Goal: Information Seeking & Learning: Learn about a topic

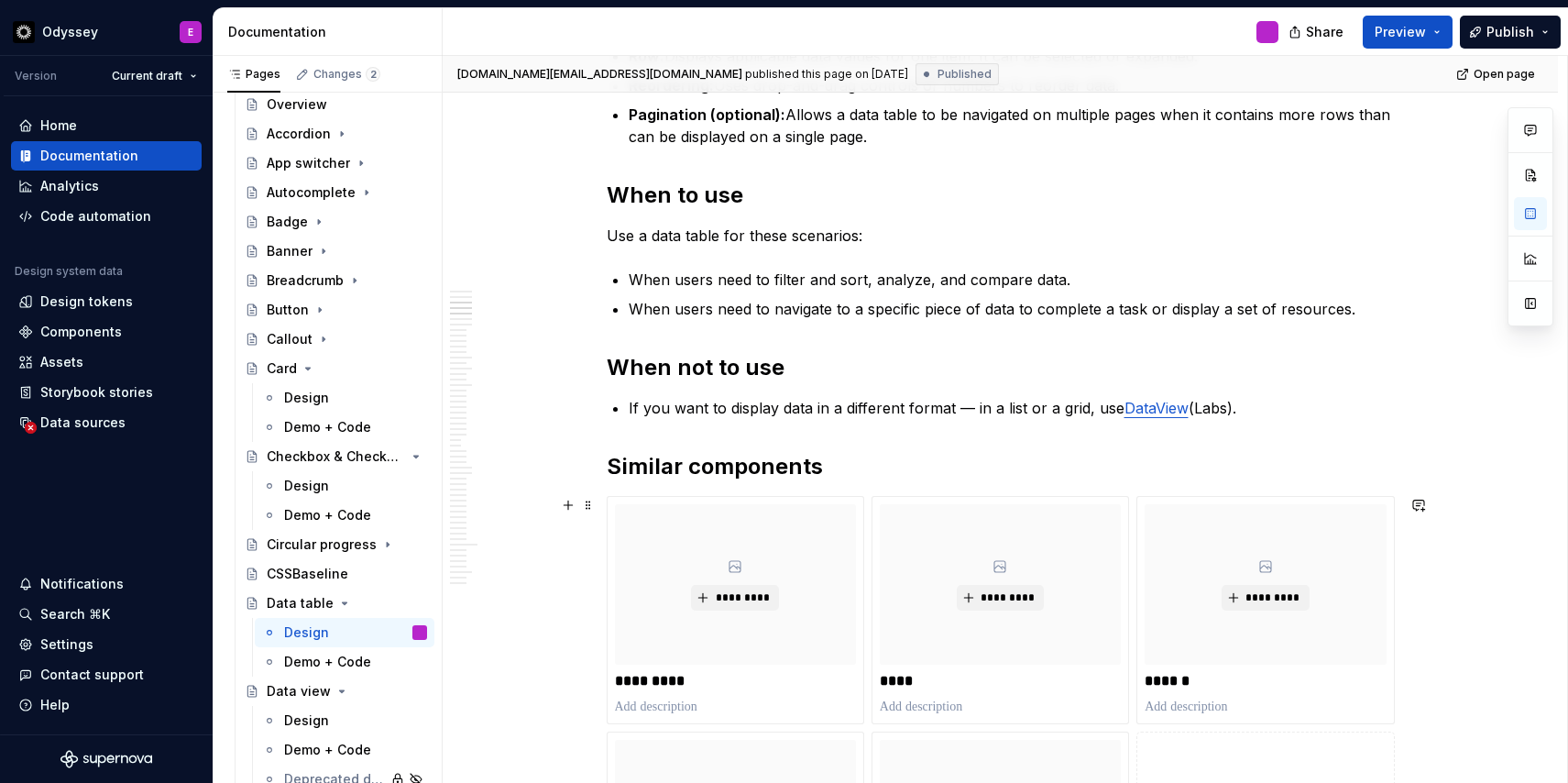
scroll to position [1345, 0]
click at [682, 466] on h2 "Similar components" at bounding box center [1001, 468] width 788 height 30
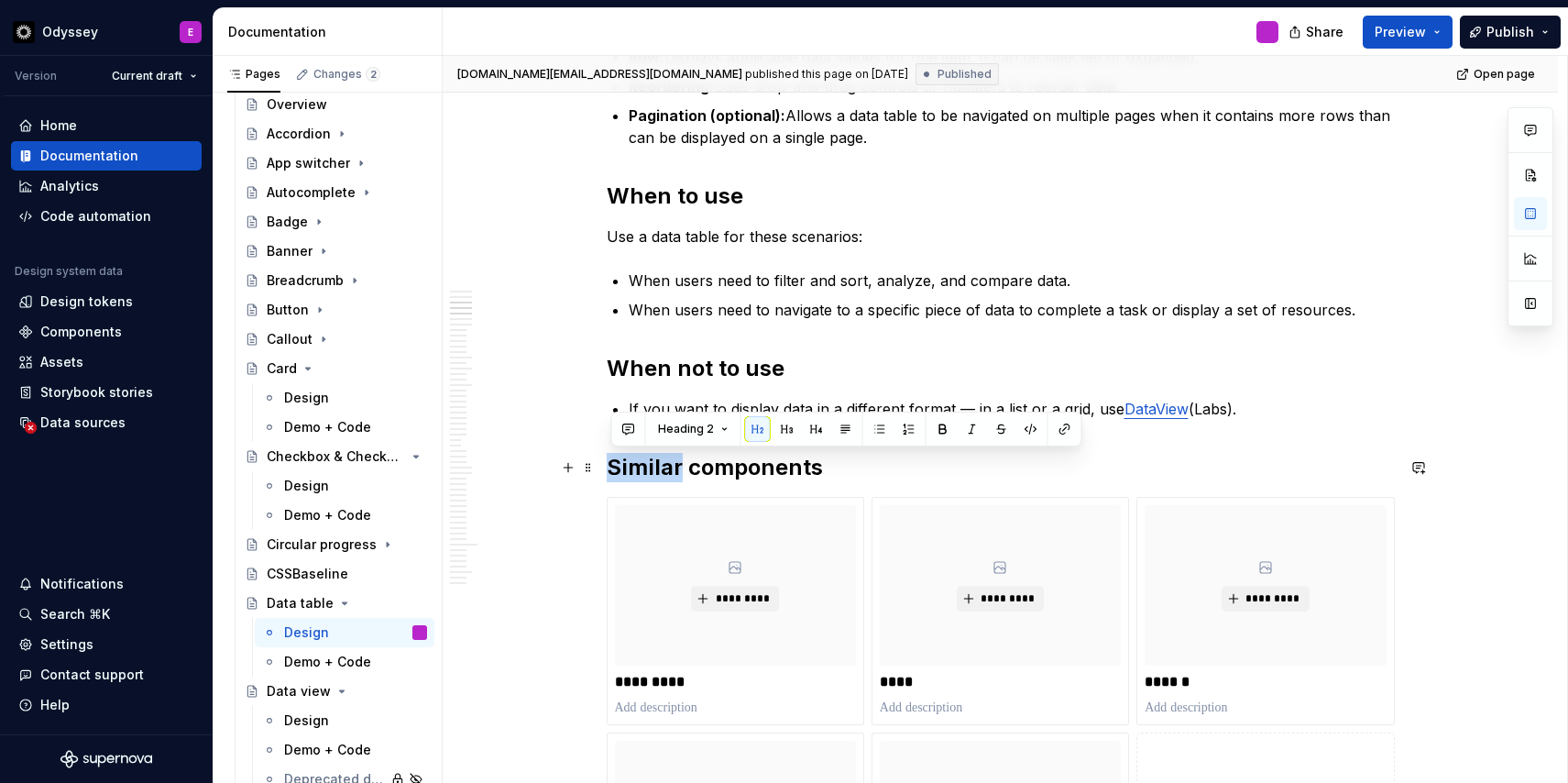
drag, startPoint x: 682, startPoint y: 466, endPoint x: 611, endPoint y: 472, distance: 71.3
click at [611, 472] on h2 "Similar components" at bounding box center [1001, 468] width 788 height 30
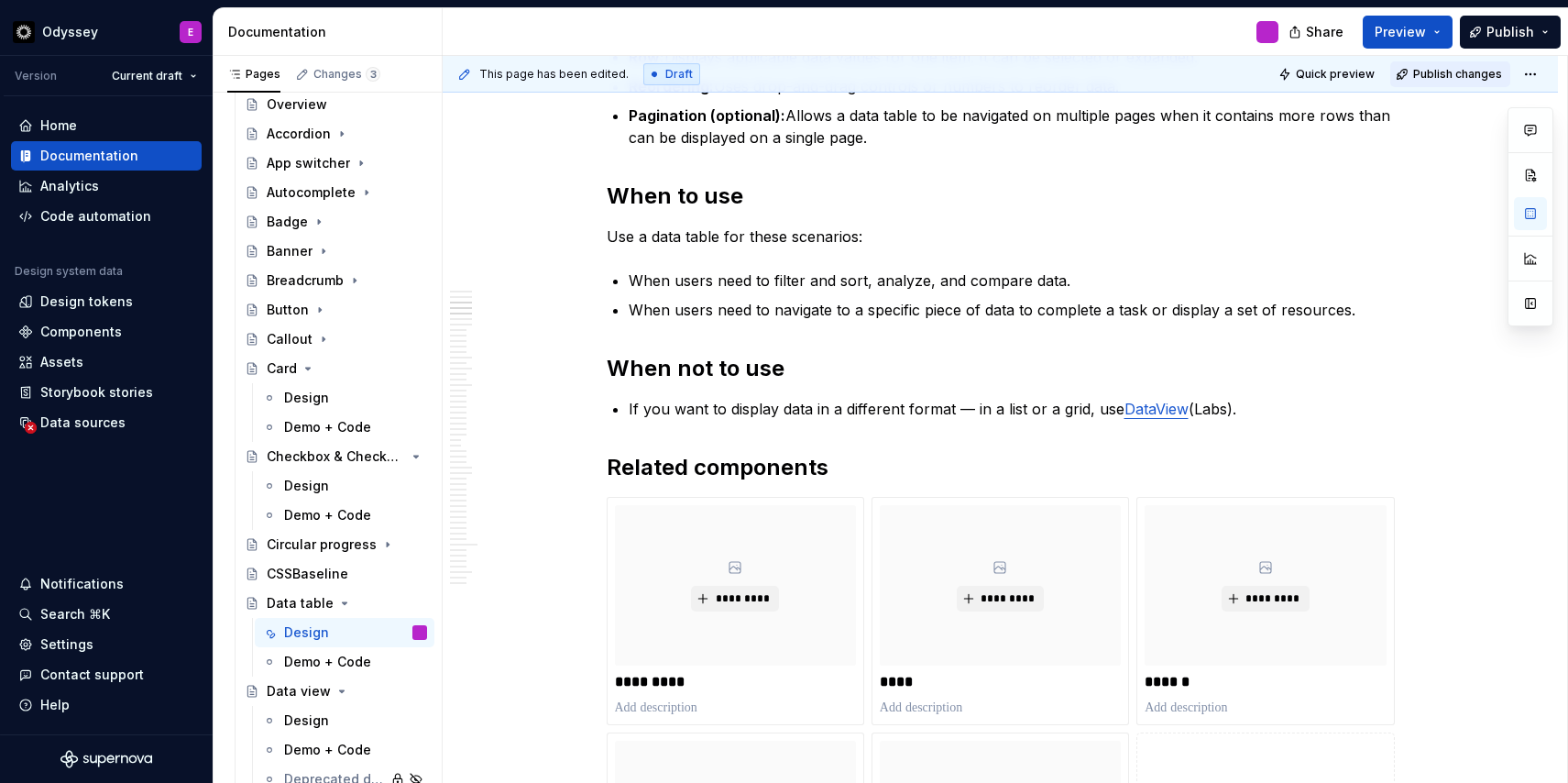
click at [1438, 72] on span "Publish changes" at bounding box center [1458, 74] width 89 height 15
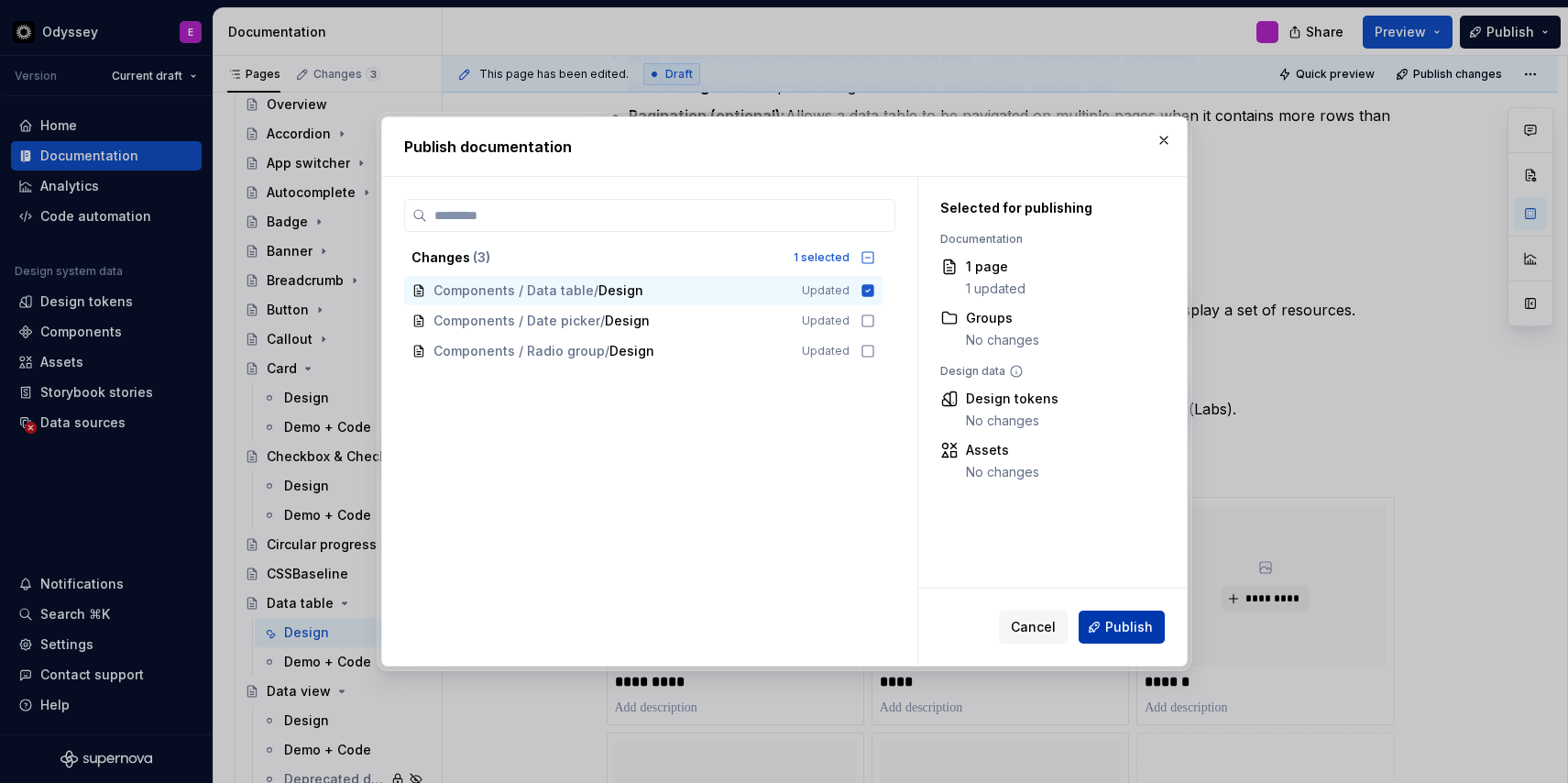
click at [1115, 621] on span "Publish" at bounding box center [1128, 627] width 47 height 19
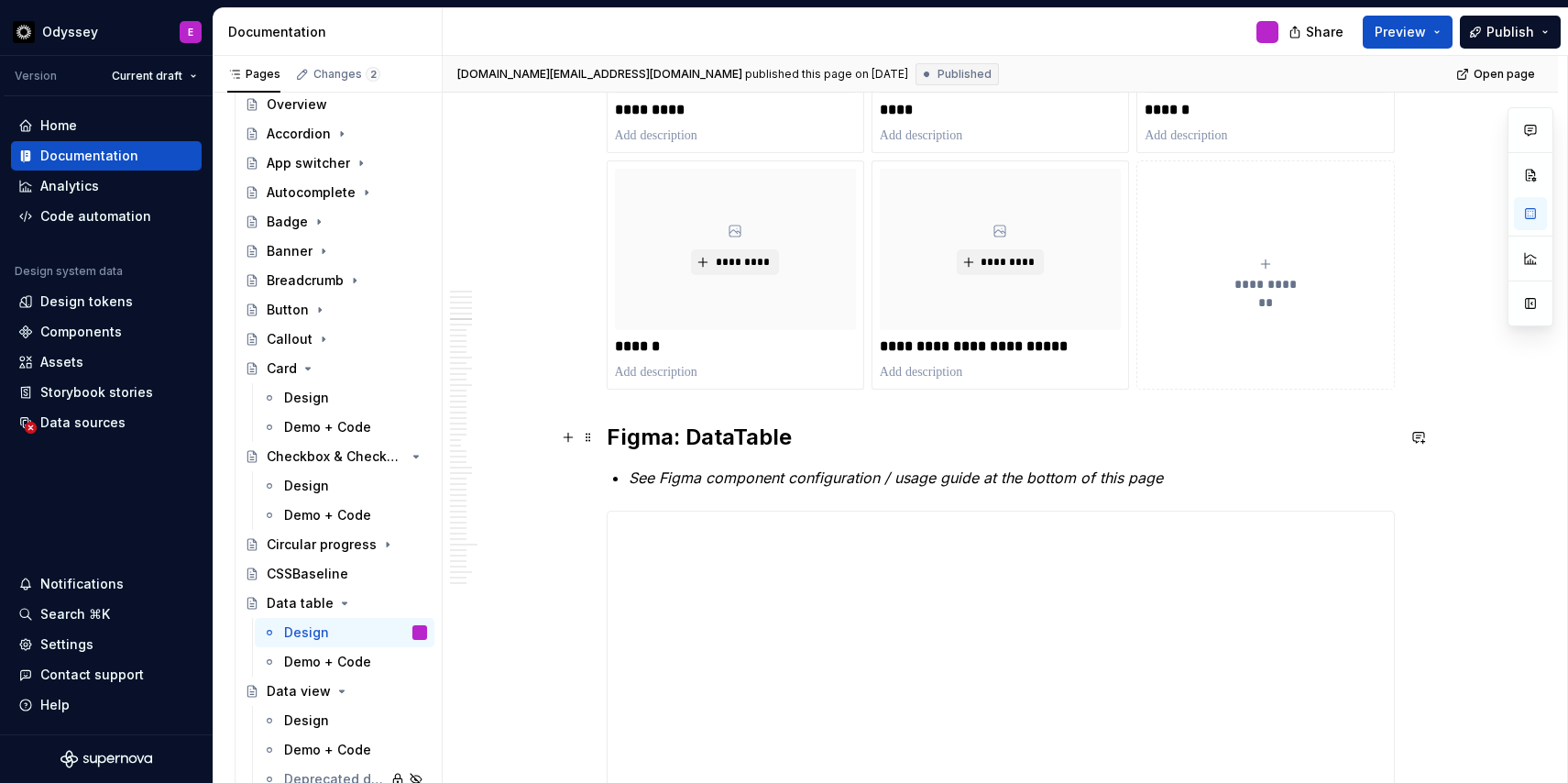
scroll to position [1900, 0]
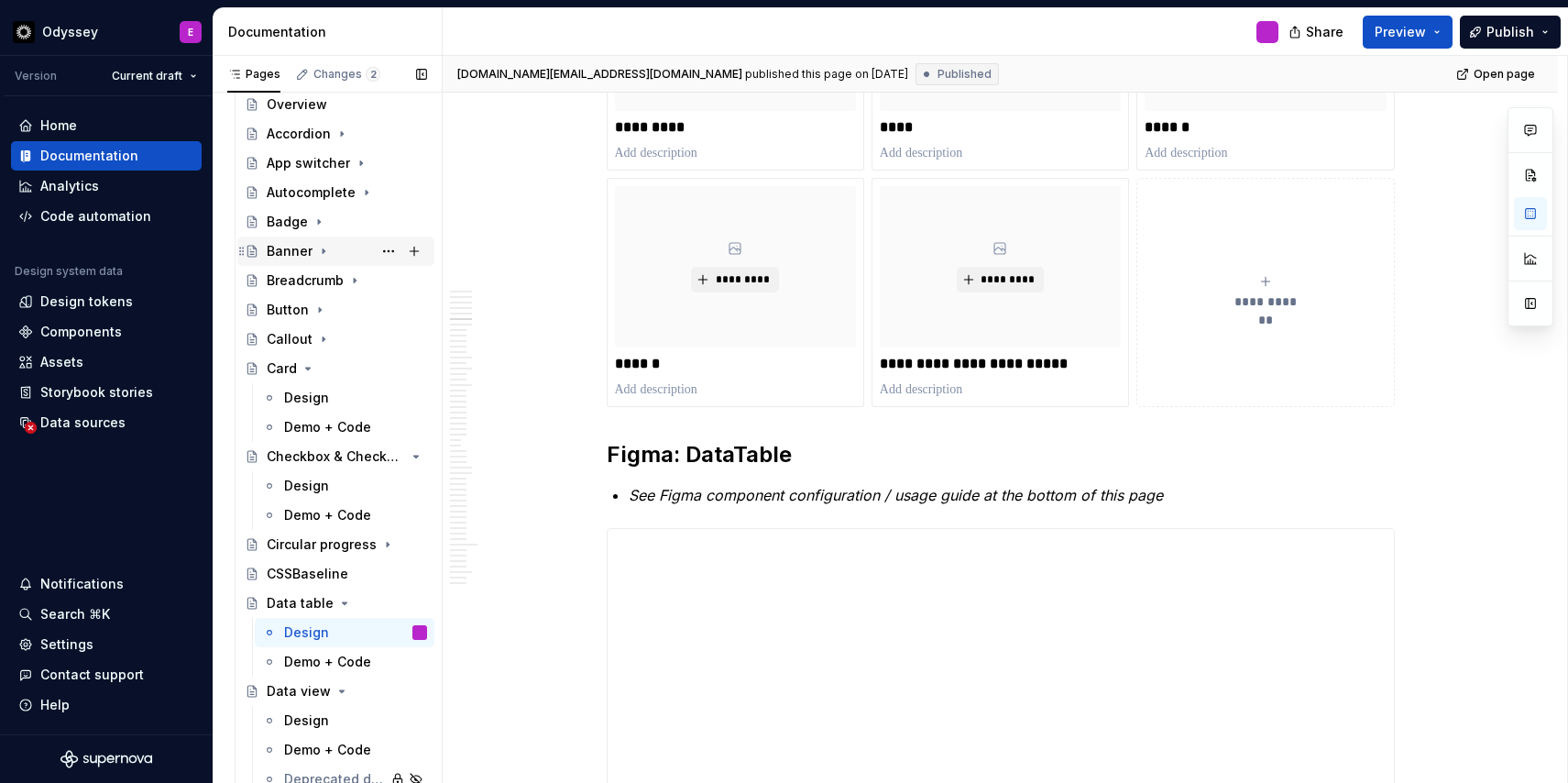
click at [300, 247] on div "Banner" at bounding box center [289, 251] width 45 height 19
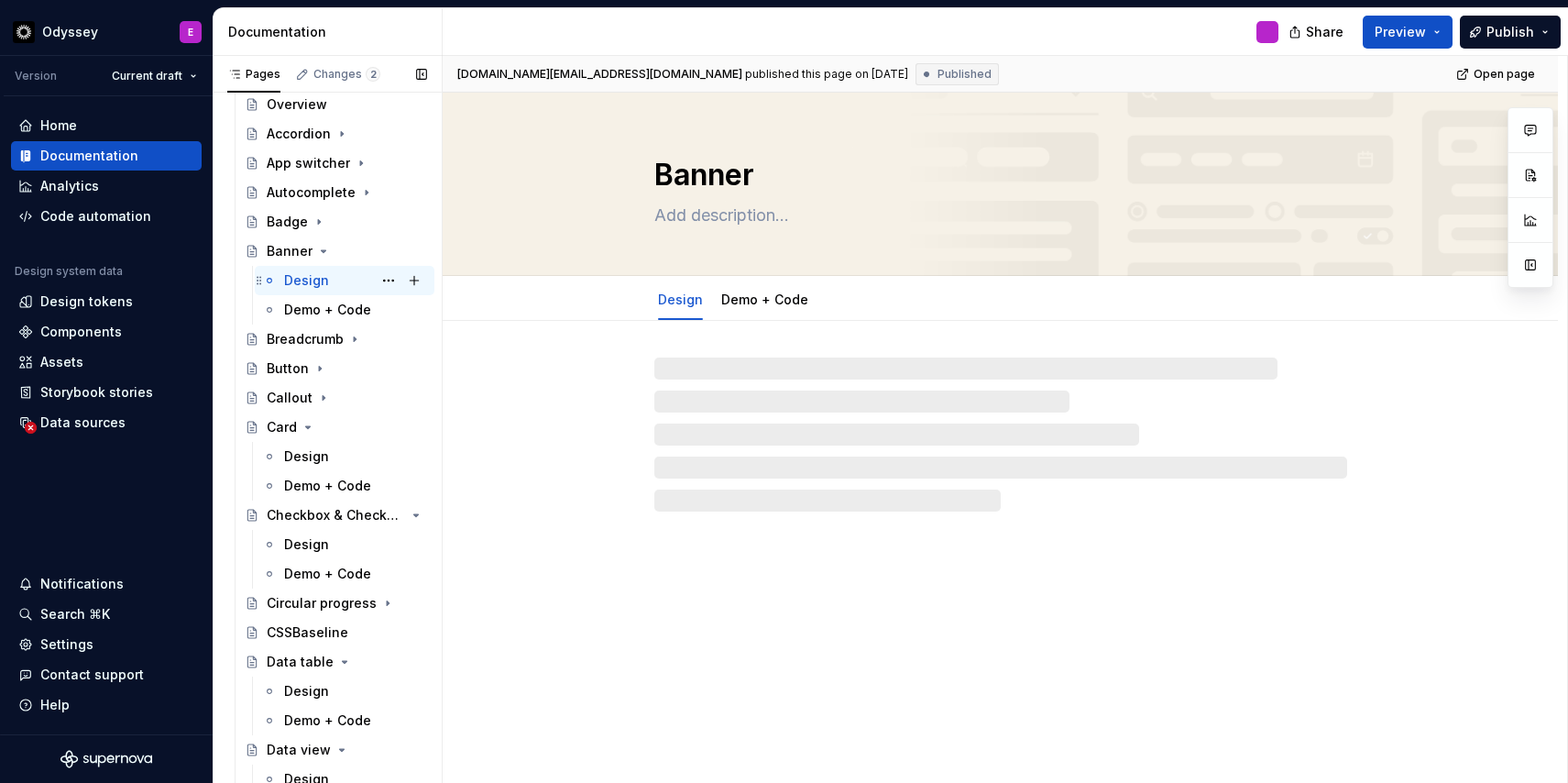
click at [318, 286] on div "Design" at bounding box center [306, 280] width 45 height 19
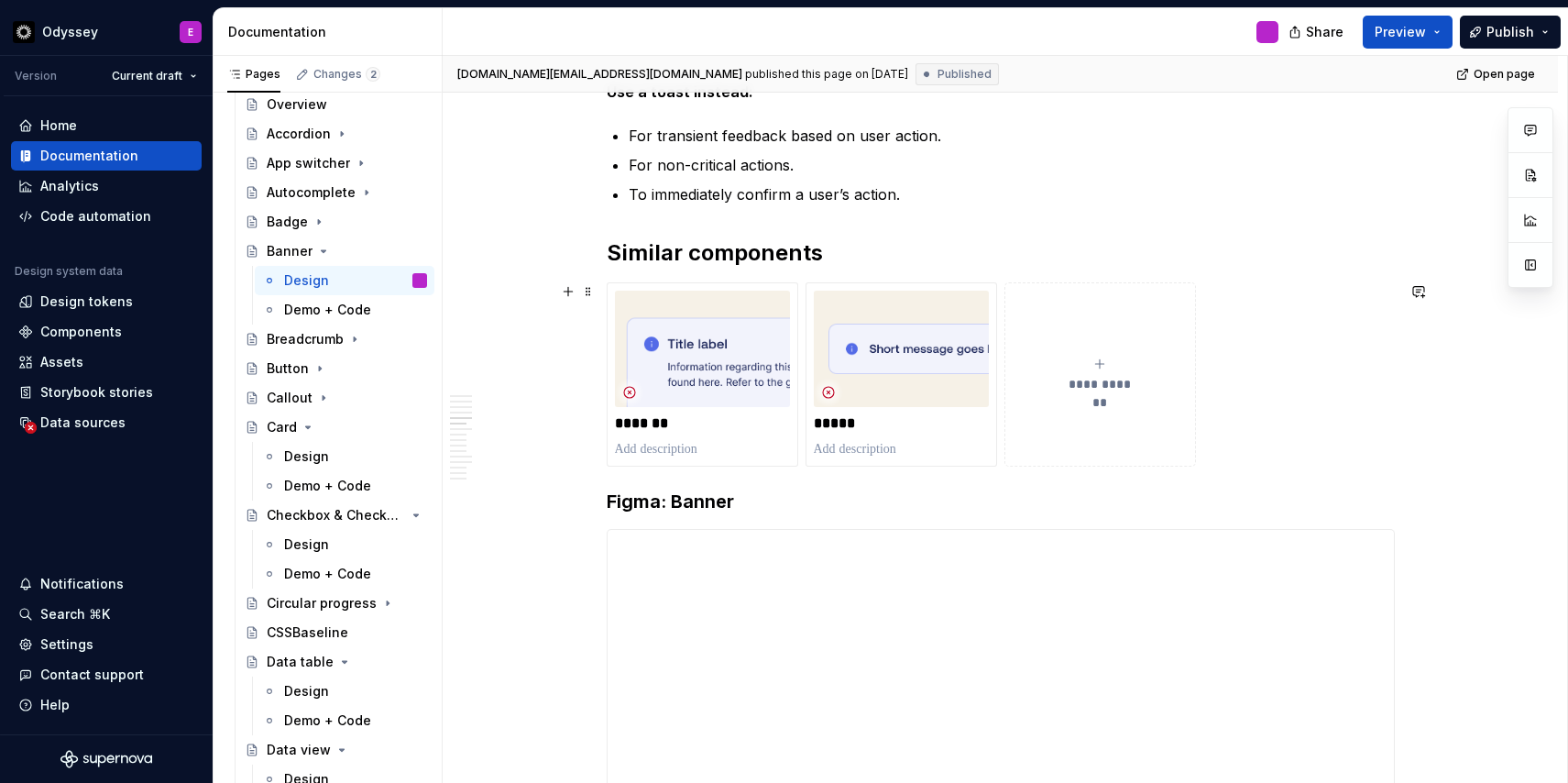
scroll to position [1312, 0]
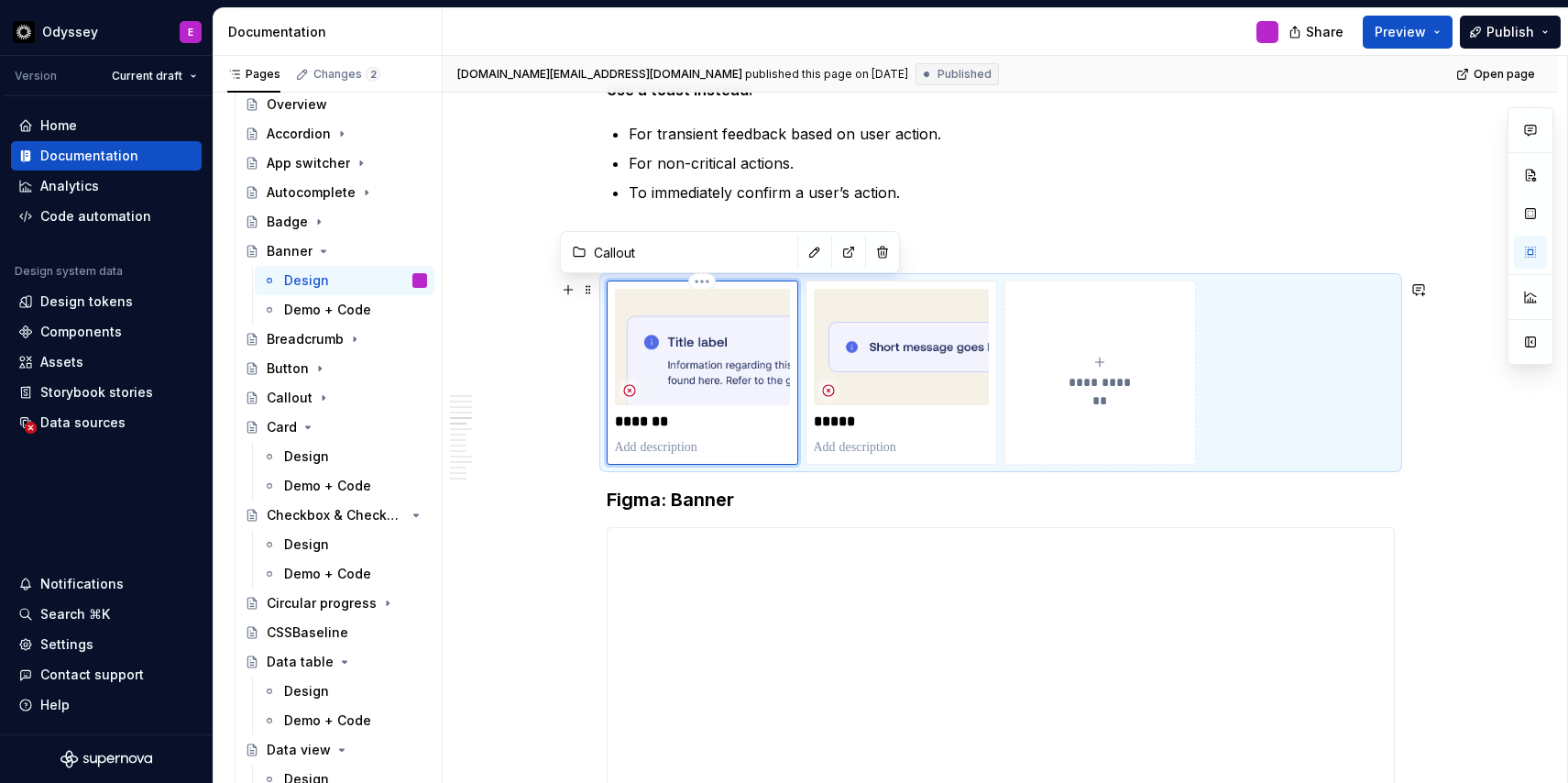
click at [633, 390] on icon at bounding box center [630, 391] width 11 height 11
click at [710, 353] on img at bounding box center [702, 346] width 175 height 116
click at [321, 250] on icon "Page tree" at bounding box center [324, 251] width 15 height 15
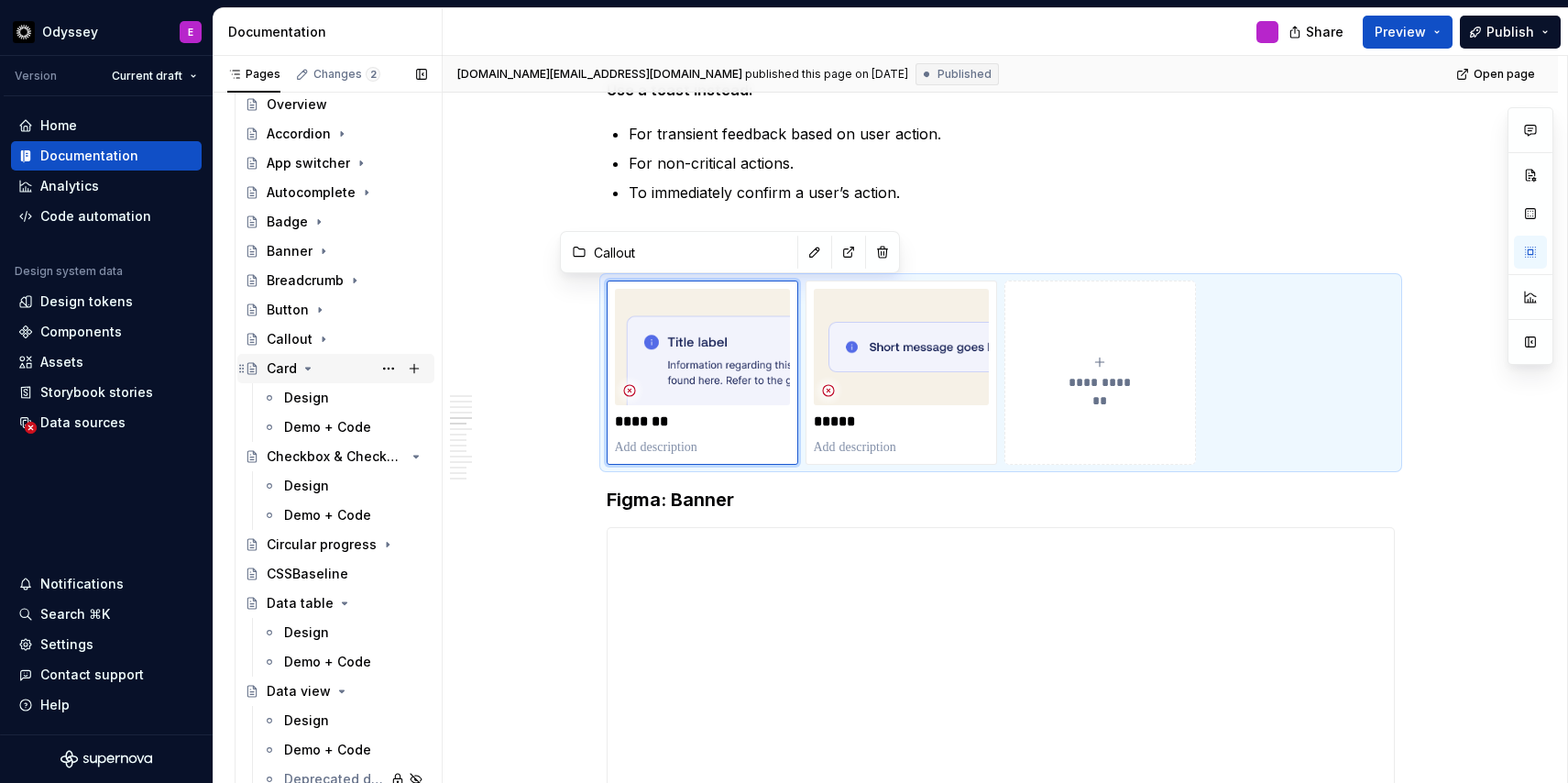
click at [302, 369] on icon "Page tree" at bounding box center [308, 368] width 15 height 15
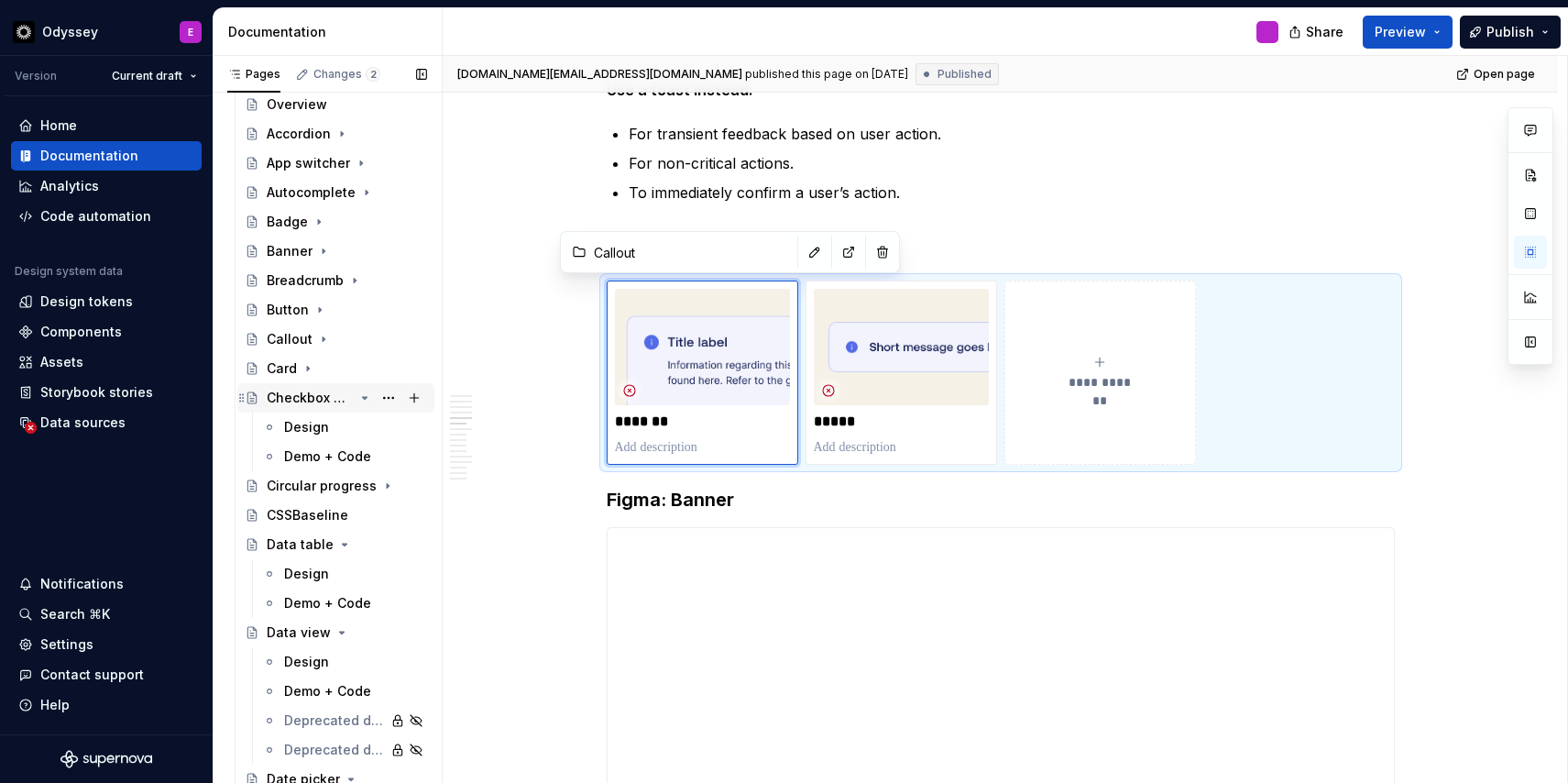
click at [367, 397] on icon "Page tree" at bounding box center [364, 398] width 15 height 15
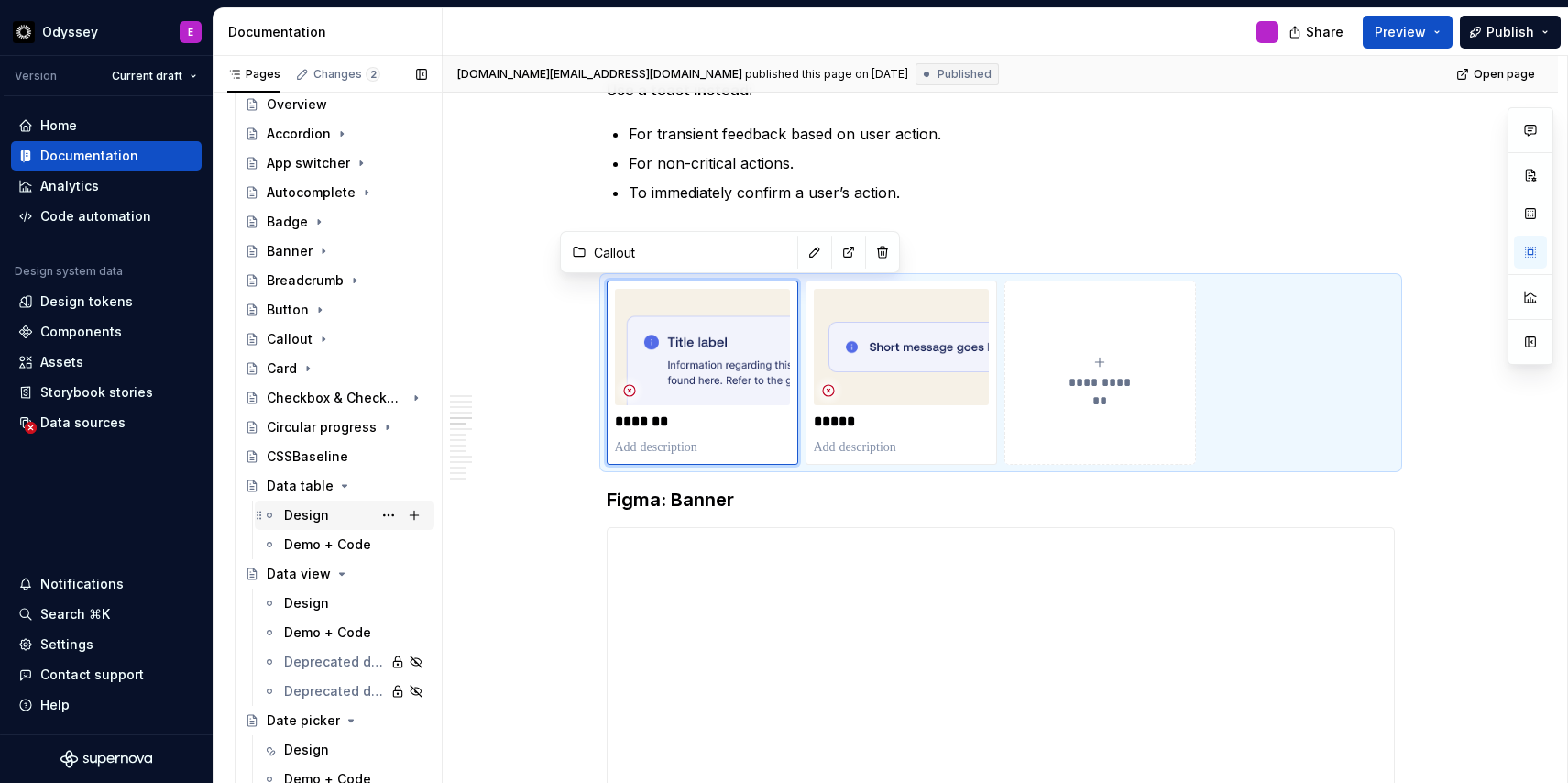
click at [306, 521] on div "Design" at bounding box center [306, 515] width 45 height 19
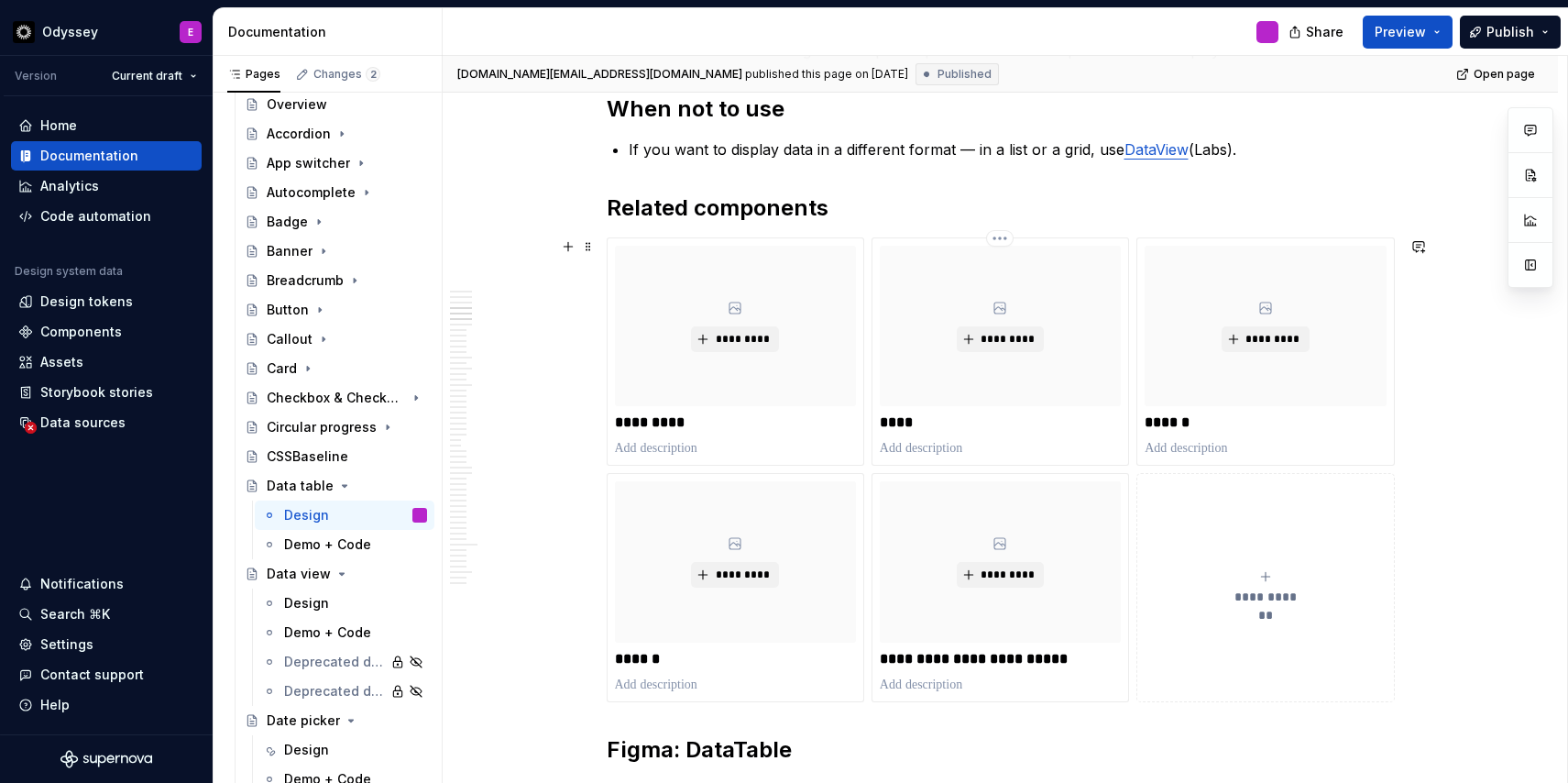
scroll to position [1620, 0]
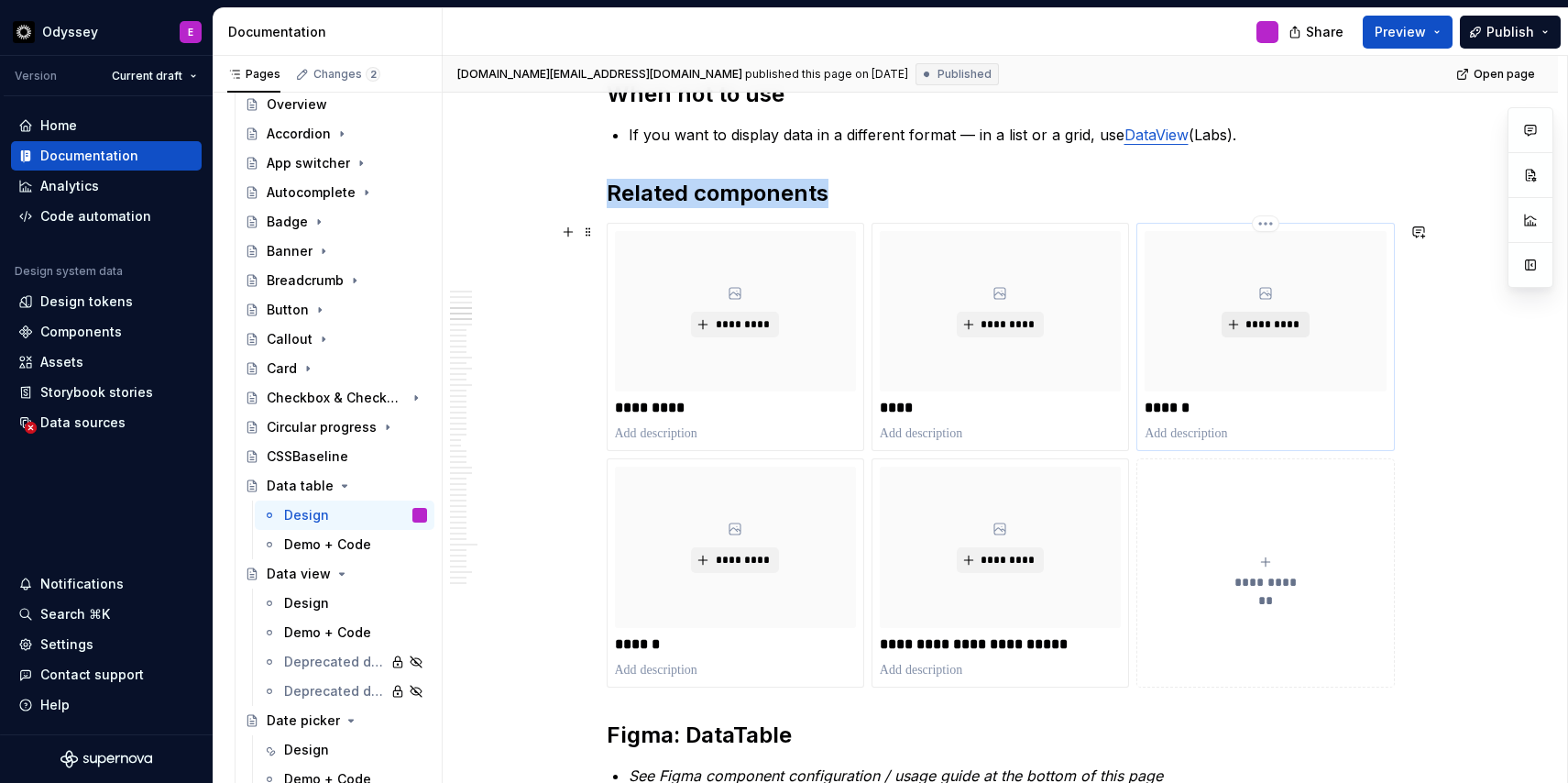
click at [1268, 321] on span "*********" at bounding box center [1272, 325] width 56 height 15
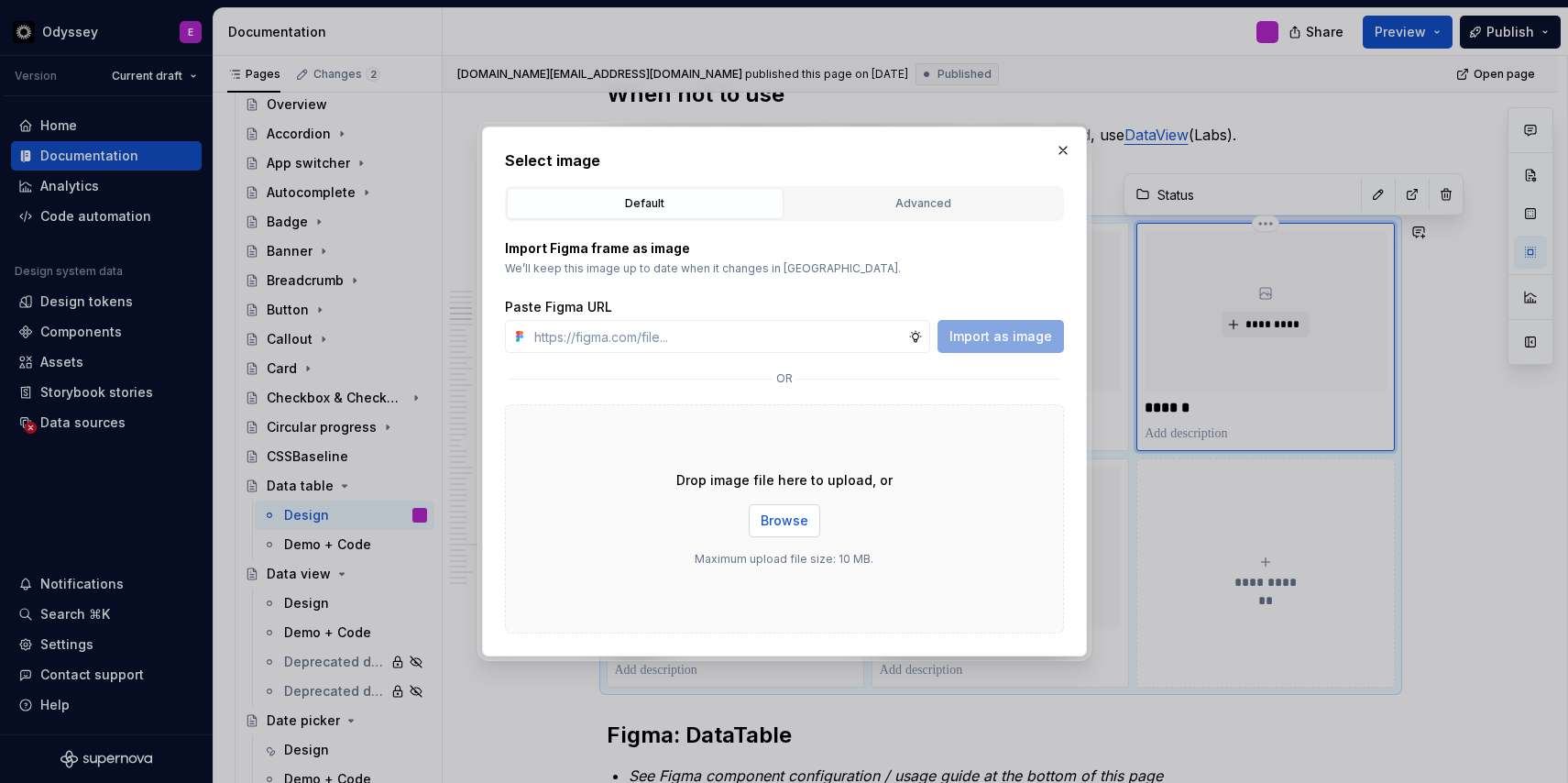
click at [778, 528] on span "Browse" at bounding box center [784, 520] width 47 height 19
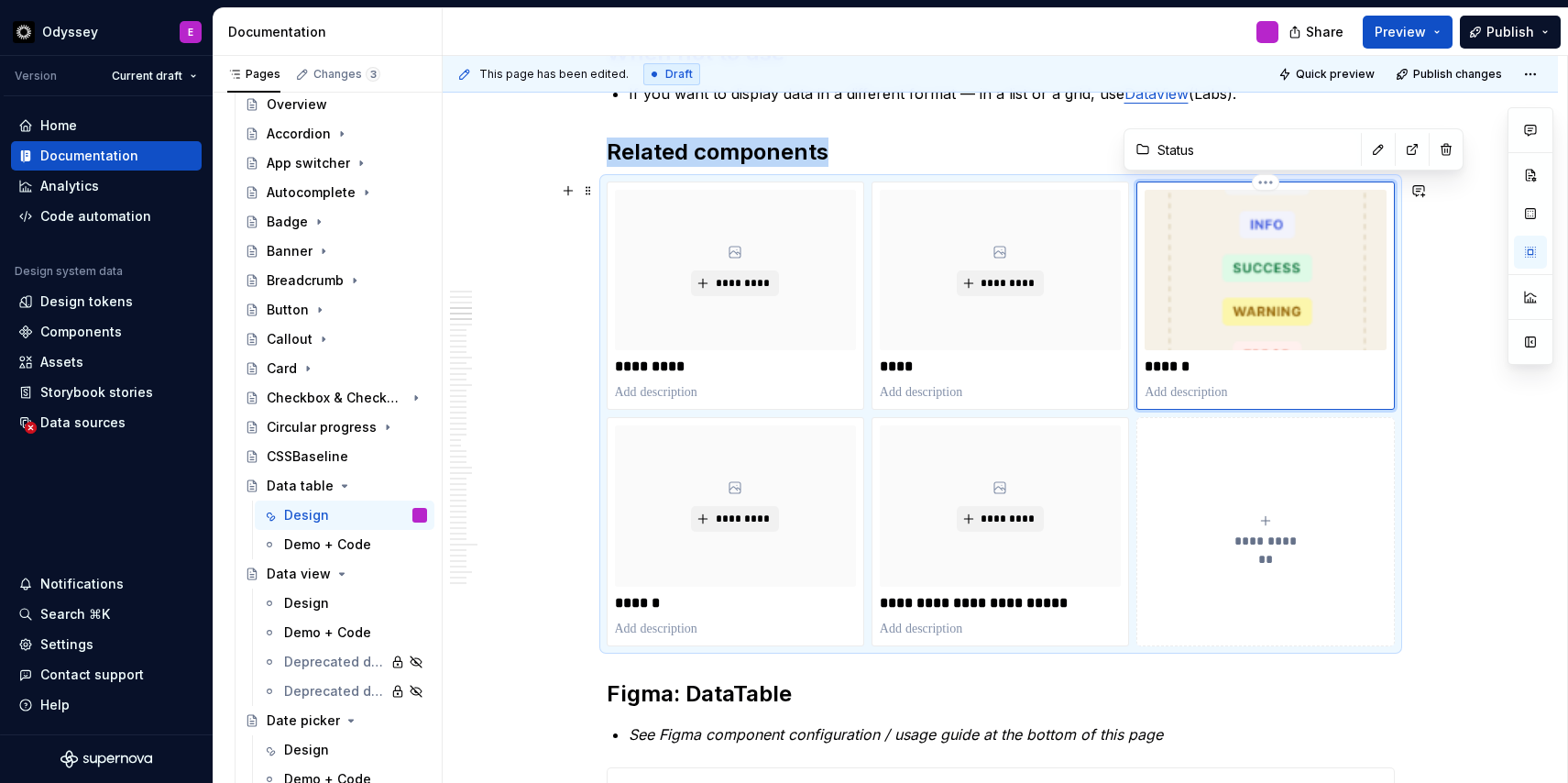
scroll to position [1668, 0]
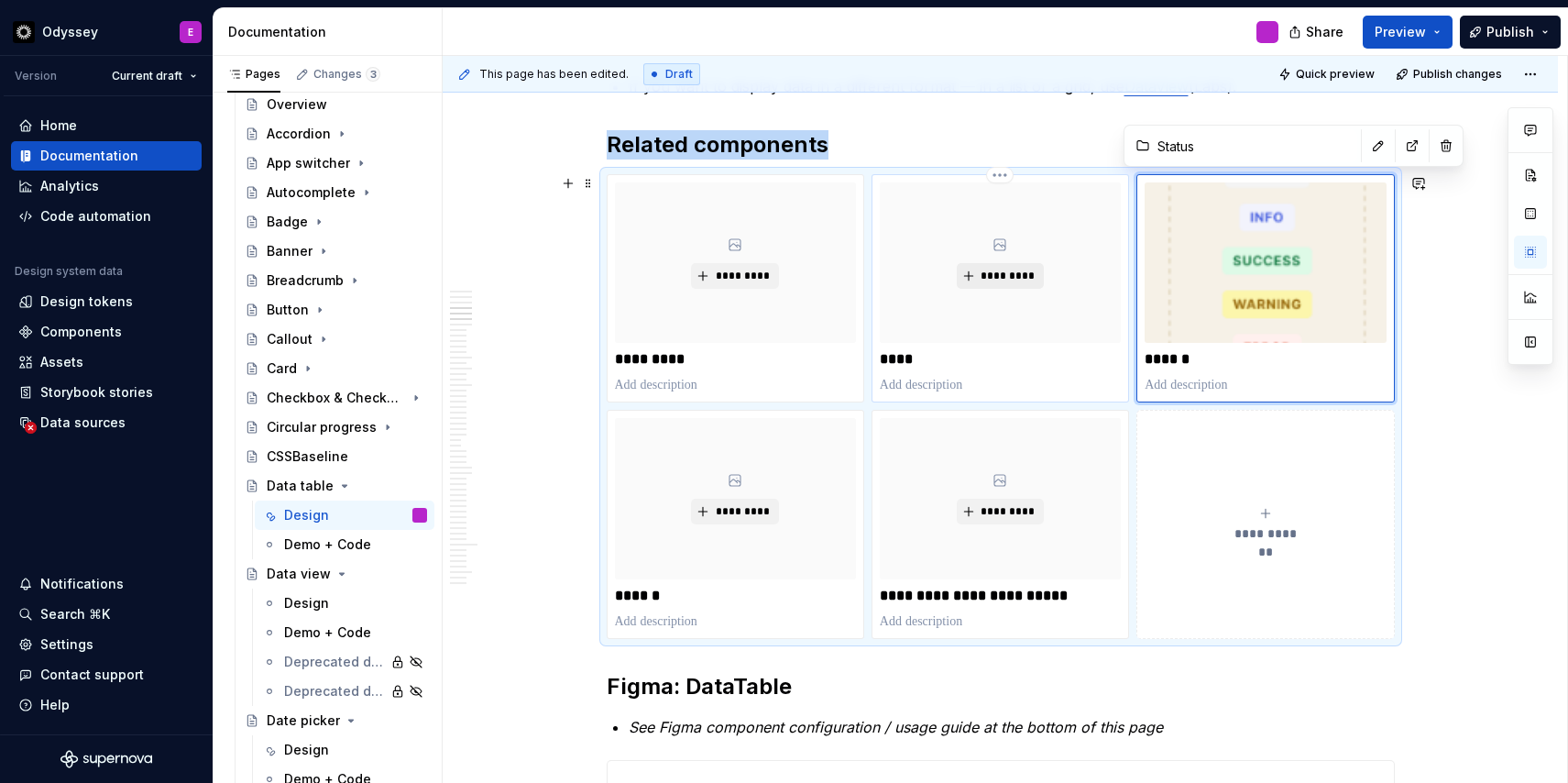
type textarea "*"
type input "Link"
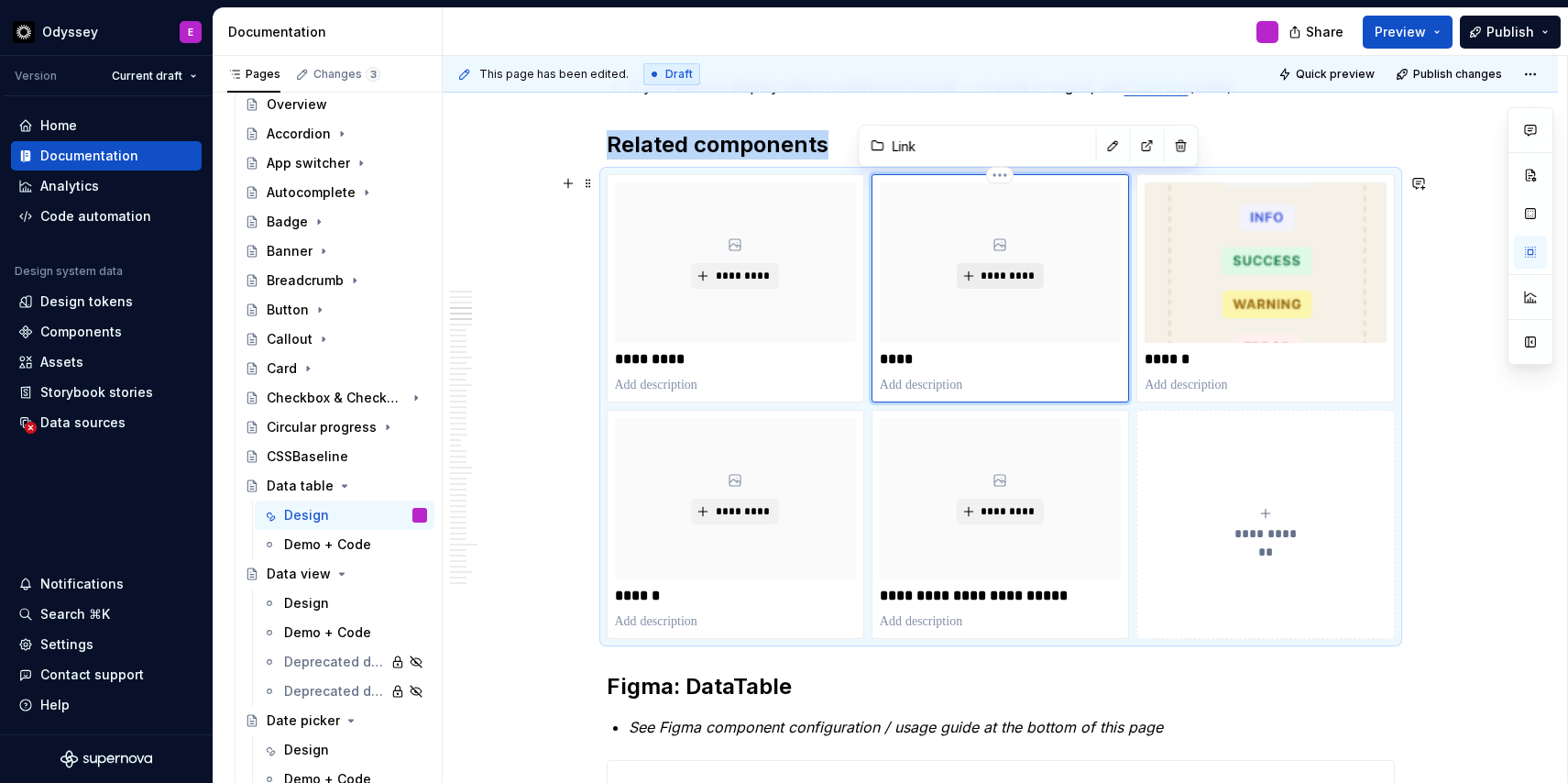
click at [997, 270] on span "*********" at bounding box center [1007, 276] width 56 height 15
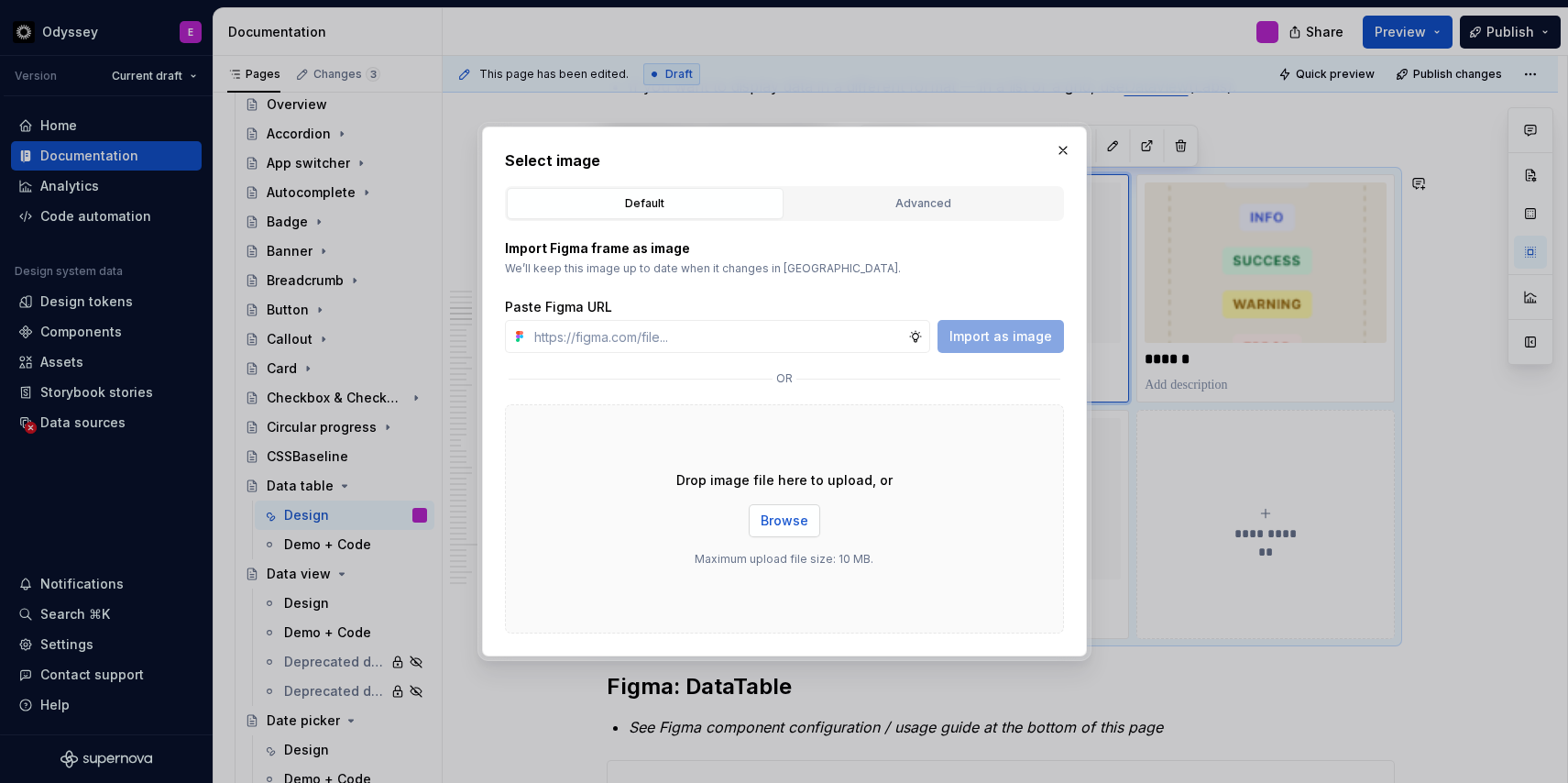
click at [771, 517] on span "Browse" at bounding box center [784, 520] width 47 height 19
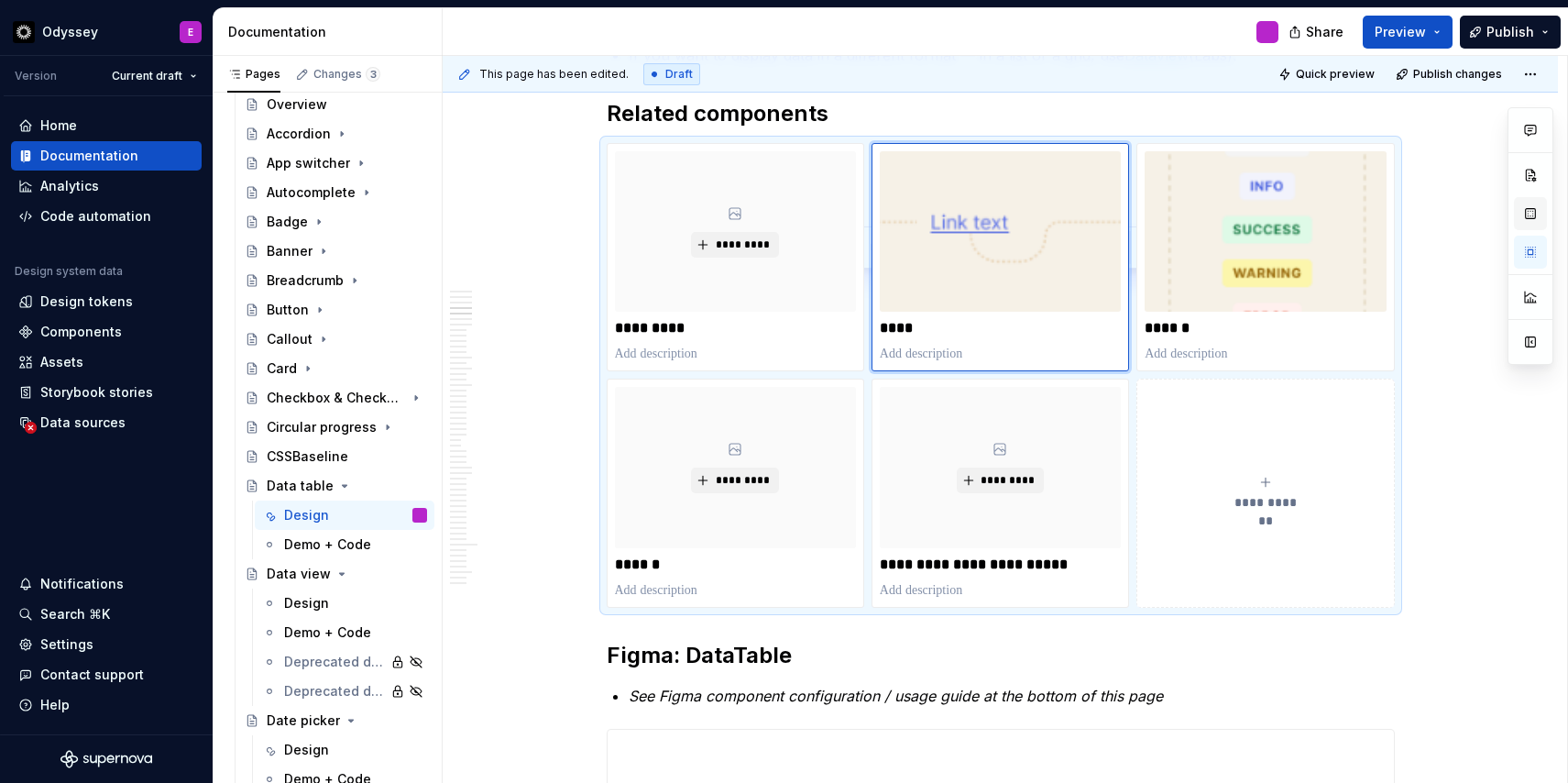
scroll to position [1714, 0]
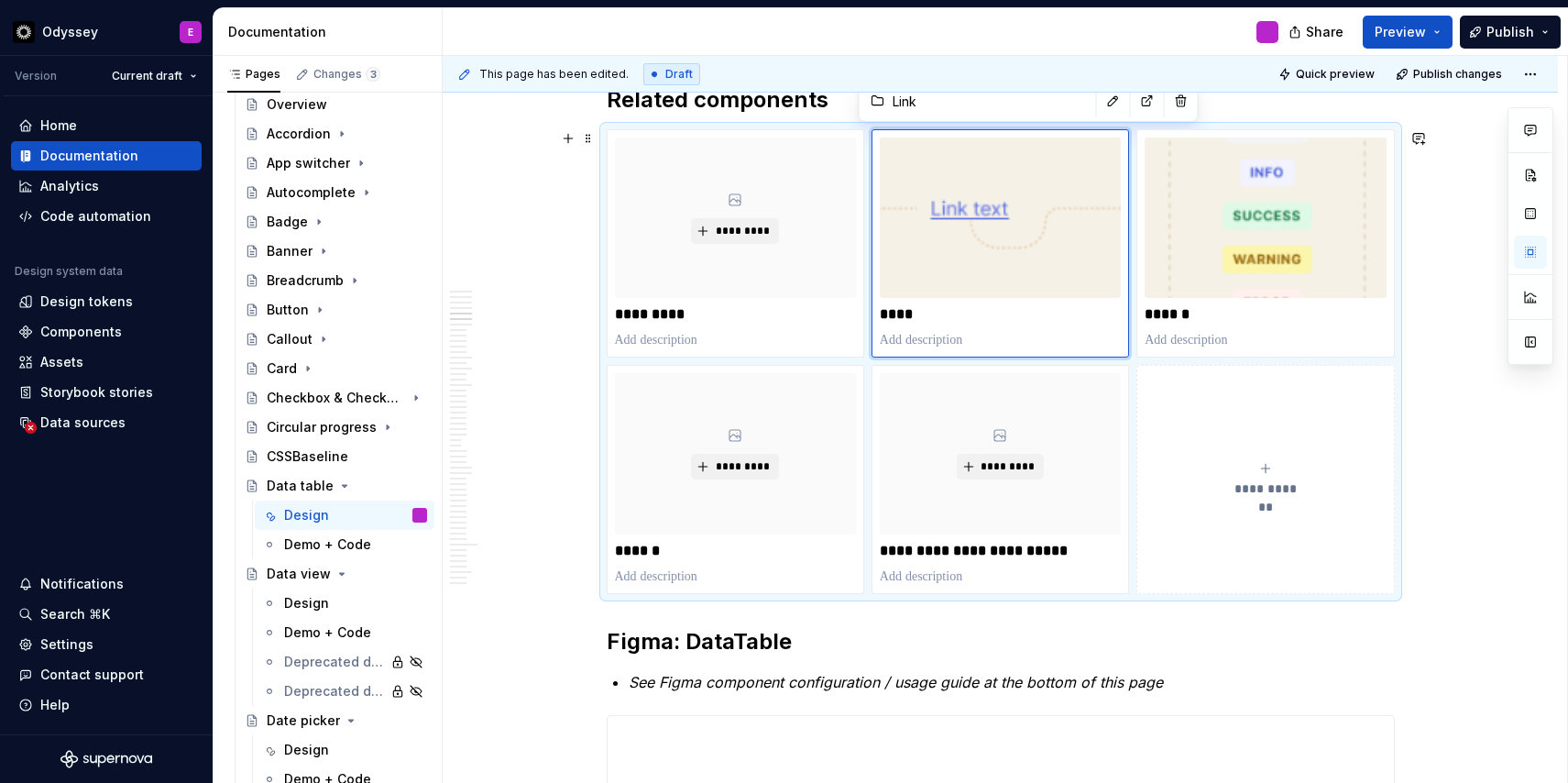
click at [665, 72] on span "Draft" at bounding box center [679, 74] width 28 height 15
type textarea "*"
click at [1545, 79] on html "Odyssey E Version Current draft Home Documentation Analytics Code automation De…" at bounding box center [784, 392] width 1568 height 783
click at [1504, 151] on div "Discard changes" at bounding box center [1480, 148] width 119 height 19
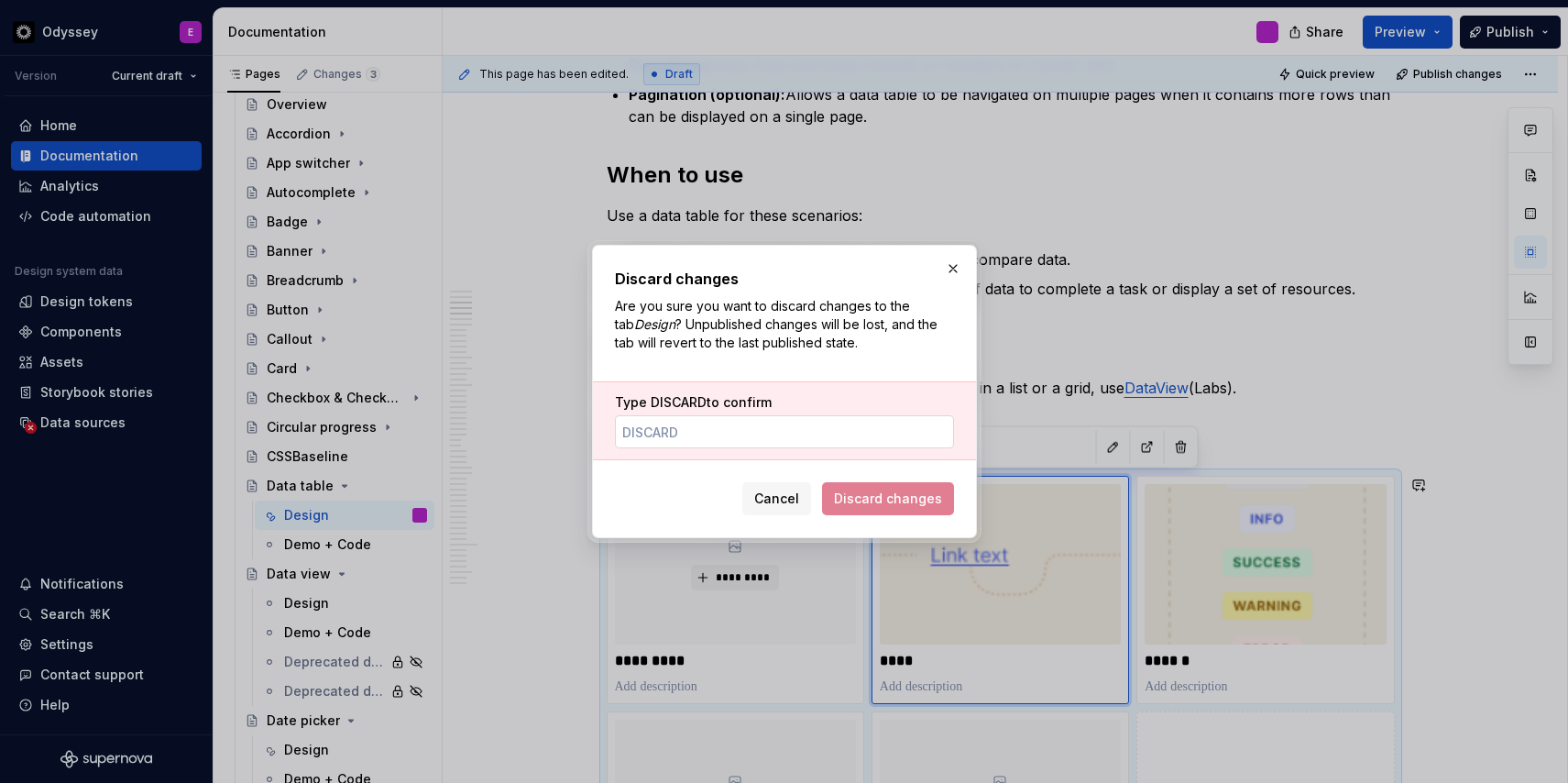
click at [753, 429] on input "Type DISCARD to confirm" at bounding box center [784, 432] width 339 height 33
type input "DISCARD"
click at [911, 499] on span "Discard changes" at bounding box center [887, 499] width 108 height 19
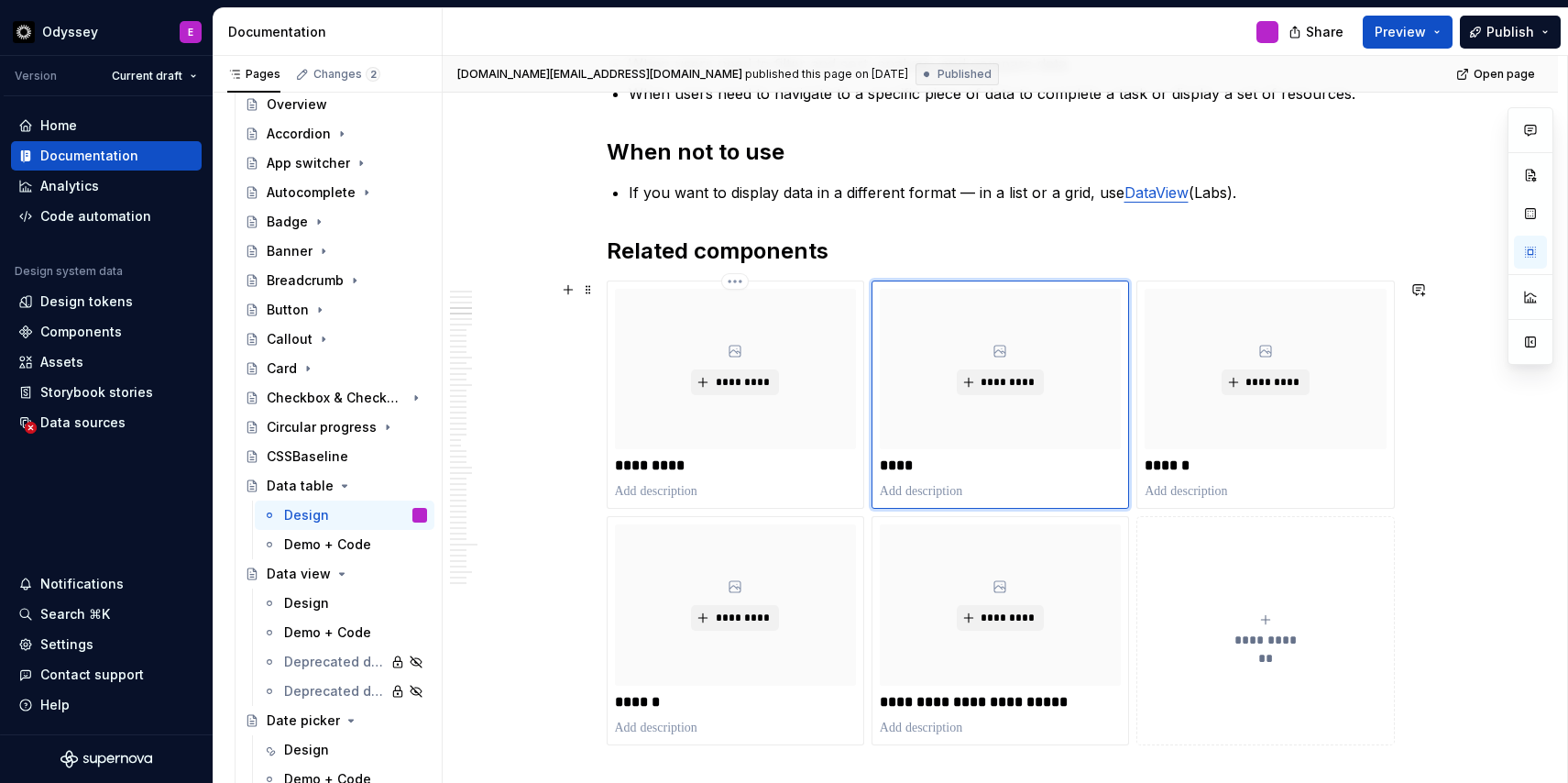
scroll to position [1599, 0]
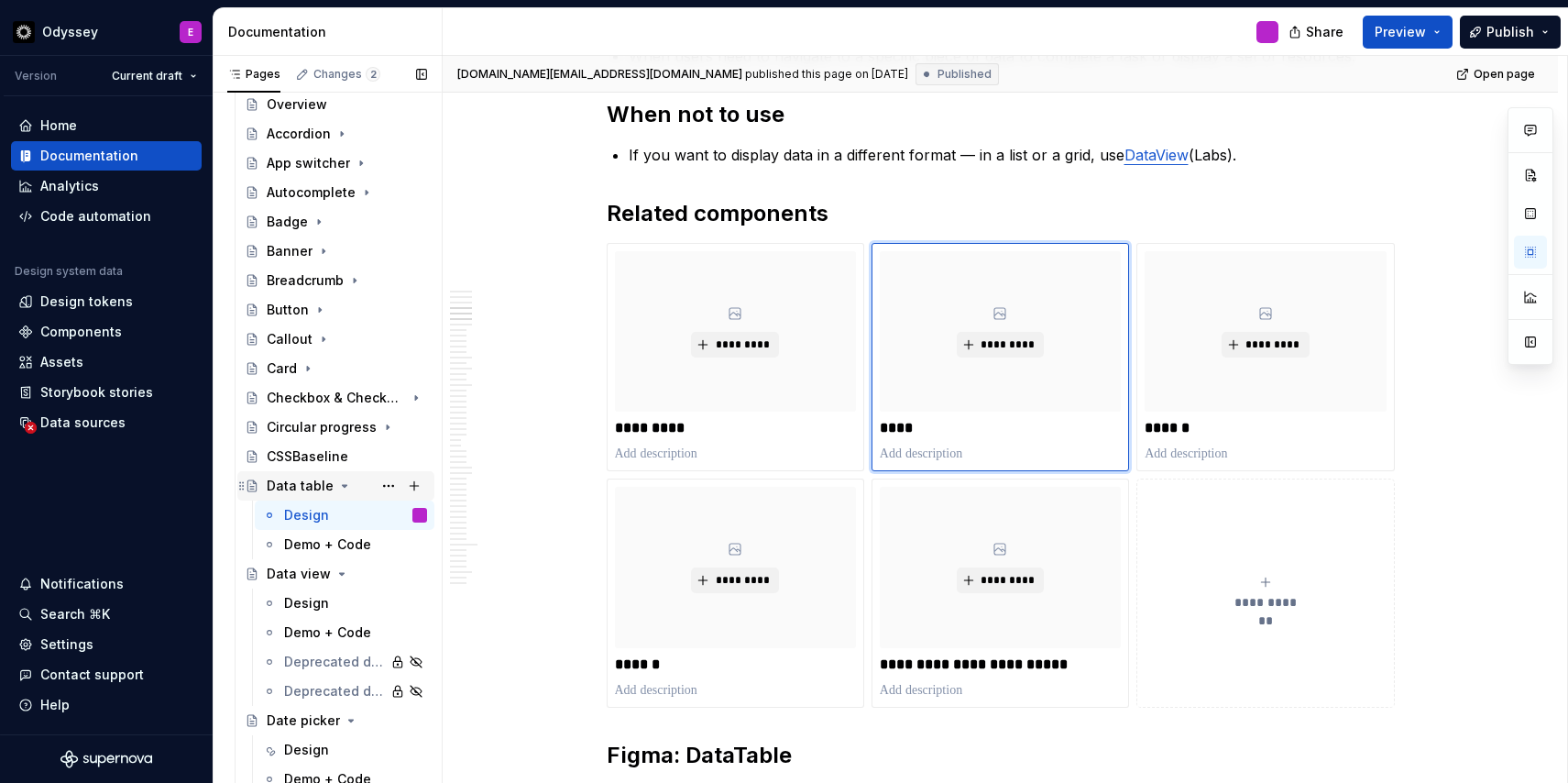
click at [343, 485] on icon "Page tree" at bounding box center [345, 486] width 5 height 2
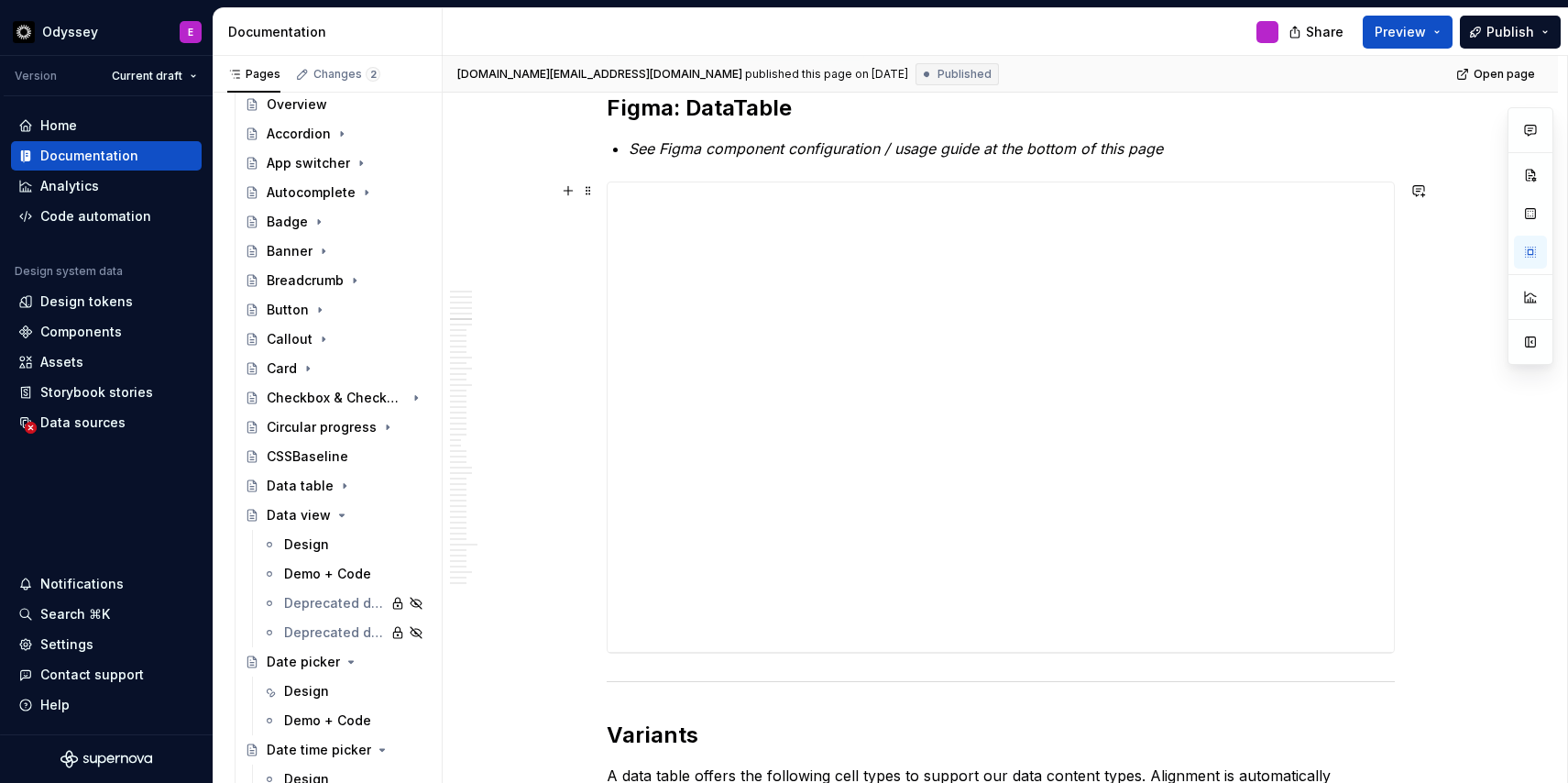
scroll to position [2275, 0]
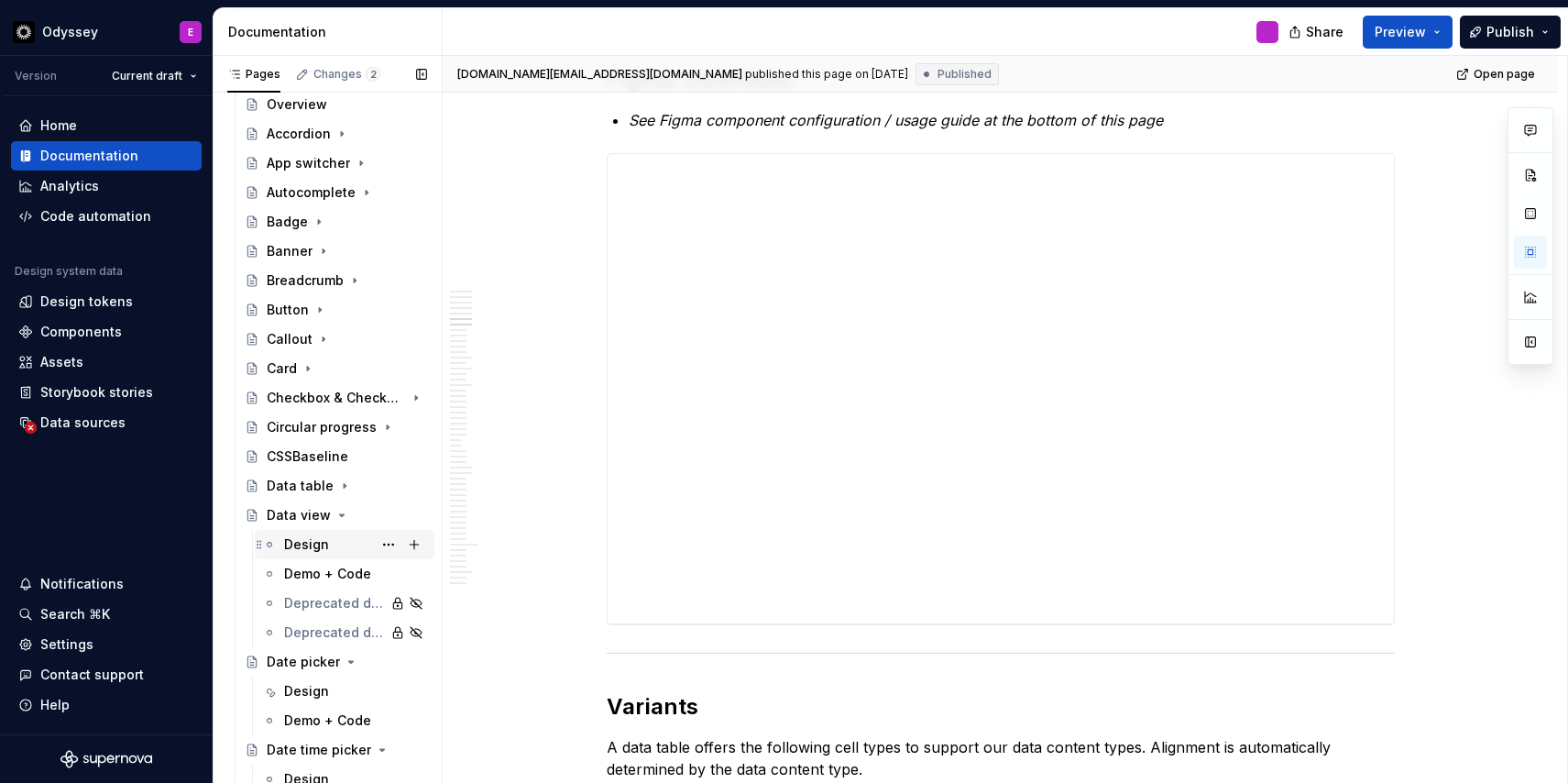
click at [312, 543] on div "Design" at bounding box center [306, 545] width 45 height 19
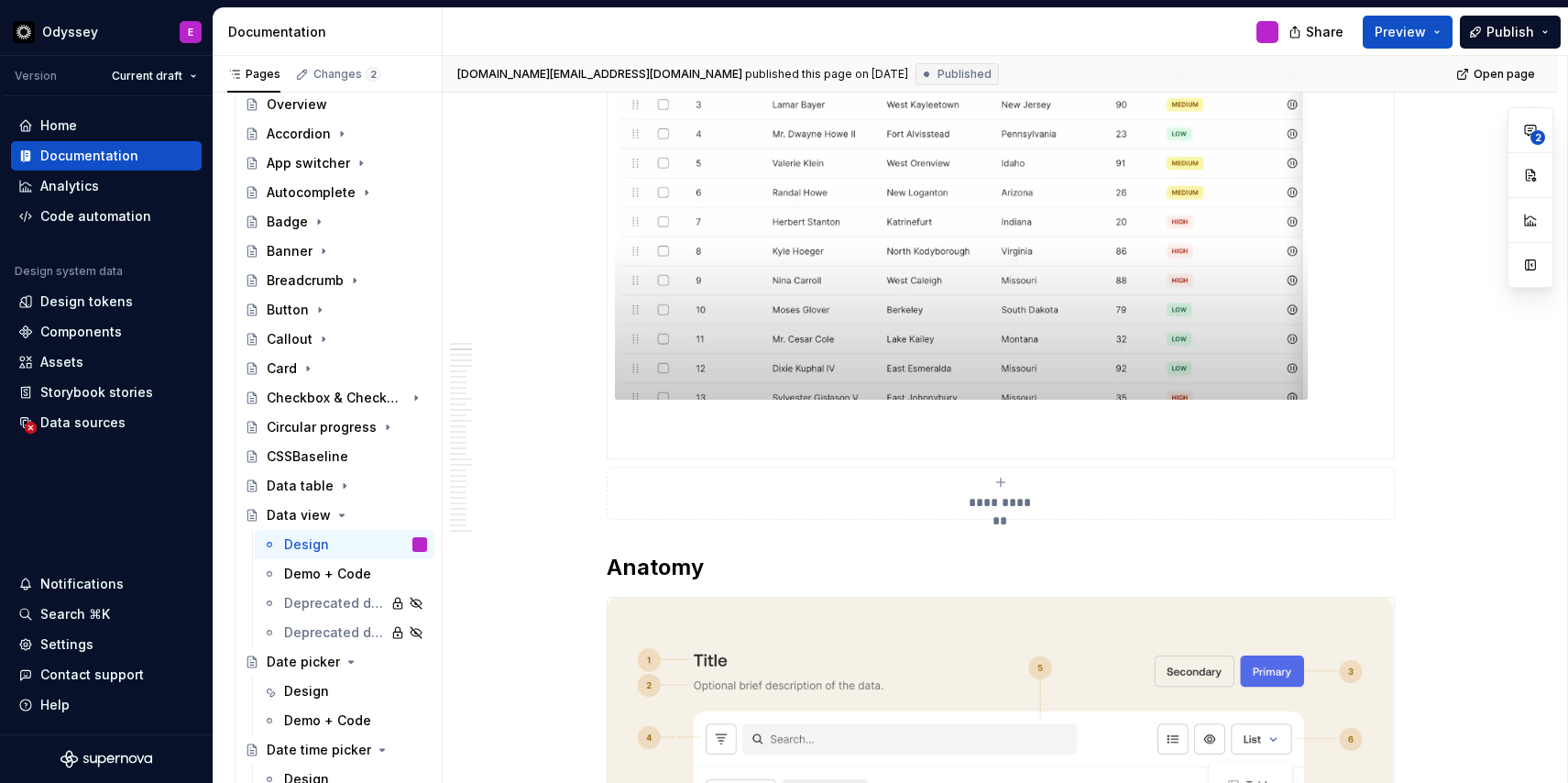
scroll to position [674, 0]
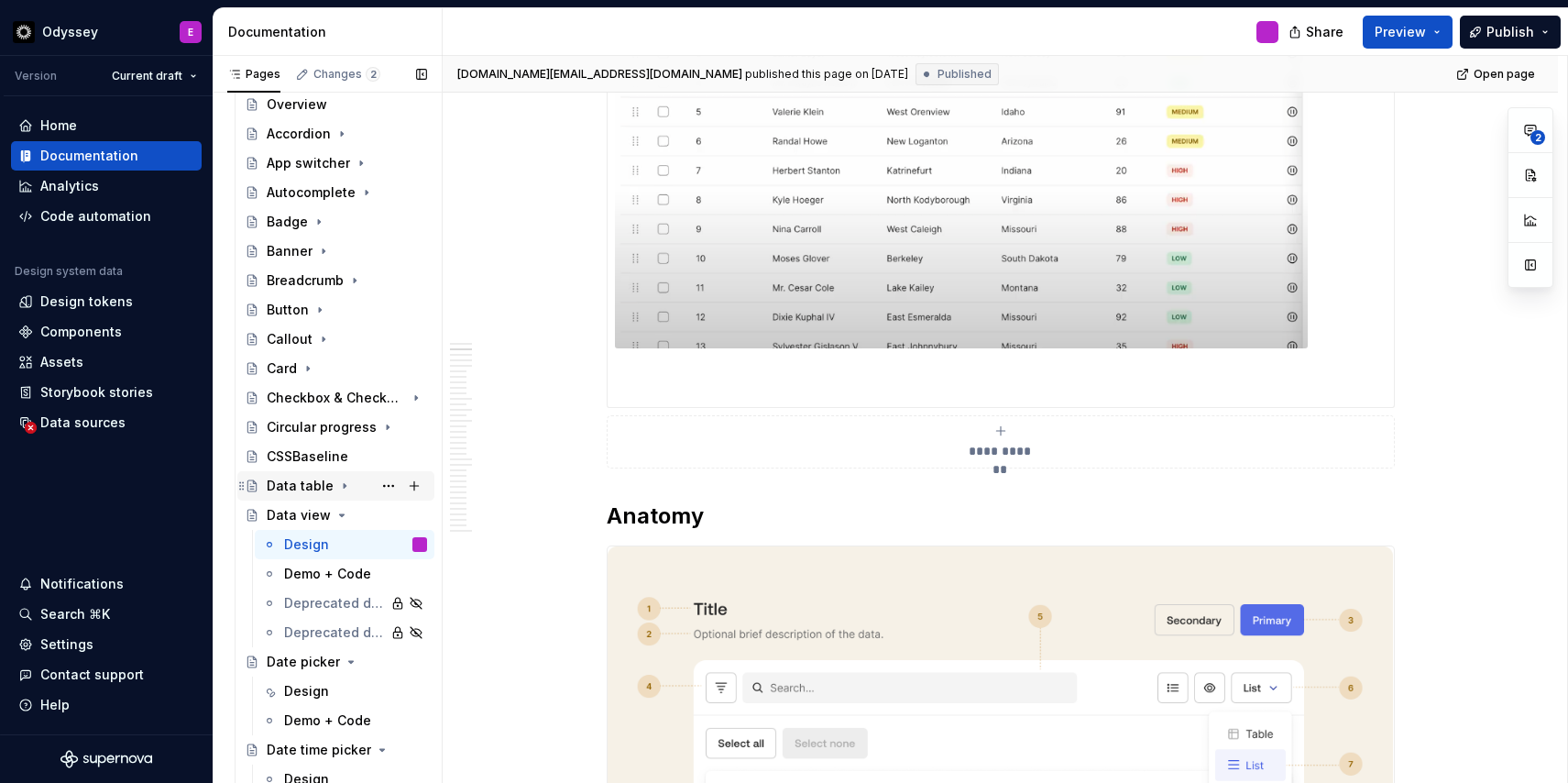
click at [302, 485] on div "Data table" at bounding box center [300, 486] width 67 height 19
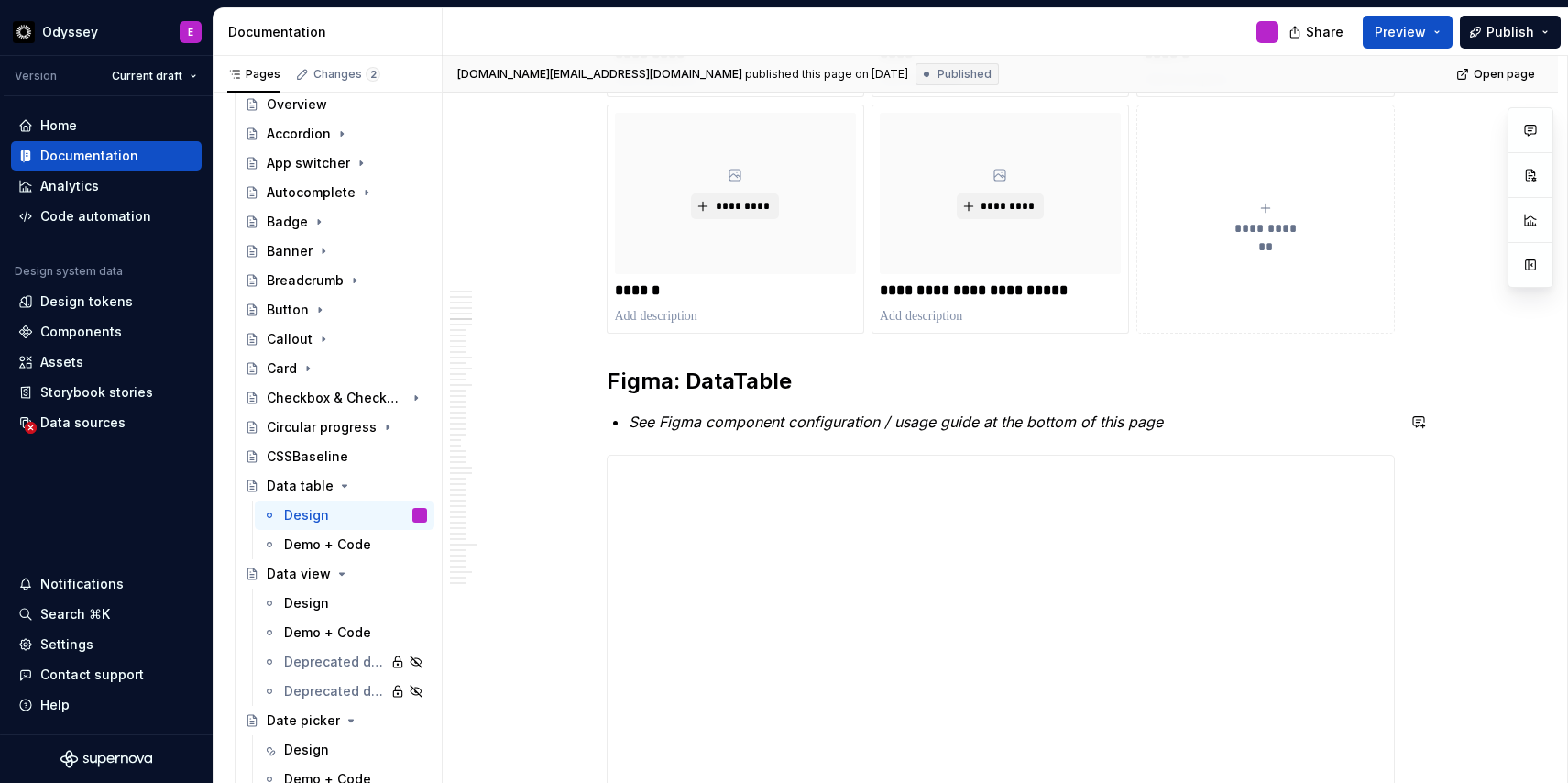
scroll to position [1996, 0]
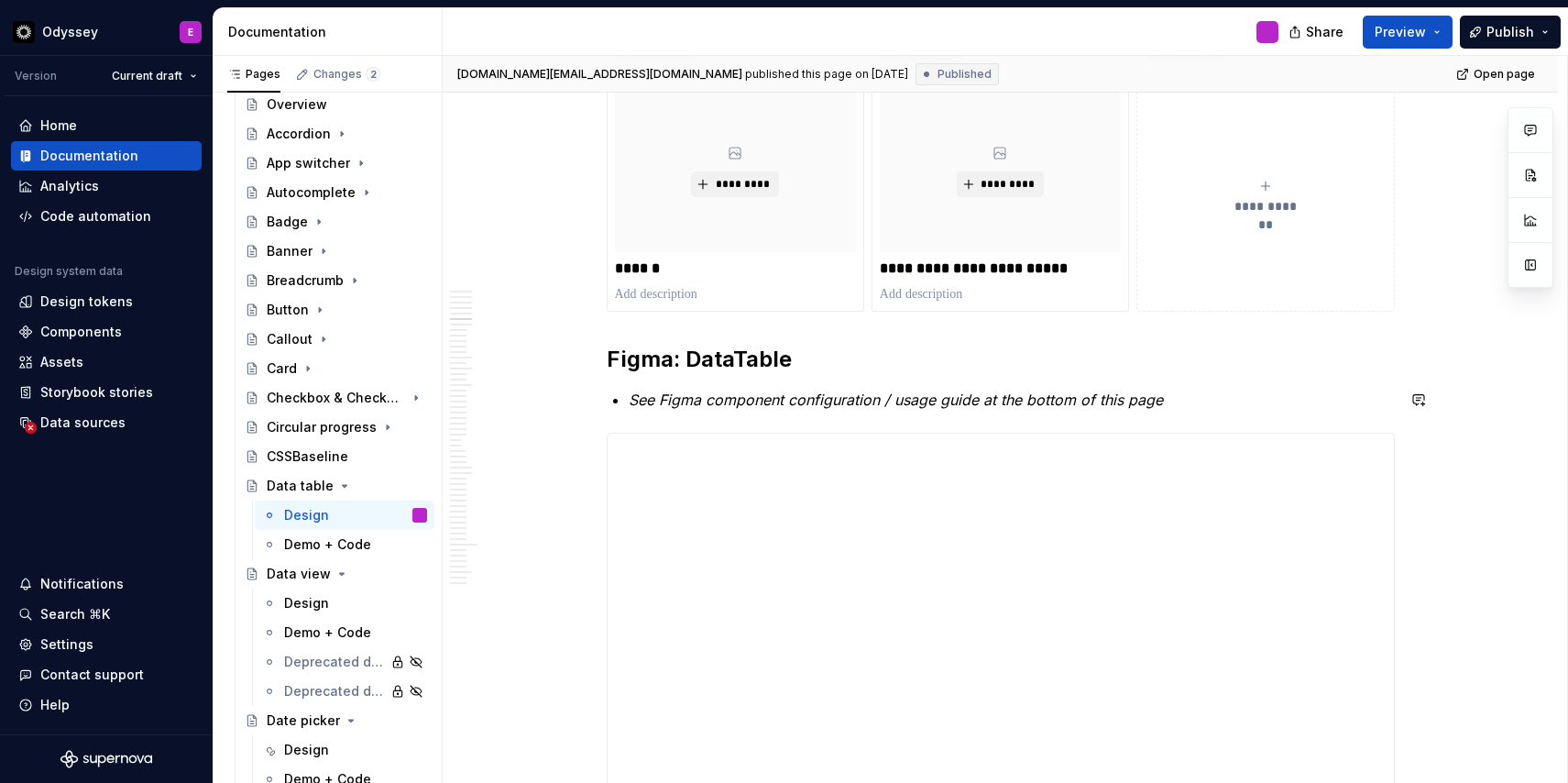
type textarea "*"
click at [1174, 406] on p "See Figma component configuration / usage guide at the bottom of this page" at bounding box center [1012, 400] width 766 height 22
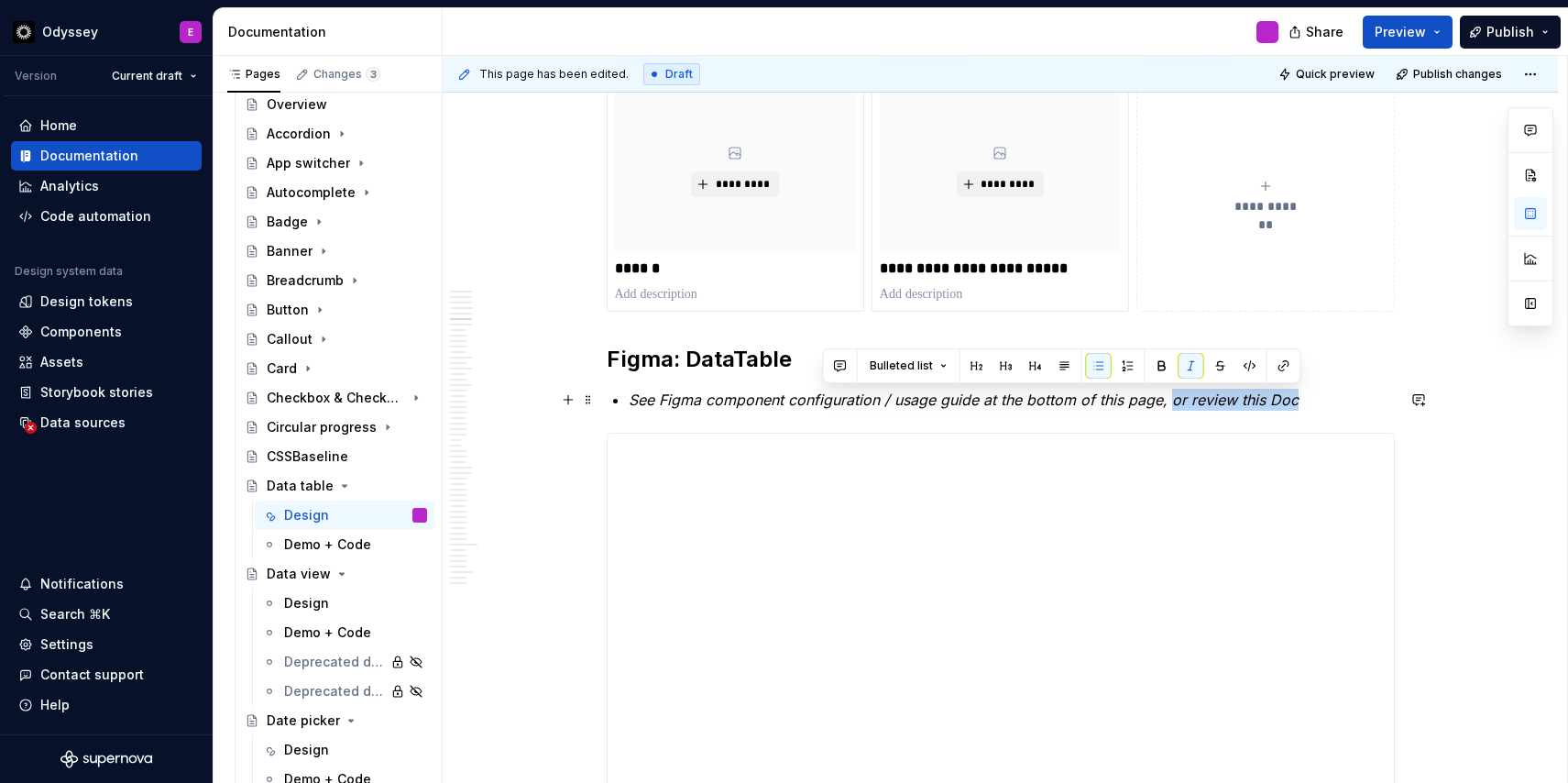
drag, startPoint x: 1304, startPoint y: 397, endPoint x: 1176, endPoint y: 401, distance: 128.1
click at [1176, 401] on p "See Figma component configuration / usage guide at the bottom of this page, or …" at bounding box center [1012, 400] width 766 height 22
click at [1284, 363] on button "button" at bounding box center [1283, 366] width 26 height 26
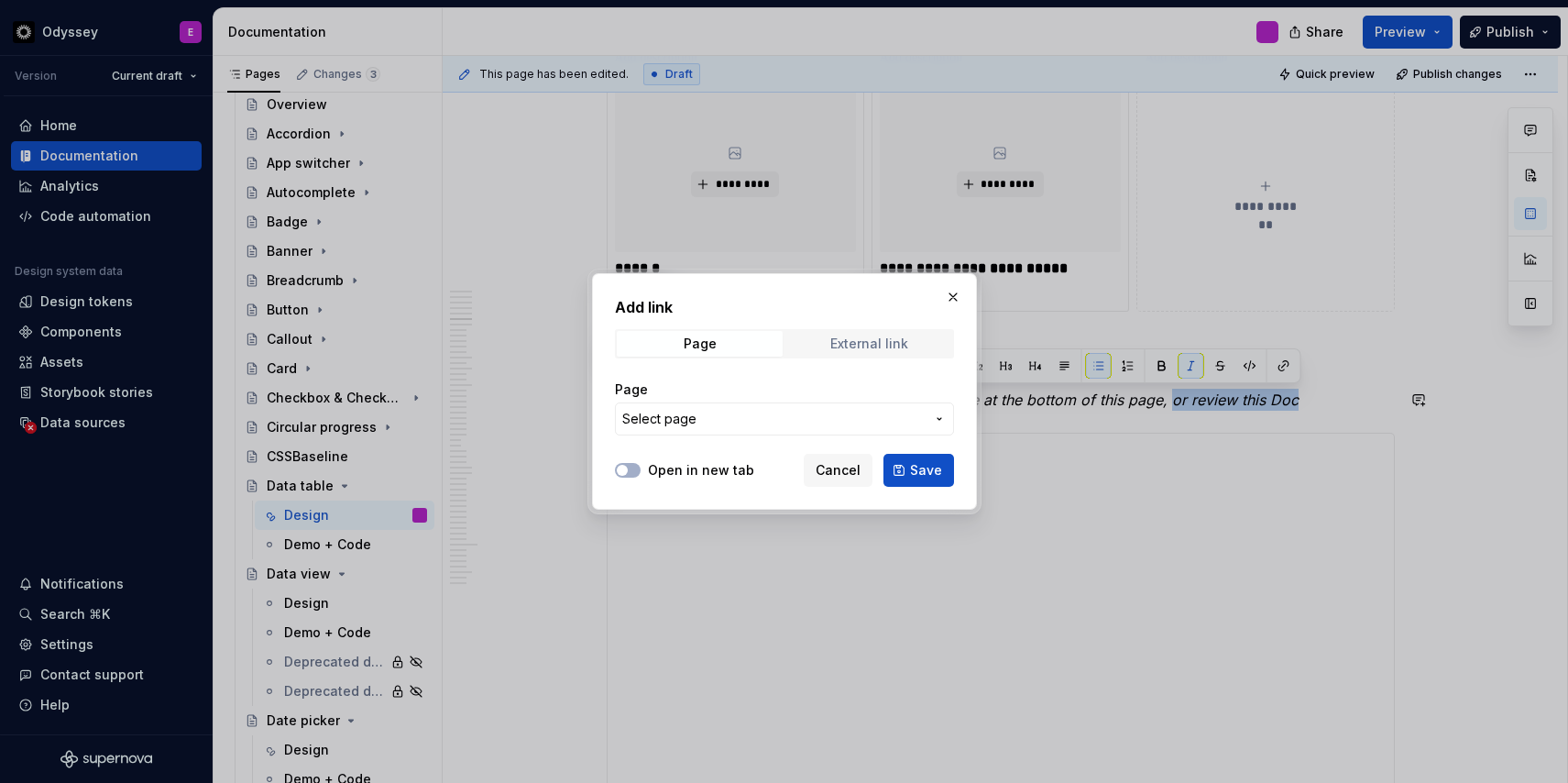
click at [848, 344] on div "External link" at bounding box center [869, 344] width 78 height 15
click at [690, 420] on input "URL" at bounding box center [784, 419] width 339 height 33
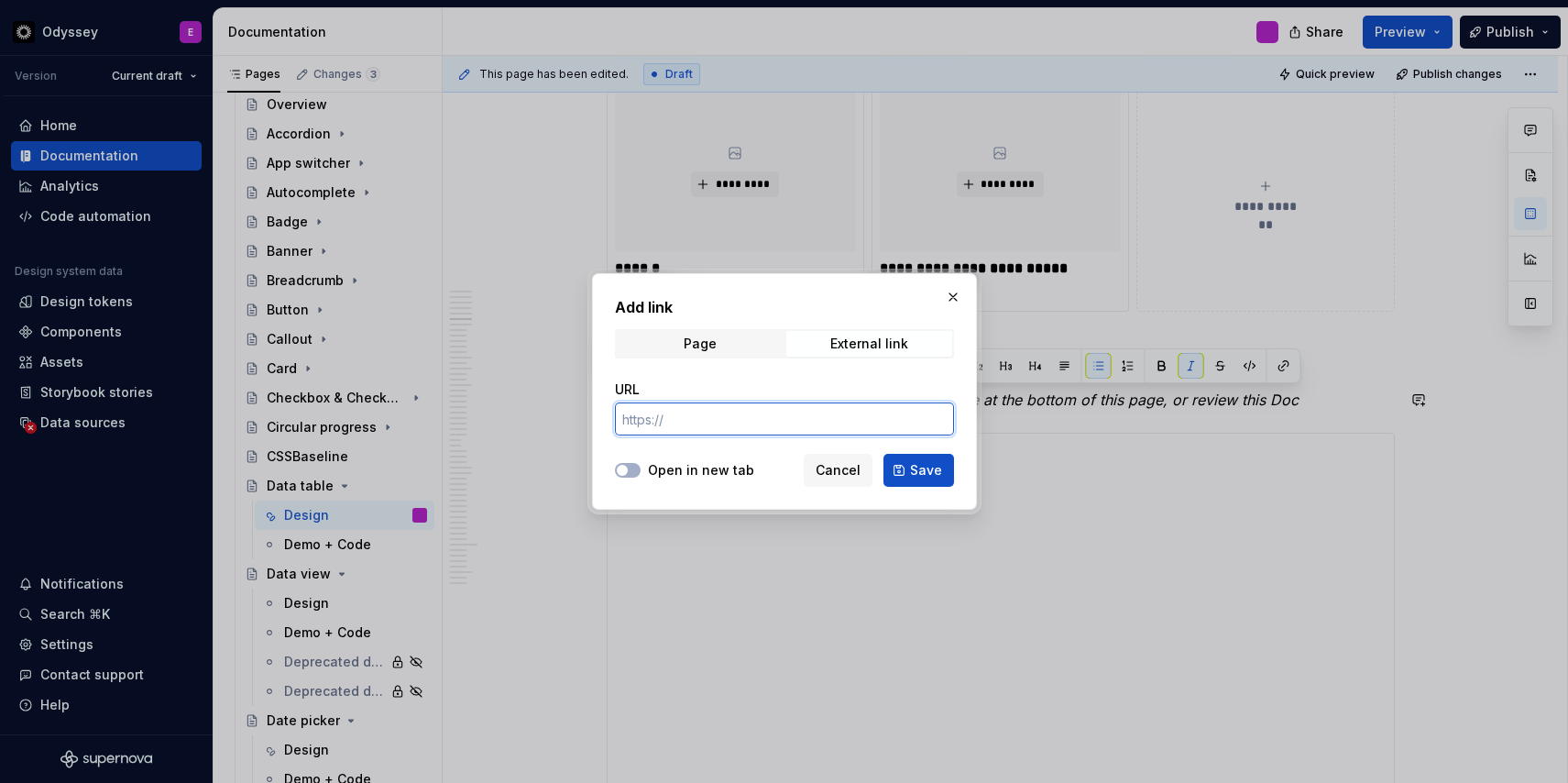
paste input "[URL][DOMAIN_NAME]"
type input "[URL][DOMAIN_NAME]"
click at [617, 469] on span "button" at bounding box center [622, 470] width 11 height 11
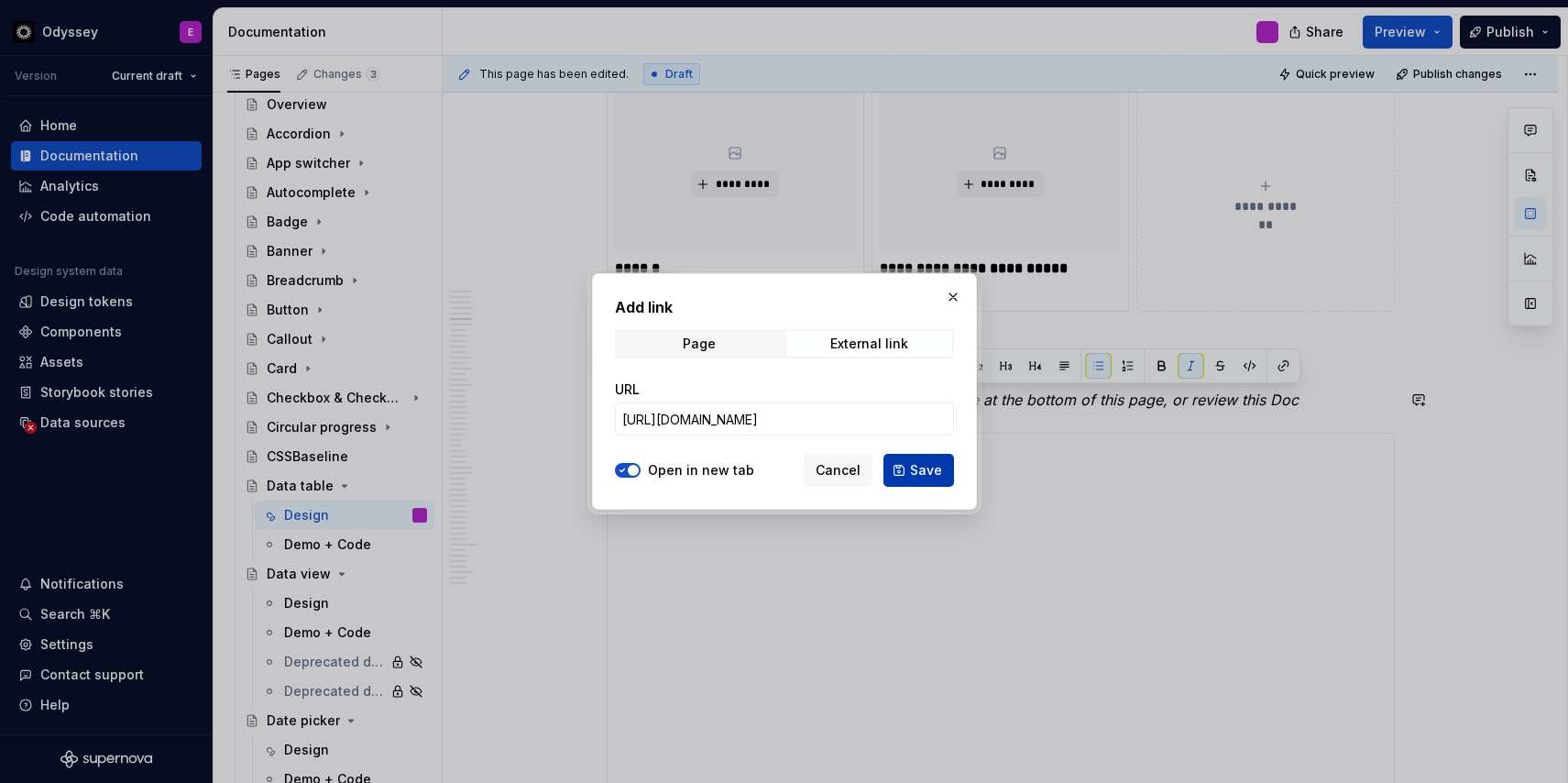
click at [929, 474] on span "Save" at bounding box center [925, 470] width 32 height 19
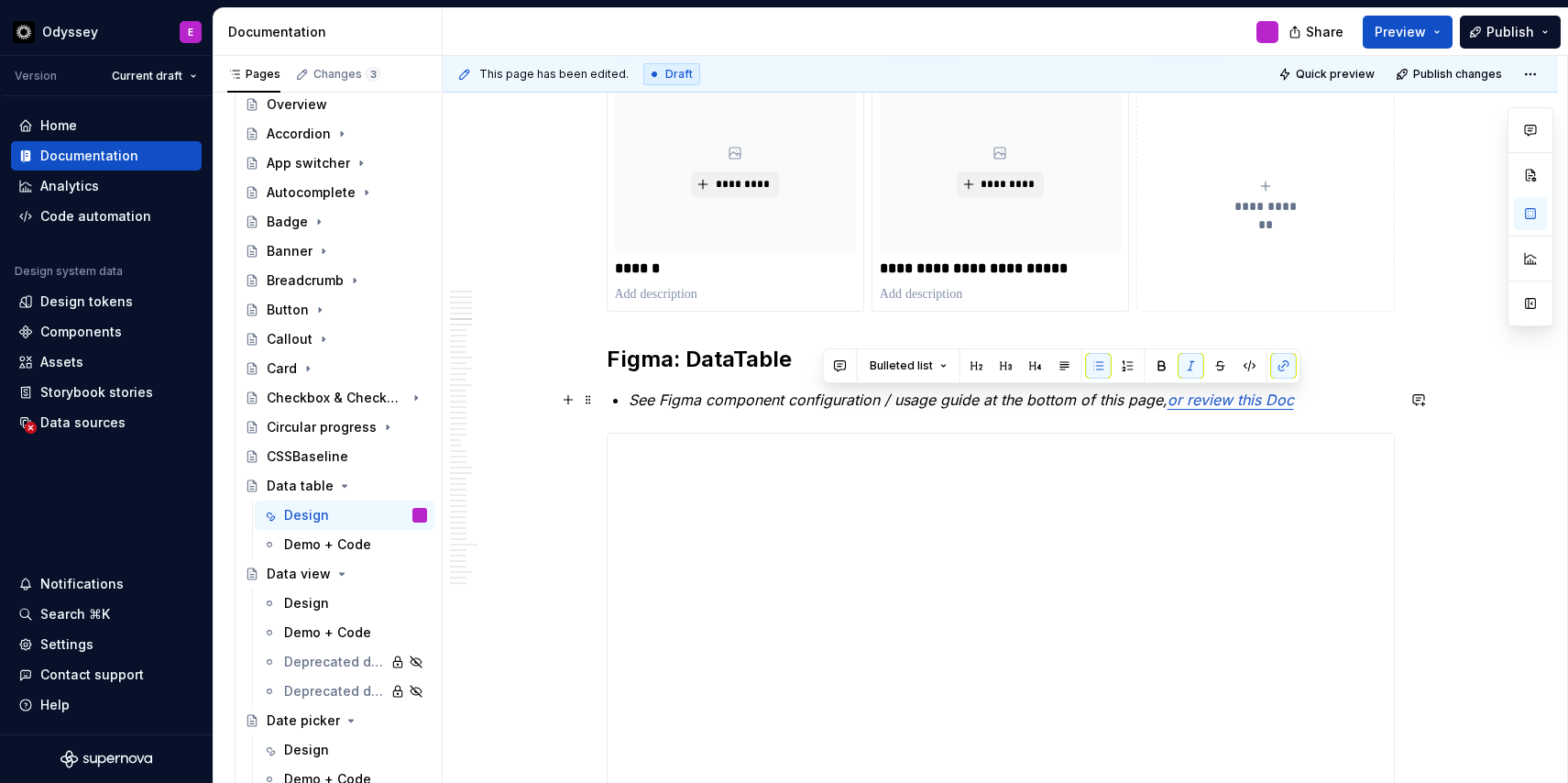
click at [1273, 407] on em "or review this Doc" at bounding box center [1230, 400] width 126 height 19
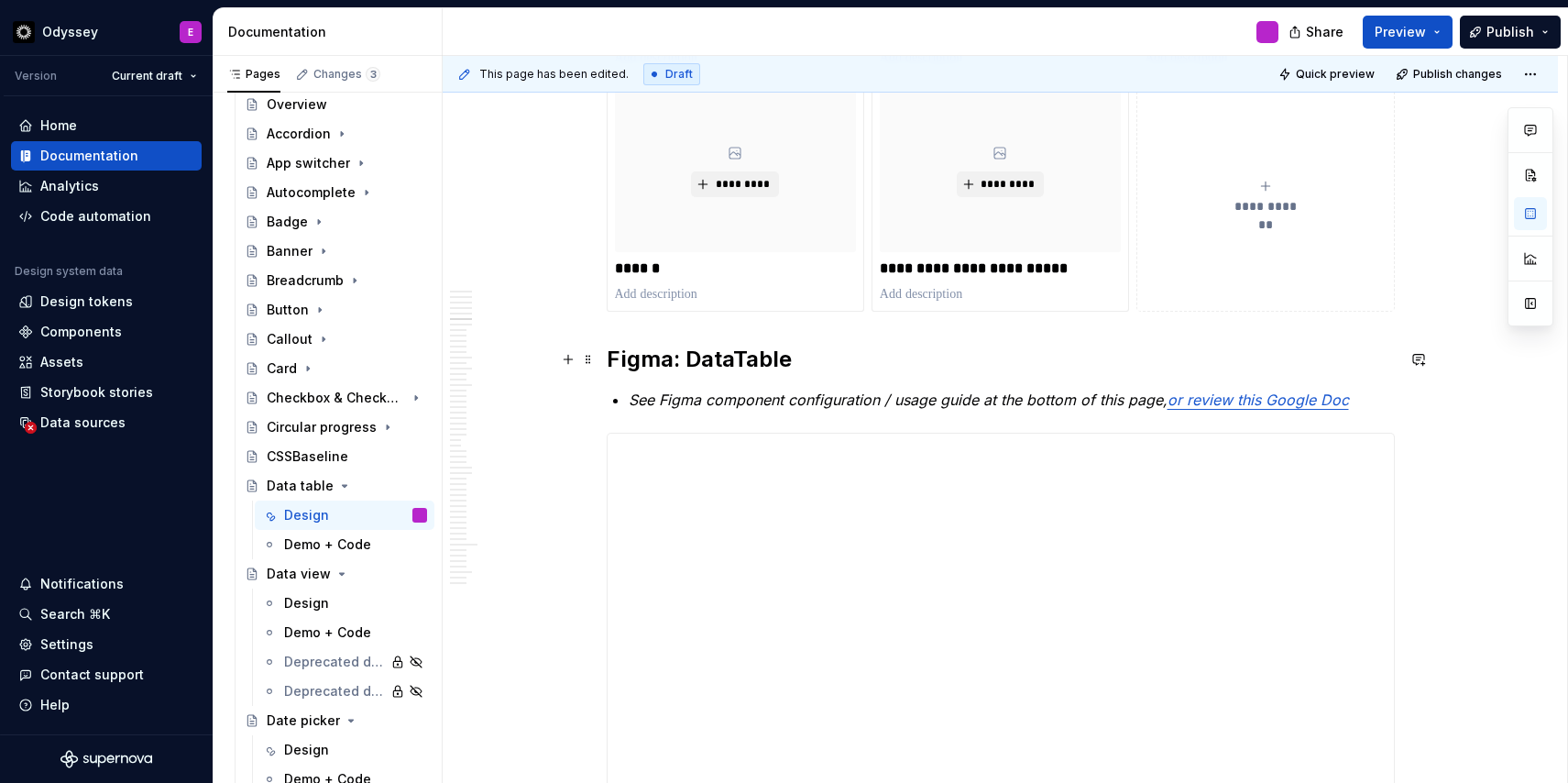
click at [1141, 354] on h2 "Figma: DataTable" at bounding box center [1001, 360] width 788 height 30
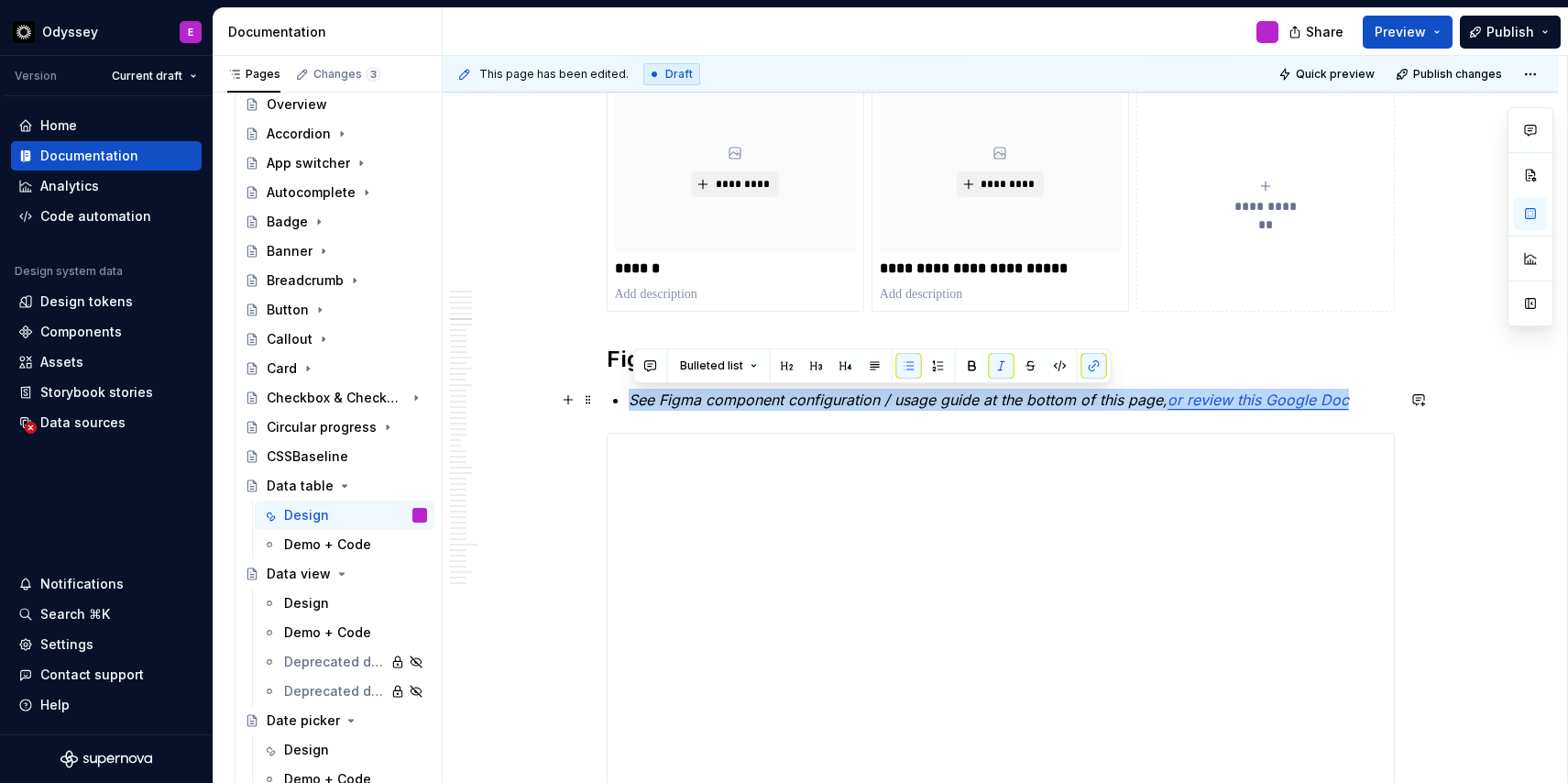
drag, startPoint x: 1362, startPoint y: 402, endPoint x: 630, endPoint y: 403, distance: 732.0
copy p "See Figma component configuration / usage guide at the bottom of this page, or …"
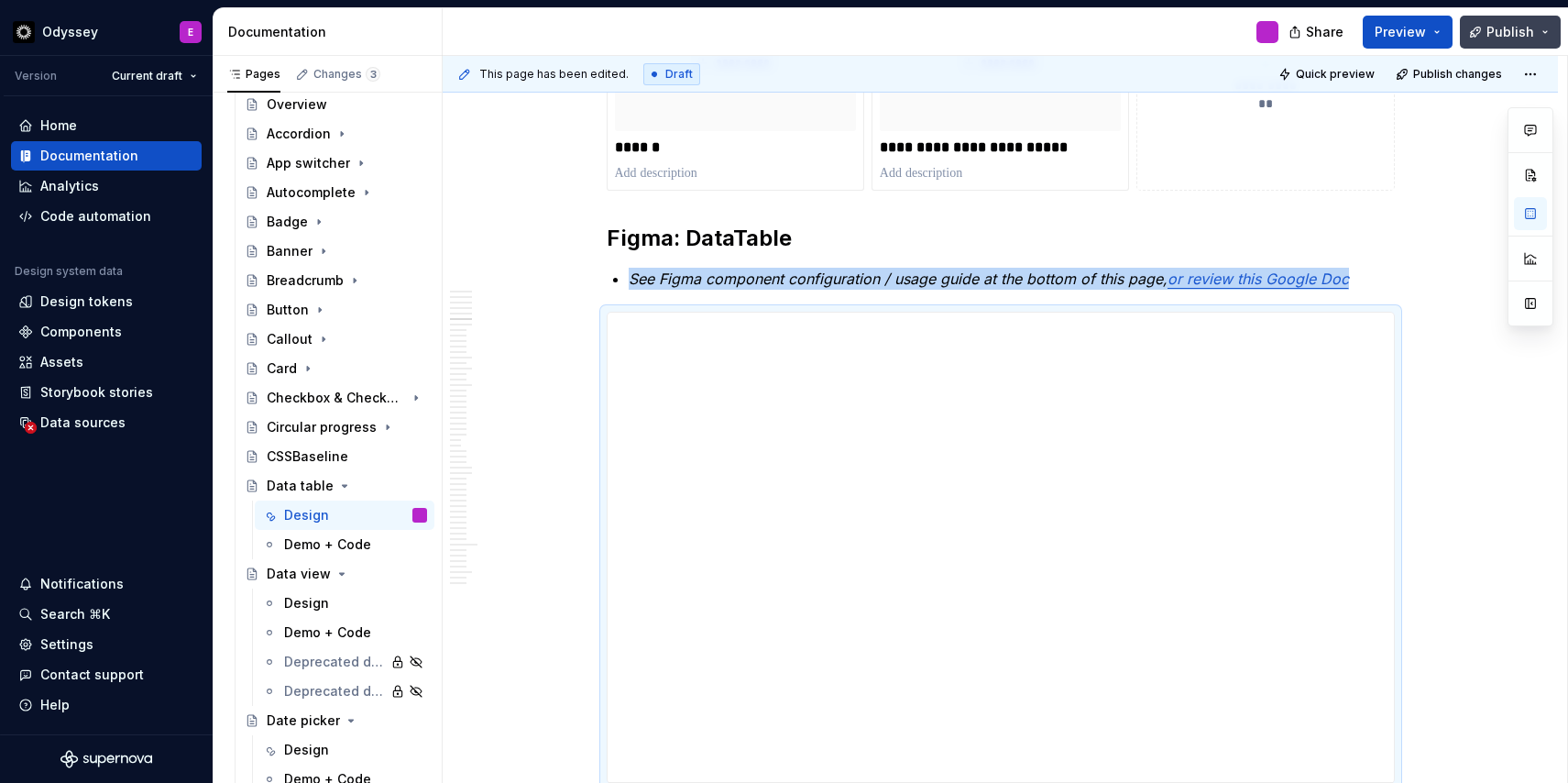
click at [1492, 32] on span "Publish" at bounding box center [1510, 32] width 47 height 19
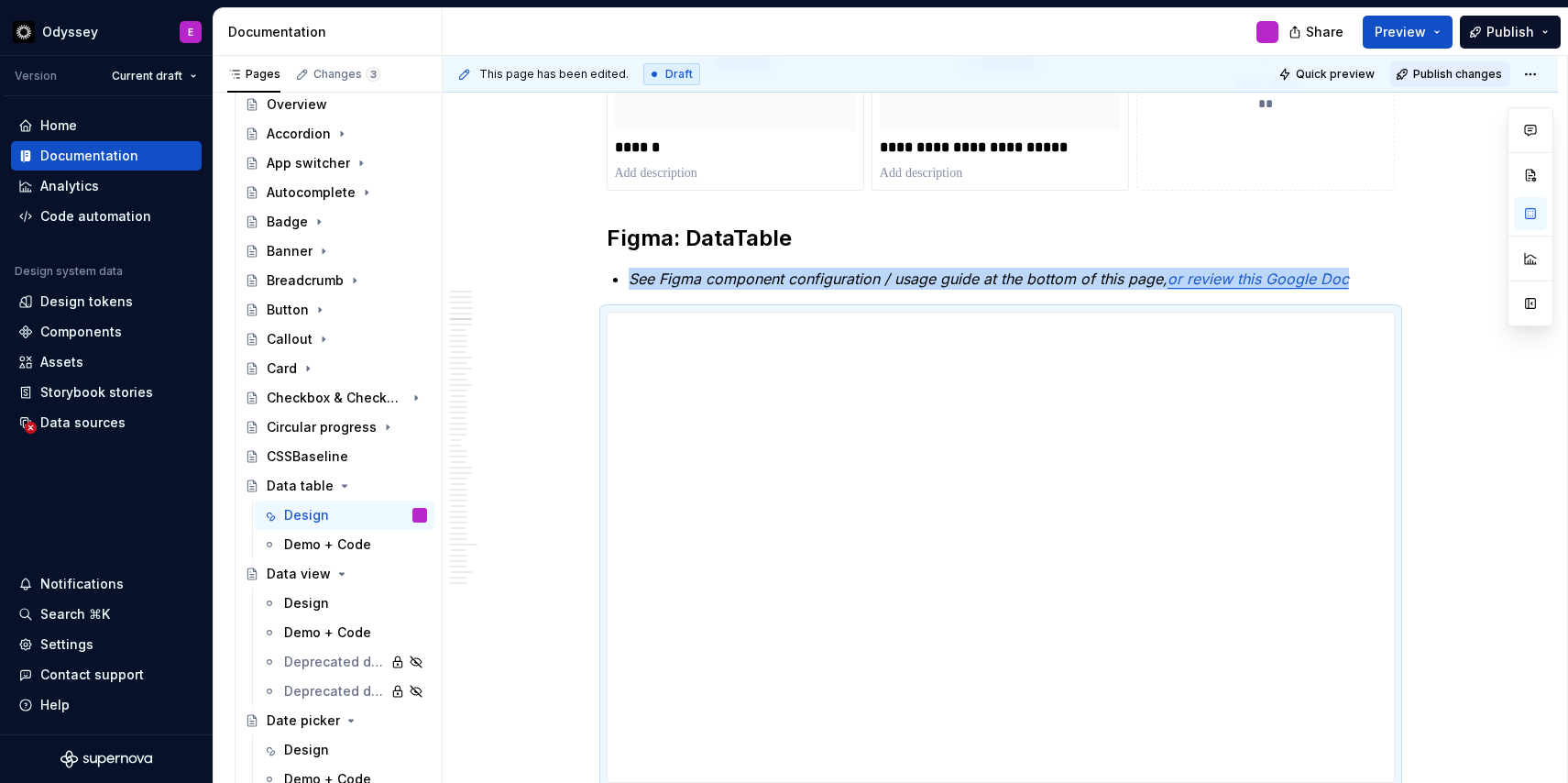
click at [1470, 68] on span "Publish changes" at bounding box center [1458, 74] width 89 height 15
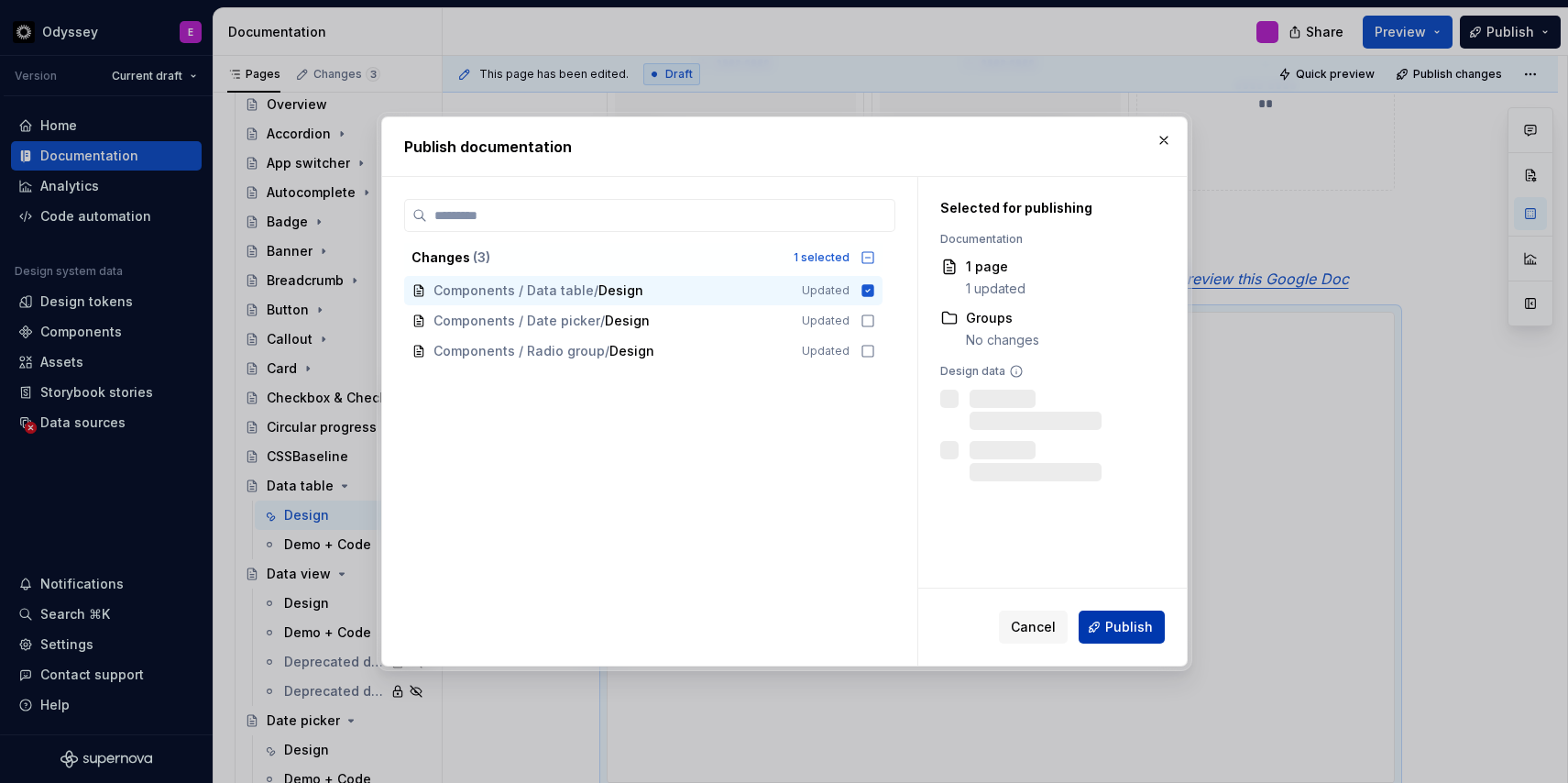
click at [1117, 627] on span "Publish" at bounding box center [1128, 627] width 47 height 19
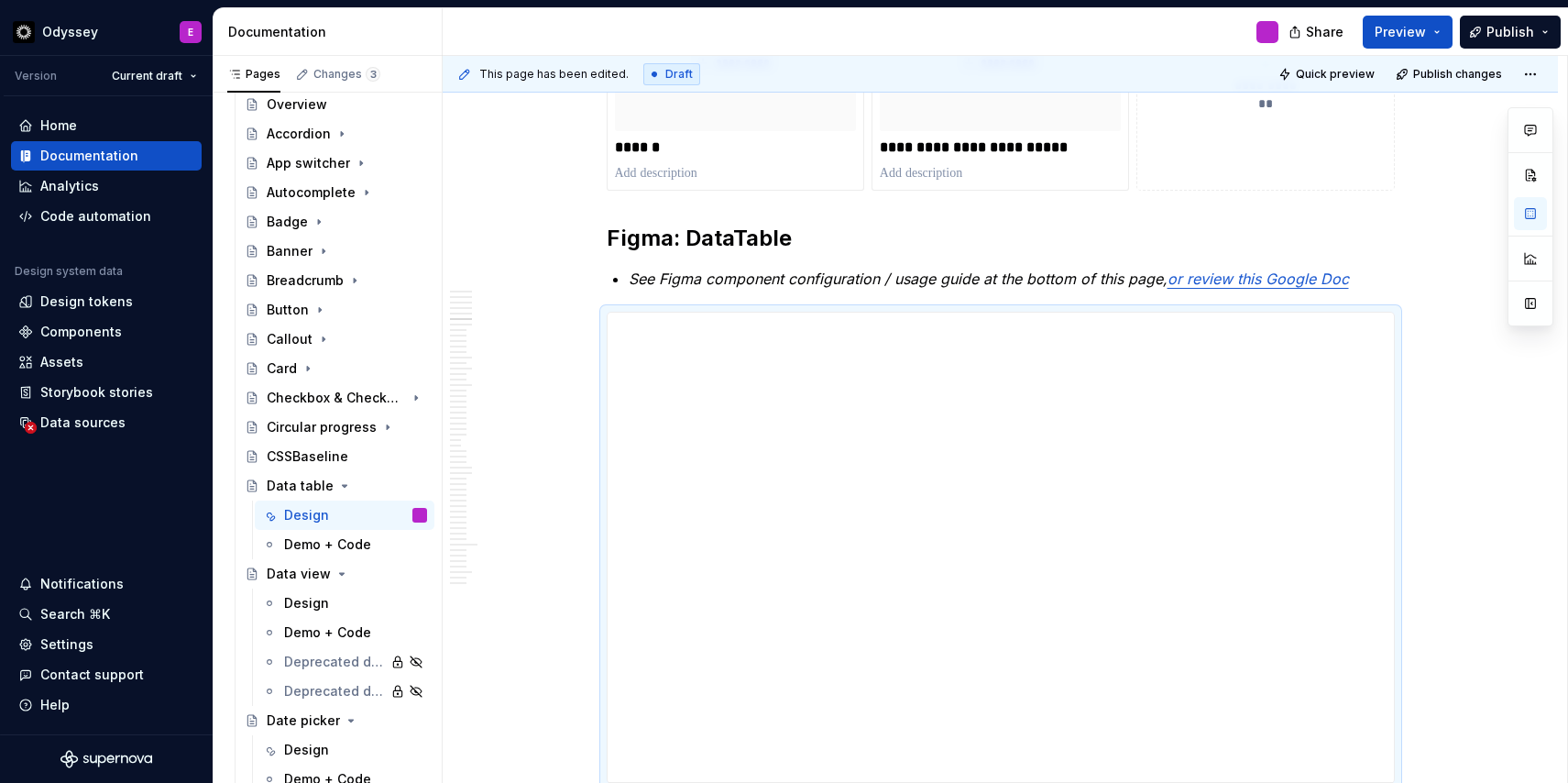
click at [304, 602] on div "Design" at bounding box center [306, 603] width 45 height 19
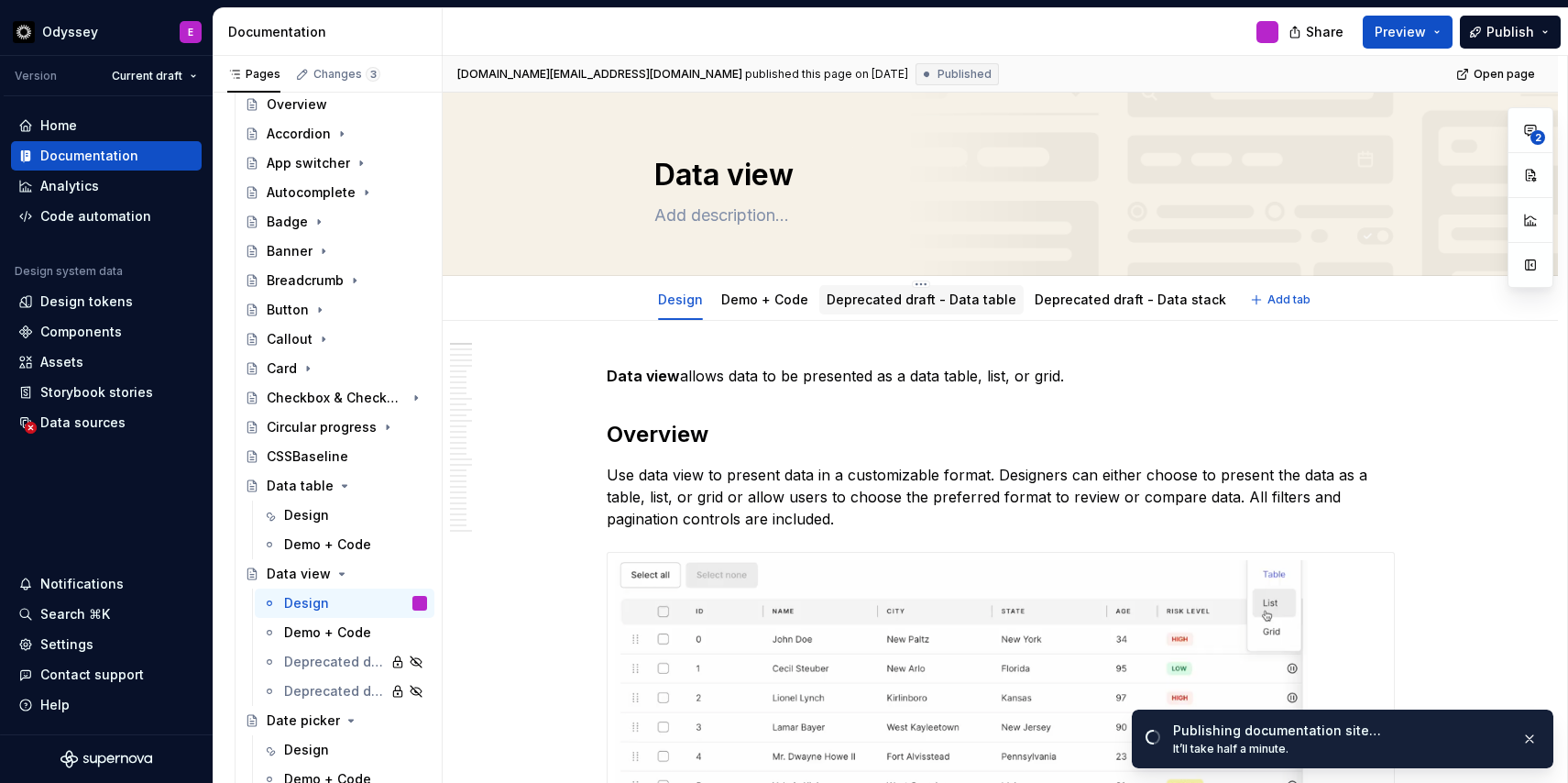
click at [930, 301] on link "Deprecated draft - Data table" at bounding box center [921, 299] width 190 height 16
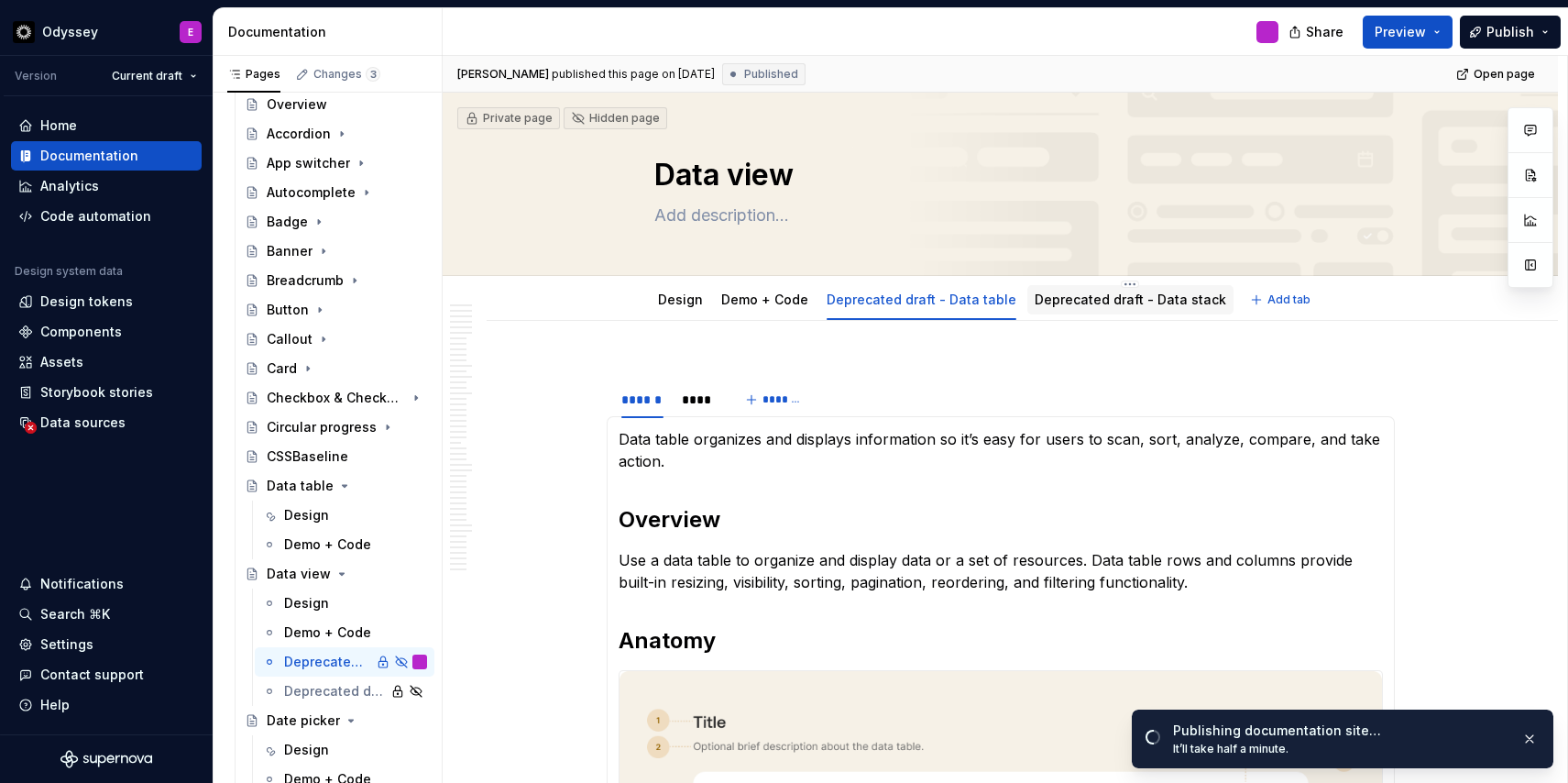
click at [1094, 301] on link "Deprecated draft - Data stack" at bounding box center [1129, 299] width 191 height 16
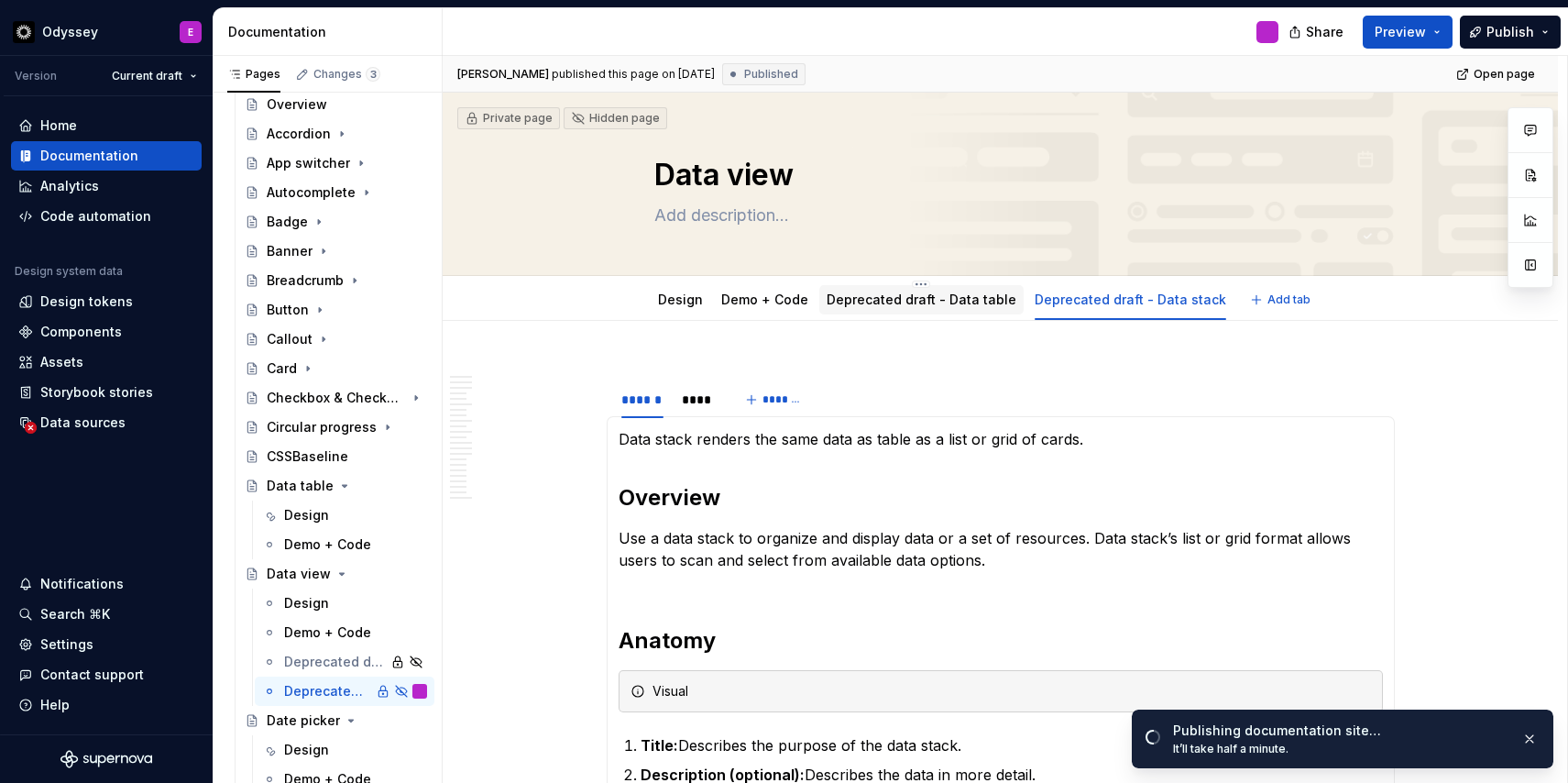
click at [954, 296] on link "Deprecated draft - Data table" at bounding box center [921, 299] width 190 height 16
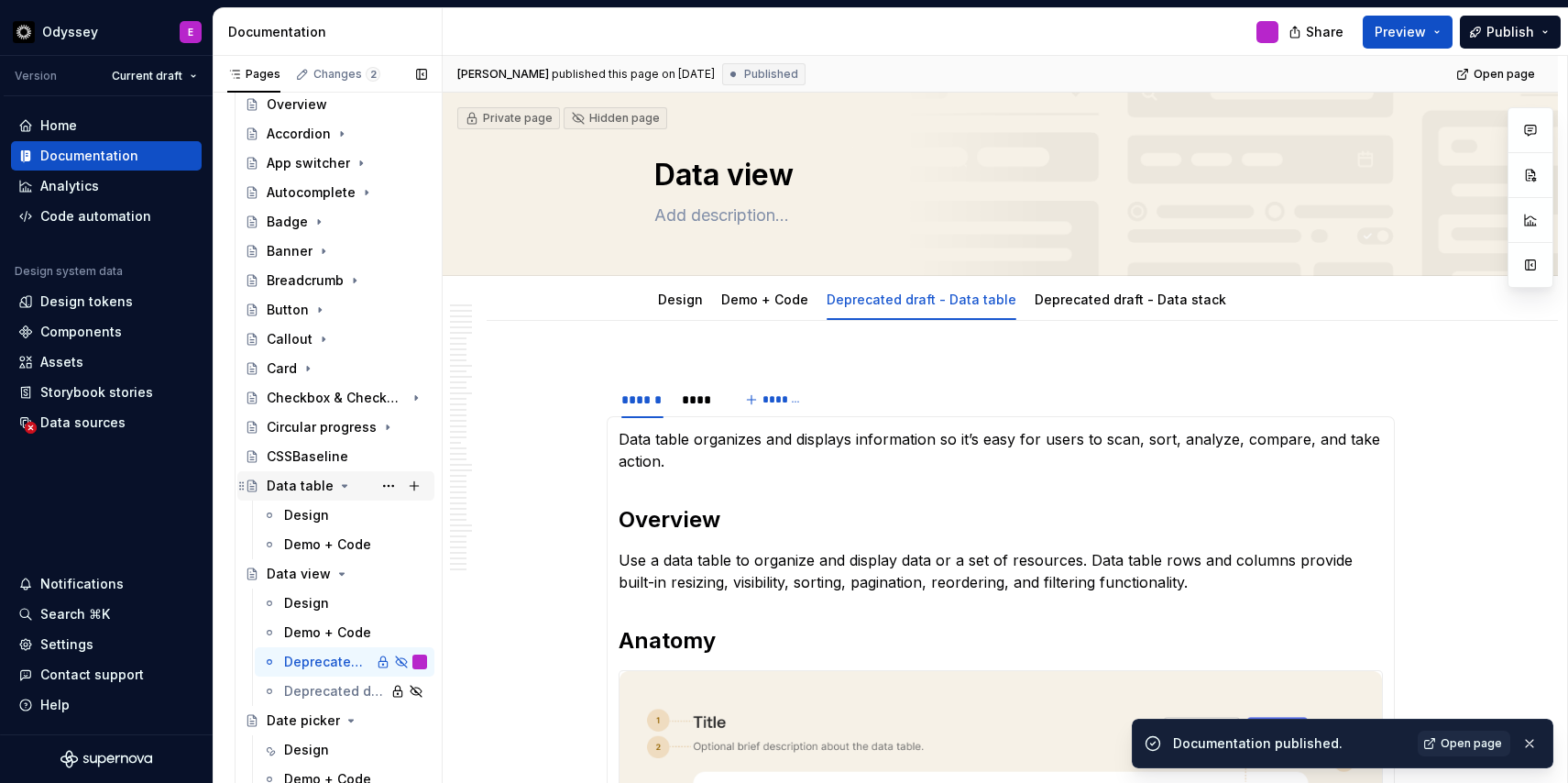
click at [302, 483] on div "Data table" at bounding box center [300, 486] width 67 height 19
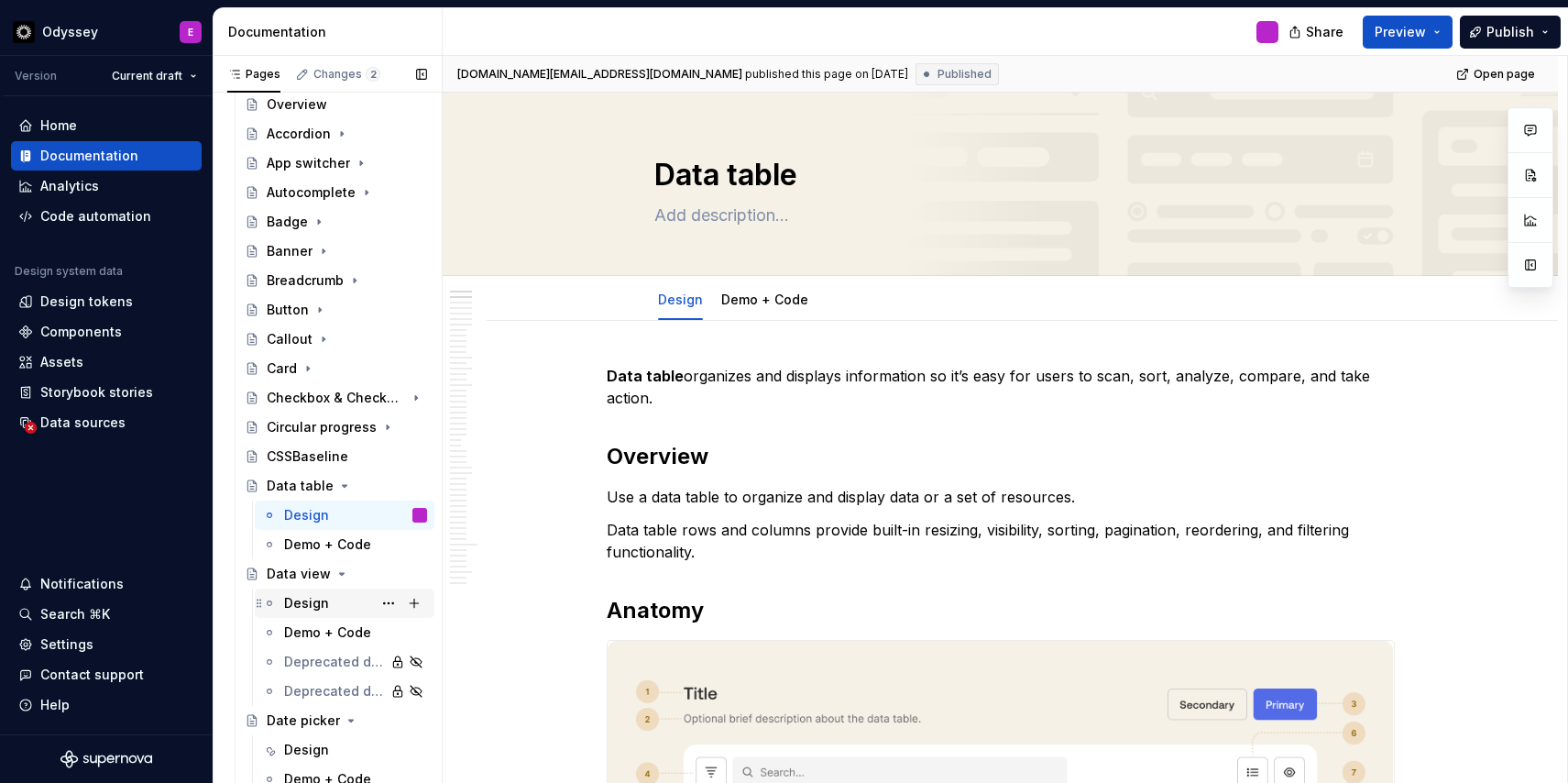
click at [296, 603] on div "Design" at bounding box center [306, 603] width 45 height 19
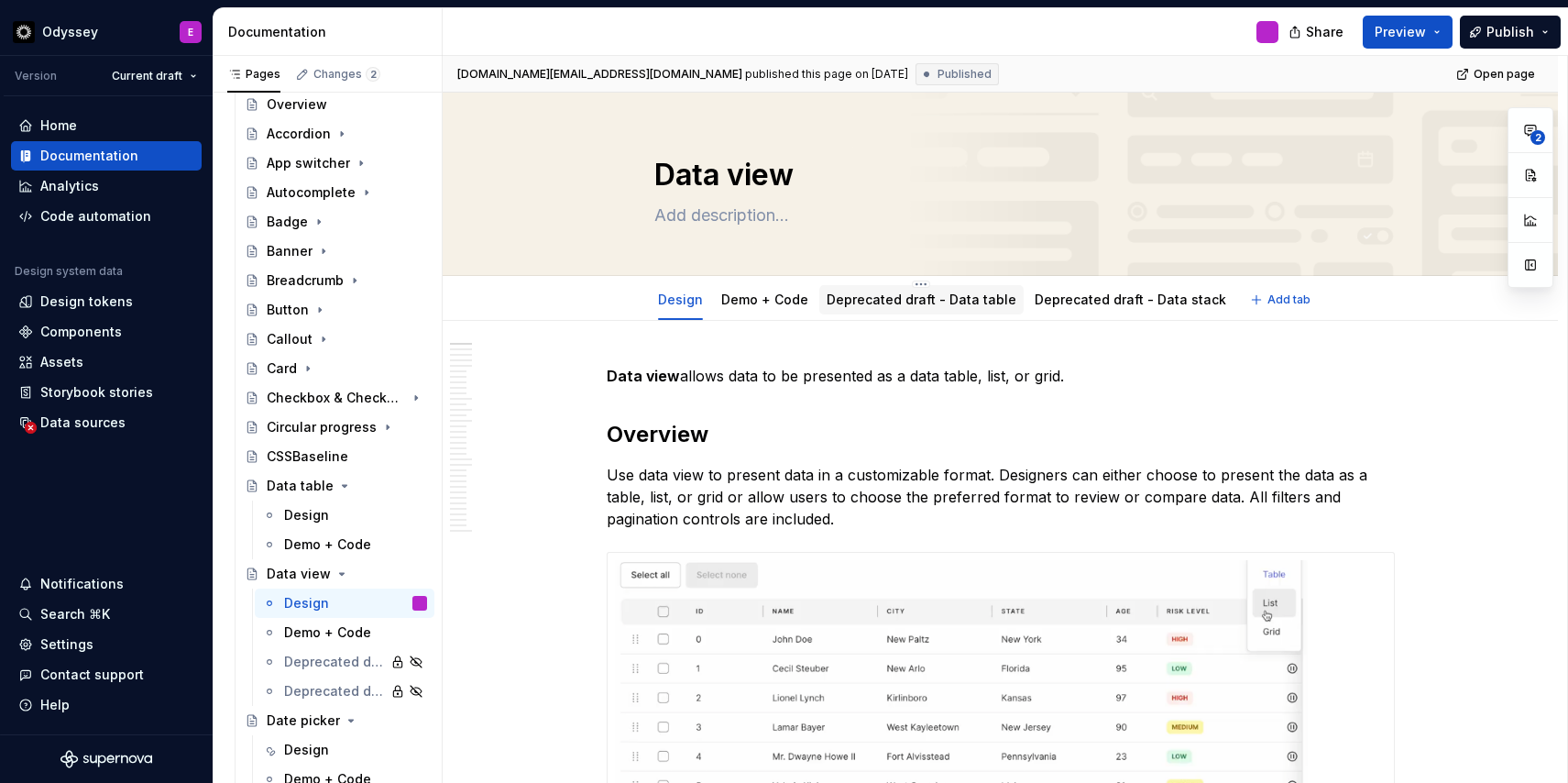
click at [916, 295] on link "Deprecated draft - Data table" at bounding box center [921, 299] width 190 height 16
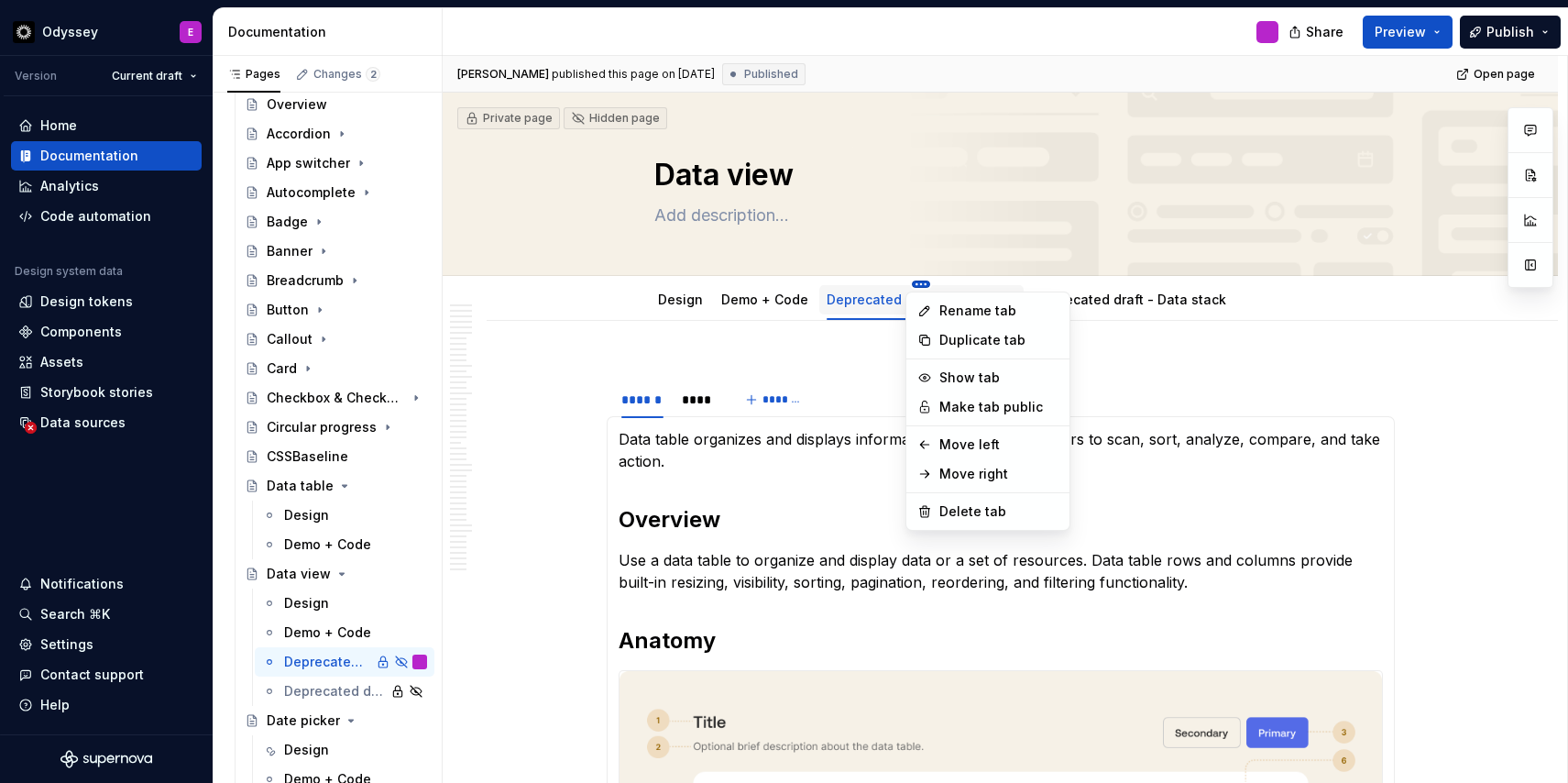
click at [915, 283] on html "Odyssey E Version Current draft Home Documentation Analytics Code automation De…" at bounding box center [784, 392] width 1568 height 783
click at [815, 356] on html "Odyssey E Version Current draft Home Documentation Analytics Code automation De…" at bounding box center [784, 392] width 1568 height 783
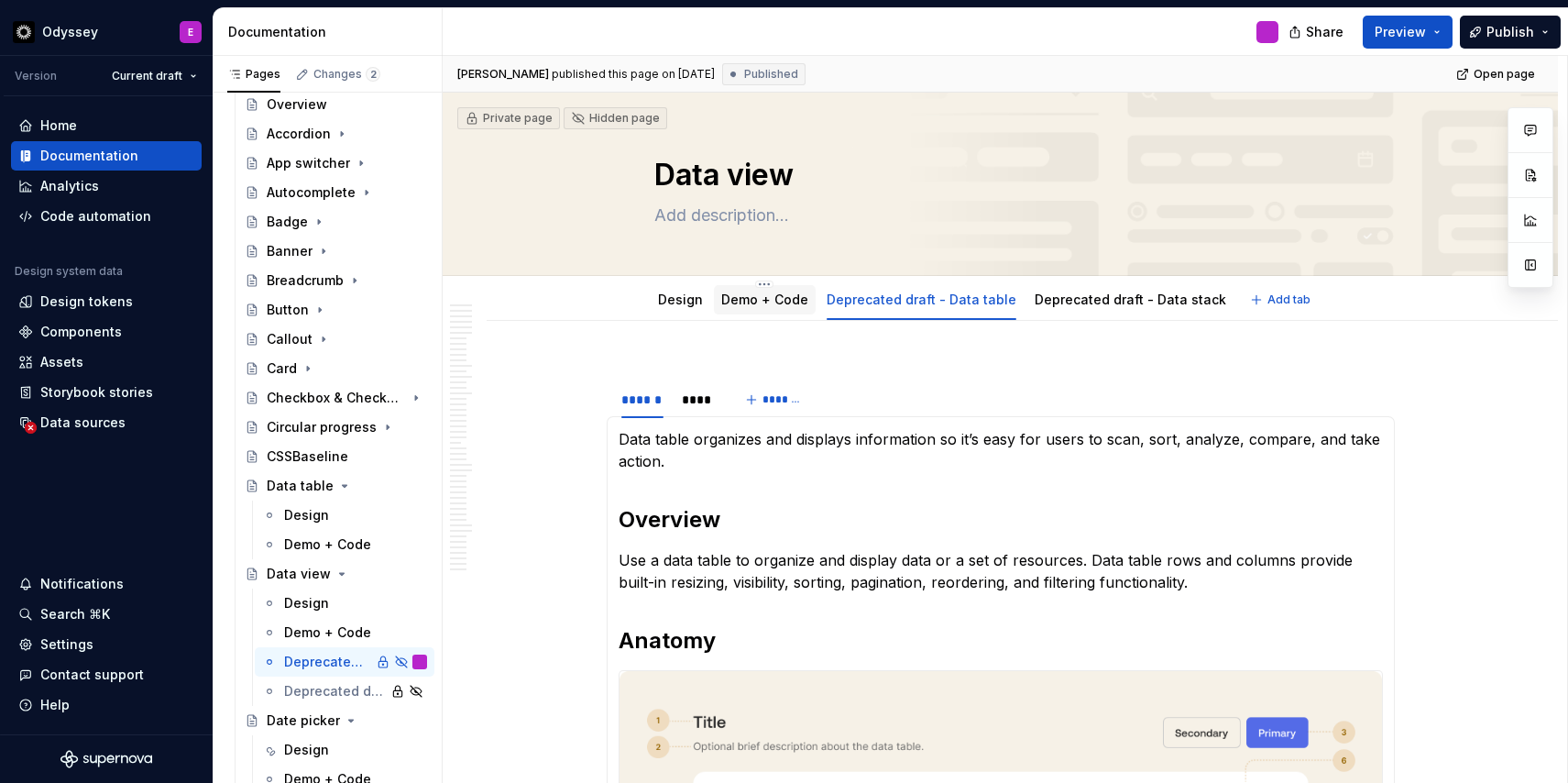
click at [779, 298] on link "Demo + Code" at bounding box center [765, 299] width 87 height 16
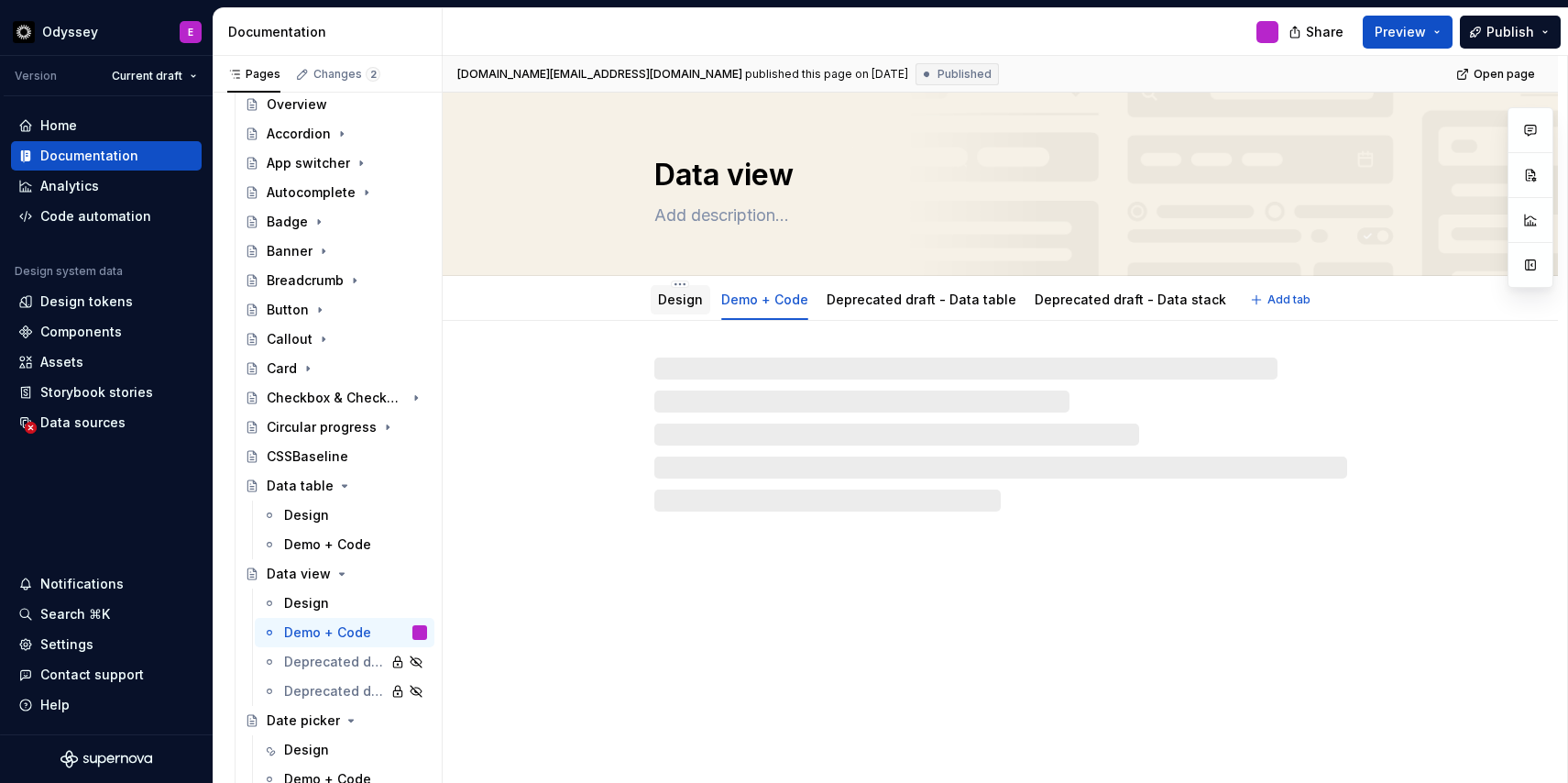
click at [689, 302] on link "Design" at bounding box center [680, 299] width 45 height 16
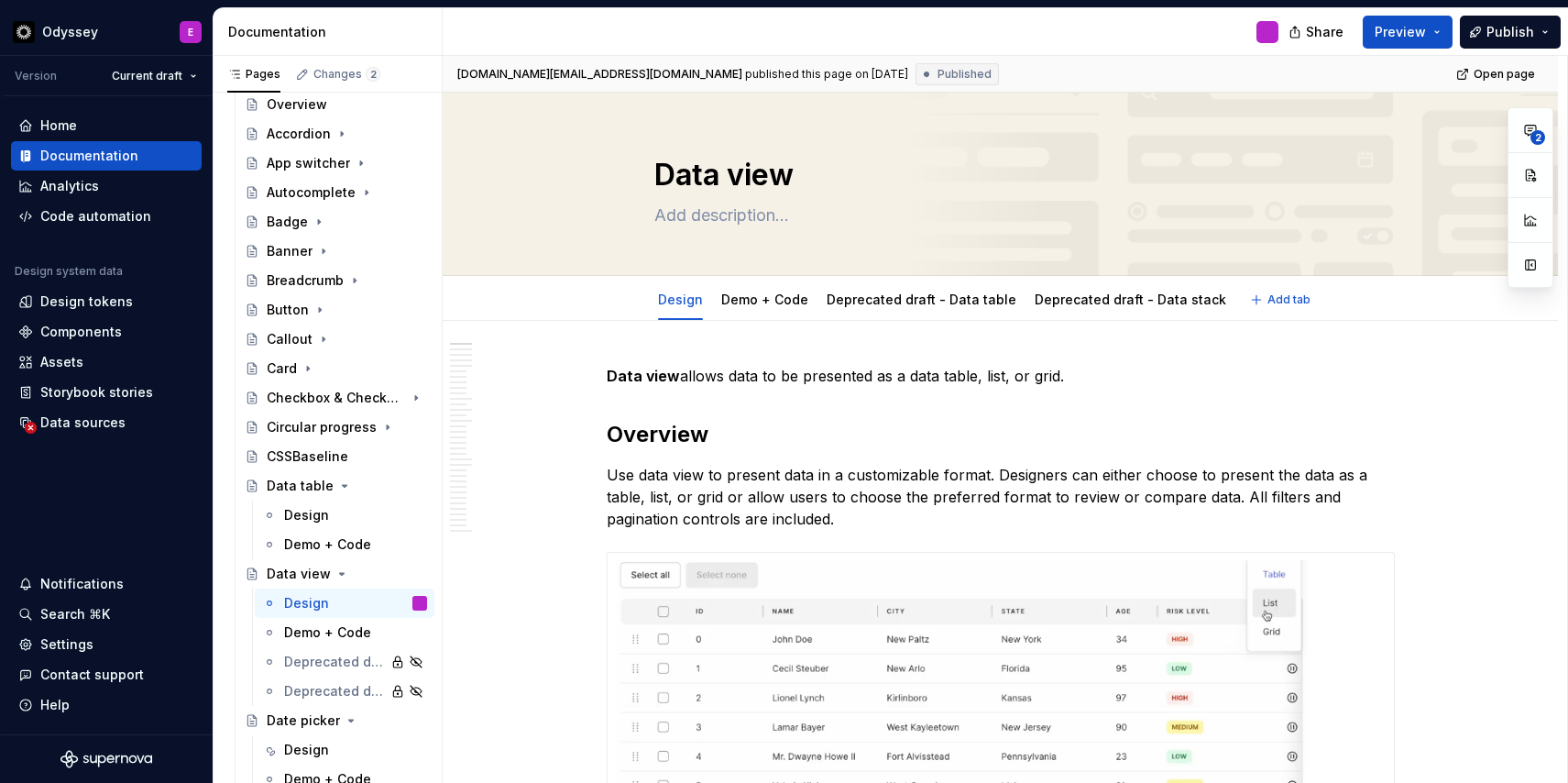
type textarea "*"
click at [654, 378] on strong "Data view" at bounding box center [643, 376] width 73 height 19
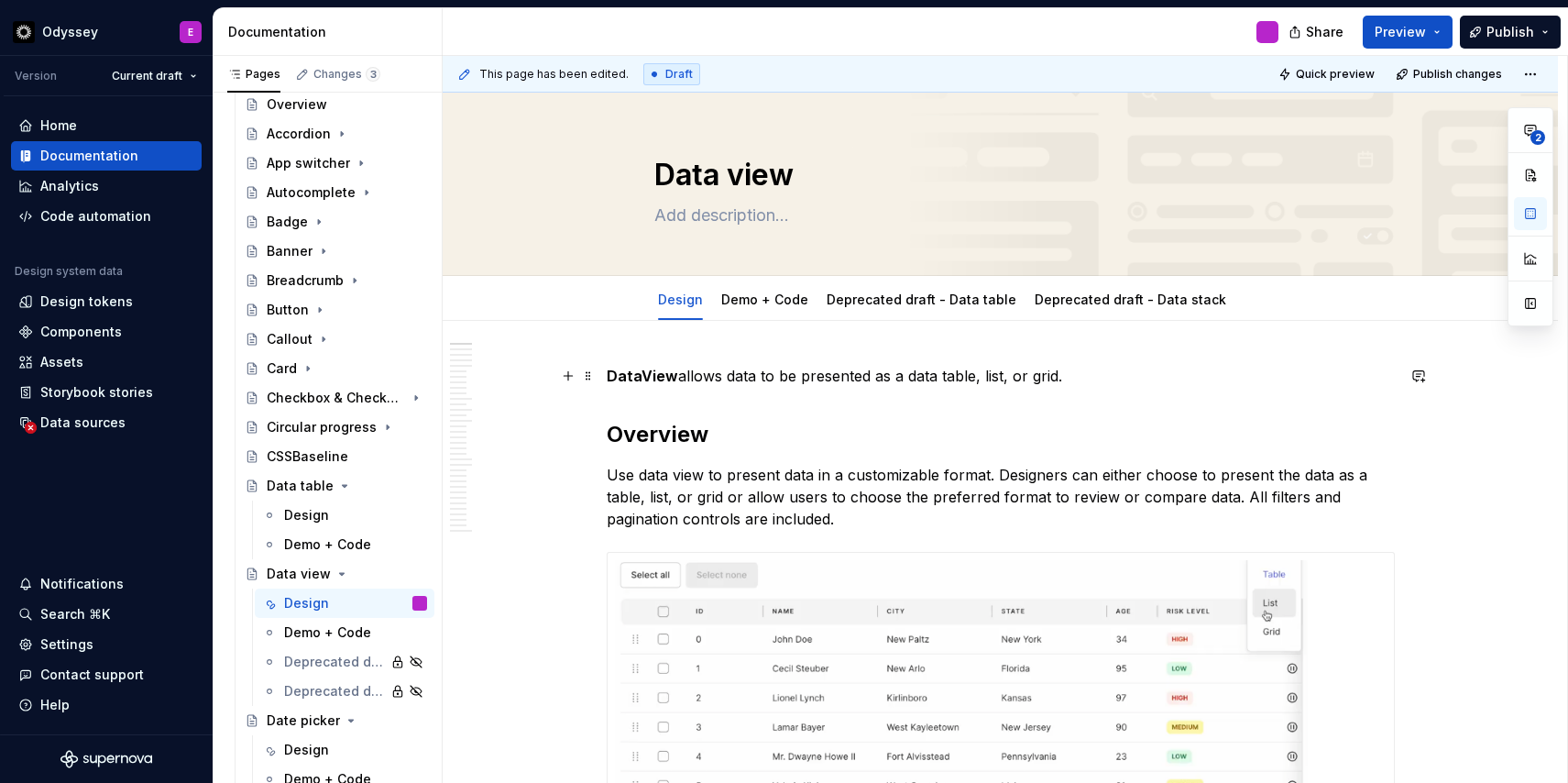
click at [682, 376] on p "DataView allows data to be presented as a data table, list, or grid." at bounding box center [1001, 376] width 788 height 22
click at [651, 477] on p "Use data view to present data in a customizable format. Designers can either ch…" at bounding box center [1001, 496] width 788 height 66
click at [1000, 476] on p "Use data view to present data in a customizable format. Designers can either ch…" at bounding box center [1001, 496] width 788 height 66
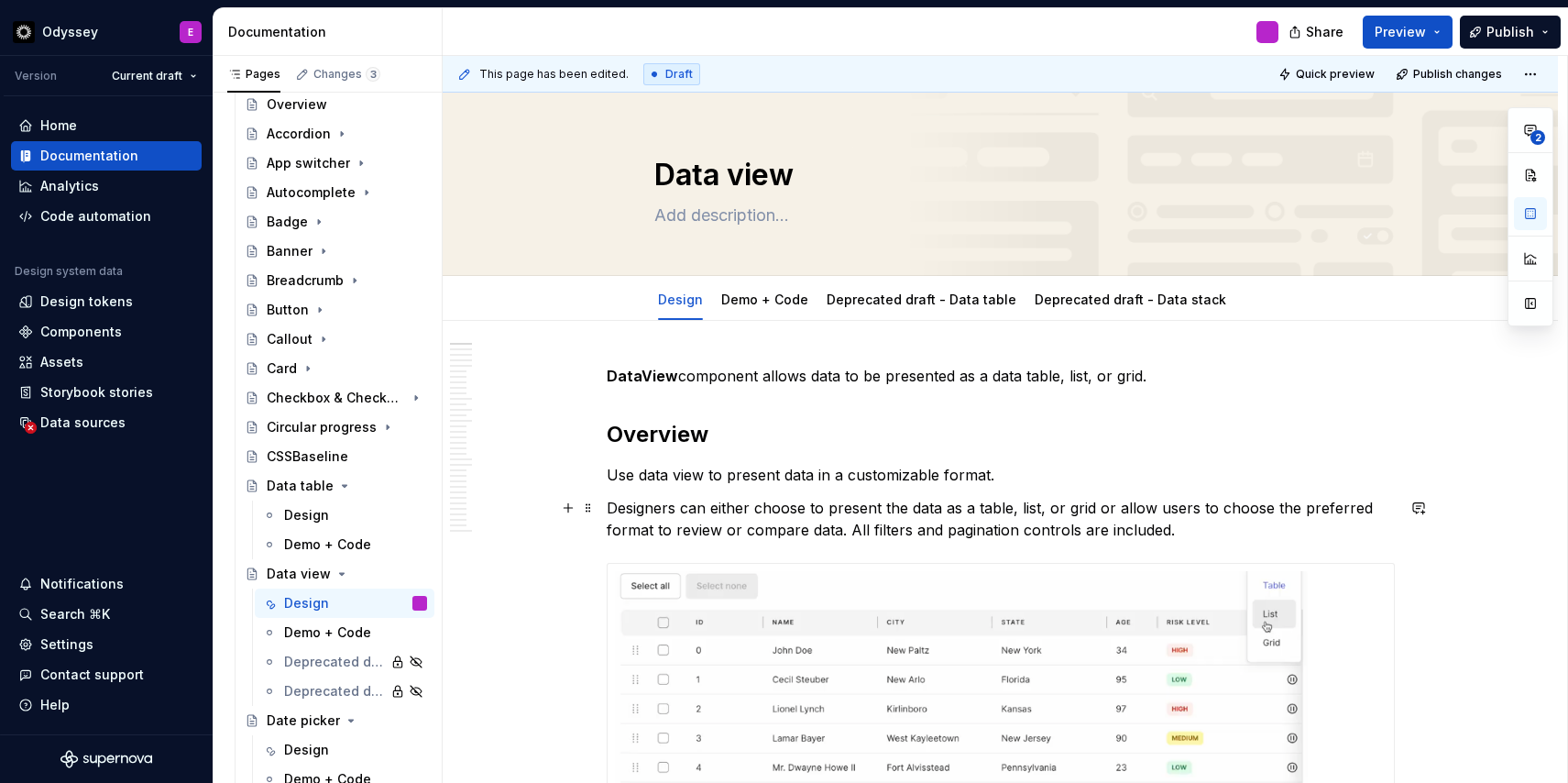
click at [852, 530] on p "Designers can either choose to present the data as a table, list, or grid or al…" at bounding box center [1001, 519] width 788 height 44
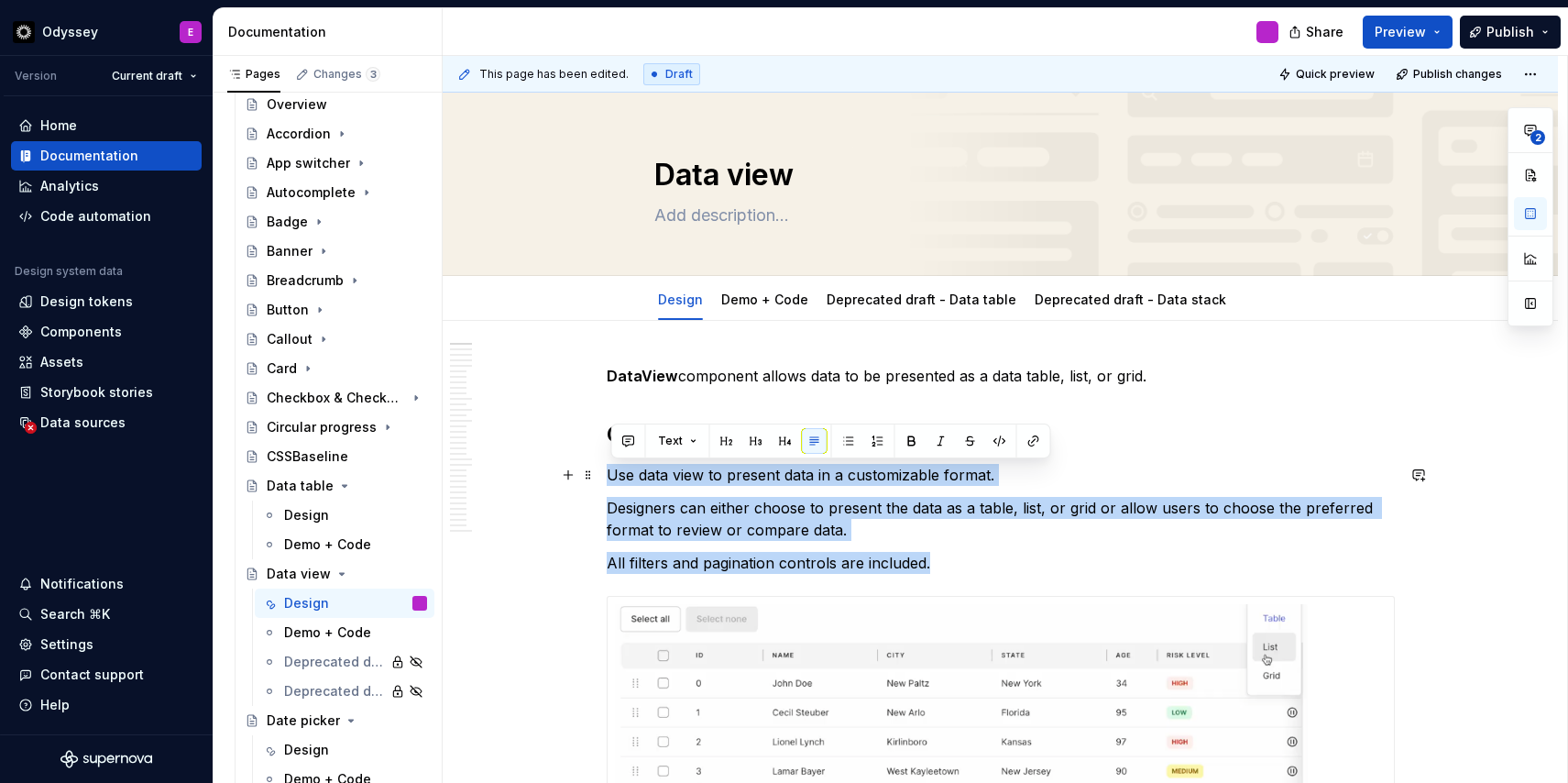
drag, startPoint x: 937, startPoint y: 565, endPoint x: 604, endPoint y: 477, distance: 344.4
click at [1002, 512] on p "Designers can either choose to present the data as a table, list, or grid or al…" at bounding box center [1001, 519] width 788 height 44
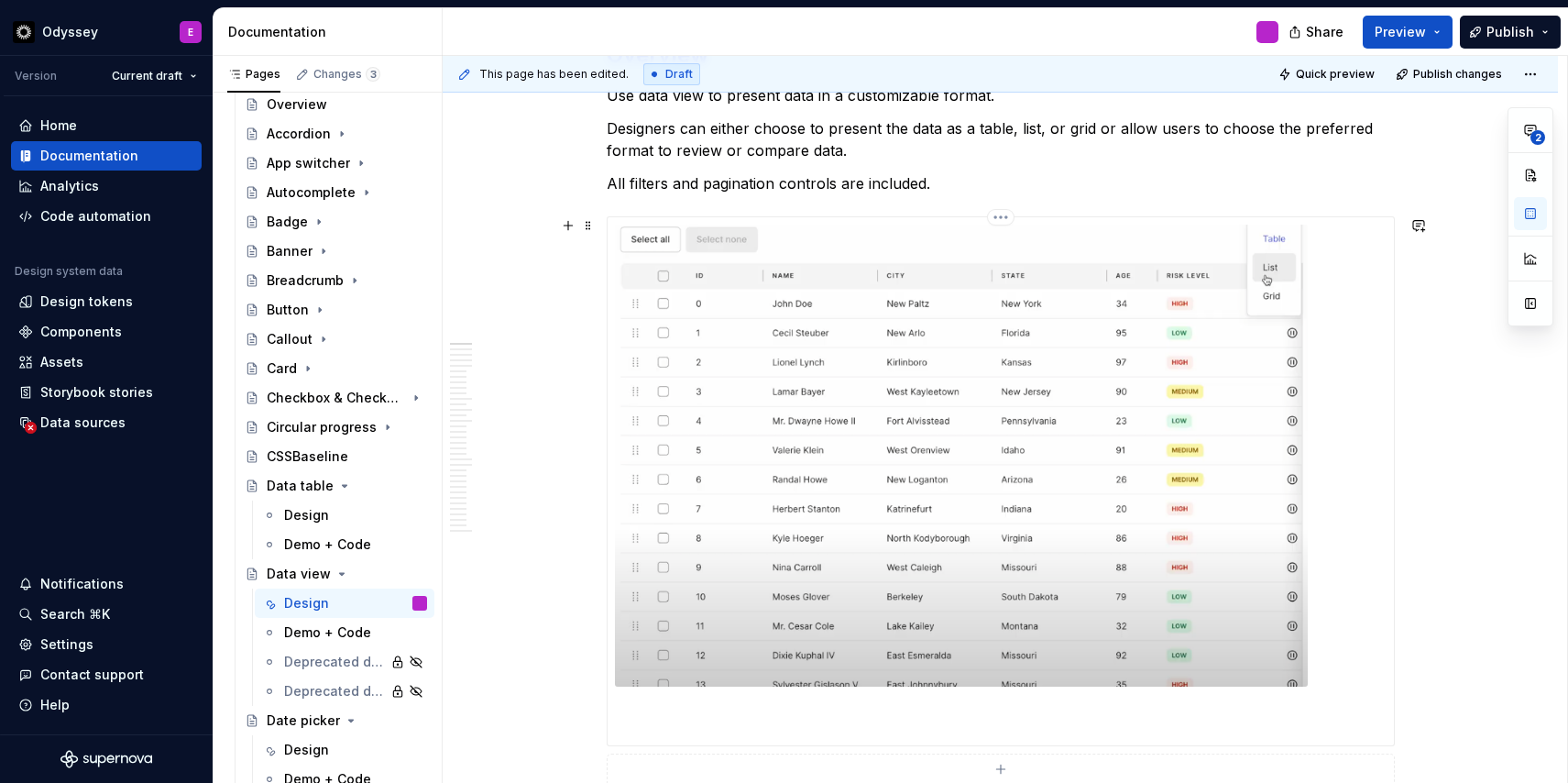
scroll to position [387, 0]
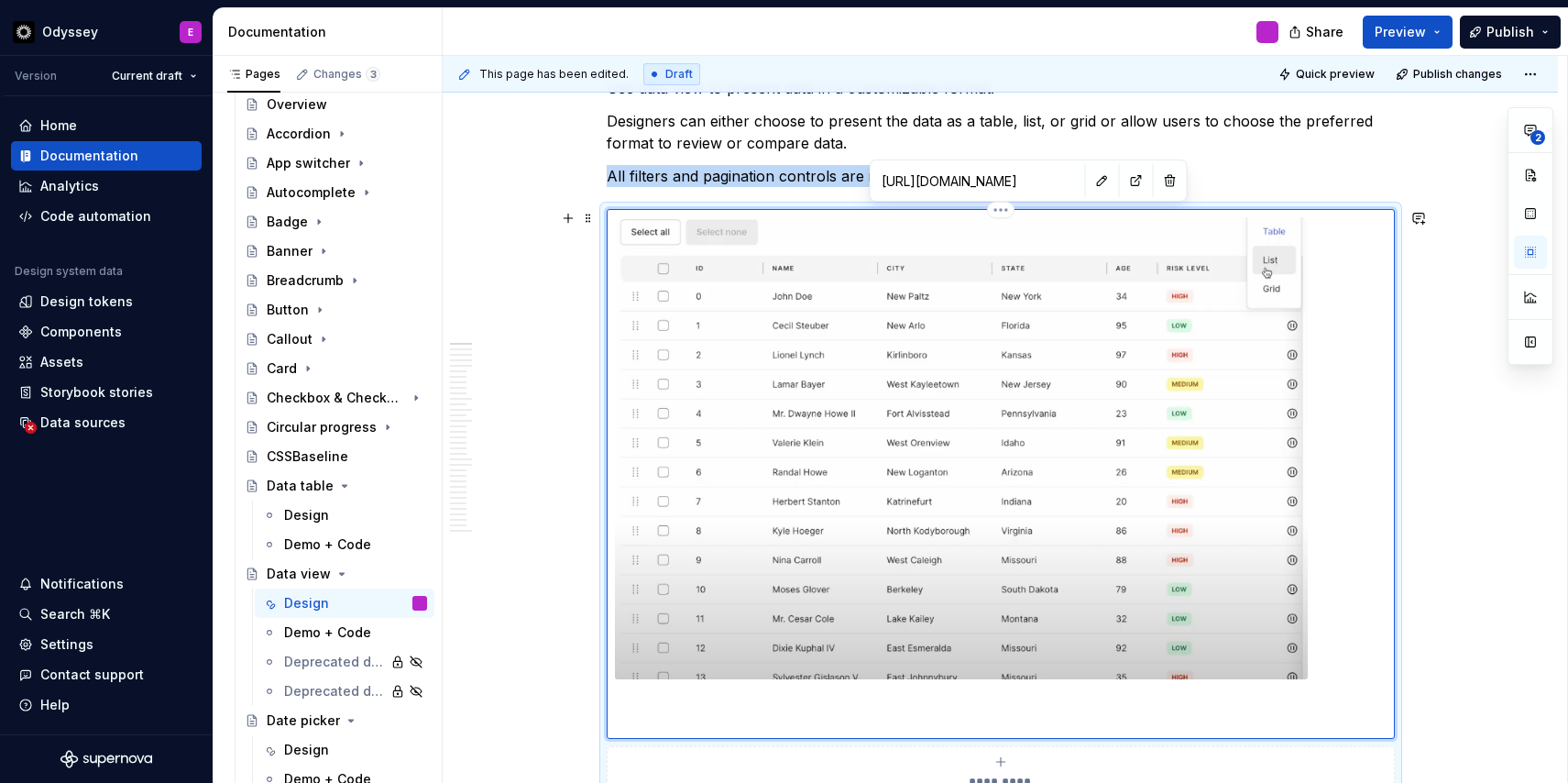
click at [1164, 523] on img at bounding box center [961, 448] width 693 height 462
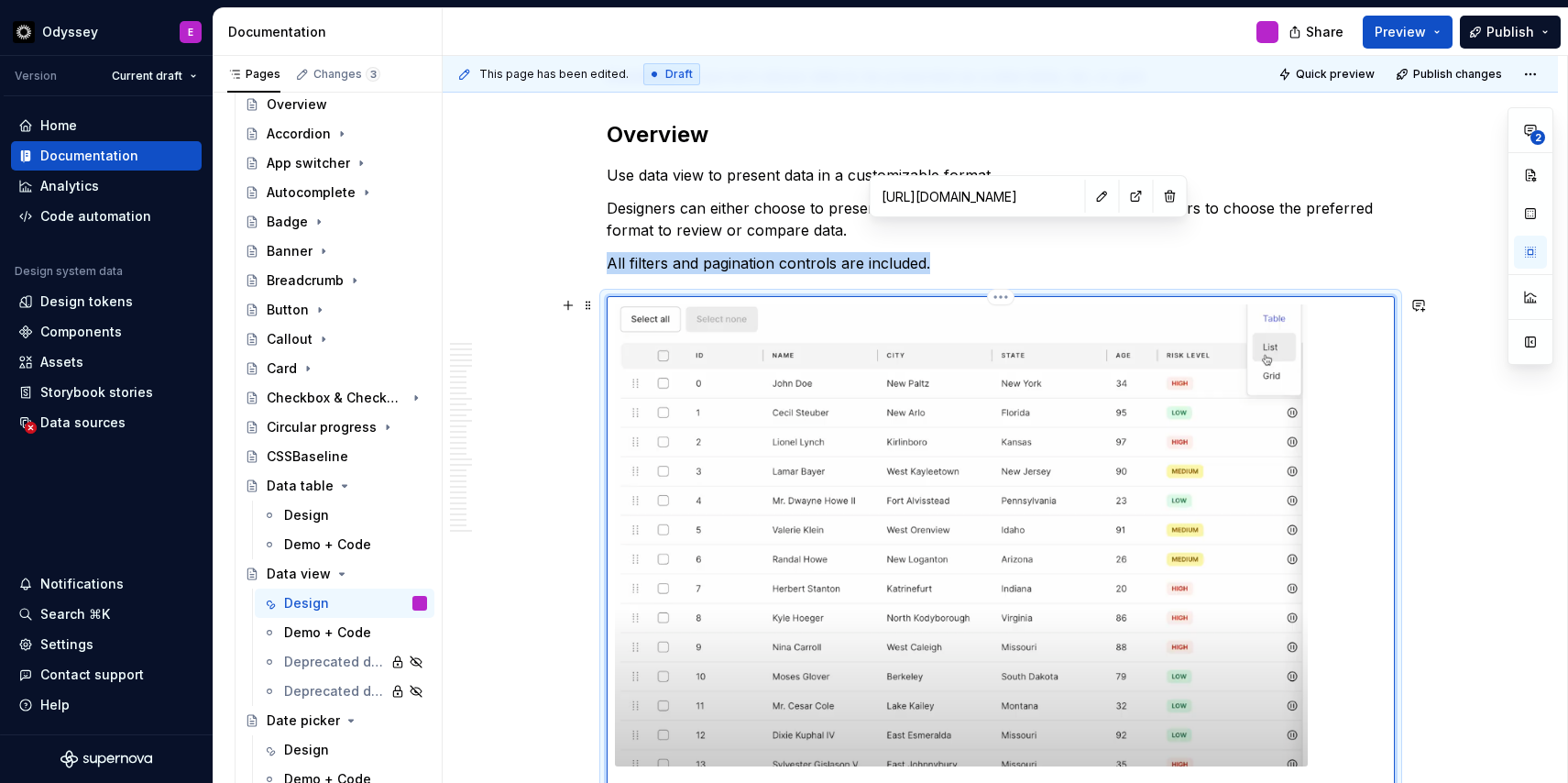
scroll to position [285, 0]
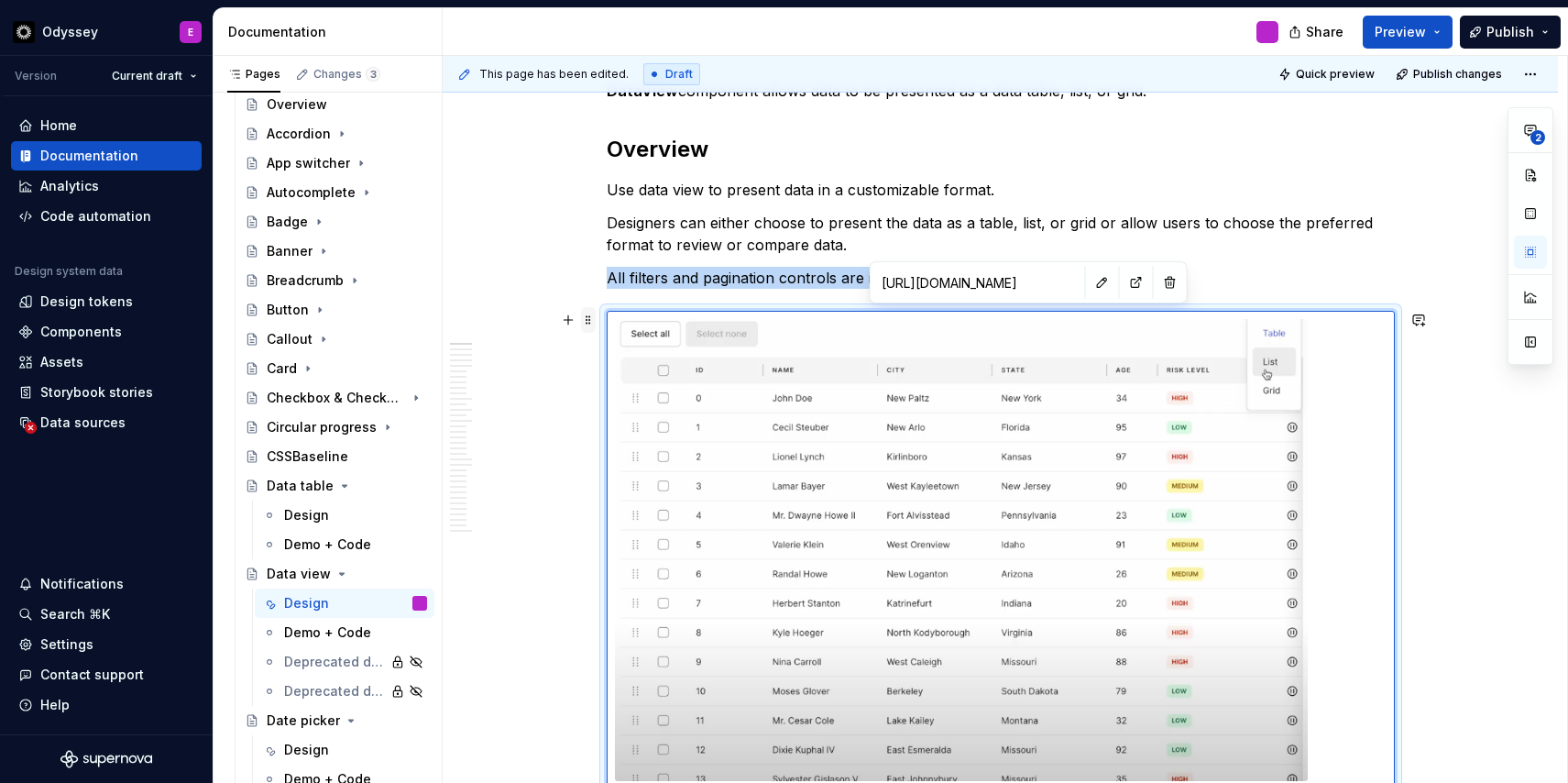
click at [590, 327] on span at bounding box center [588, 320] width 15 height 26
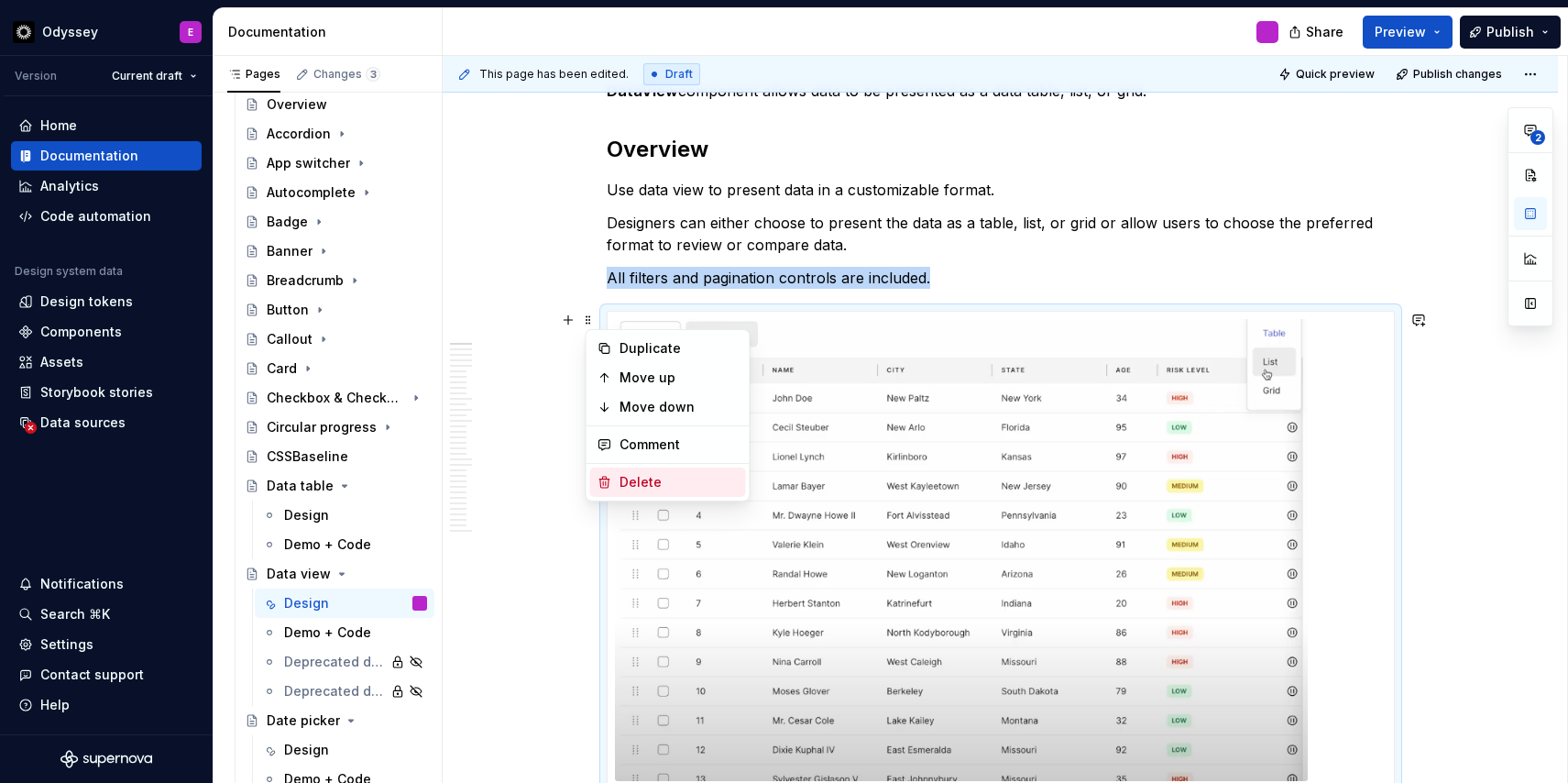
click at [618, 469] on div "Delete" at bounding box center [668, 482] width 156 height 30
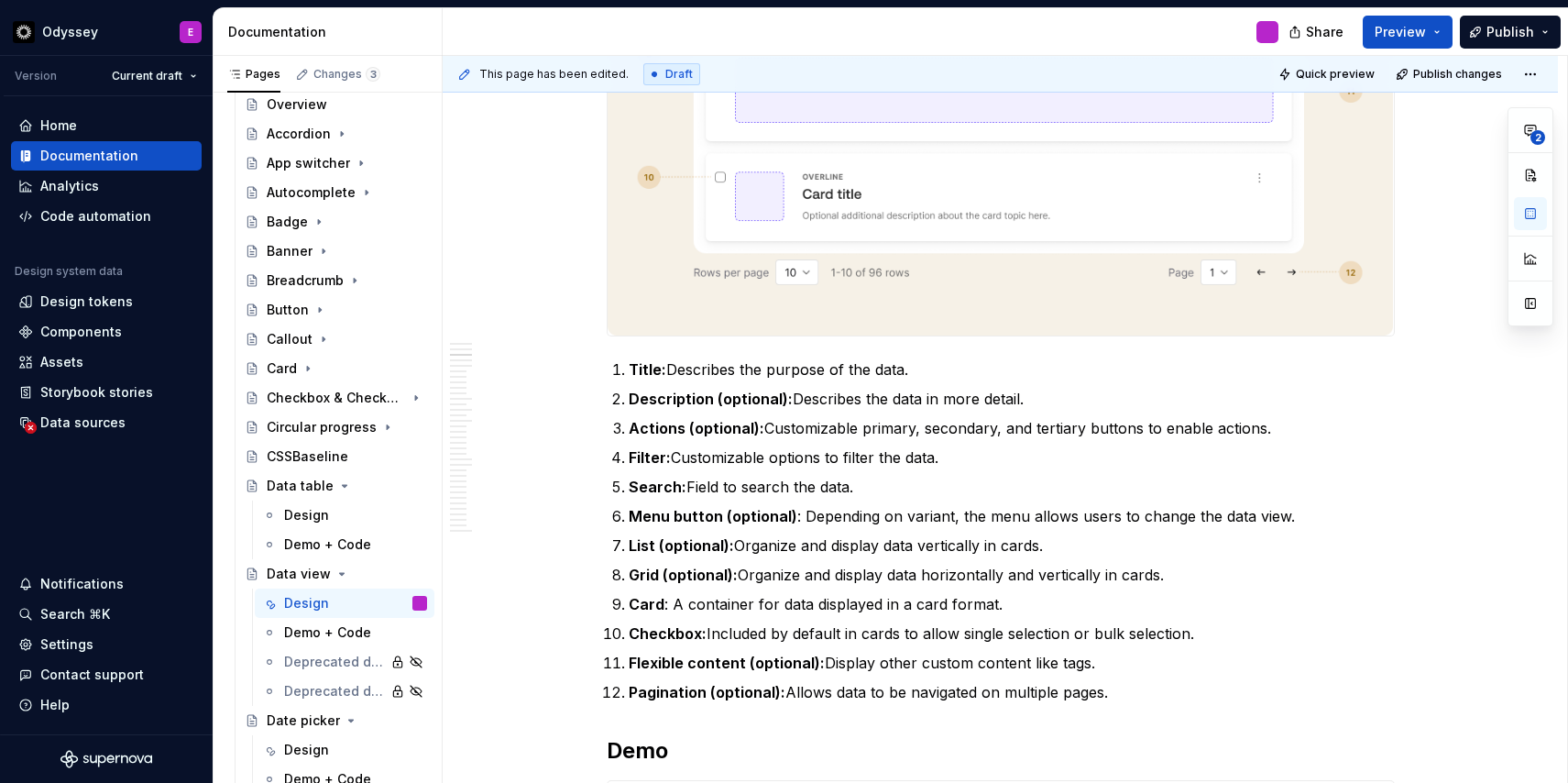
scroll to position [909, 0]
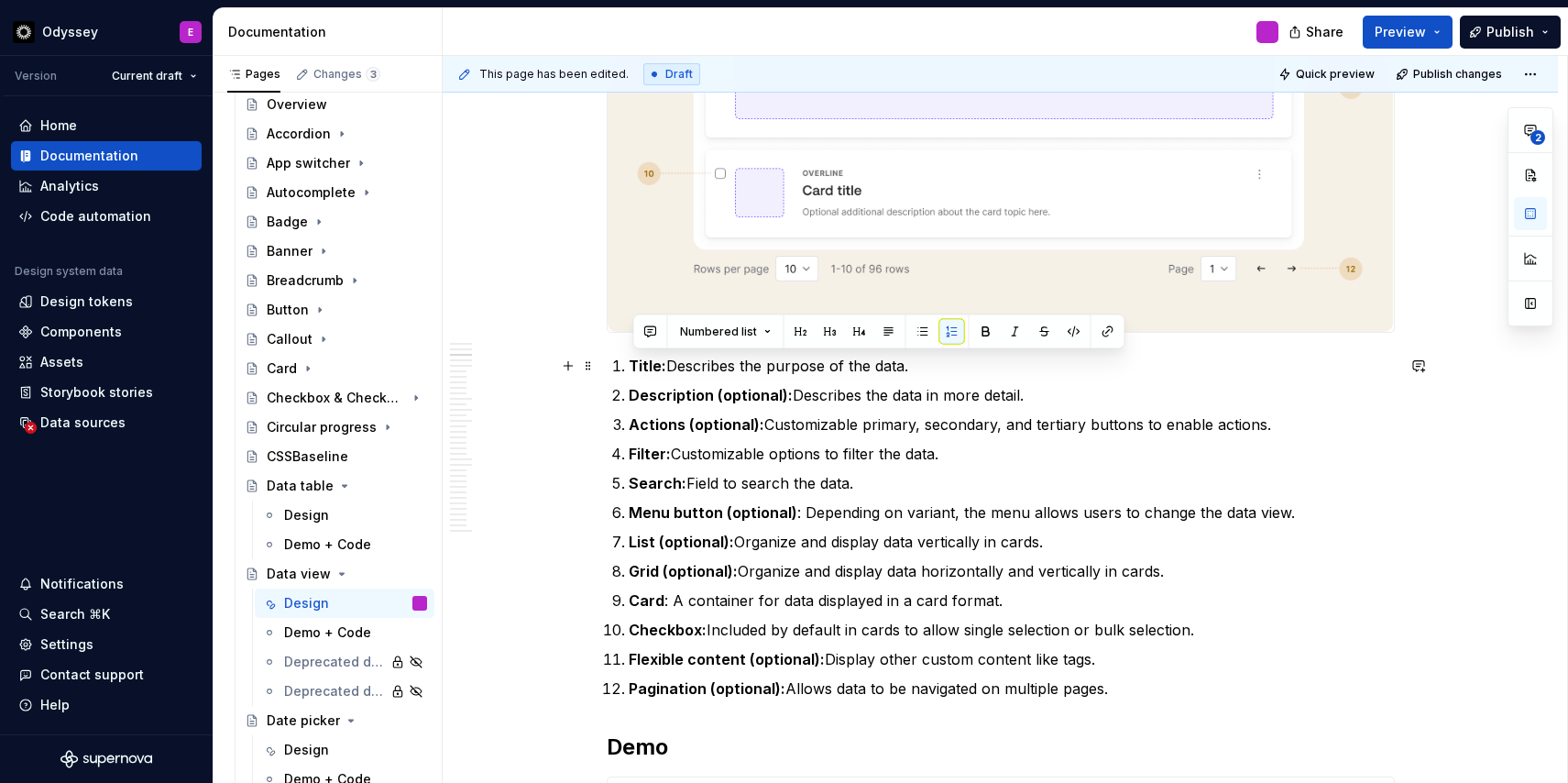
drag, startPoint x: 1123, startPoint y: 689, endPoint x: 631, endPoint y: 368, distance: 587.5
click at [631, 368] on ol "Title: Describes the purpose of the data. Description (optional): Describes the…" at bounding box center [1012, 527] width 766 height 345
click at [923, 330] on button "button" at bounding box center [923, 332] width 26 height 26
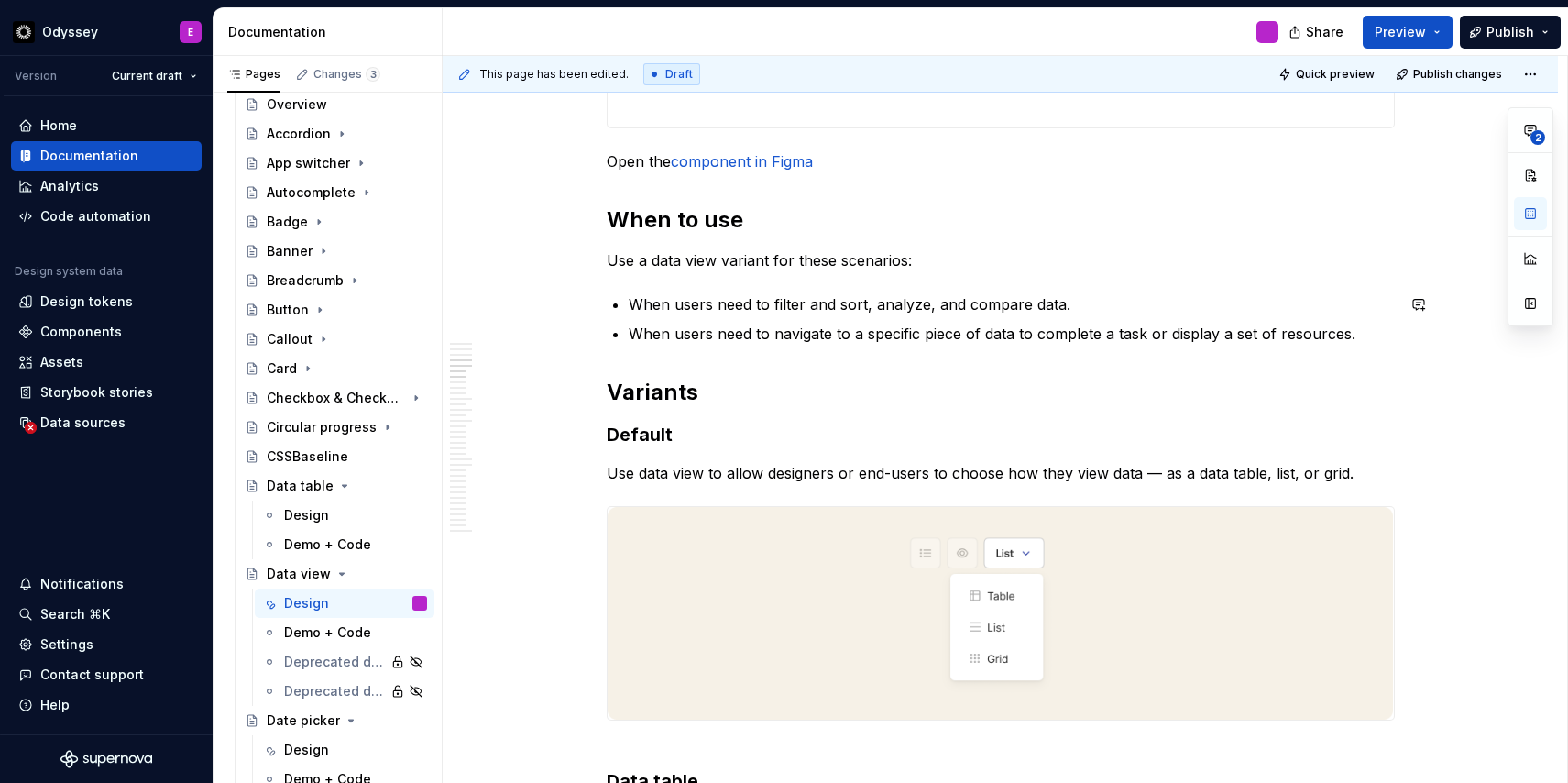
scroll to position [1933, 0]
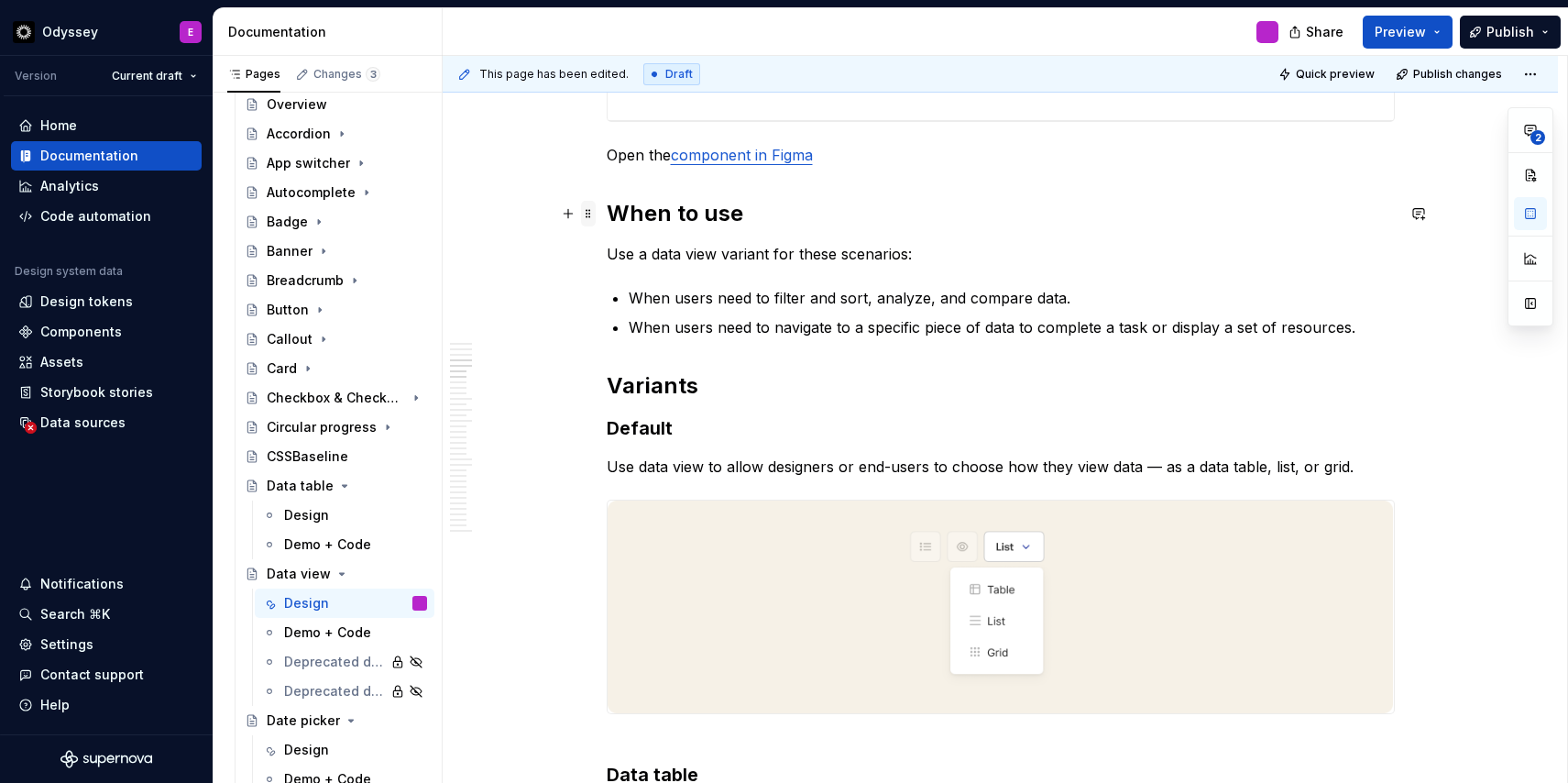
click at [590, 218] on span at bounding box center [588, 213] width 15 height 26
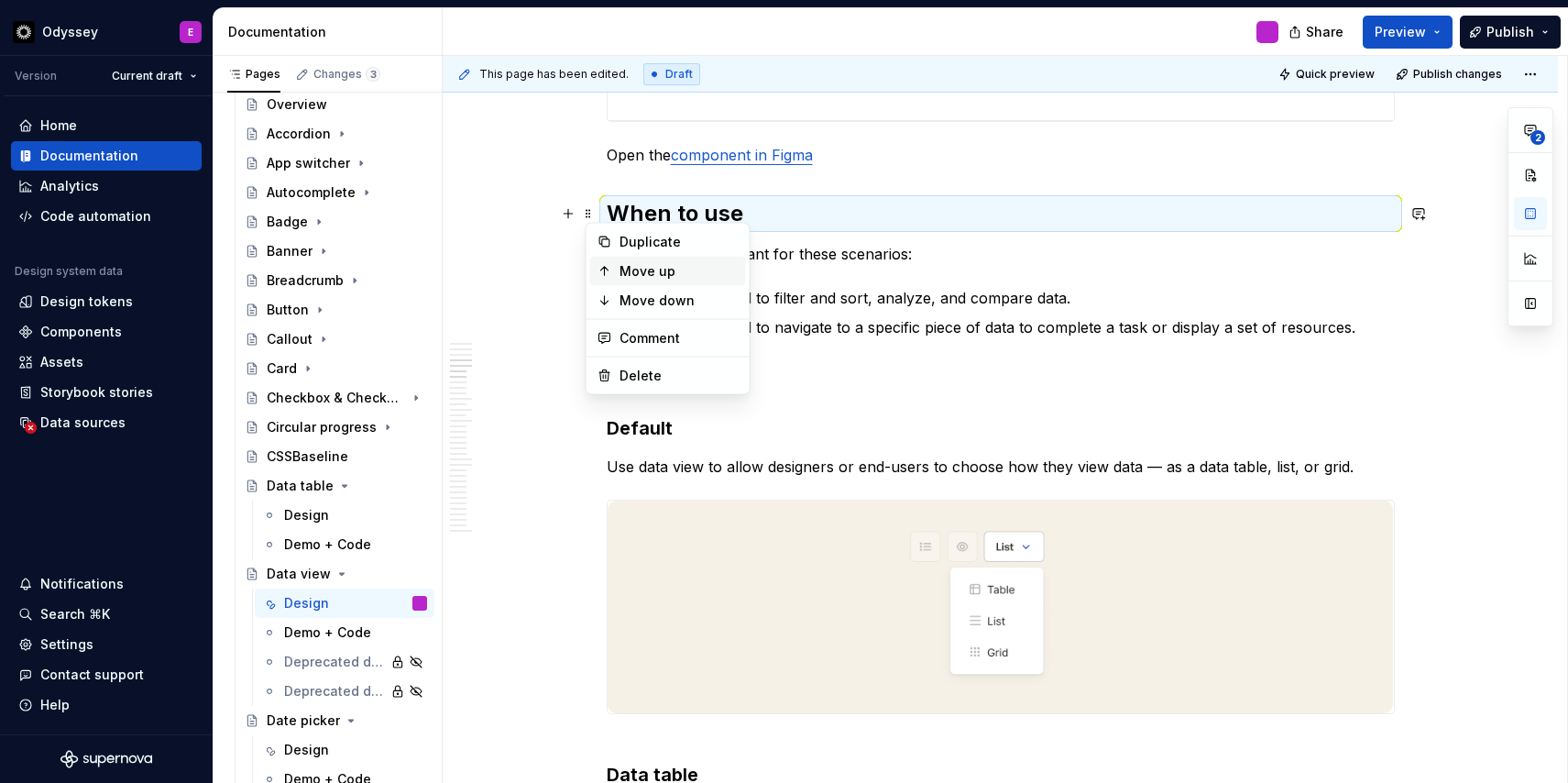
click at [606, 273] on icon at bounding box center [605, 272] width 15 height 15
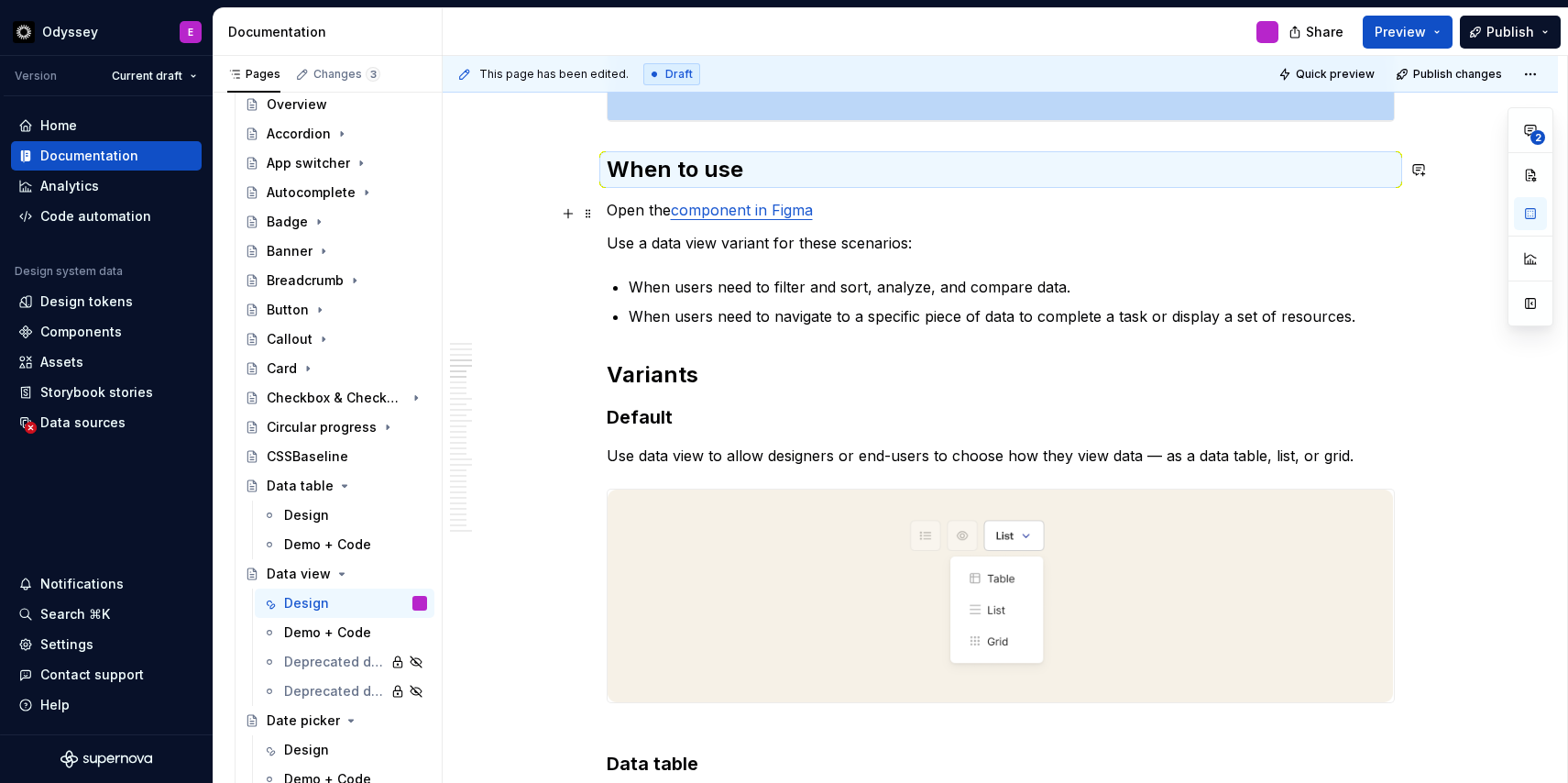
scroll to position [1889, 0]
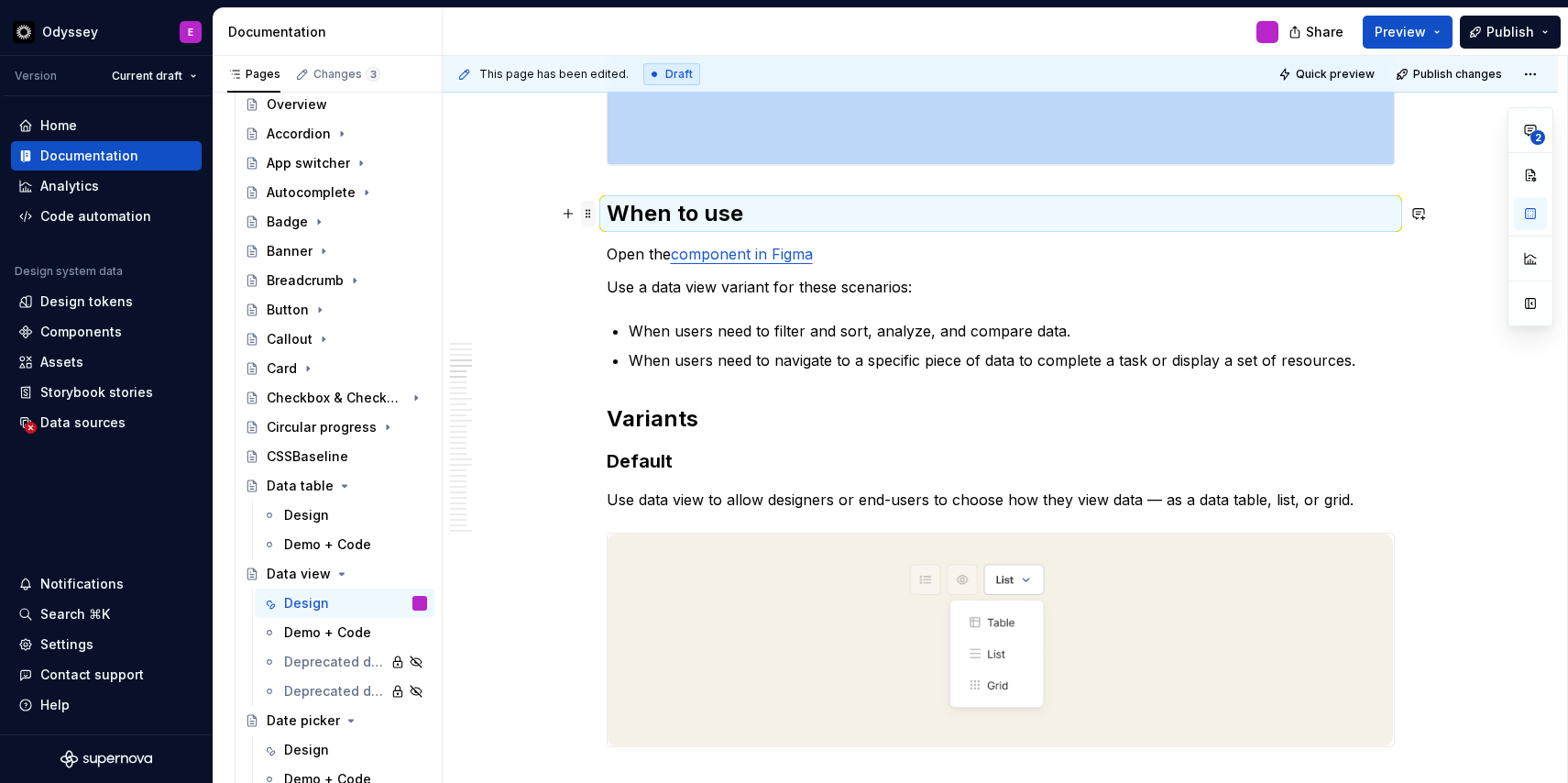
click at [590, 216] on span at bounding box center [588, 213] width 15 height 26
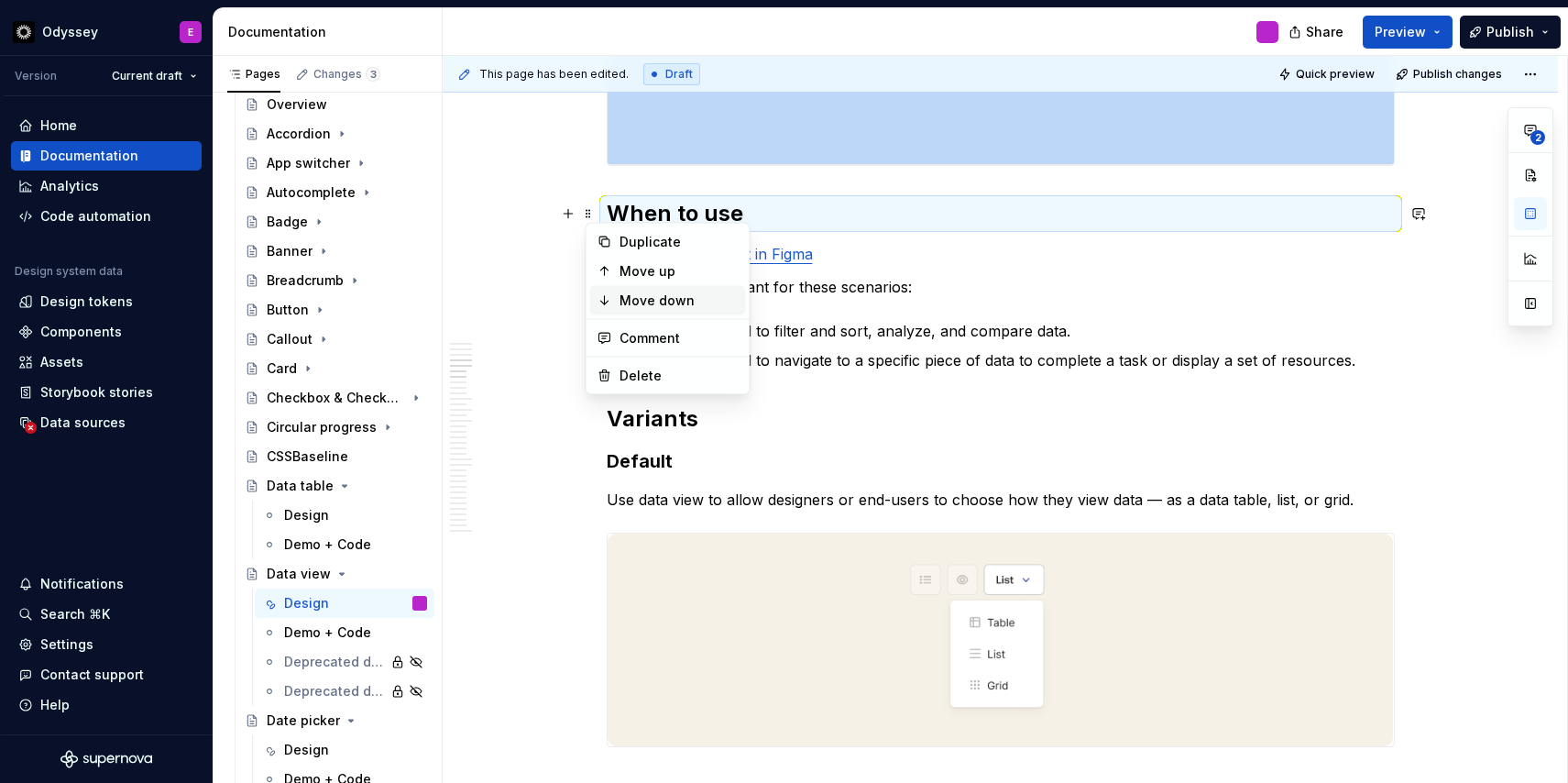
click at [601, 289] on div "Move down" at bounding box center [668, 301] width 156 height 30
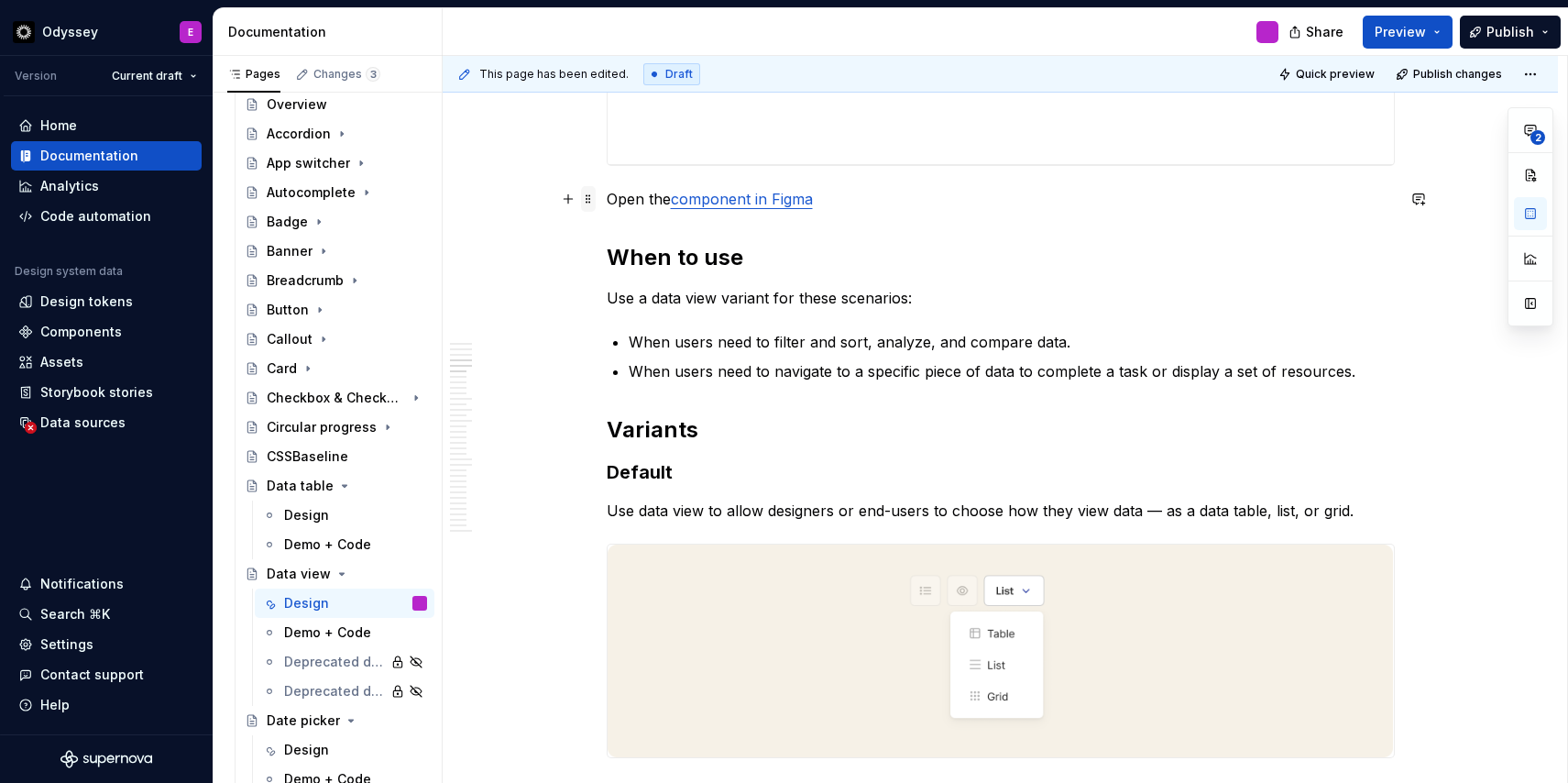
click at [594, 201] on span at bounding box center [588, 199] width 15 height 26
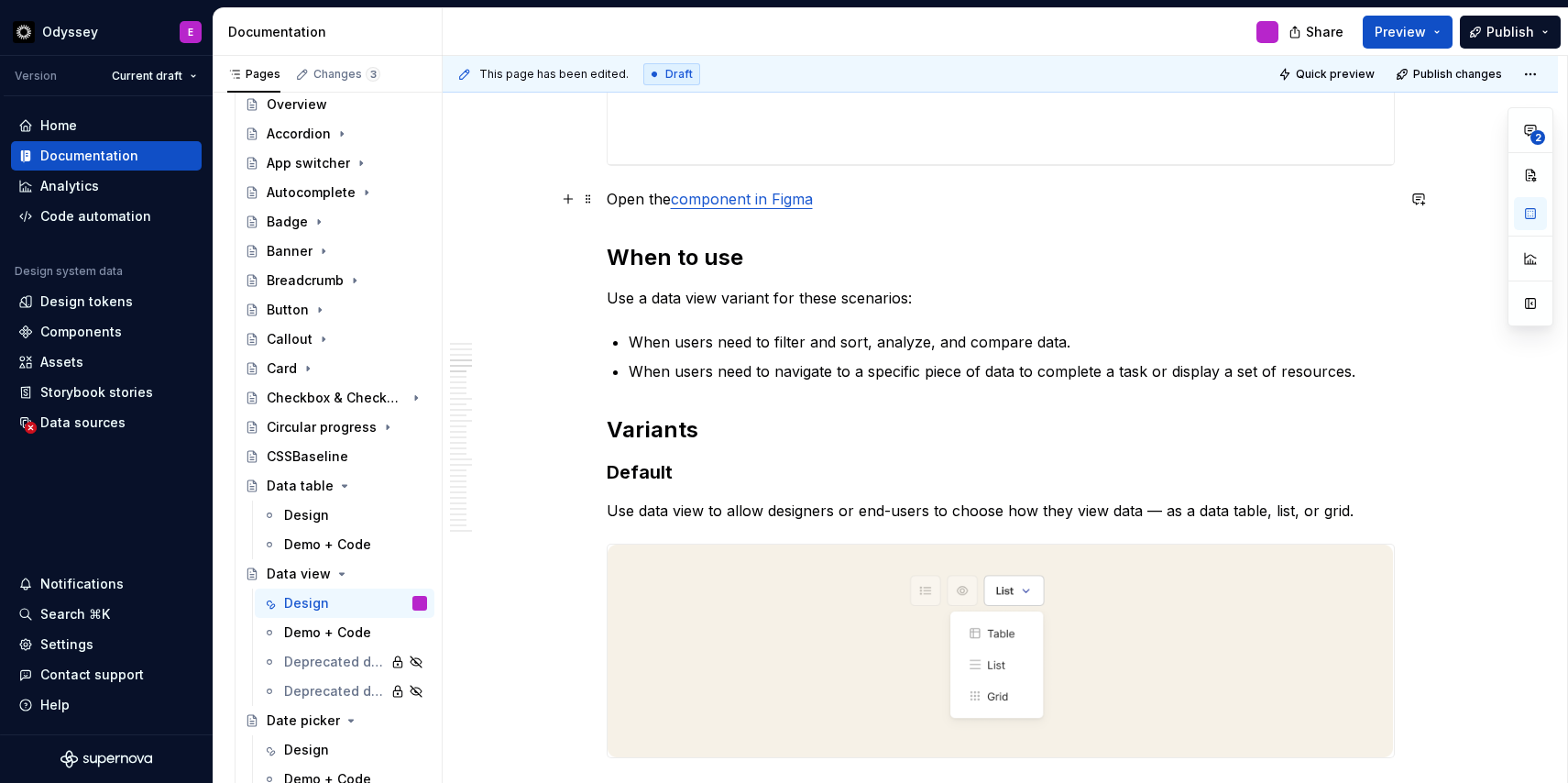
click at [843, 203] on p "Open the component in Figma" at bounding box center [1001, 199] width 788 height 22
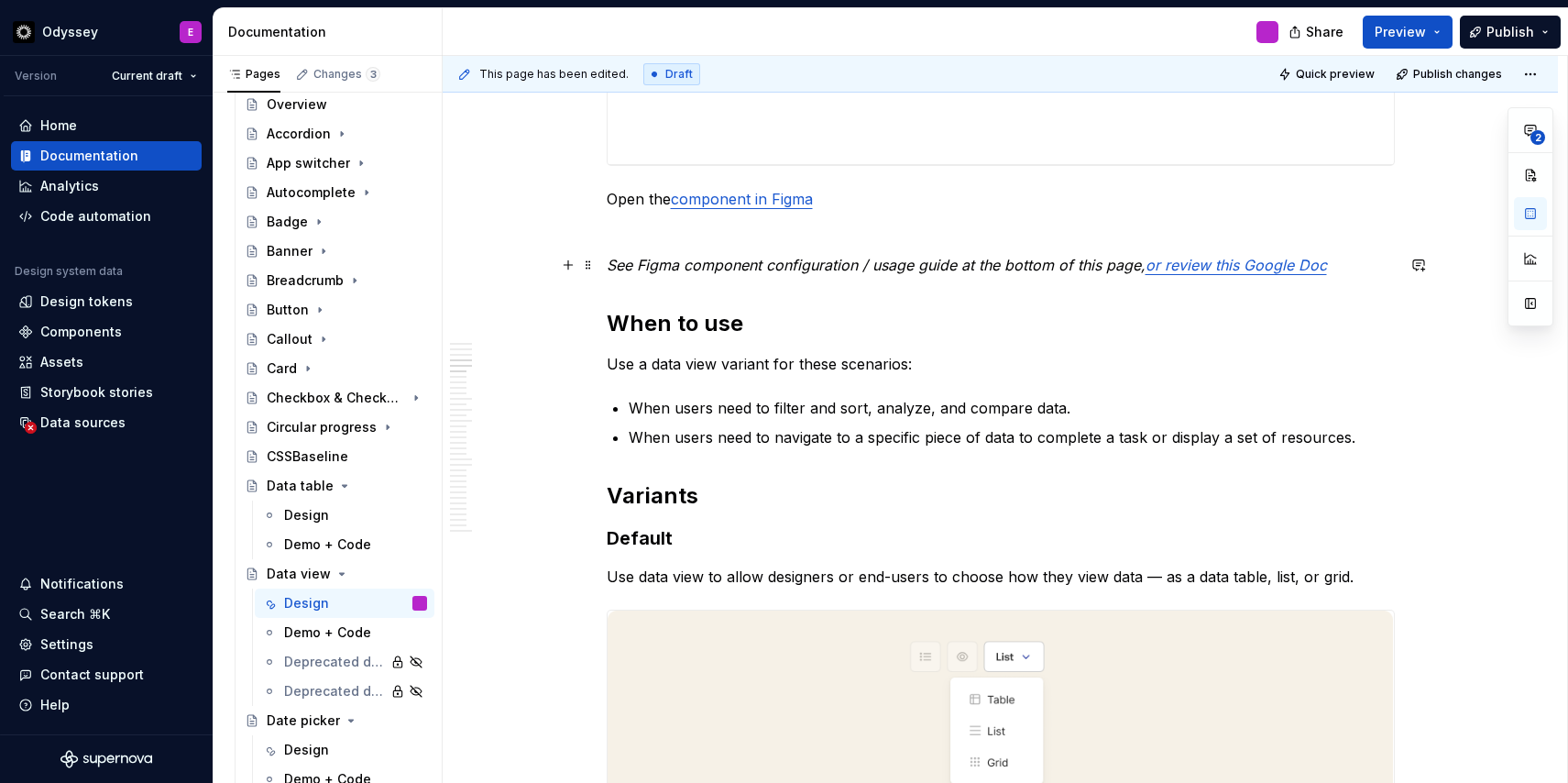
click at [613, 261] on em "See Figma component configuration / usage guide at the bottom of this page," at bounding box center [875, 265] width 539 height 19
click at [670, 237] on p at bounding box center [1001, 232] width 788 height 22
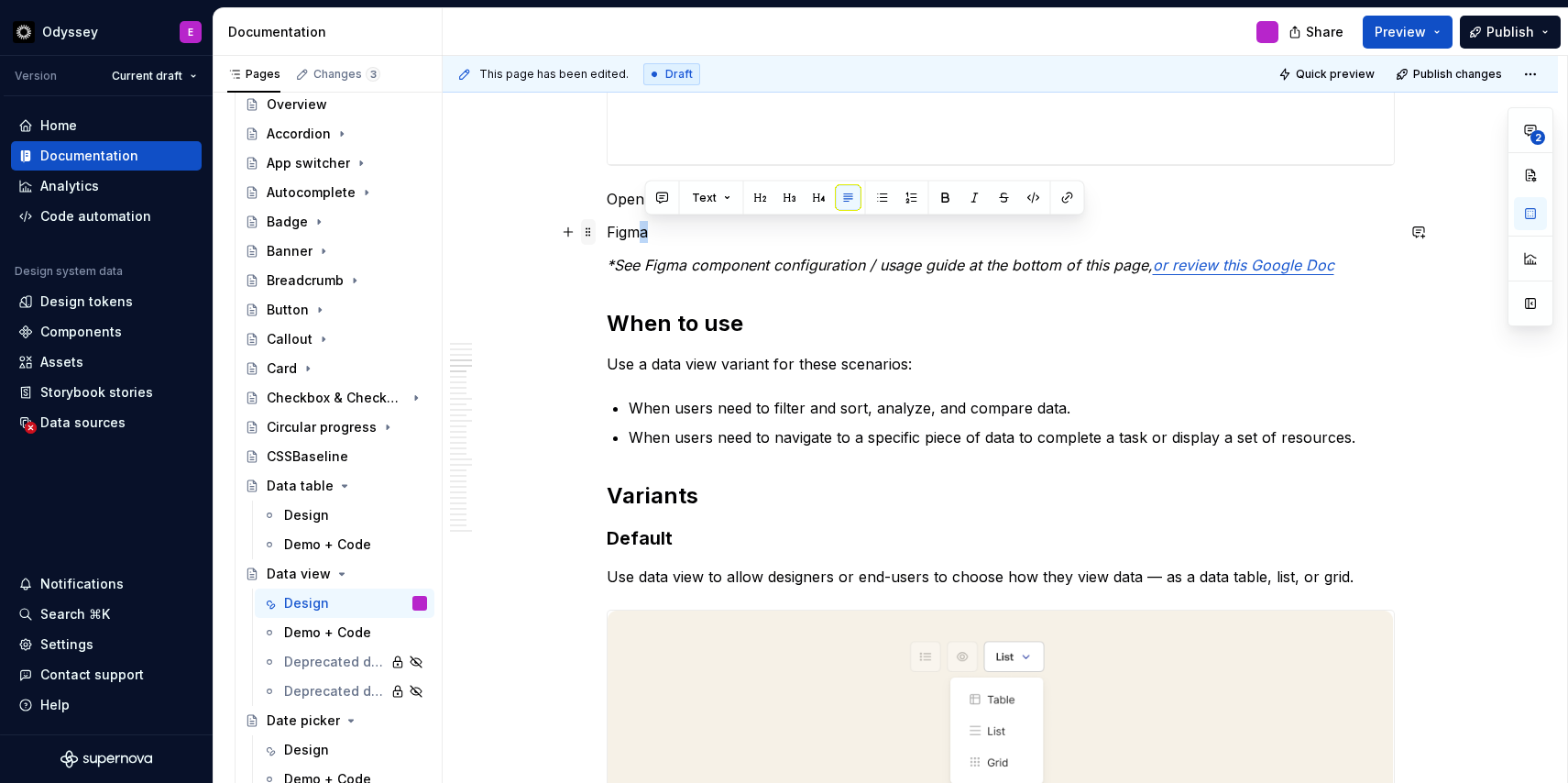
drag, startPoint x: 658, startPoint y: 232, endPoint x: 599, endPoint y: 229, distance: 59.1
click at [757, 191] on button "button" at bounding box center [760, 199] width 26 height 26
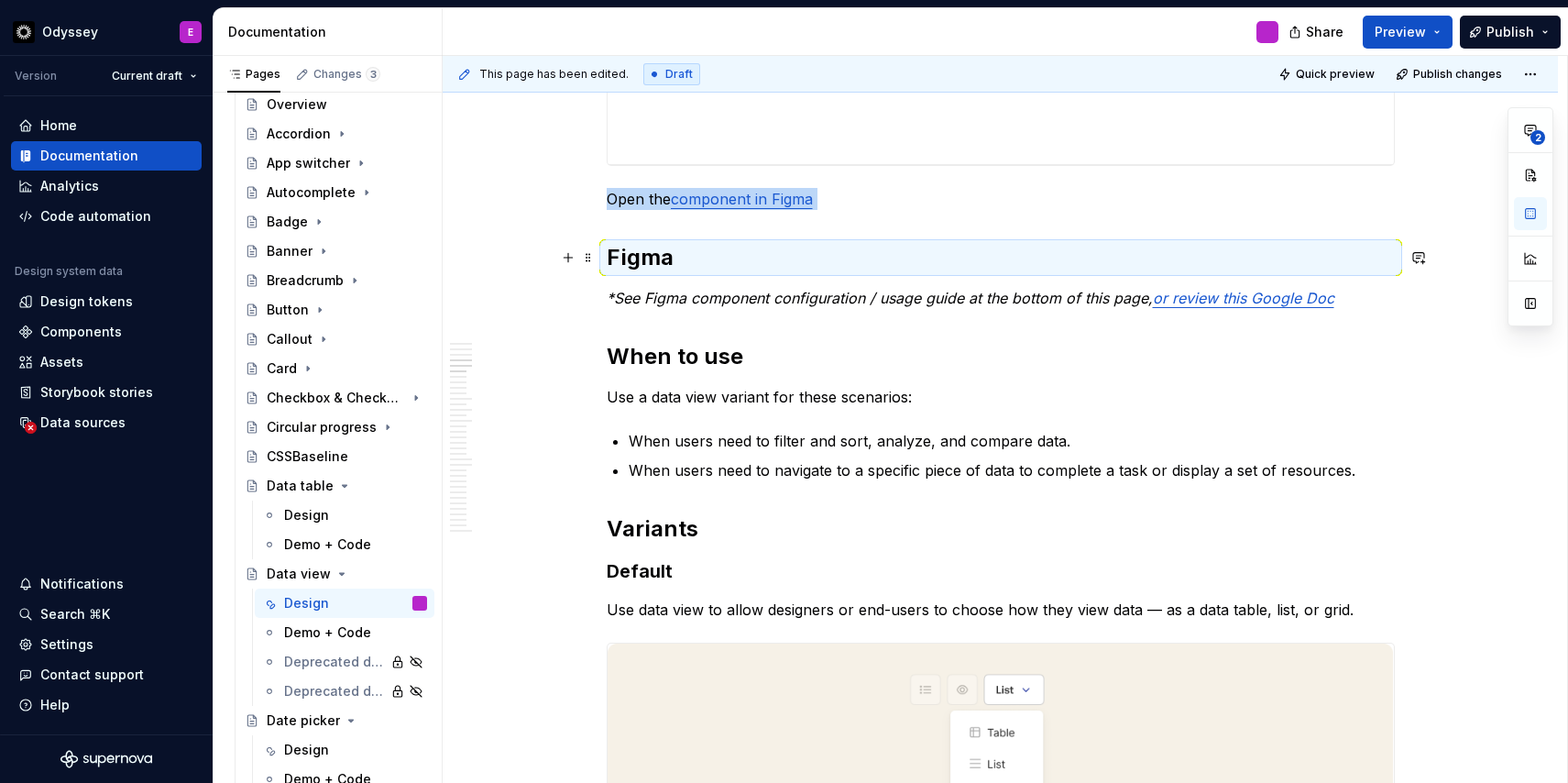
click at [691, 260] on h2 "Figma" at bounding box center [1001, 258] width 788 height 30
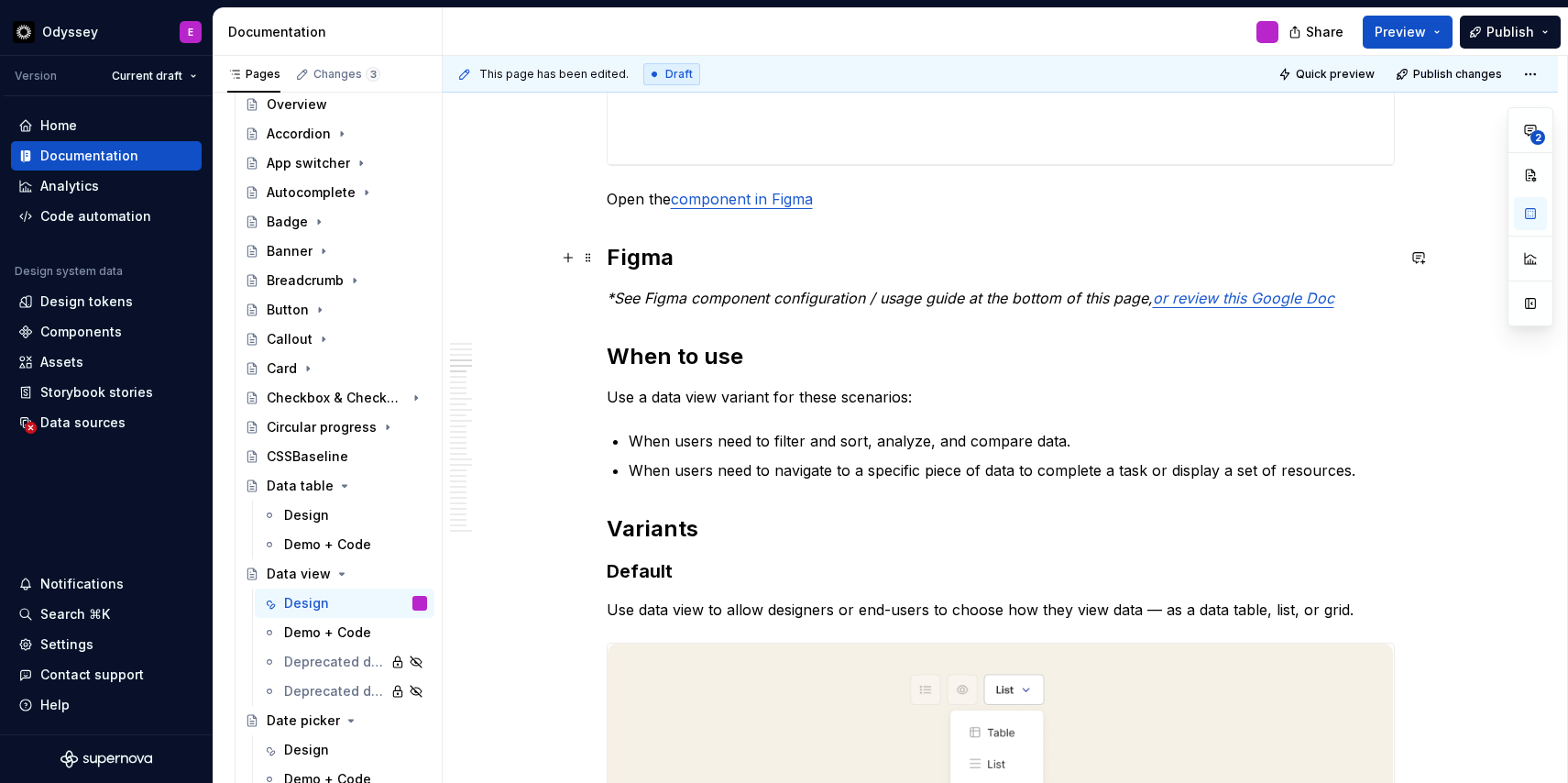
click at [686, 257] on h2 "Figma" at bounding box center [1001, 258] width 788 height 30
click at [1345, 298] on p "*See Figma component configuration / usage guide at the bottom of this page, or…" at bounding box center [1001, 298] width 788 height 22
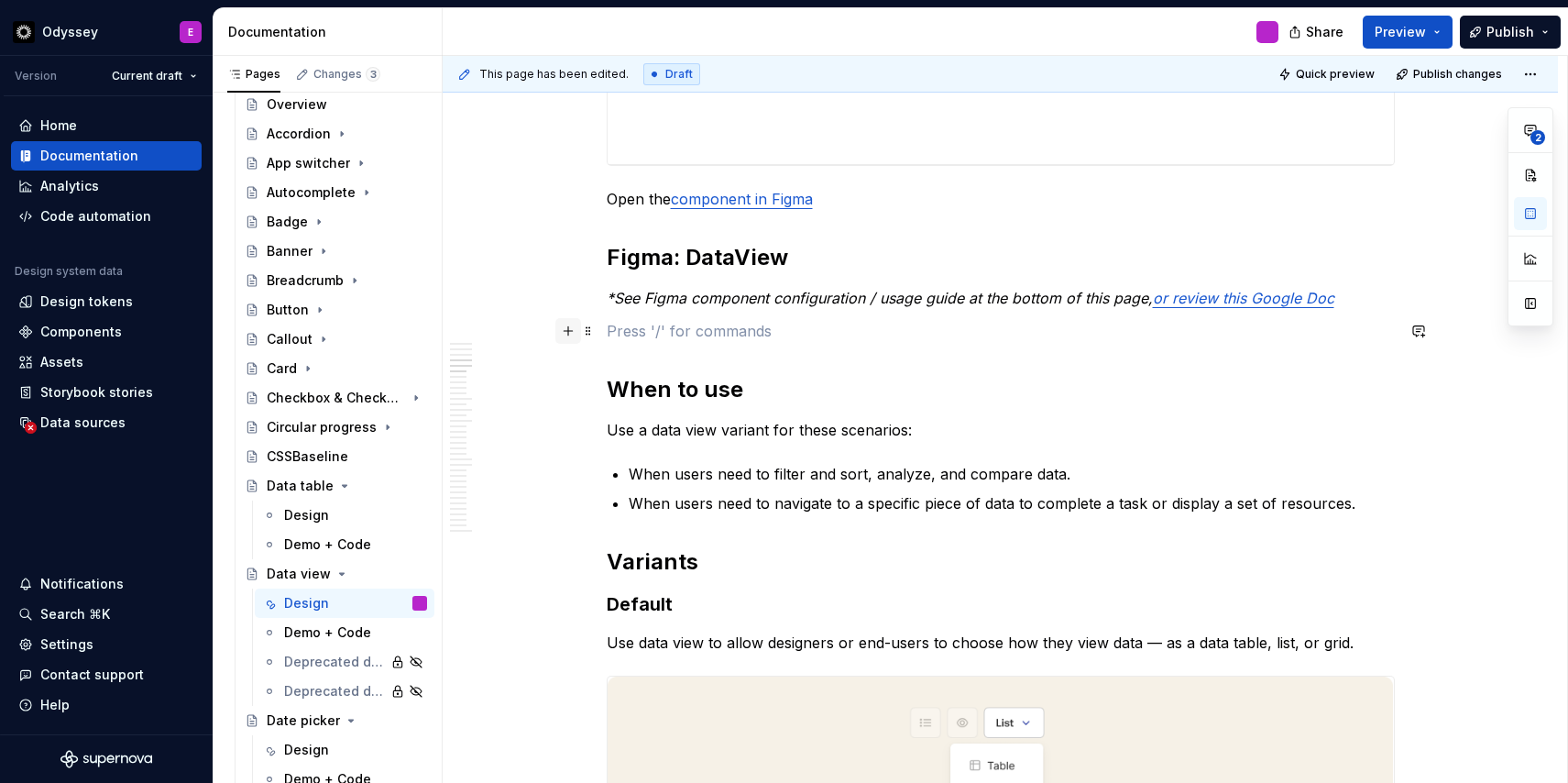
click at [572, 334] on button "button" at bounding box center [568, 331] width 26 height 26
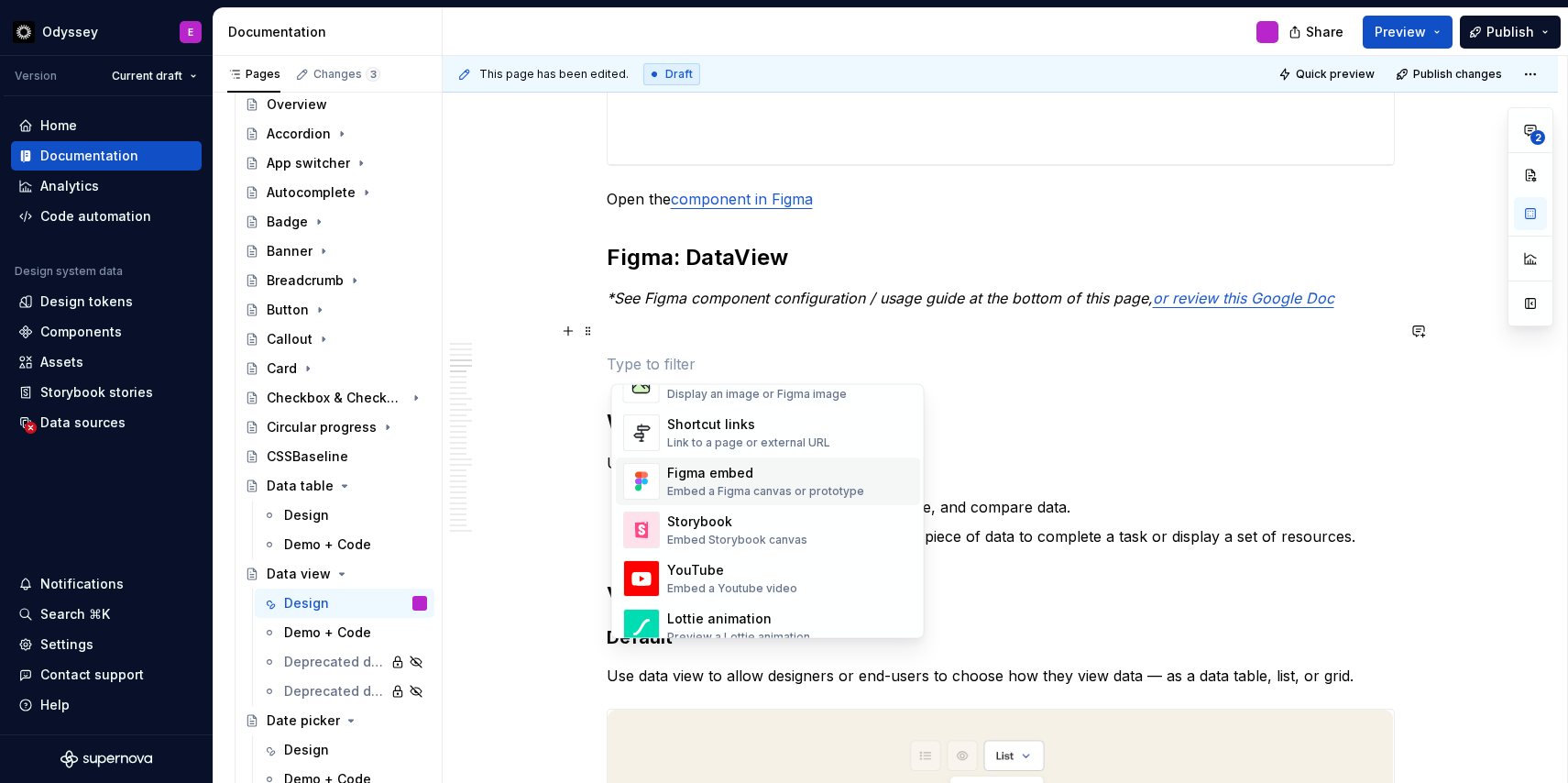
scroll to position [833, 0]
click at [709, 478] on div "Figma embed" at bounding box center [765, 473] width 197 height 19
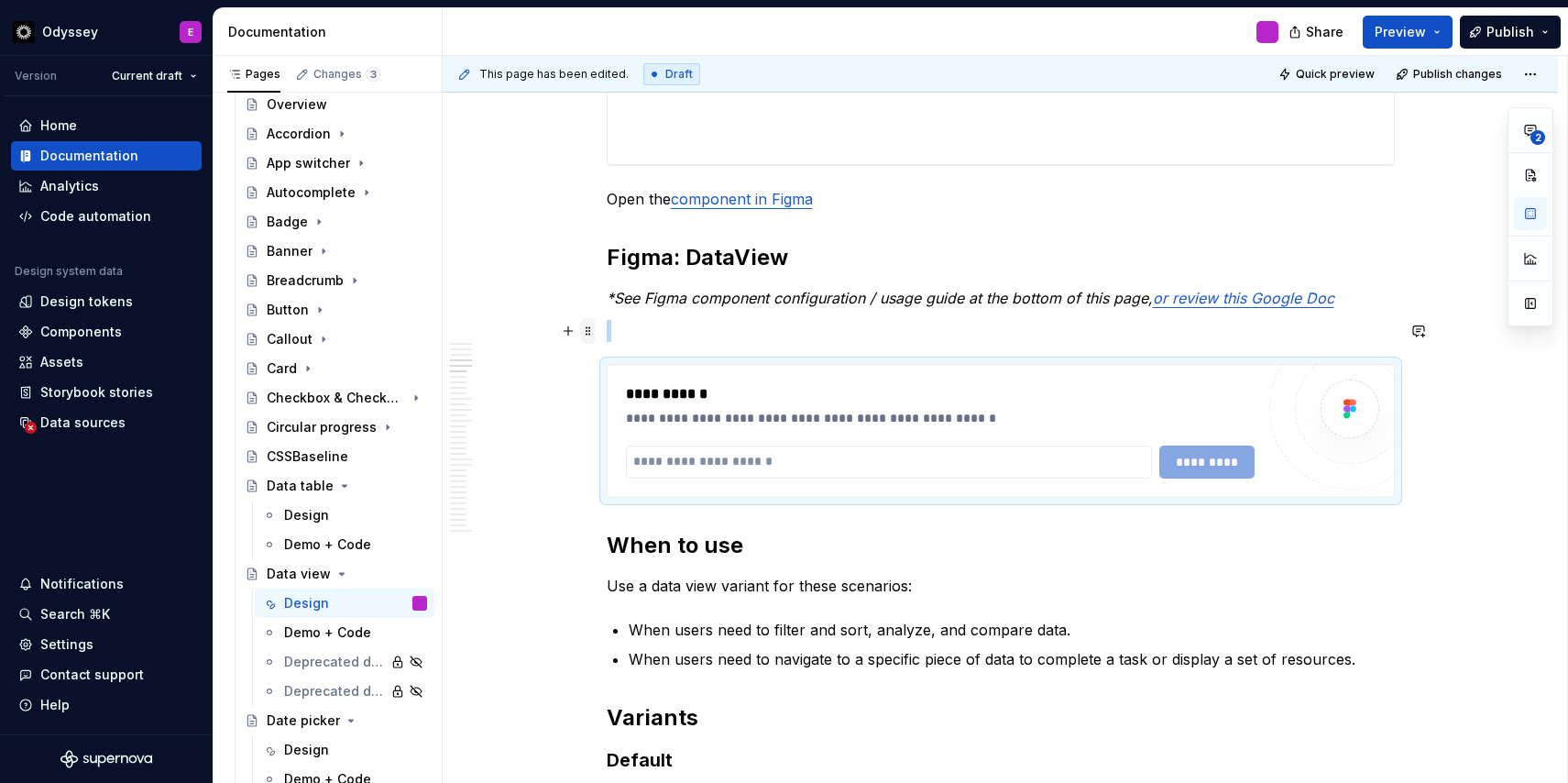
click at [592, 336] on span at bounding box center [588, 331] width 15 height 26
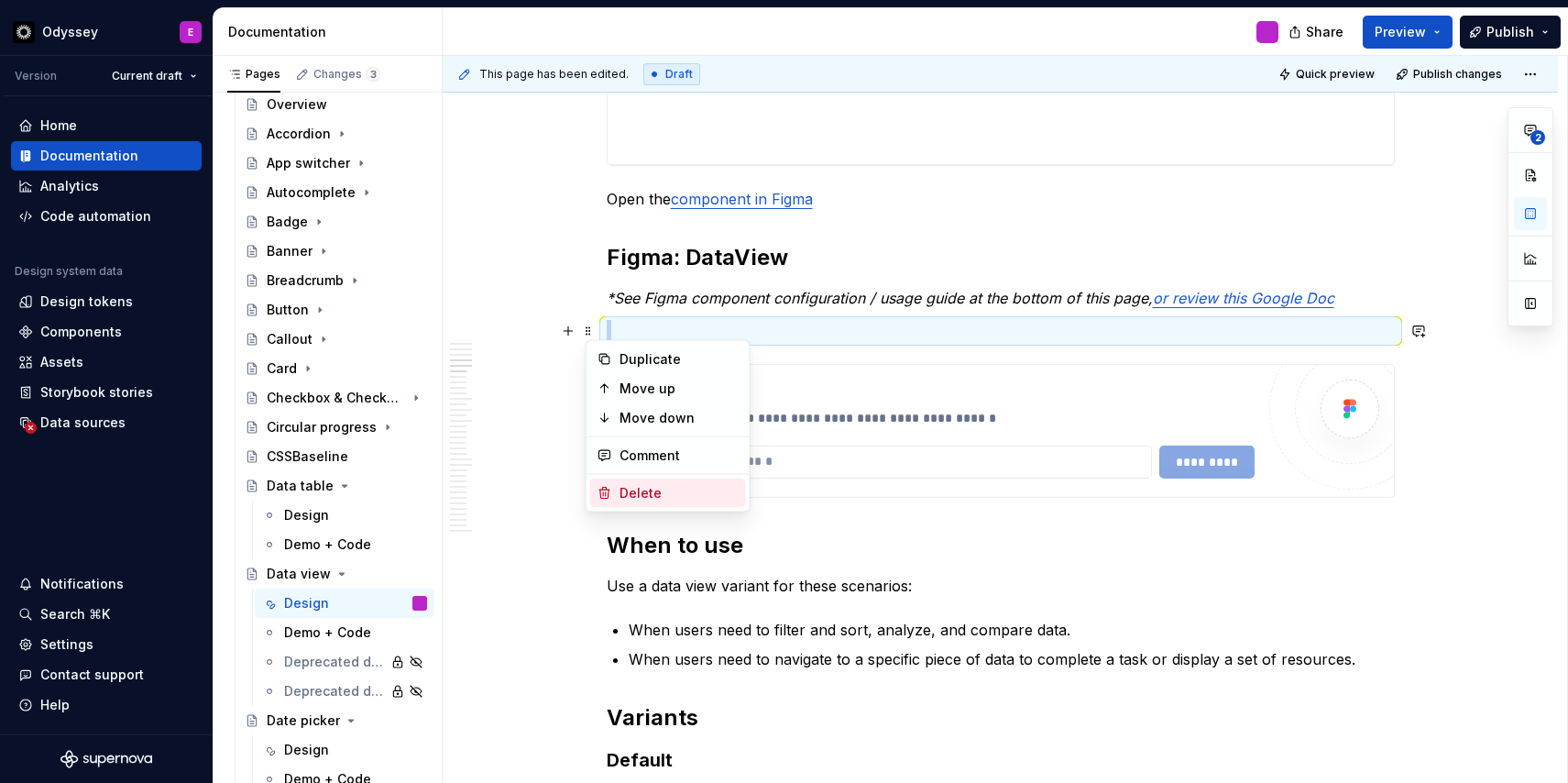
click at [601, 491] on icon at bounding box center [605, 494] width 15 height 15
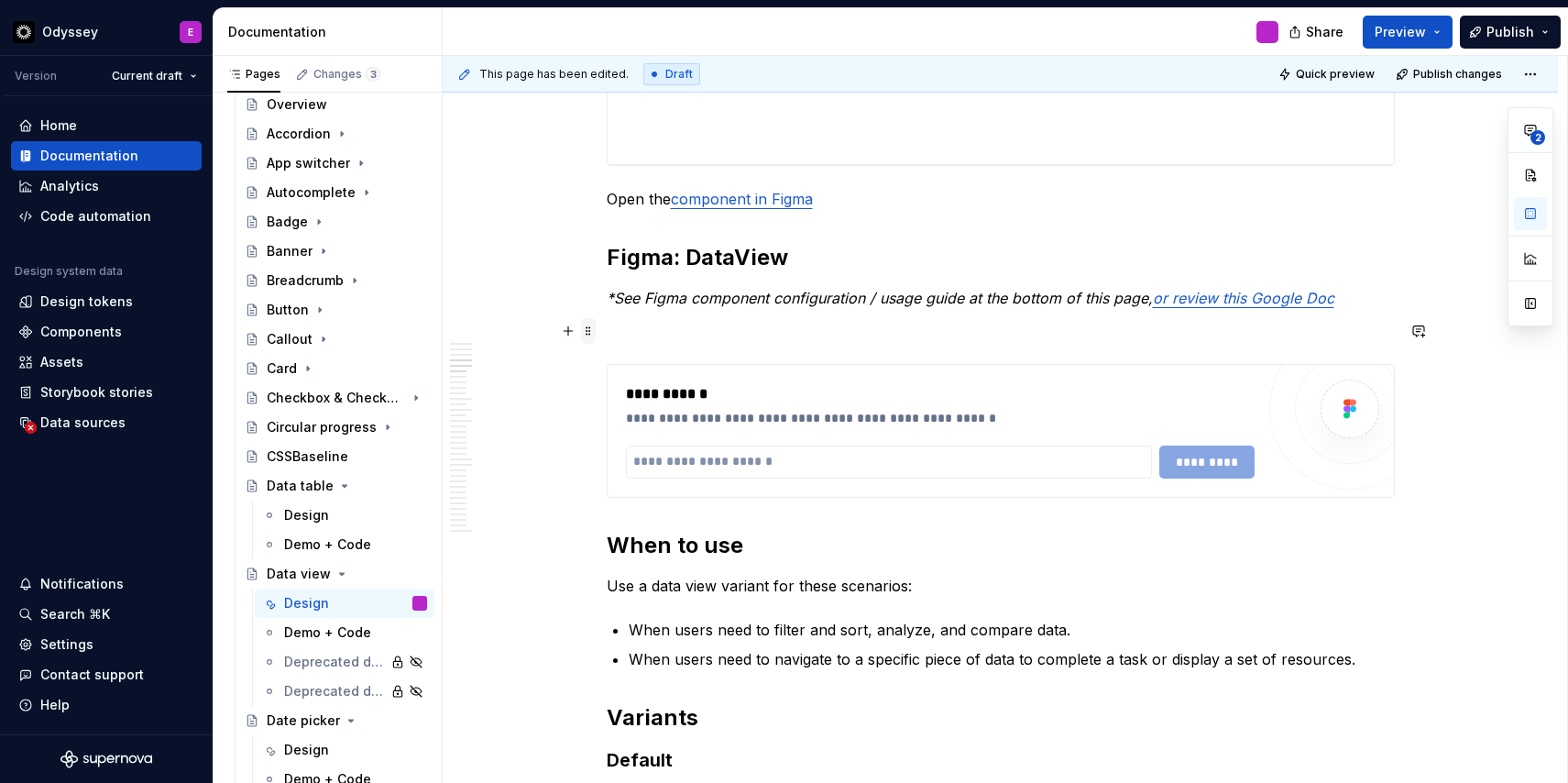
click at [594, 334] on span at bounding box center [588, 331] width 15 height 26
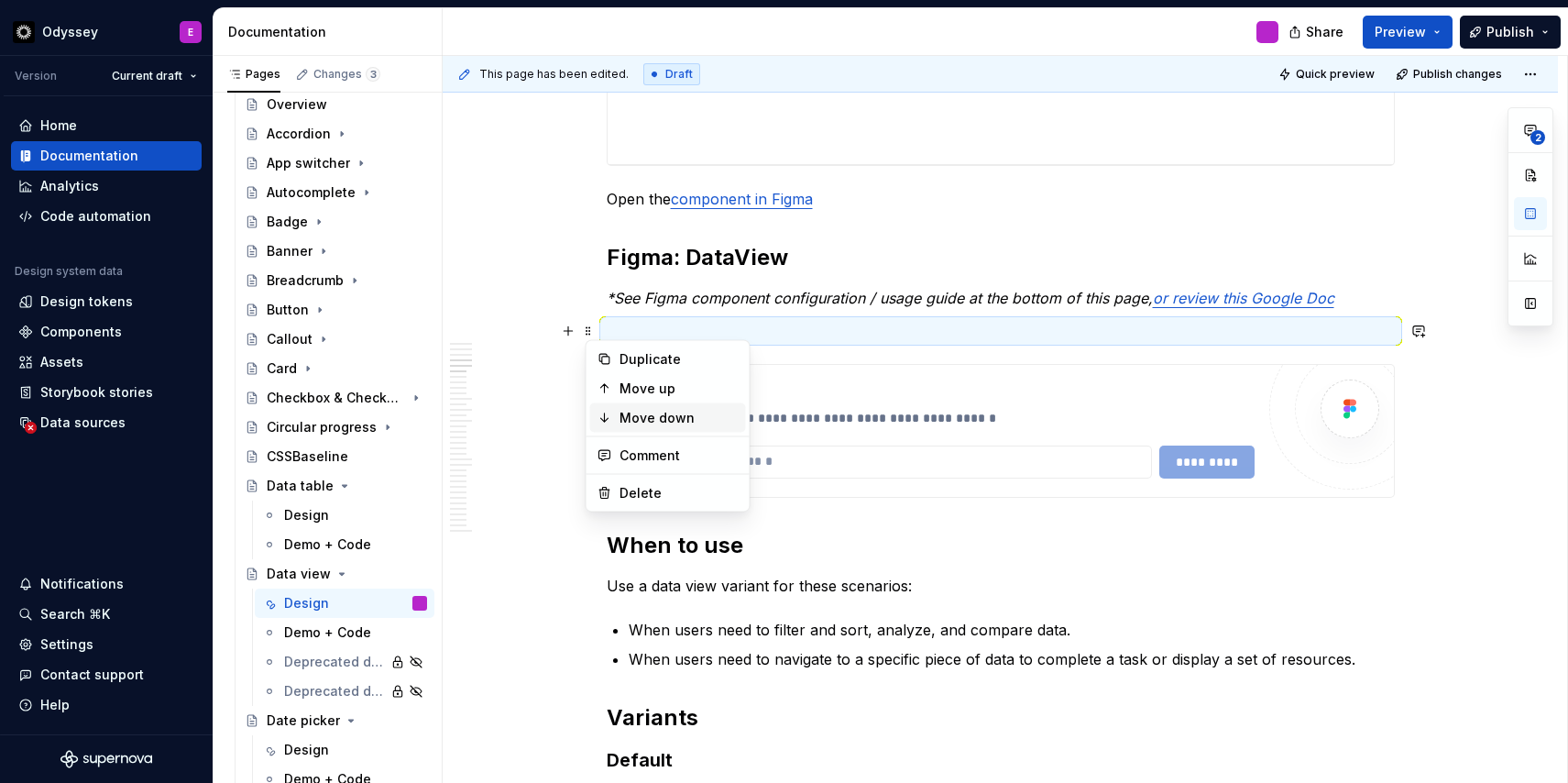
click at [631, 420] on div "Move down" at bounding box center [679, 418] width 119 height 19
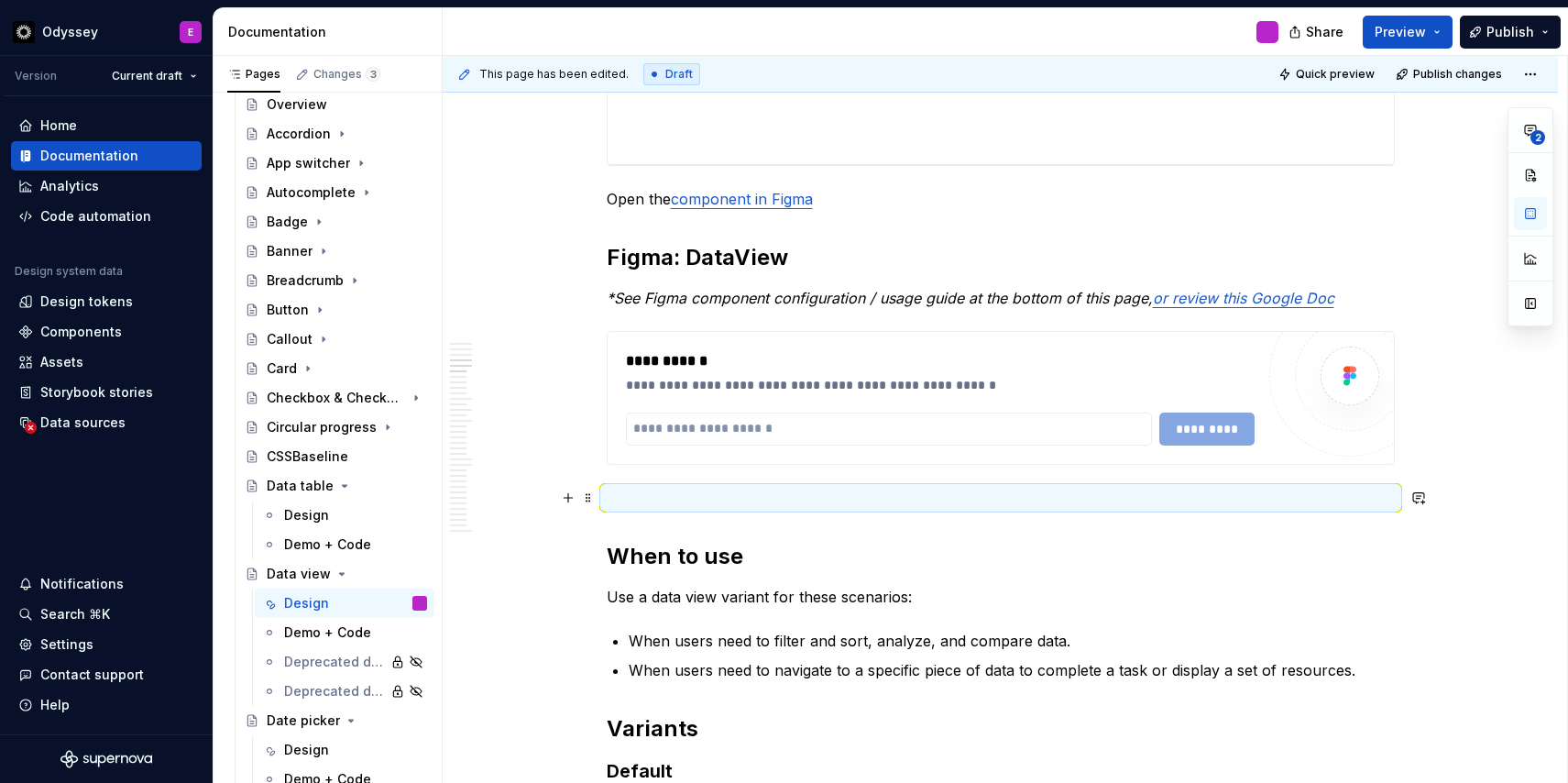
click at [628, 494] on p at bounding box center [1001, 498] width 788 height 22
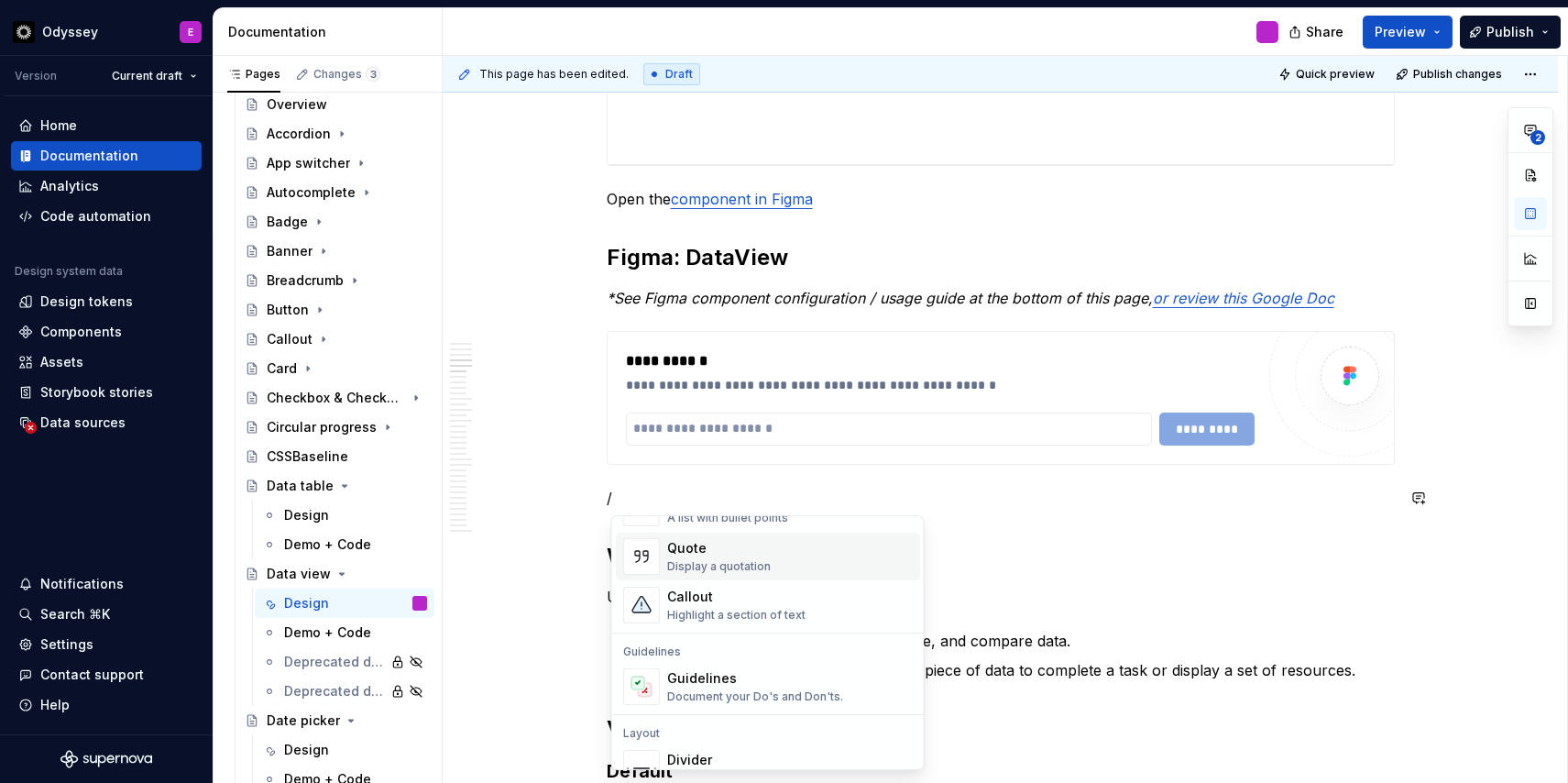
scroll to position [412, 0]
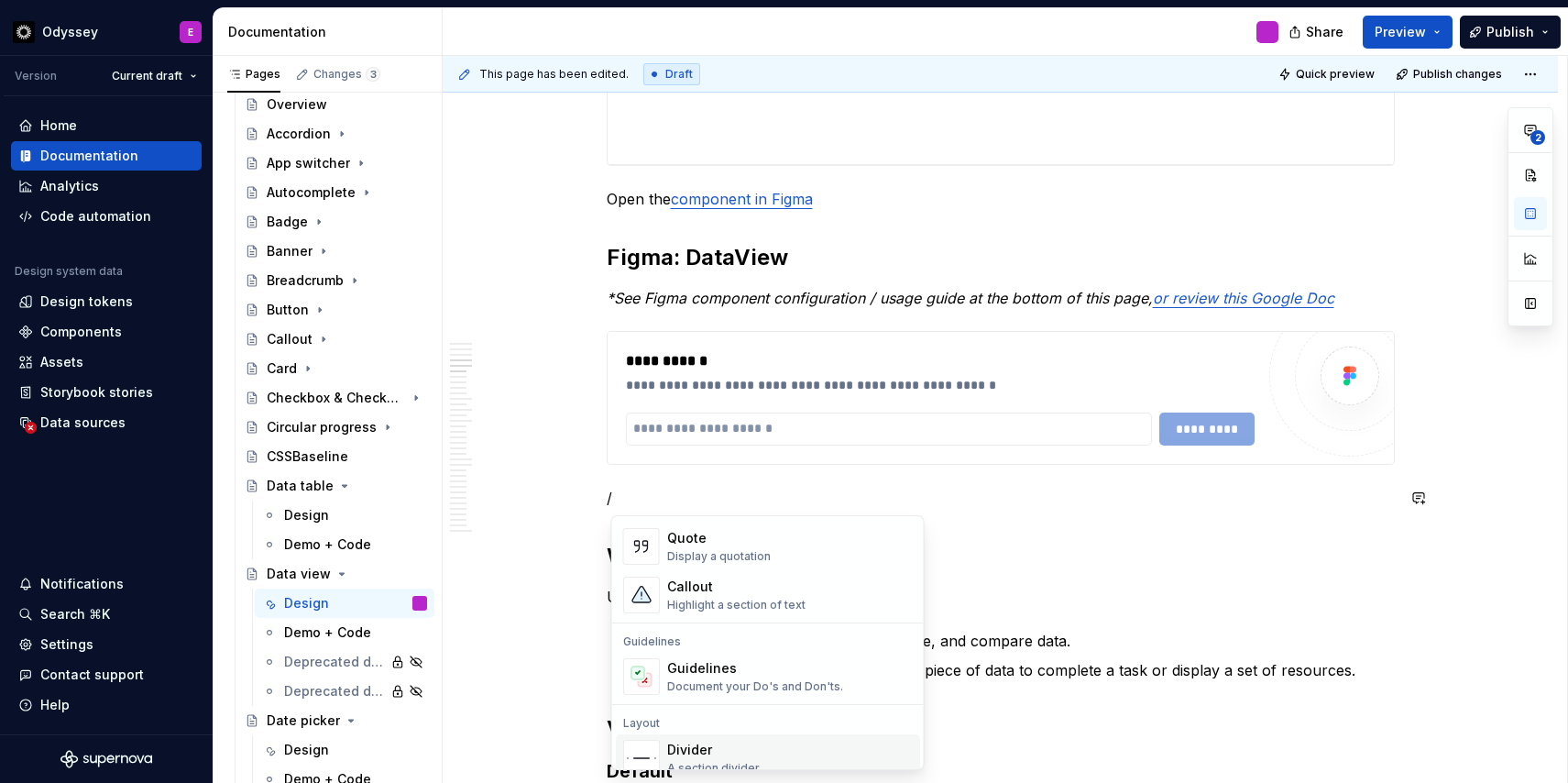
click at [679, 742] on div "Divider" at bounding box center [713, 750] width 93 height 19
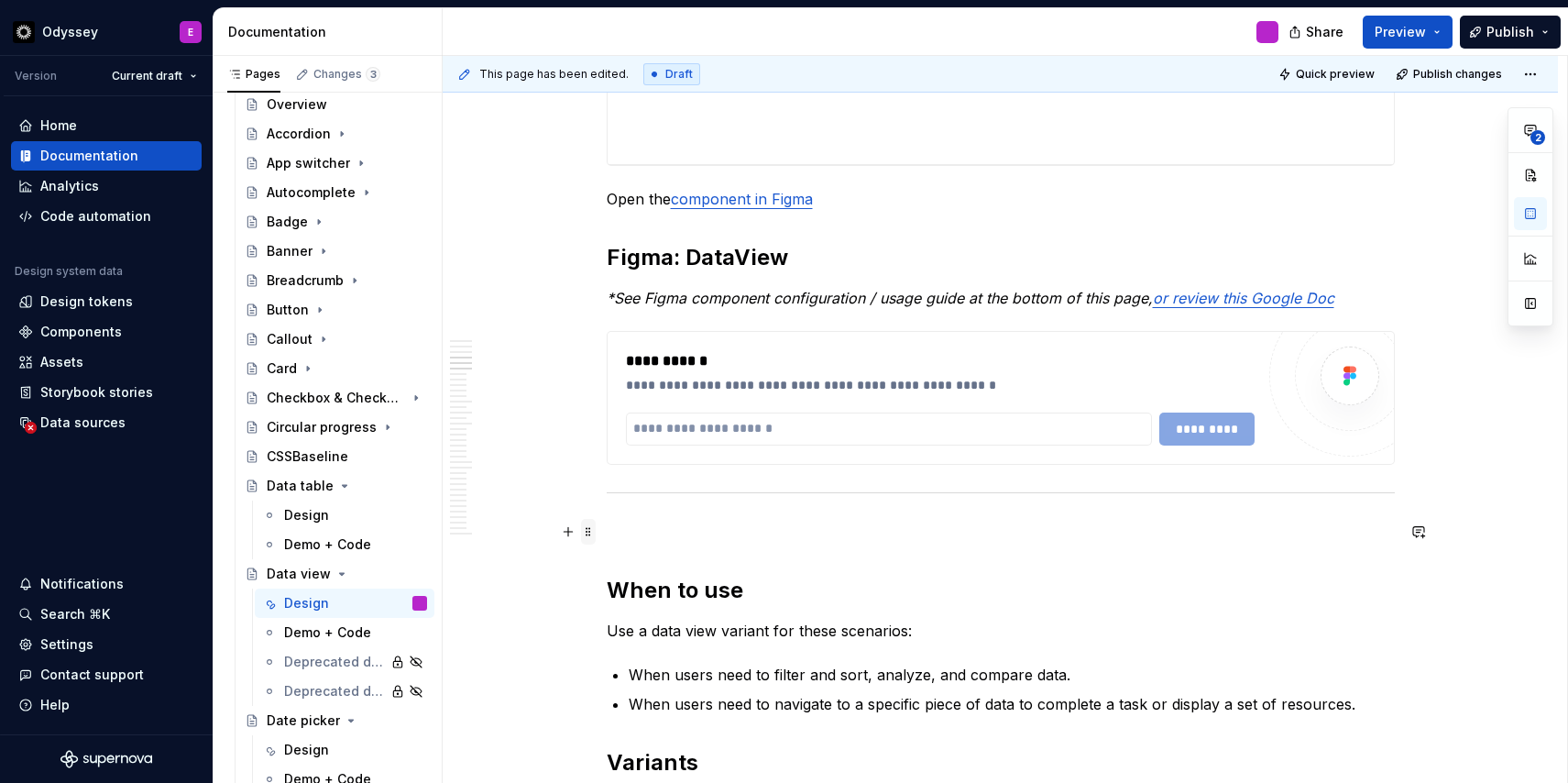
click at [589, 539] on span at bounding box center [588, 532] width 15 height 26
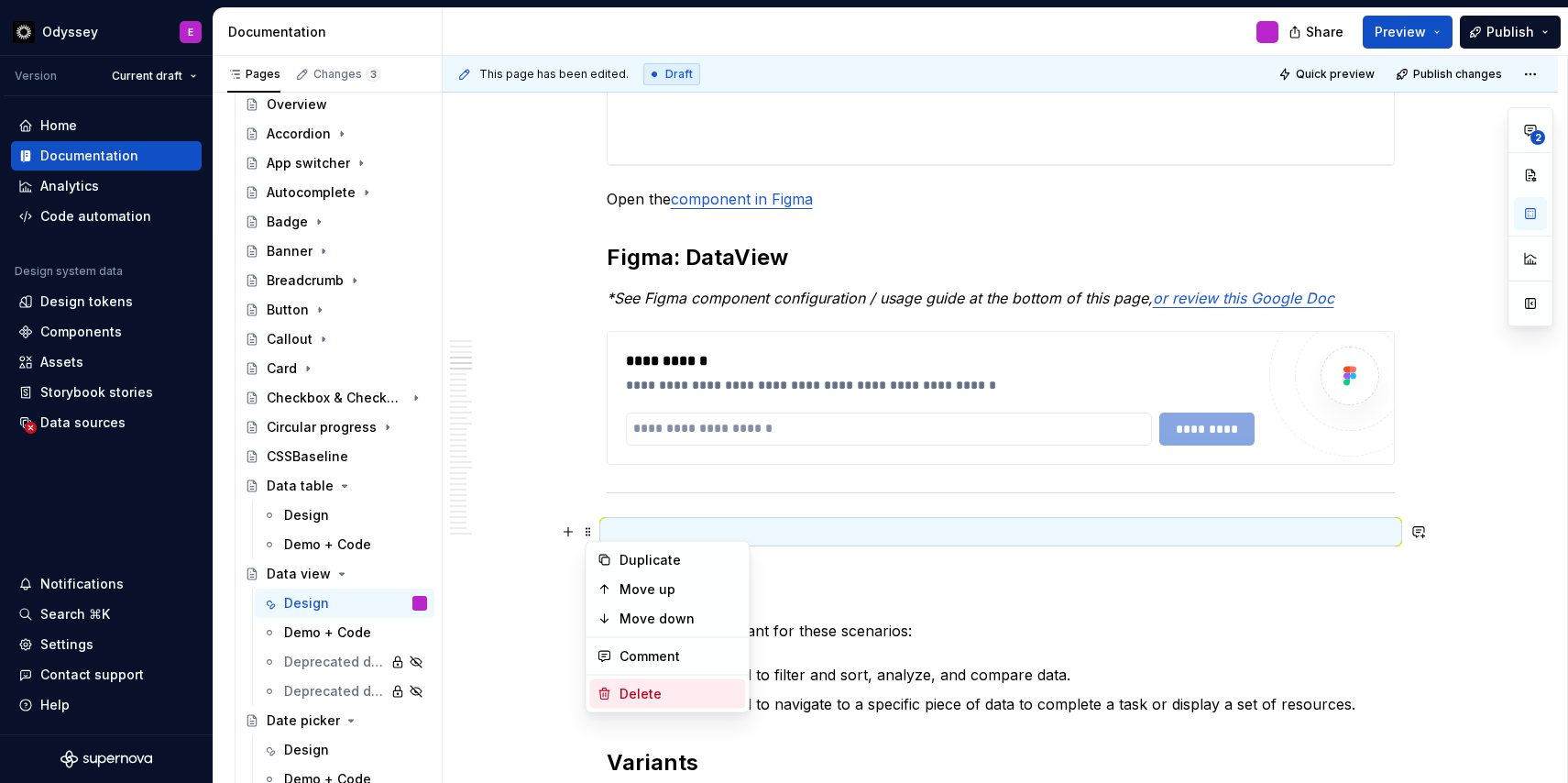
click at [645, 682] on div "Delete" at bounding box center [668, 694] width 156 height 30
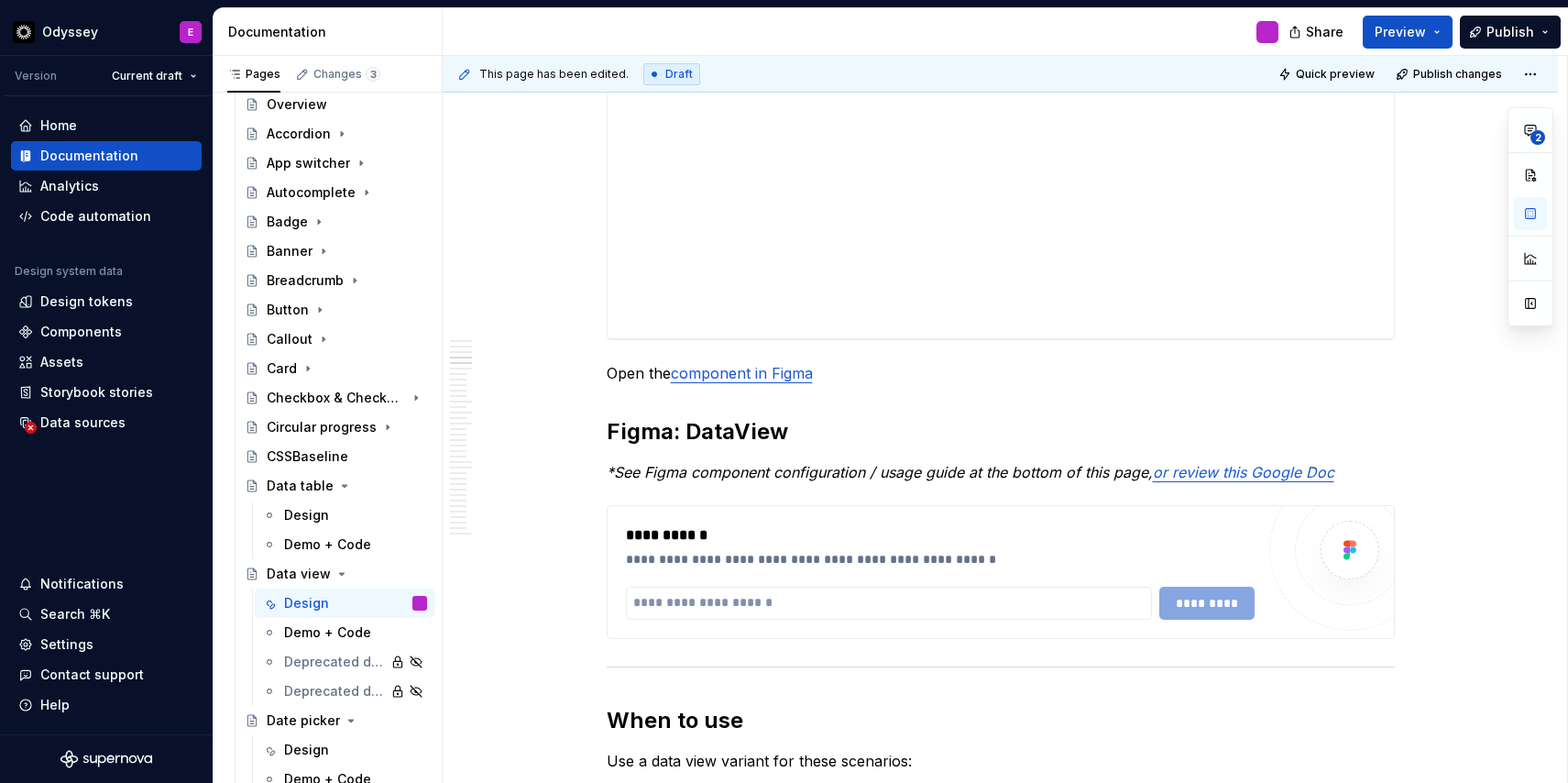
scroll to position [1722, 0]
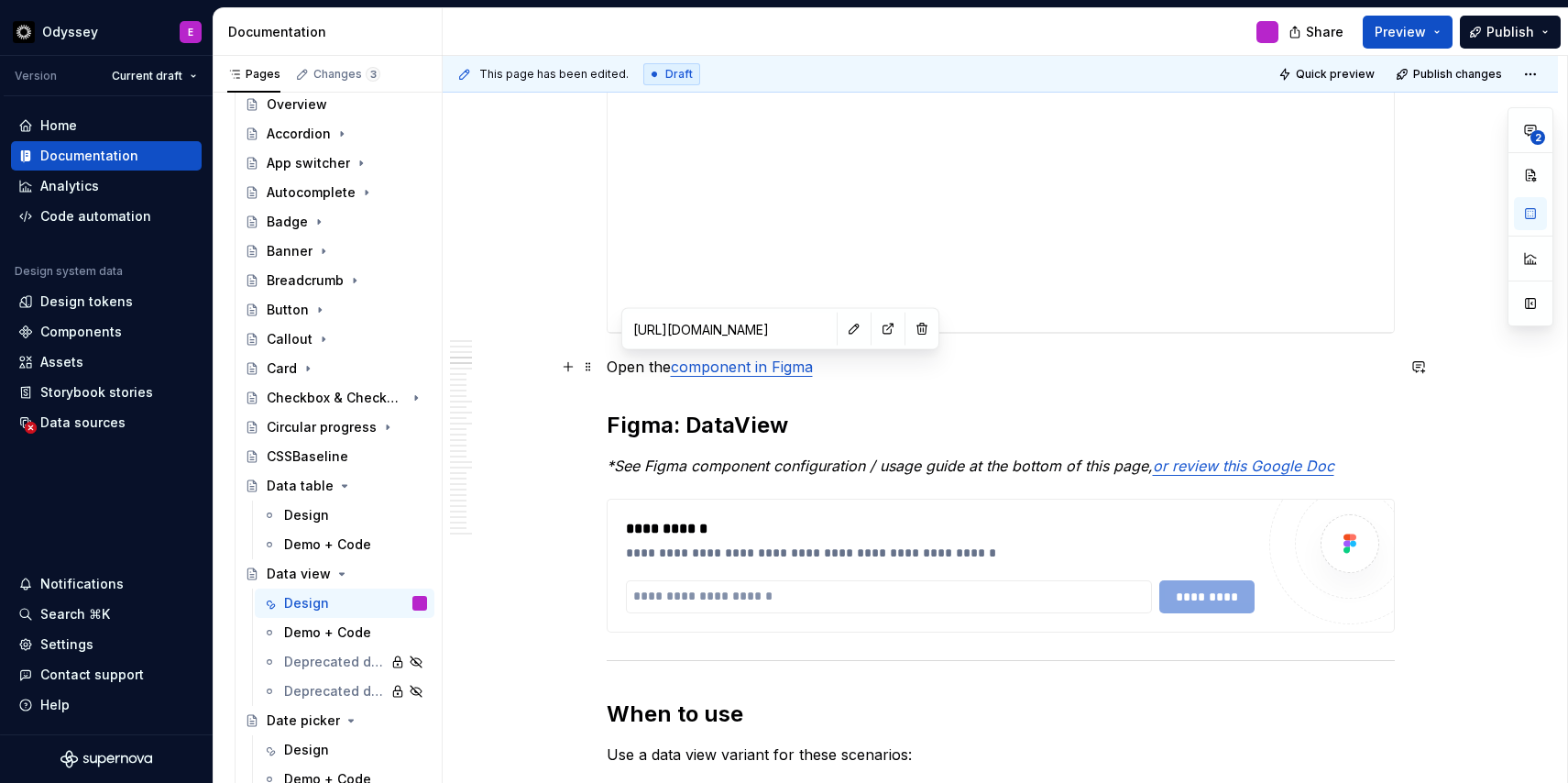
click at [754, 372] on link "component in Figma" at bounding box center [741, 366] width 142 height 19
click at [875, 335] on button "button" at bounding box center [888, 329] width 26 height 26
type textarea "*"
click at [834, 592] on input "text" at bounding box center [889, 597] width 527 height 33
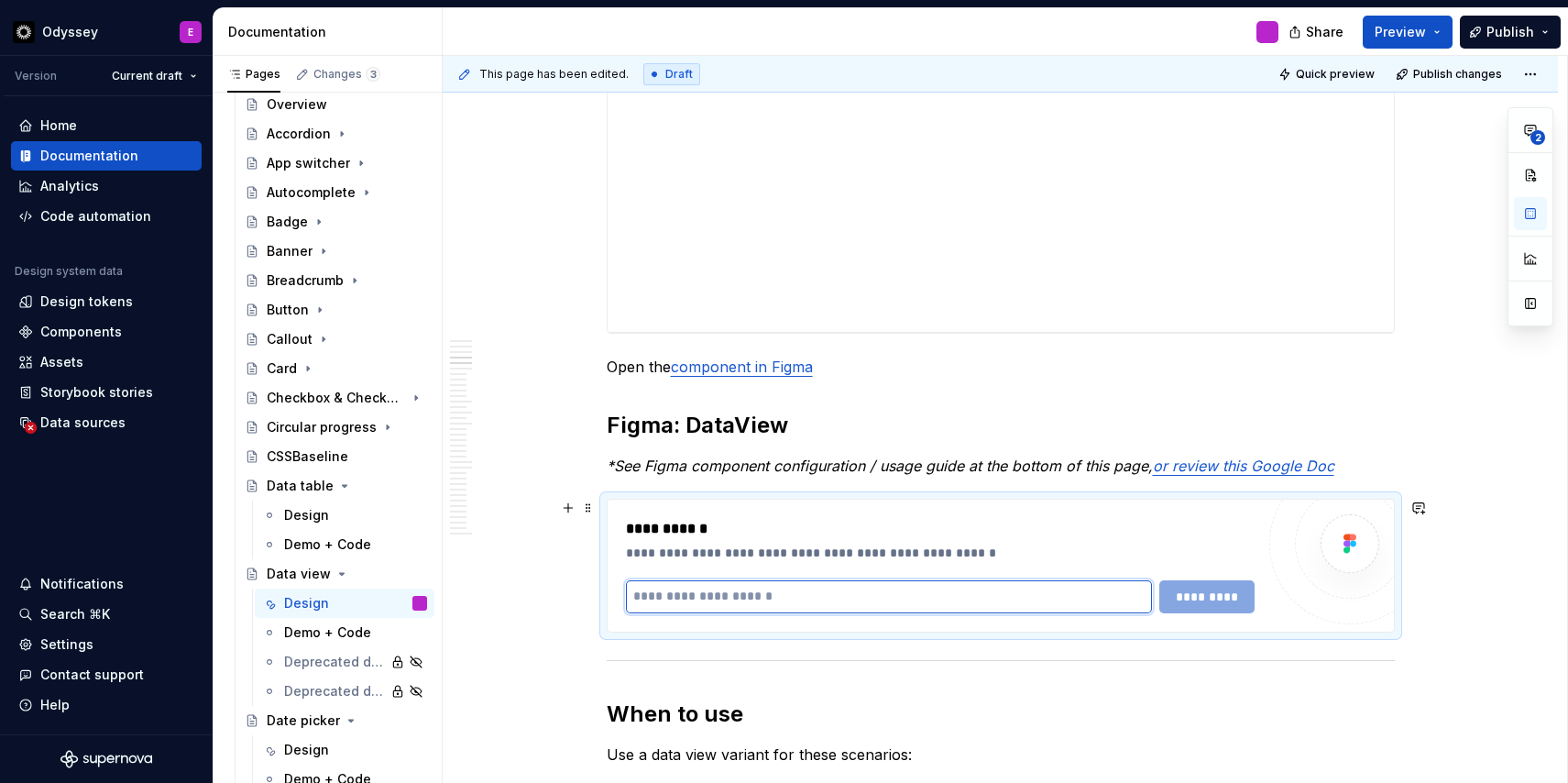
paste input "**********"
type input "**********"
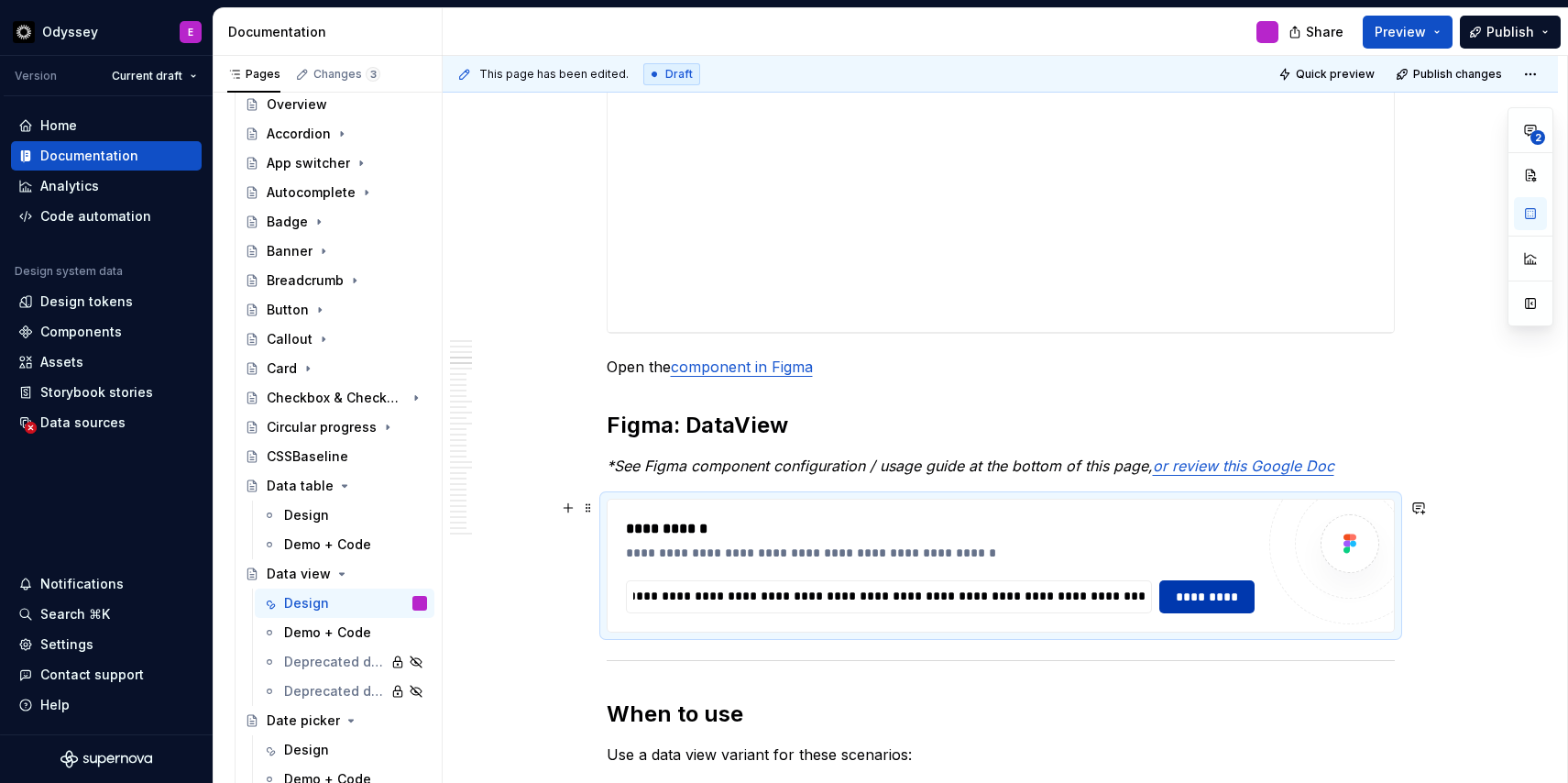
scroll to position [0, 0]
click at [1192, 596] on span "*********" at bounding box center [1206, 597] width 70 height 19
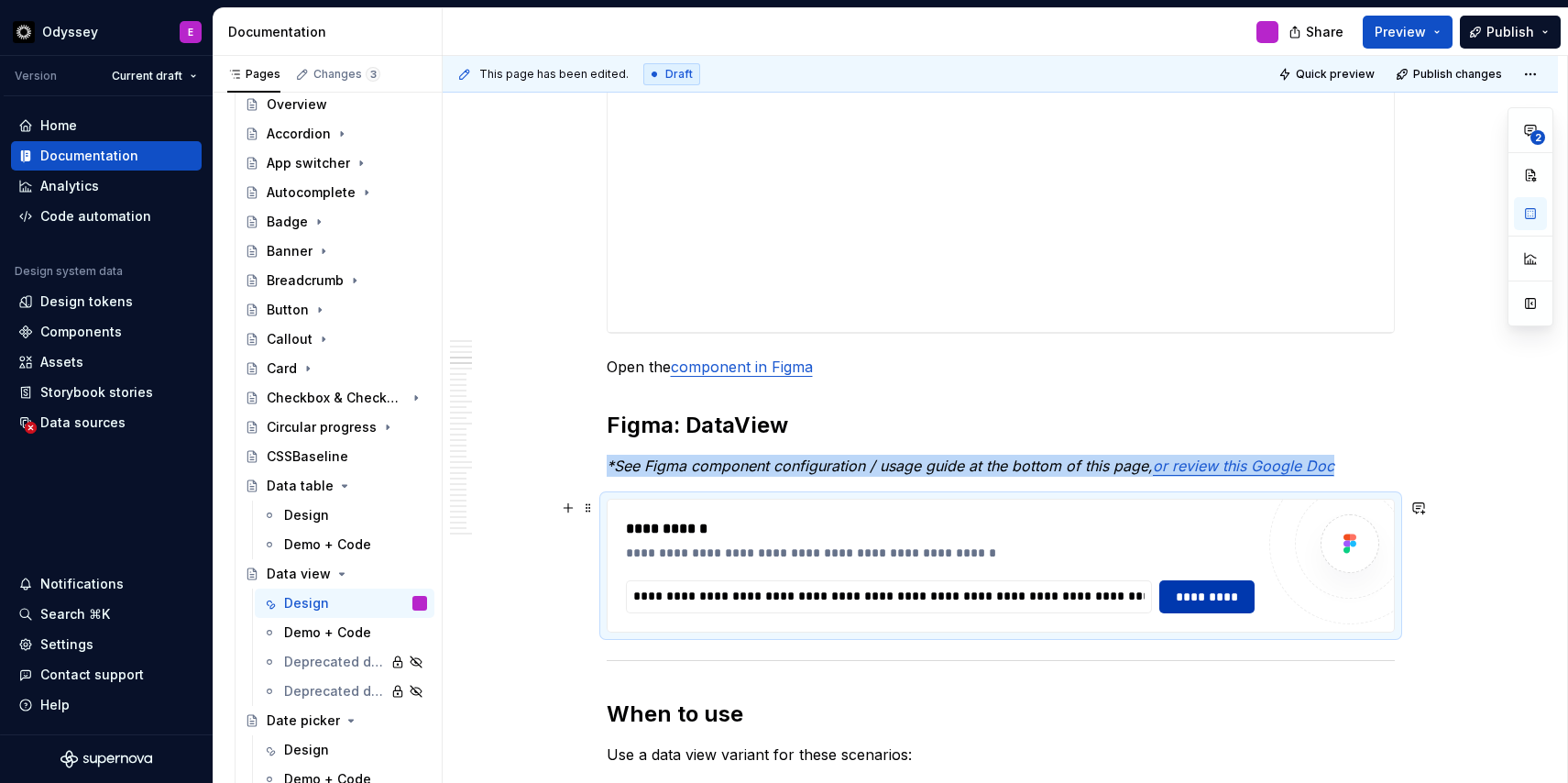
scroll to position [1804, 0]
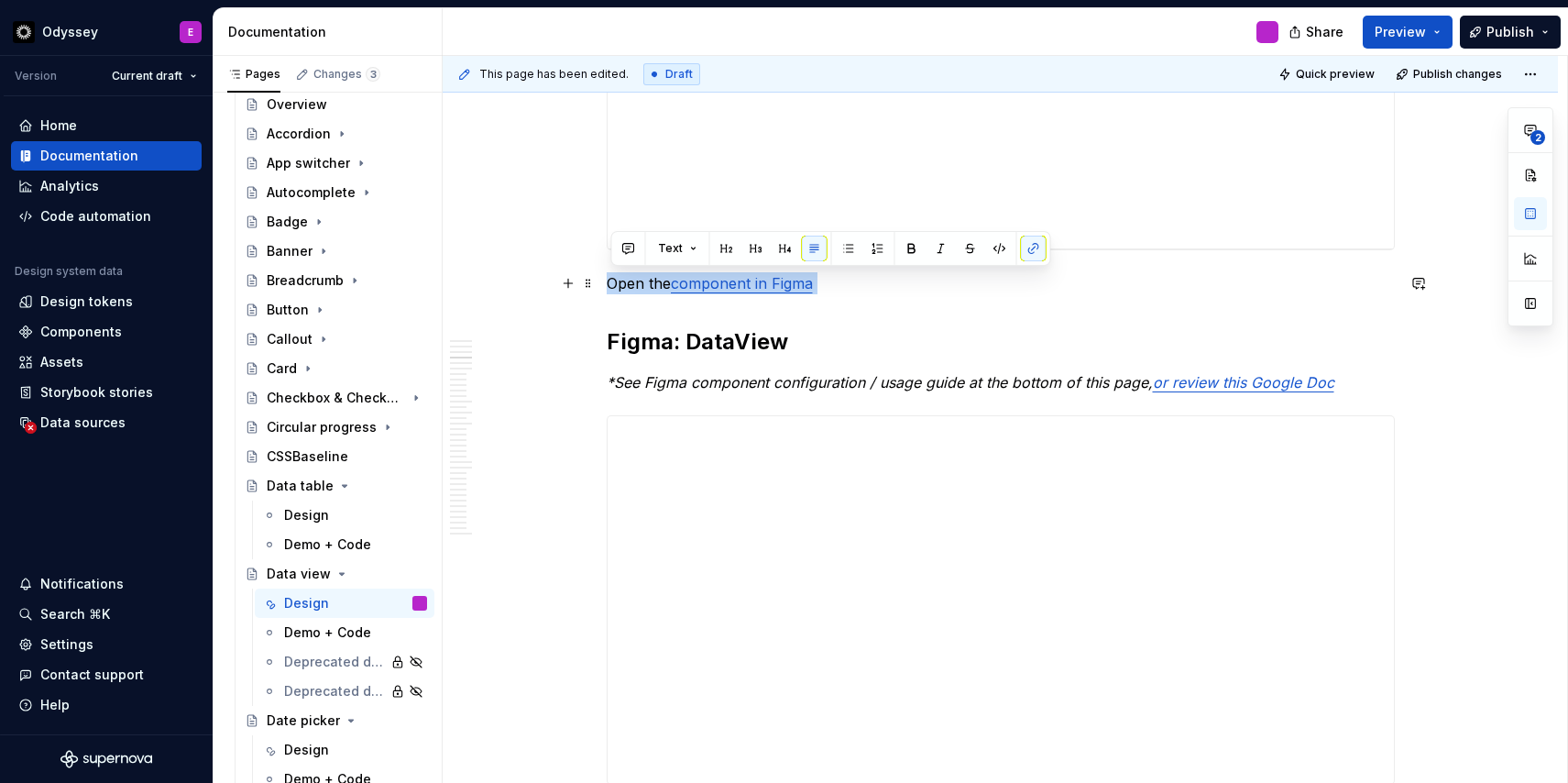
drag, startPoint x: 828, startPoint y: 284, endPoint x: 609, endPoint y: 289, distance: 219.1
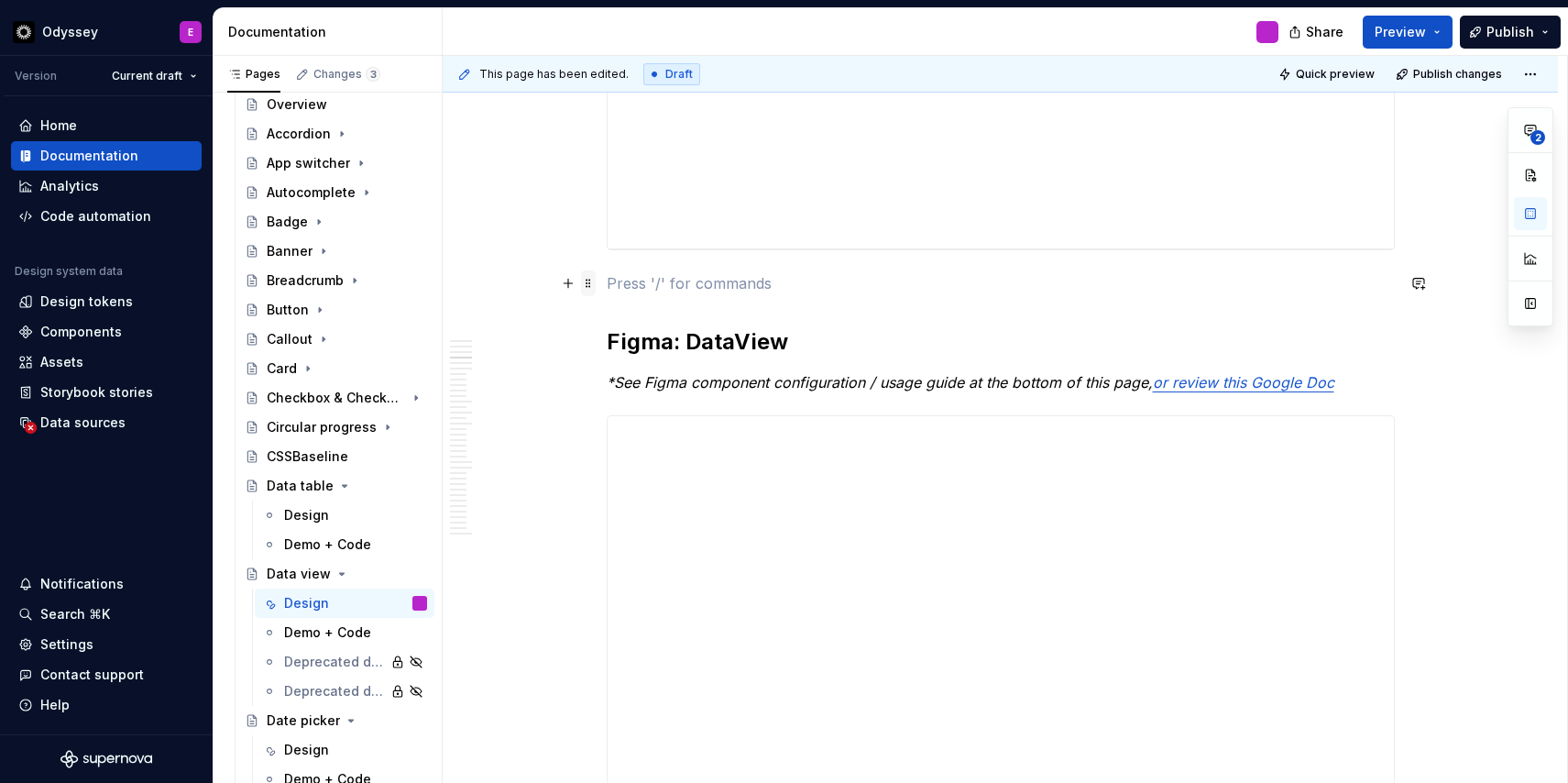
click at [595, 286] on span at bounding box center [588, 283] width 15 height 26
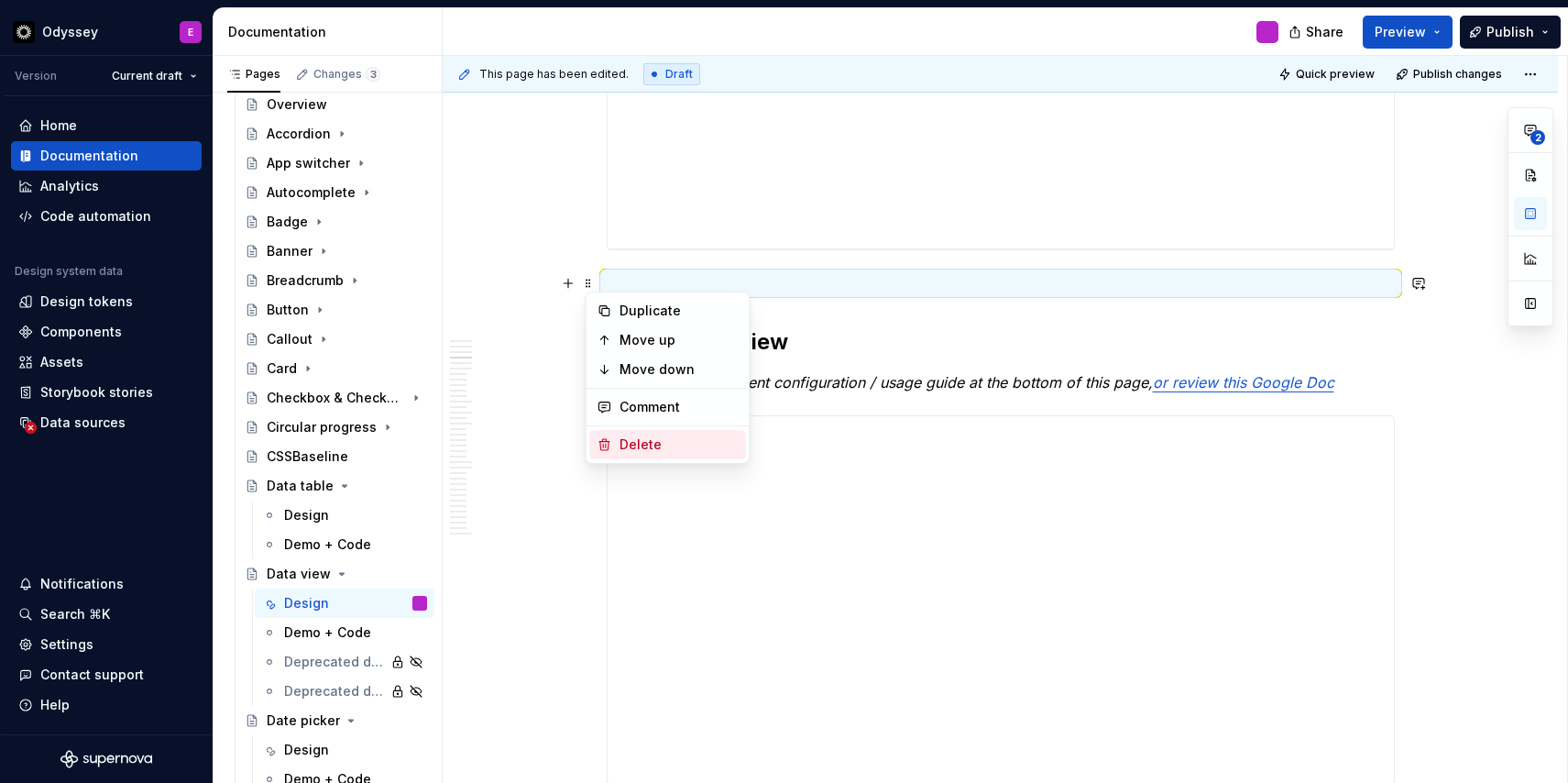
click at [614, 441] on div "Delete" at bounding box center [668, 444] width 156 height 30
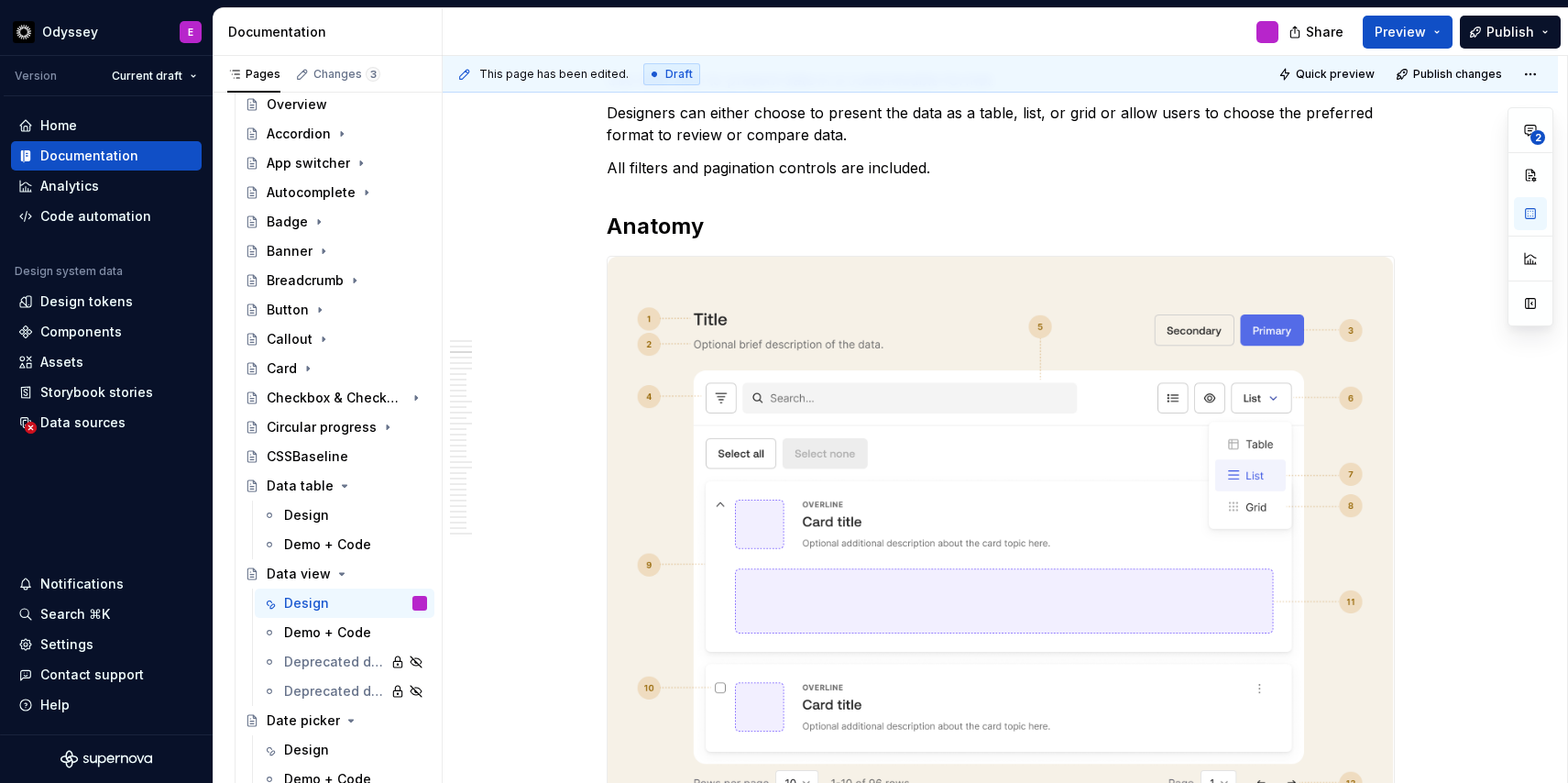
scroll to position [0, 0]
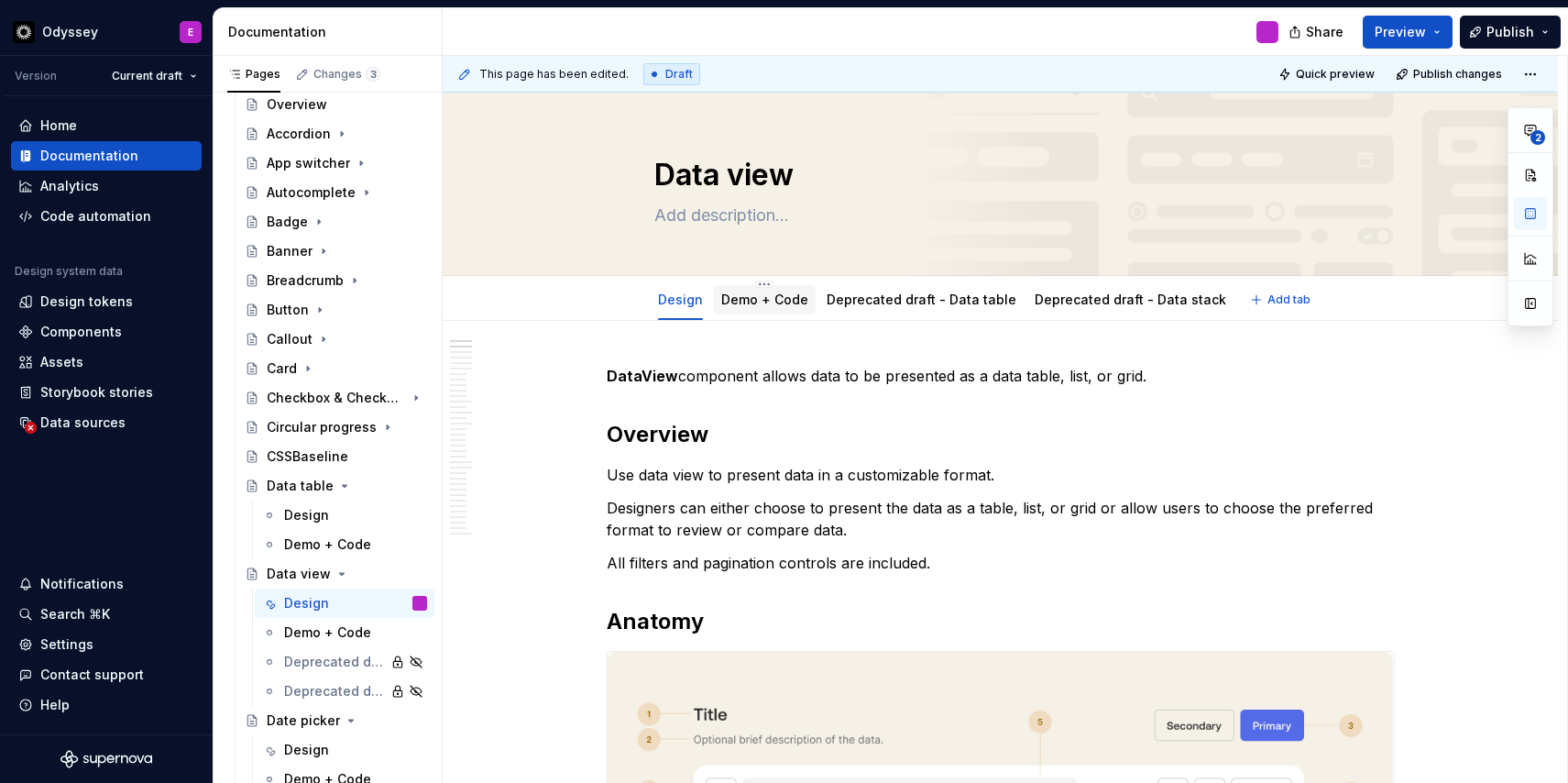
click at [759, 309] on div "Demo + Code" at bounding box center [765, 300] width 87 height 22
click at [760, 300] on link "Demo + Code" at bounding box center [765, 299] width 87 height 16
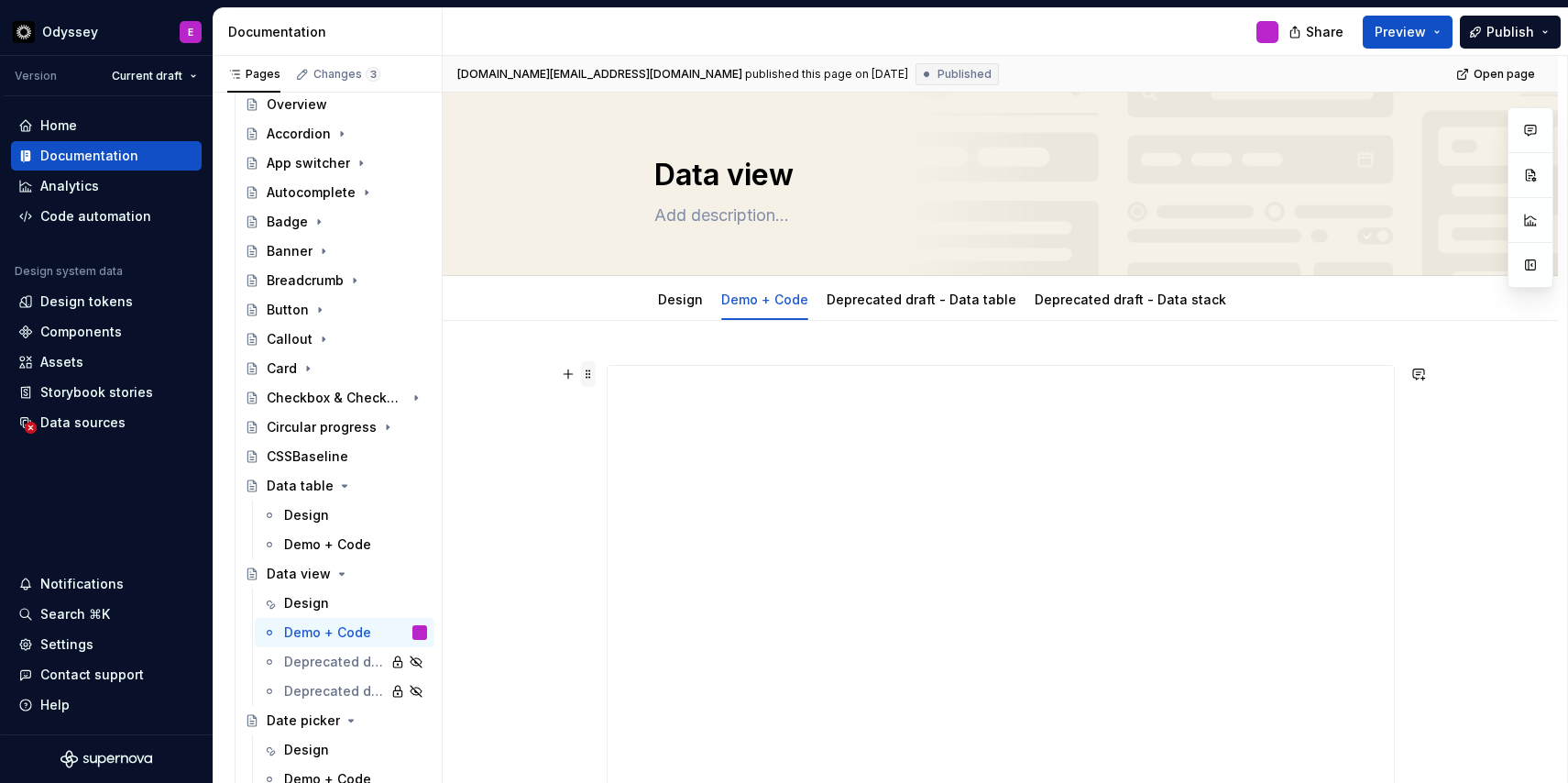
click at [590, 368] on span at bounding box center [588, 374] width 15 height 26
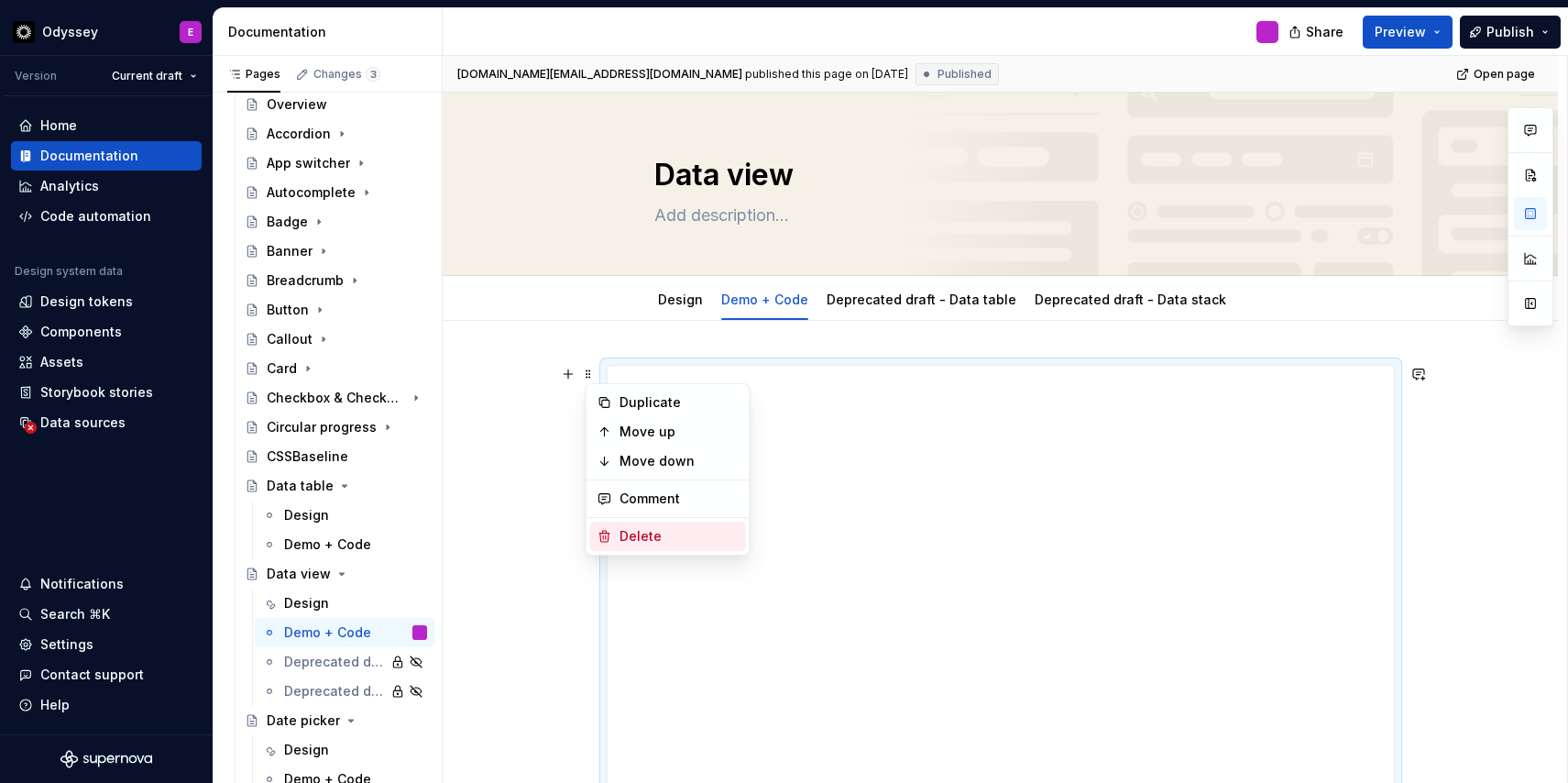
click at [608, 533] on icon at bounding box center [604, 536] width 10 height 11
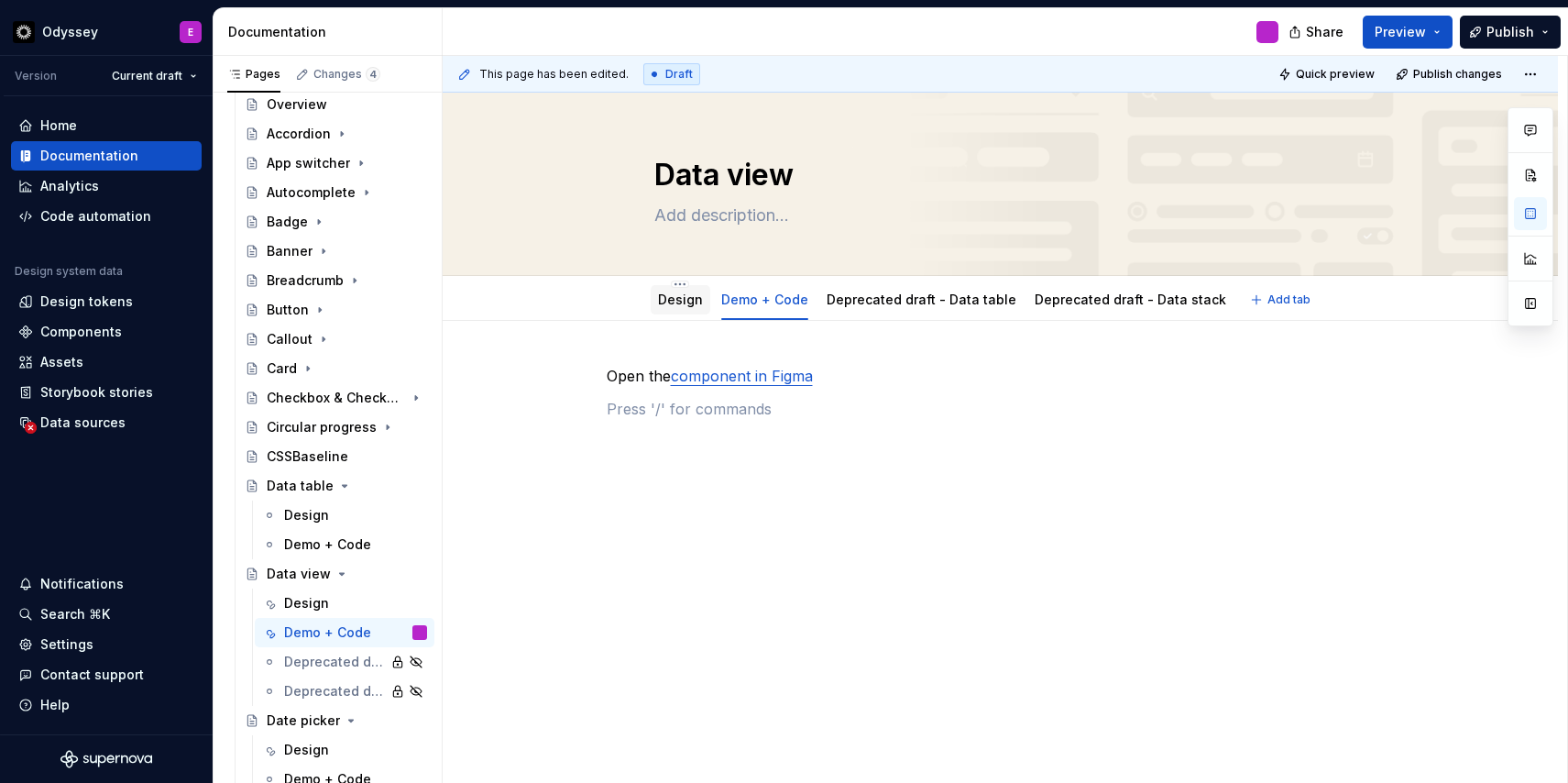
click at [686, 292] on link "Design" at bounding box center [680, 299] width 45 height 16
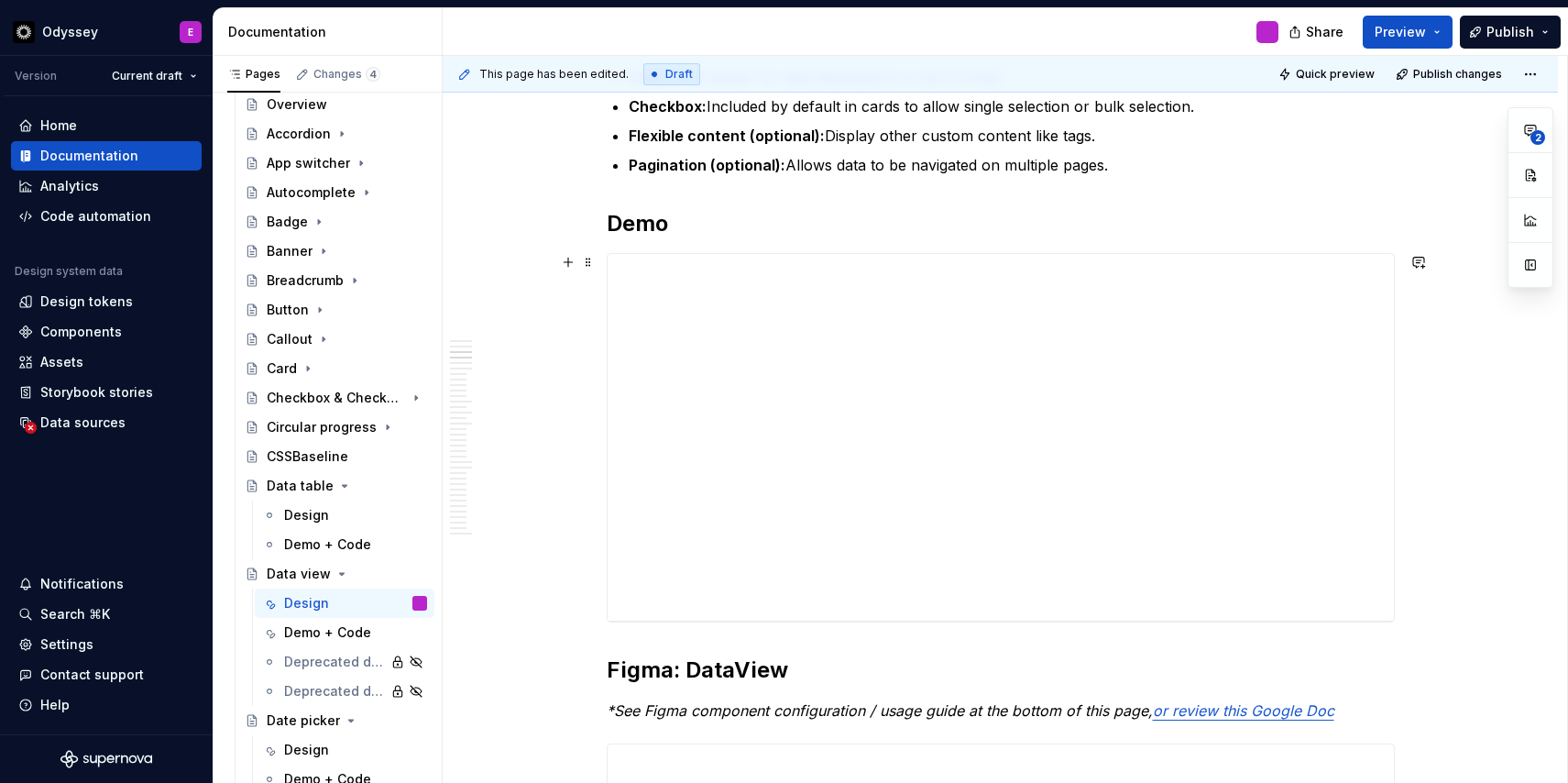
scroll to position [1473, 0]
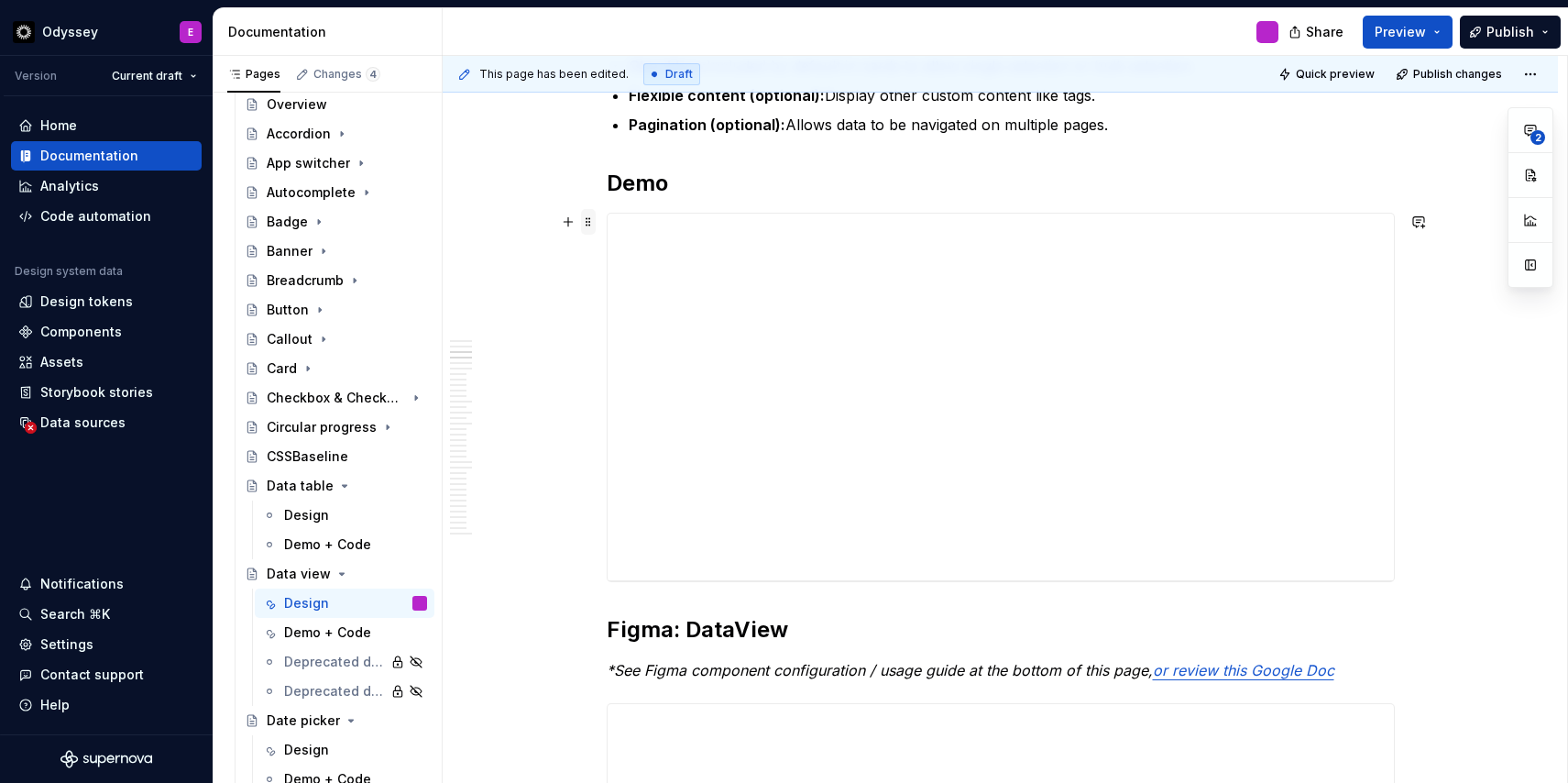
click at [591, 223] on span at bounding box center [588, 222] width 15 height 26
type textarea "*"
click at [731, 505] on div "**********" at bounding box center [1001, 396] width 786 height 366
click at [593, 226] on span at bounding box center [588, 222] width 15 height 26
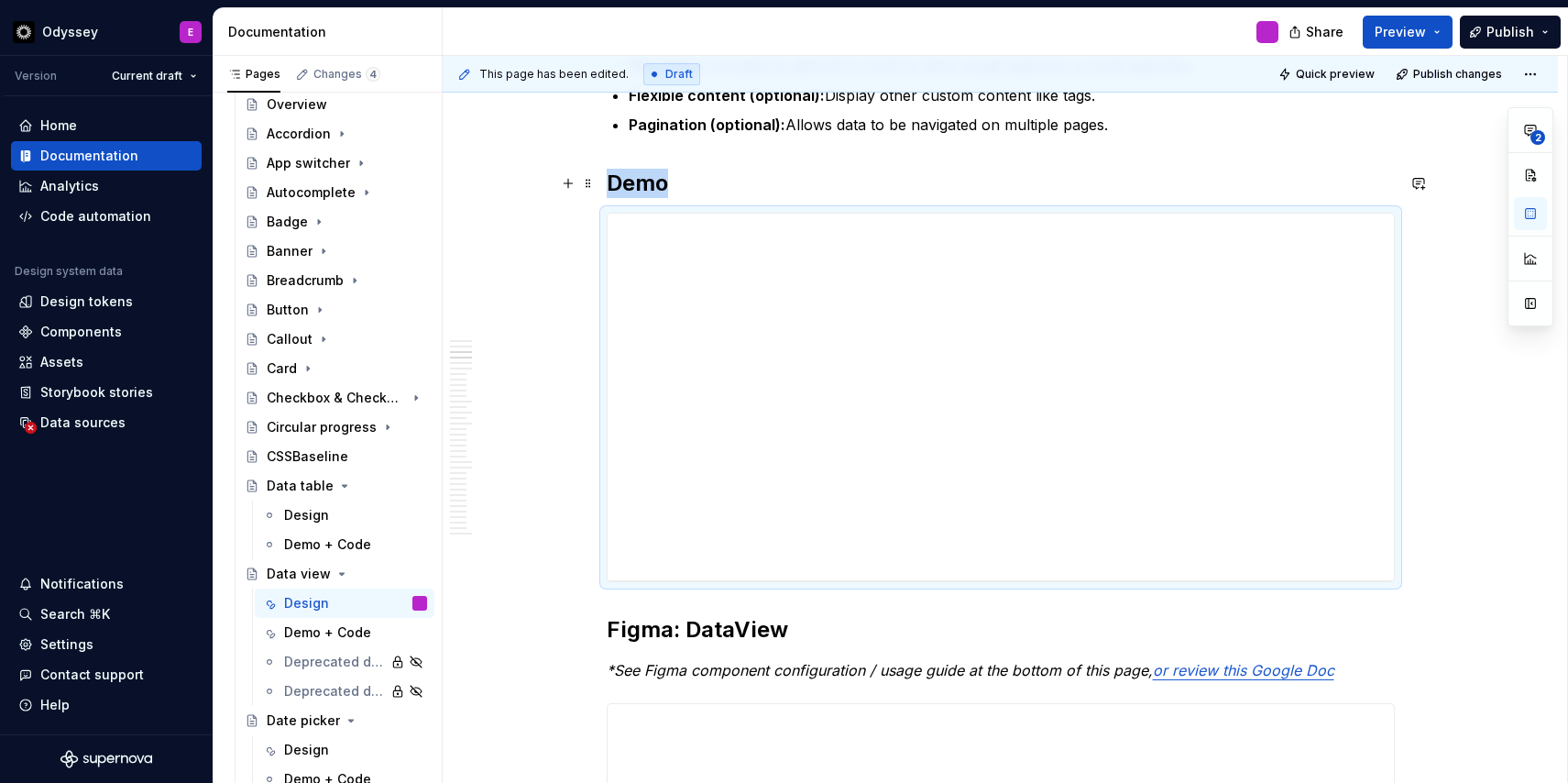
click at [672, 184] on h2 "Demo" at bounding box center [1001, 184] width 788 height 30
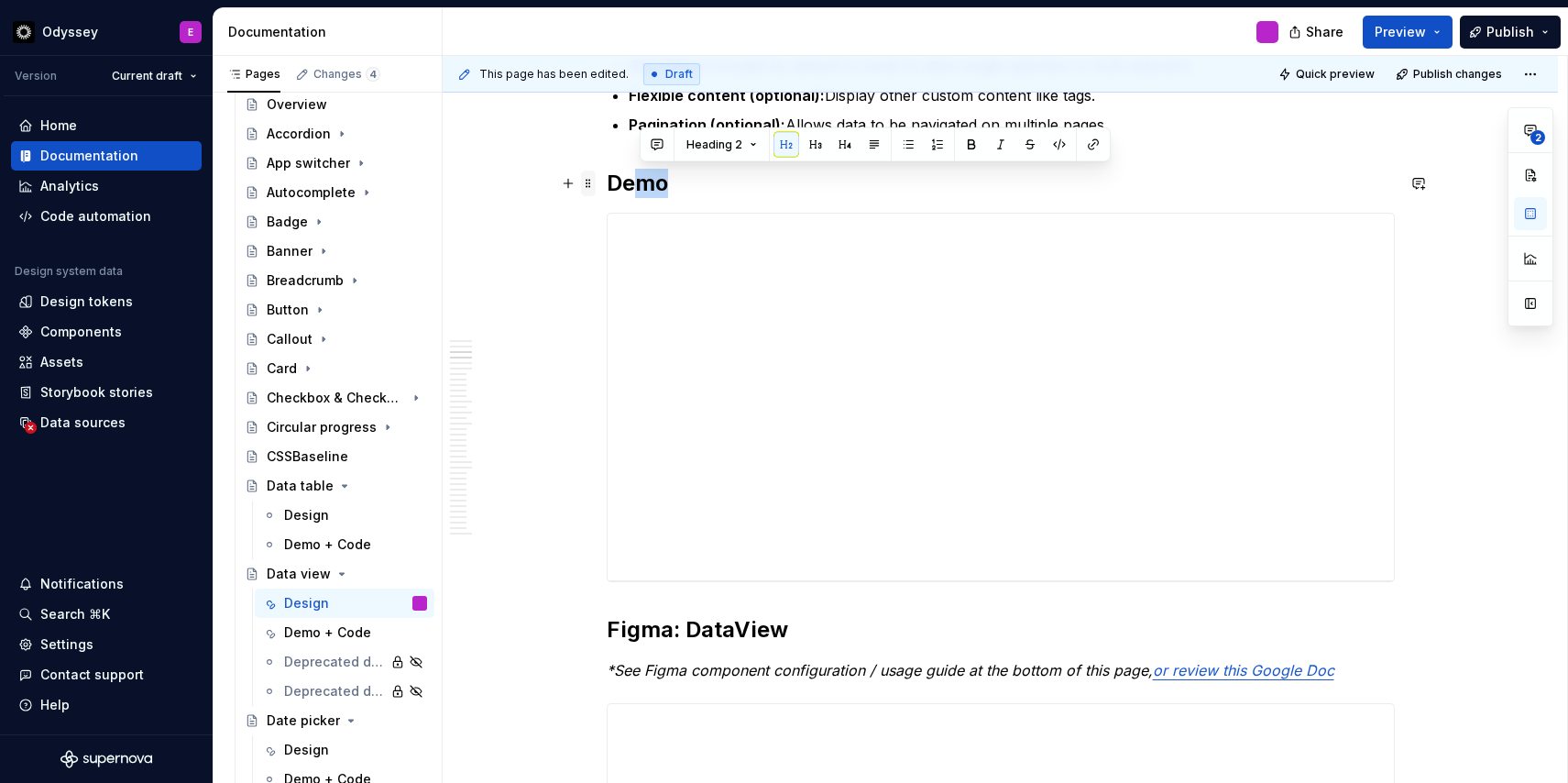
drag, startPoint x: 693, startPoint y: 186, endPoint x: 594, endPoint y: 181, distance: 99.1
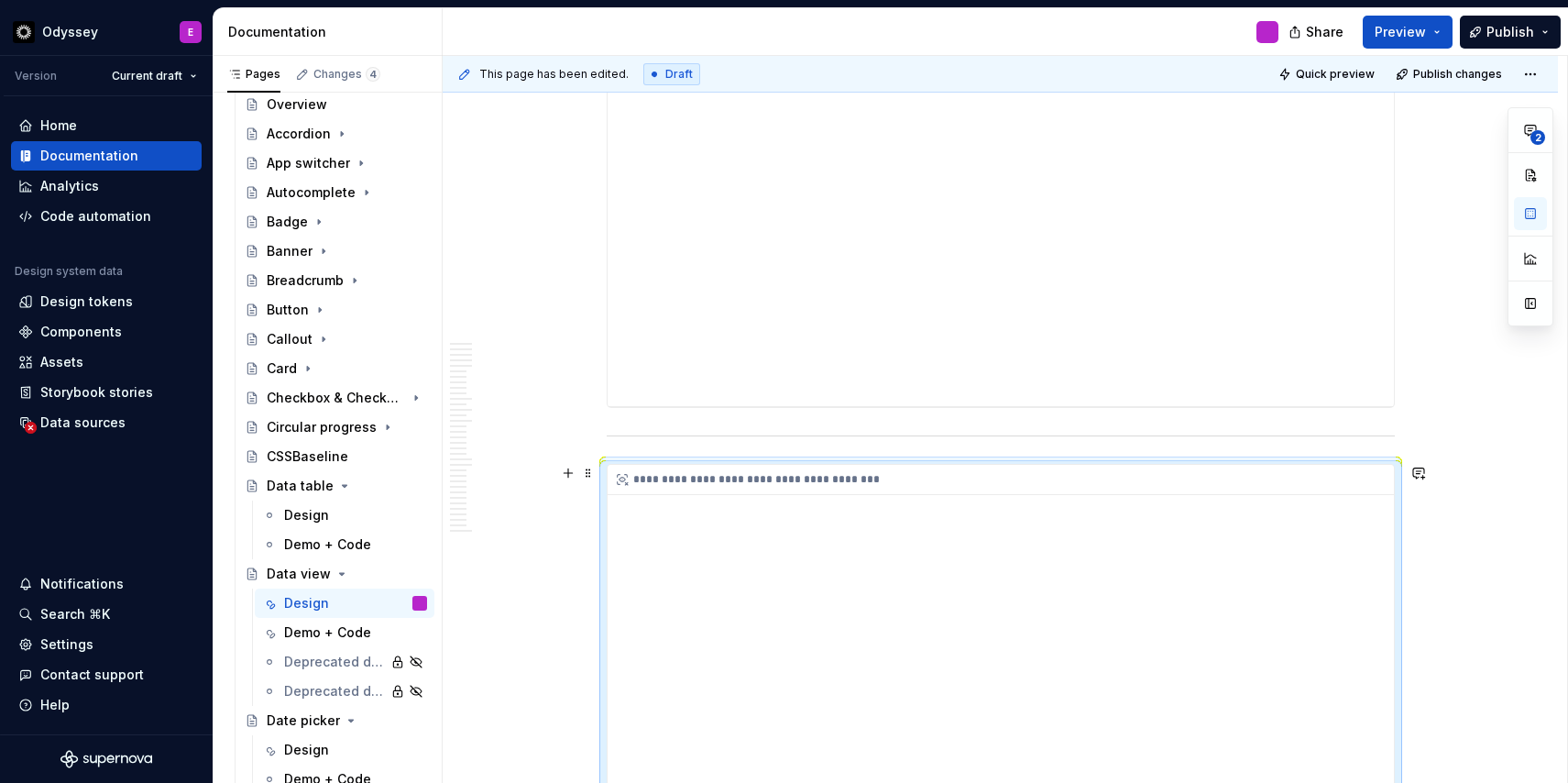
scroll to position [1662, 0]
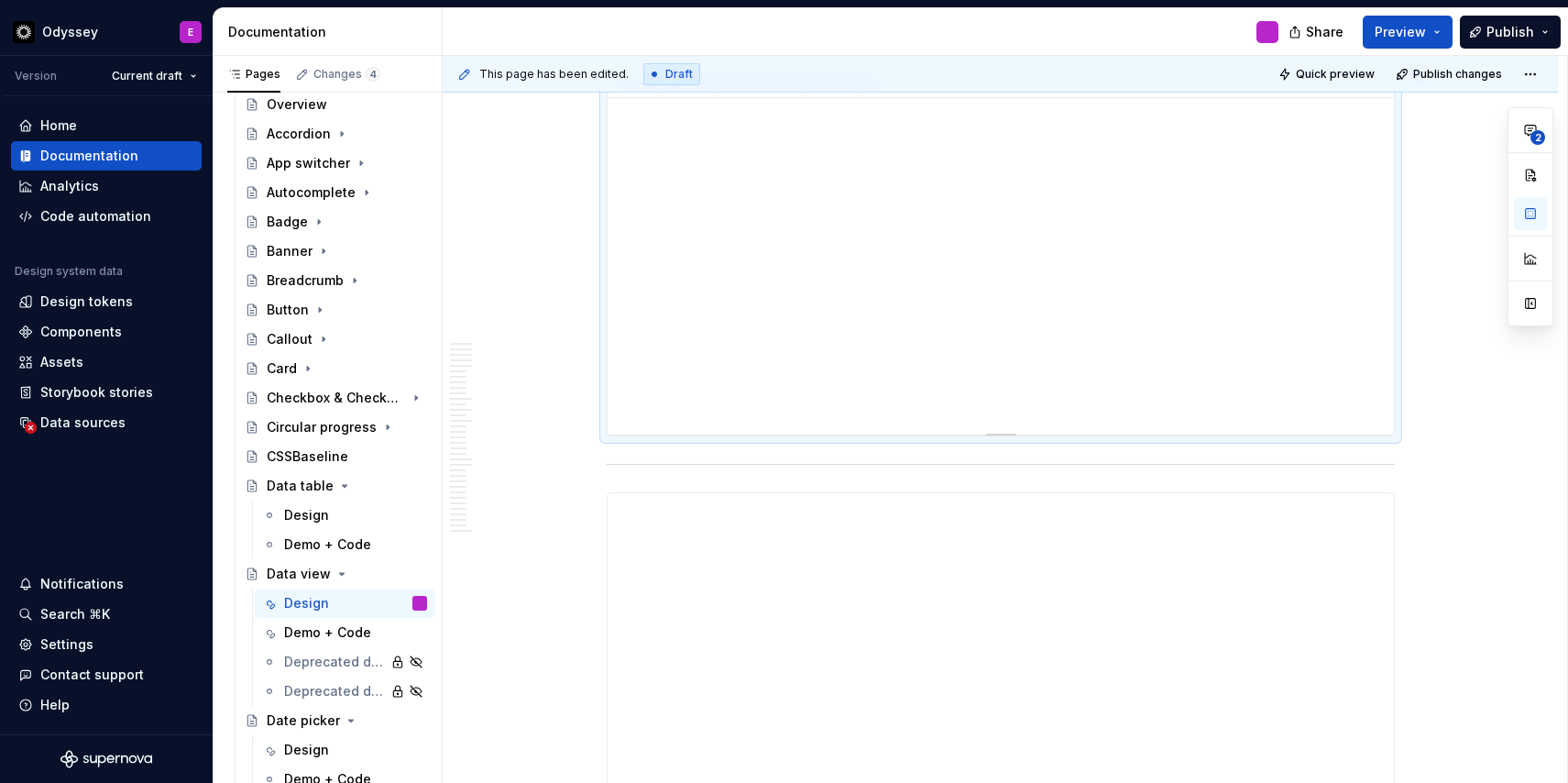
click at [949, 283] on div "**********" at bounding box center [1001, 250] width 786 height 366
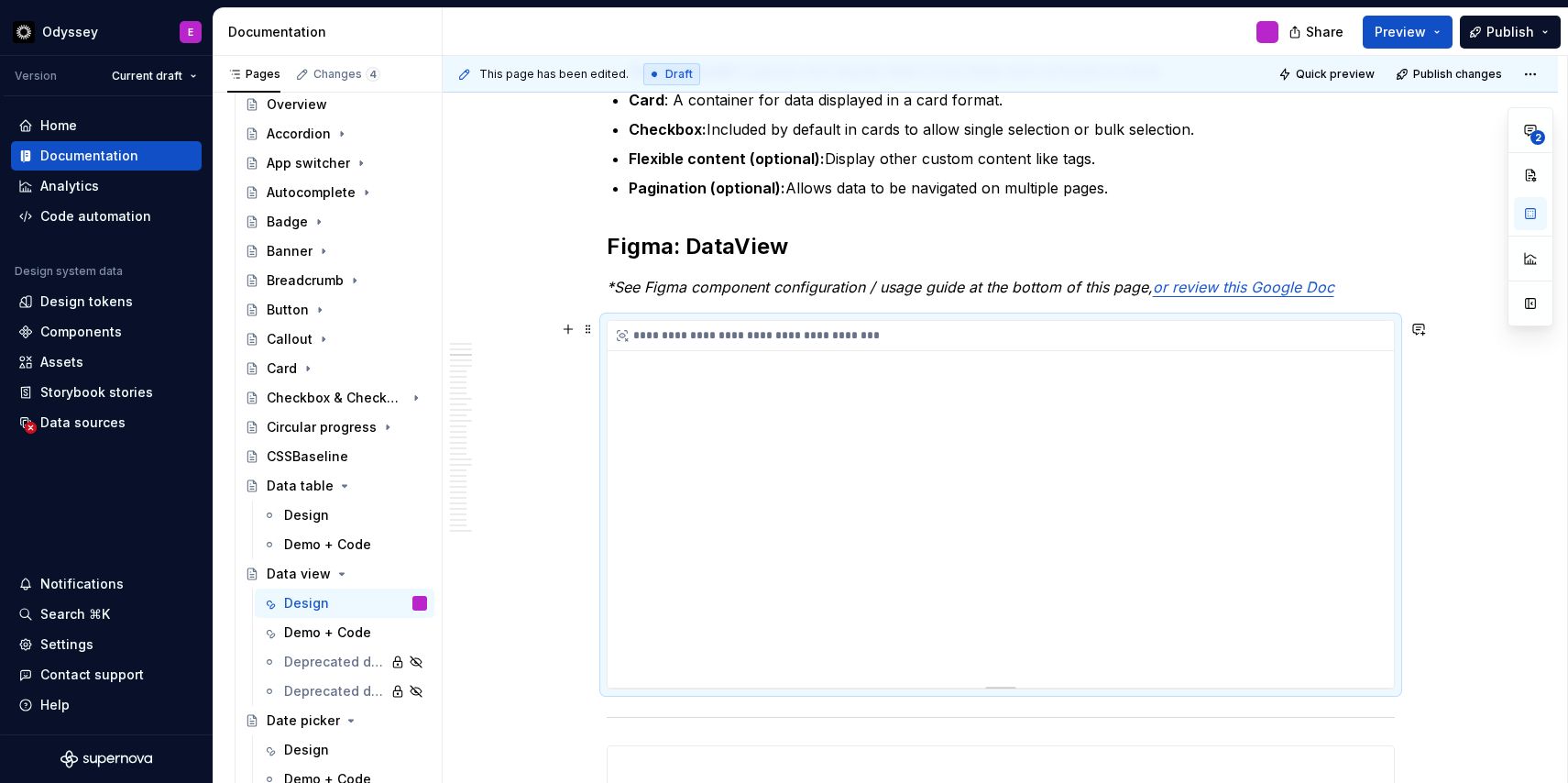
scroll to position [1383, 0]
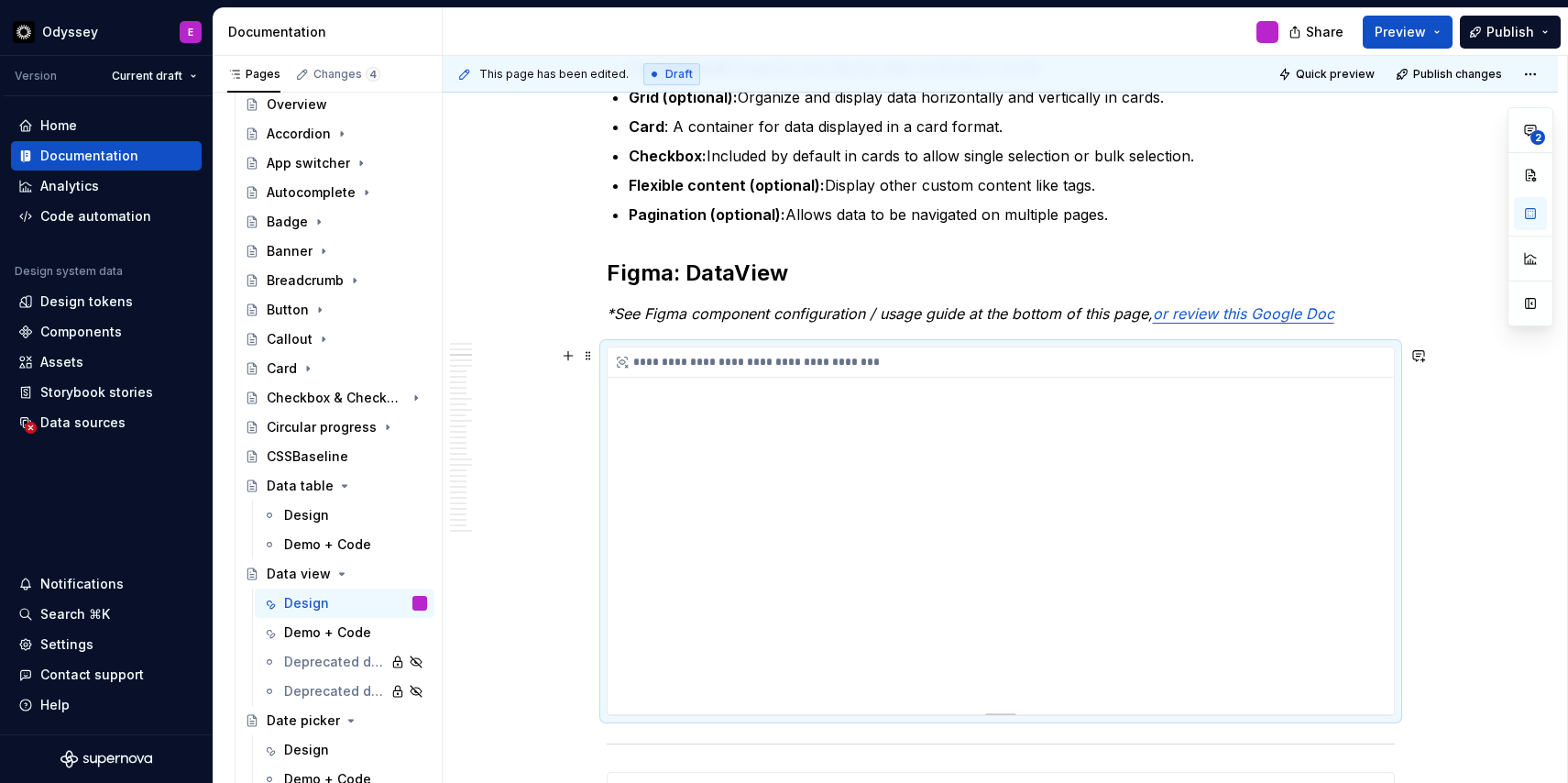
click at [939, 439] on div "**********" at bounding box center [1001, 530] width 786 height 366
click at [877, 378] on div "**********" at bounding box center [1001, 530] width 786 height 366
click at [850, 359] on div "**********" at bounding box center [1001, 362] width 786 height 31
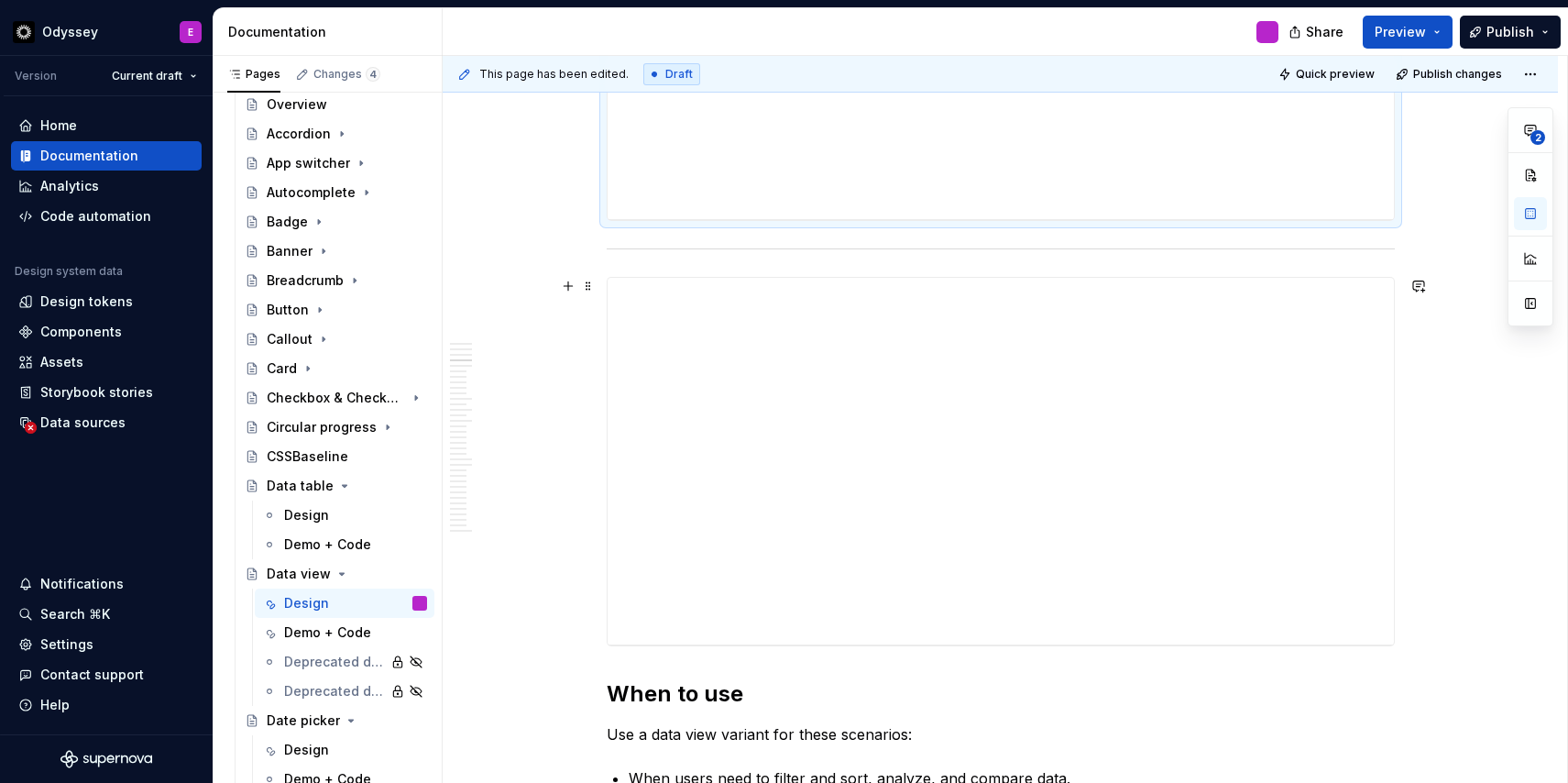
scroll to position [1881, 0]
type textarea "*"
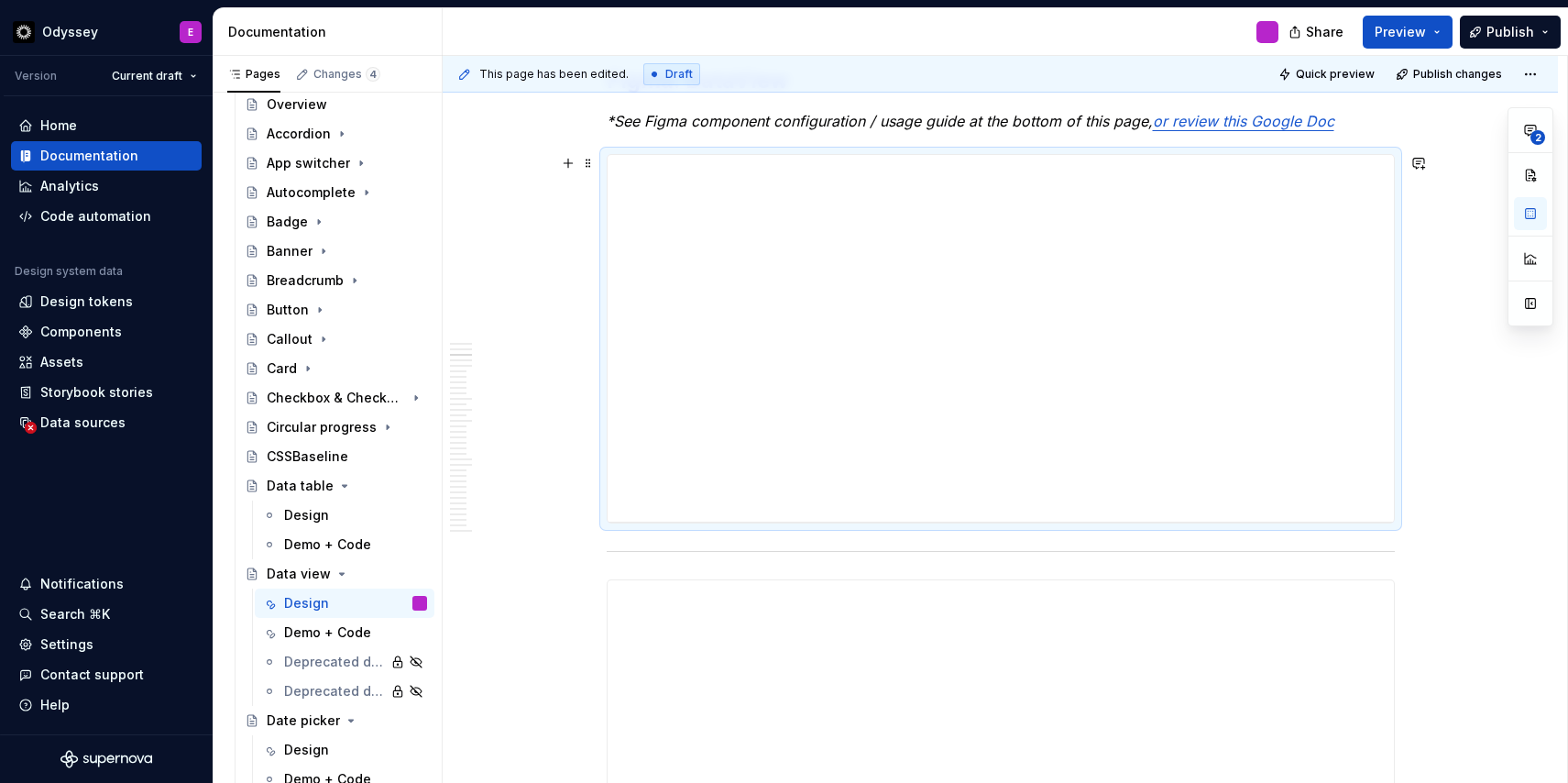
scroll to position [1413, 0]
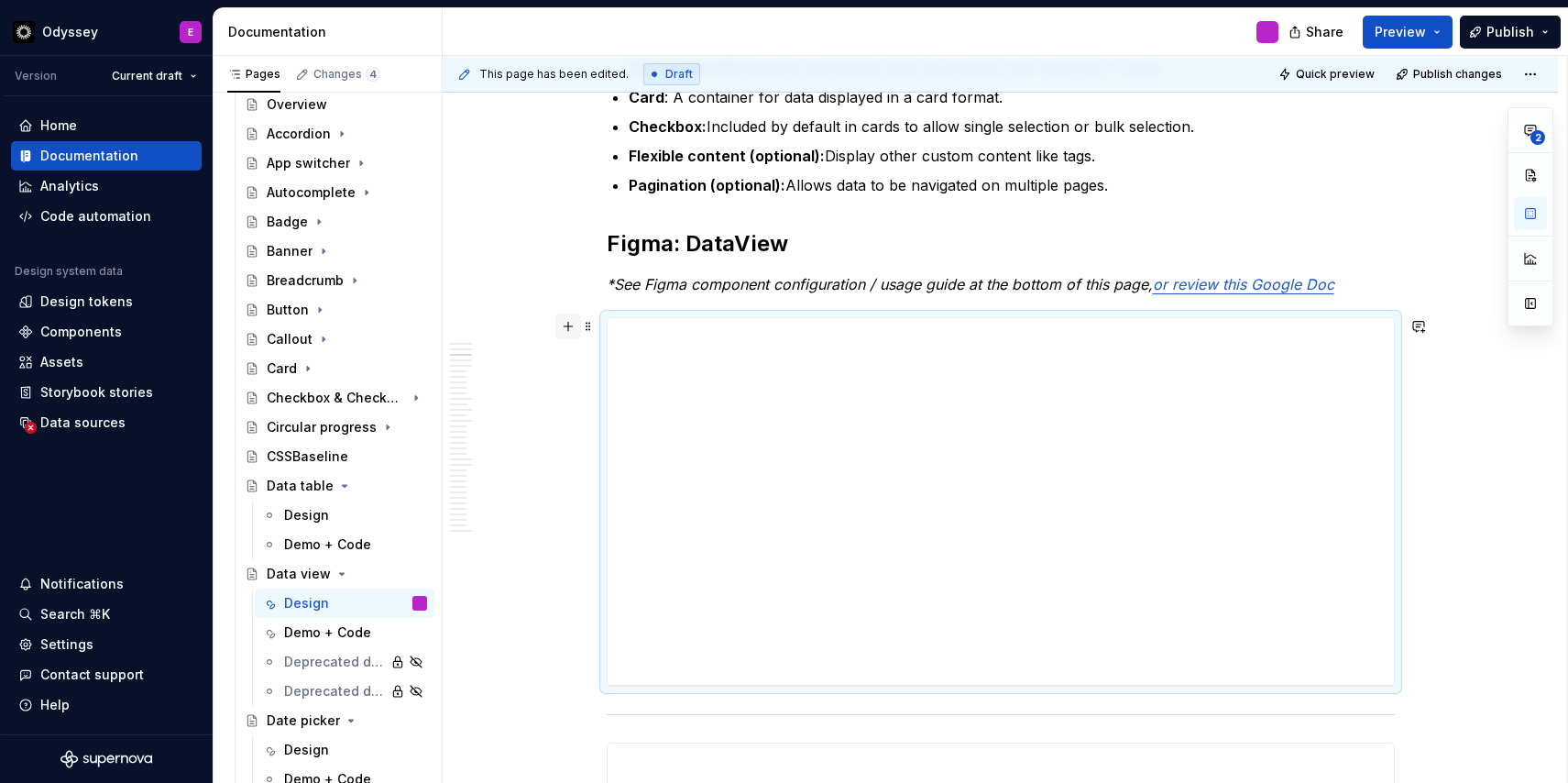
click at [568, 327] on button "button" at bounding box center [568, 327] width 26 height 26
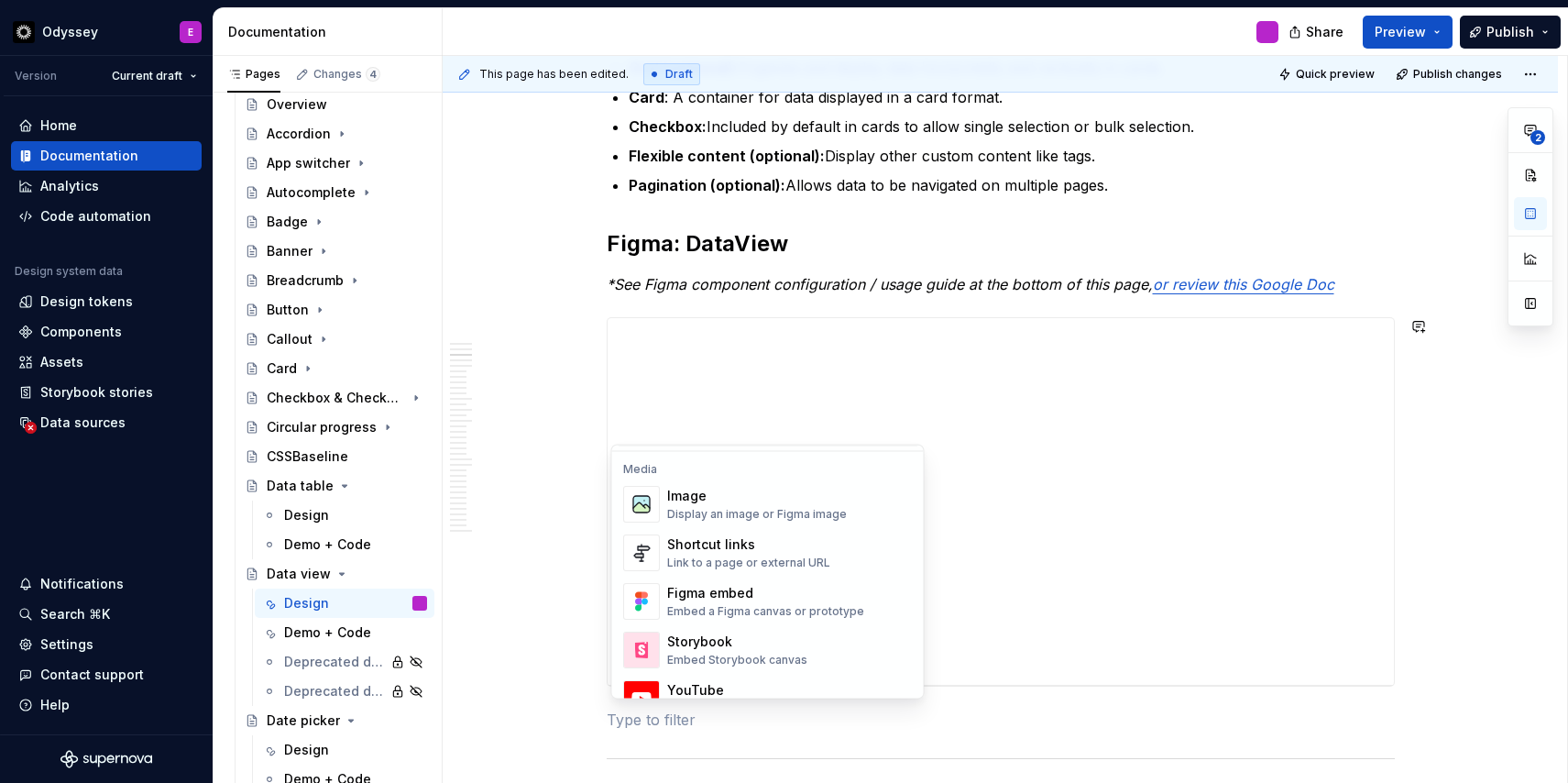
scroll to position [777, 0]
click at [741, 584] on div "Figma embed" at bounding box center [765, 590] width 197 height 19
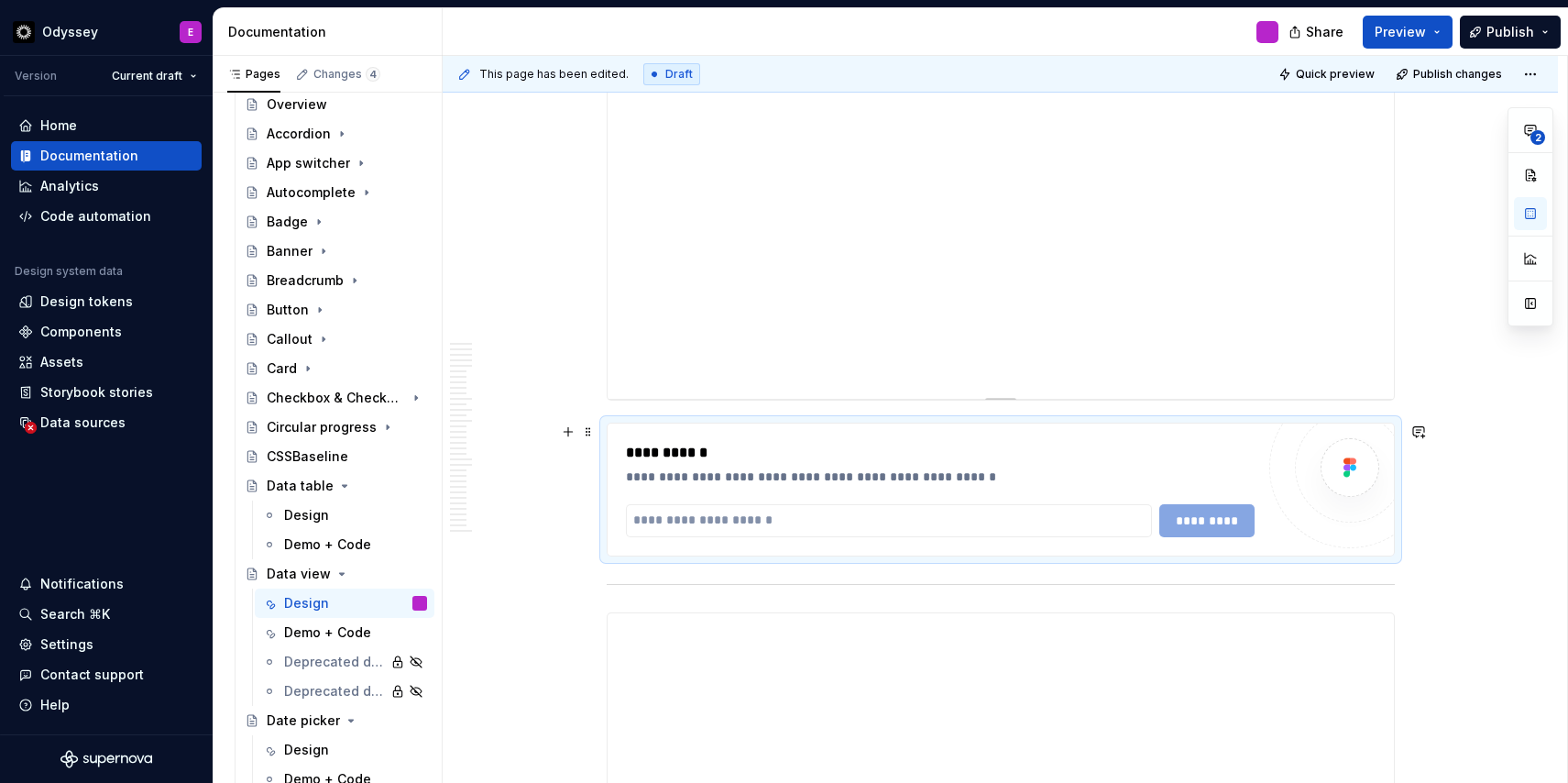
scroll to position [1723, 0]
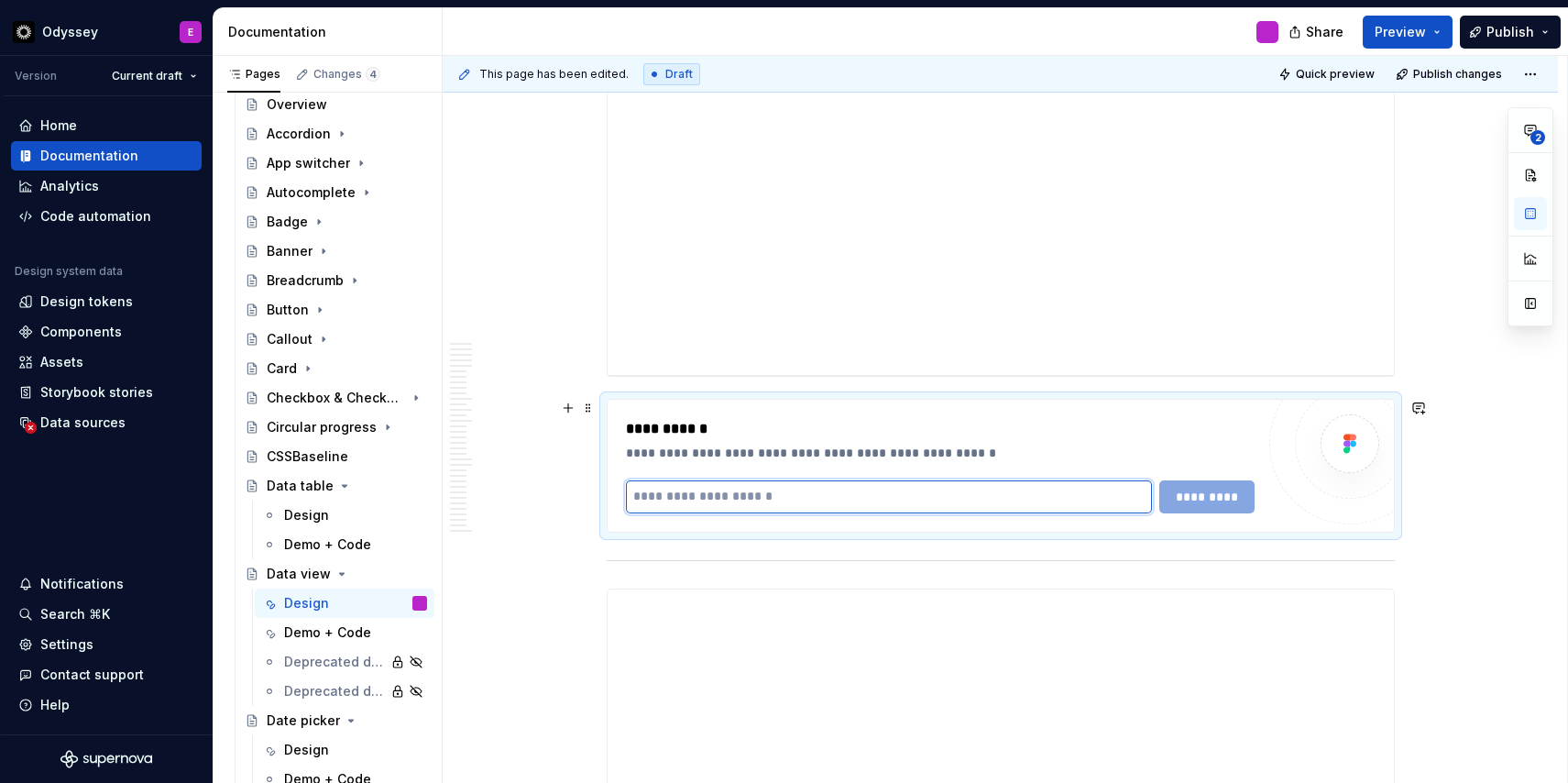
click at [732, 497] on input "text" at bounding box center [889, 497] width 527 height 33
paste input "**********"
type input "**********"
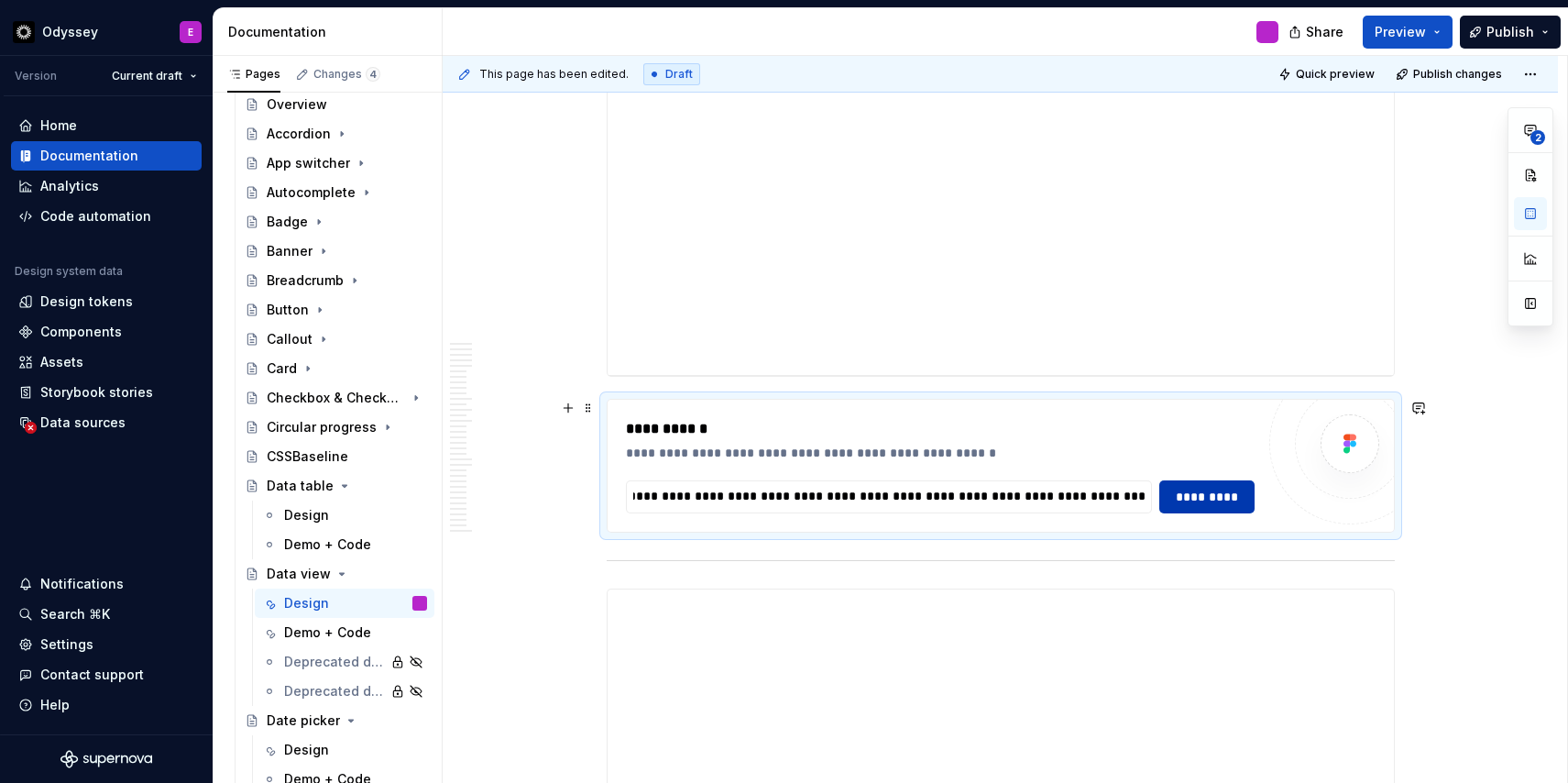
scroll to position [0, 0]
click at [1201, 494] on span "*********" at bounding box center [1206, 497] width 70 height 19
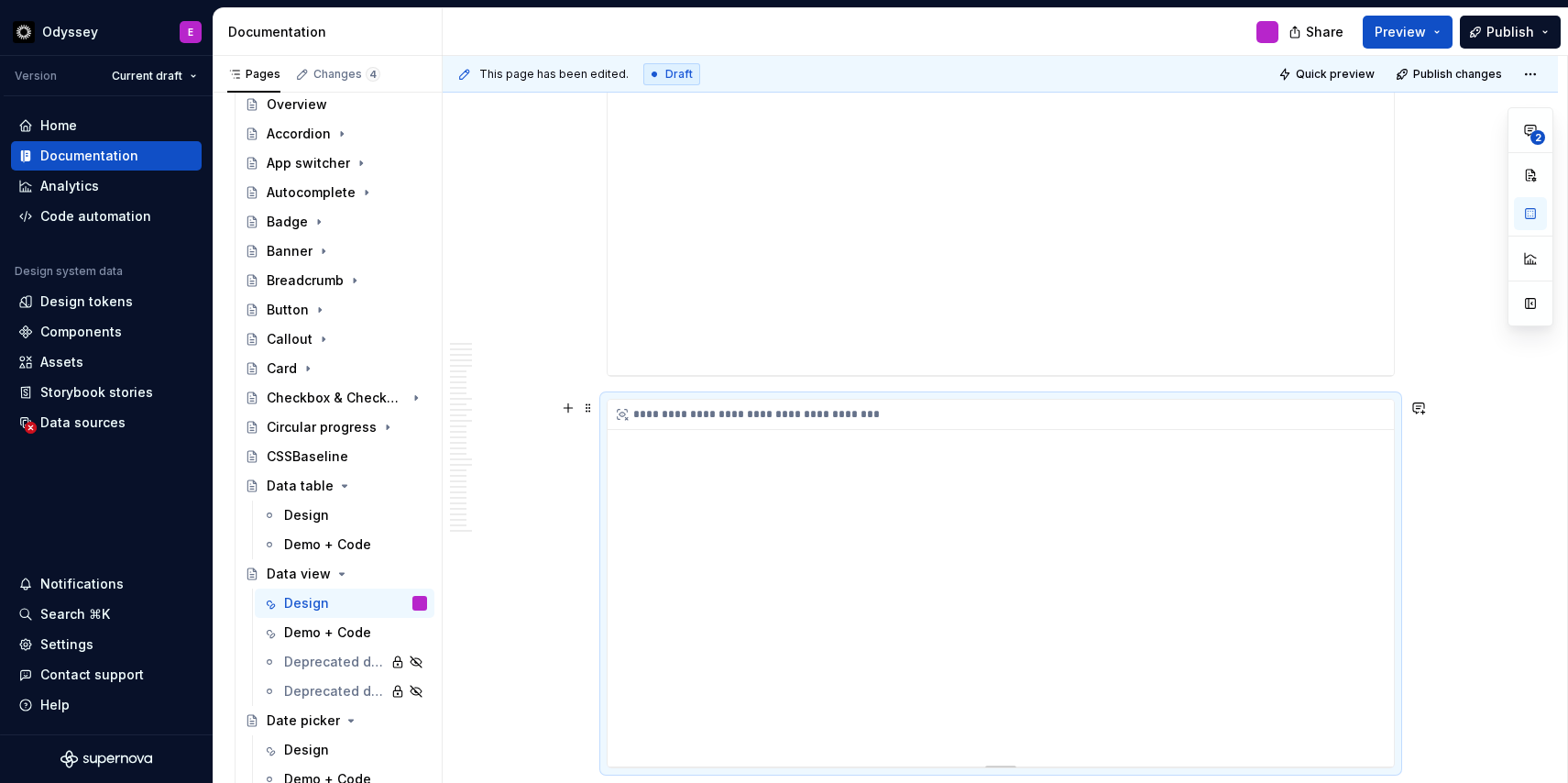
click at [1007, 761] on div "**********" at bounding box center [1001, 583] width 786 height 366
click at [1377, 672] on div "**********" at bounding box center [1001, 583] width 786 height 366
click at [1375, 672] on div "**********" at bounding box center [1001, 583] width 786 height 366
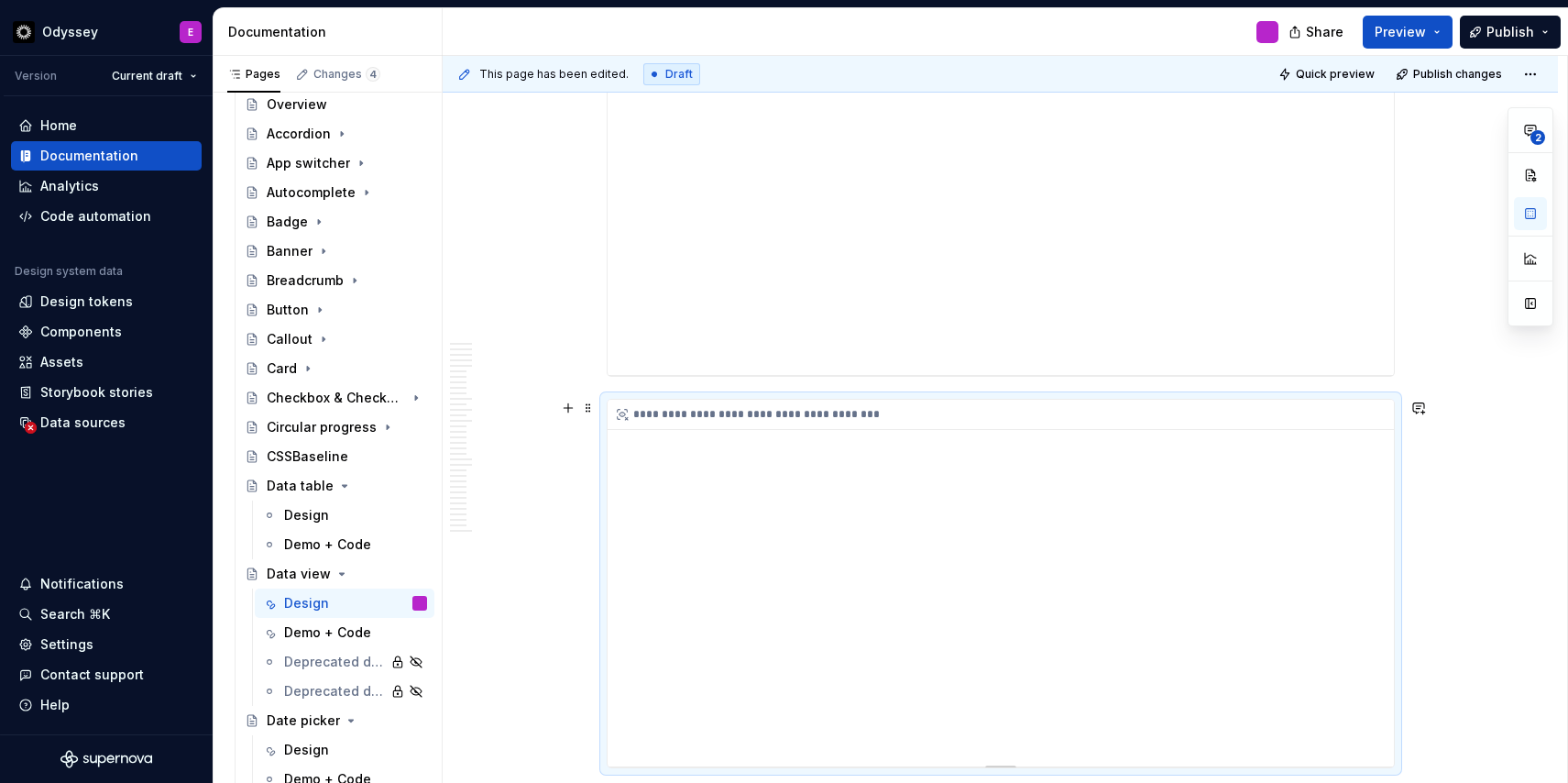
click at [1371, 669] on div "**********" at bounding box center [1001, 583] width 786 height 366
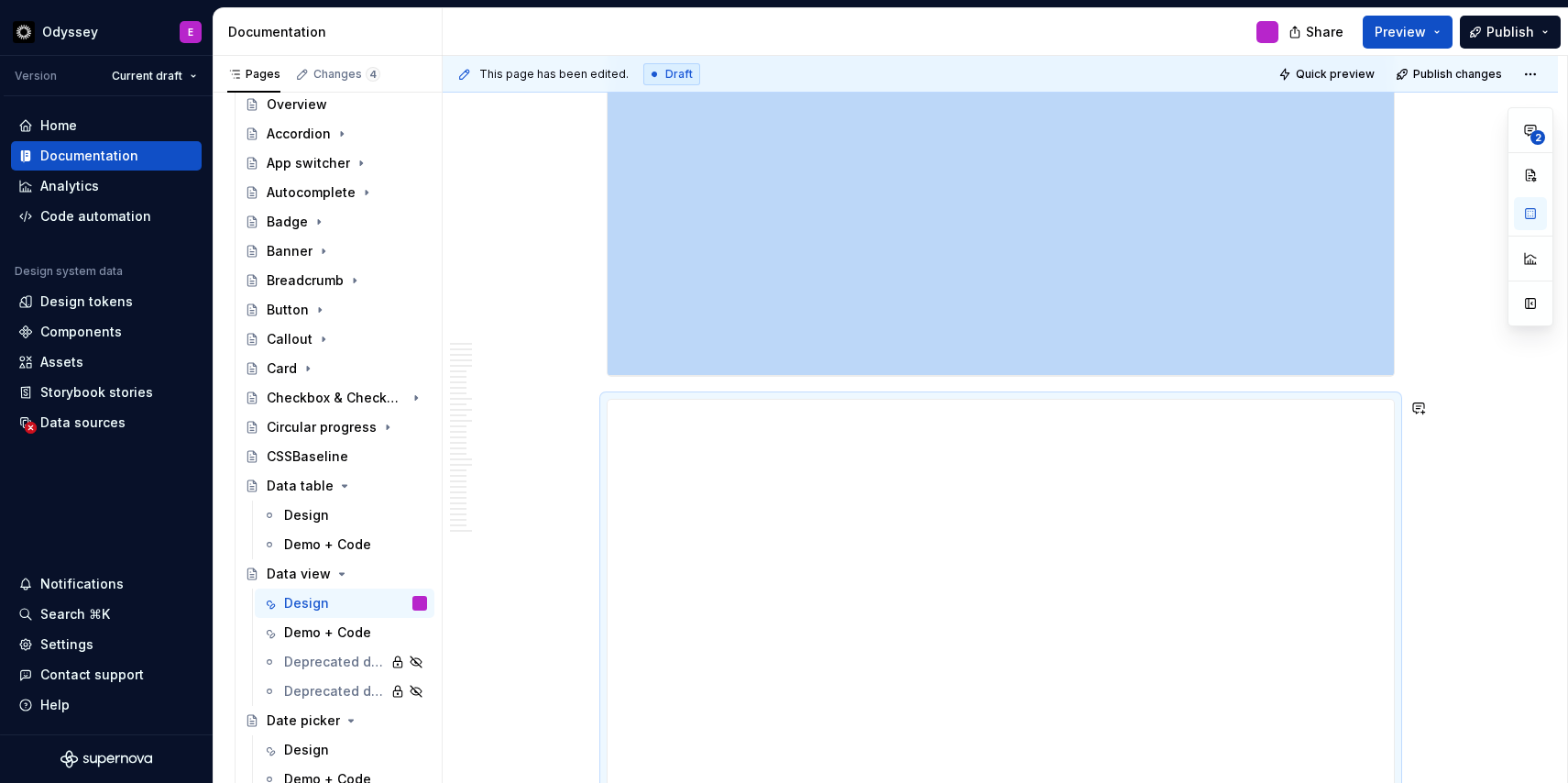
drag, startPoint x: 1005, startPoint y: 764, endPoint x: 1010, endPoint y: 802, distance: 38.3
click at [1010, 782] on html "Odyssey E Version Current draft Home Documentation Analytics Code automation De…" at bounding box center [784, 392] width 1568 height 783
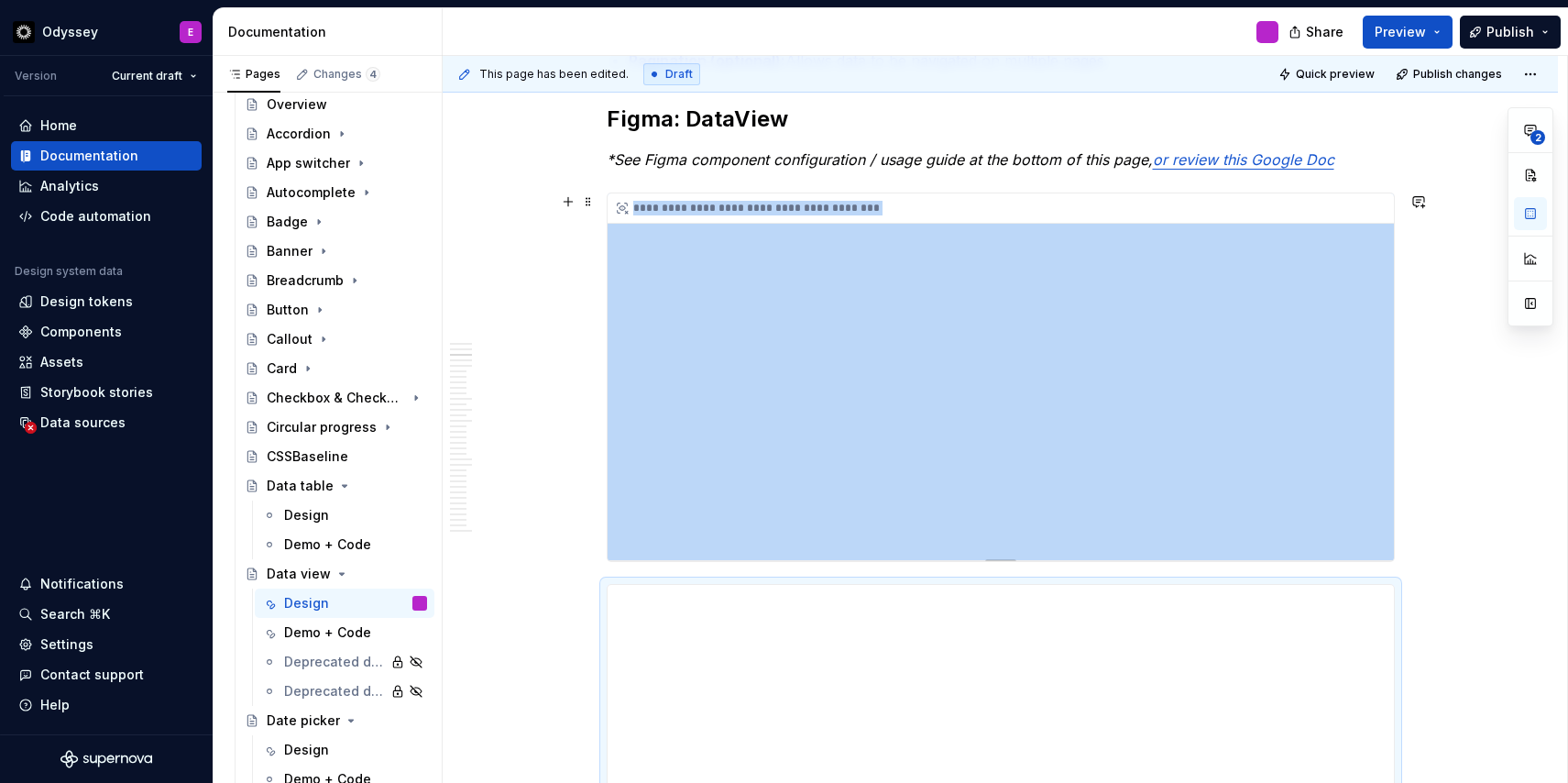
scroll to position [1522, 0]
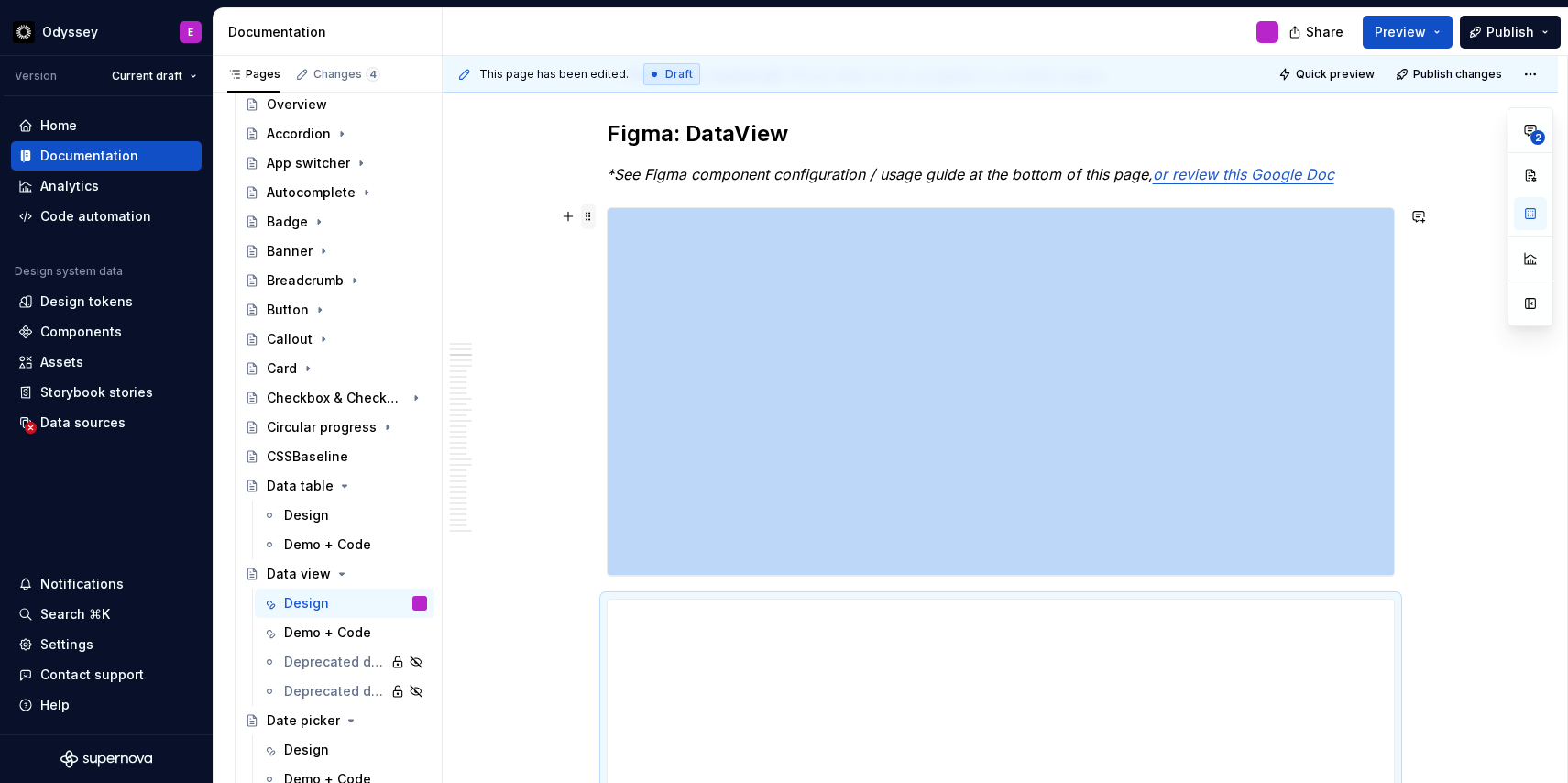
click at [591, 212] on span at bounding box center [588, 216] width 15 height 26
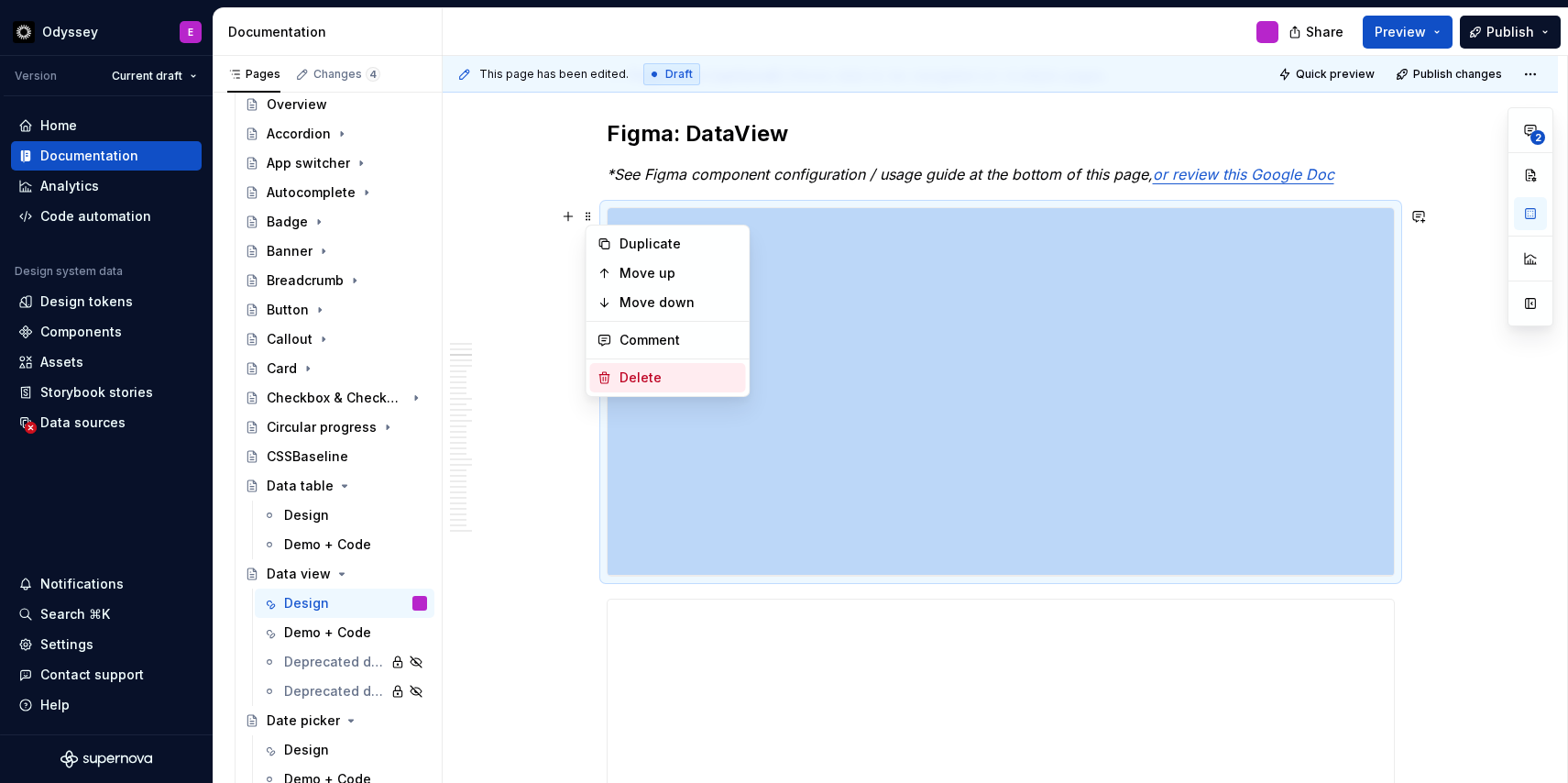
click at [630, 378] on div "Delete" at bounding box center [679, 378] width 119 height 19
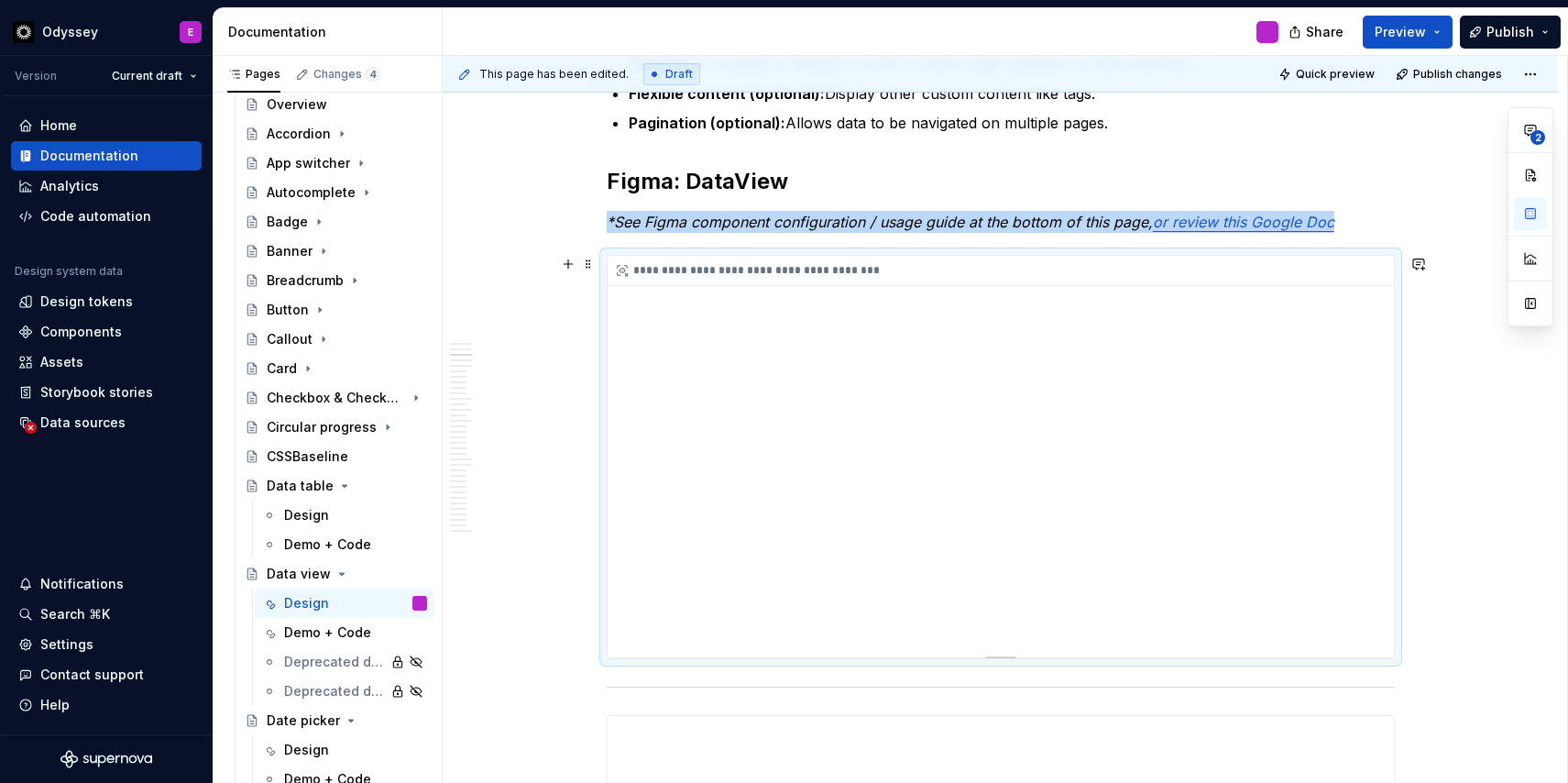
scroll to position [1439, 0]
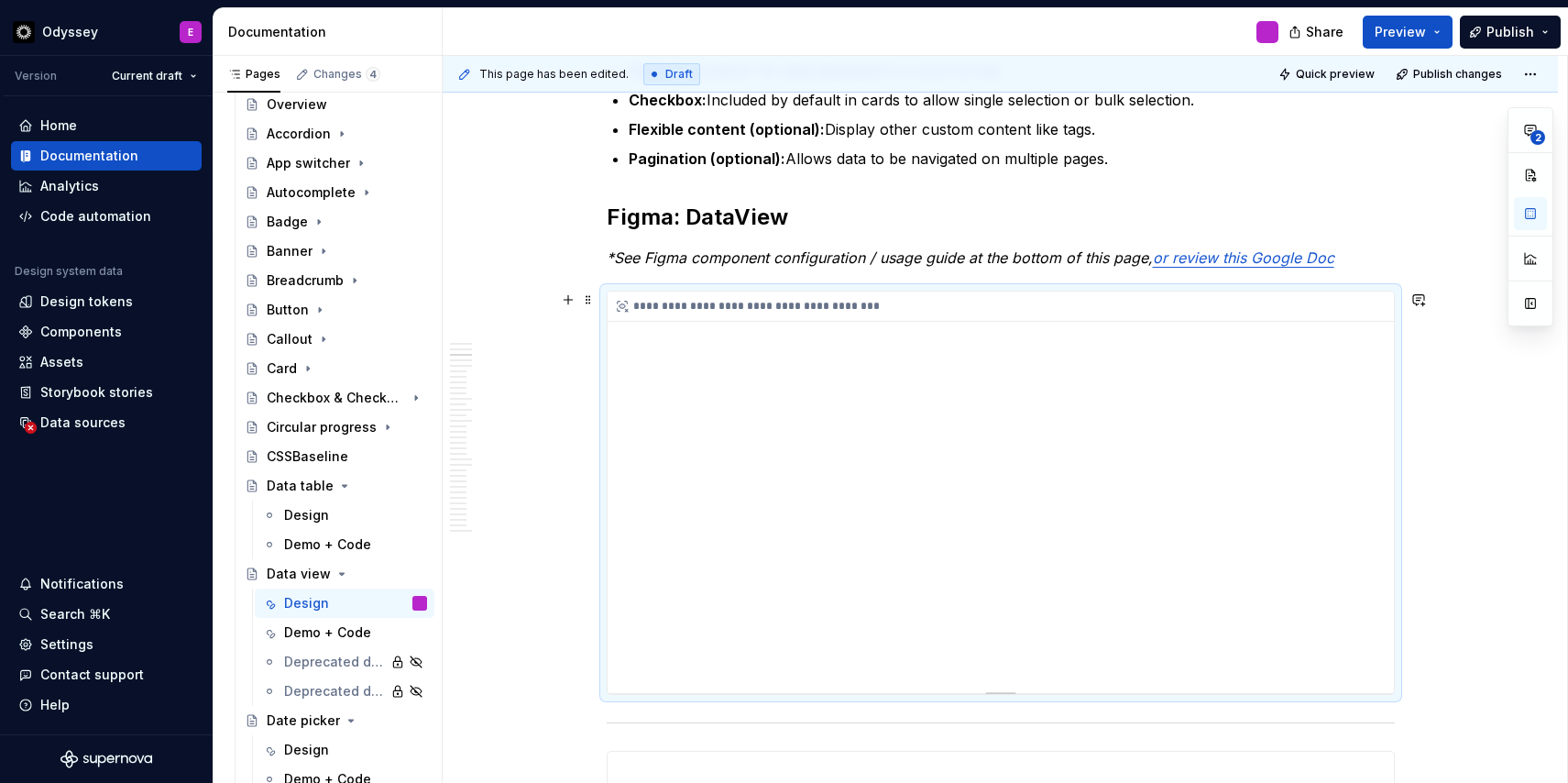
click at [951, 445] on div "**********" at bounding box center [1001, 492] width 786 height 402
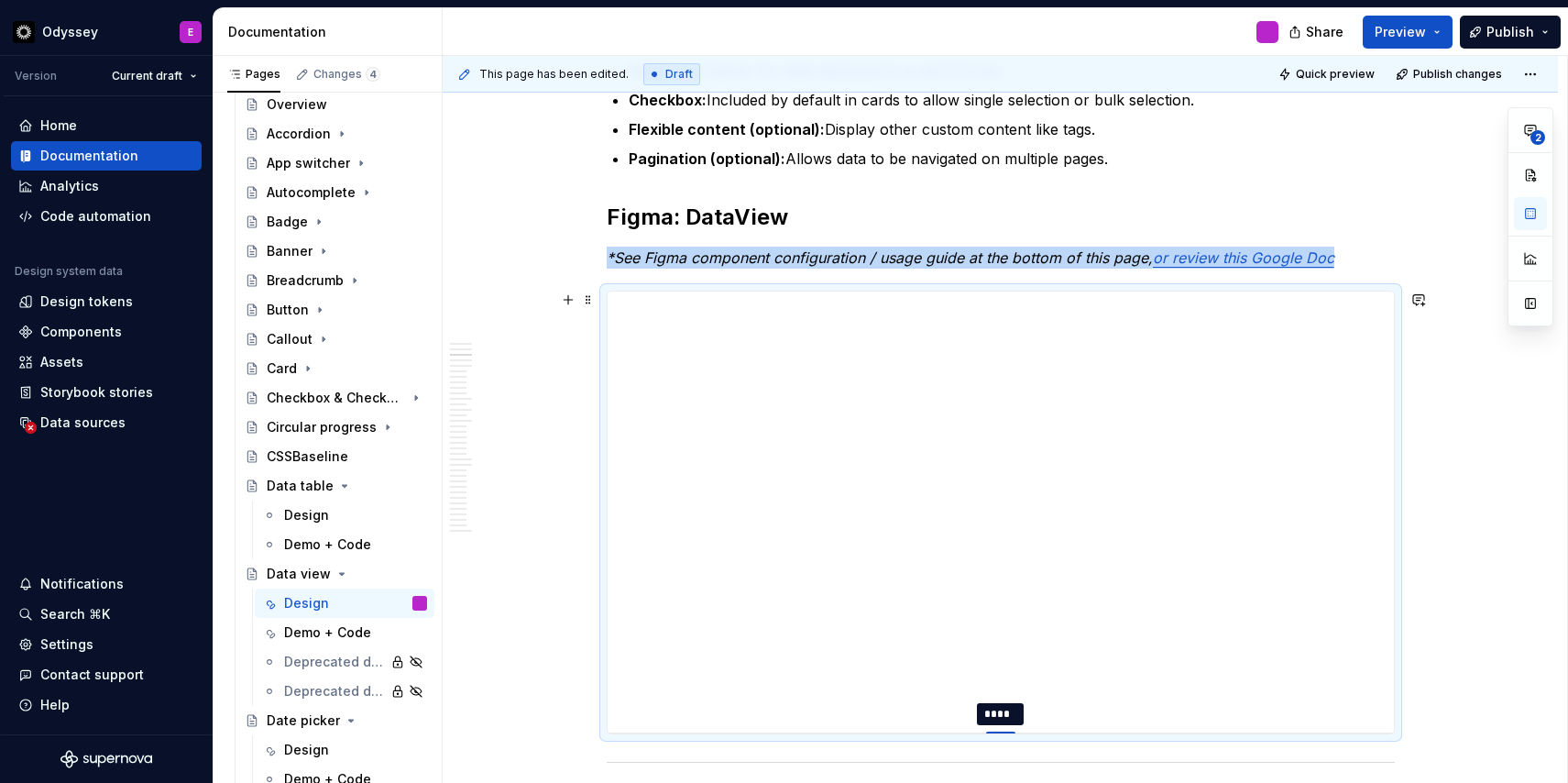
drag, startPoint x: 1004, startPoint y: 692, endPoint x: 1003, endPoint y: 730, distance: 38.0
click at [1003, 731] on div at bounding box center [1001, 733] width 30 height 4
click at [1003, 730] on div at bounding box center [1001, 732] width 30 height 4
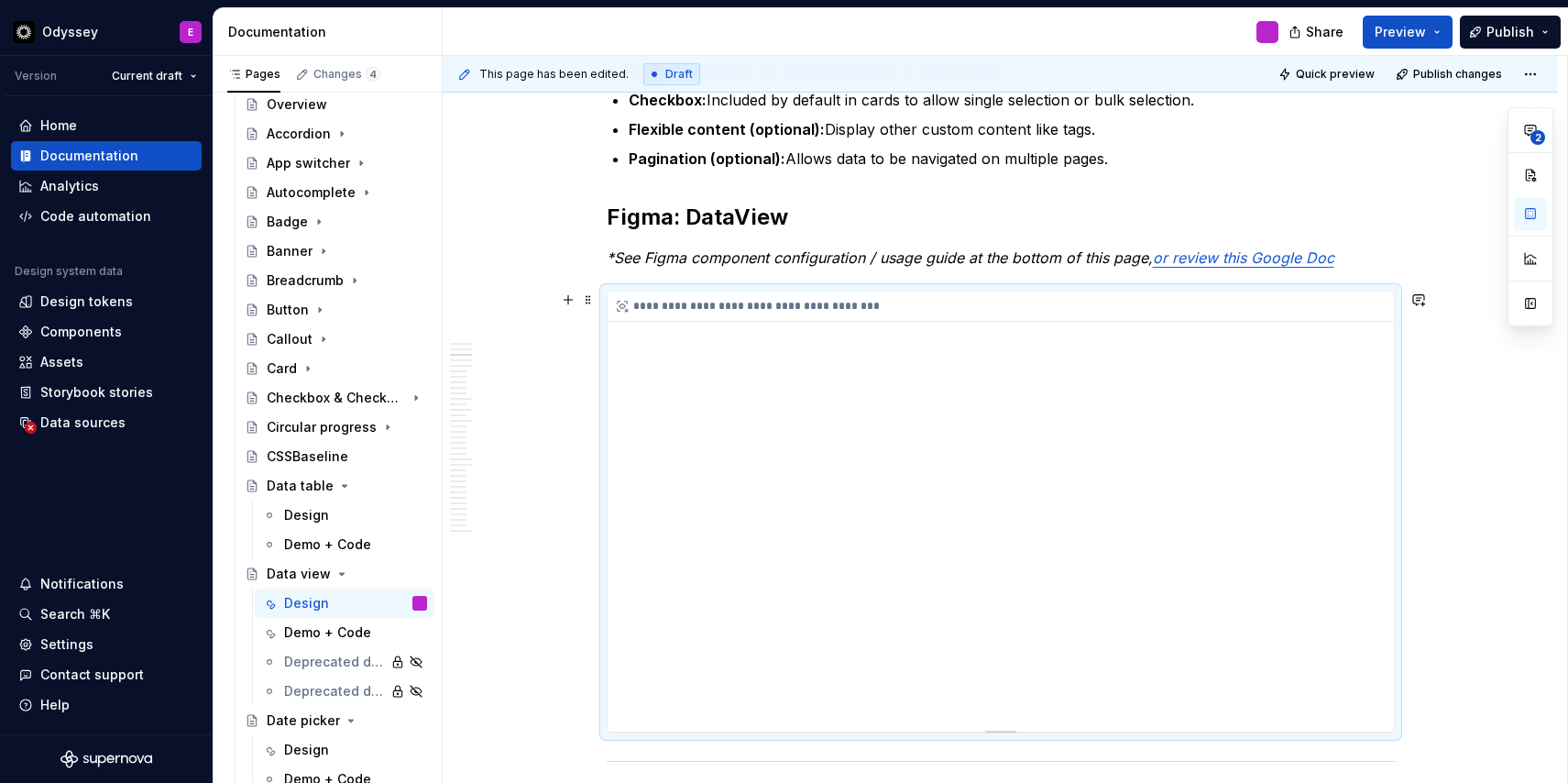
click at [1370, 636] on div "**********" at bounding box center [1001, 511] width 786 height 440
click at [1371, 637] on div "**********" at bounding box center [1001, 511] width 786 height 440
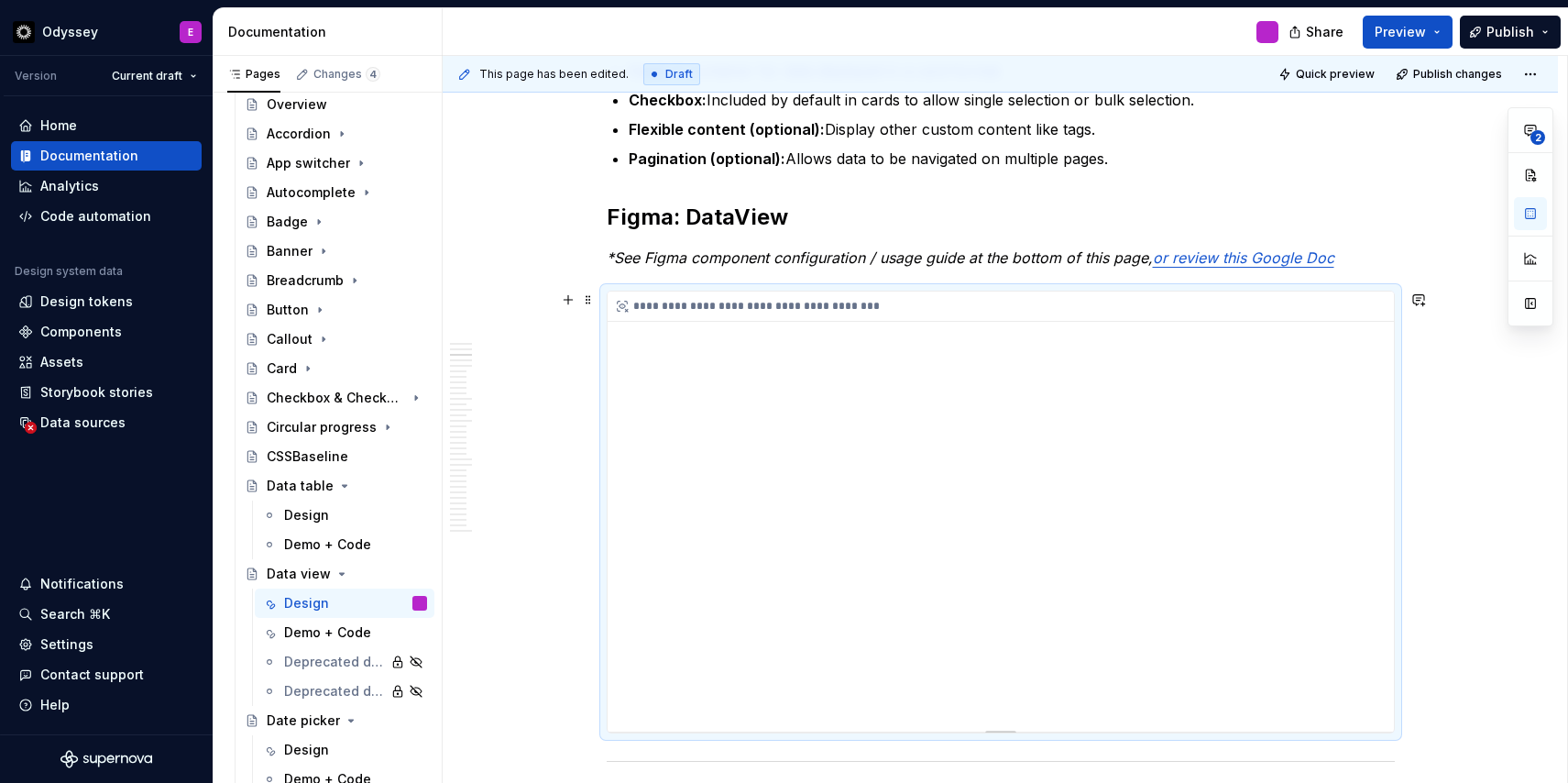
click at [1371, 637] on div "**********" at bounding box center [1001, 511] width 786 height 440
click at [1371, 636] on div "**********" at bounding box center [1001, 511] width 786 height 440
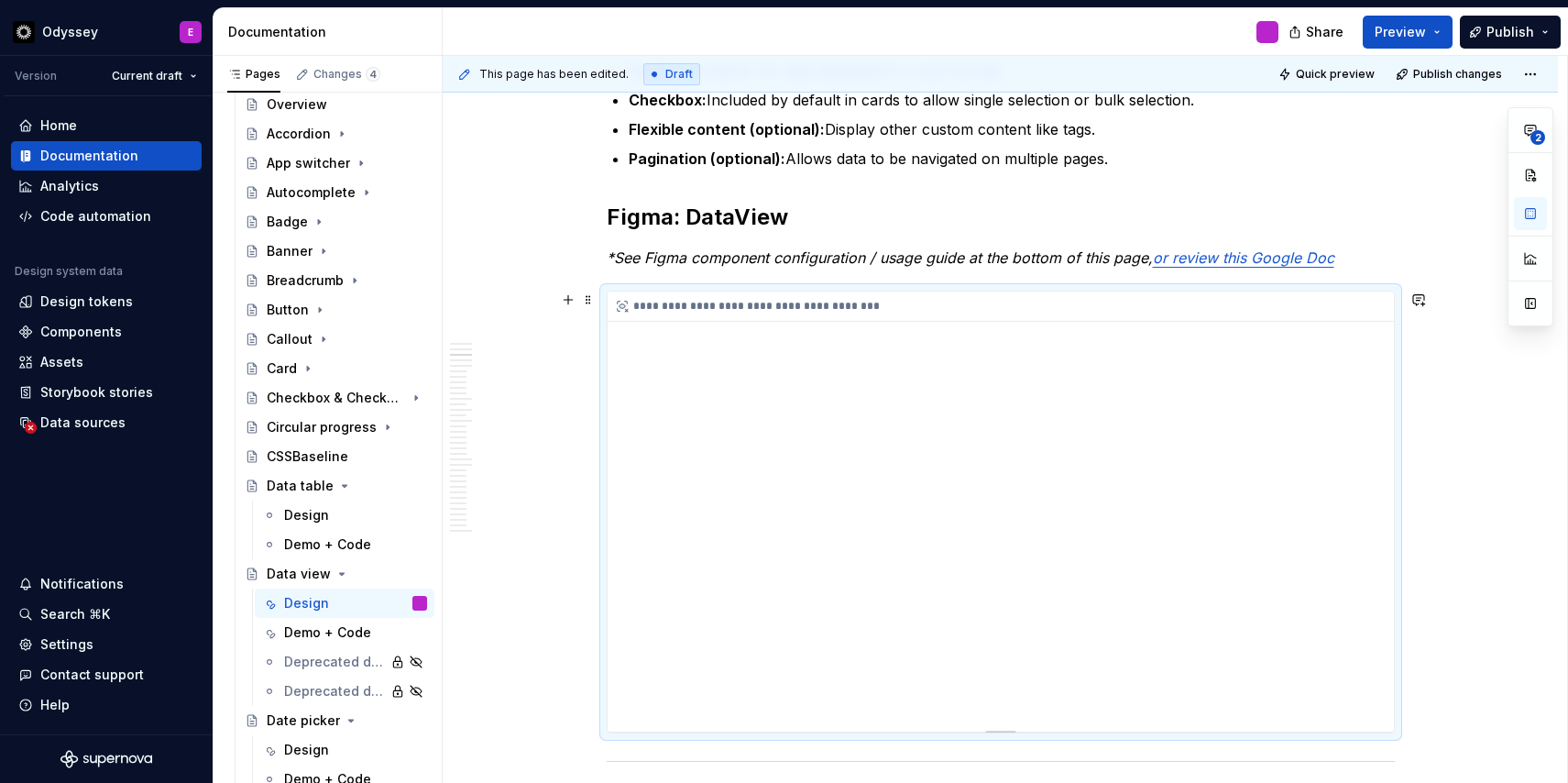
click at [1371, 636] on div "**********" at bounding box center [1001, 511] width 786 height 440
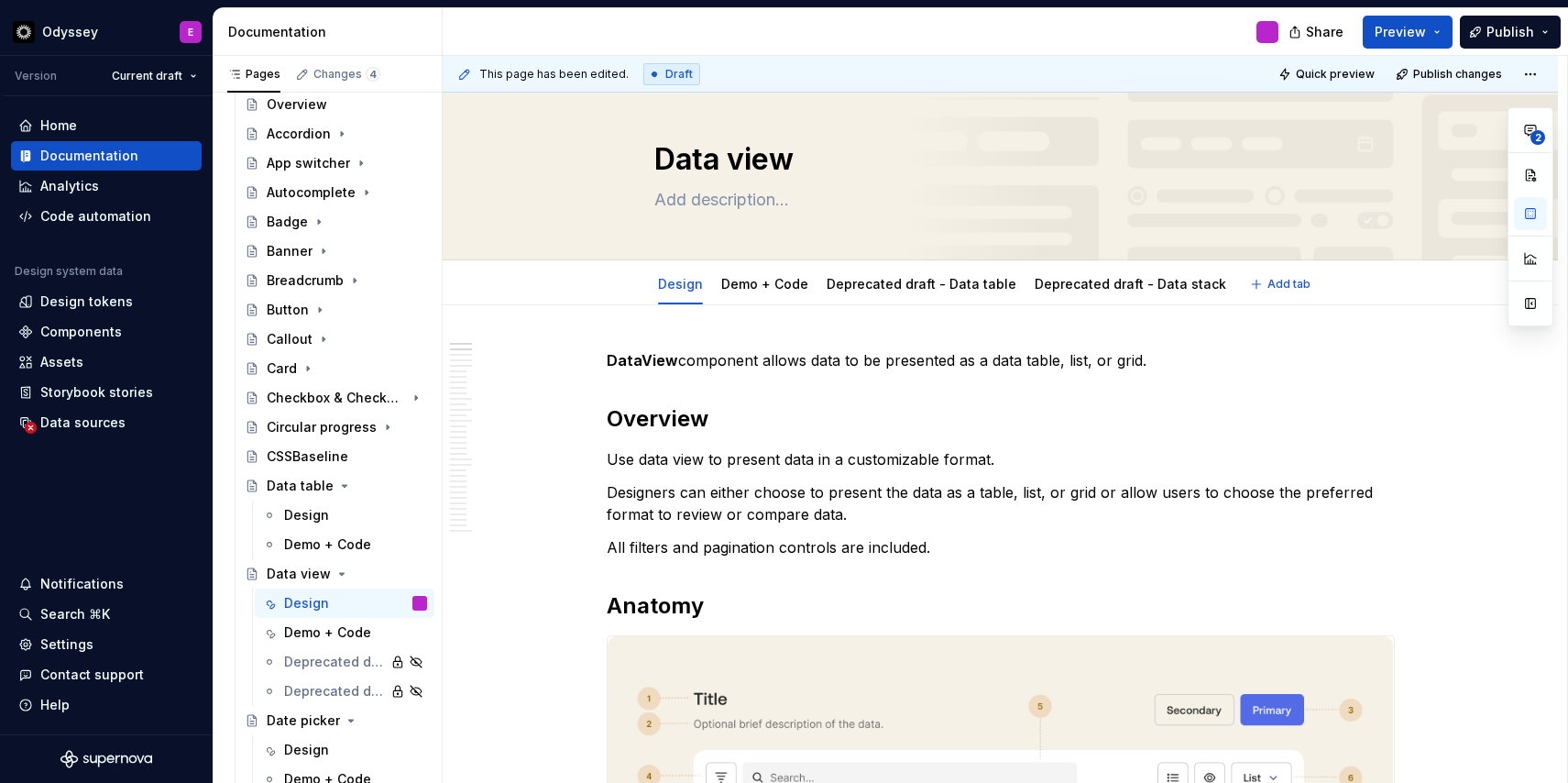
scroll to position [0, 0]
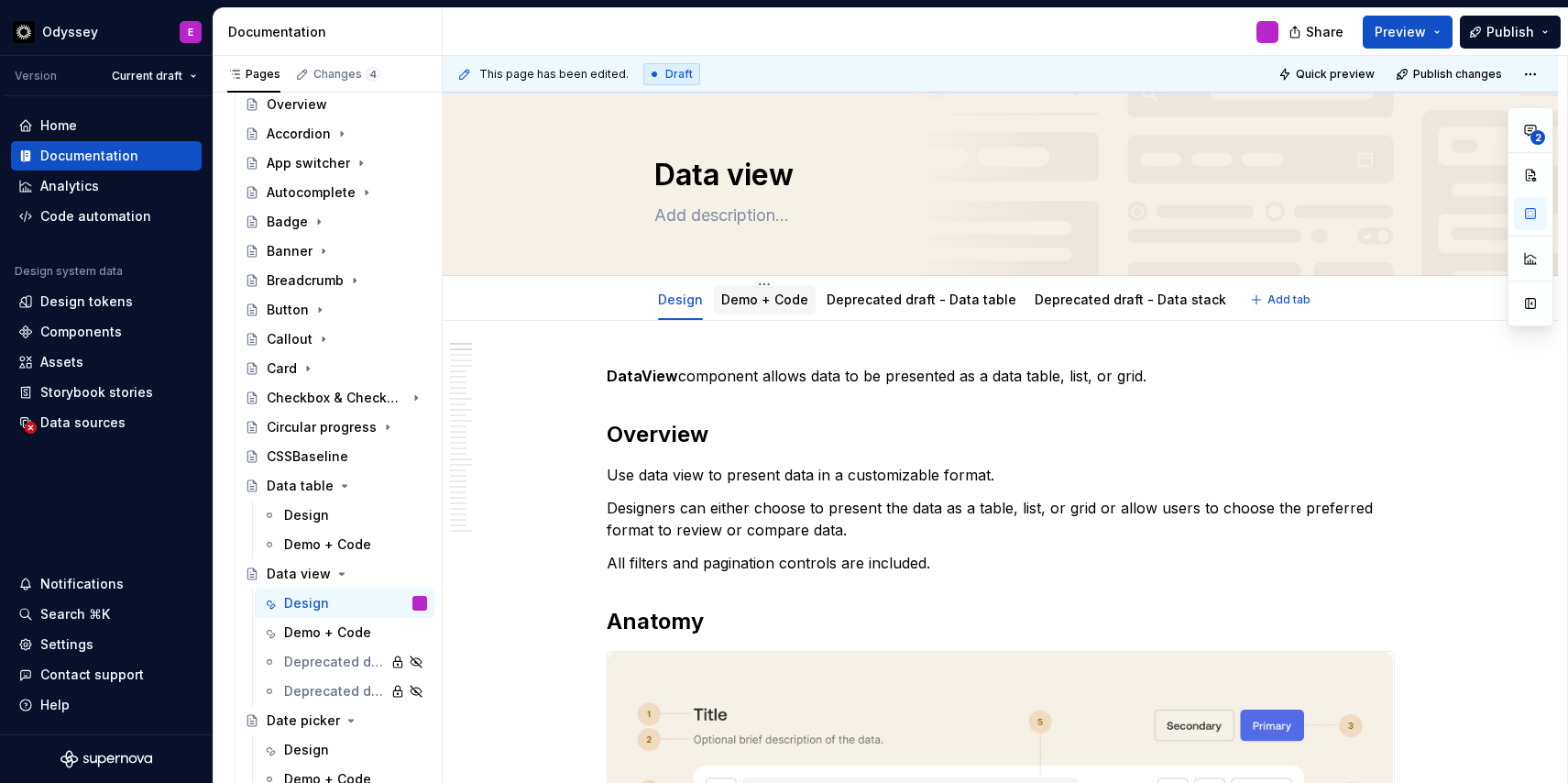
click at [759, 294] on link "Demo + Code" at bounding box center [765, 299] width 87 height 16
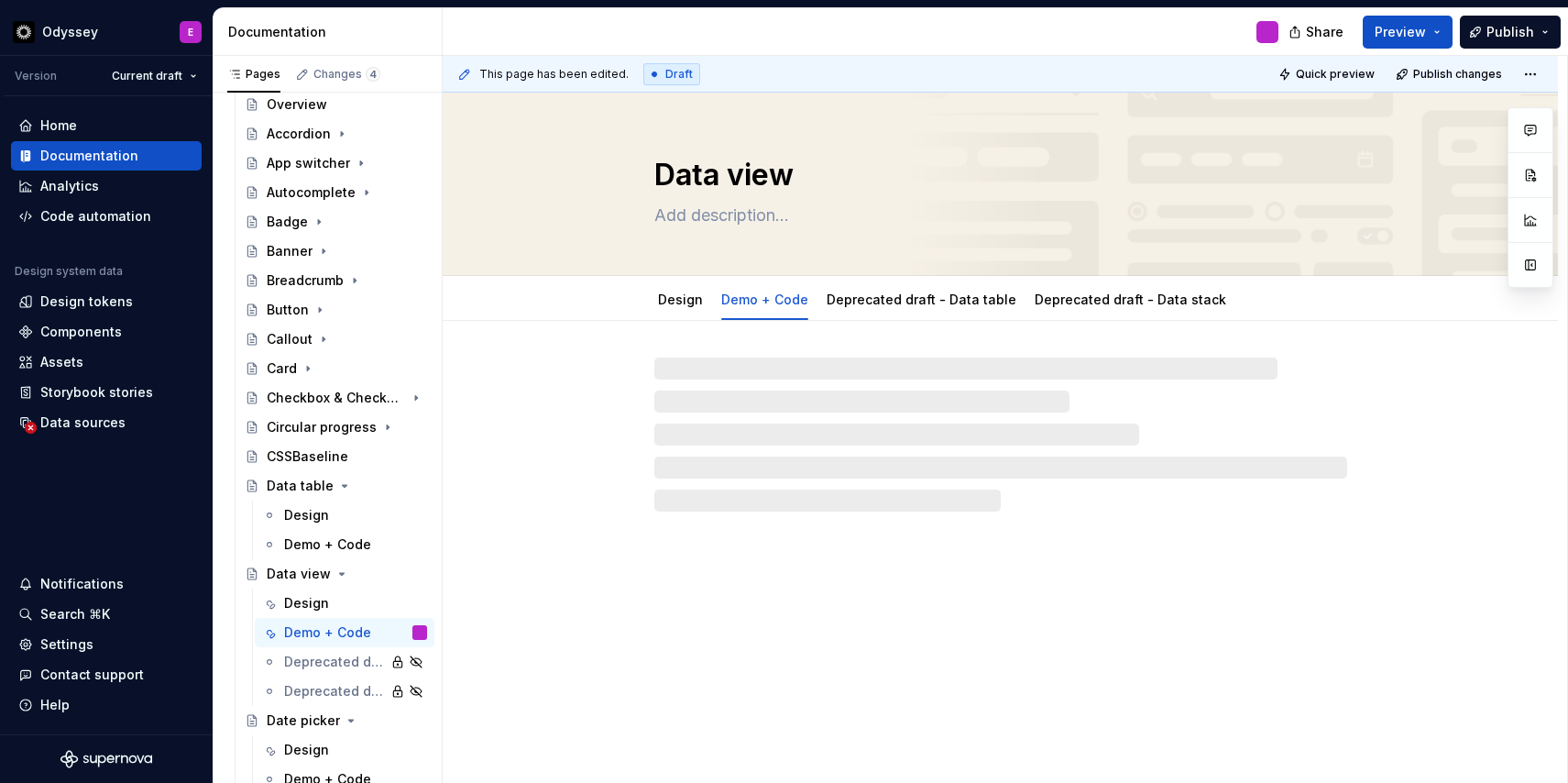
type textarea "*"
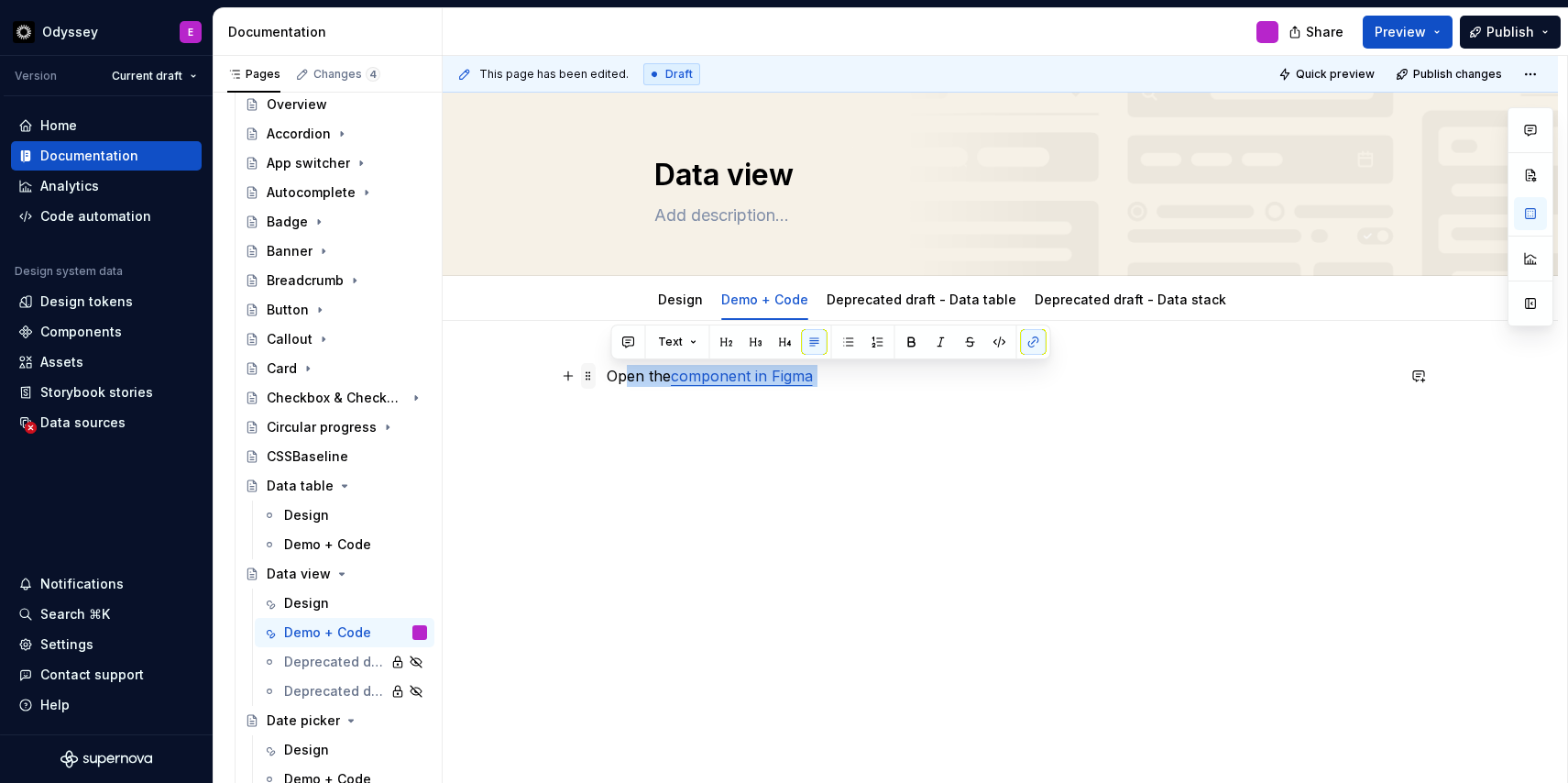
drag, startPoint x: 852, startPoint y: 372, endPoint x: 589, endPoint y: 382, distance: 263.2
click at [606, 382] on div "Open the component in Figma" at bounding box center [1001, 410] width 788 height 92
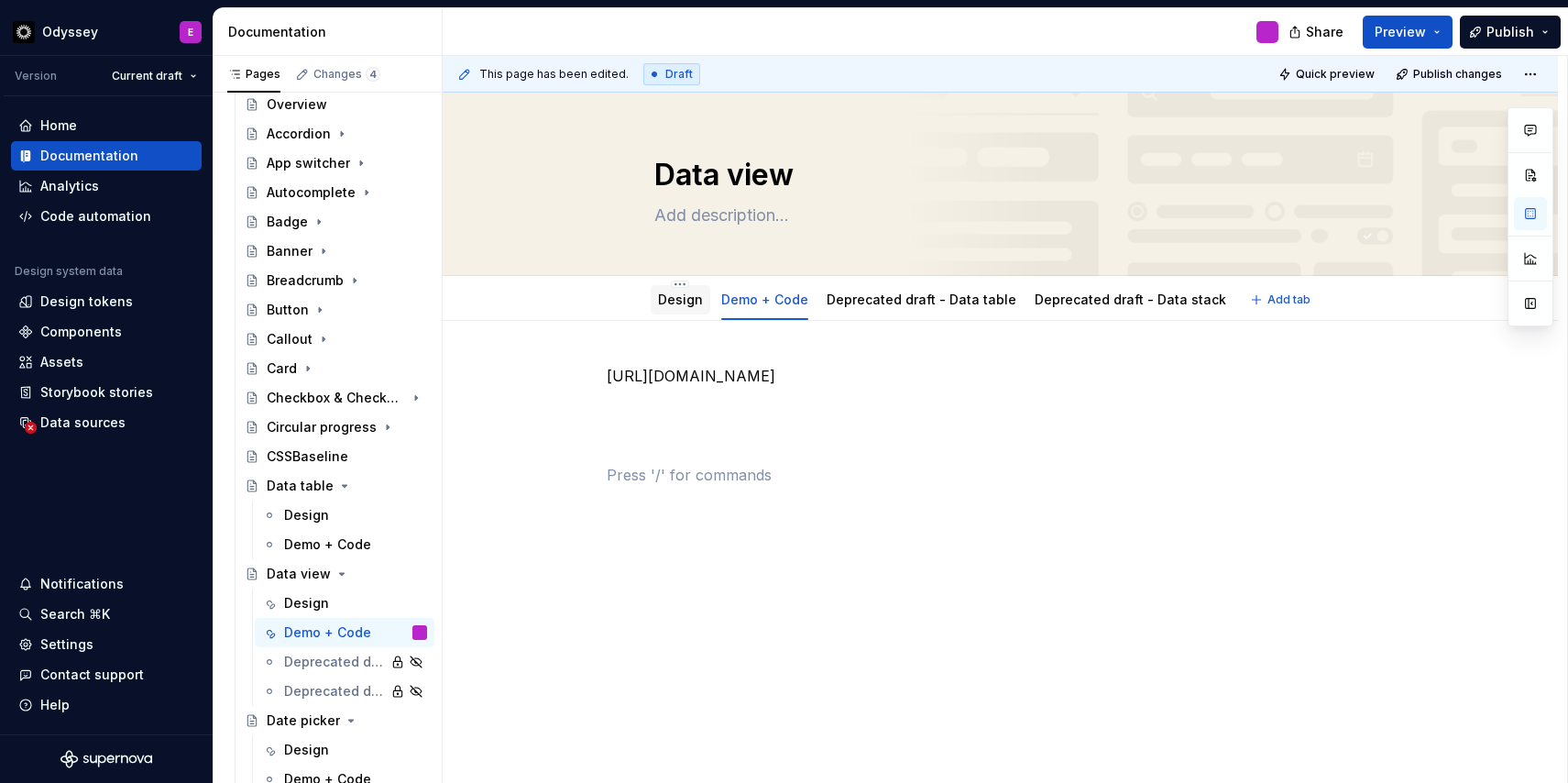
click at [680, 302] on link "Design" at bounding box center [680, 299] width 45 height 16
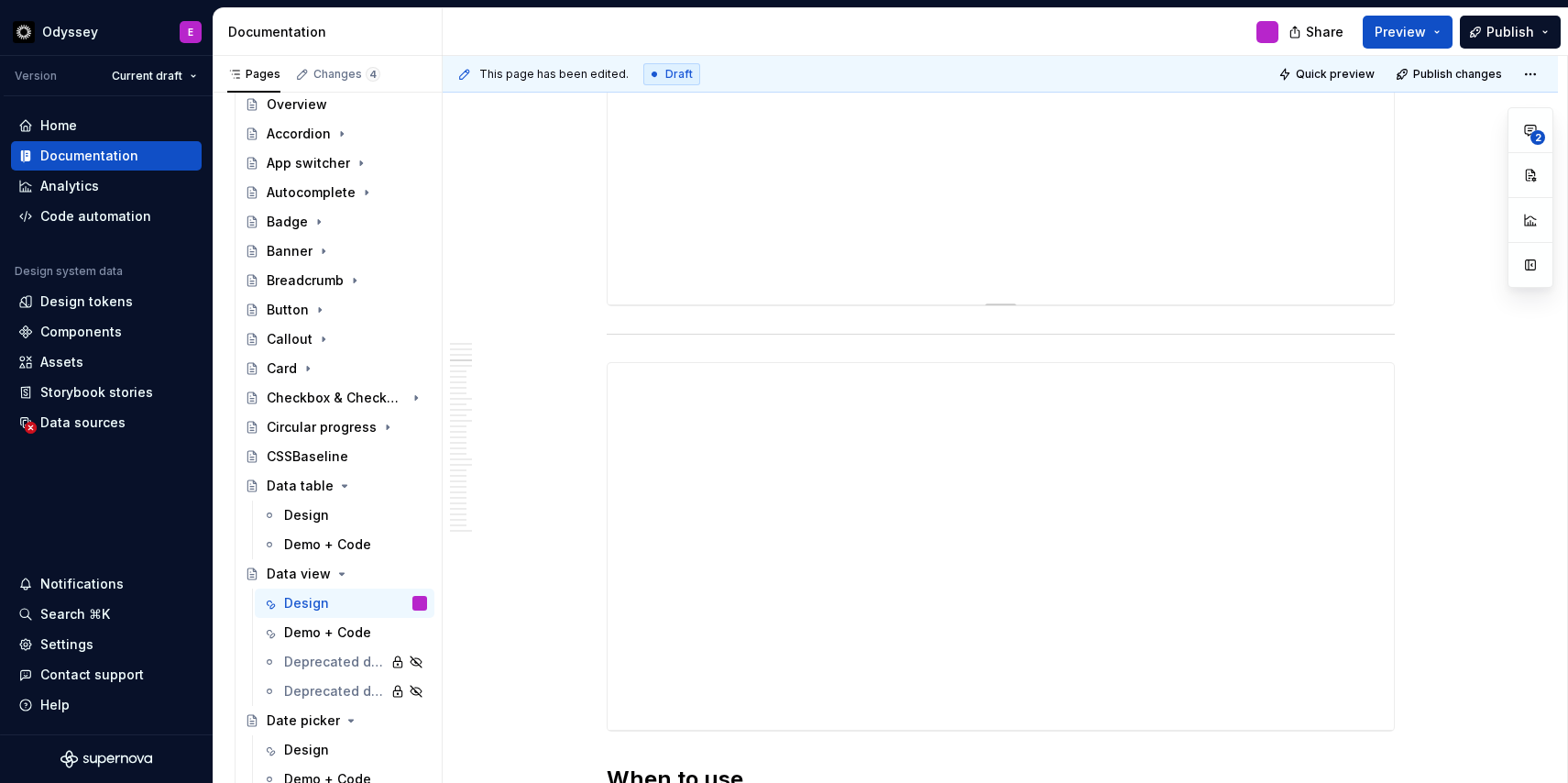
scroll to position [1872, 0]
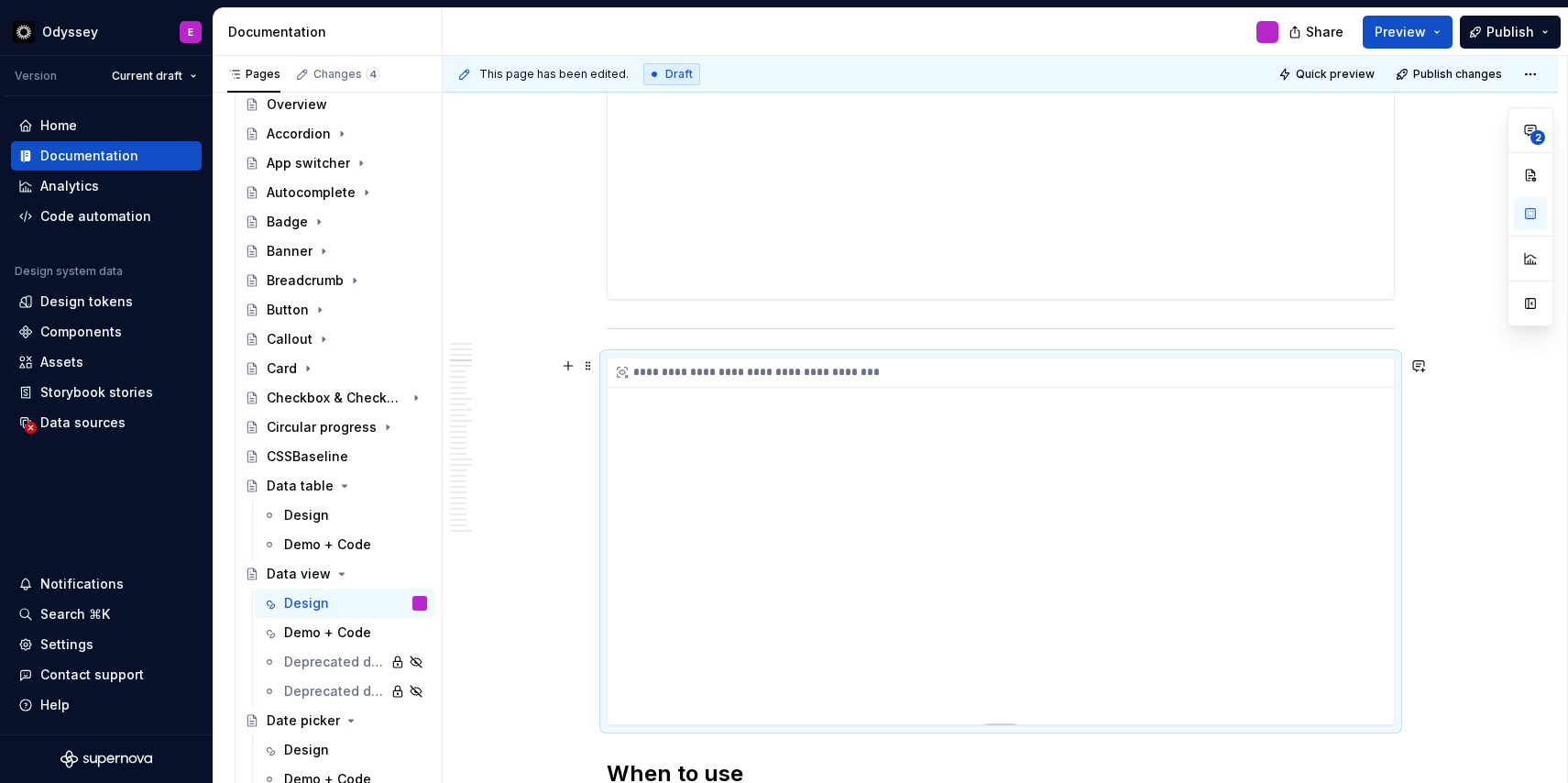
click at [636, 365] on div "**********" at bounding box center [1001, 372] width 786 height 31
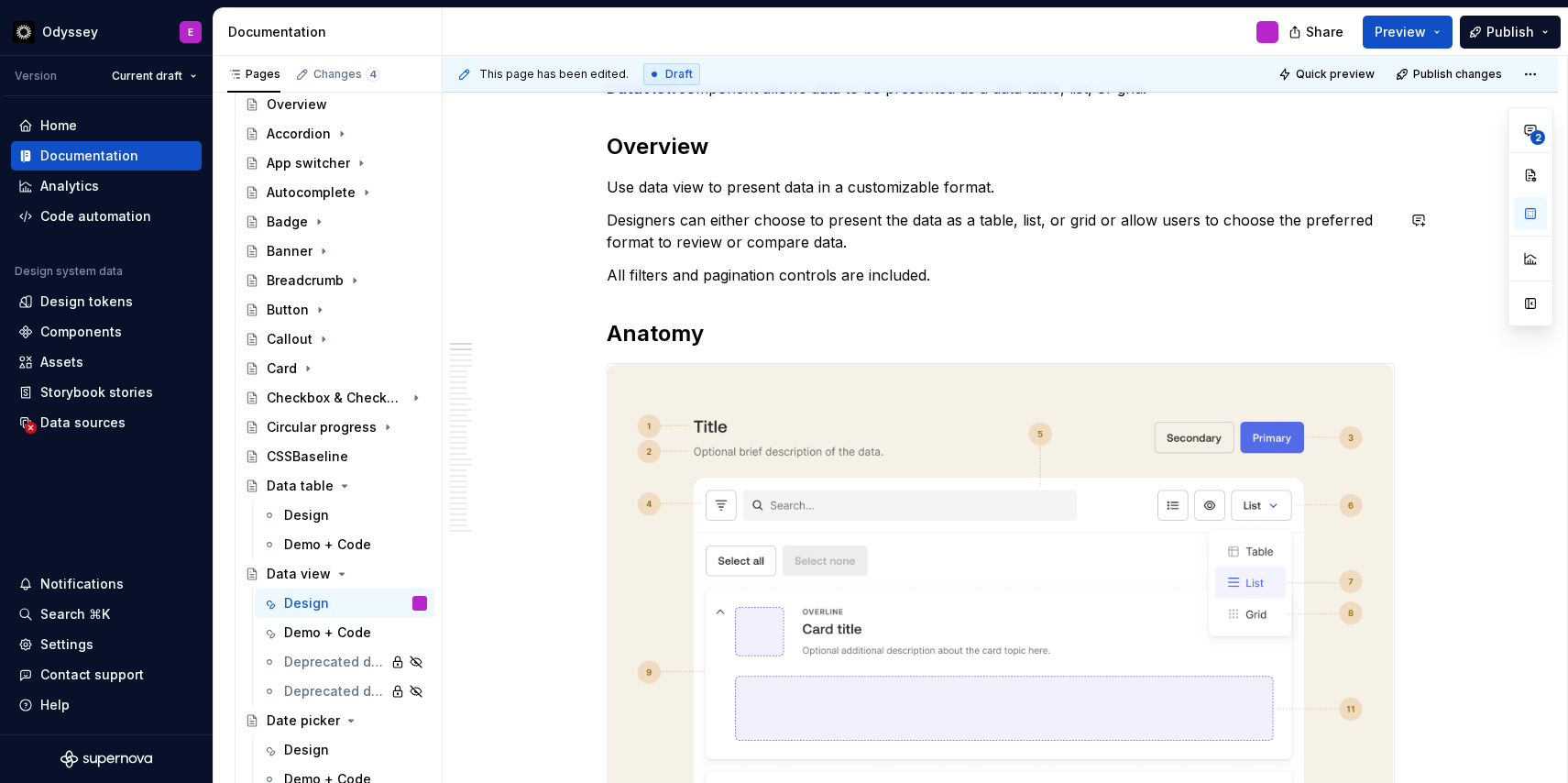
scroll to position [30, 0]
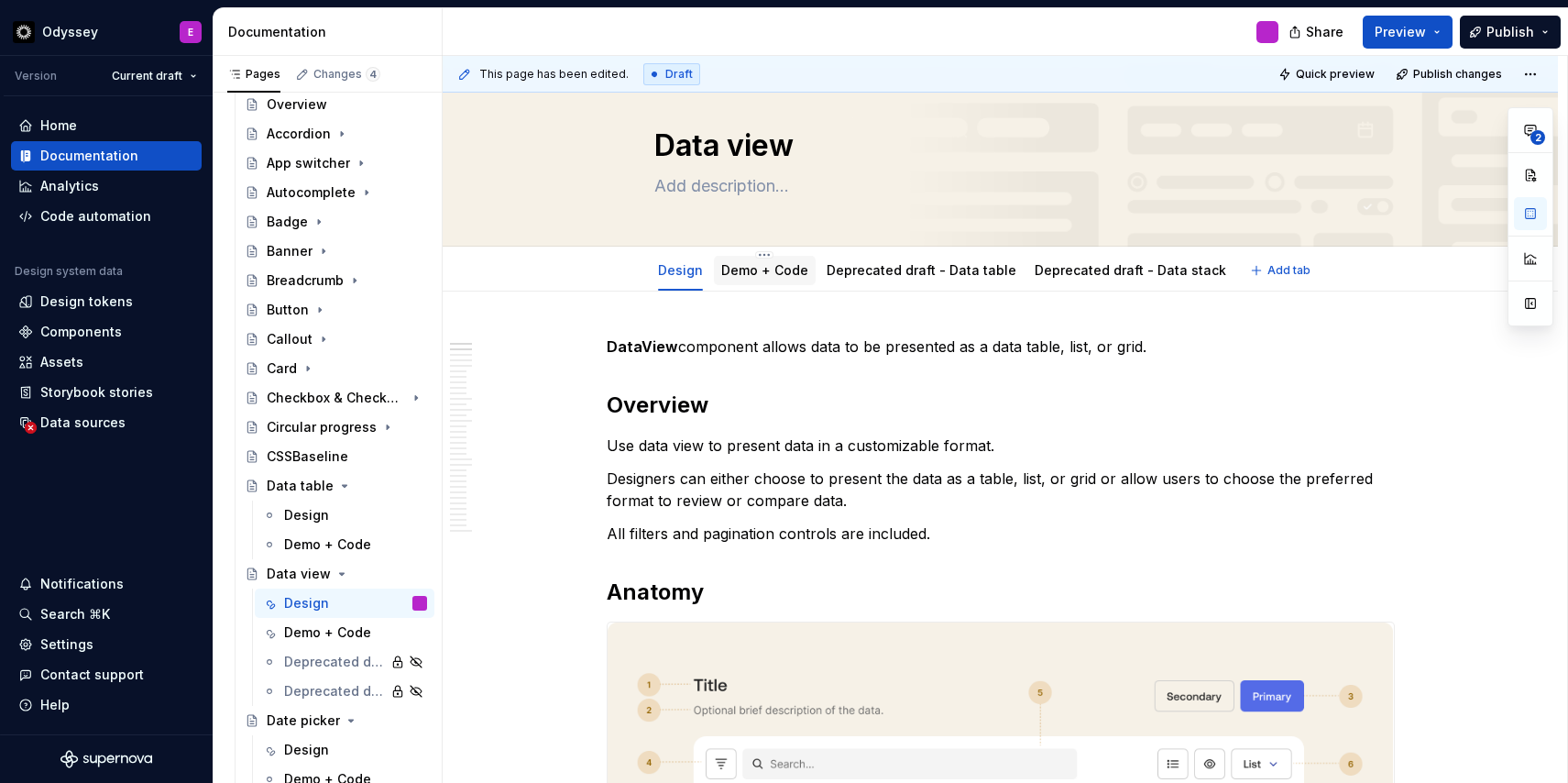
click at [764, 271] on link "Demo + Code" at bounding box center [765, 270] width 87 height 16
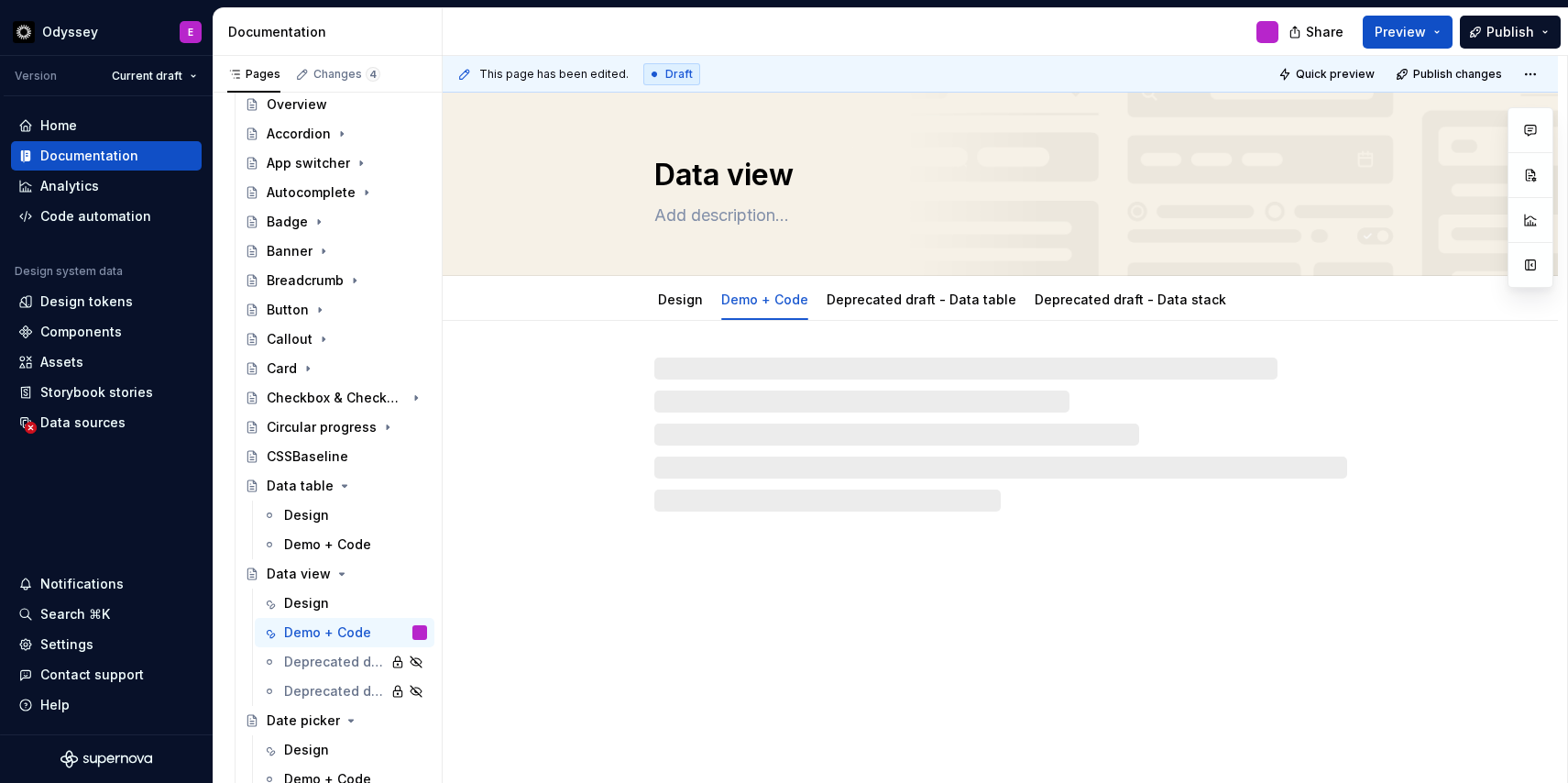
type textarea "*"
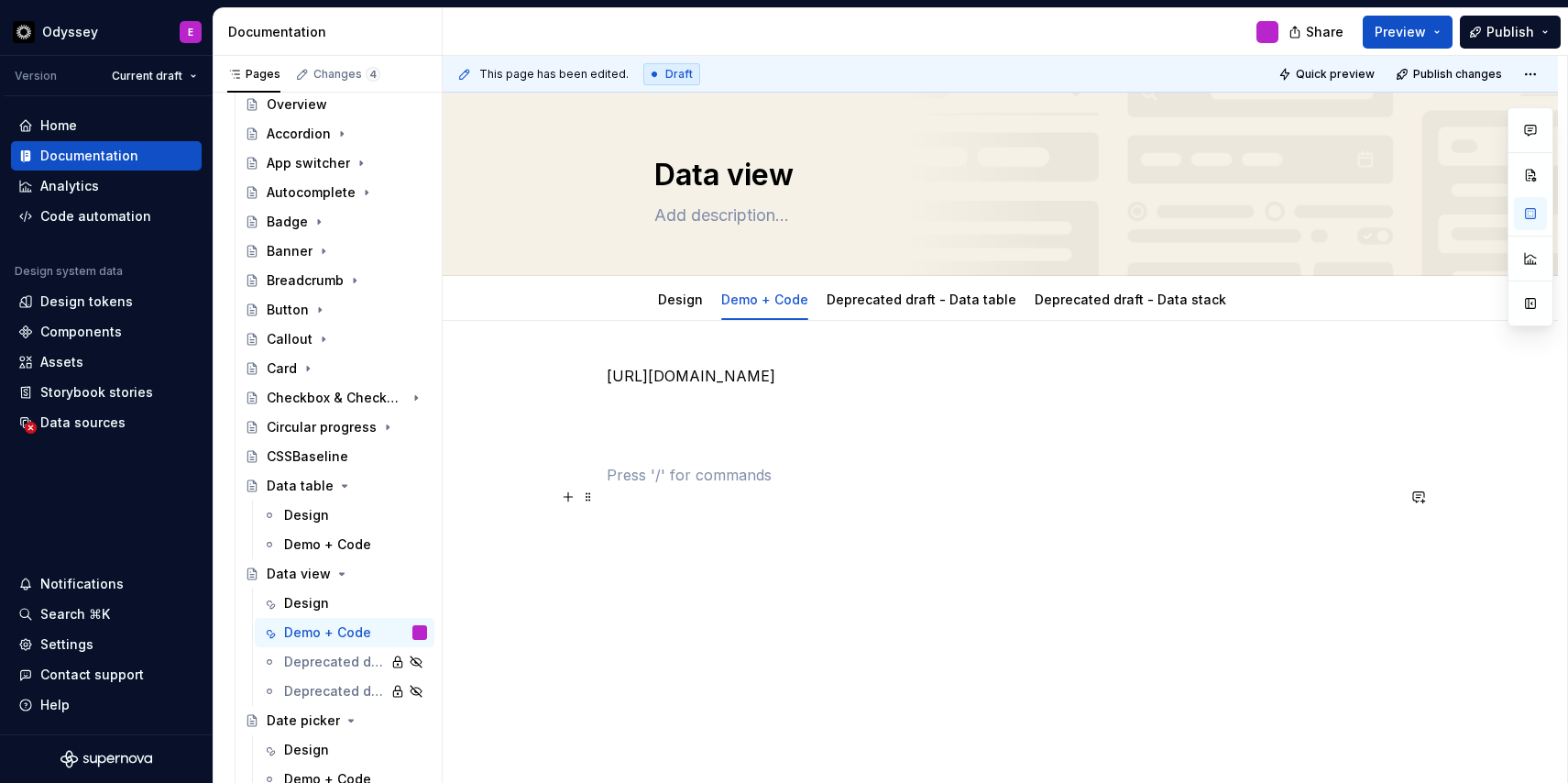
click at [769, 486] on p at bounding box center [1001, 475] width 788 height 22
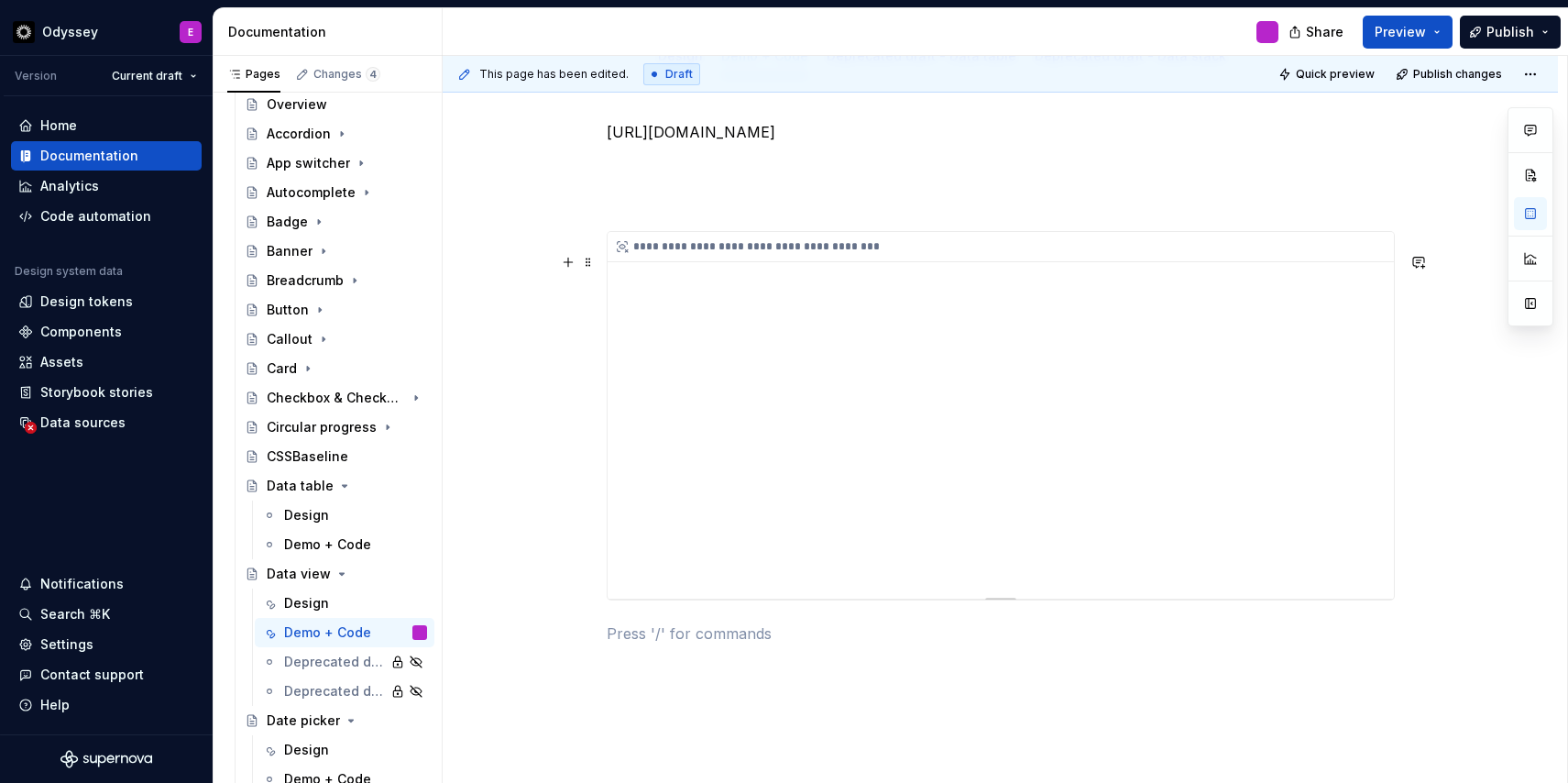
scroll to position [238, 0]
click at [695, 243] on div "**********" at bounding box center [1001, 388] width 788 height 523
click at [657, 648] on div "**********" at bounding box center [1001, 388] width 788 height 523
click at [574, 666] on button "button" at bounding box center [568, 661] width 26 height 26
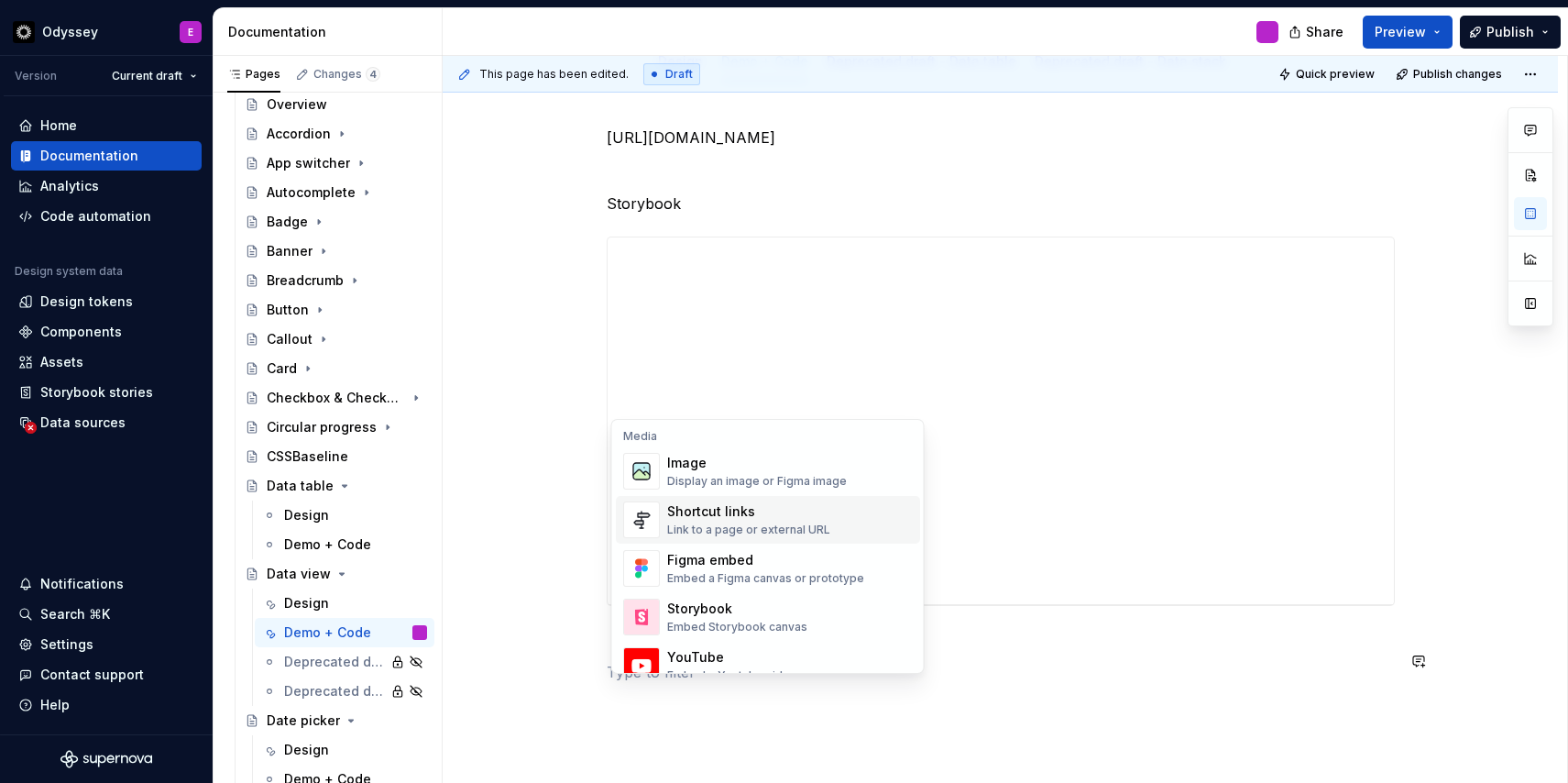
scroll to position [802, 0]
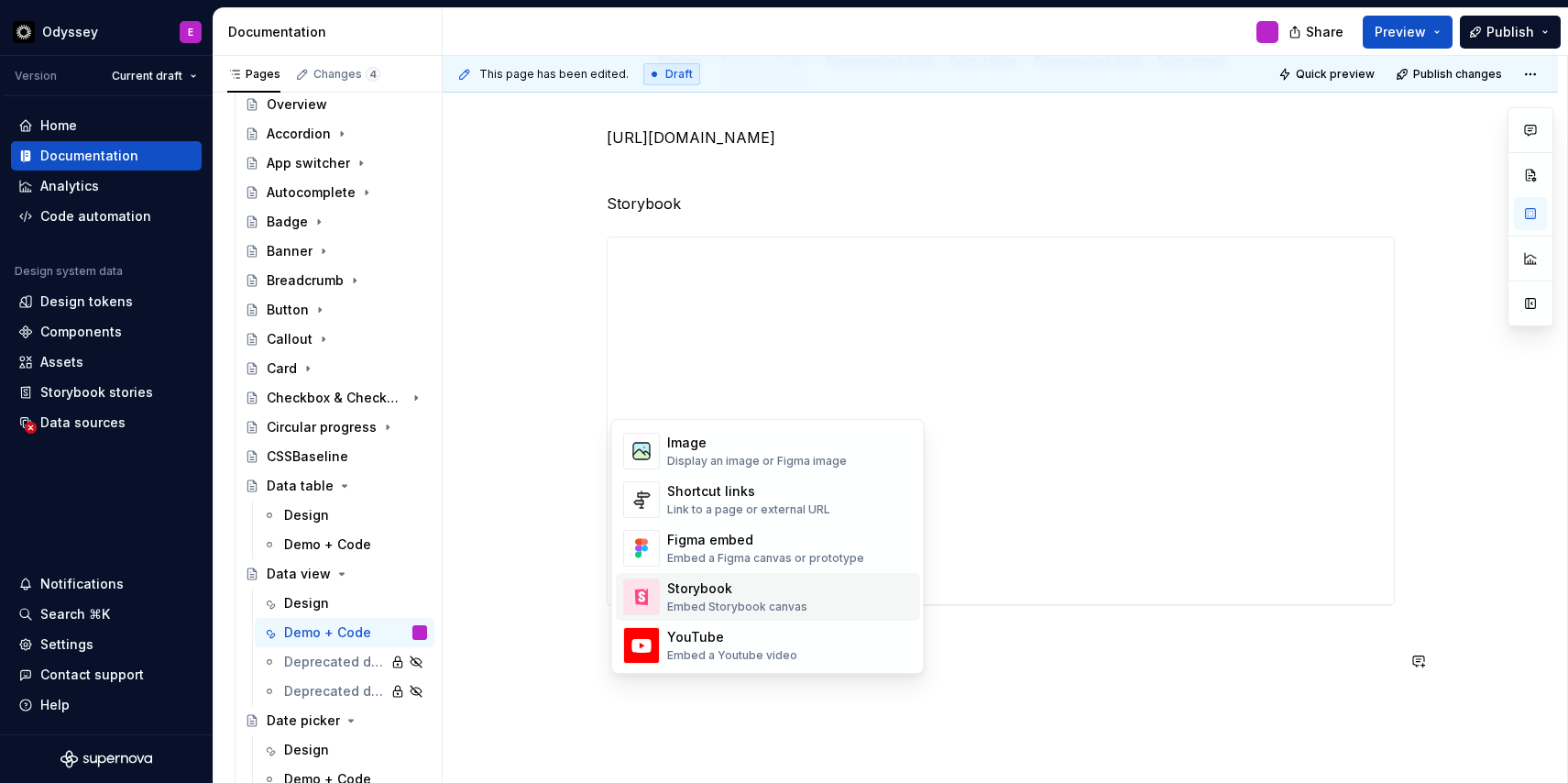
click at [764, 590] on div "Storybook" at bounding box center [736, 588] width 140 height 19
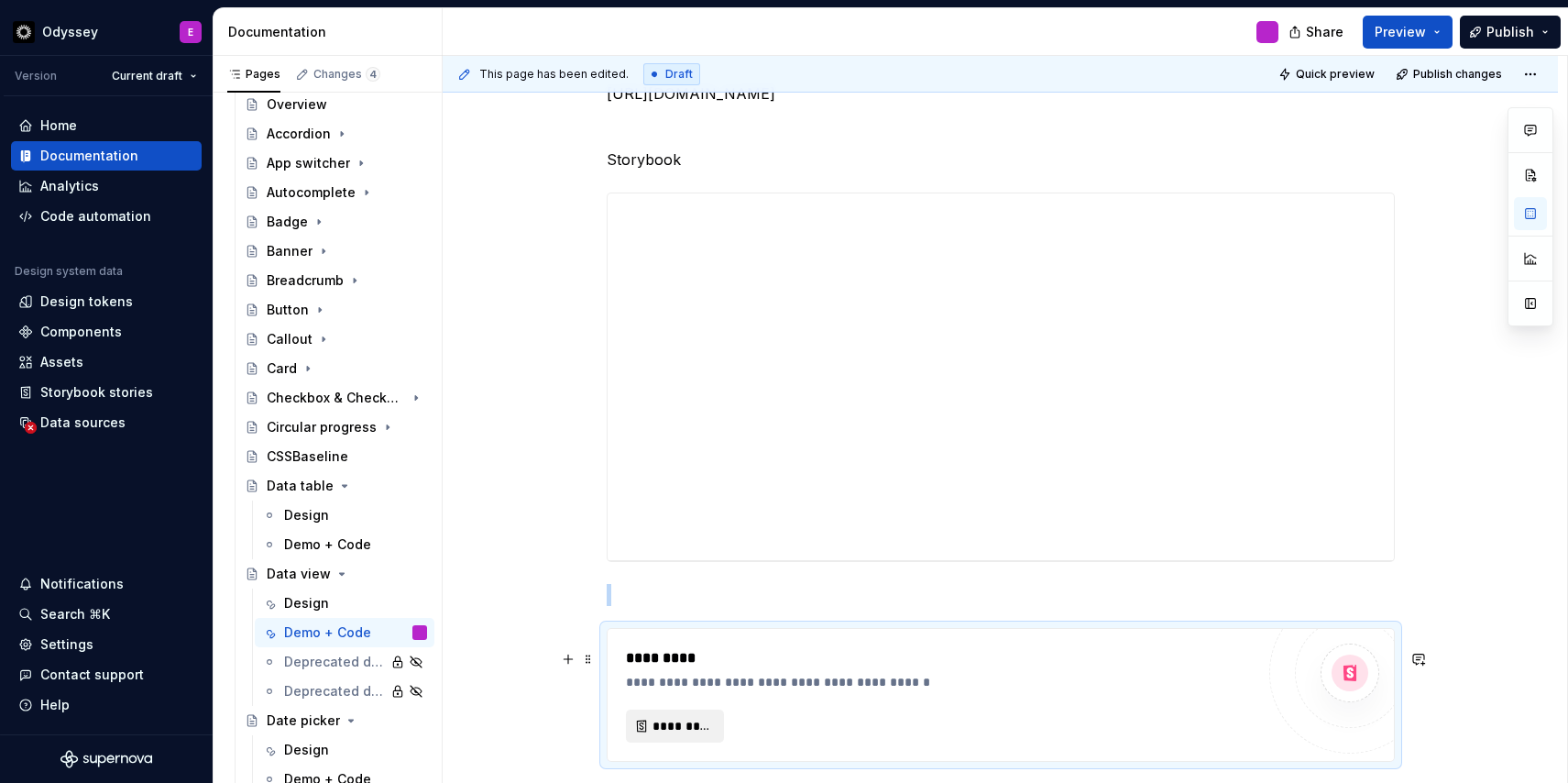
click at [694, 735] on span "*********" at bounding box center [682, 726] width 59 height 19
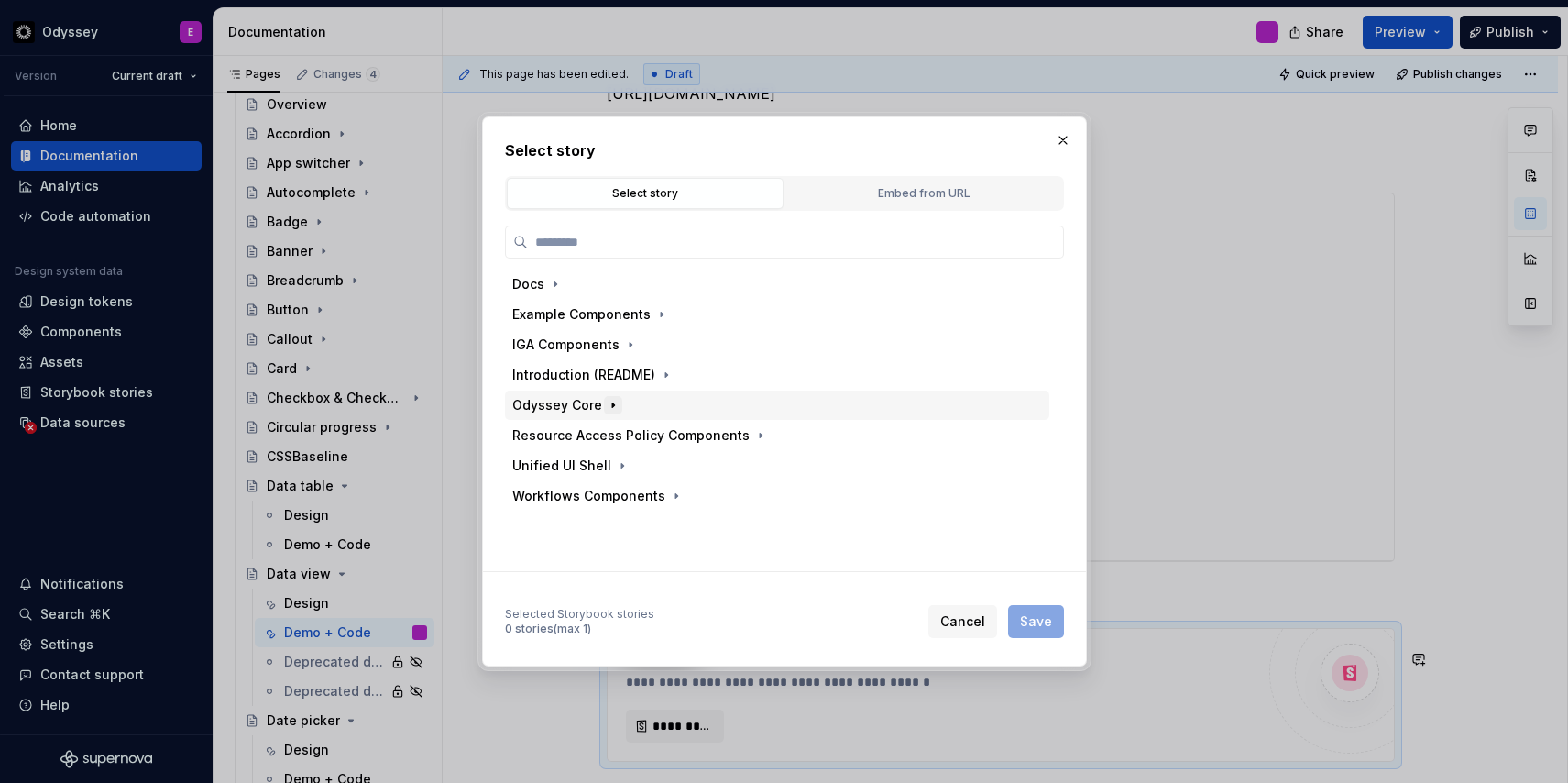
click at [606, 411] on icon "button" at bounding box center [613, 405] width 15 height 15
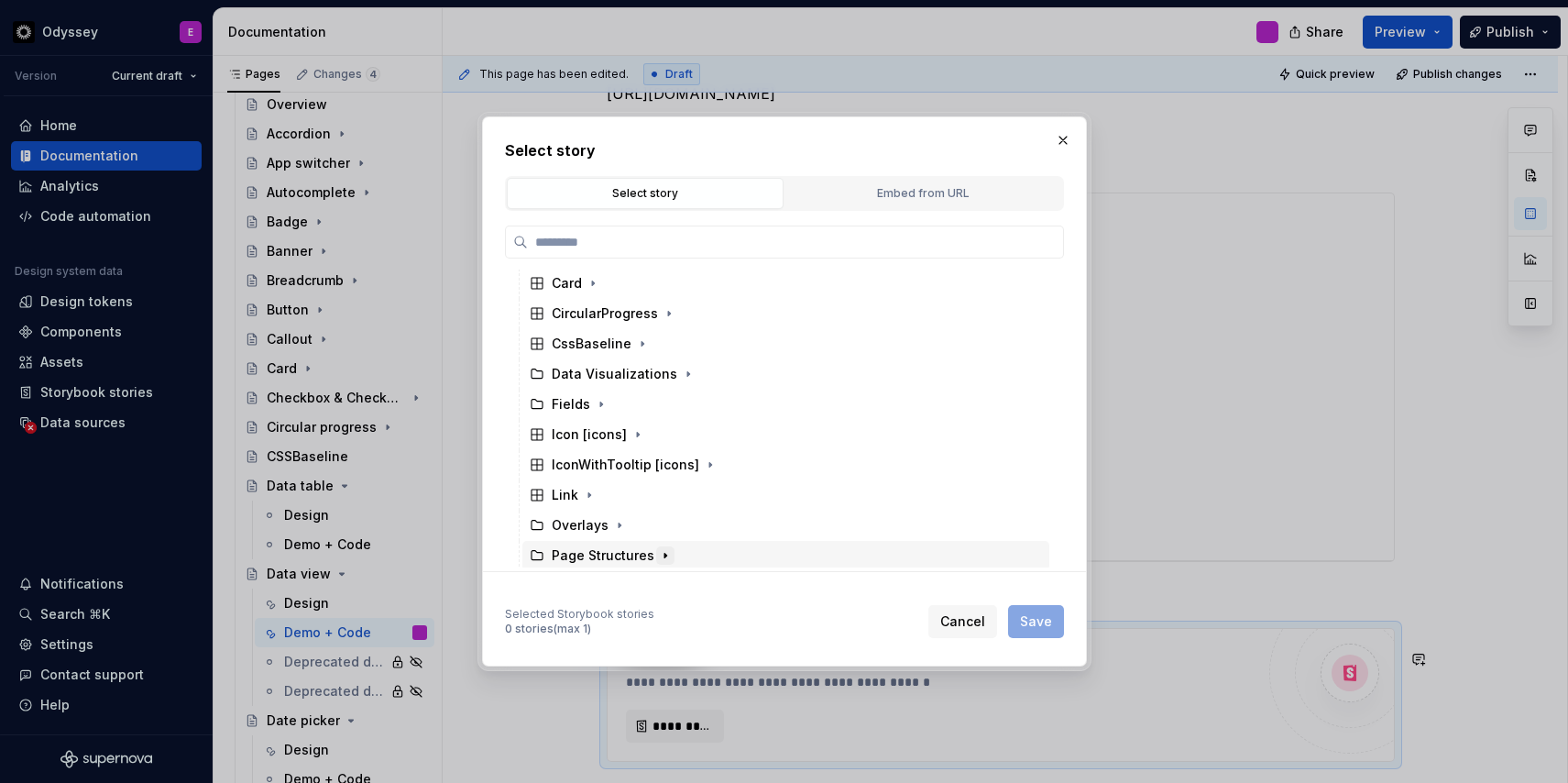
scroll to position [315, 0]
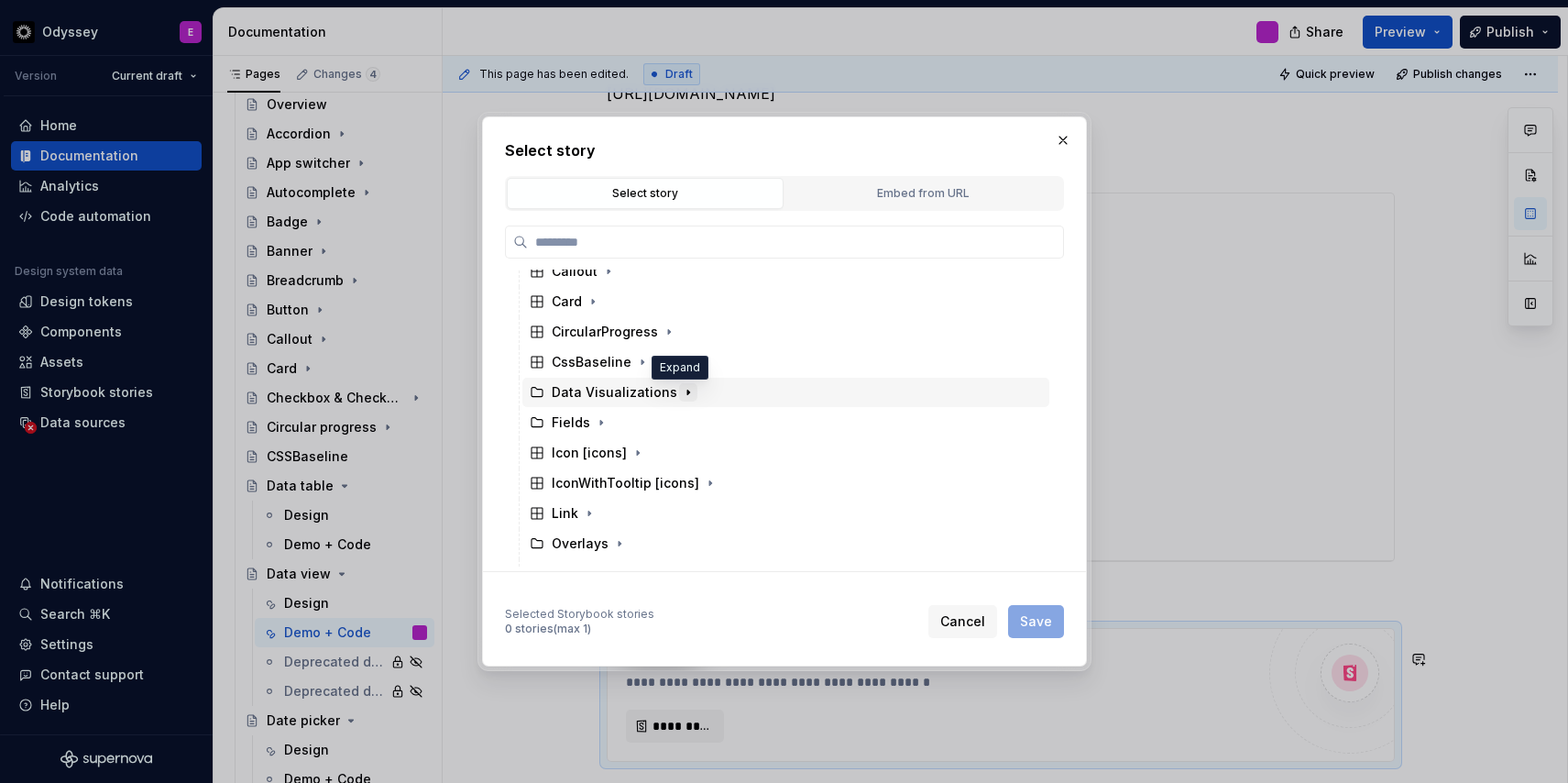
click at [681, 392] on icon "button" at bounding box center [688, 392] width 15 height 15
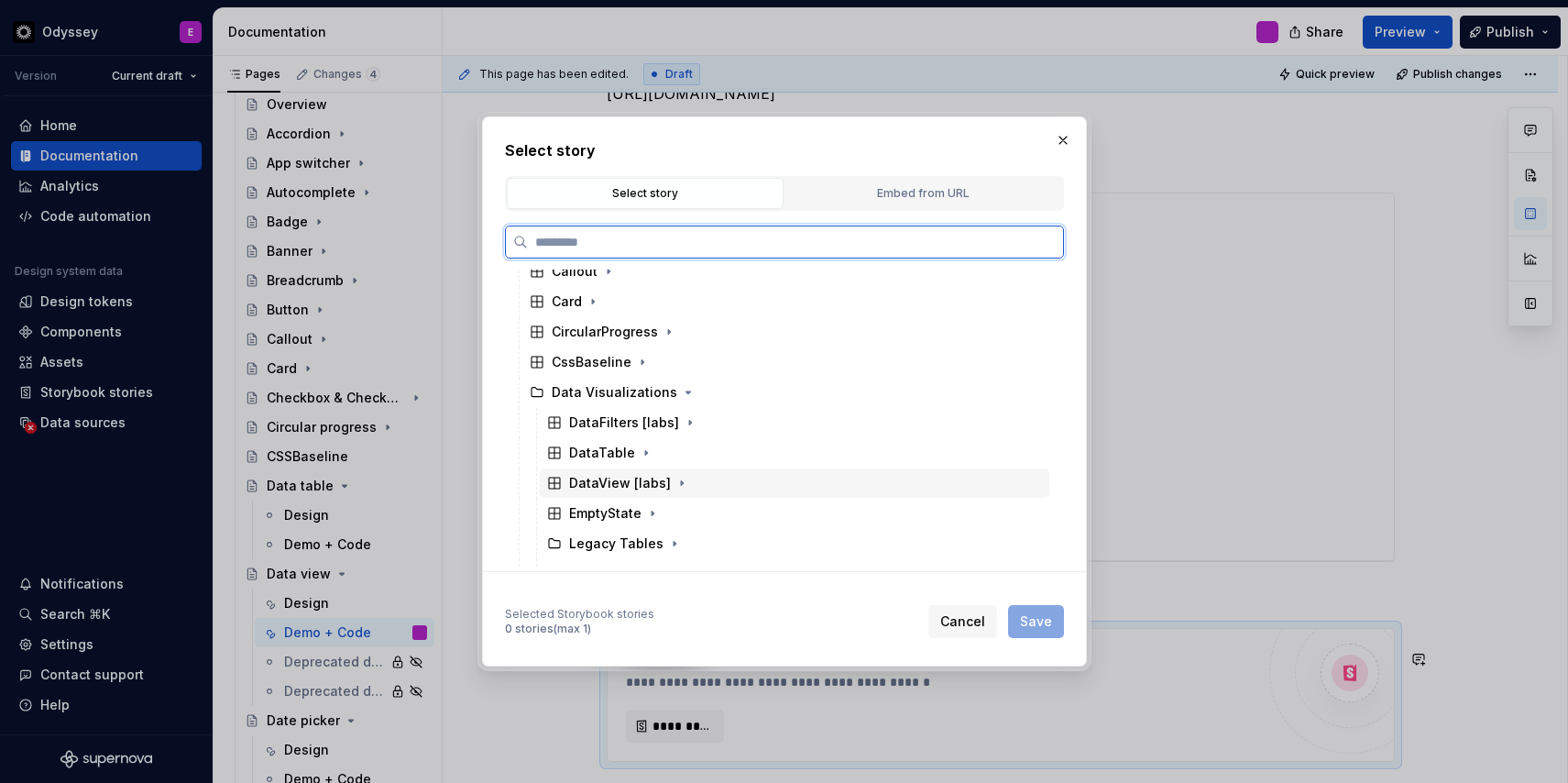
click at [618, 484] on div "DataView [labs]" at bounding box center [620, 483] width 102 height 19
click at [750, 520] on div "Docs" at bounding box center [803, 513] width 492 height 30
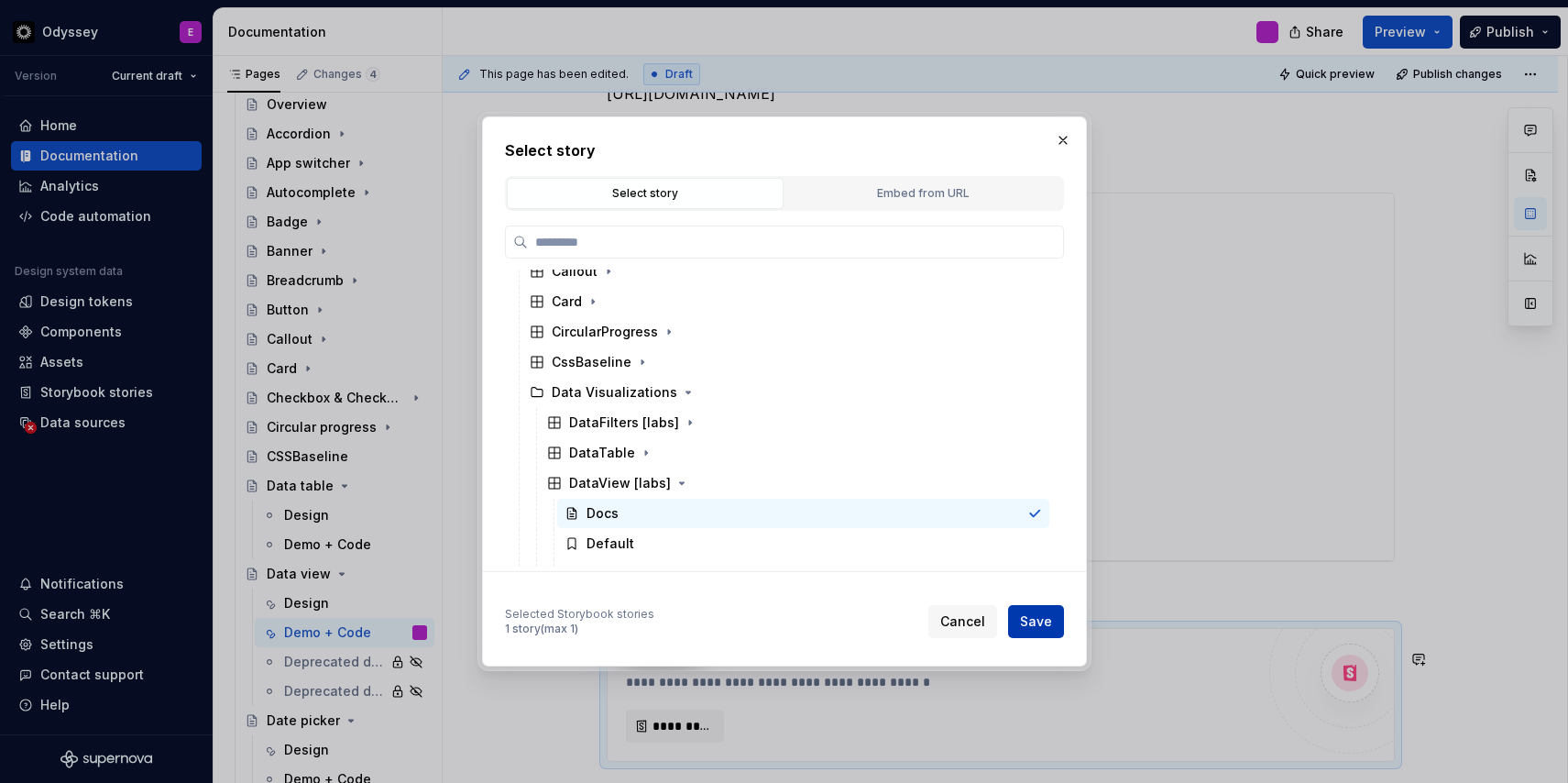
click at [1041, 617] on span "Save" at bounding box center [1036, 622] width 32 height 19
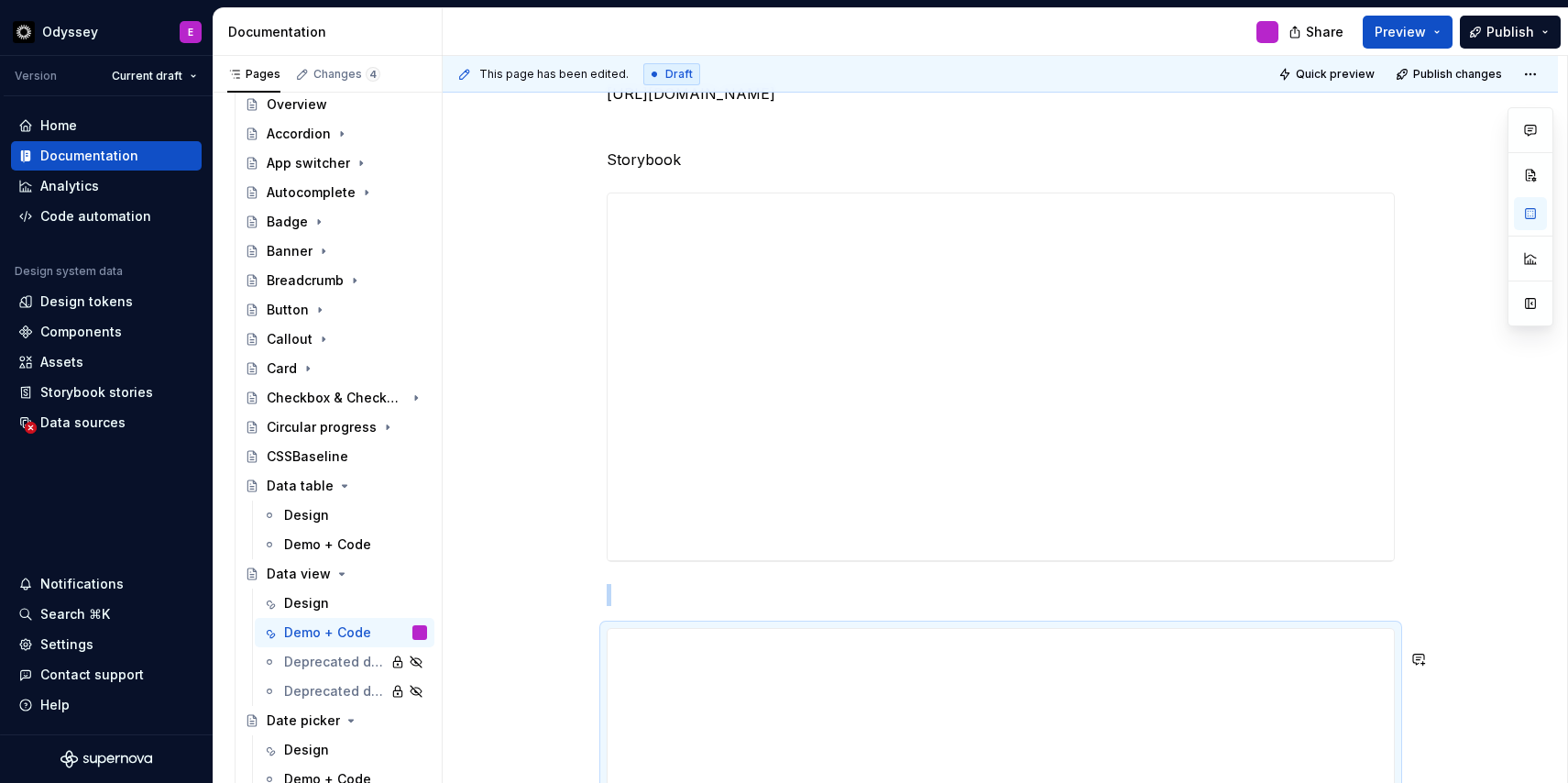
scroll to position [518, 0]
click at [593, 383] on span at bounding box center [588, 381] width 15 height 26
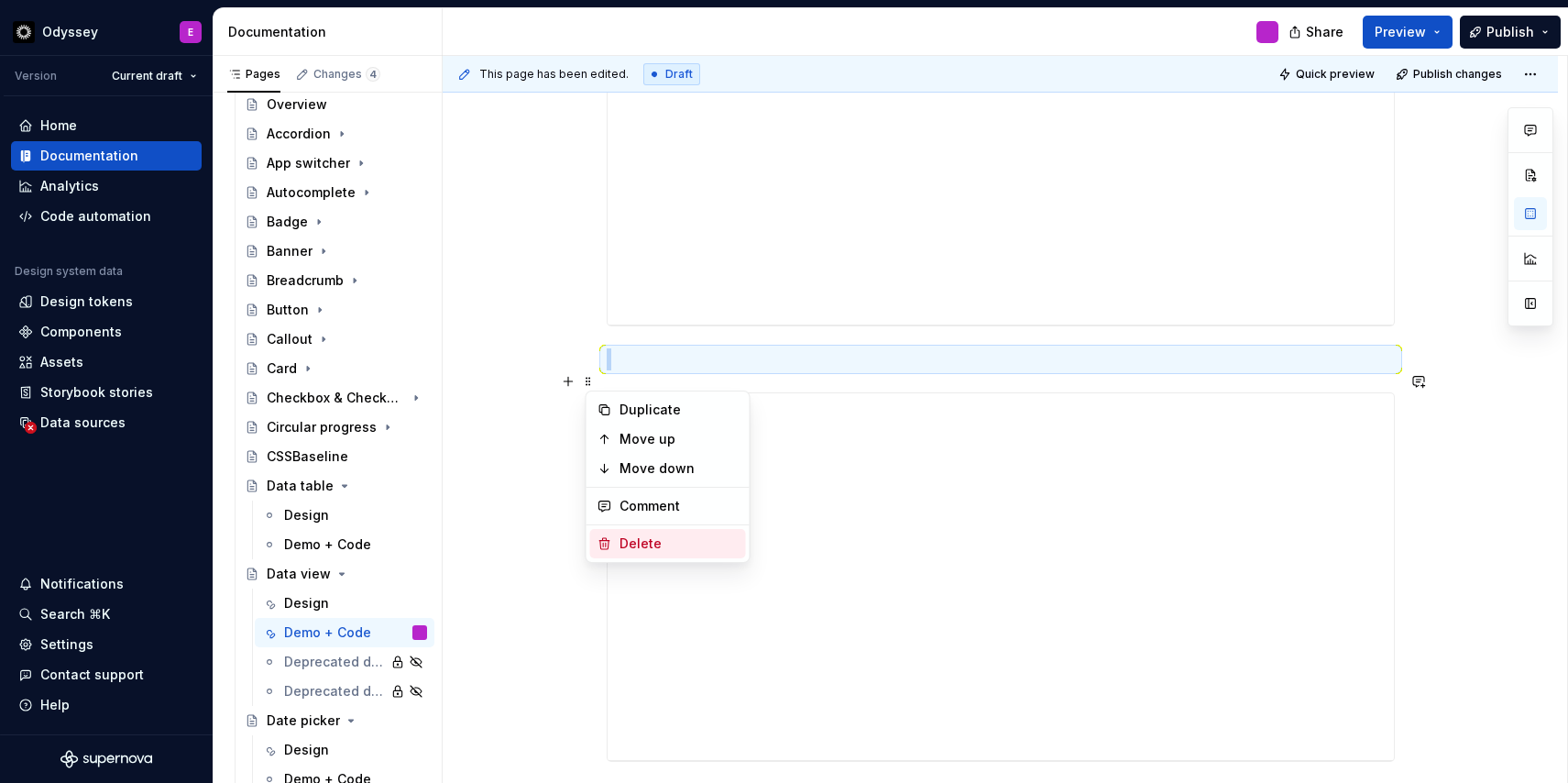
click at [622, 542] on div "Delete" at bounding box center [679, 544] width 119 height 19
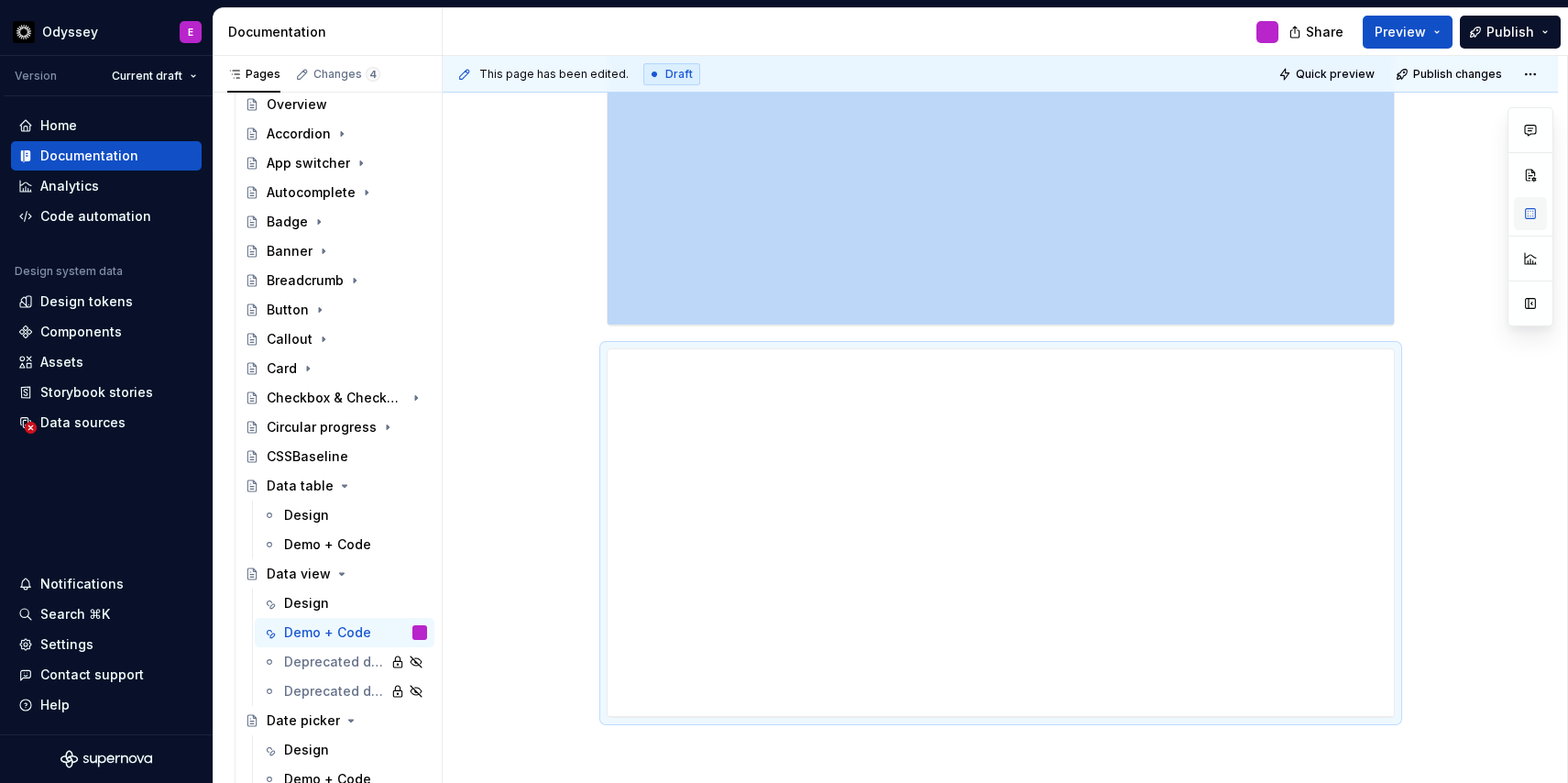
click at [1533, 216] on button "button" at bounding box center [1530, 213] width 33 height 33
type textarea "*"
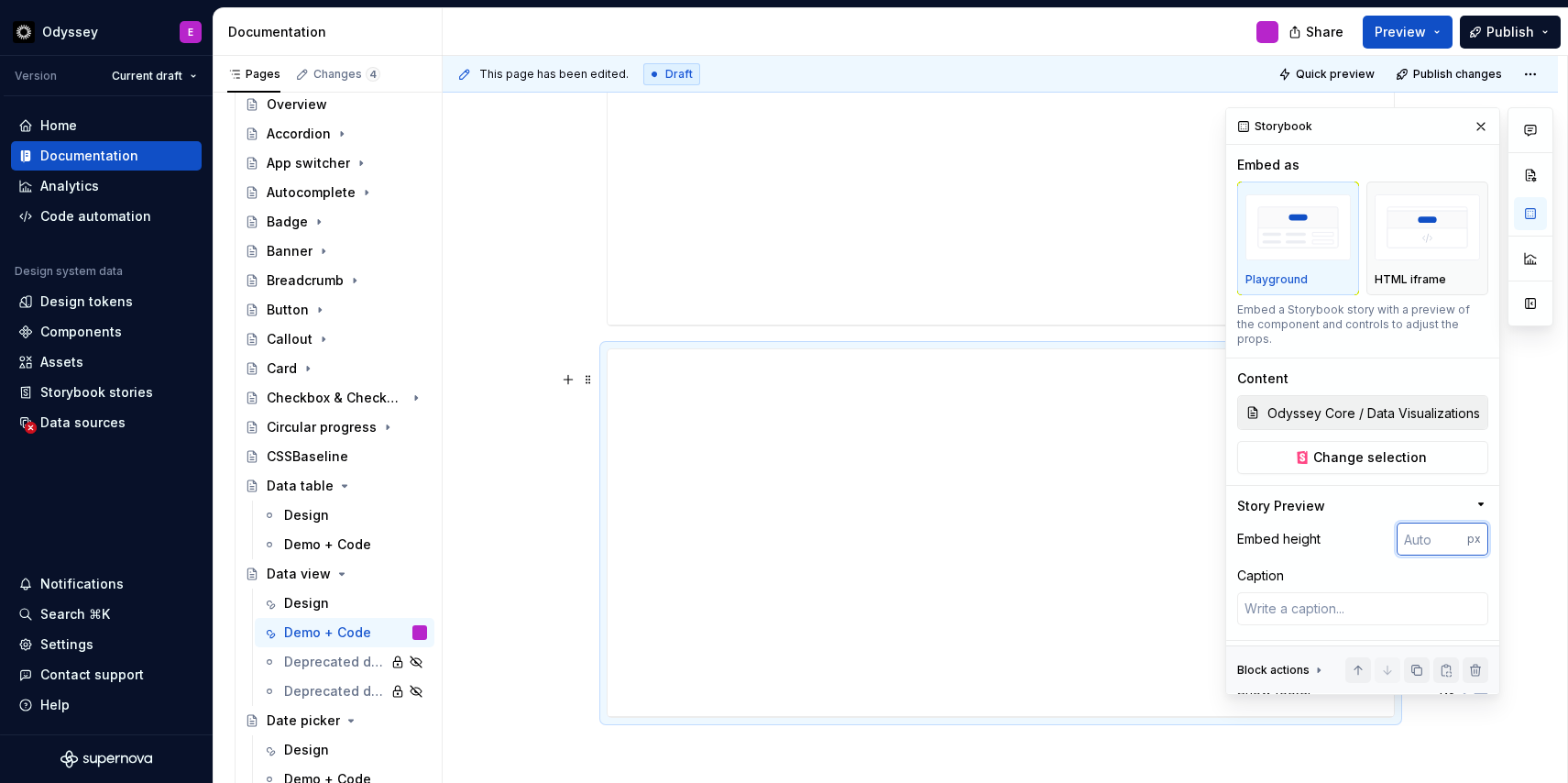
click at [1413, 522] on input "number" at bounding box center [1432, 539] width 70 height 33
type input "650"
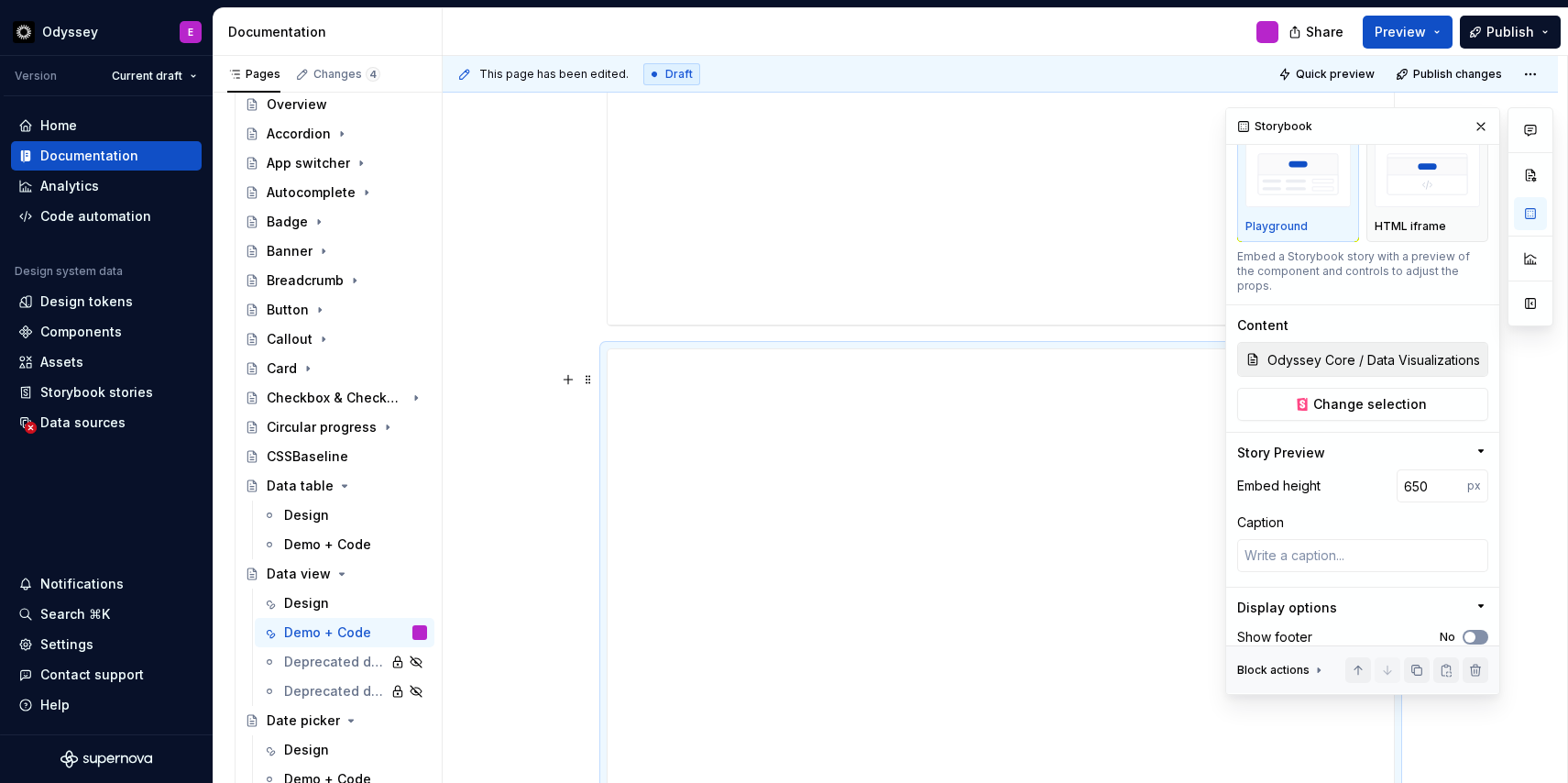
click at [1465, 632] on span "button" at bounding box center [1470, 637] width 11 height 11
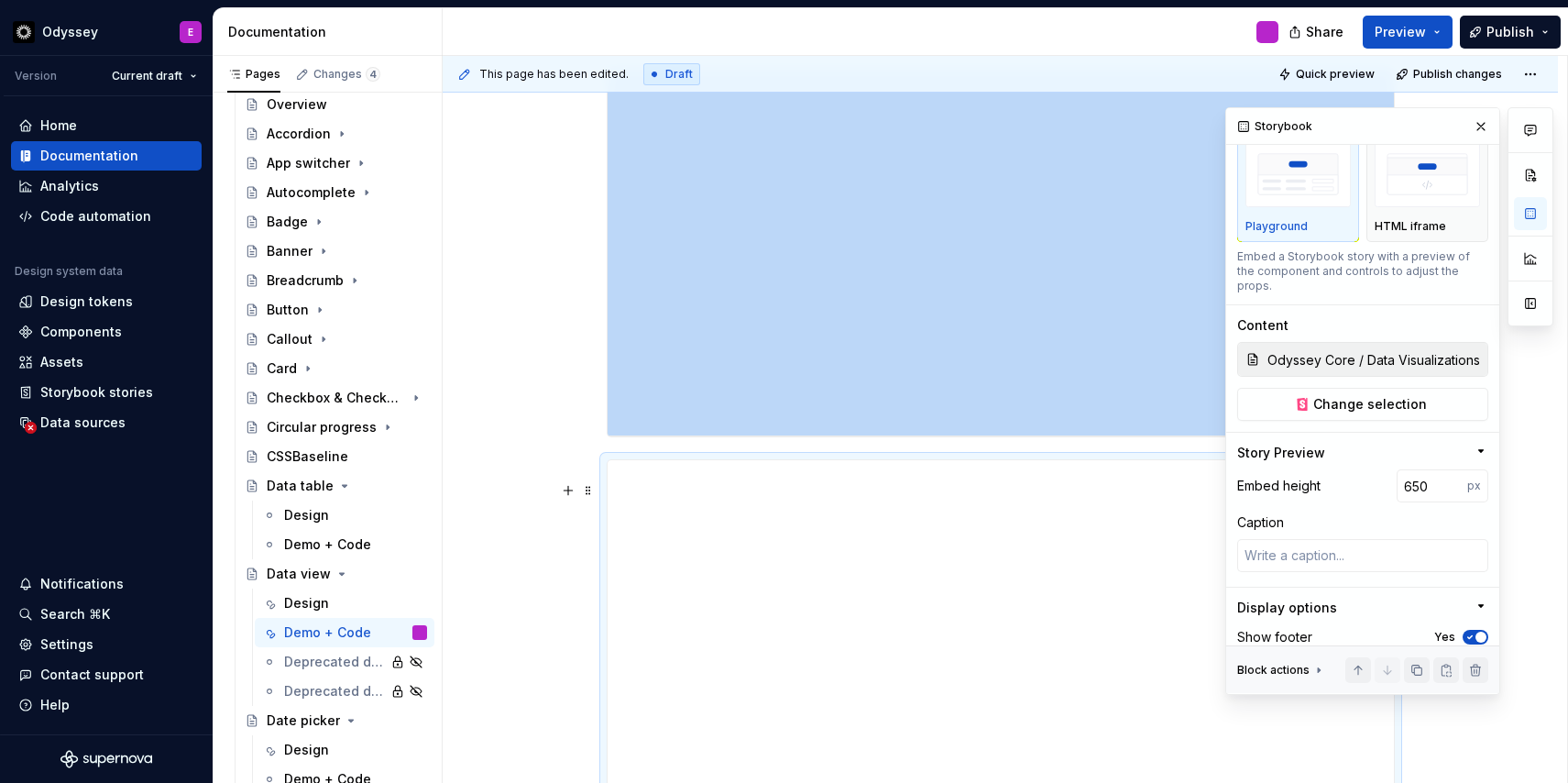
scroll to position [406, 0]
click at [1484, 122] on button "button" at bounding box center [1481, 127] width 26 height 26
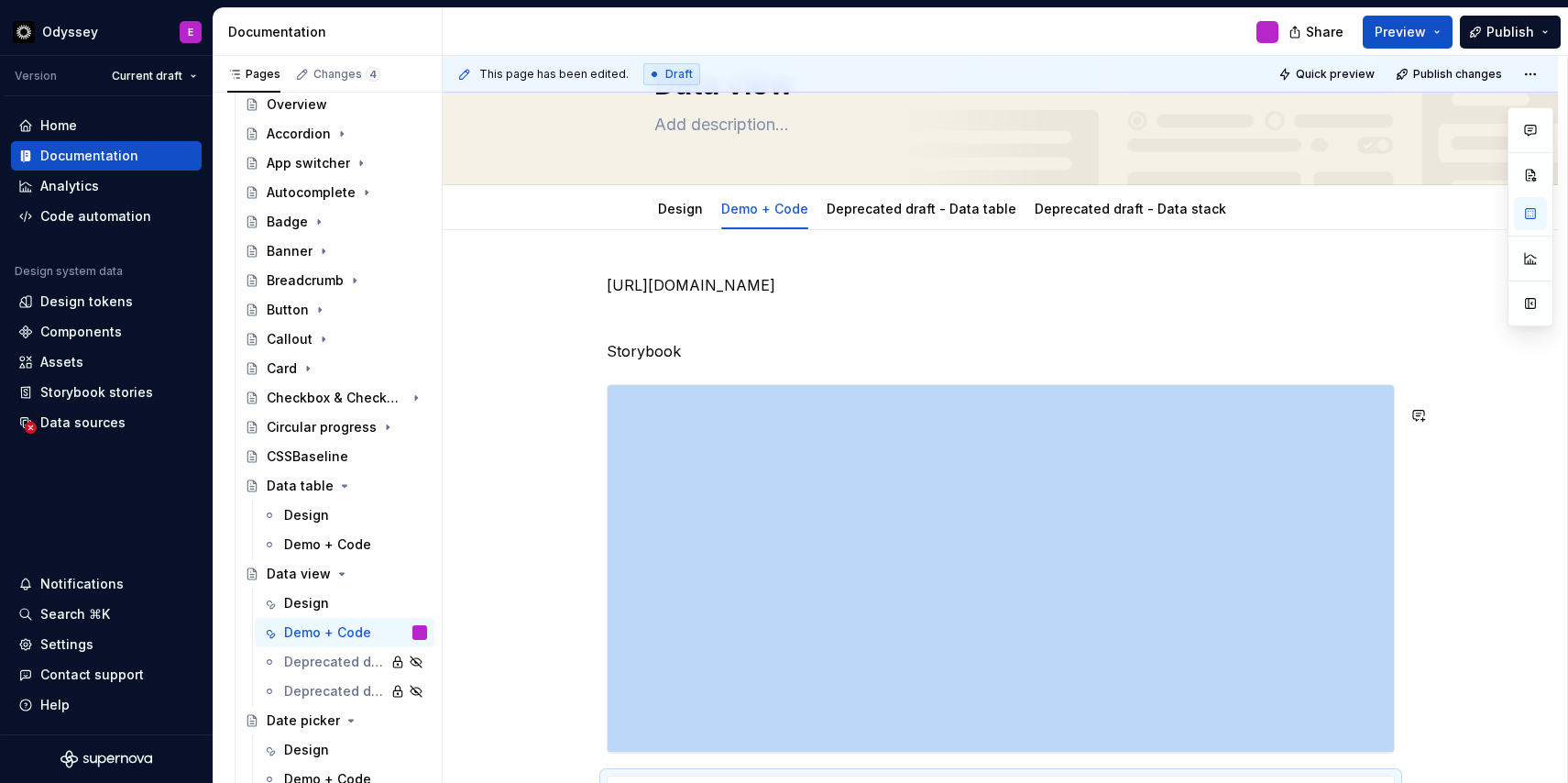
scroll to position [90, 0]
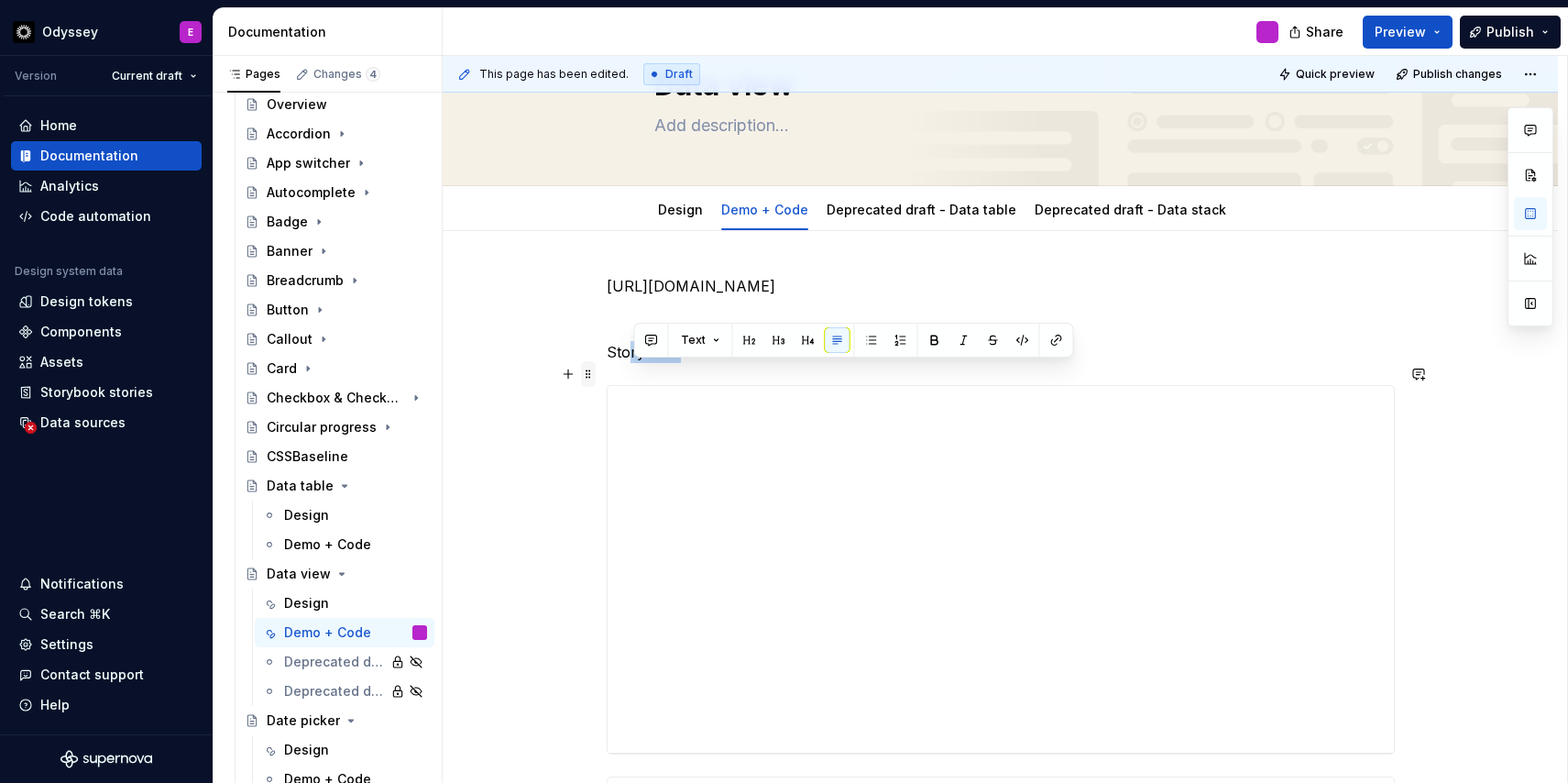
drag, startPoint x: 688, startPoint y: 372, endPoint x: 595, endPoint y: 373, distance: 93.0
click at [696, 363] on p "Storybook" at bounding box center [1001, 353] width 788 height 22
drag, startPoint x: 690, startPoint y: 375, endPoint x: 606, endPoint y: 367, distance: 84.4
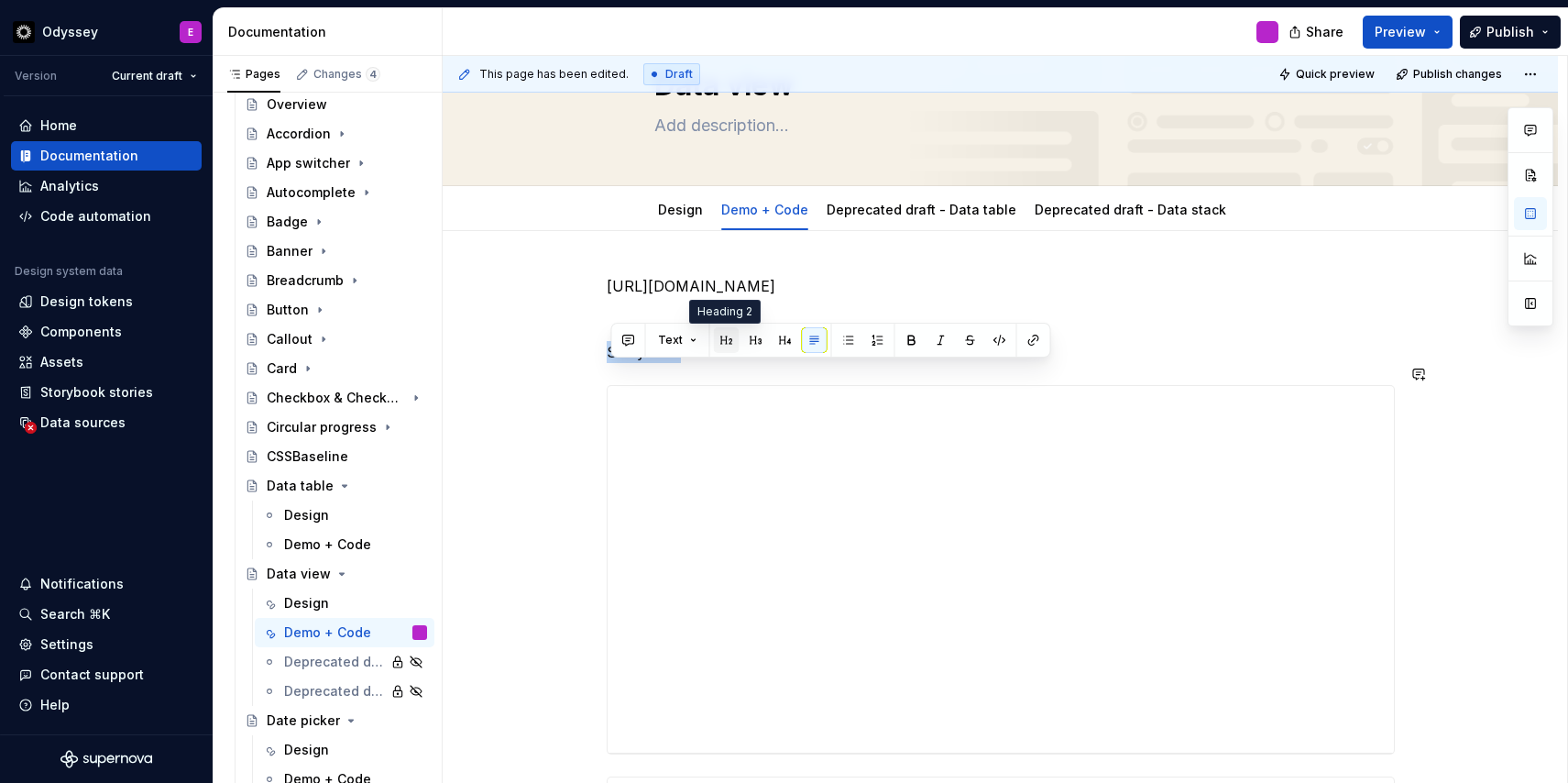
click at [722, 340] on button "button" at bounding box center [727, 340] width 26 height 26
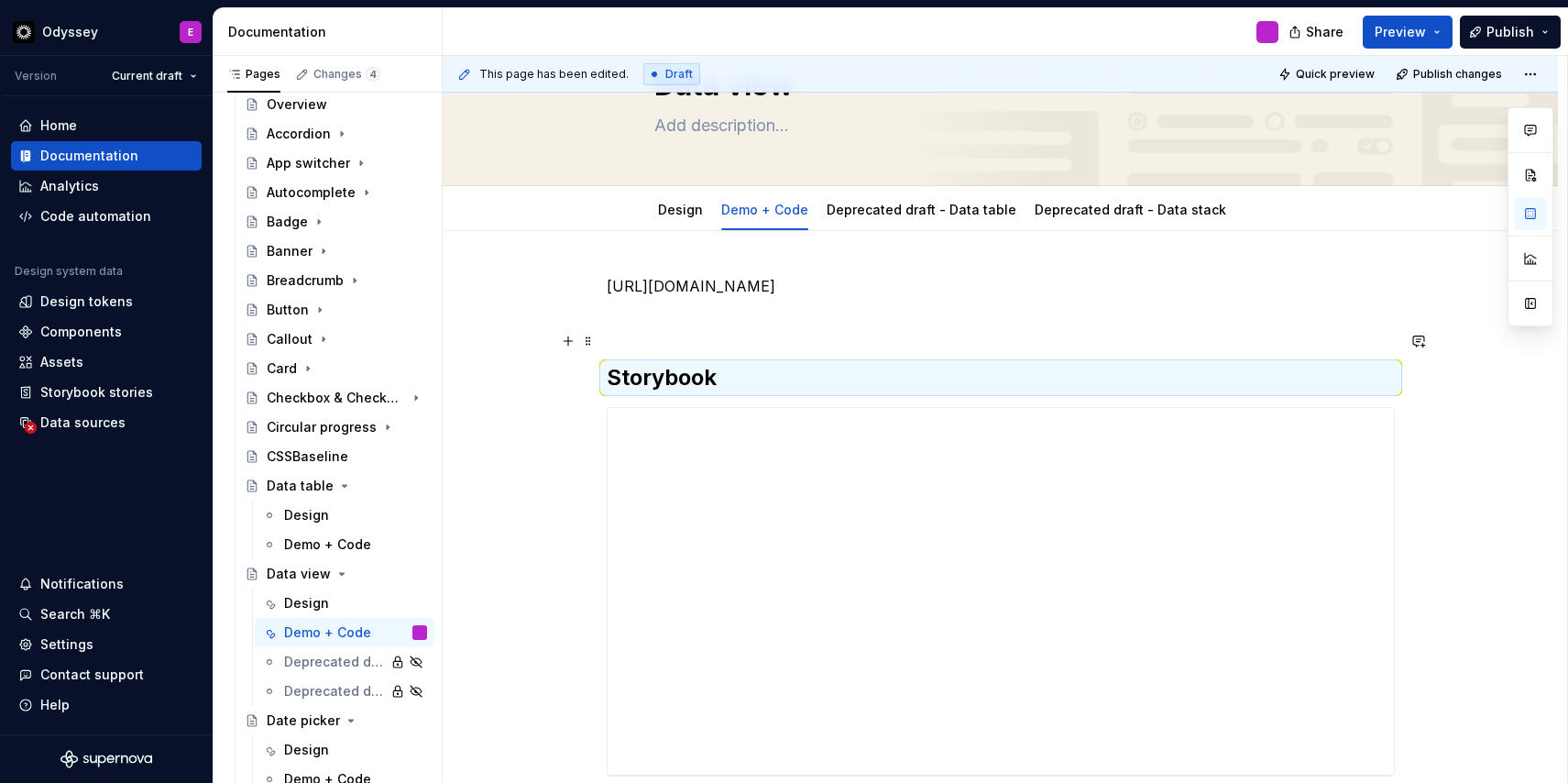
click at [708, 330] on p at bounding box center [1001, 319] width 788 height 22
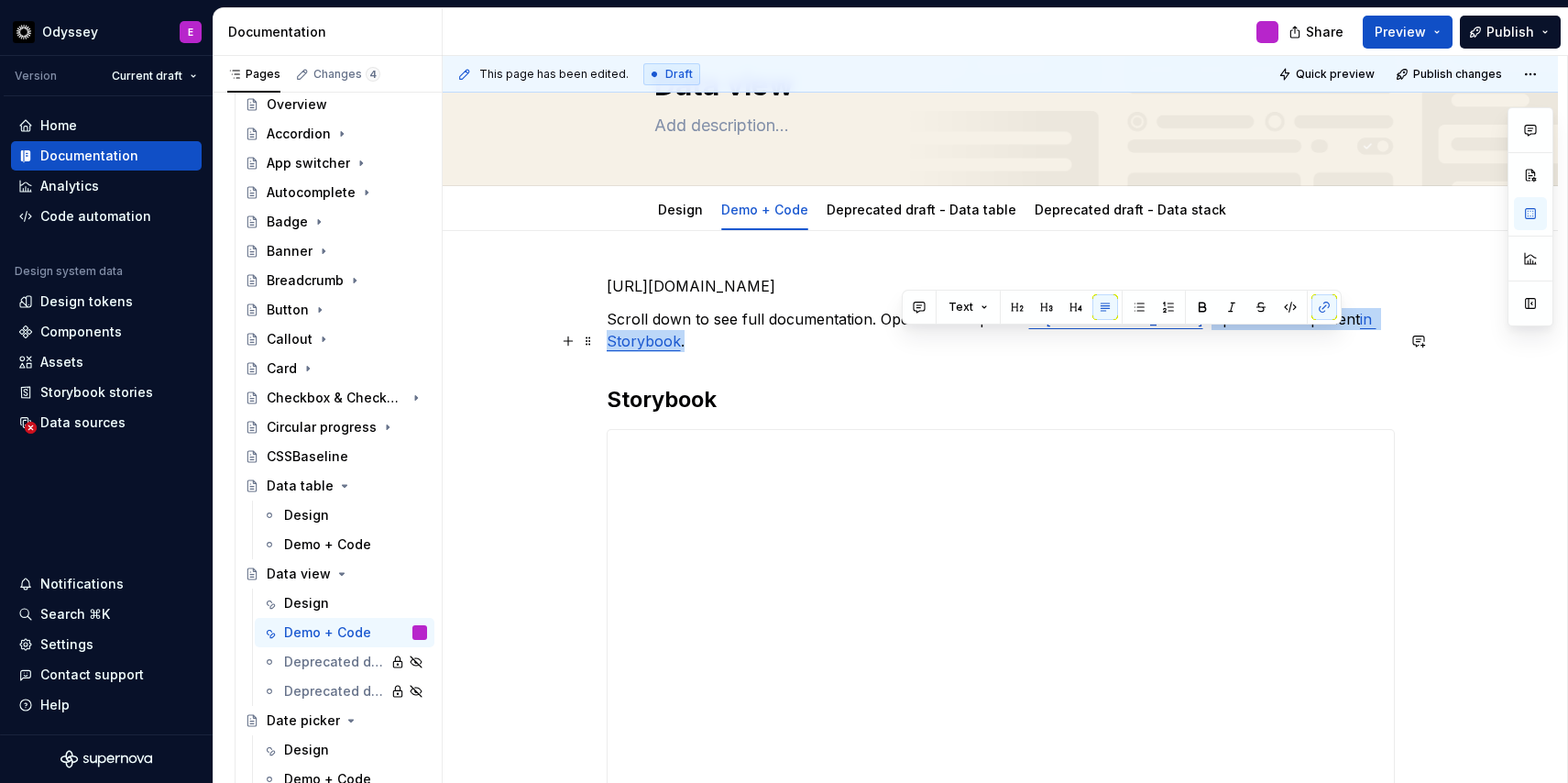
drag, startPoint x: 1099, startPoint y: 340, endPoint x: 1343, endPoint y: 339, distance: 244.0
click at [1343, 341] on p "Scroll down to see full documentation. Open the component in [GEOGRAPHIC_DATA] …" at bounding box center [1001, 329] width 788 height 44
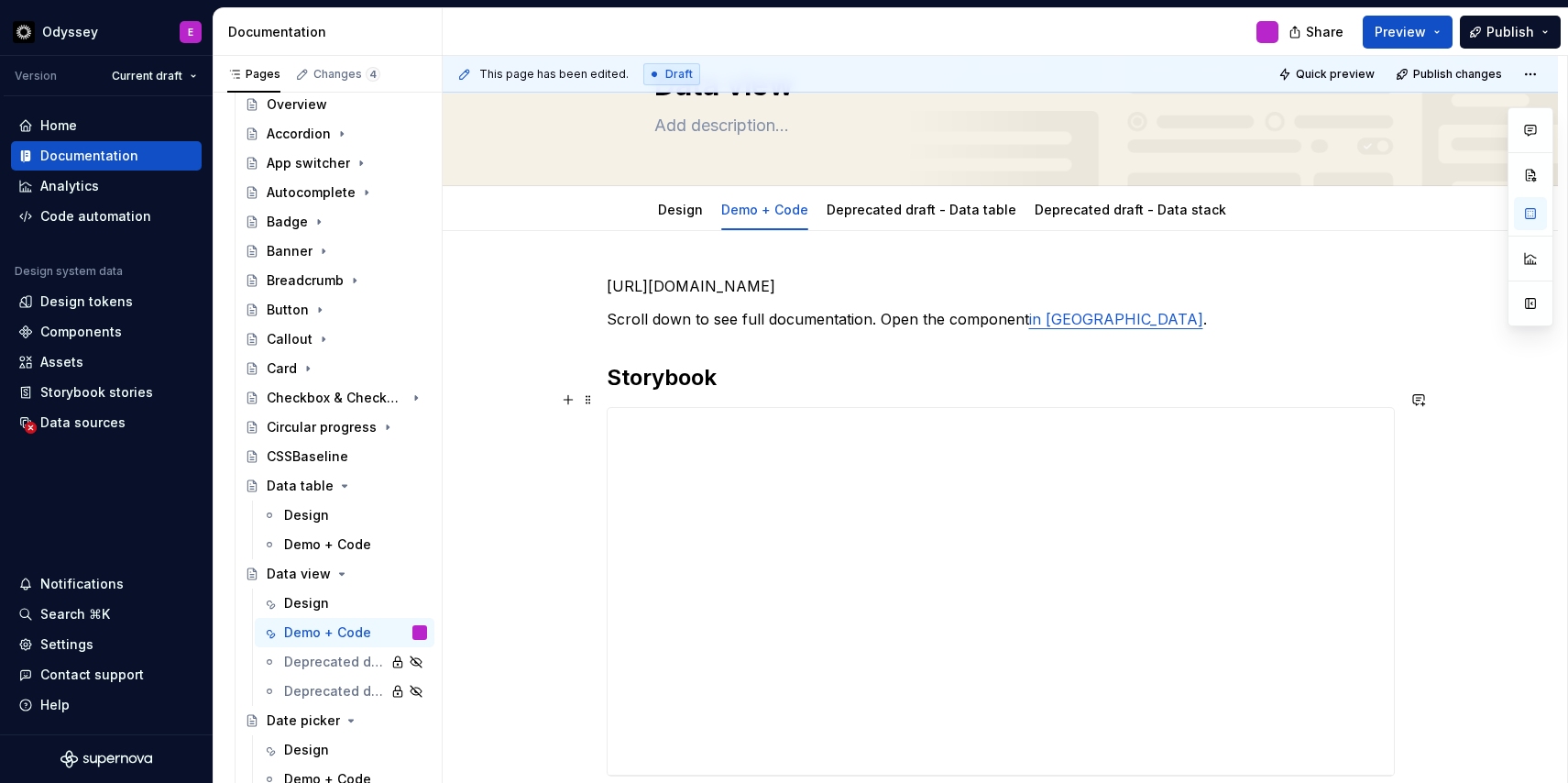
click at [739, 392] on h2 "Storybook" at bounding box center [1001, 378] width 788 height 30
type textarea "*"
click at [819, 427] on link "in Storybook" at bounding box center [800, 418] width 91 height 19
click at [908, 405] on button "button" at bounding box center [921, 403] width 26 height 26
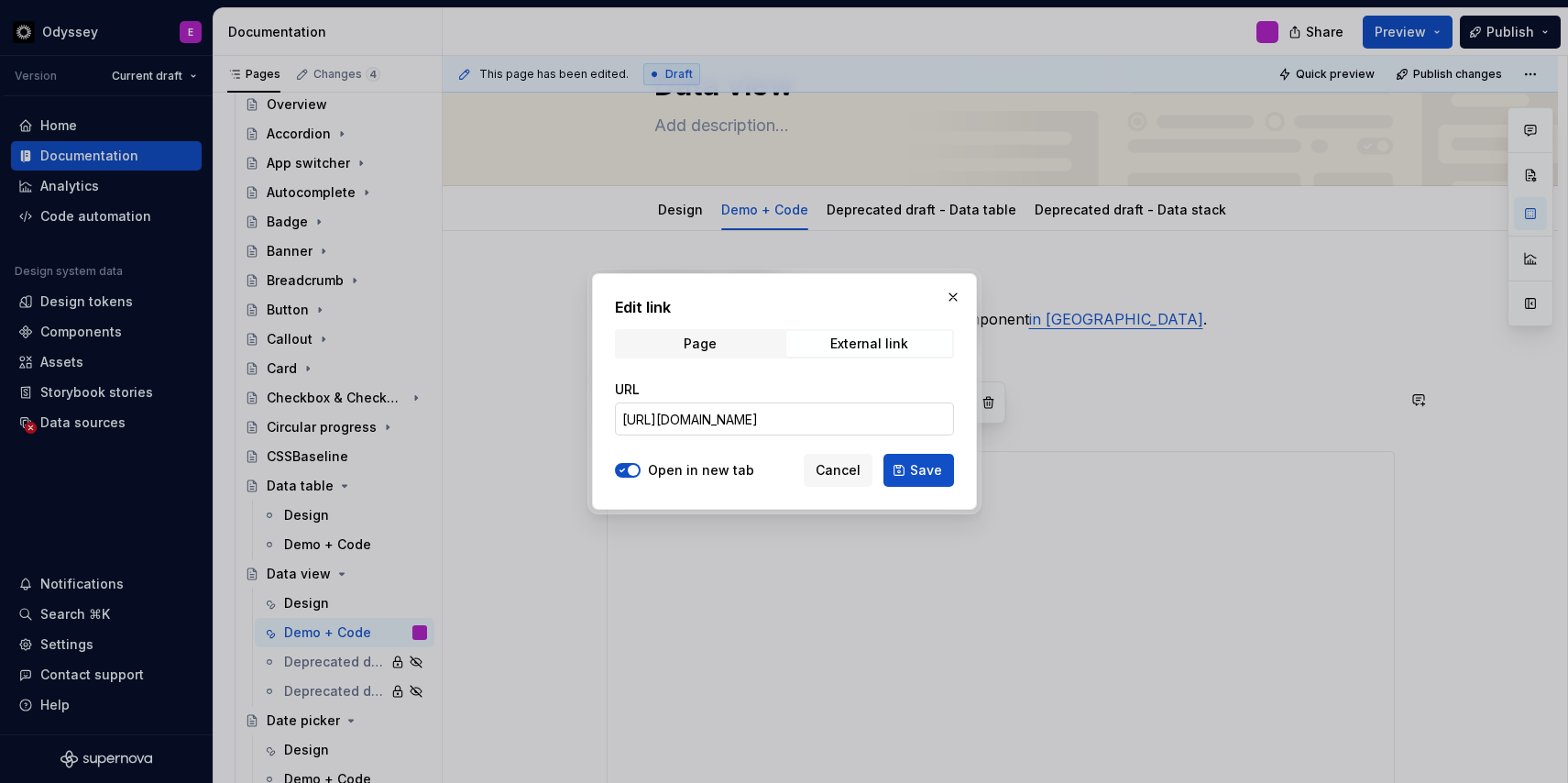
click at [818, 431] on input "[URL][DOMAIN_NAME]" at bounding box center [784, 419] width 339 height 33
click at [818, 425] on input "[URL][DOMAIN_NAME]" at bounding box center [784, 419] width 339 height 33
paste input "[URL][DOMAIN_NAME]"
type input "[URL][DOMAIN_NAME]"
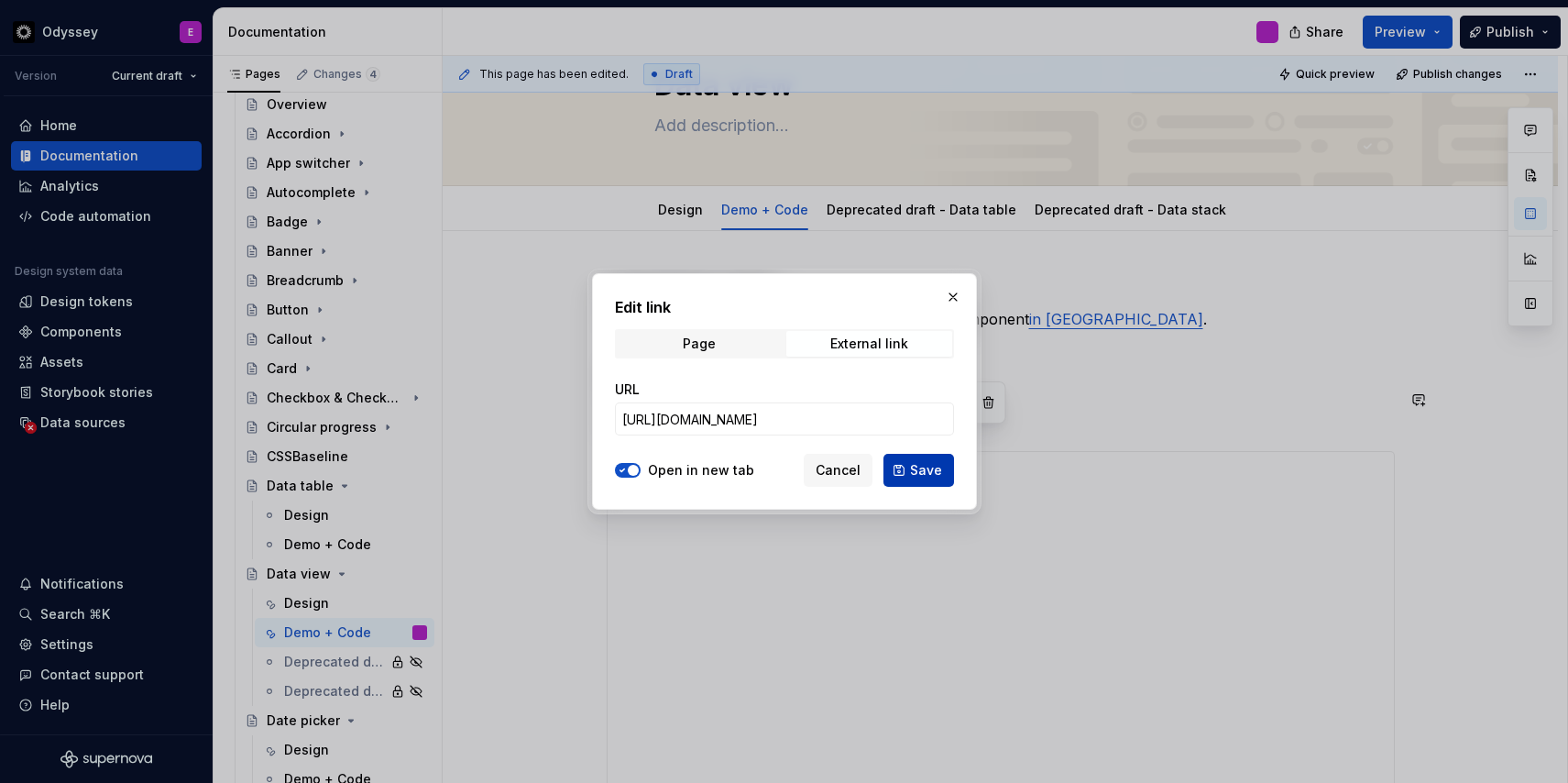
scroll to position [0, 0]
click at [924, 481] on button "Save" at bounding box center [918, 470] width 70 height 33
type textarea "*"
type input "[URL][DOMAIN_NAME]"
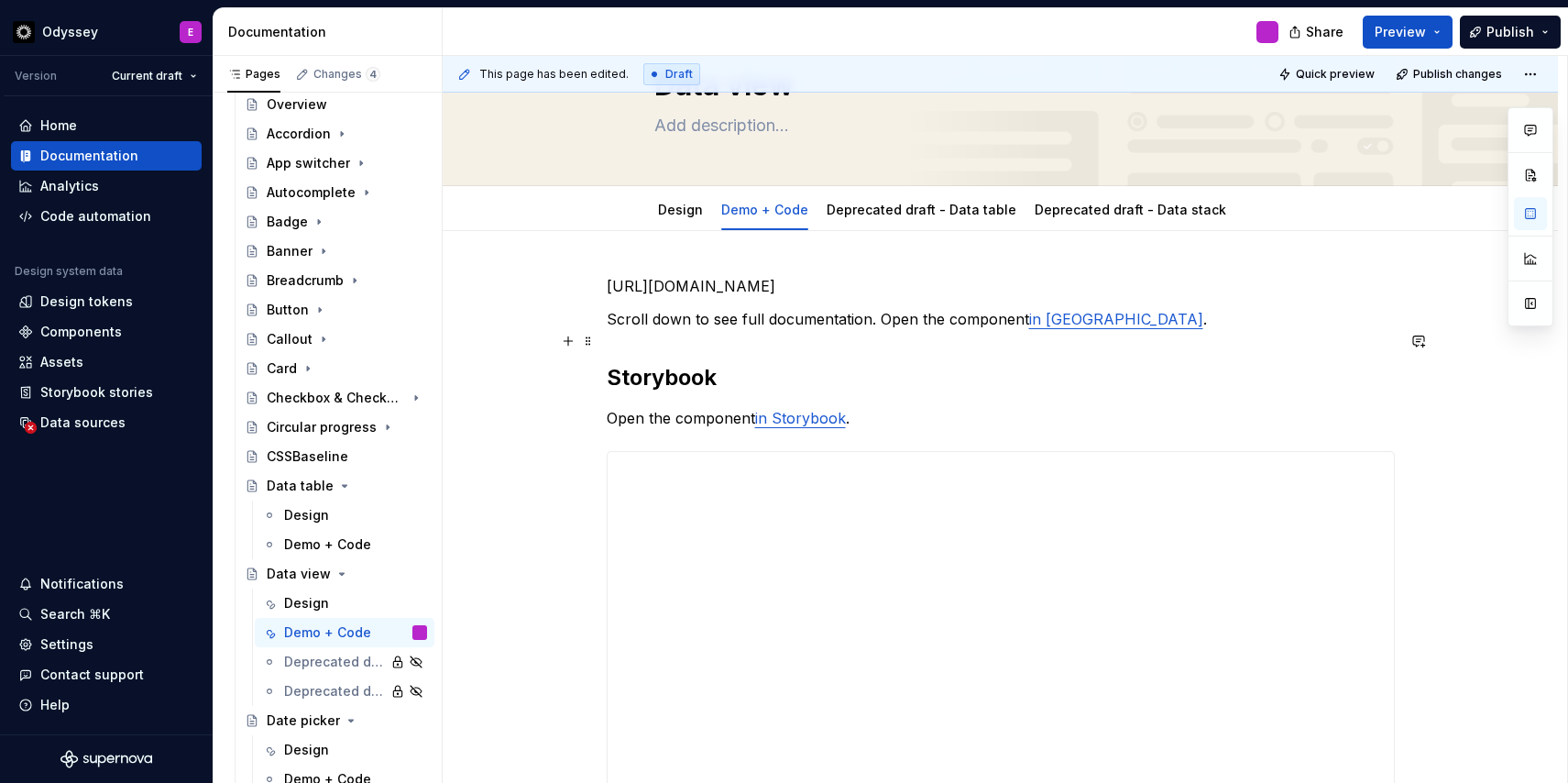
click at [881, 330] on p "Scroll down to see full documentation. Open the component in [GEOGRAPHIC_DATA] ." at bounding box center [1001, 319] width 788 height 22
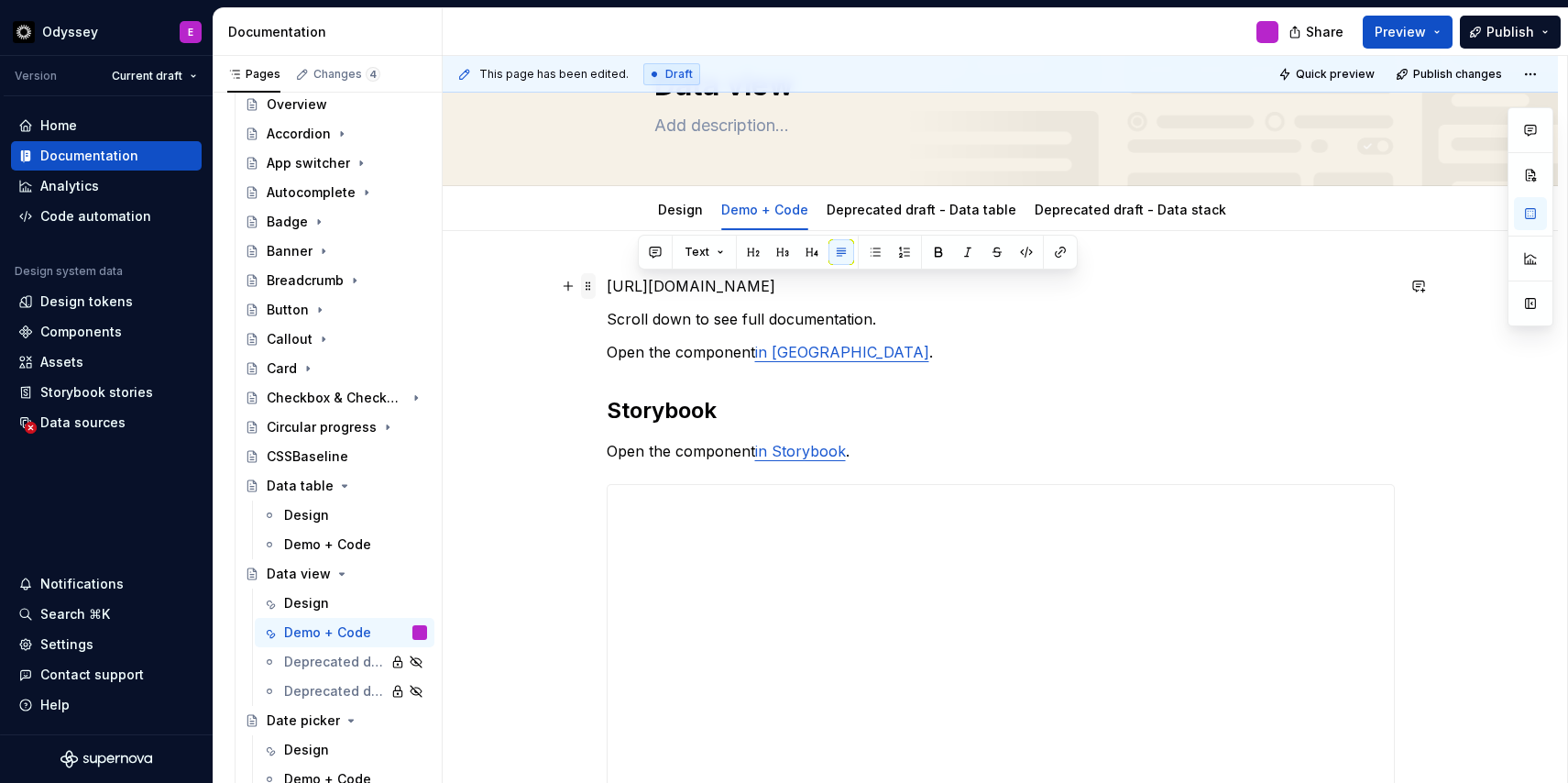
drag, startPoint x: 831, startPoint y: 308, endPoint x: 599, endPoint y: 282, distance: 233.5
click at [840, 297] on p "[URL][DOMAIN_NAME]" at bounding box center [1001, 286] width 788 height 22
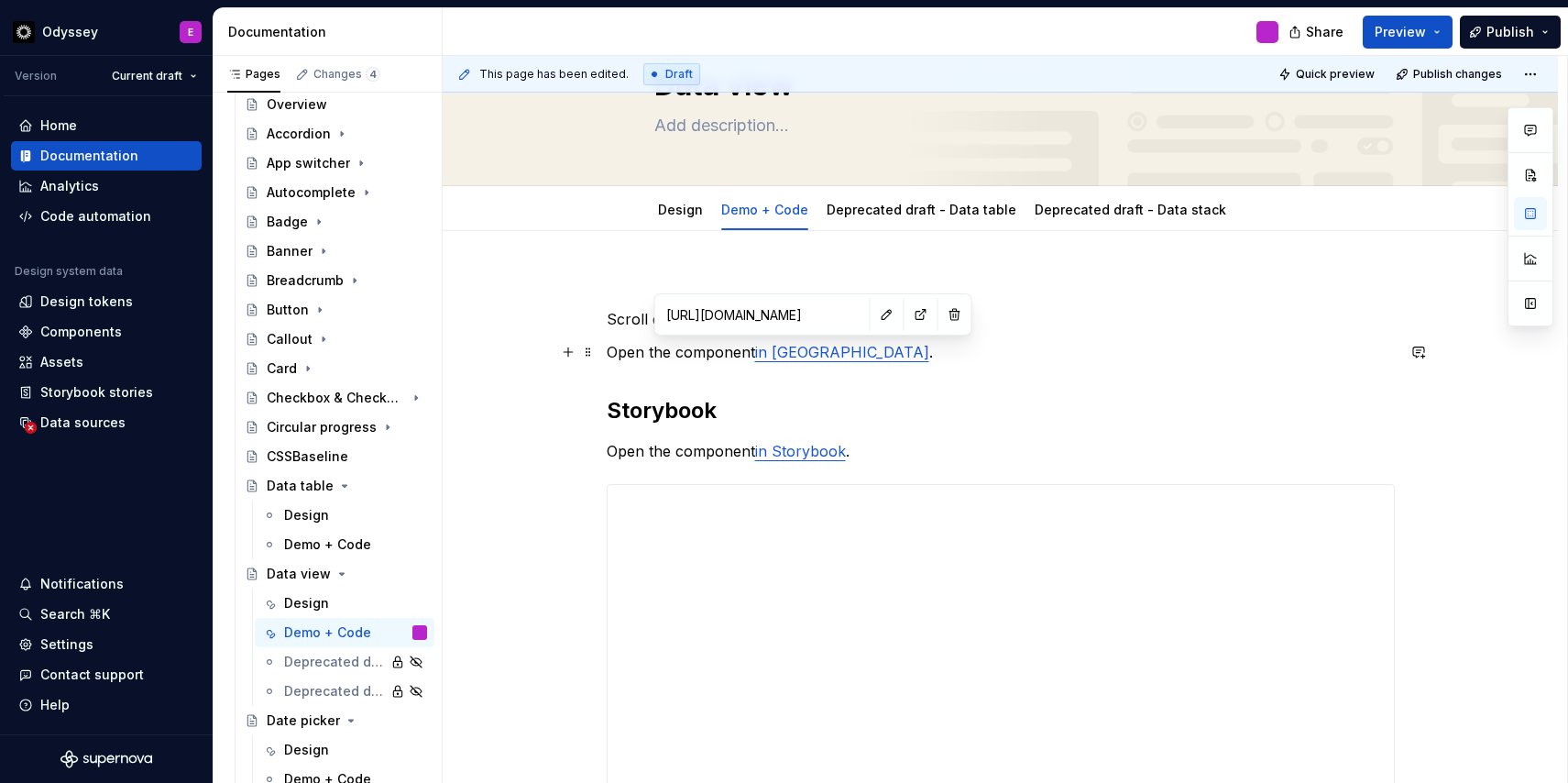
click at [789, 351] on link "in [GEOGRAPHIC_DATA]" at bounding box center [842, 353] width 174 height 19
click at [874, 313] on button "button" at bounding box center [887, 314] width 26 height 26
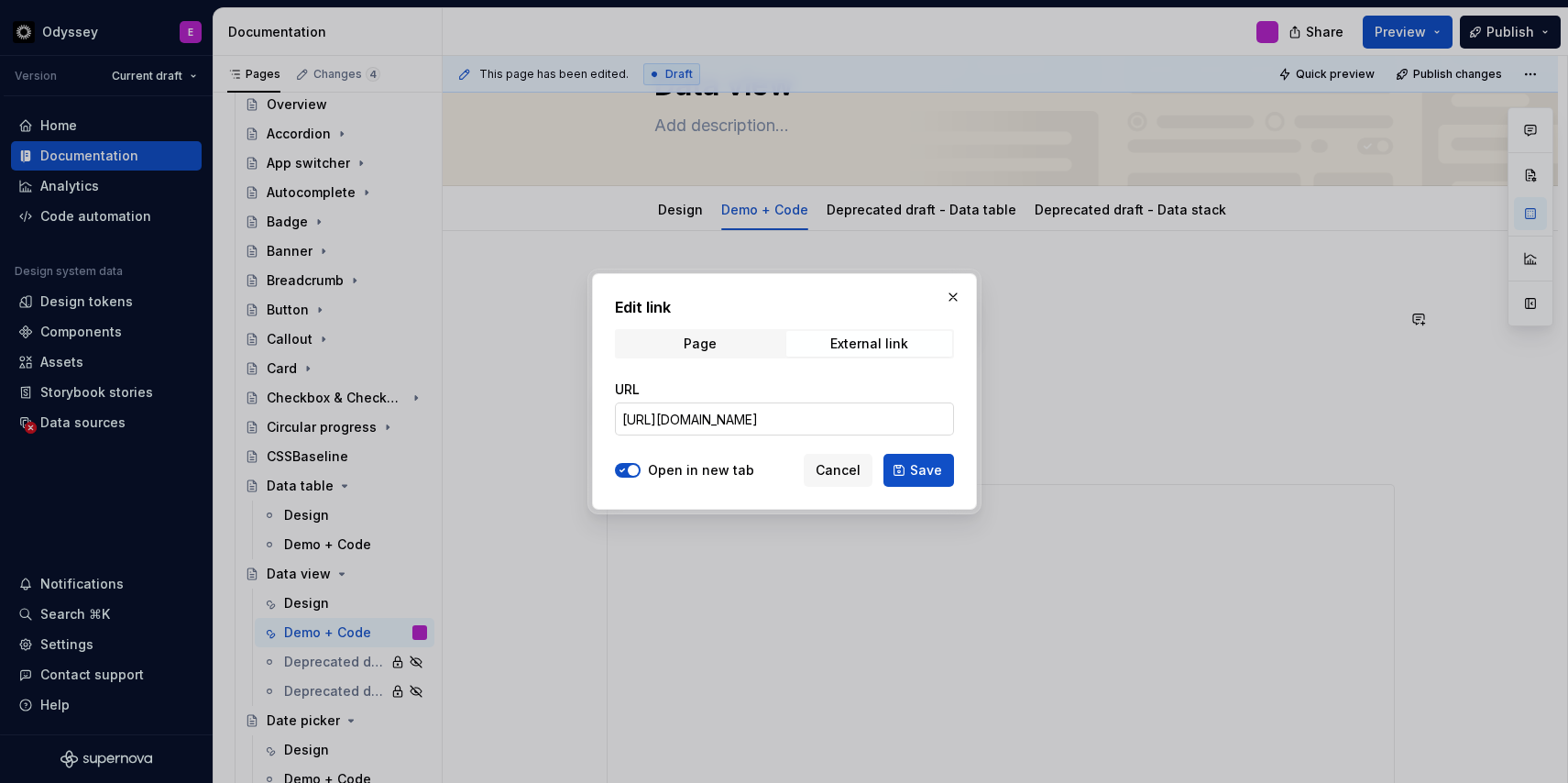
click at [790, 421] on input "[URL][DOMAIN_NAME]" at bounding box center [784, 419] width 339 height 33
paste input "design/zh7A9gjaDlI50Hctdvd1OB/Odyssey-Components?m=auto&node-id=10658-24897&t=W…"
type input "[URL][DOMAIN_NAME]"
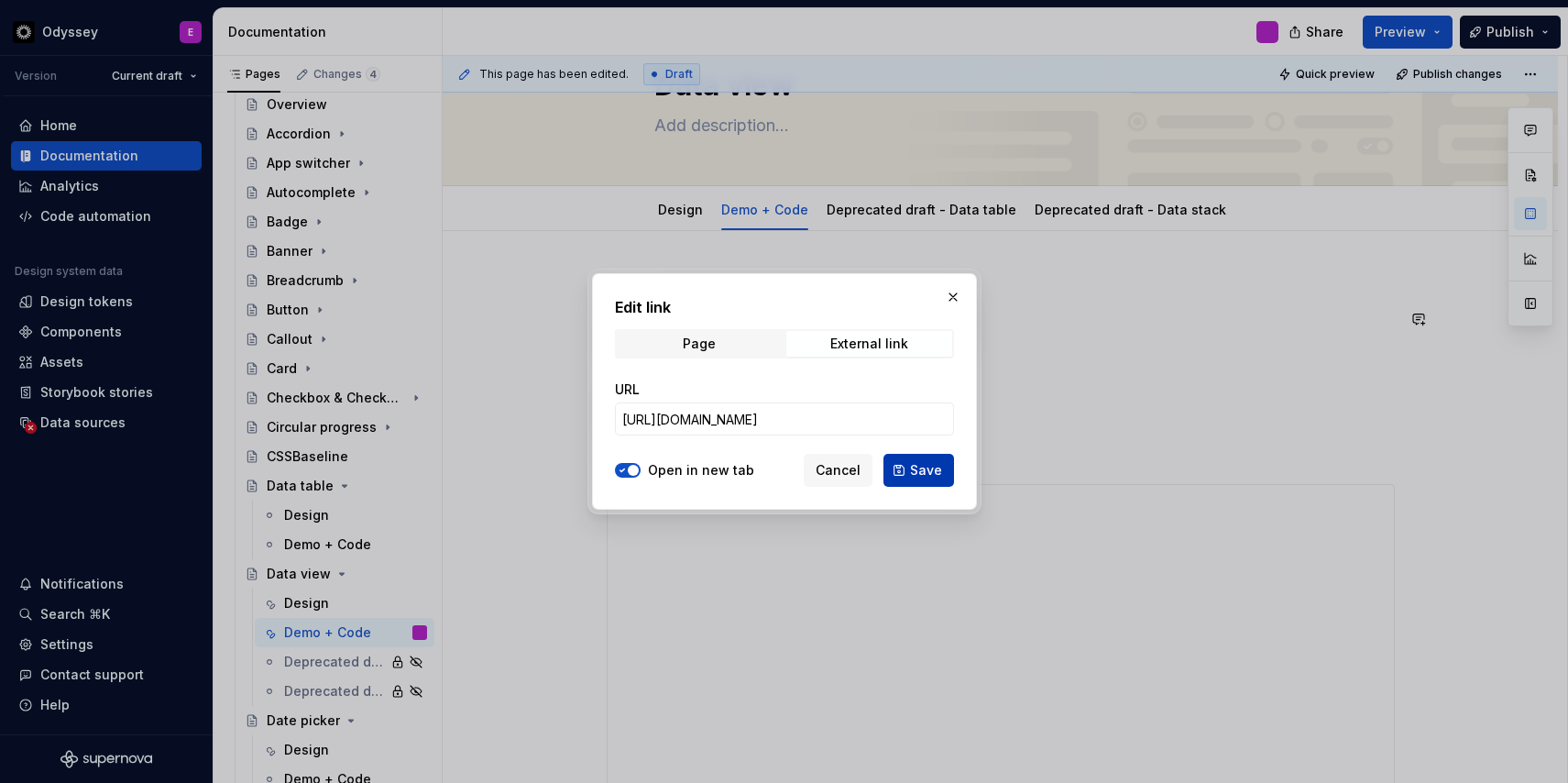
click at [924, 472] on span "Save" at bounding box center [925, 470] width 32 height 19
type textarea "*"
type input "[URL][DOMAIN_NAME]"
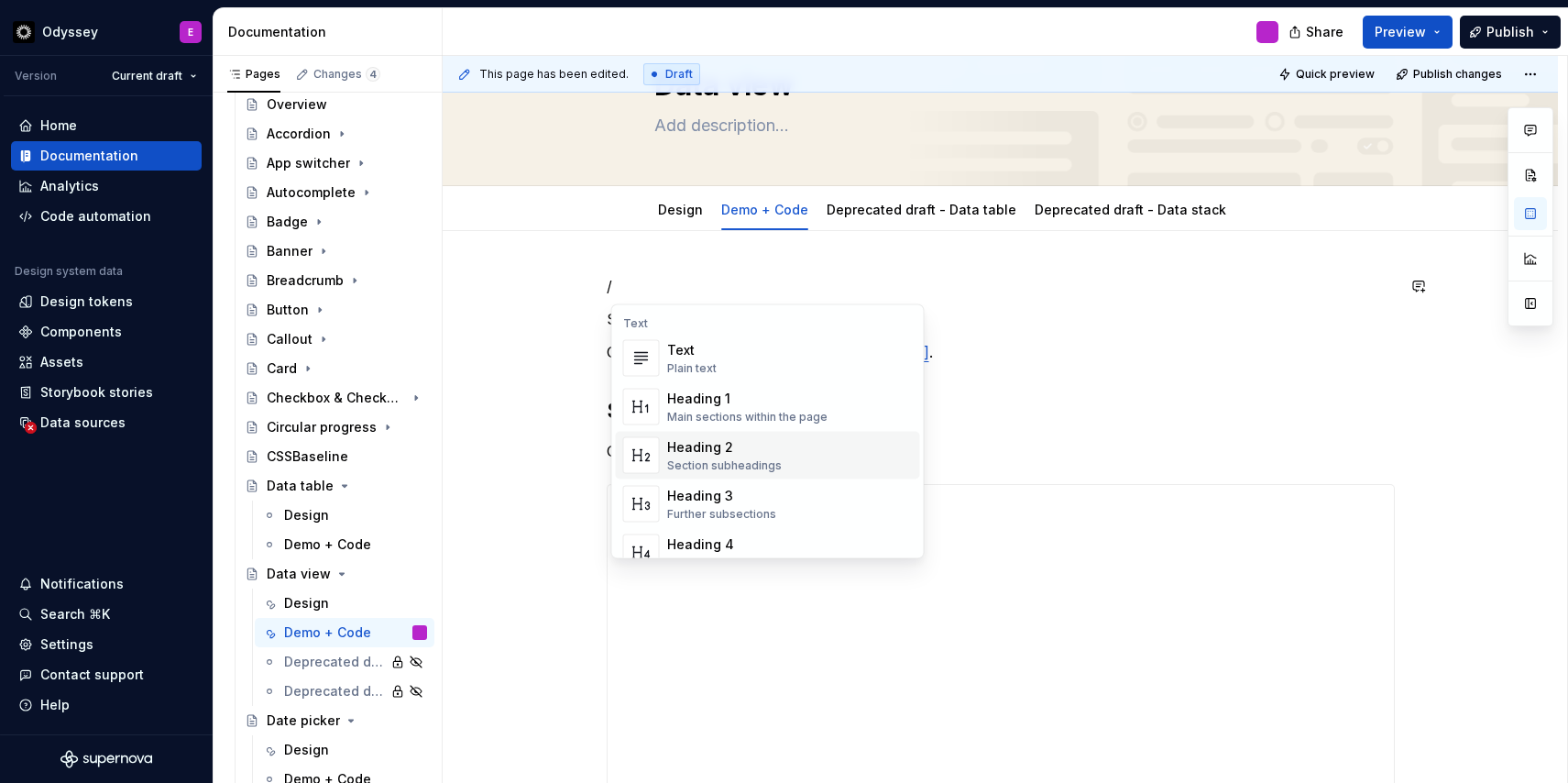
click at [673, 443] on div "Heading 2" at bounding box center [724, 447] width 115 height 19
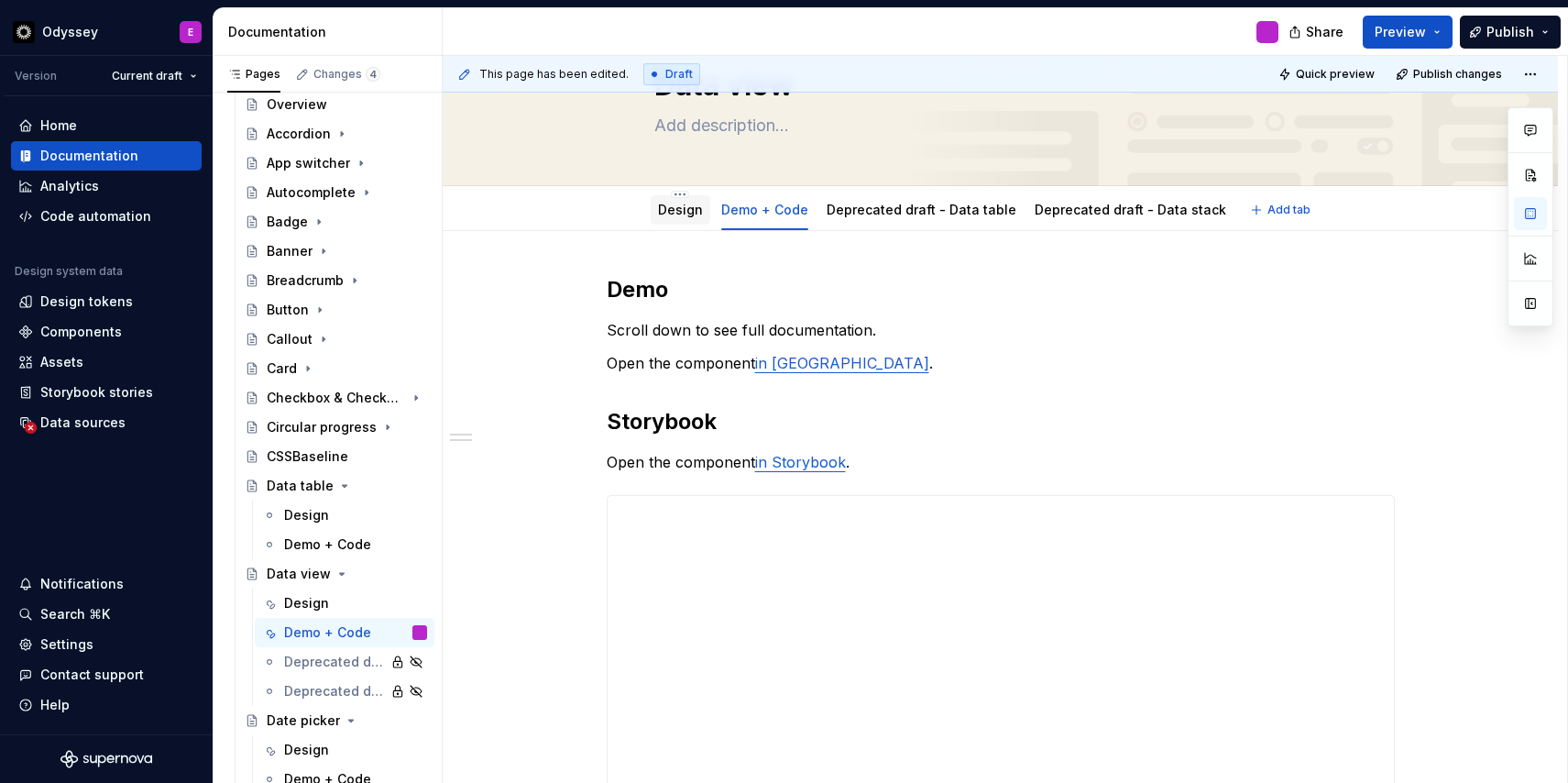
click at [690, 210] on link "Design" at bounding box center [680, 209] width 45 height 16
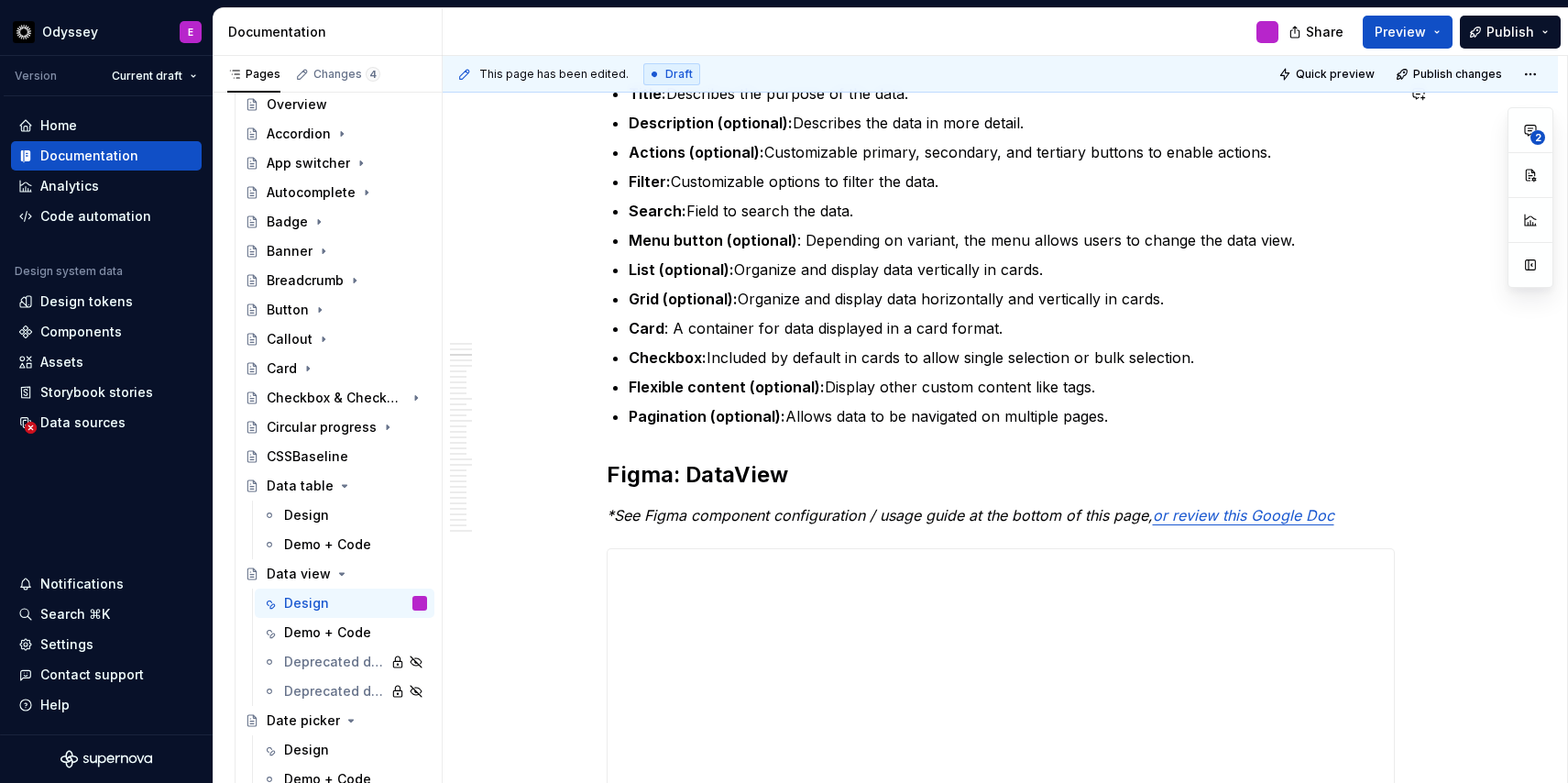
scroll to position [1187, 0]
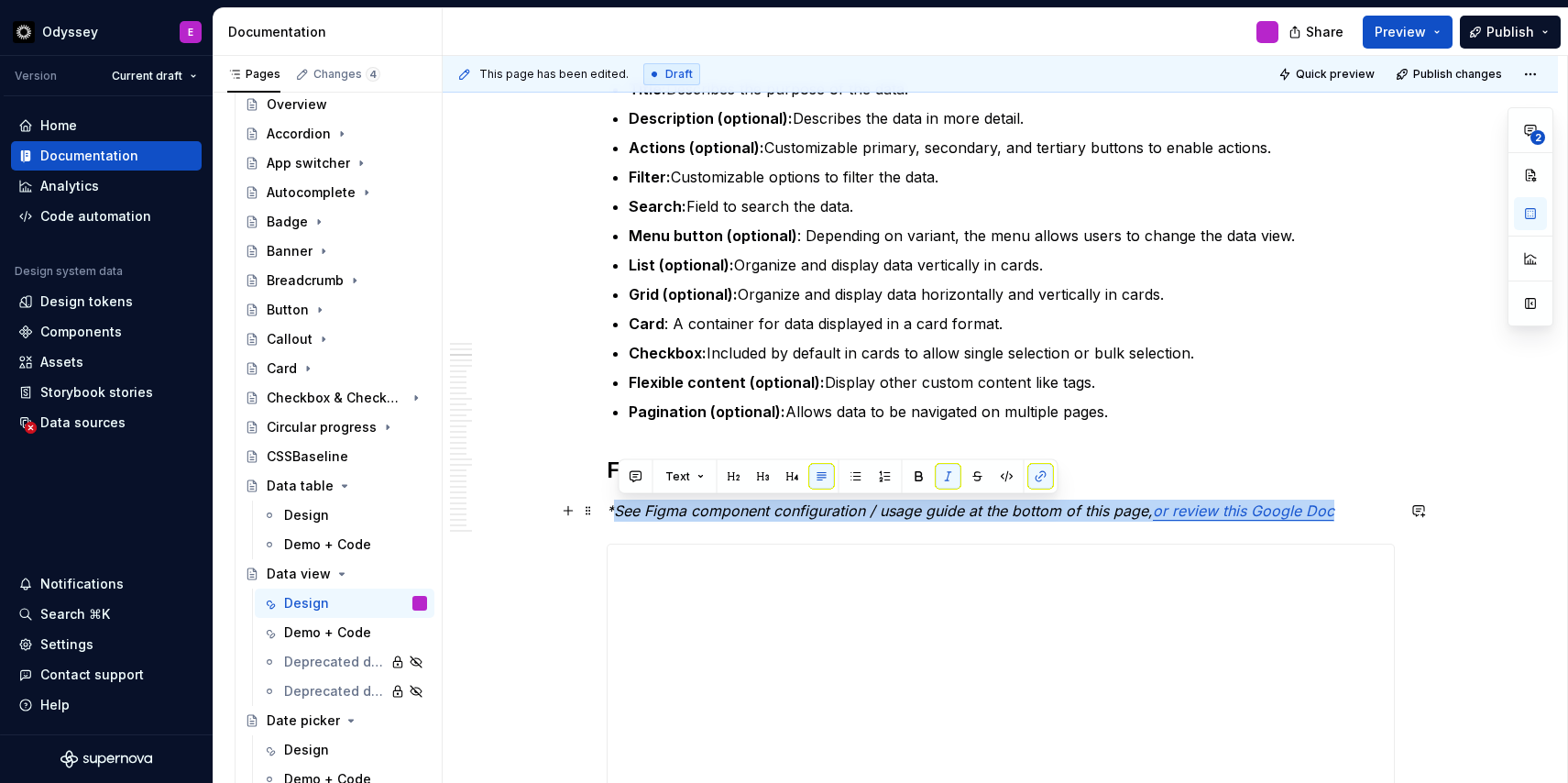
drag, startPoint x: 618, startPoint y: 515, endPoint x: 1341, endPoint y: 507, distance: 723.0
click at [1341, 507] on p "*See Figma component configuration / usage guide at the bottom of this page, or…" at bounding box center [1001, 510] width 788 height 22
copy p "See Figma component configuration / usage guide at the bottom of this page, or …"
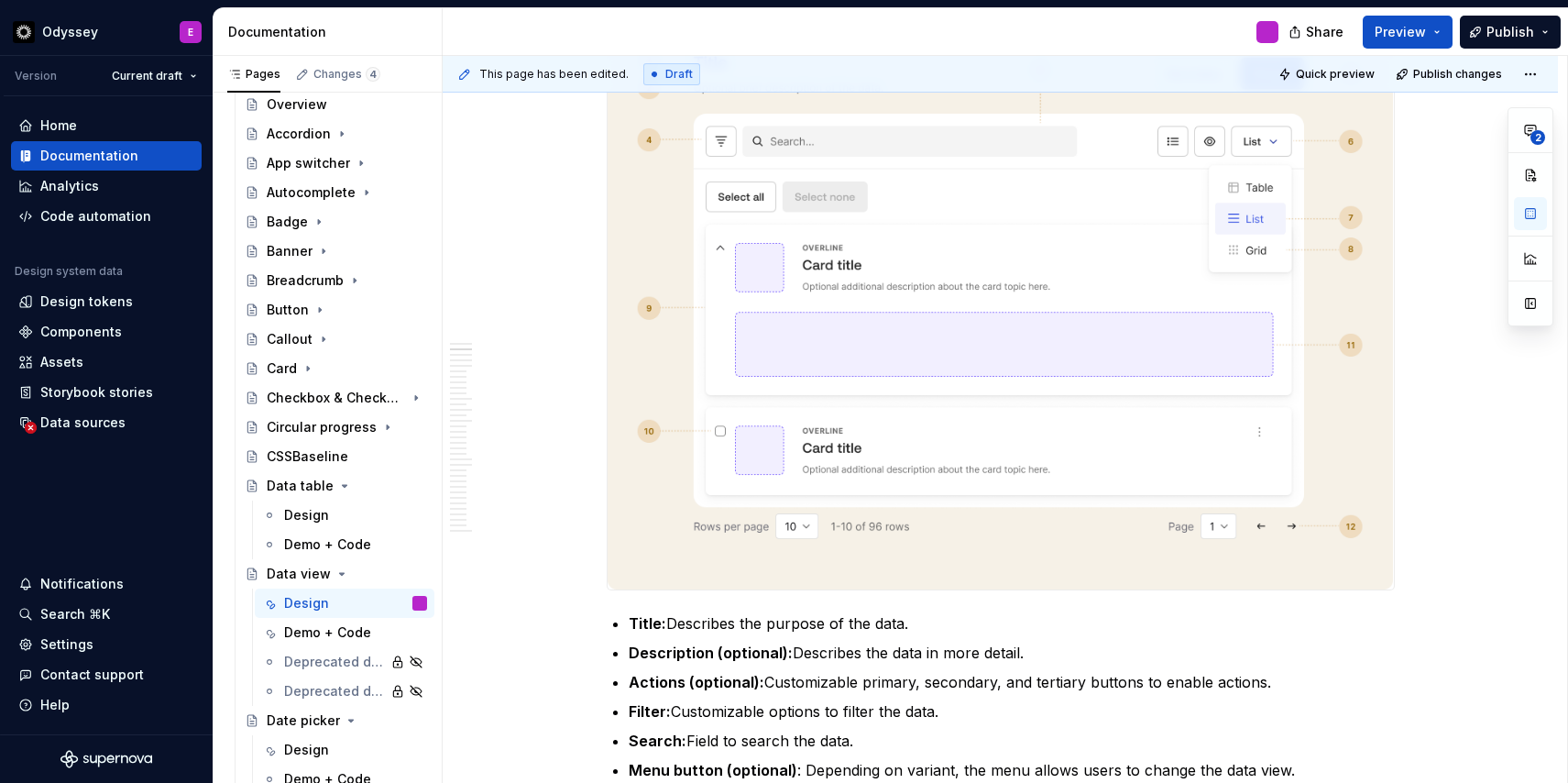
scroll to position [0, 0]
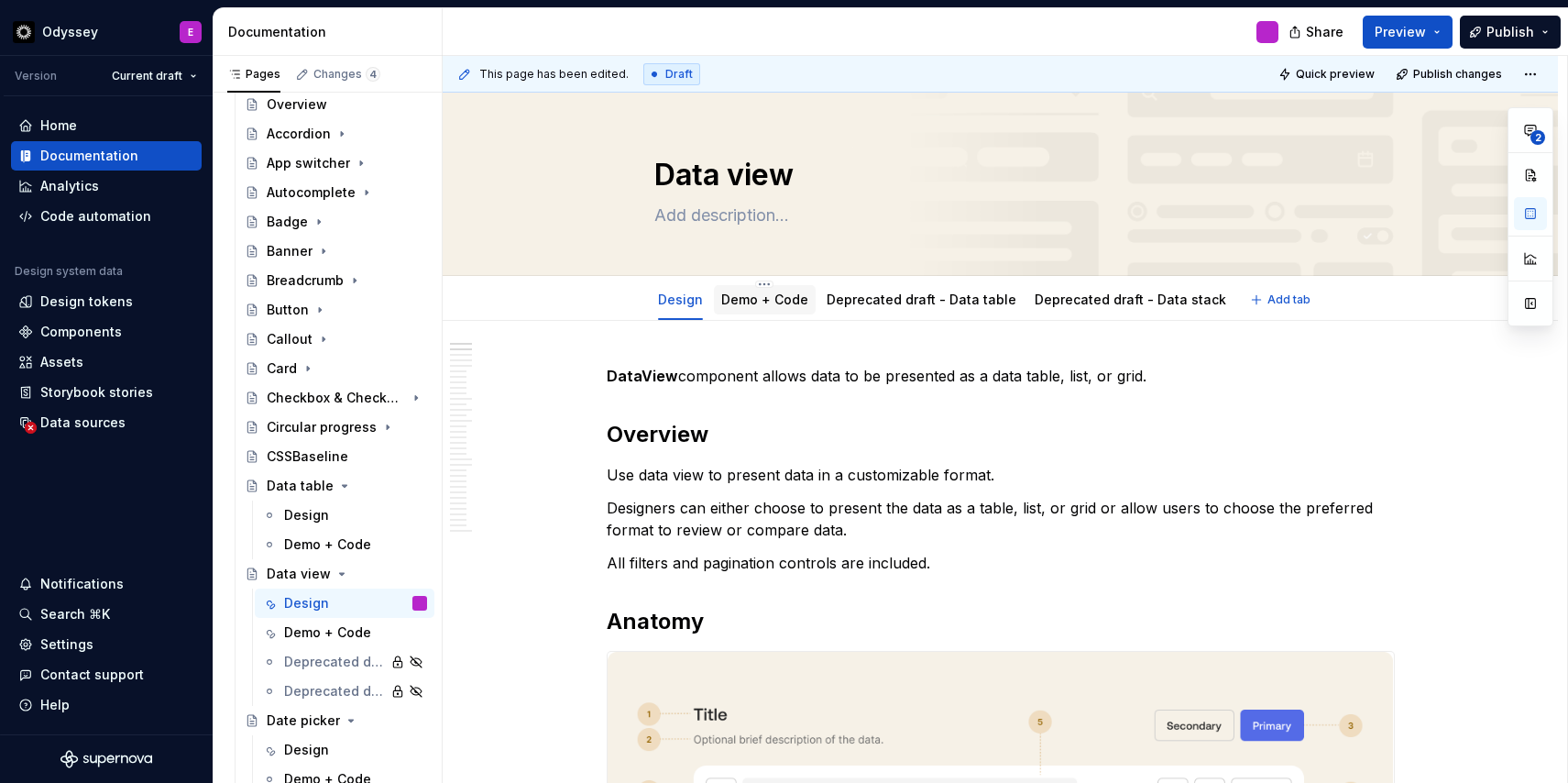
click at [734, 299] on link "Demo + Code" at bounding box center [765, 299] width 87 height 16
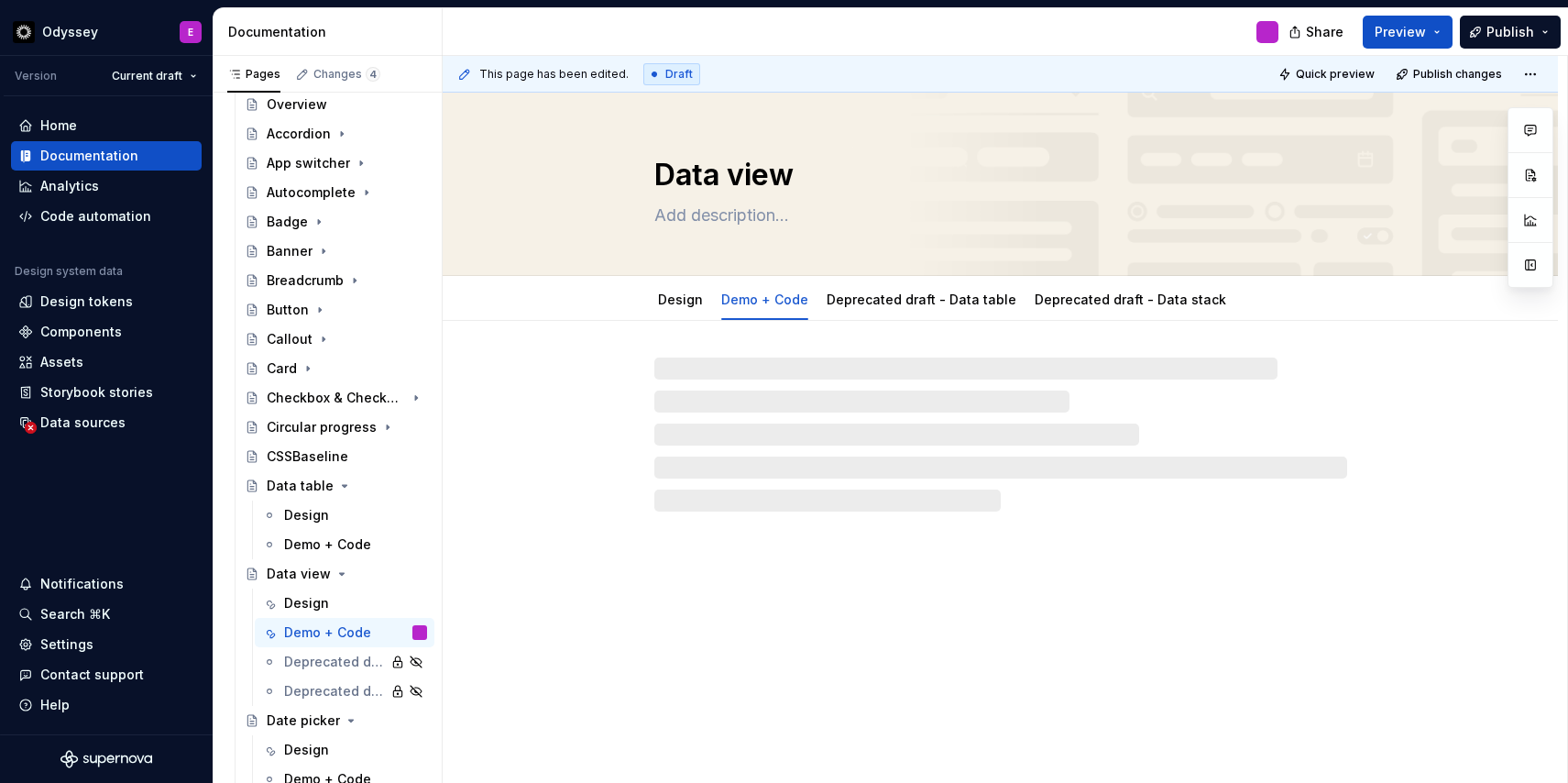
type textarea "*"
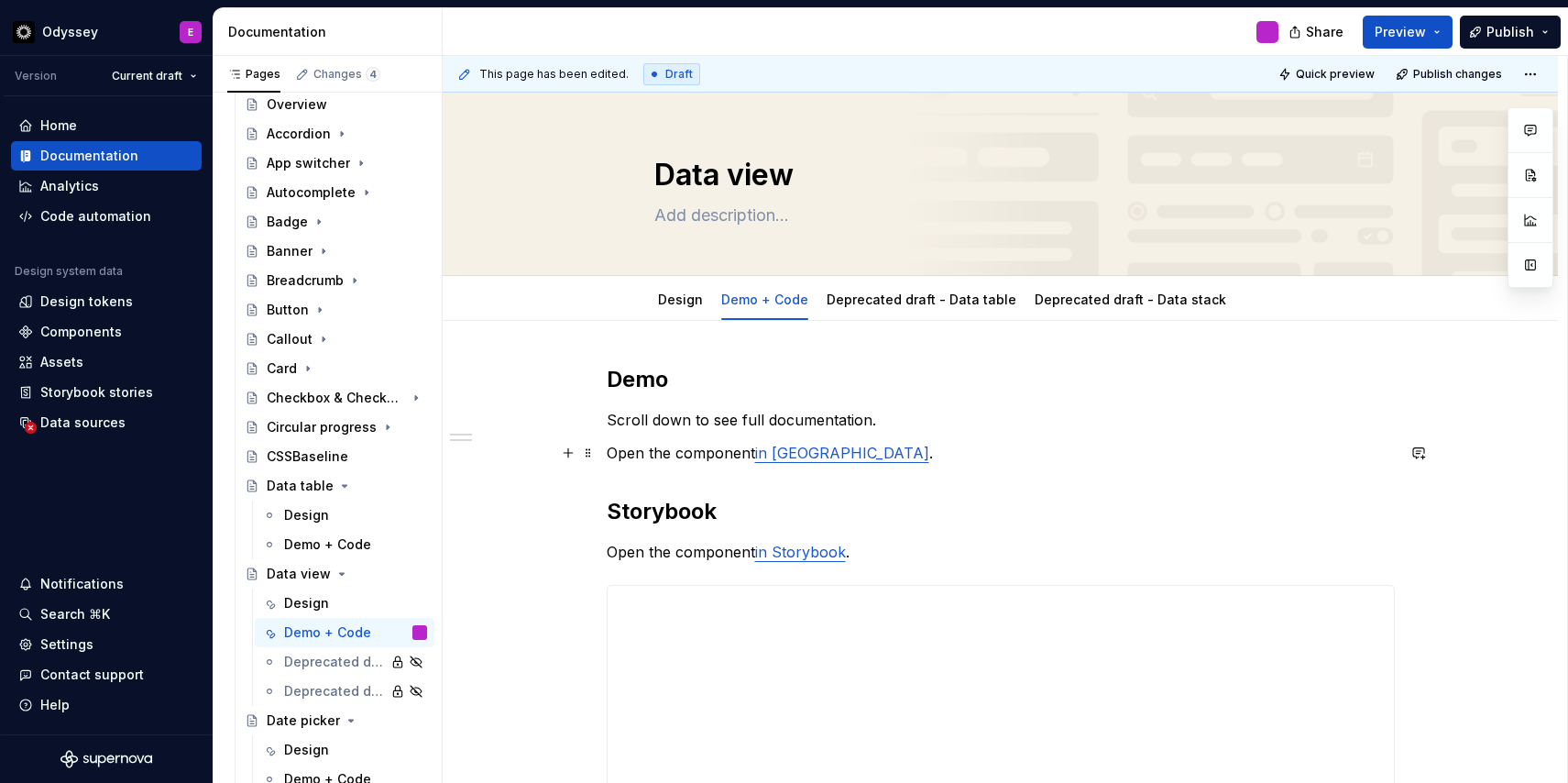
click at [835, 461] on p "Open the component in Figma ." at bounding box center [1001, 453] width 788 height 22
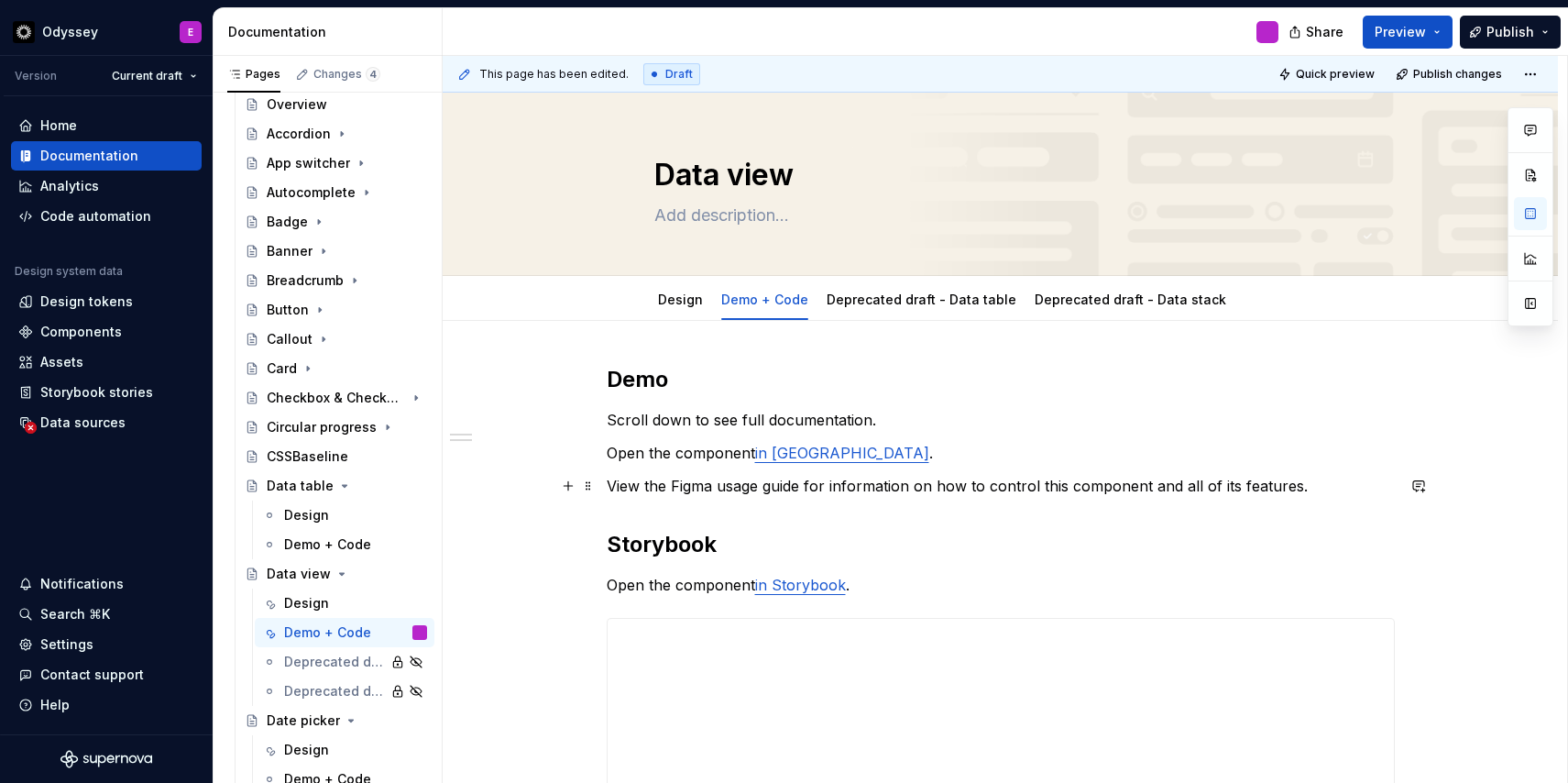
click at [674, 490] on p "View the Figma usage guide for information on how to control this component and…" at bounding box center [1001, 486] width 788 height 22
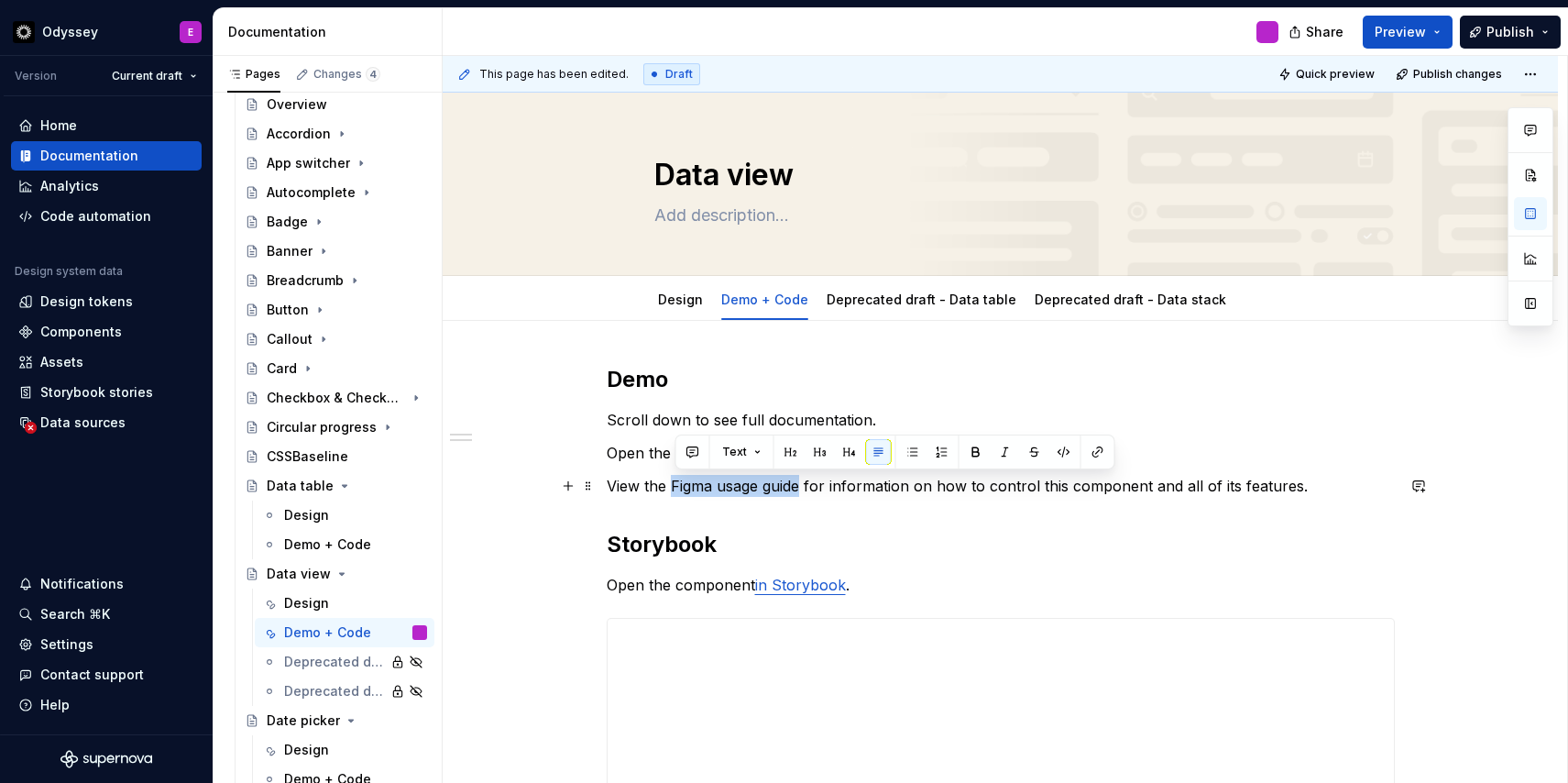
drag, startPoint x: 674, startPoint y: 490, endPoint x: 806, endPoint y: 494, distance: 132.1
click at [806, 494] on p "View the Figma usage guide for information on how to control this component and…" at bounding box center [1001, 486] width 788 height 22
click at [675, 487] on p "View the Figma usage guide for information on how to control this component and…" at bounding box center [1001, 486] width 788 height 22
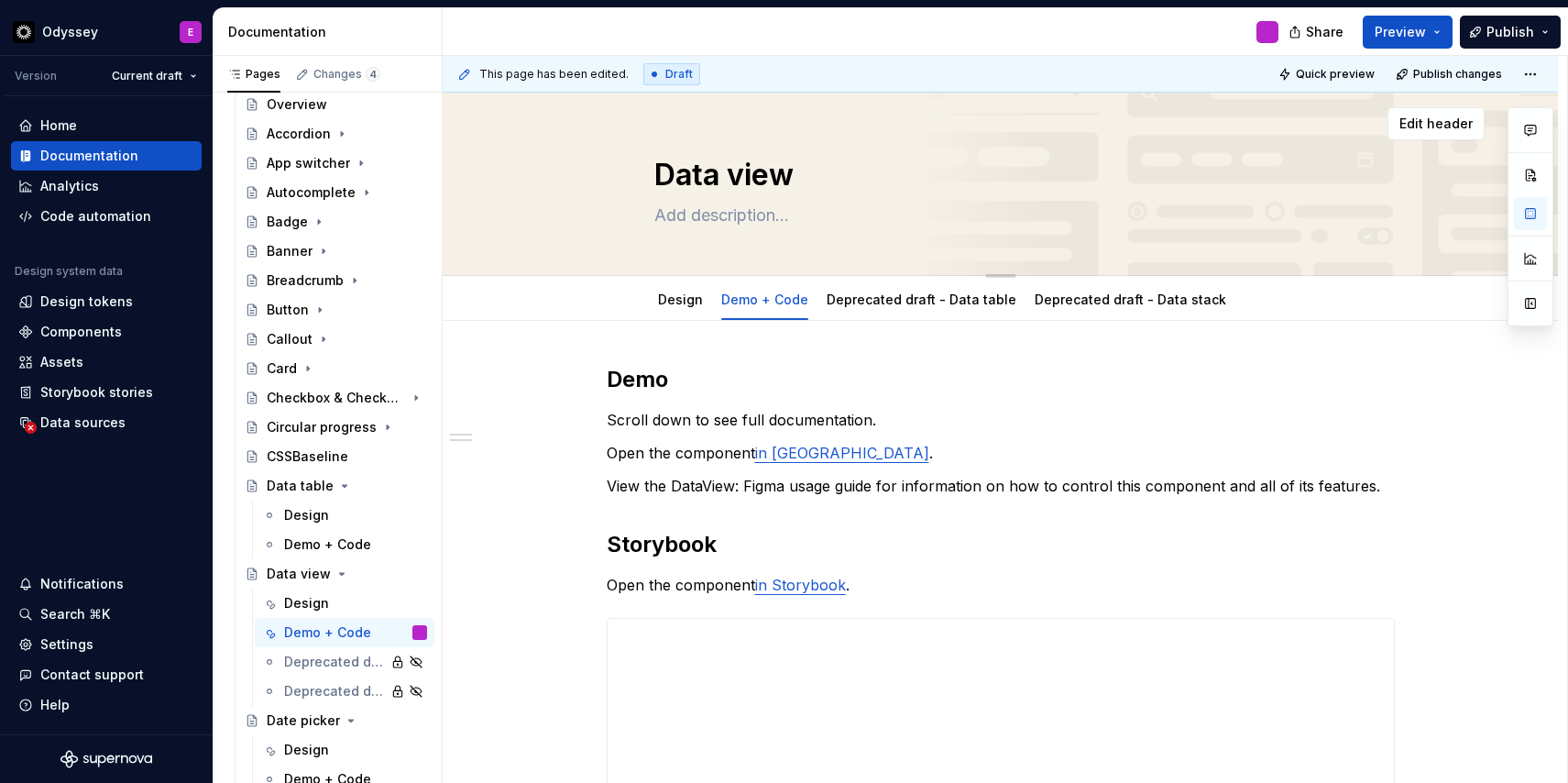
type textarea "*"
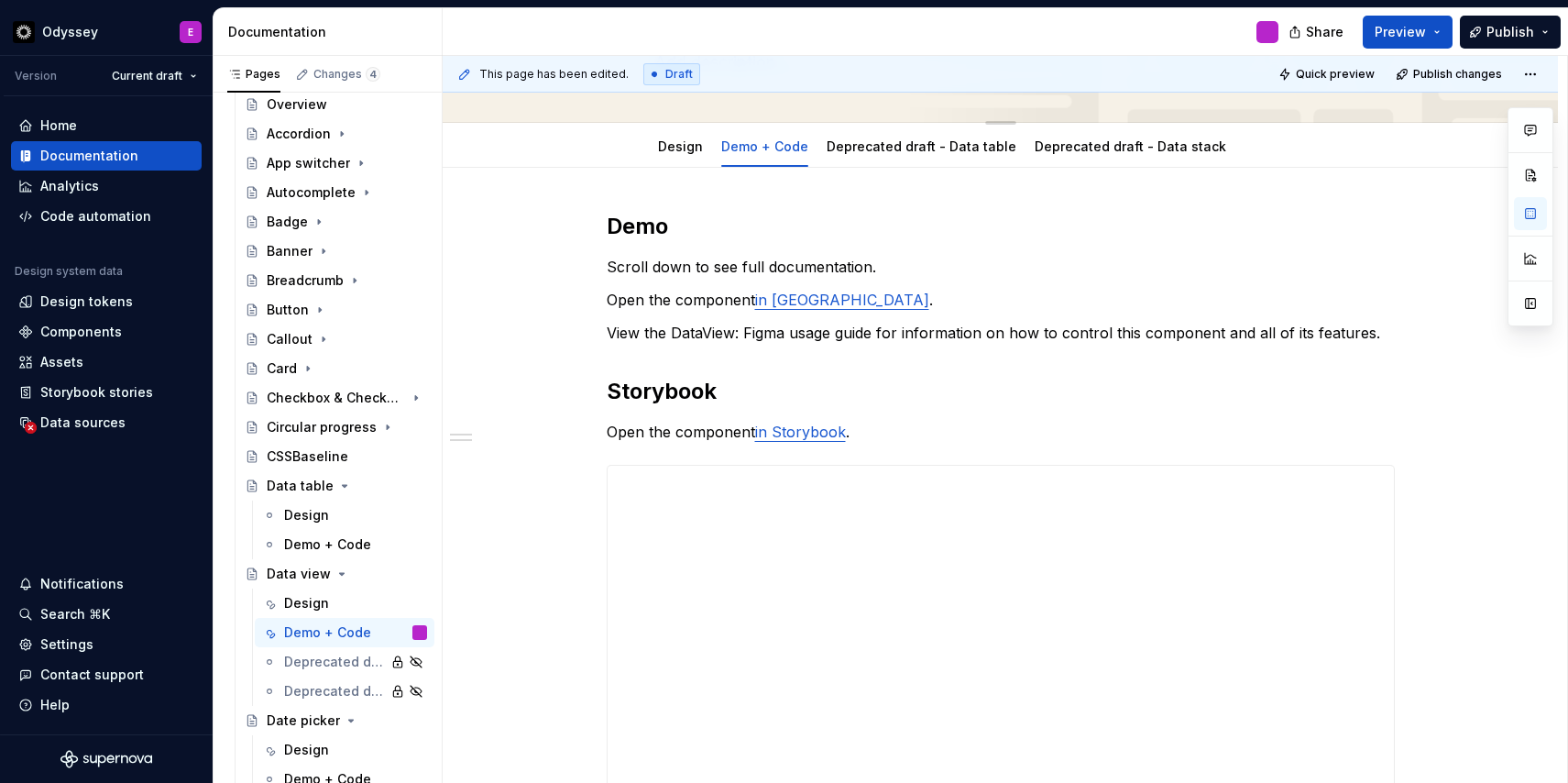
scroll to position [162, 0]
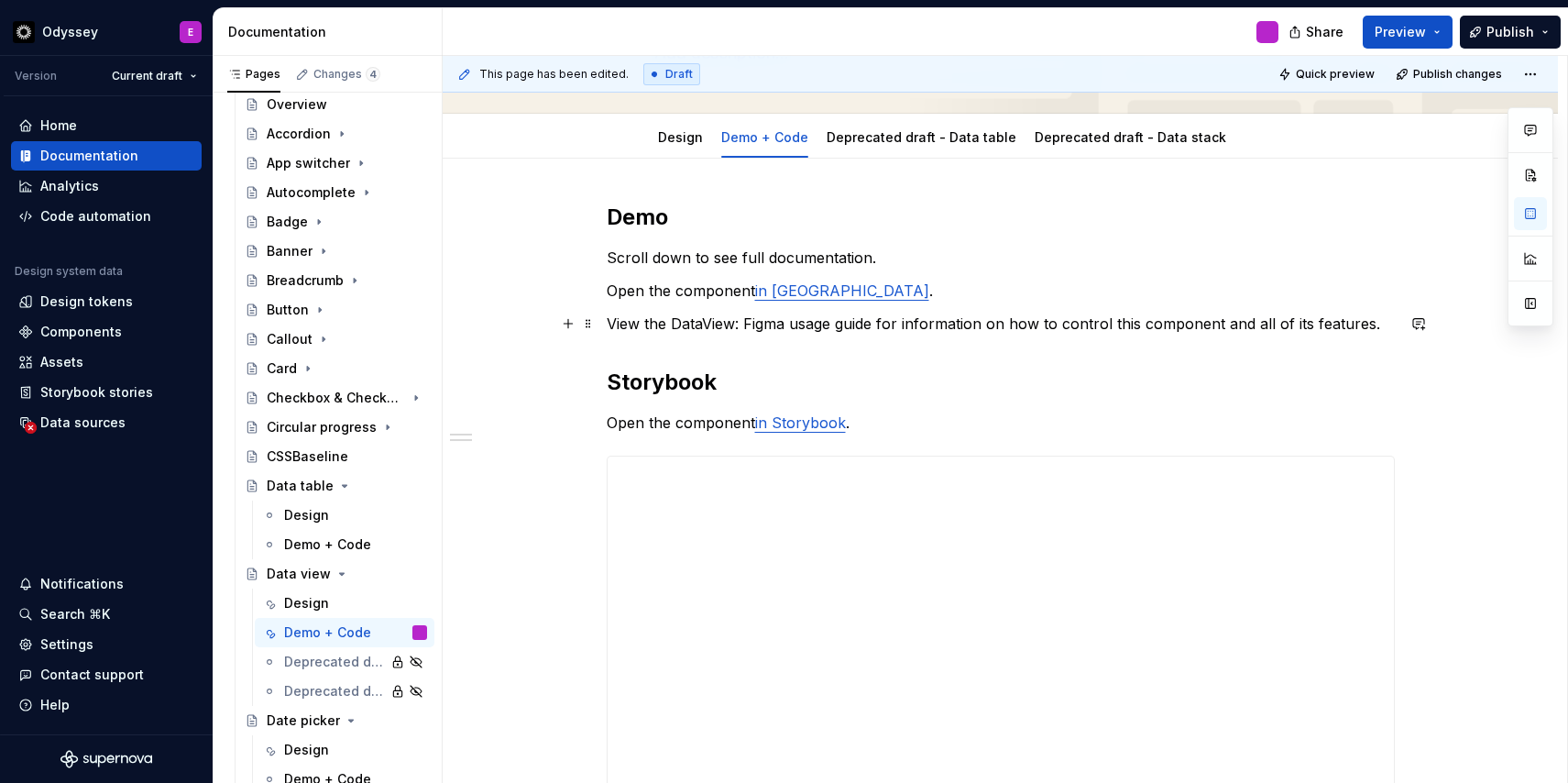
click at [741, 324] on p "View the DataView: Figma usage guide for information on how to control this com…" at bounding box center [1001, 324] width 788 height 22
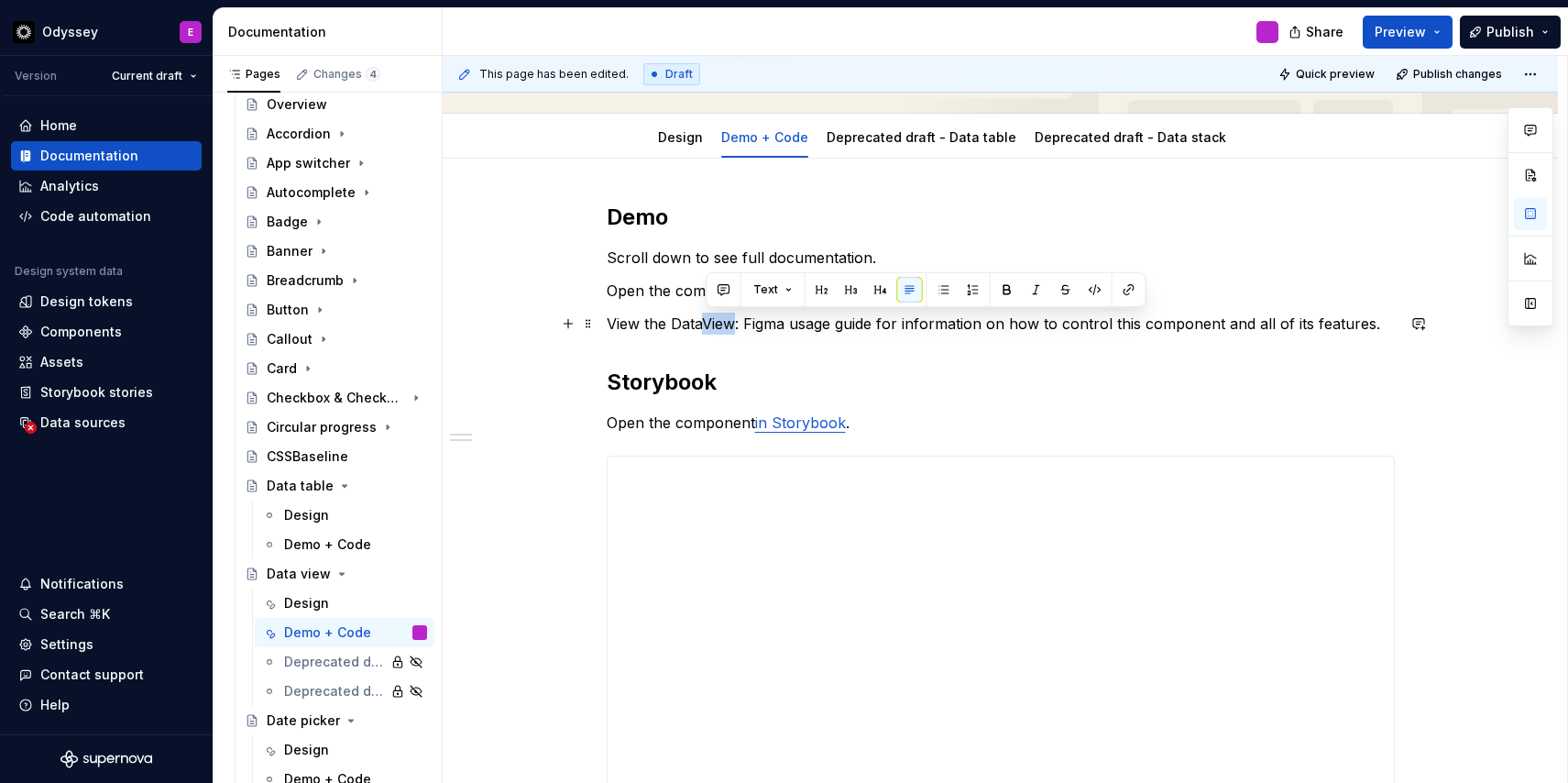
drag, startPoint x: 741, startPoint y: 324, endPoint x: 709, endPoint y: 323, distance: 32.0
click at [709, 323] on p "View the DataView: Figma usage guide for information on how to control this com…" at bounding box center [1001, 324] width 788 height 22
drag, startPoint x: 678, startPoint y: 324, endPoint x: 881, endPoint y: 330, distance: 203.1
click at [881, 330] on p "View the DataTable: Figma usage guide for information on how to control this co…" at bounding box center [1001, 324] width 788 height 22
click at [1091, 287] on button "button" at bounding box center [1098, 289] width 26 height 26
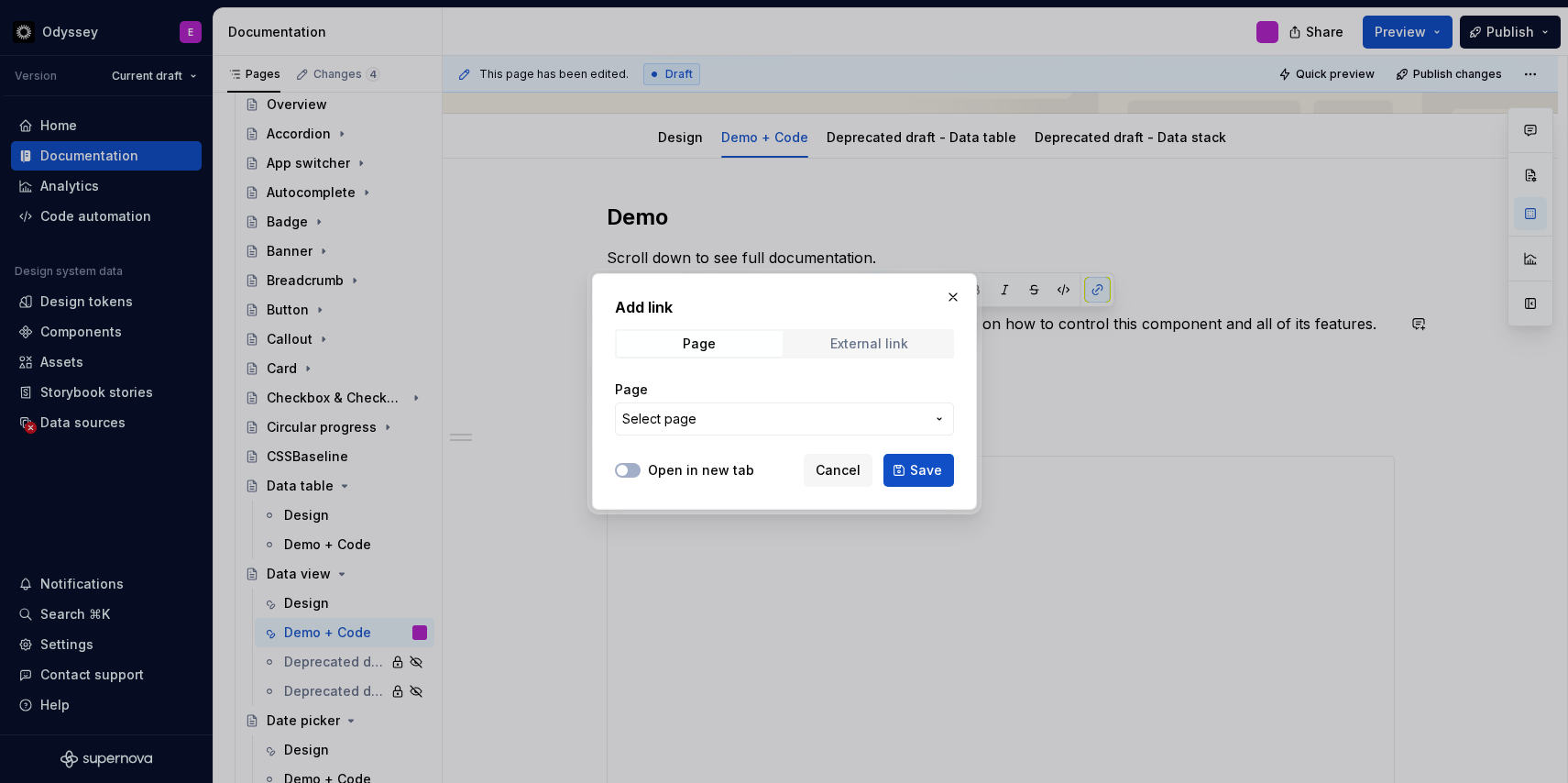
click at [846, 344] on div "External link" at bounding box center [869, 344] width 78 height 15
click at [636, 420] on input "URL" at bounding box center [784, 419] width 339 height 33
paste input "[URL][DOMAIN_NAME]"
type input "[URL][DOMAIN_NAME]"
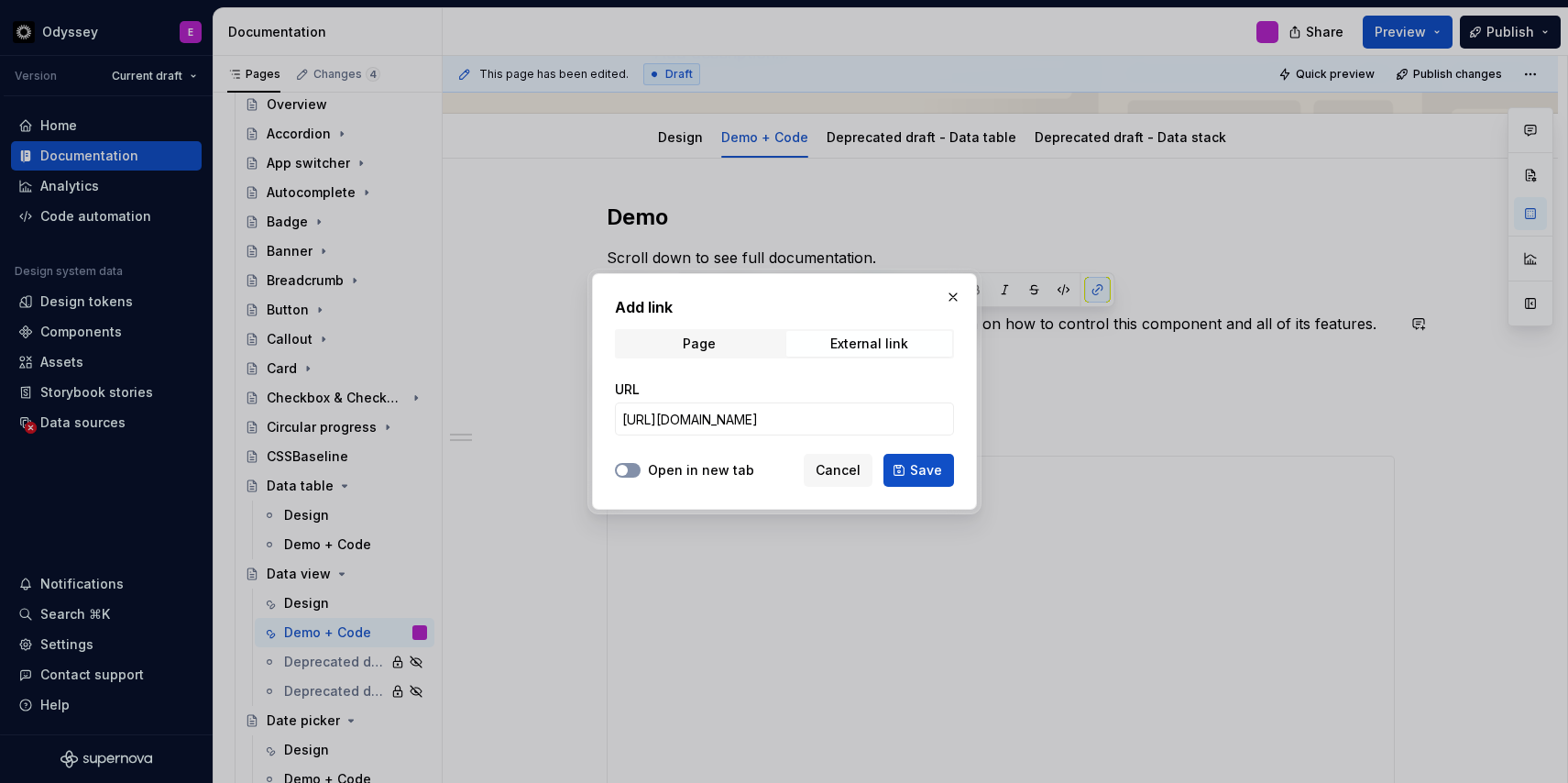
scroll to position [0, 0]
click at [622, 469] on span "button" at bounding box center [622, 470] width 11 height 11
click at [938, 467] on span "Save" at bounding box center [925, 470] width 32 height 19
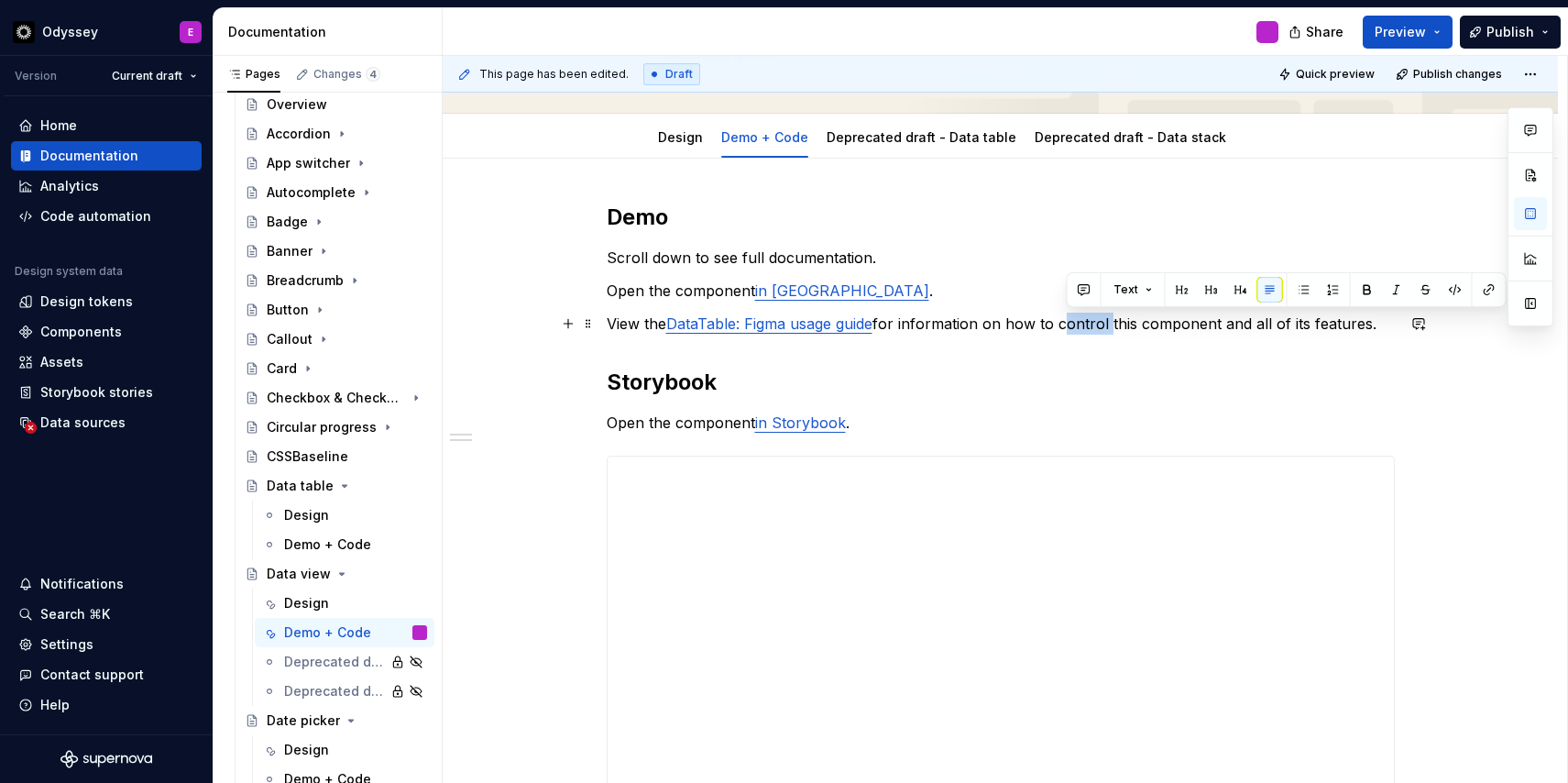
drag, startPoint x: 1067, startPoint y: 323, endPoint x: 1113, endPoint y: 324, distance: 46.0
click at [1113, 324] on p "View the DataTable: Figma usage guide for information on how to control this co…" at bounding box center [1001, 324] width 788 height 22
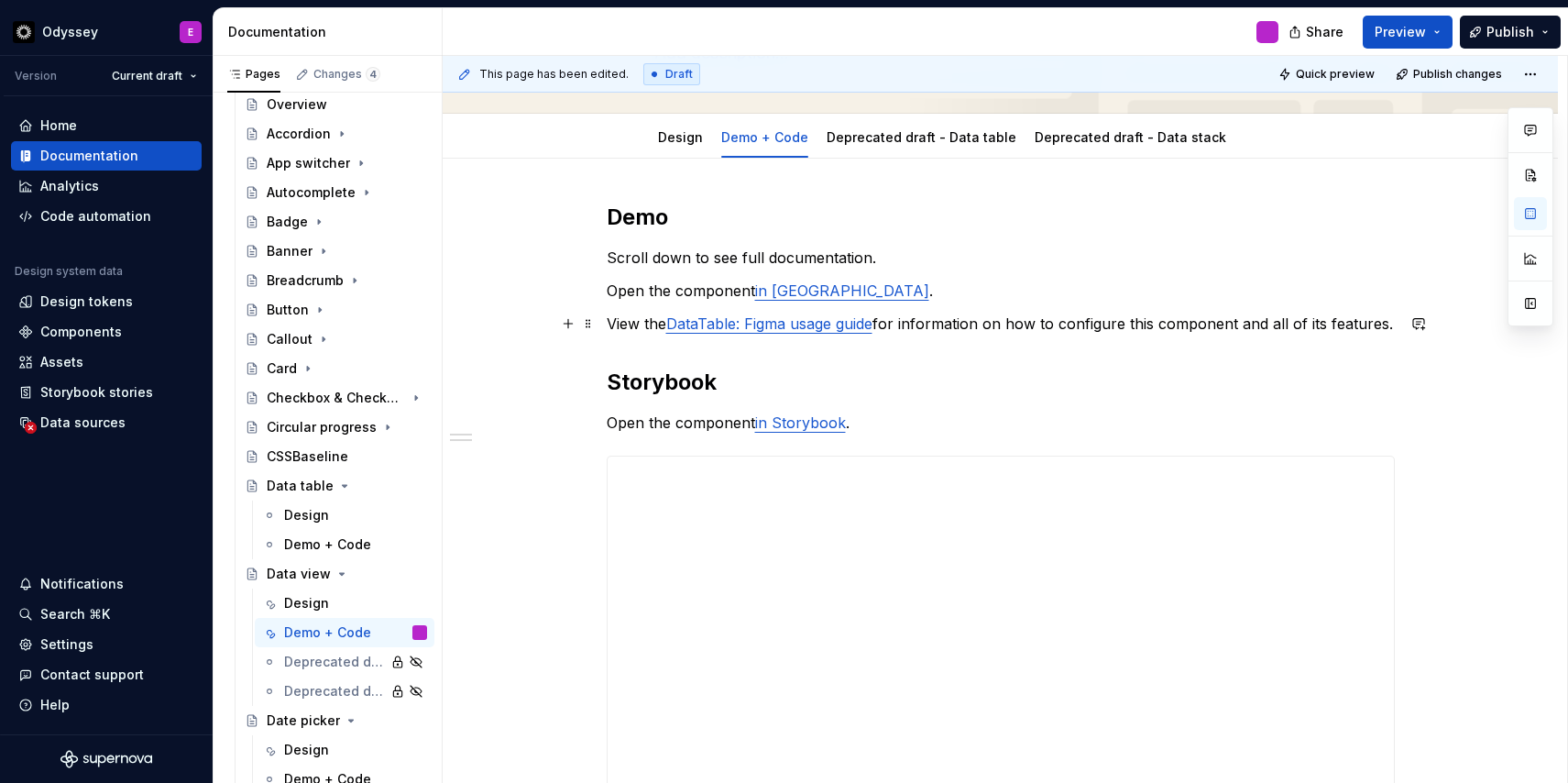
click at [615, 326] on p "View the DataTable: Figma usage guide for information on how to configure this …" at bounding box center [1001, 324] width 788 height 22
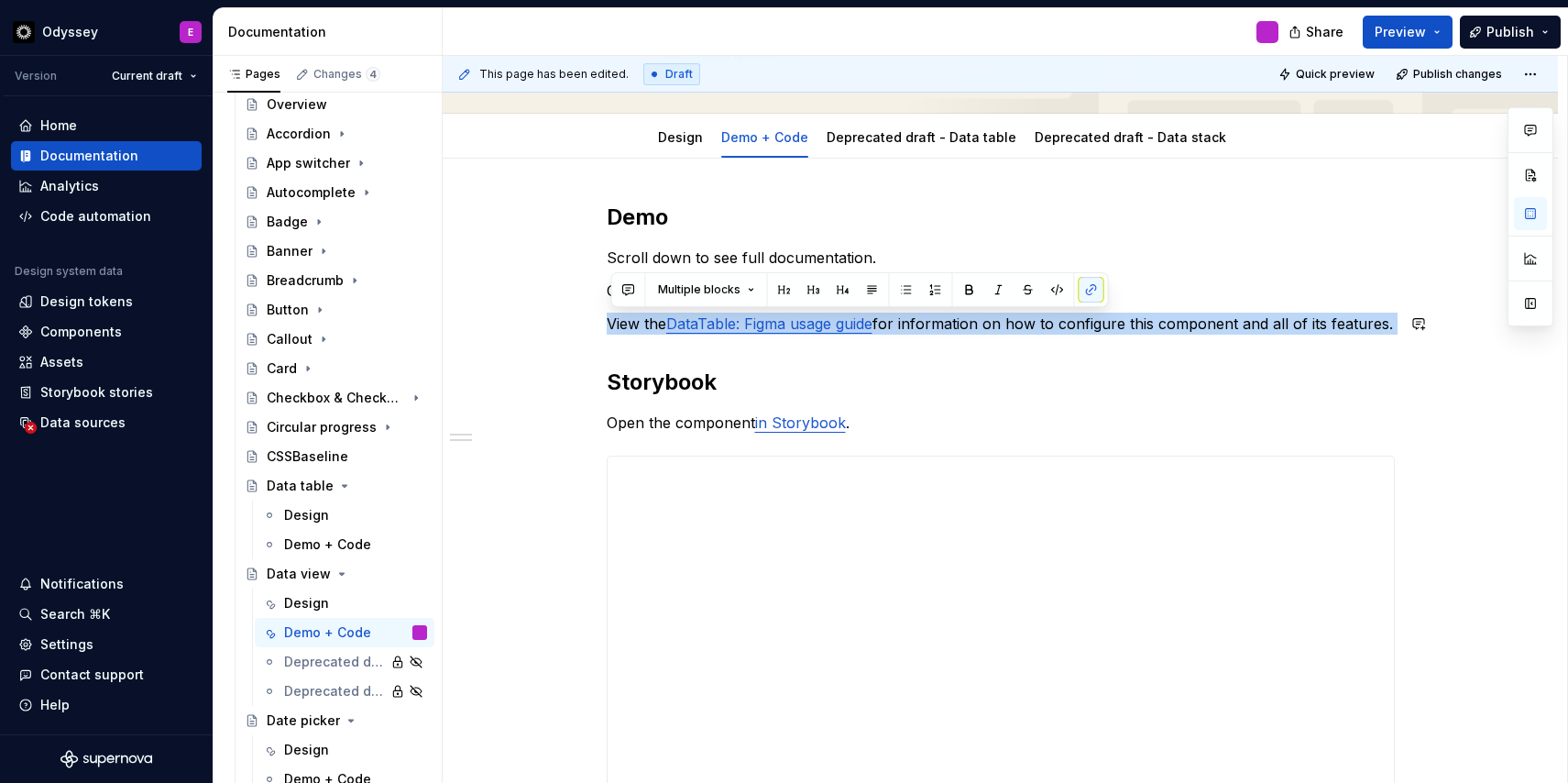
drag, startPoint x: 611, startPoint y: 324, endPoint x: 1397, endPoint y: 337, distance: 786.1
copy p "View the DataTable: Figma usage guide for information on how to configure this …"
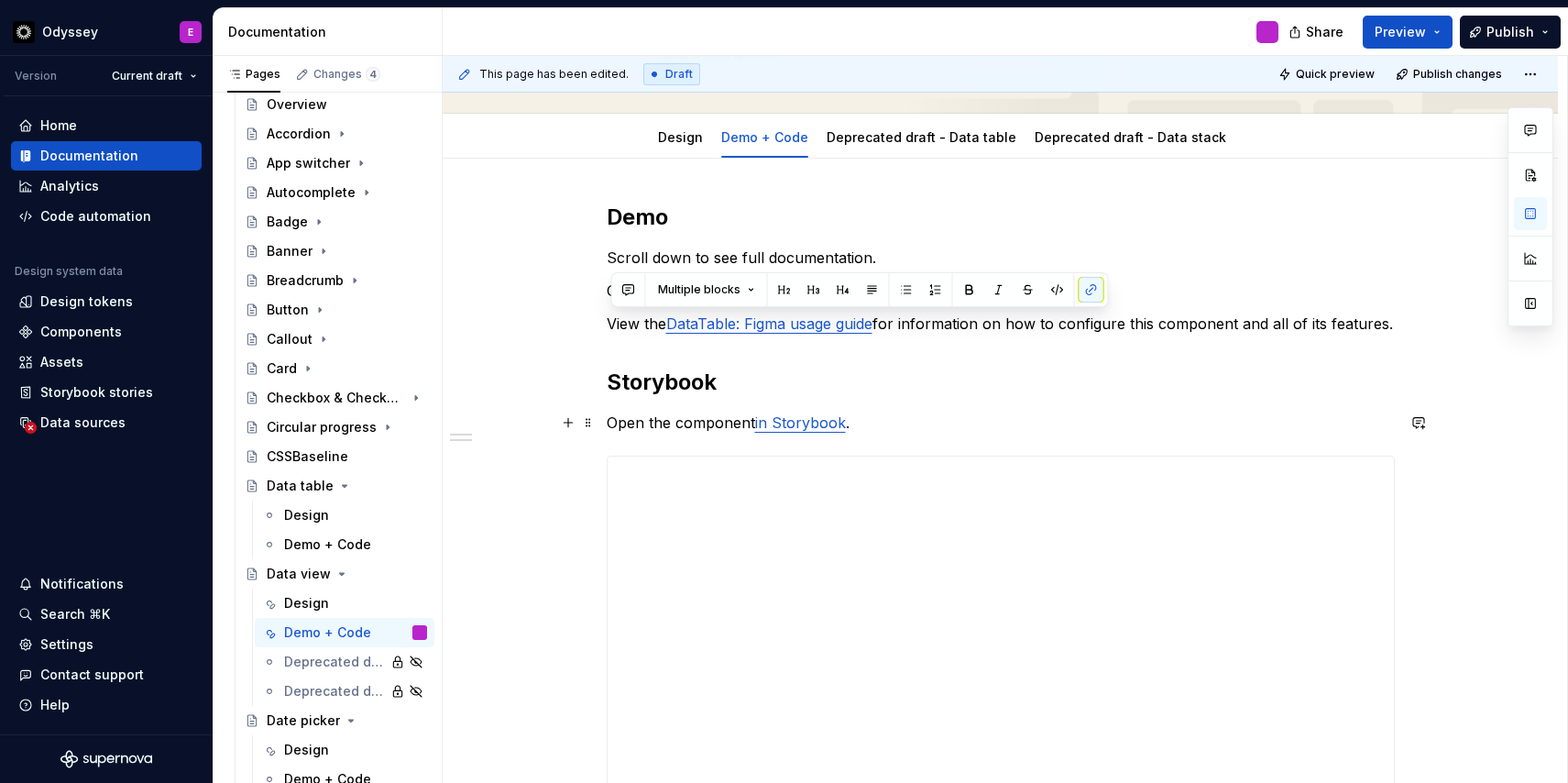
click at [1342, 421] on p "Open the component in Storybook ." at bounding box center [1001, 423] width 788 height 22
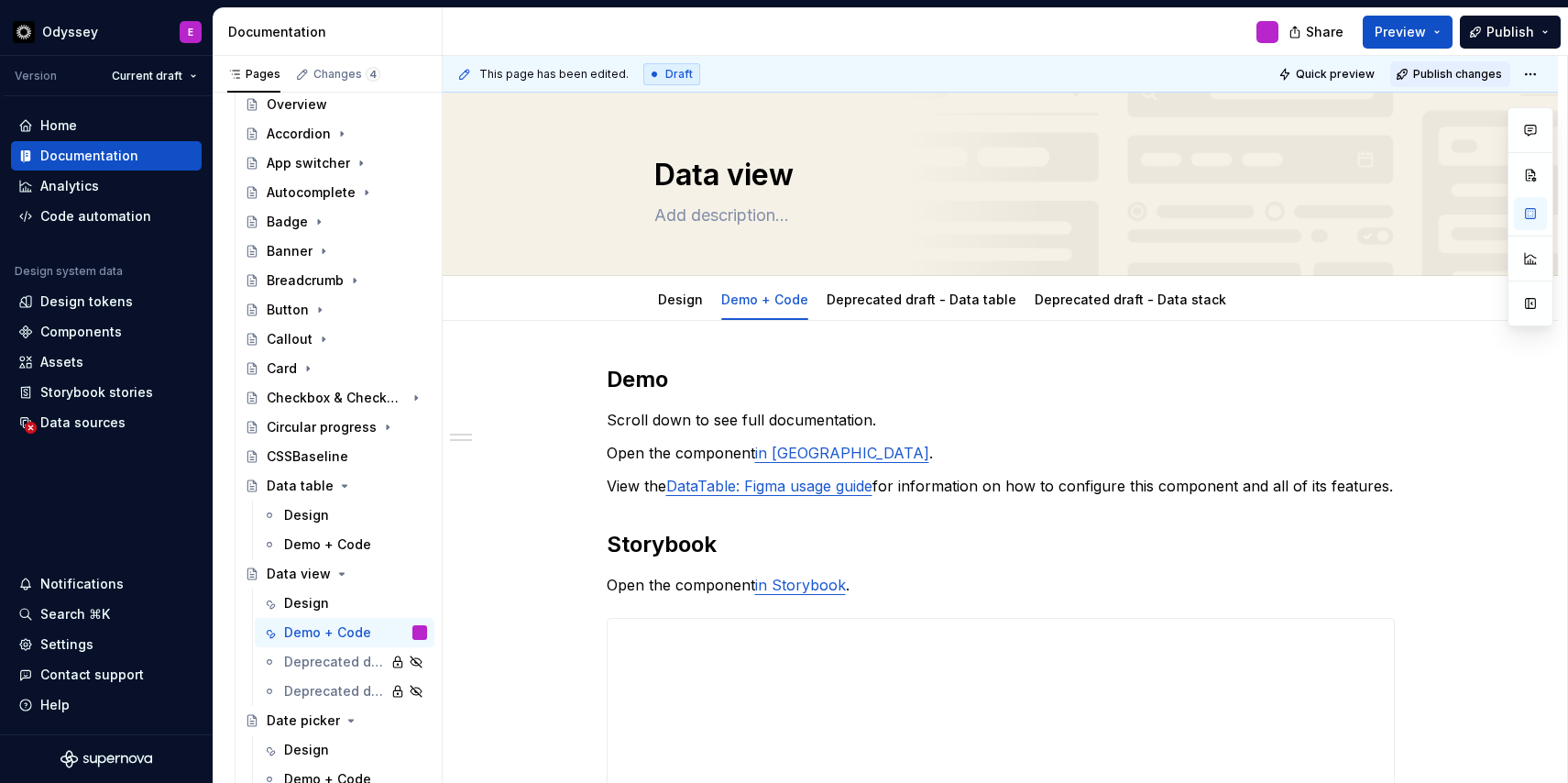
click at [1446, 69] on span "Publish changes" at bounding box center [1458, 74] width 89 height 15
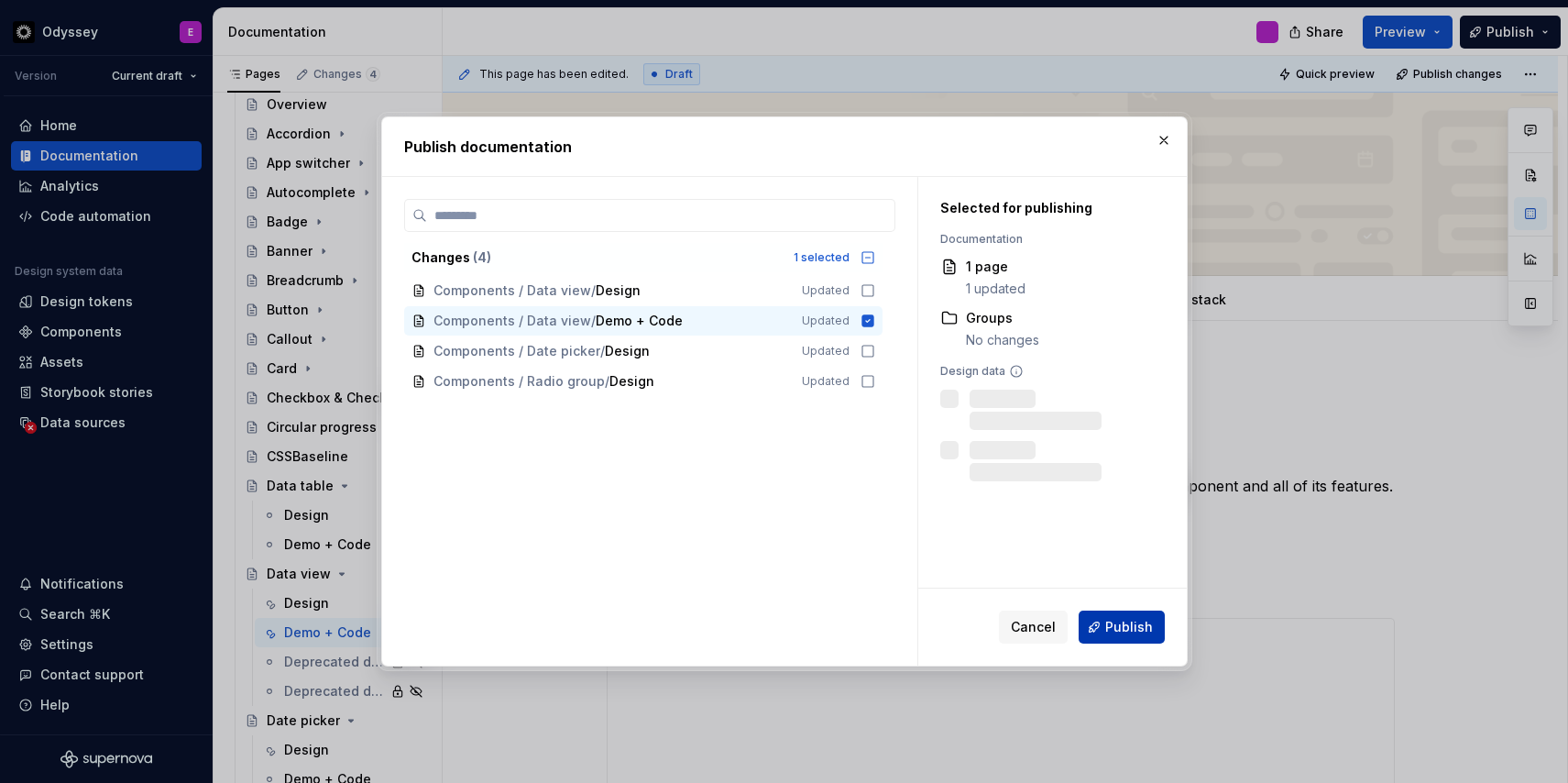
click at [1106, 623] on button "Publish" at bounding box center [1121, 627] width 86 height 33
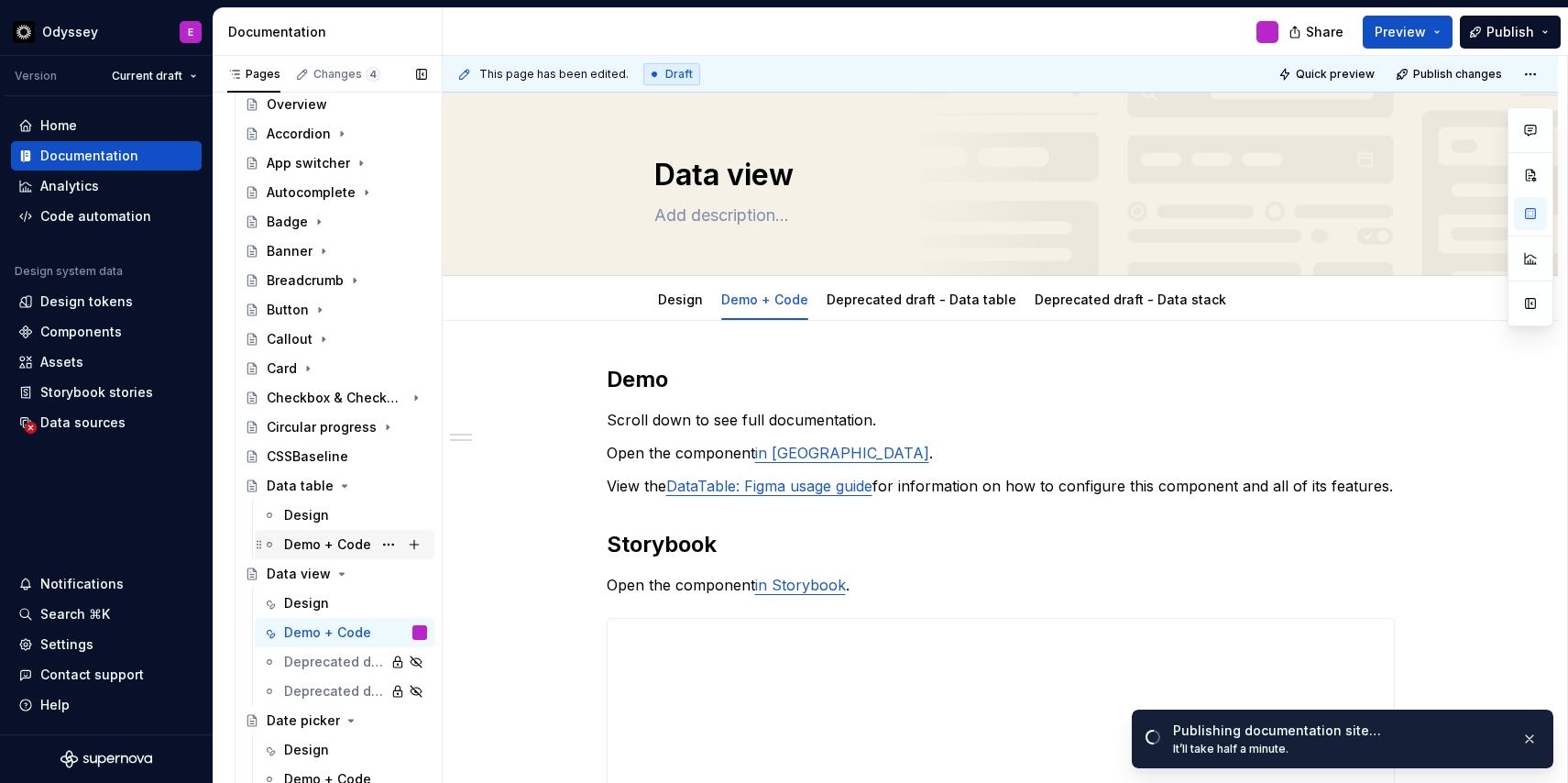
click at [339, 544] on div "Demo + Code" at bounding box center [327, 545] width 87 height 19
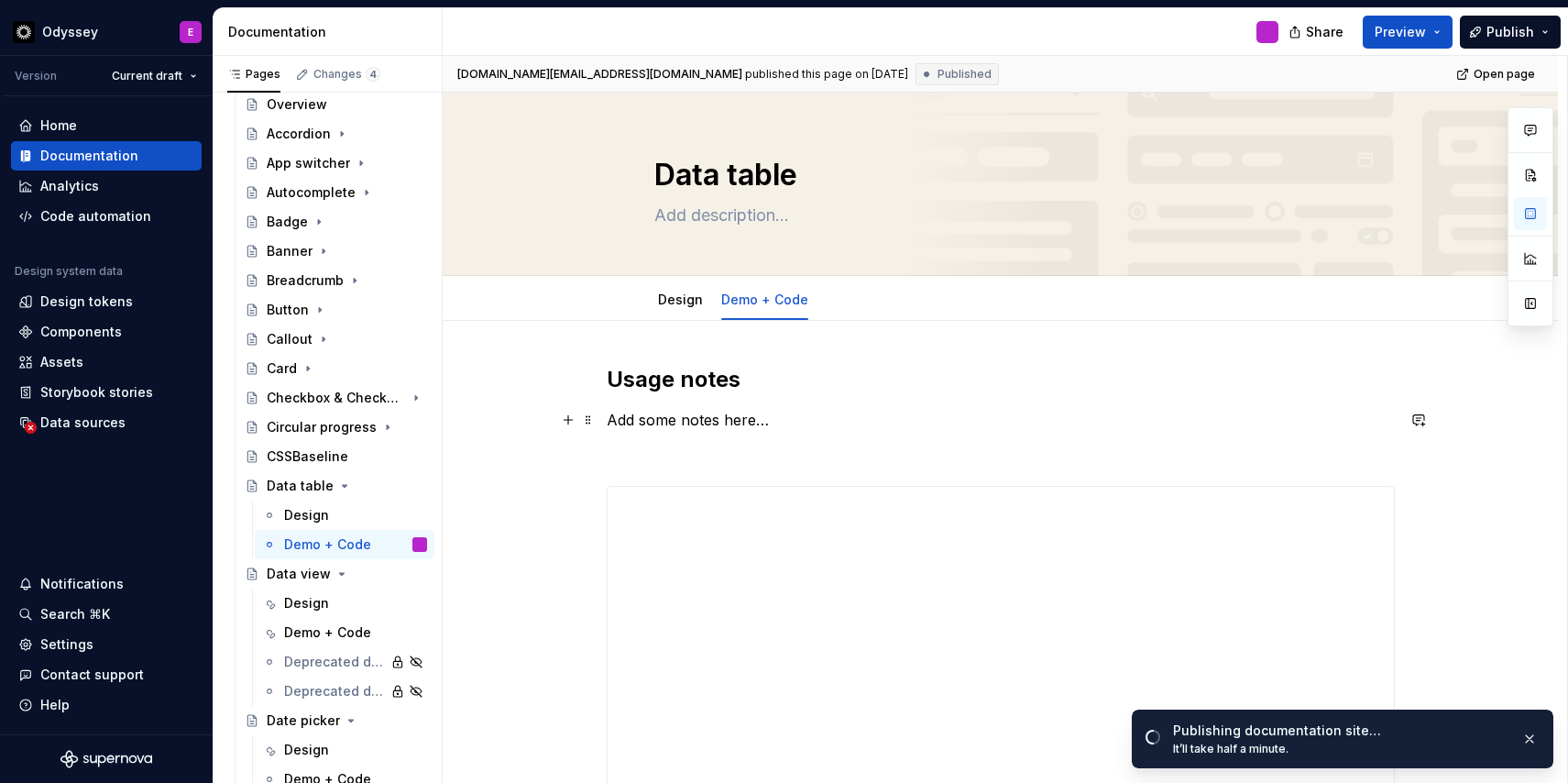
click at [760, 423] on p "Add some notes here…" at bounding box center [1001, 420] width 788 height 22
click at [644, 421] on p "Add some notes here…" at bounding box center [1001, 420] width 788 height 22
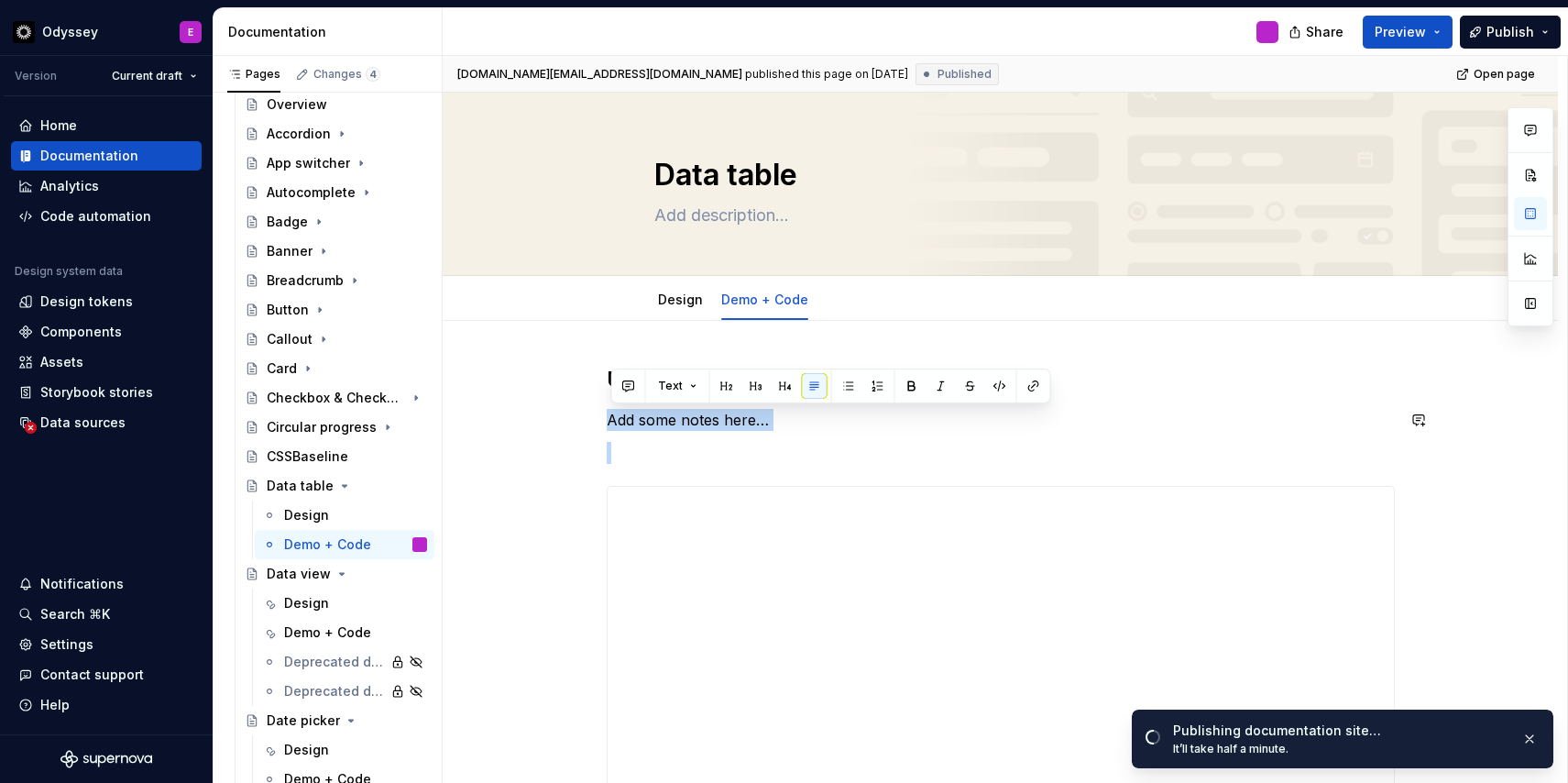
drag, startPoint x: 613, startPoint y: 422, endPoint x: 774, endPoint y: 431, distance: 161.3
type textarea "*"
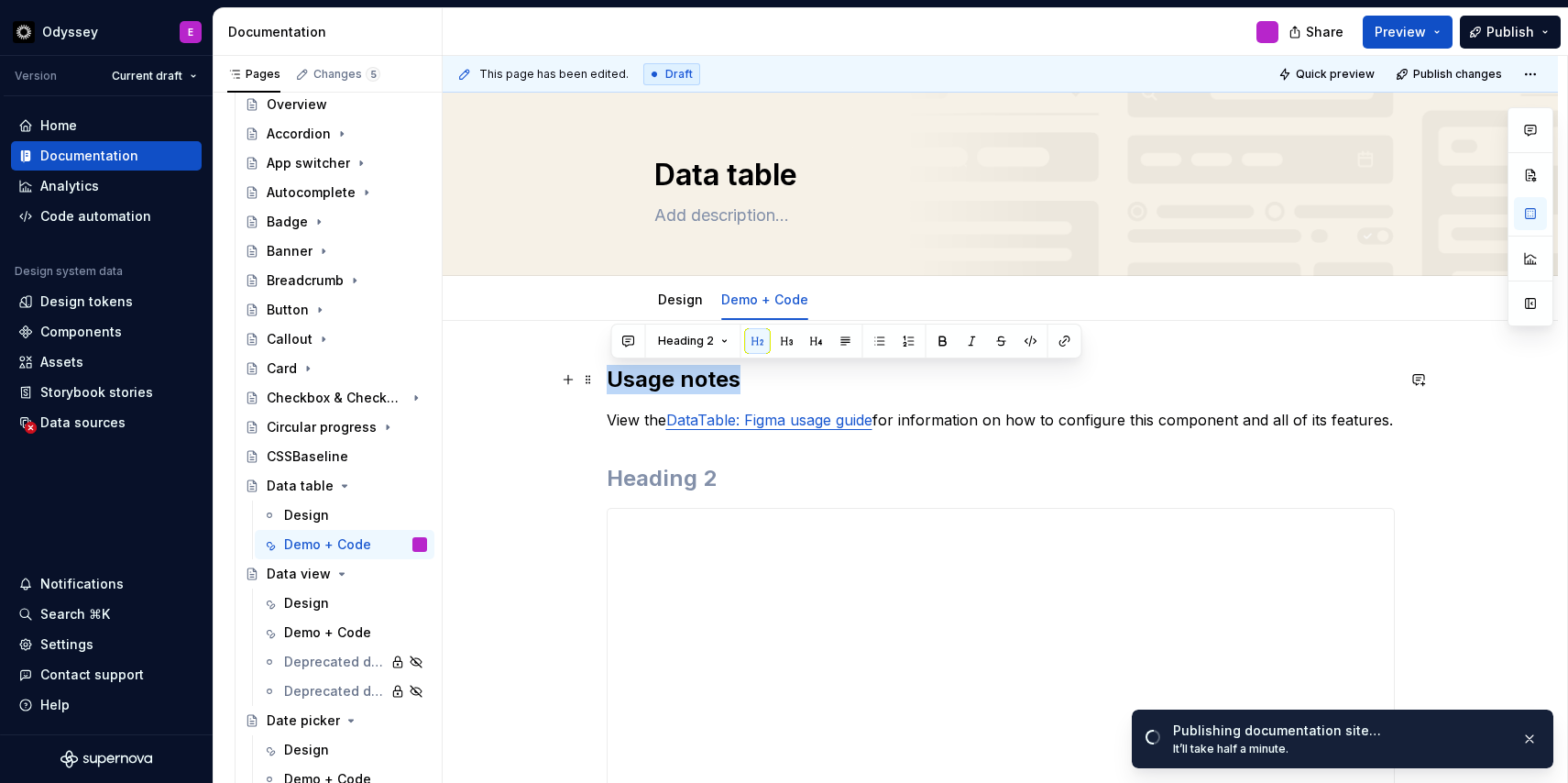
drag, startPoint x: 754, startPoint y: 382, endPoint x: 614, endPoint y: 379, distance: 140.0
click at [614, 379] on h2 "Usage notes" at bounding box center [1001, 379] width 788 height 30
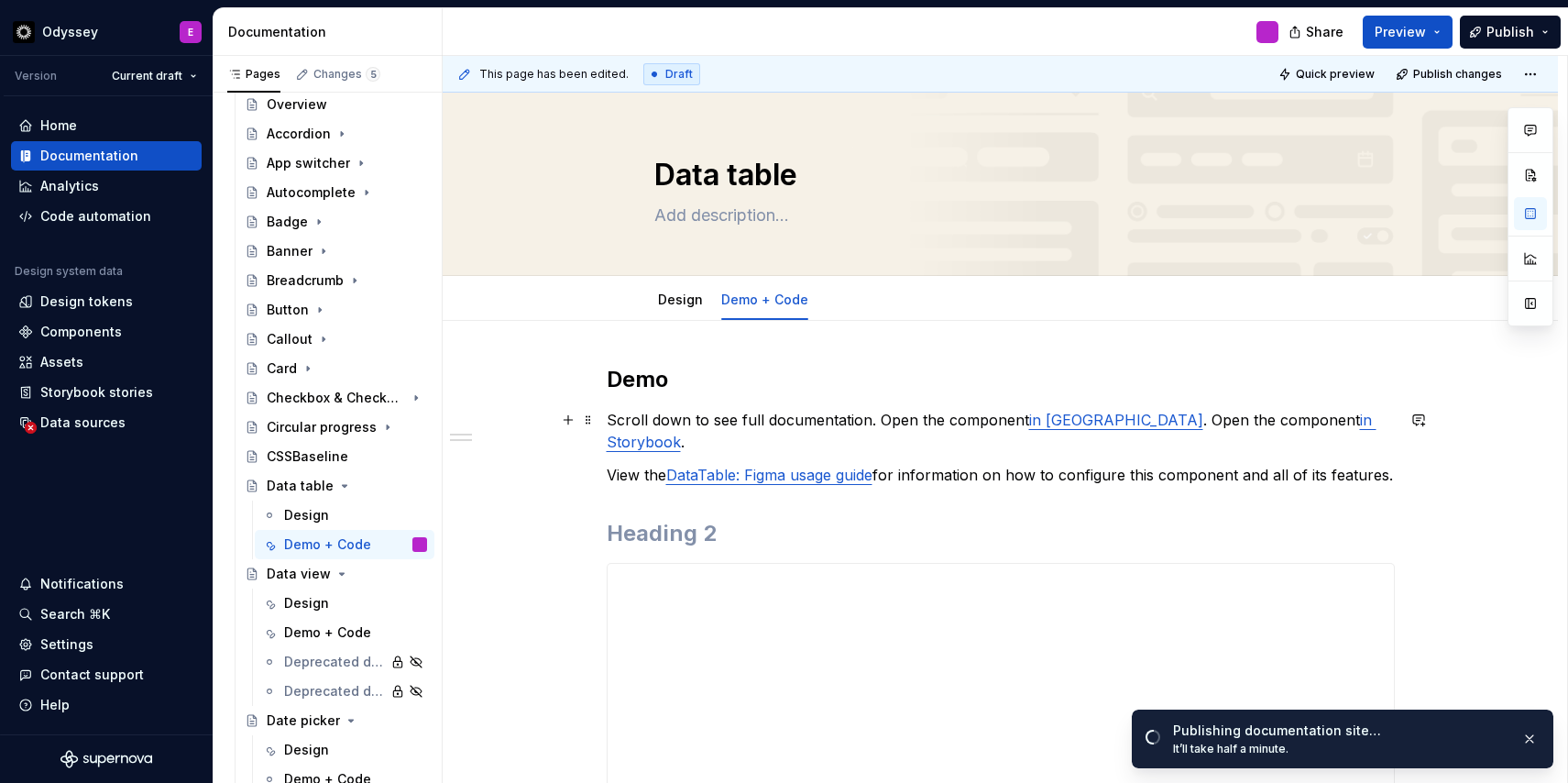
click at [881, 421] on p "Scroll down to see full documentation. Open the component in [GEOGRAPHIC_DATA] …" at bounding box center [1001, 430] width 788 height 44
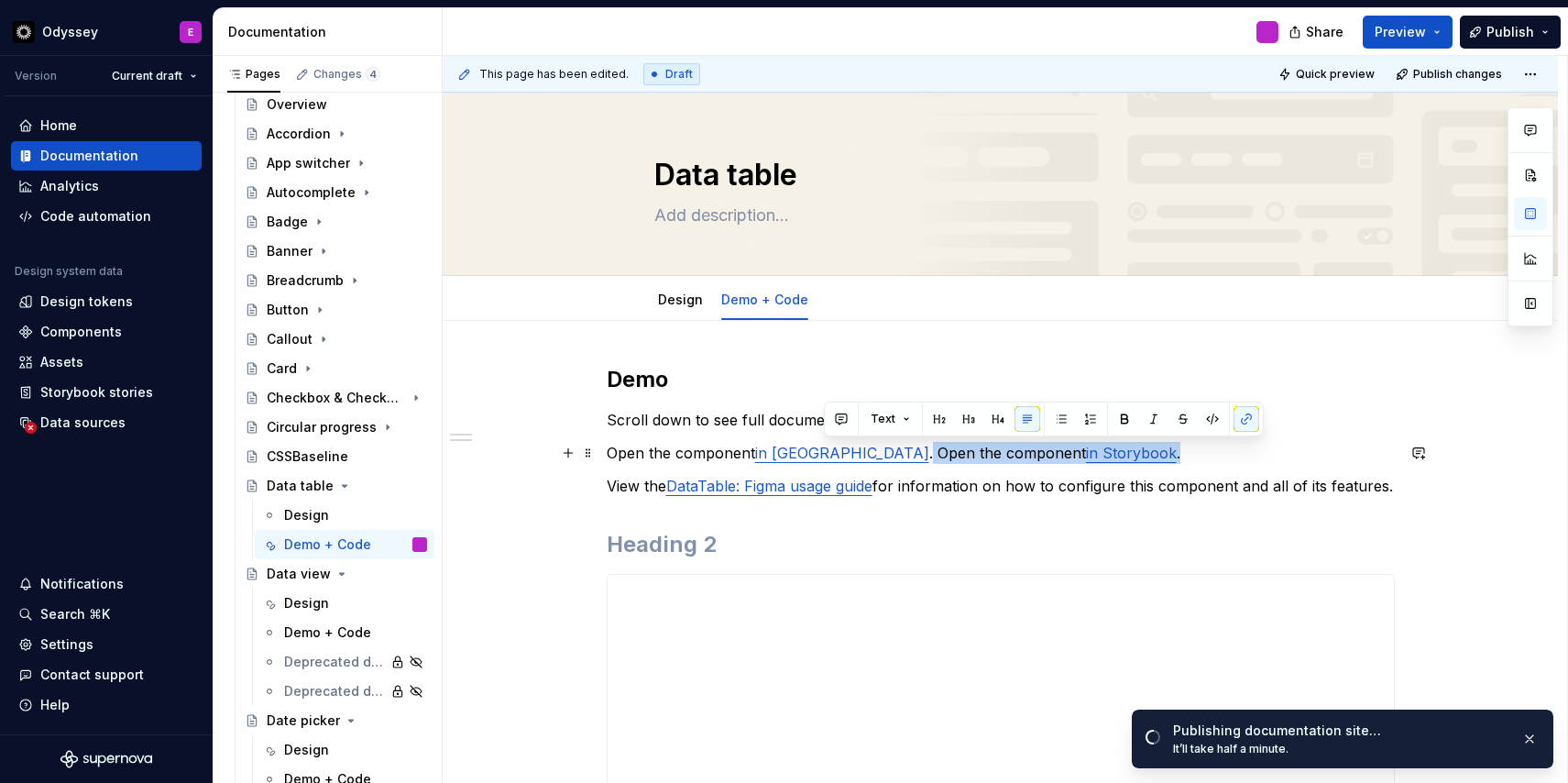
drag, startPoint x: 1077, startPoint y: 452, endPoint x: 824, endPoint y: 454, distance: 253.0
click at [824, 454] on p "Open the component in Figma . Open the component in Storybook ." at bounding box center [1001, 453] width 788 height 22
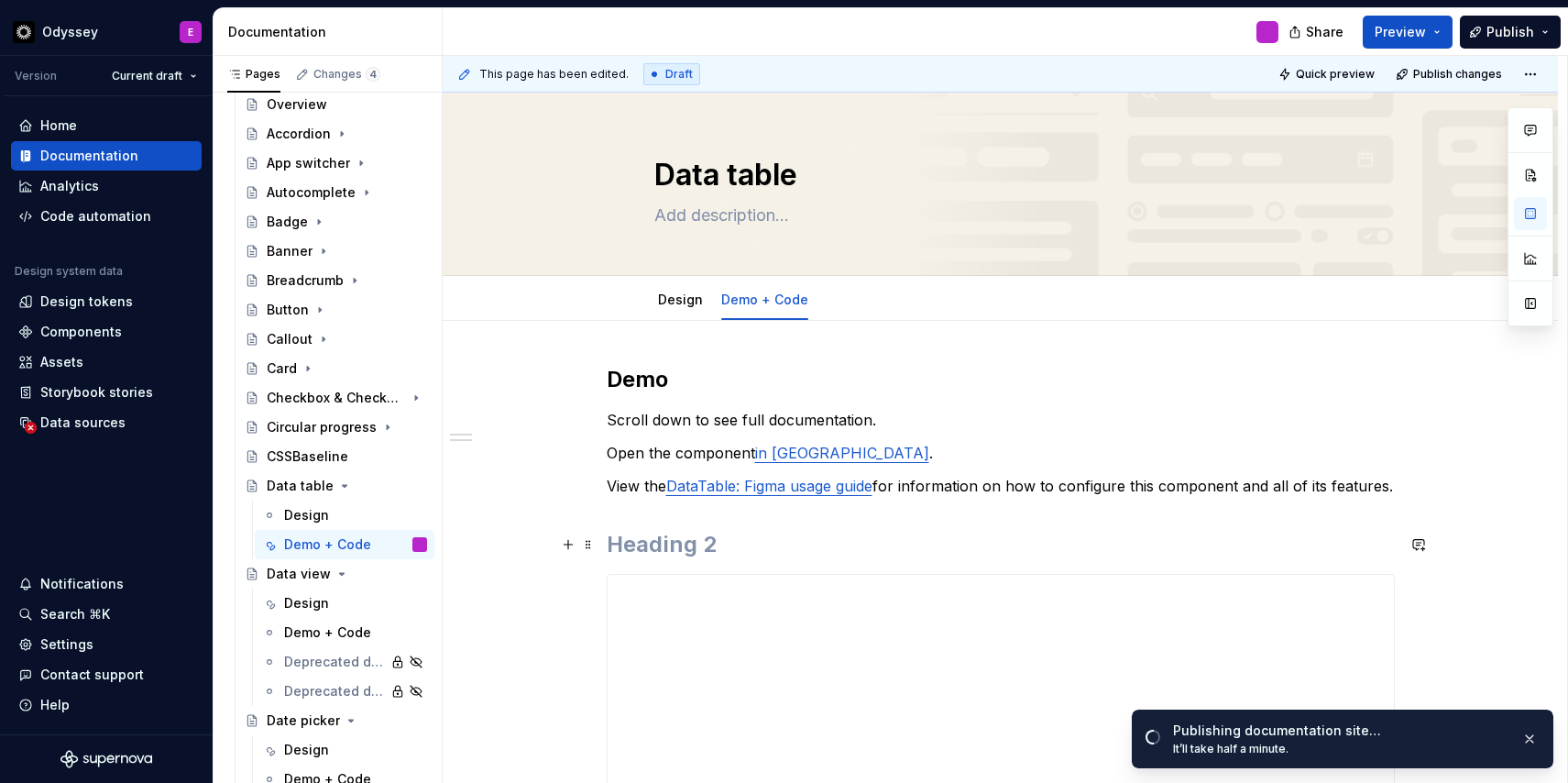
click at [714, 547] on h2 at bounding box center [1001, 545] width 788 height 30
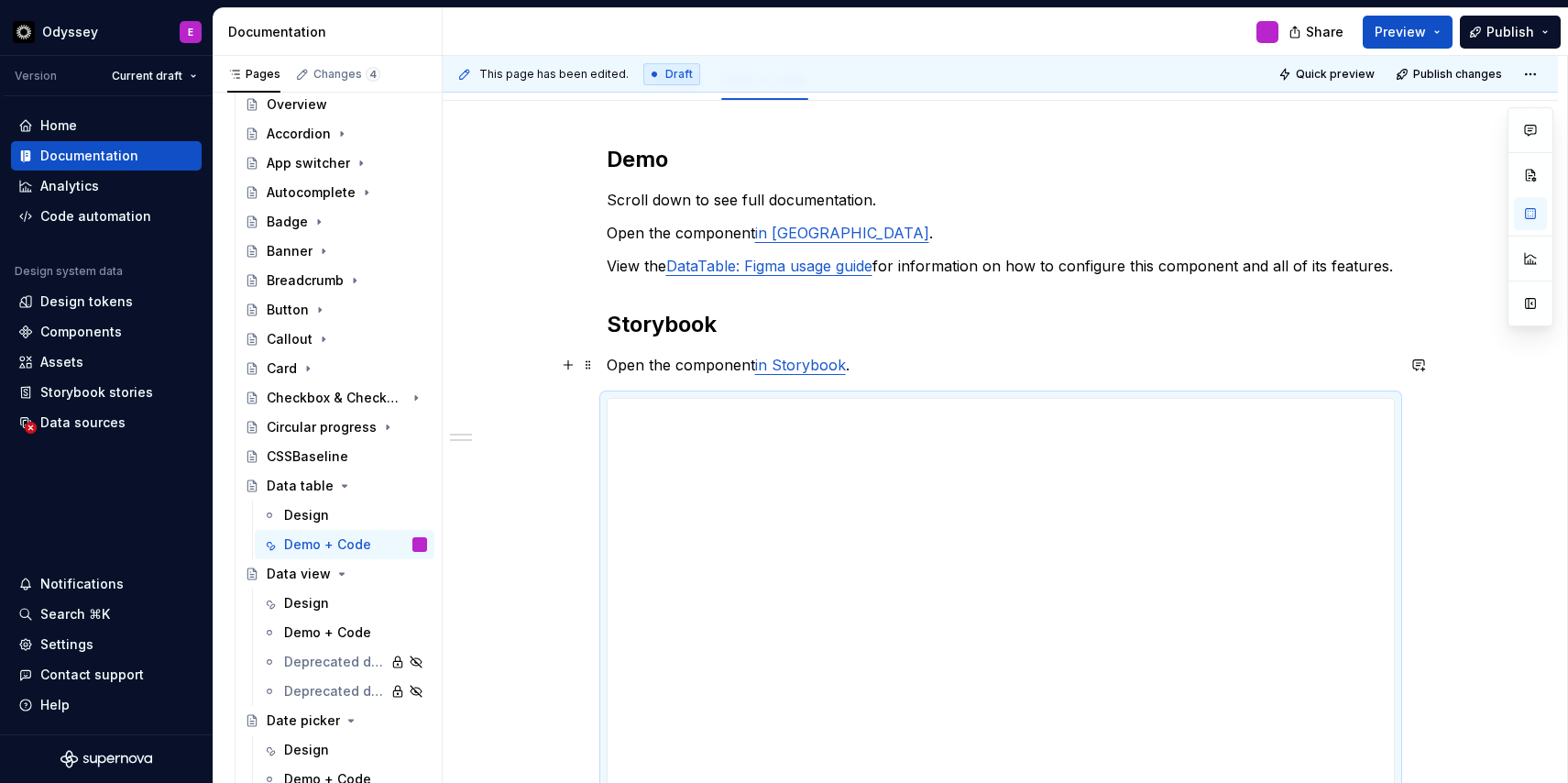
scroll to position [191, 0]
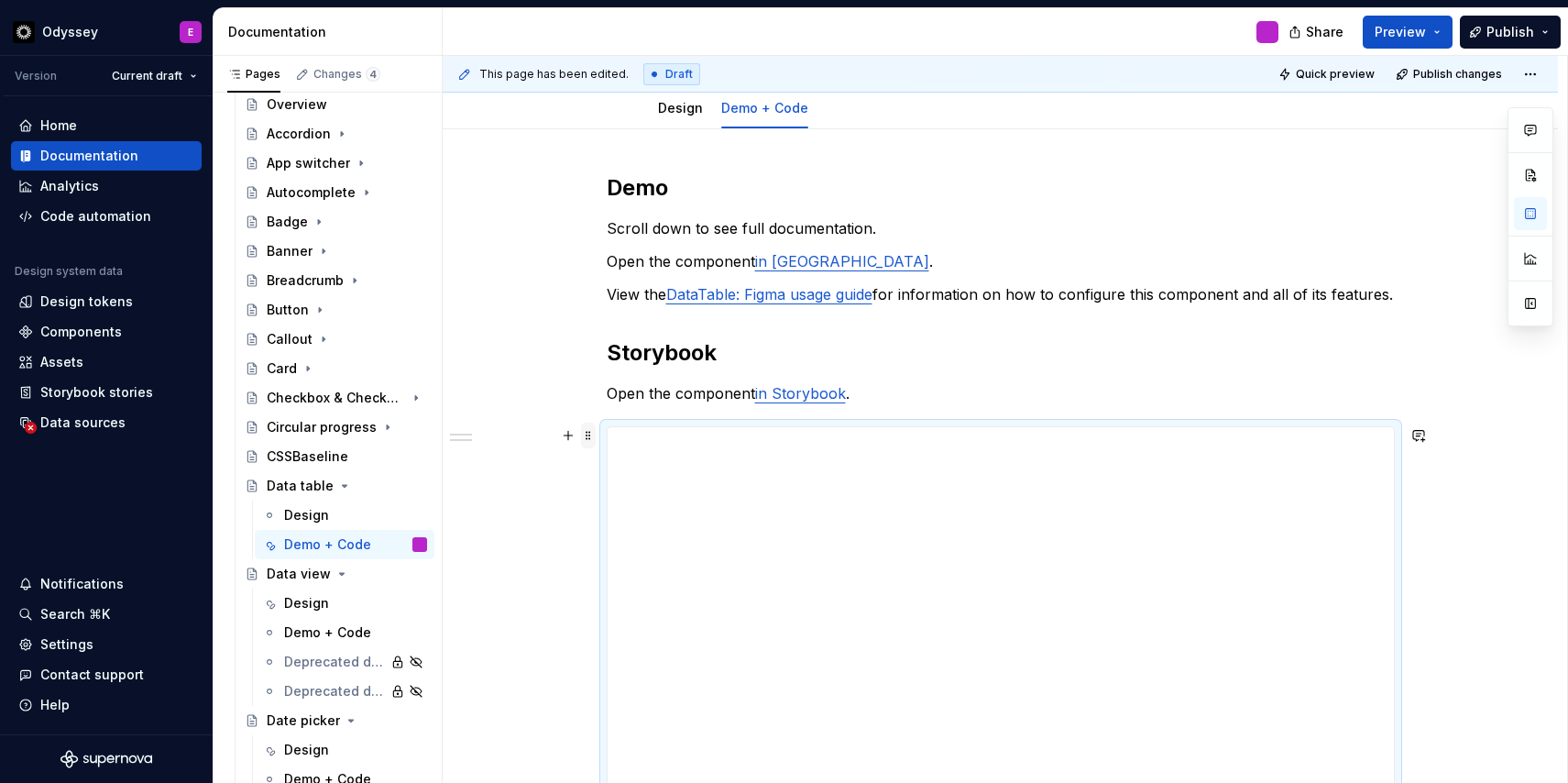
click at [593, 437] on span at bounding box center [588, 435] width 15 height 26
click at [638, 589] on div "Delete" at bounding box center [679, 597] width 119 height 19
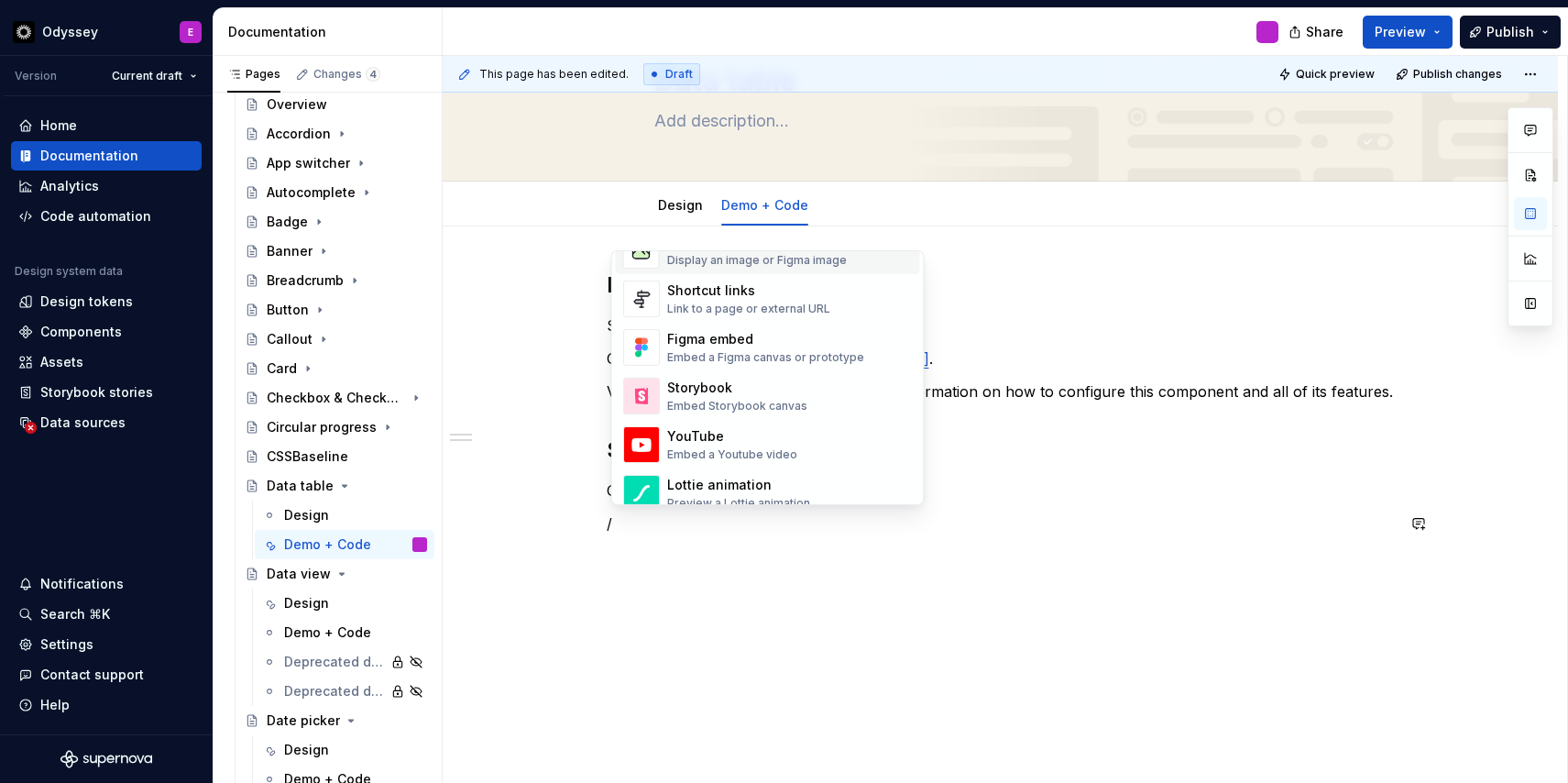
scroll to position [841, 0]
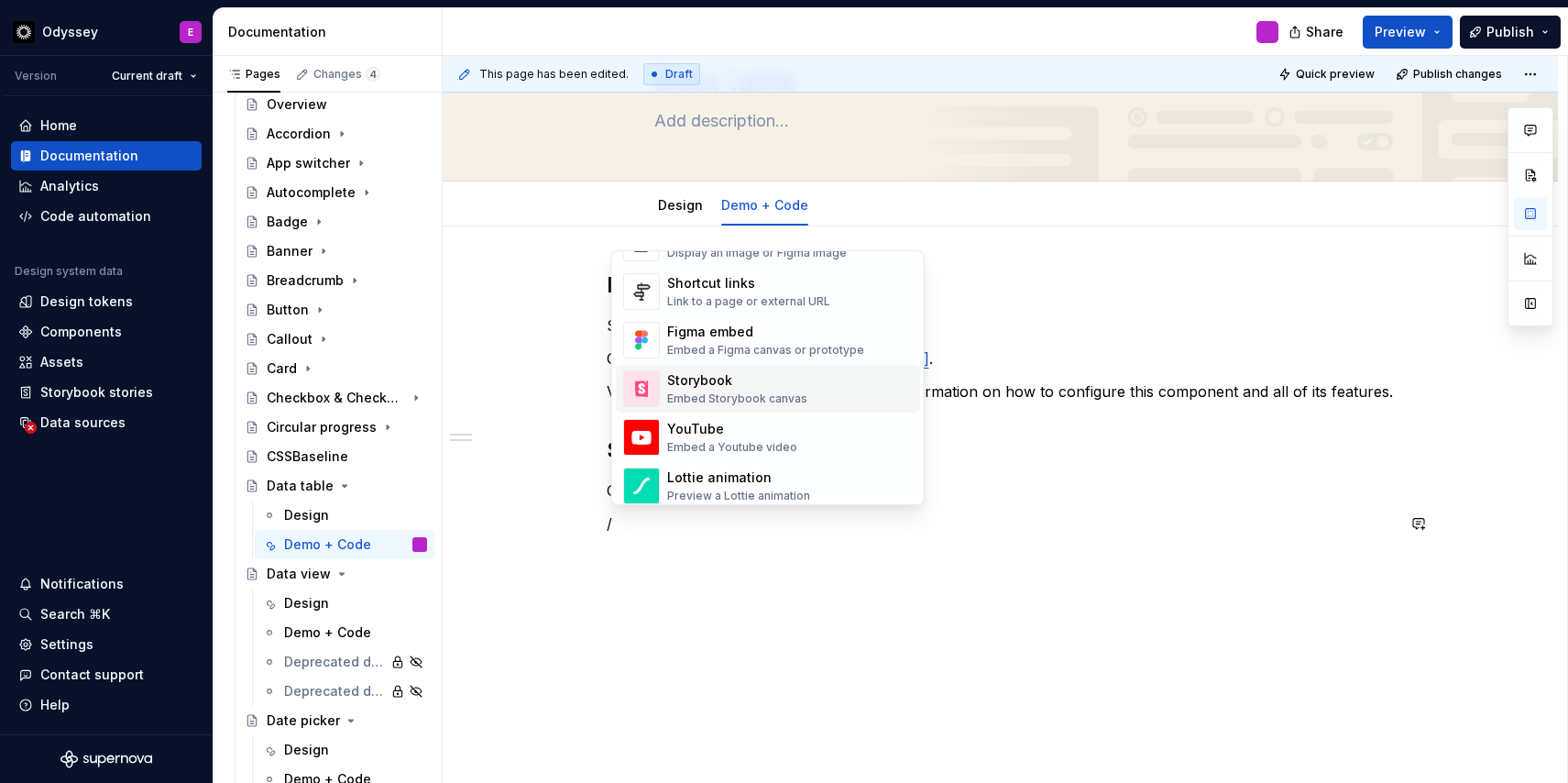
click at [742, 383] on div "Storybook" at bounding box center [736, 380] width 140 height 19
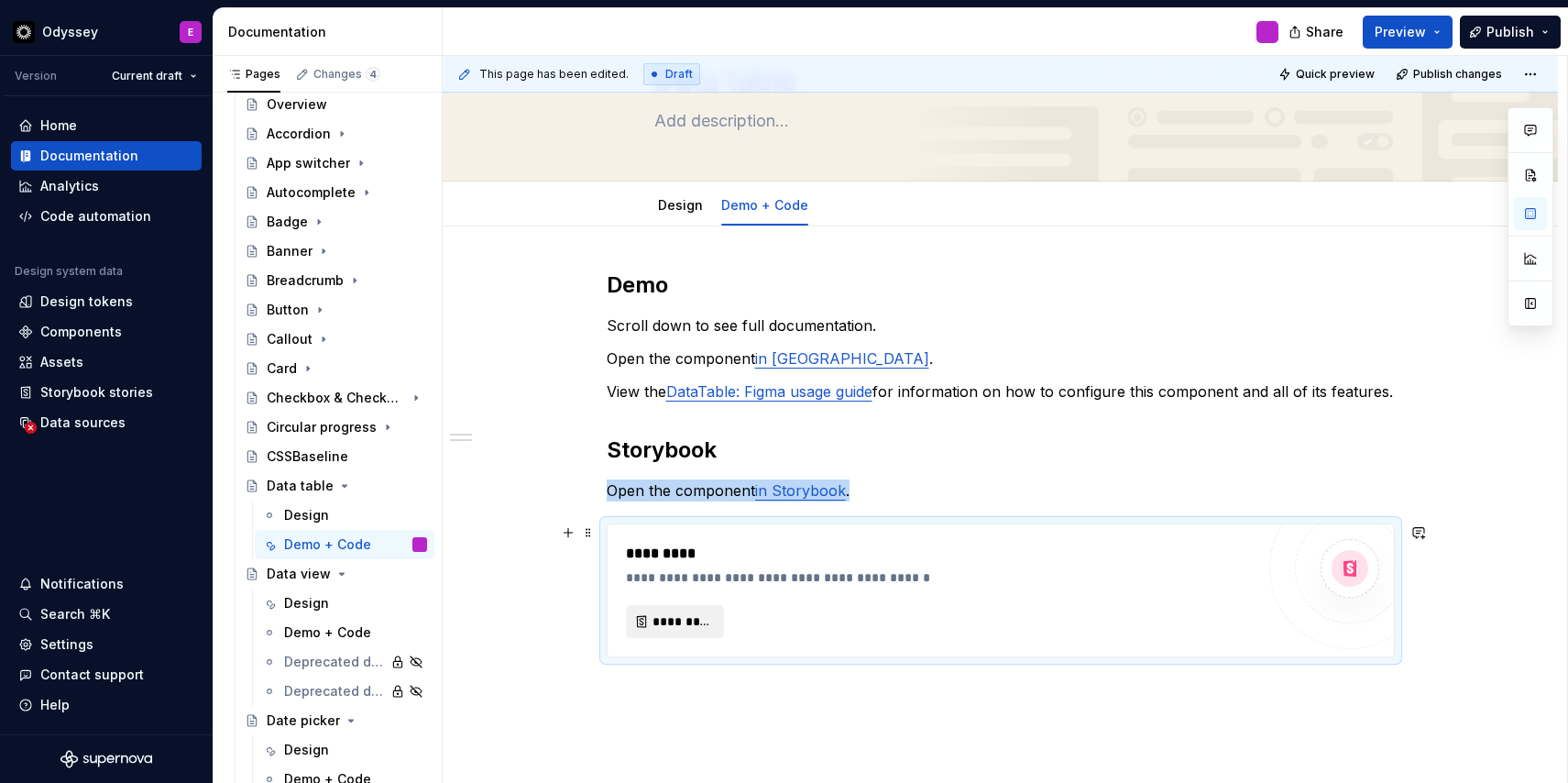
click at [689, 614] on span "*********" at bounding box center [682, 622] width 59 height 19
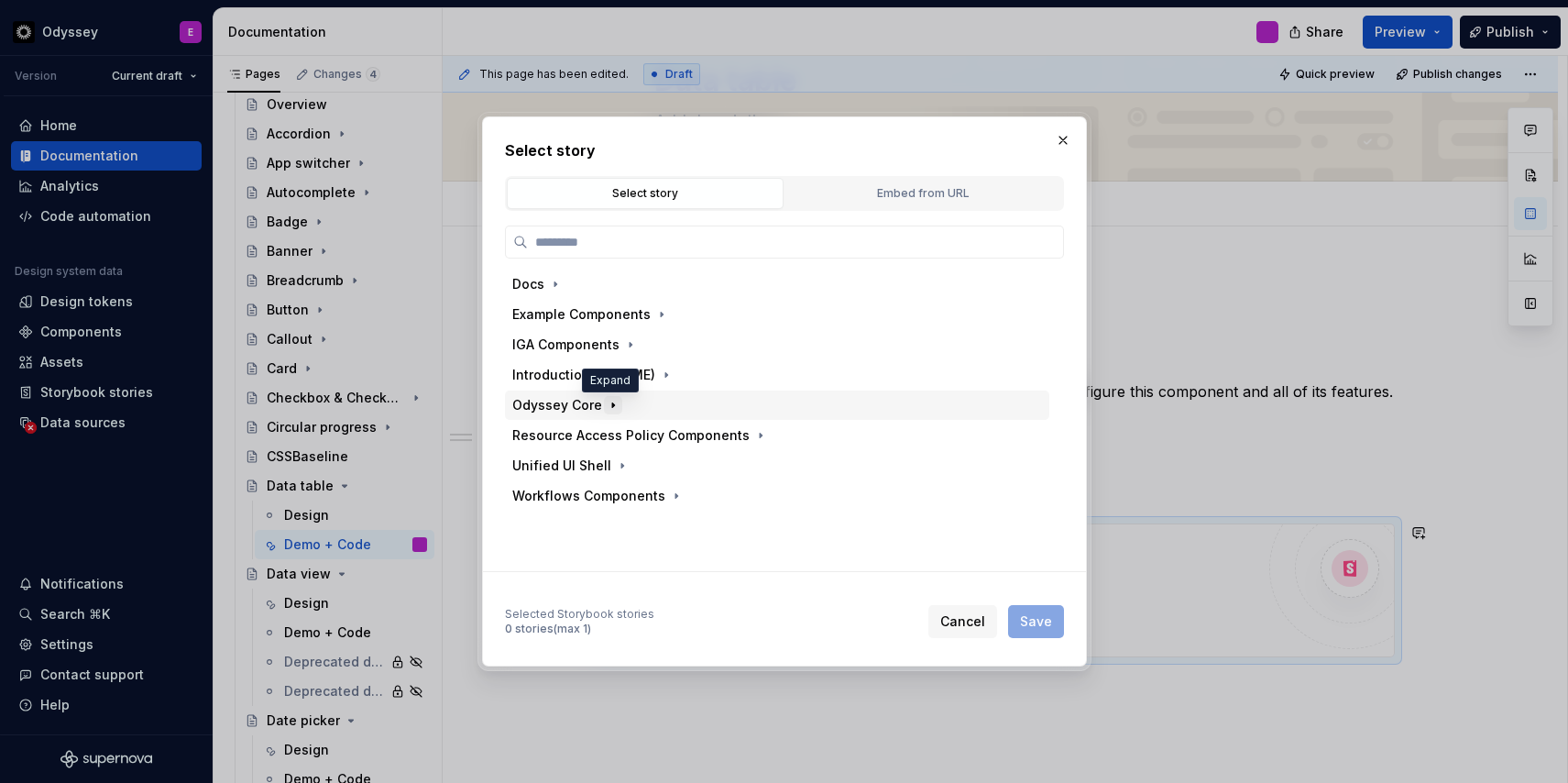
click at [606, 400] on icon "button" at bounding box center [613, 405] width 15 height 15
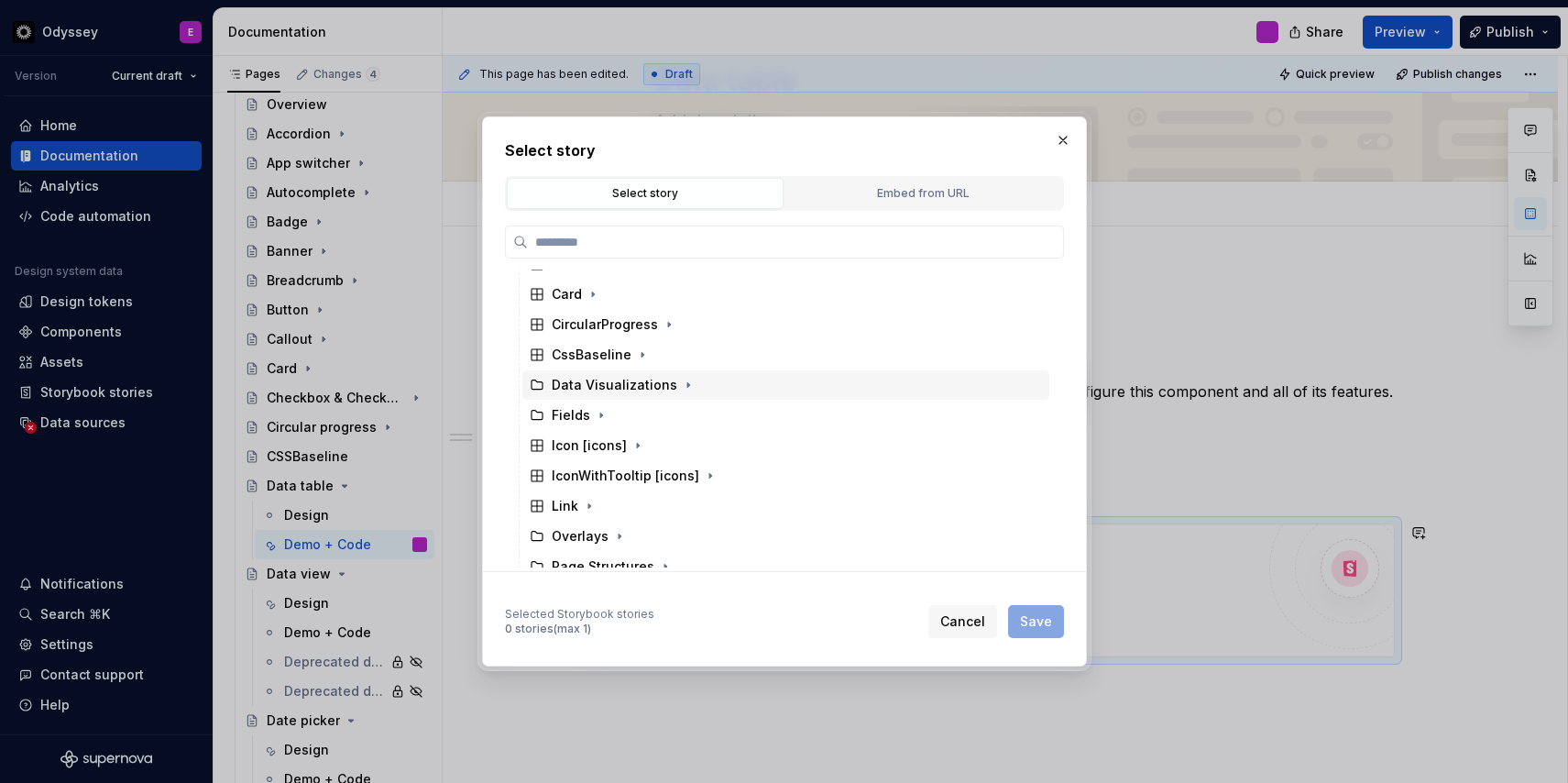
scroll to position [337, 0]
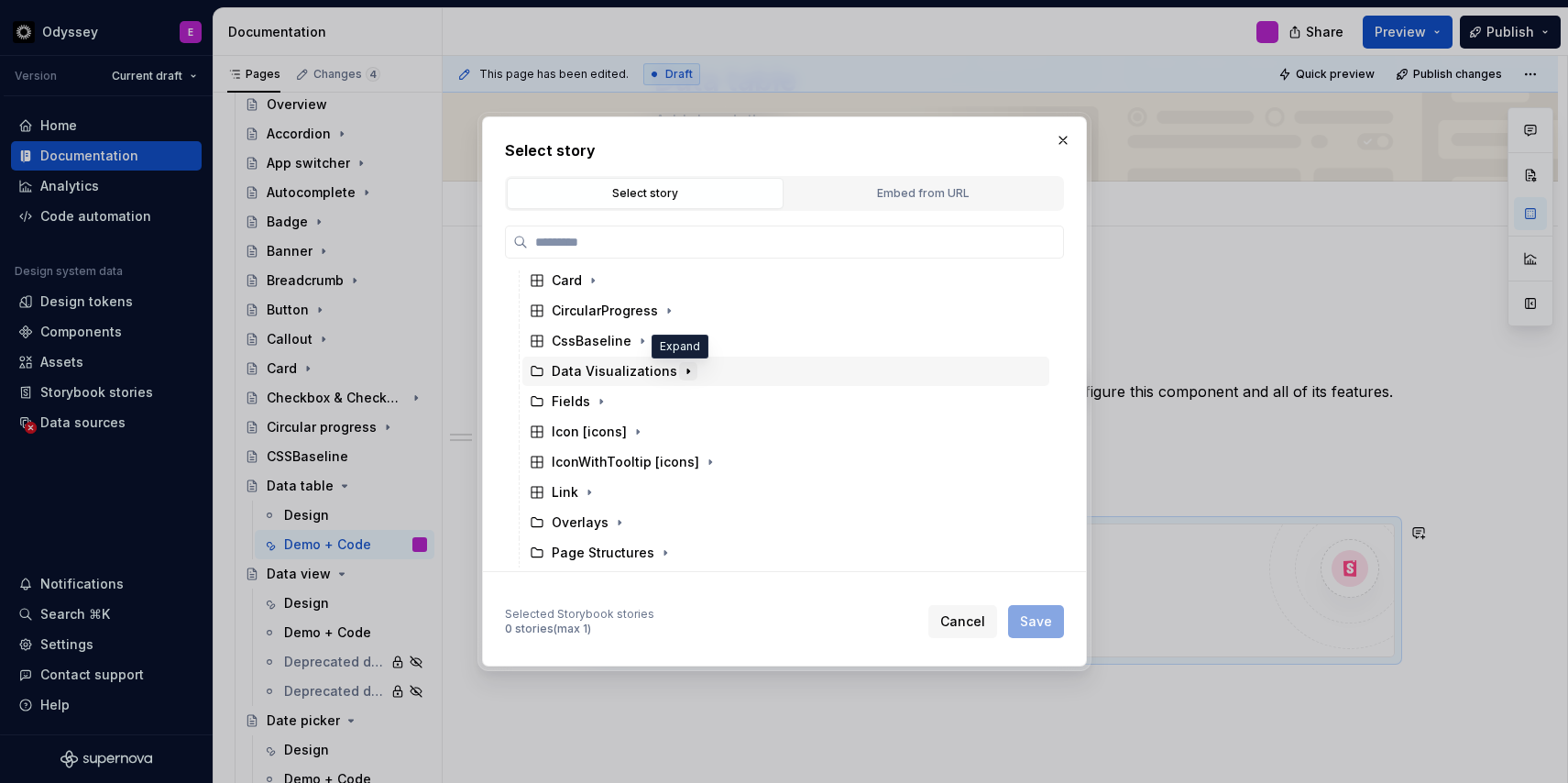
click at [681, 374] on icon "button" at bounding box center [688, 371] width 15 height 15
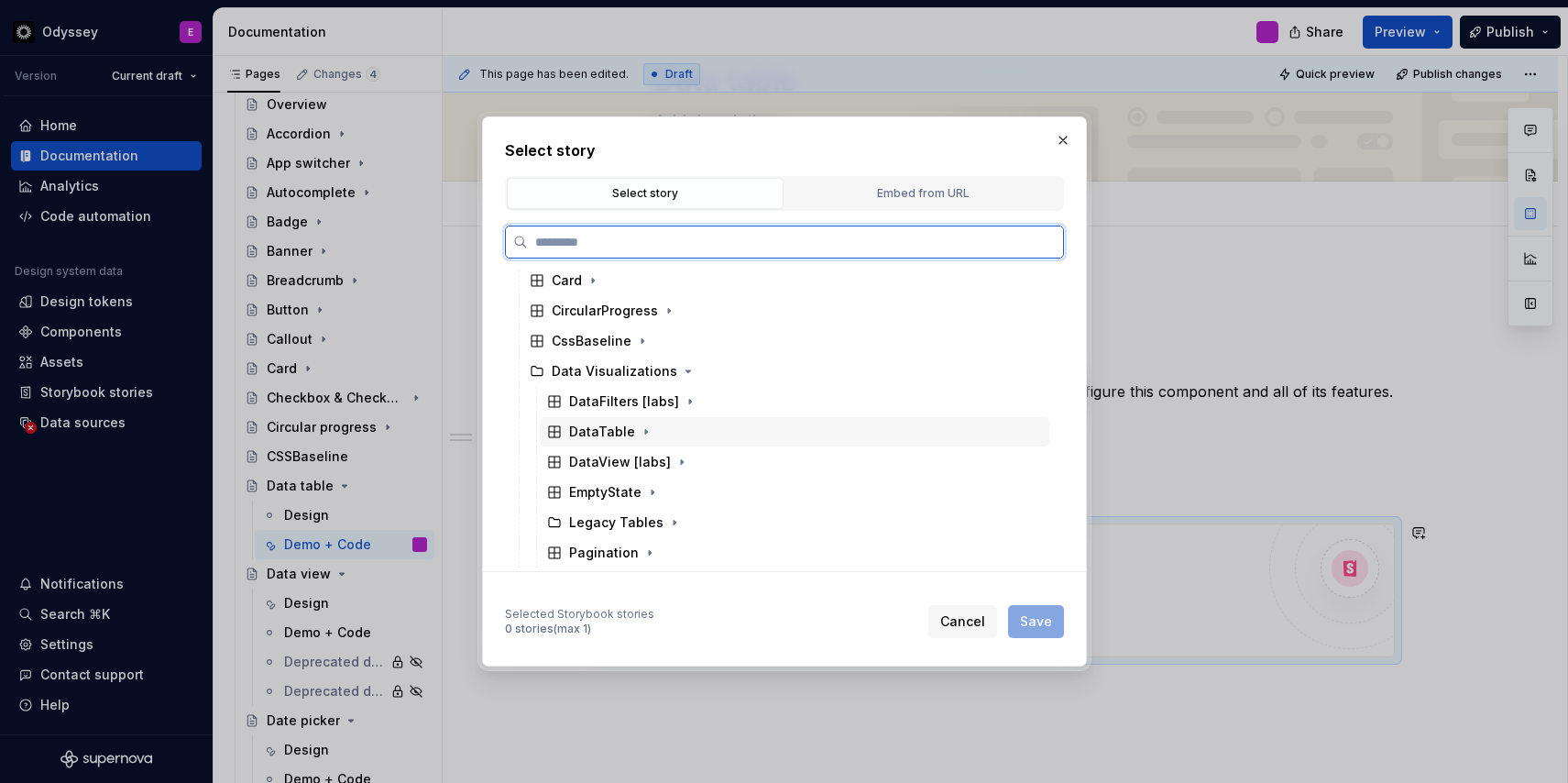
click at [626, 435] on div "DataTable" at bounding box center [602, 431] width 66 height 19
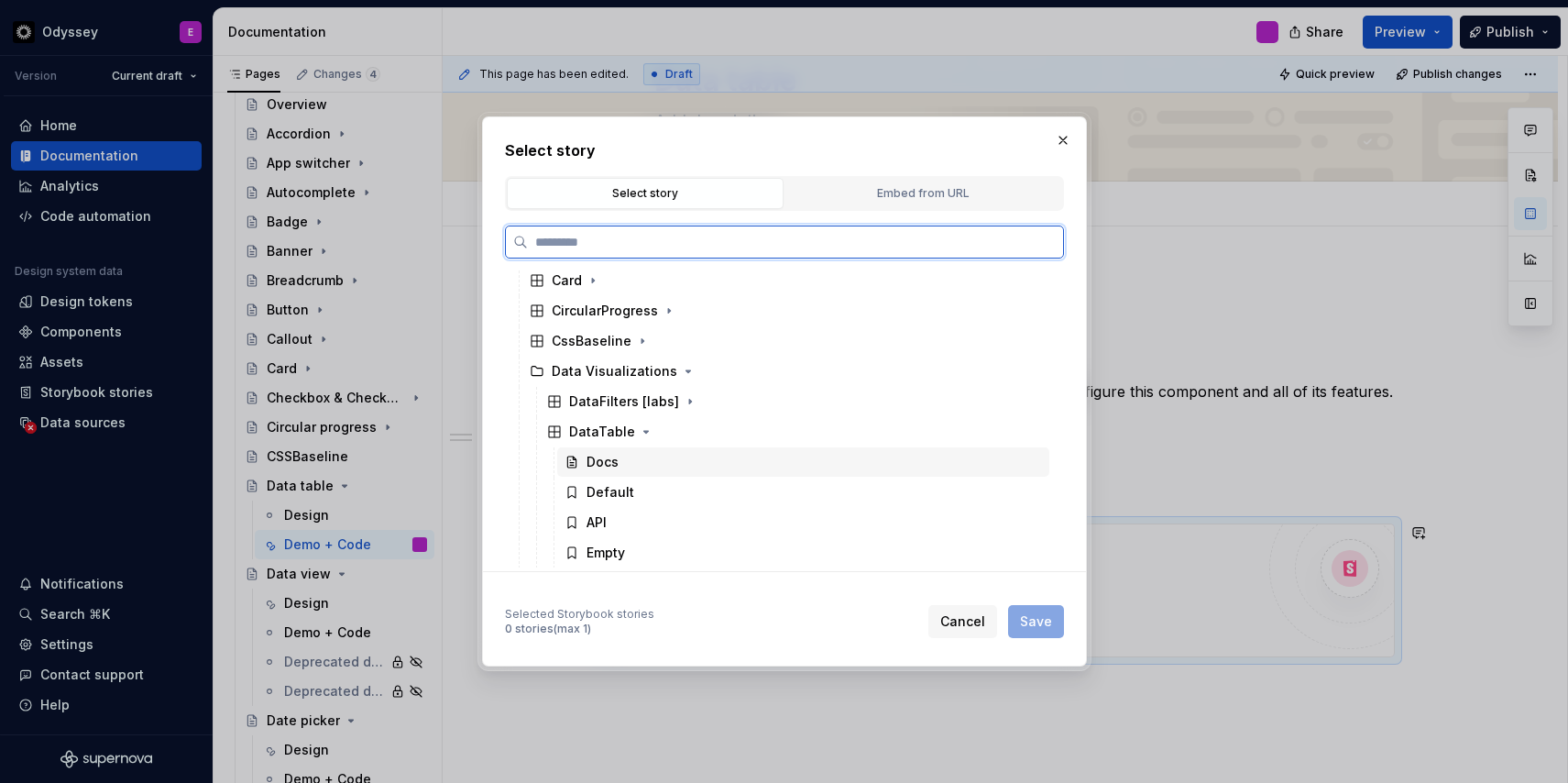
click at [620, 467] on div "Docs" at bounding box center [803, 462] width 492 height 30
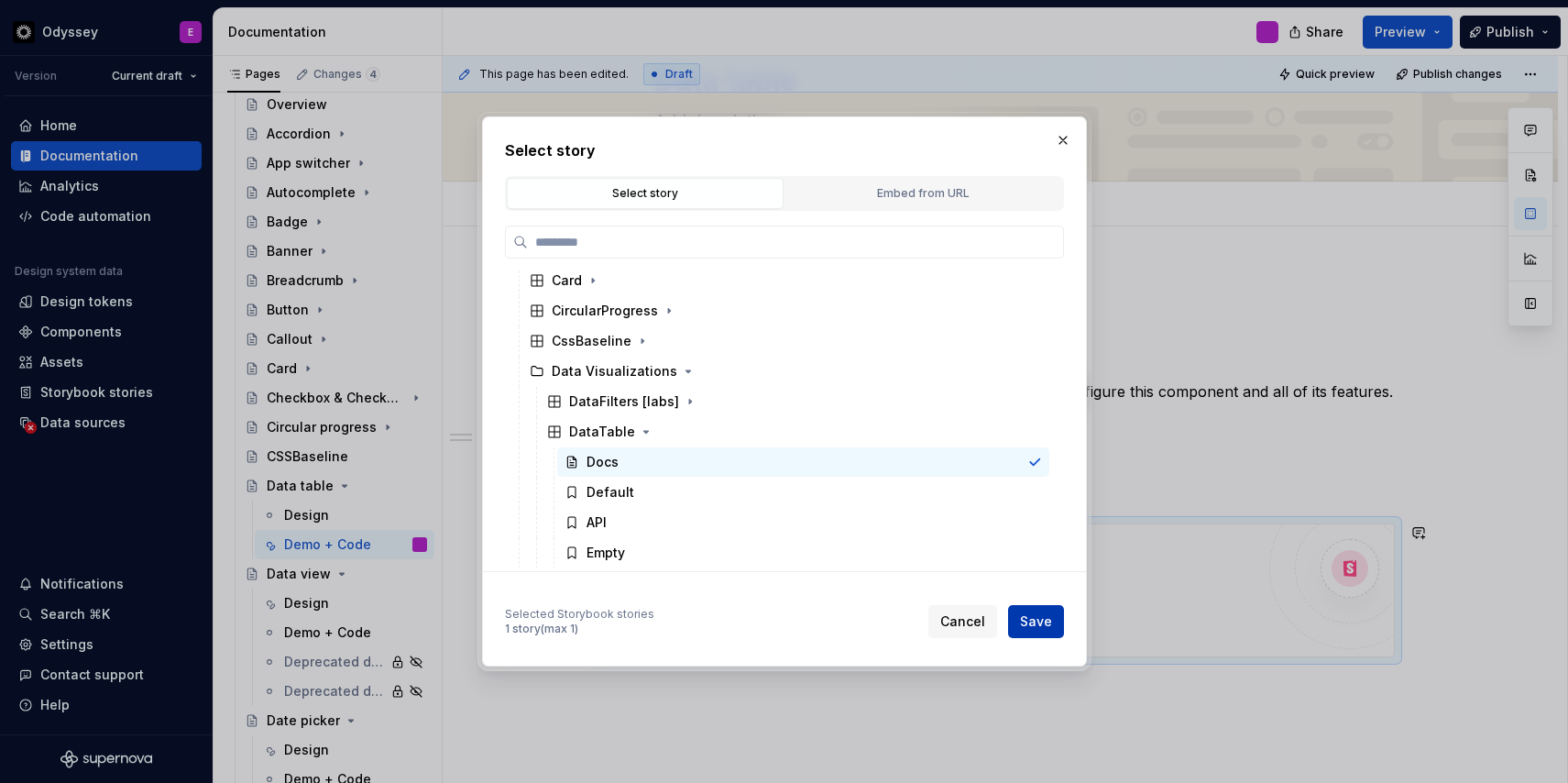
click at [1037, 619] on span "Save" at bounding box center [1036, 622] width 32 height 19
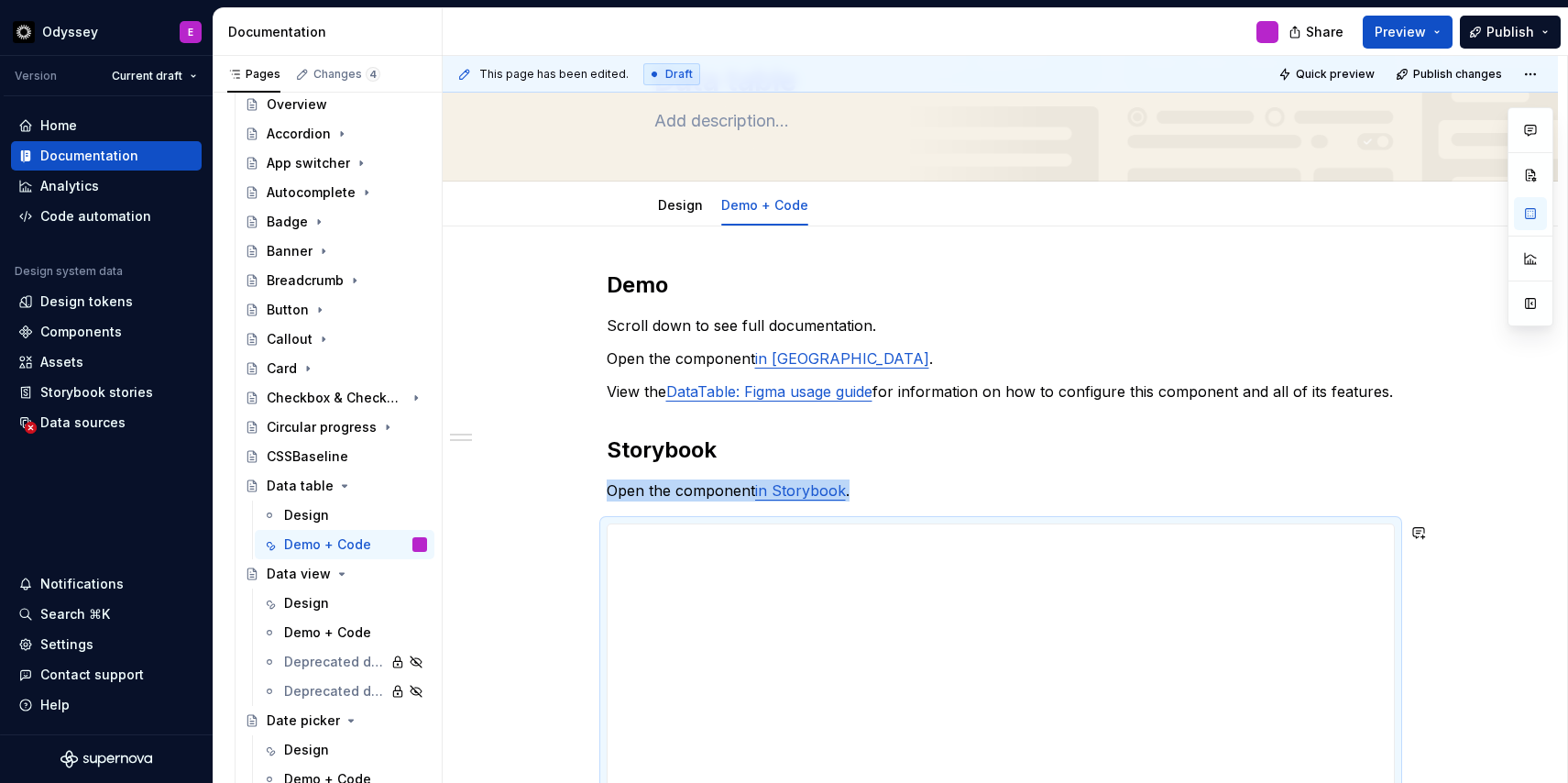
scroll to position [203, 0]
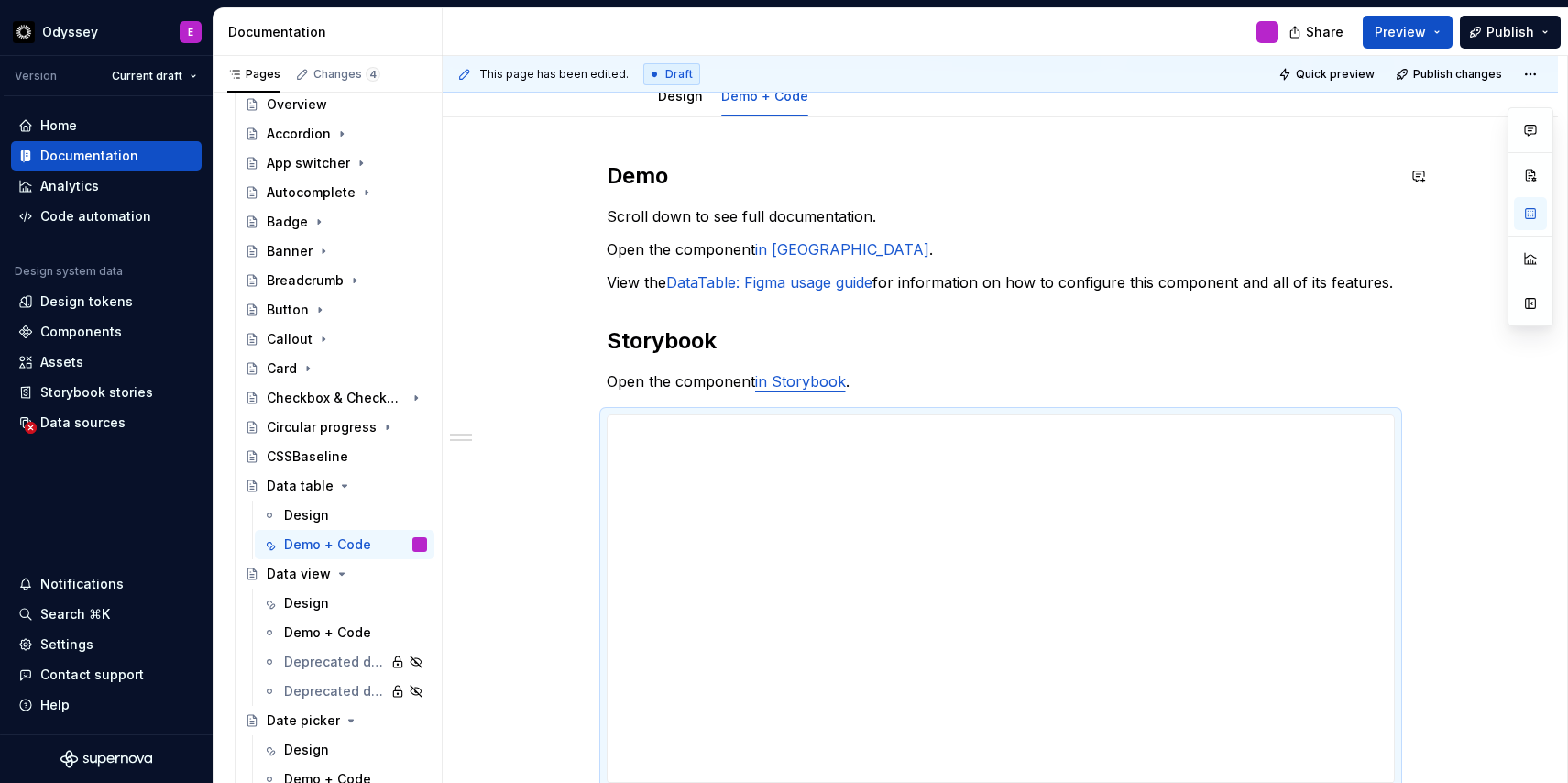
type textarea "*"
click at [820, 382] on link "in Storybook" at bounding box center [800, 381] width 91 height 19
click at [902, 343] on button "button" at bounding box center [915, 344] width 26 height 26
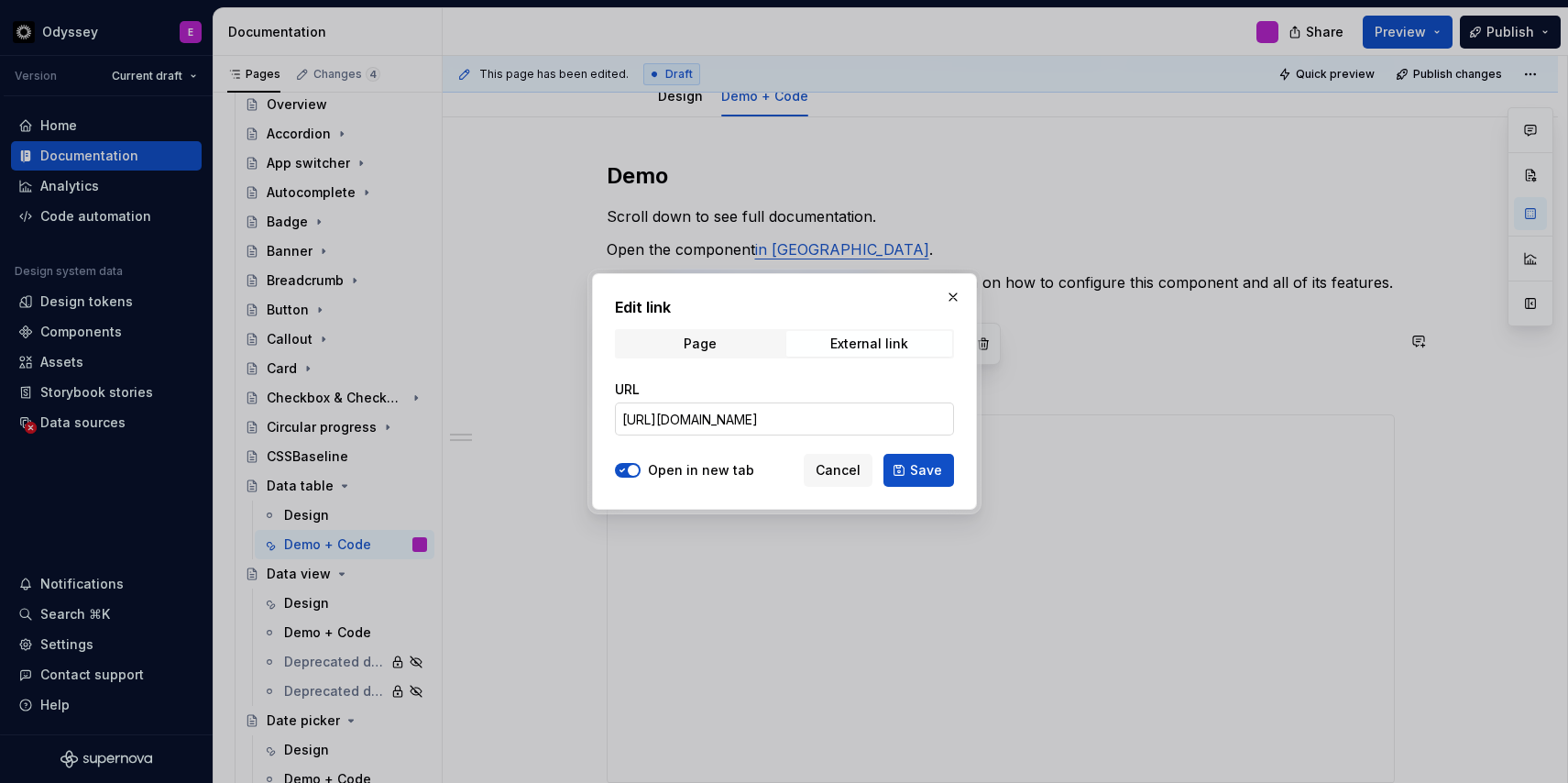
click at [742, 418] on input "[URL][DOMAIN_NAME]" at bounding box center [784, 419] width 339 height 33
paste input "[URL][DOMAIN_NAME]"
type input "[URL][DOMAIN_NAME]"
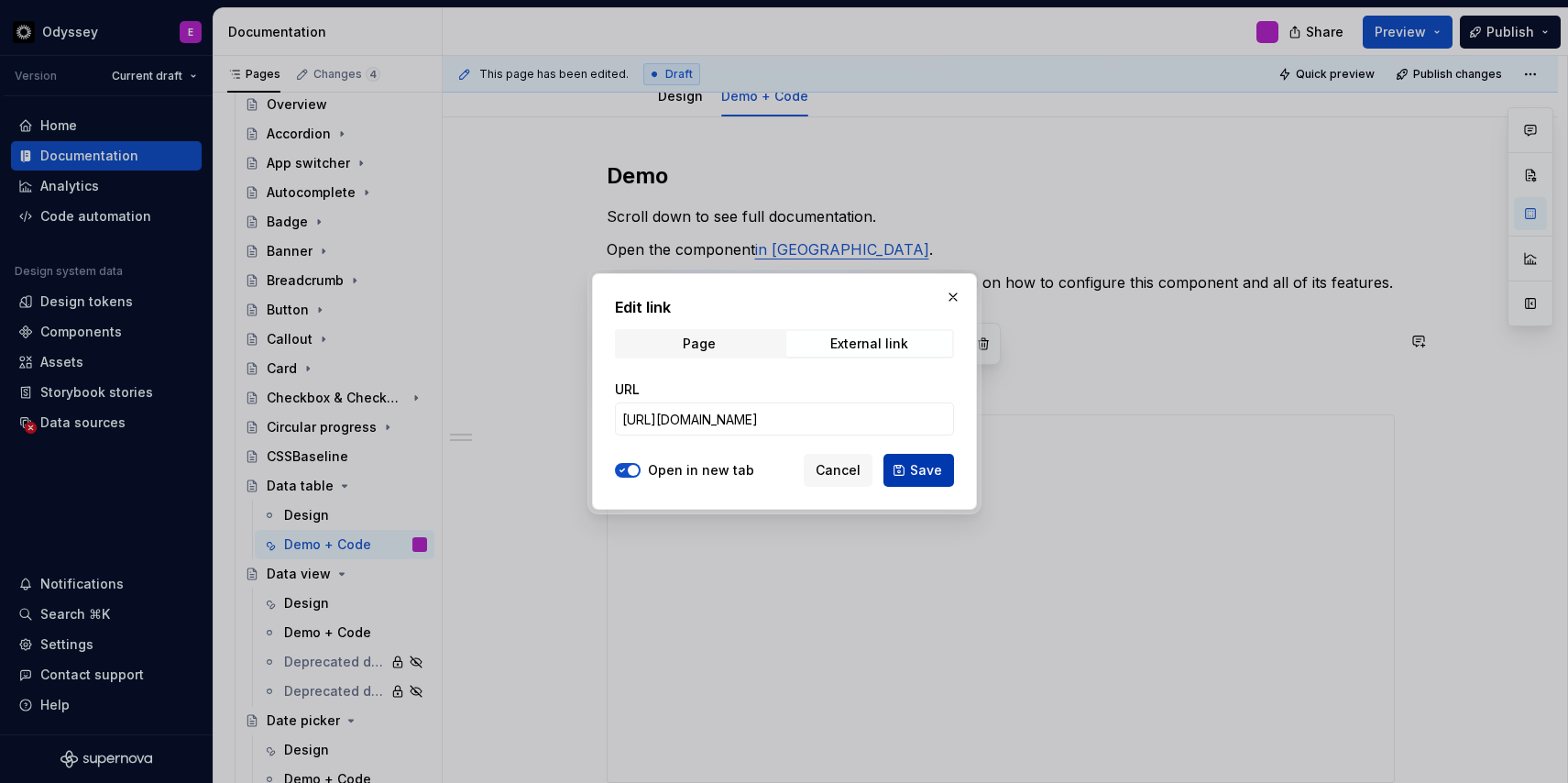
click at [905, 470] on button "Save" at bounding box center [918, 470] width 70 height 33
type textarea "*"
type input "[URL][DOMAIN_NAME]"
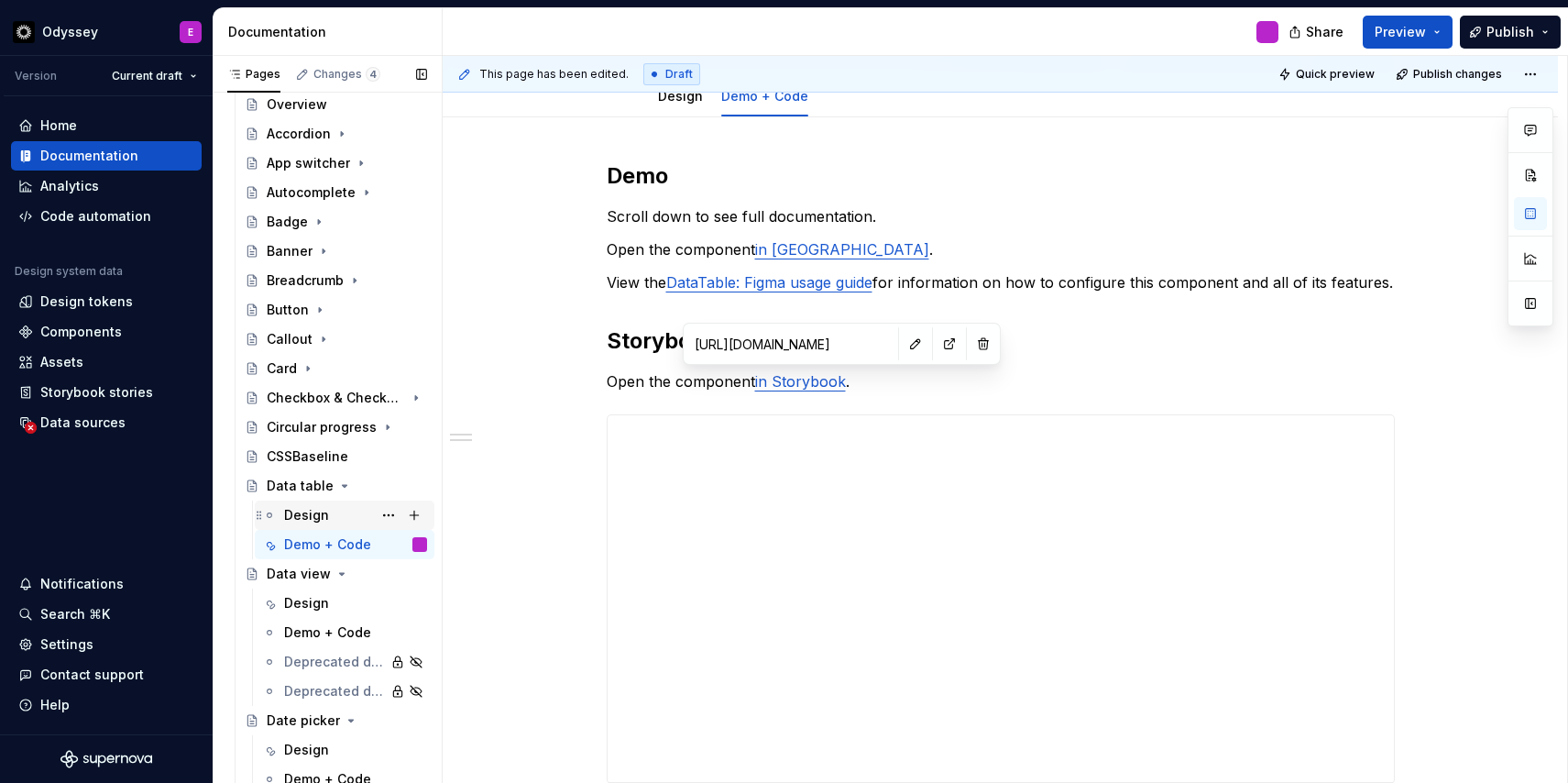
click at [306, 511] on div "Design" at bounding box center [306, 515] width 45 height 19
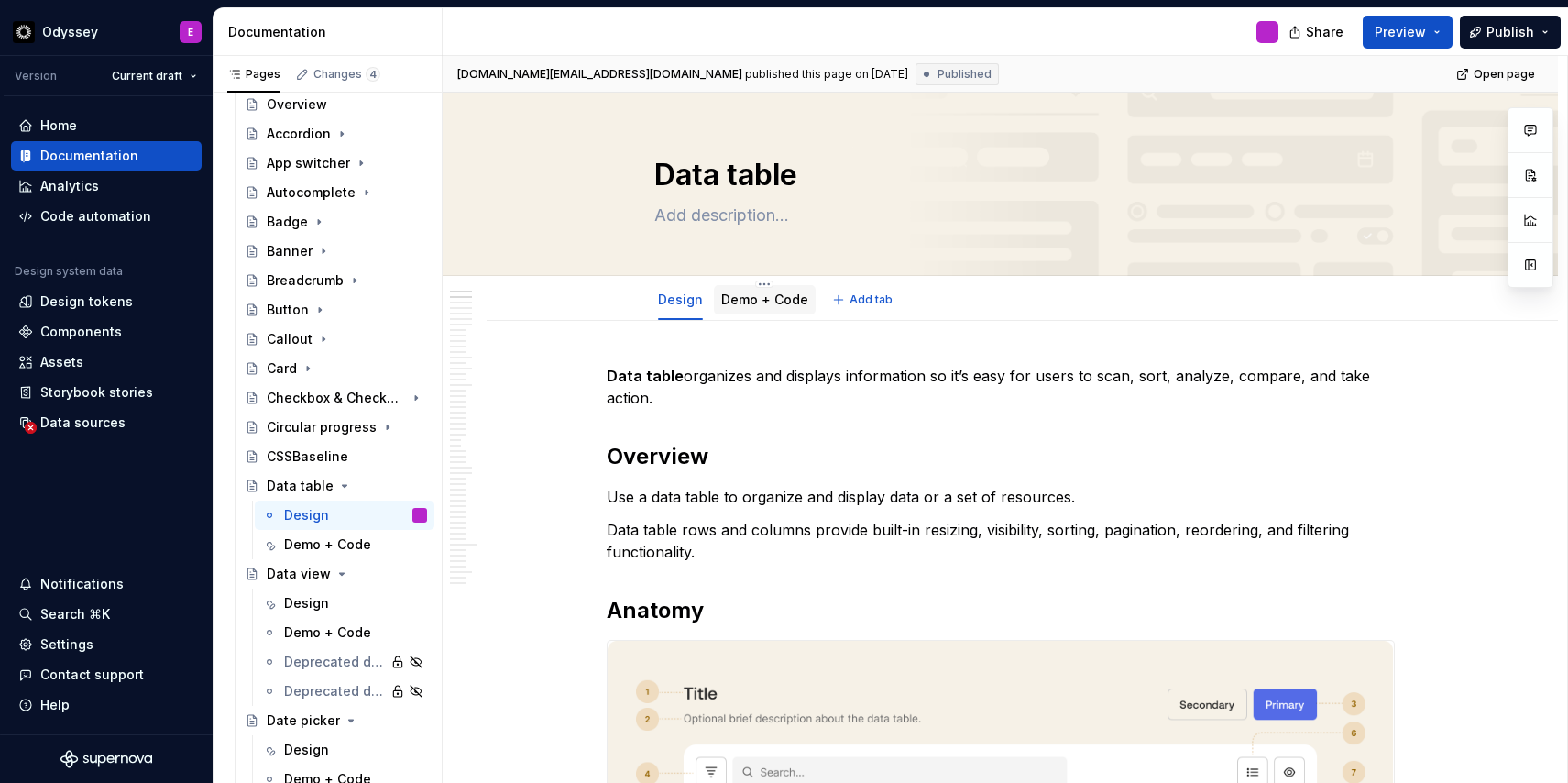
click at [771, 299] on link "Demo + Code" at bounding box center [765, 299] width 87 height 16
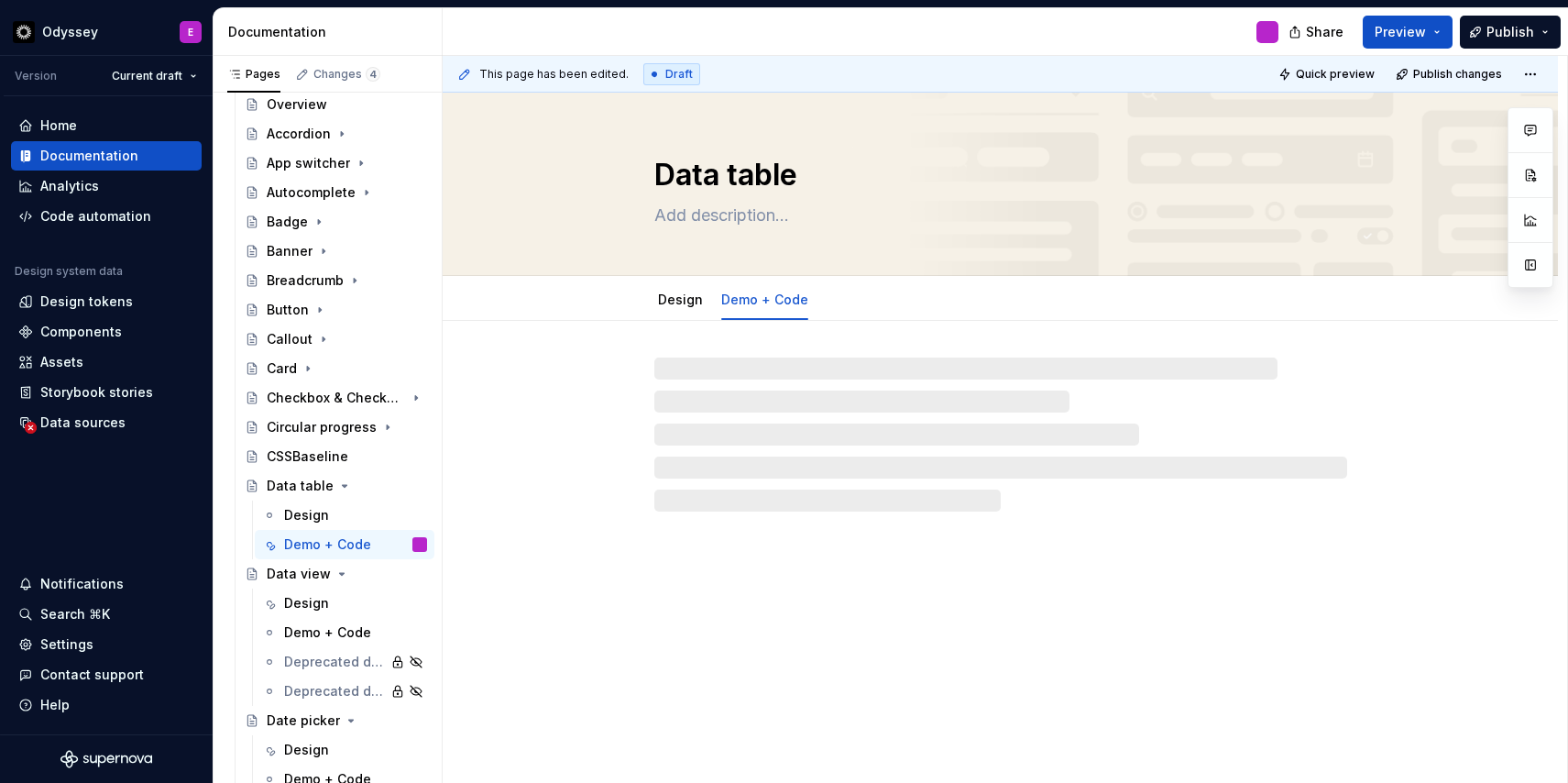
type textarea "*"
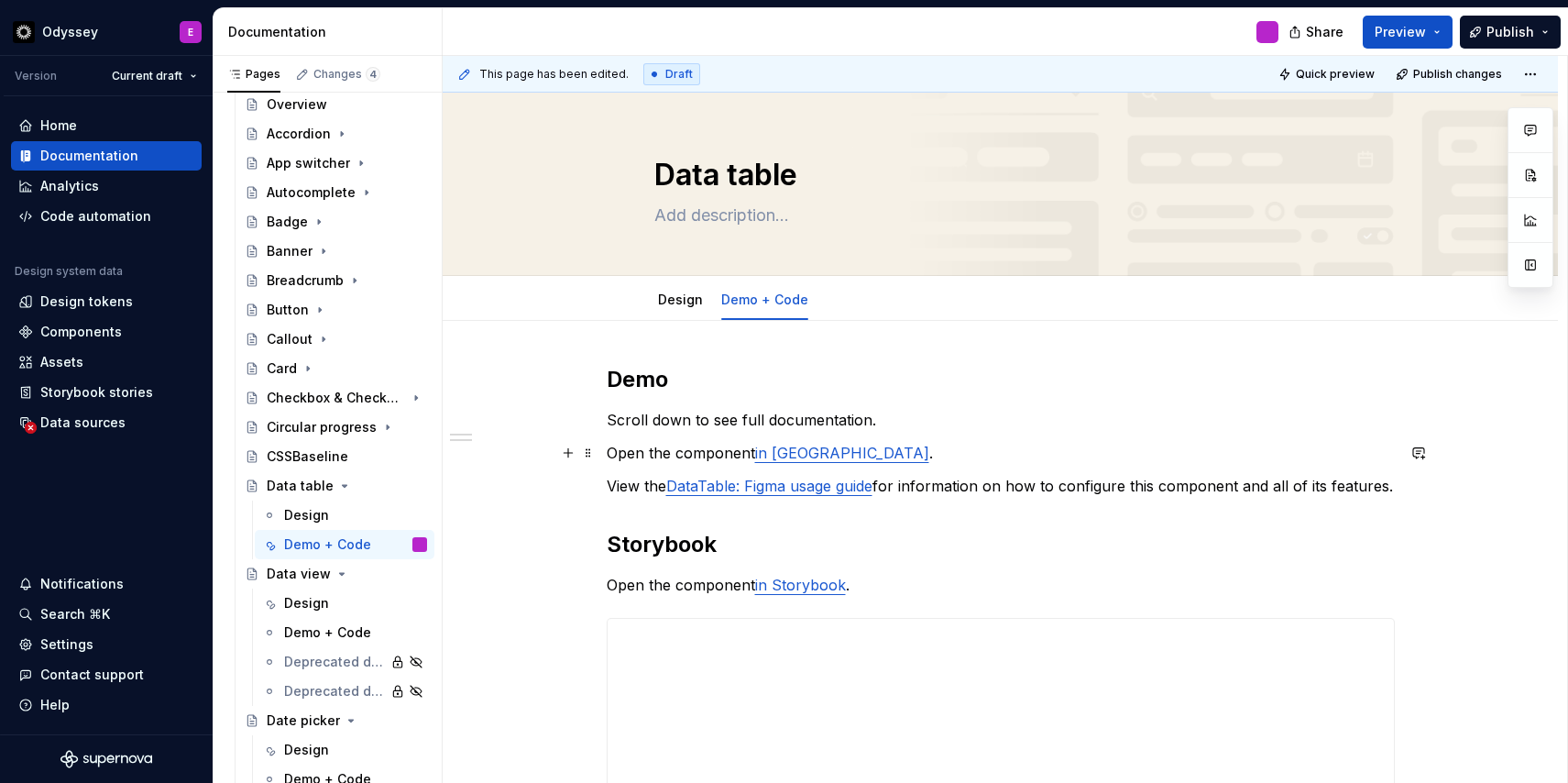
click at [796, 456] on link "in [GEOGRAPHIC_DATA]" at bounding box center [842, 453] width 174 height 19
click at [883, 417] on button "button" at bounding box center [896, 416] width 26 height 26
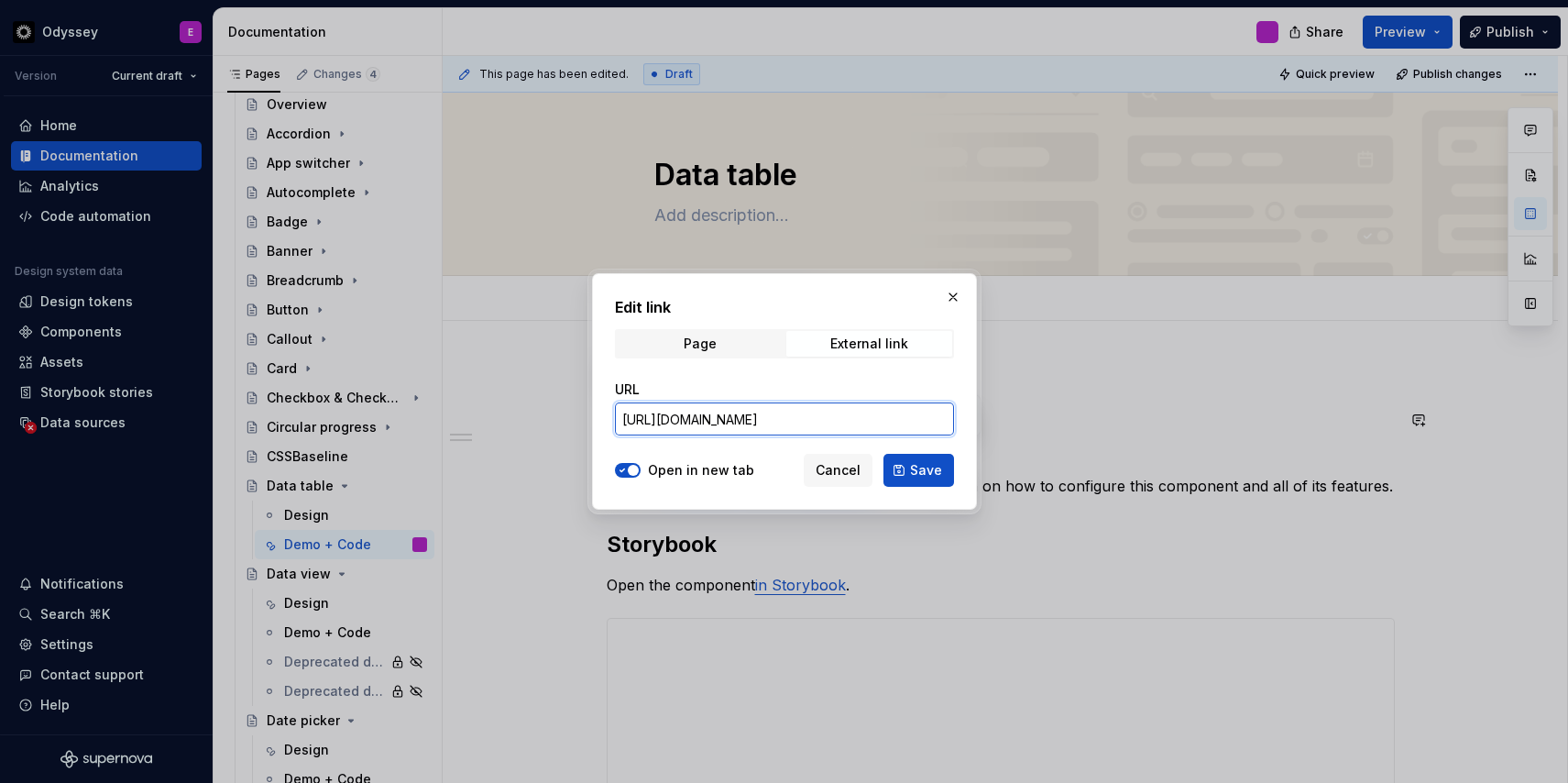
click at [795, 429] on input "[URL][DOMAIN_NAME]" at bounding box center [784, 419] width 339 height 33
click at [795, 425] on input "[URL][DOMAIN_NAME]" at bounding box center [784, 419] width 339 height 33
paste input "[URL][DOMAIN_NAME]"
type input "[URL][DOMAIN_NAME]"
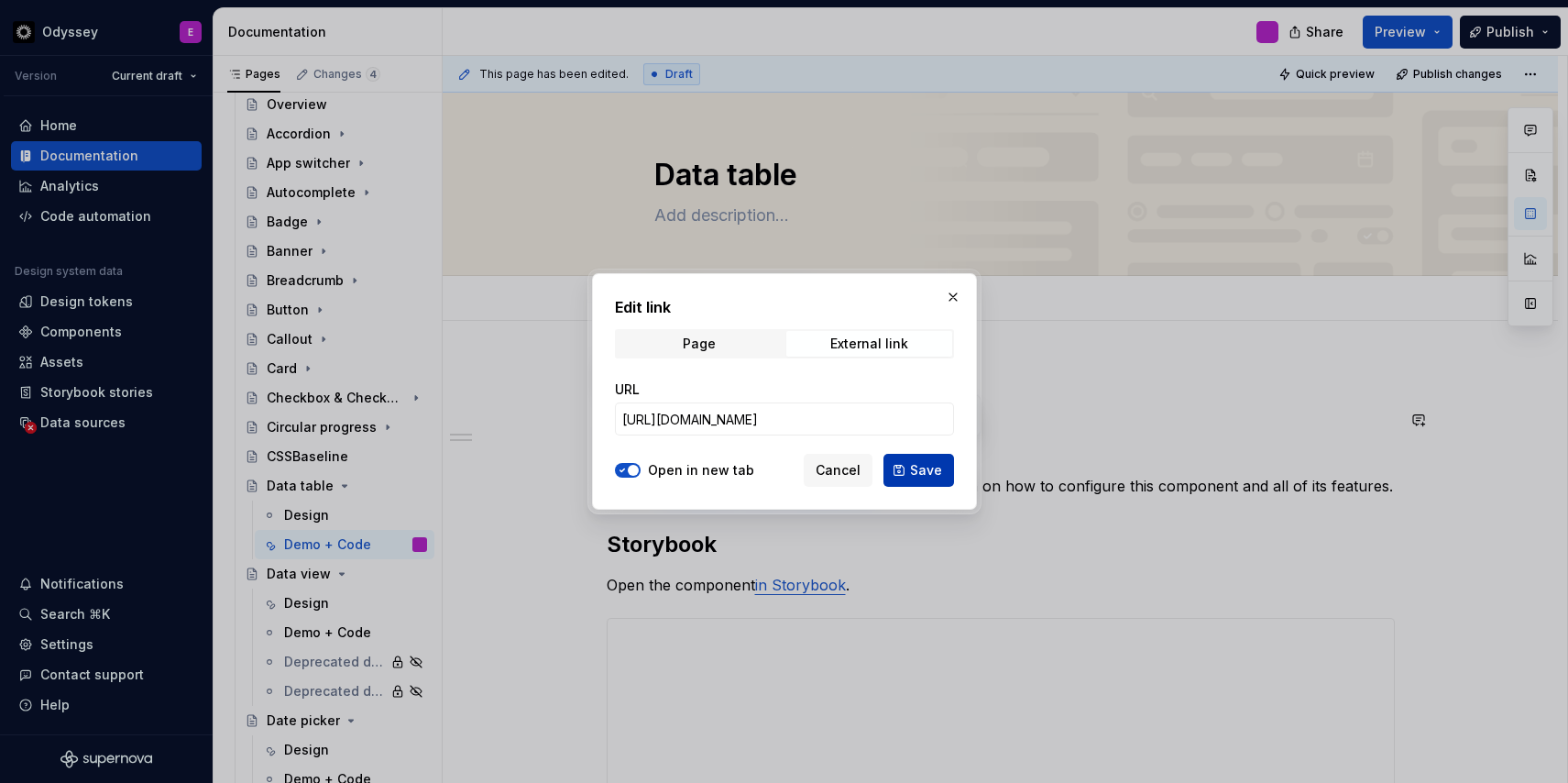
scroll to position [0, 0]
click at [922, 466] on span "Save" at bounding box center [925, 470] width 32 height 19
type textarea "*"
type input "[URL][DOMAIN_NAME]"
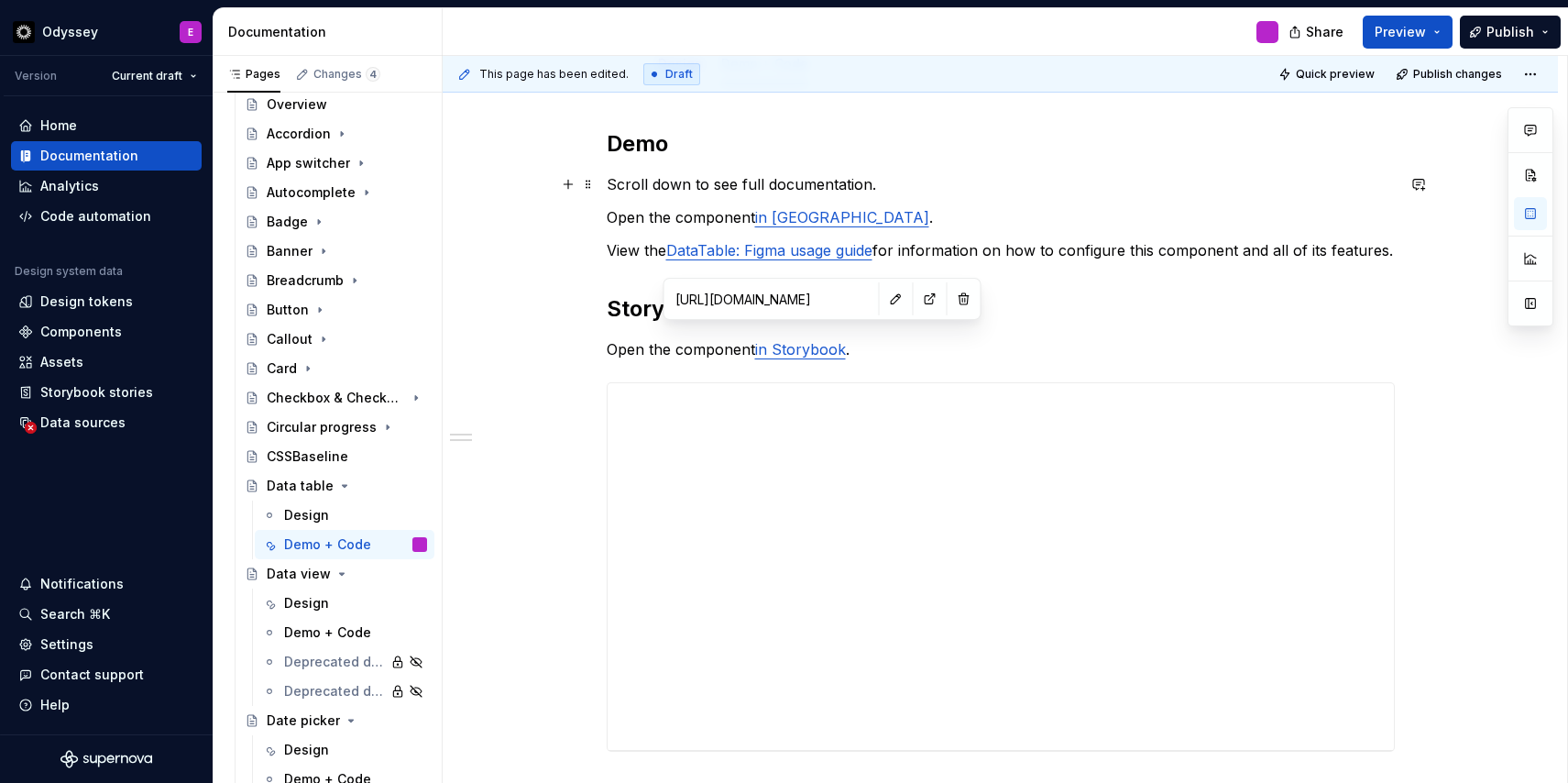
scroll to position [460, 0]
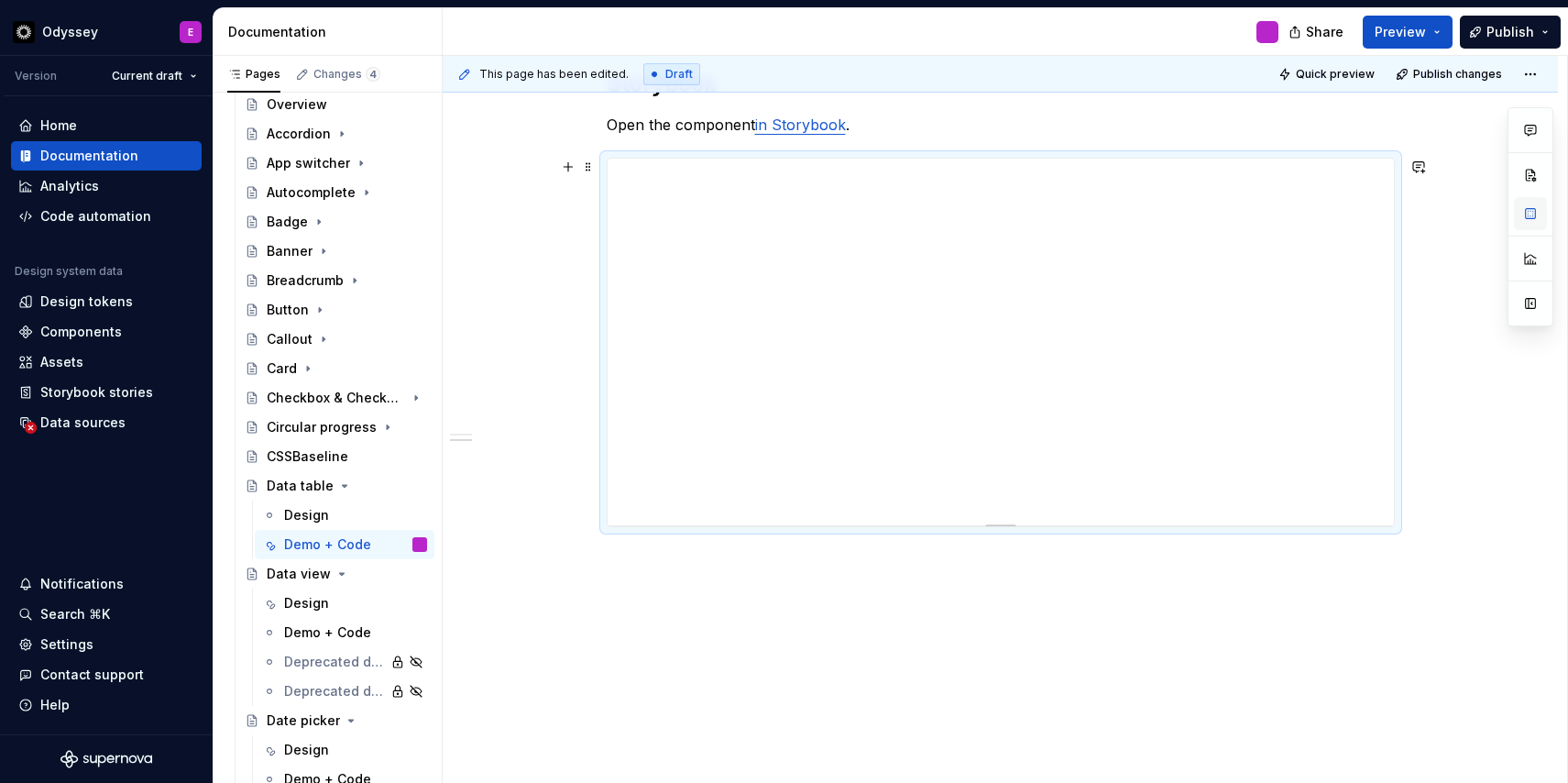
click at [1528, 217] on button "button" at bounding box center [1530, 213] width 33 height 33
type textarea "*"
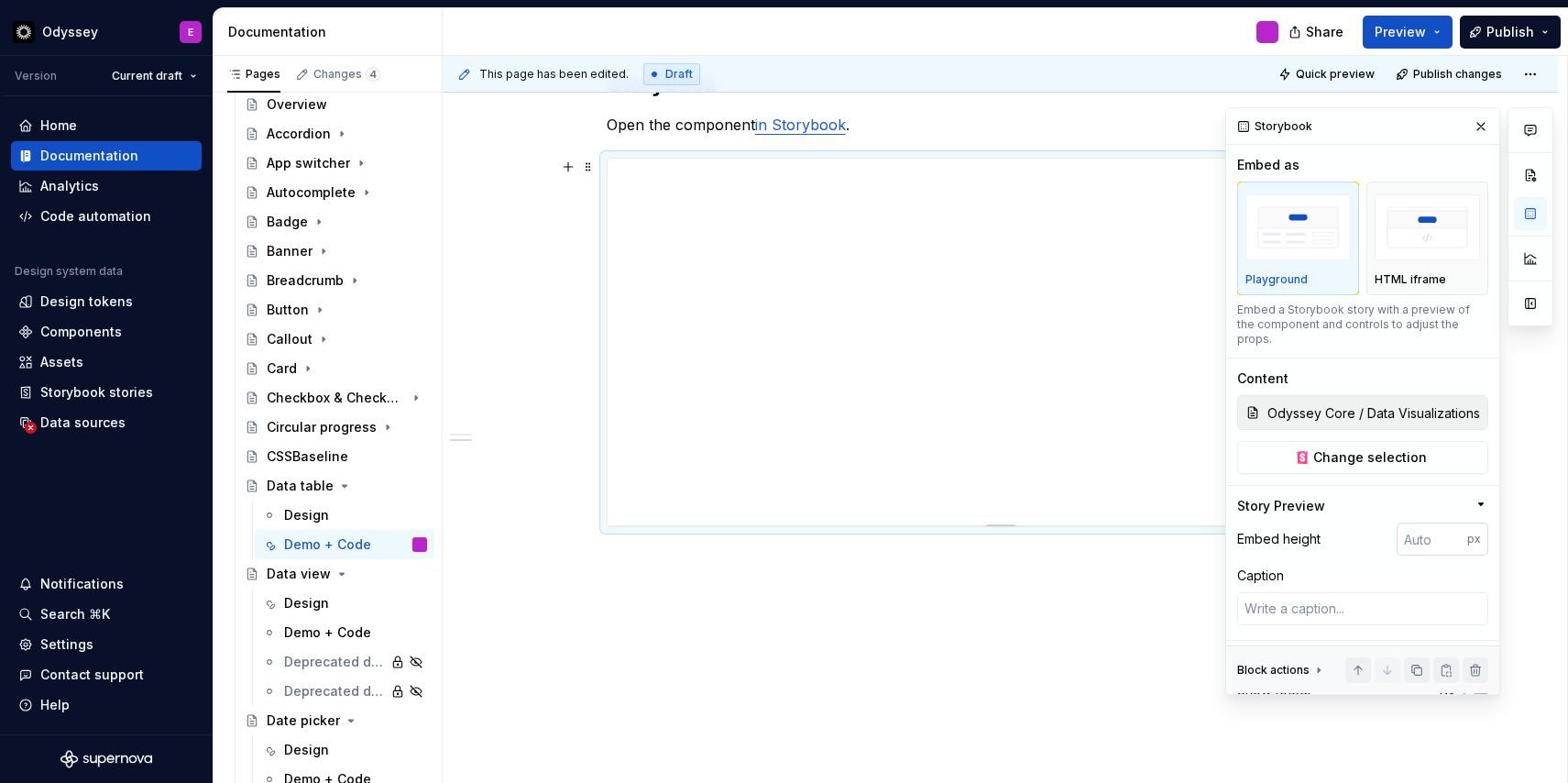
click at [1419, 530] on input "number" at bounding box center [1432, 539] width 70 height 33
type input "650"
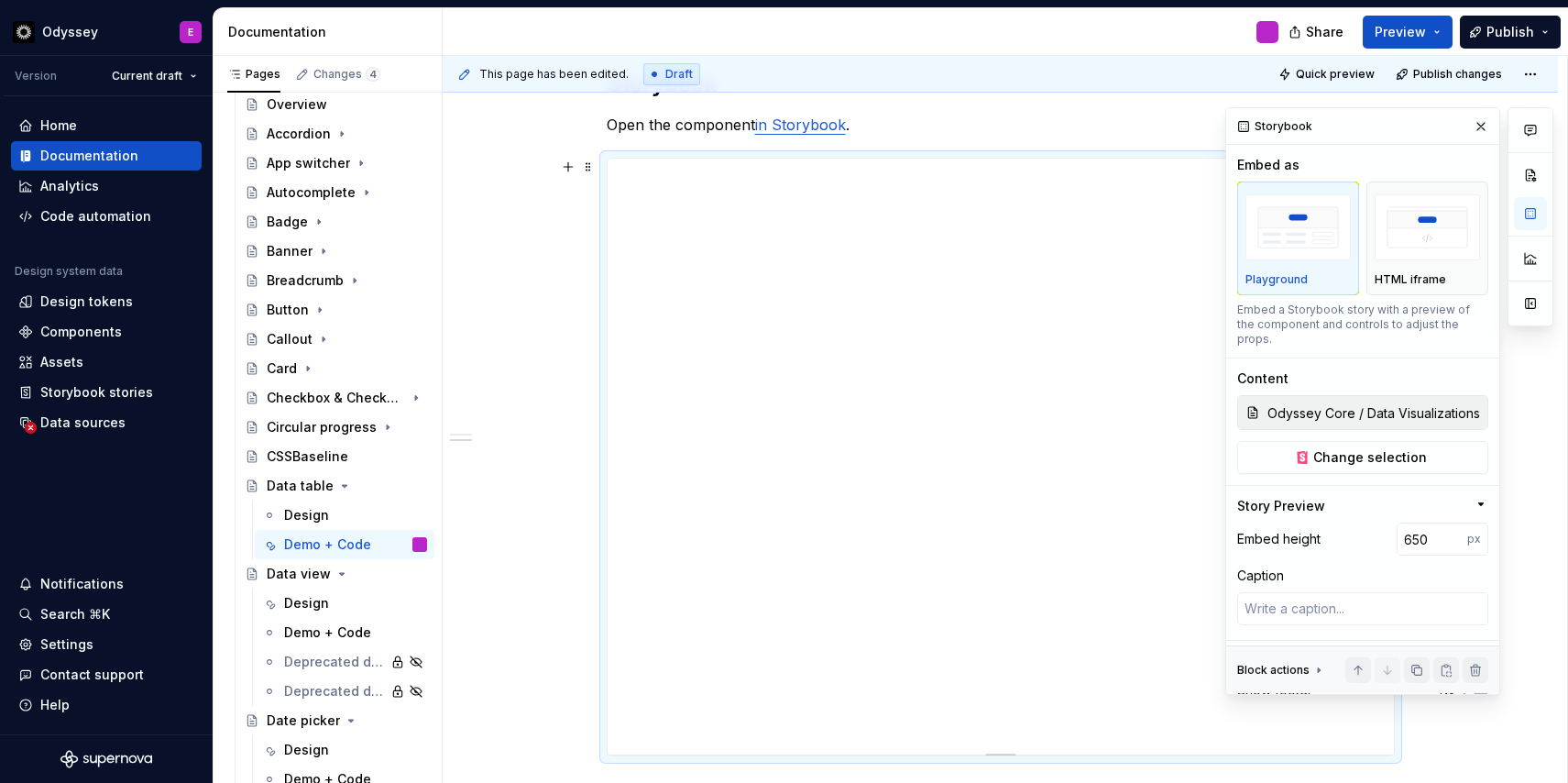
scroll to position [53, 0]
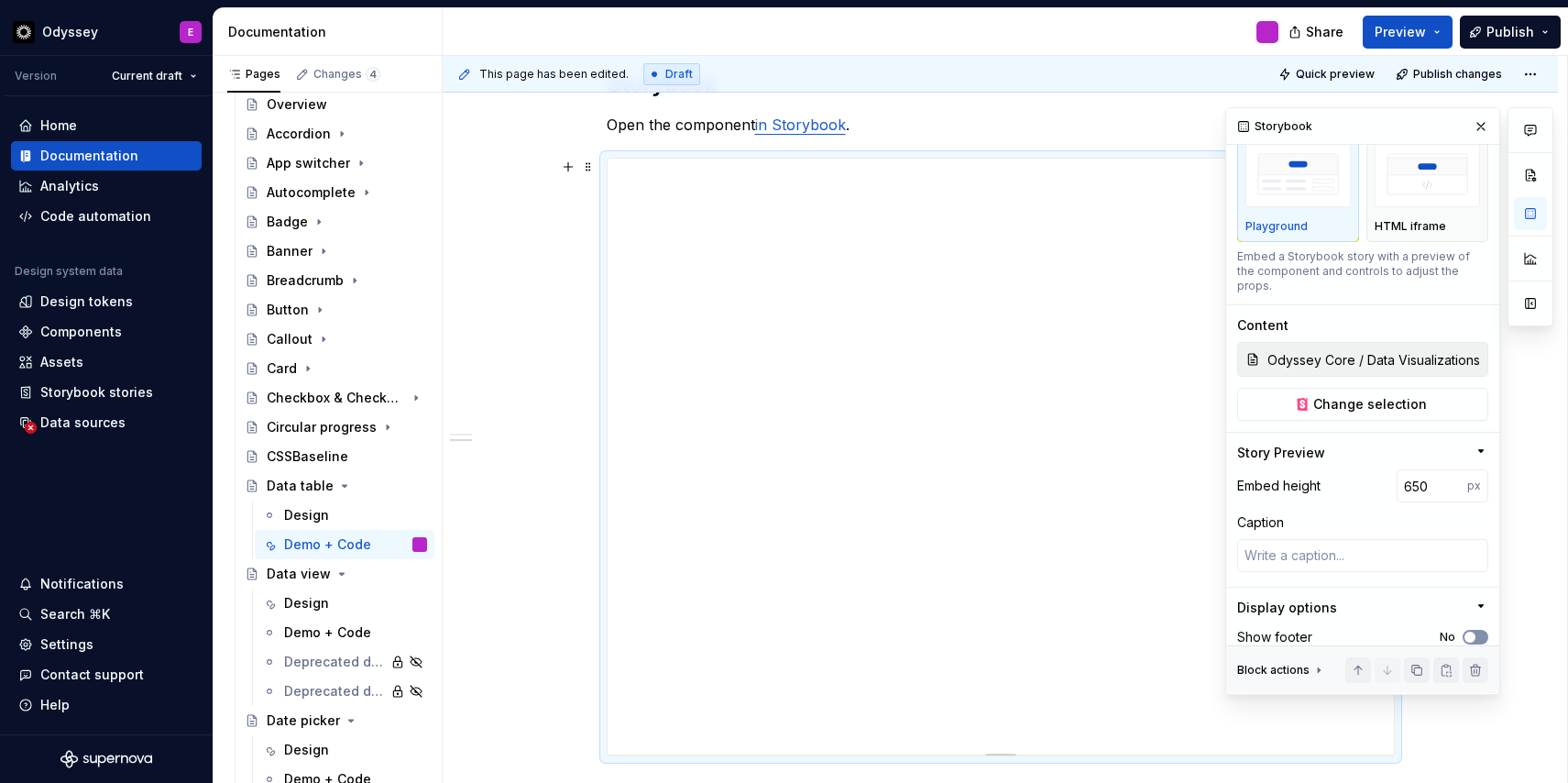
click at [1472, 632] on span "button" at bounding box center [1470, 637] width 11 height 11
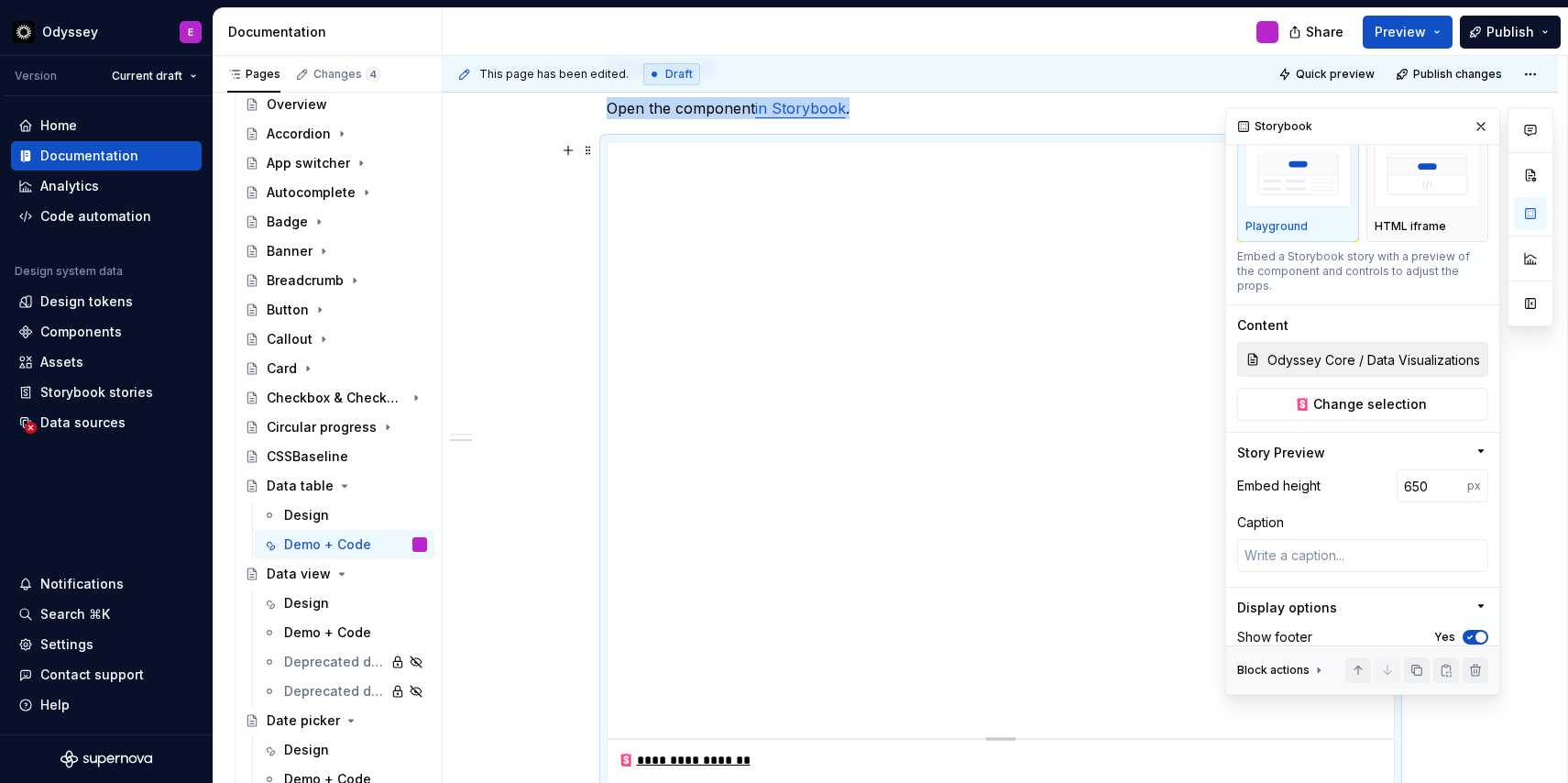
click at [554, 430] on div "**********" at bounding box center [1000, 443] width 1115 height 1197
click at [570, 310] on div "**********" at bounding box center [1000, 443] width 1115 height 1197
click at [1480, 130] on button "button" at bounding box center [1481, 127] width 26 height 26
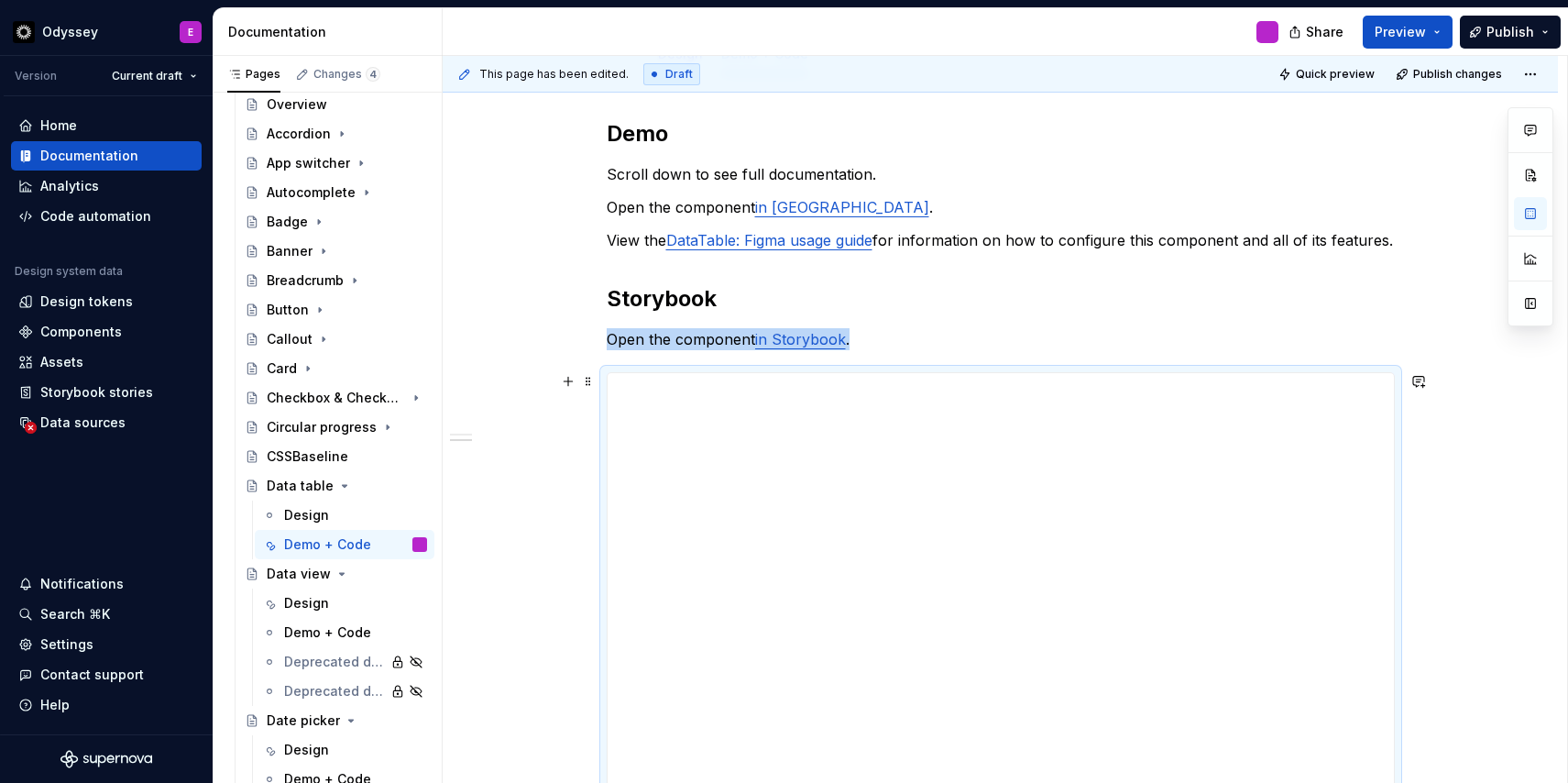
scroll to position [0, 0]
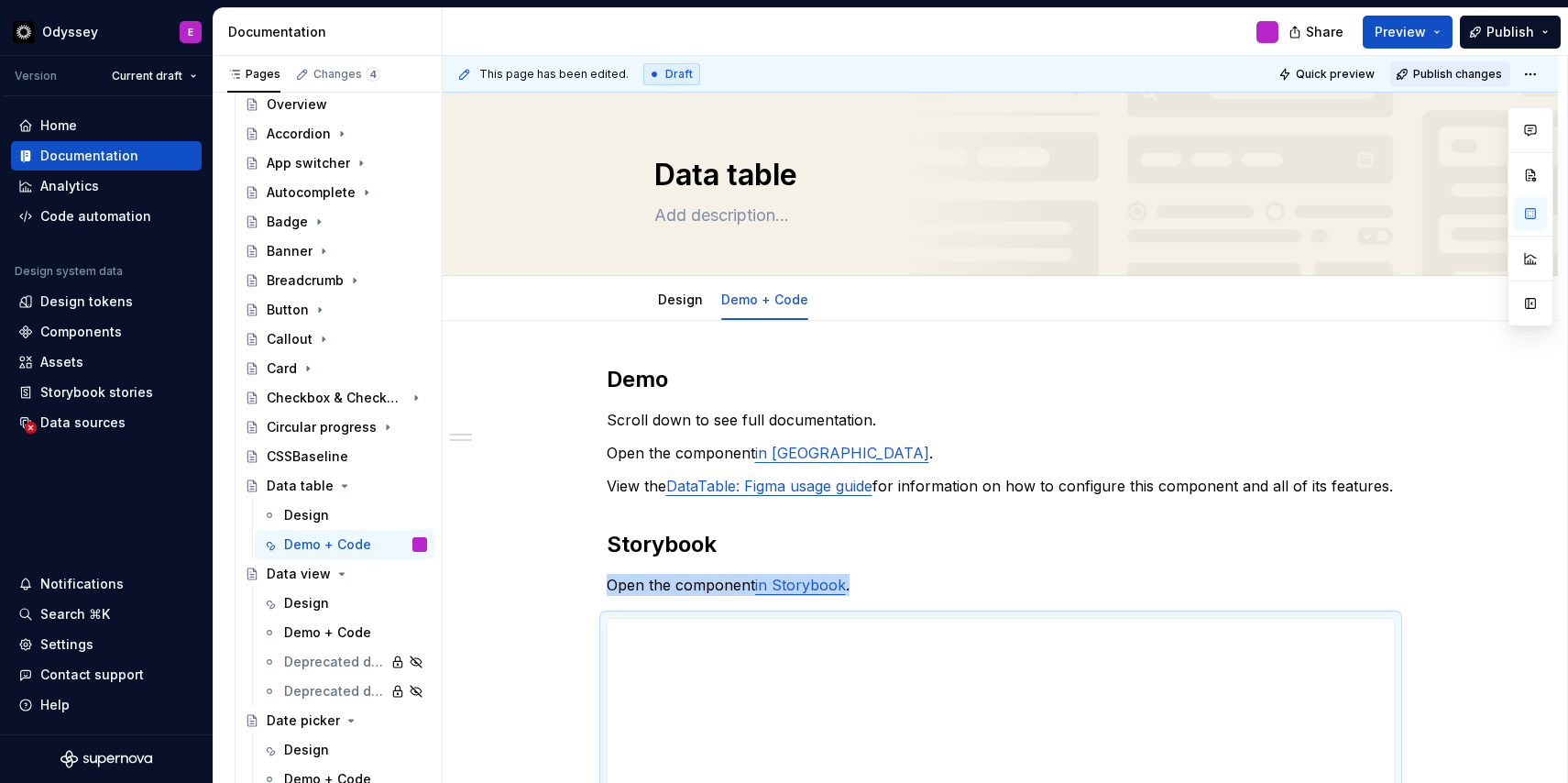
click at [1460, 75] on span "Publish changes" at bounding box center [1458, 74] width 89 height 15
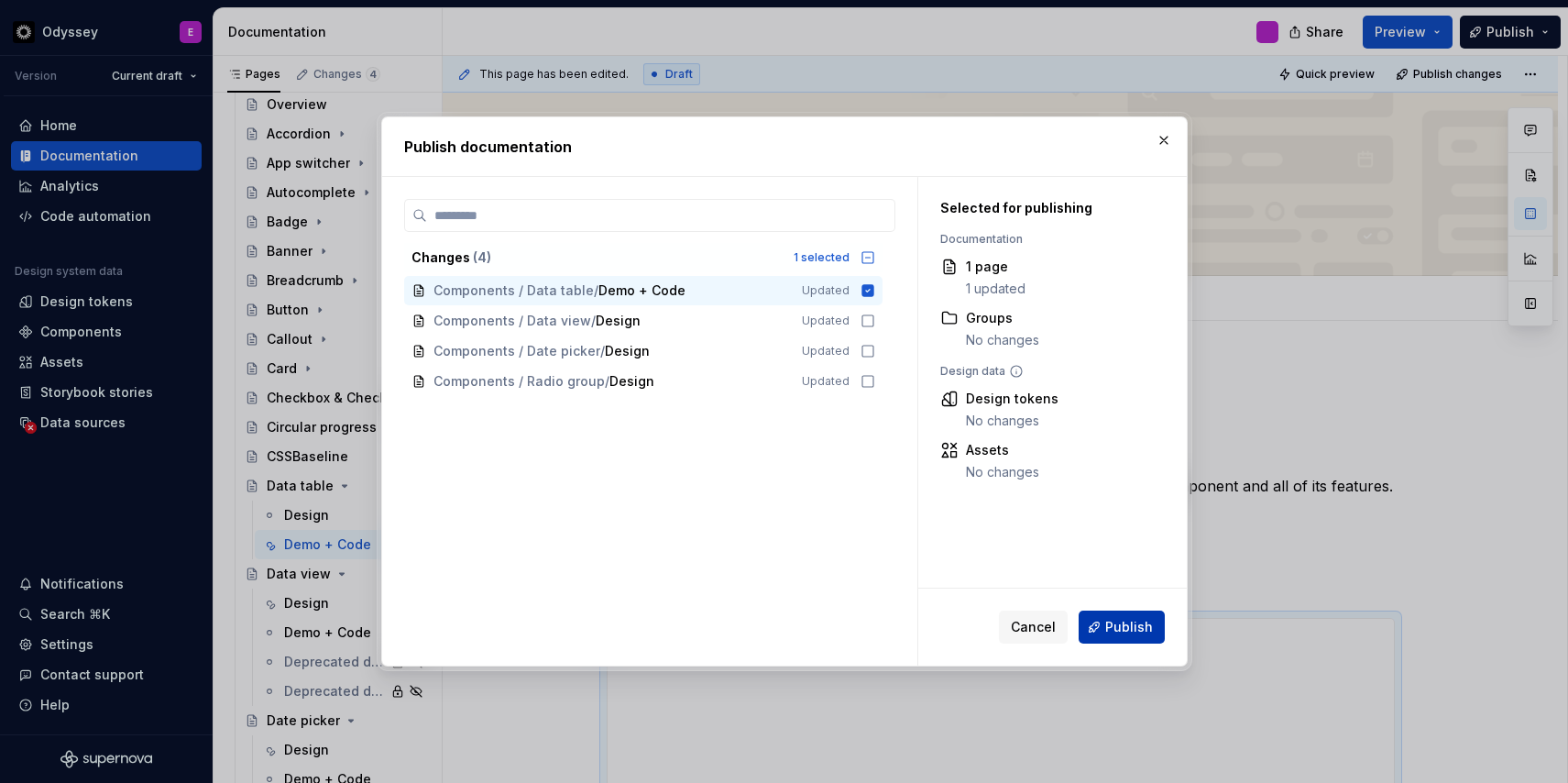
click at [1108, 635] on span "Publish" at bounding box center [1128, 627] width 47 height 19
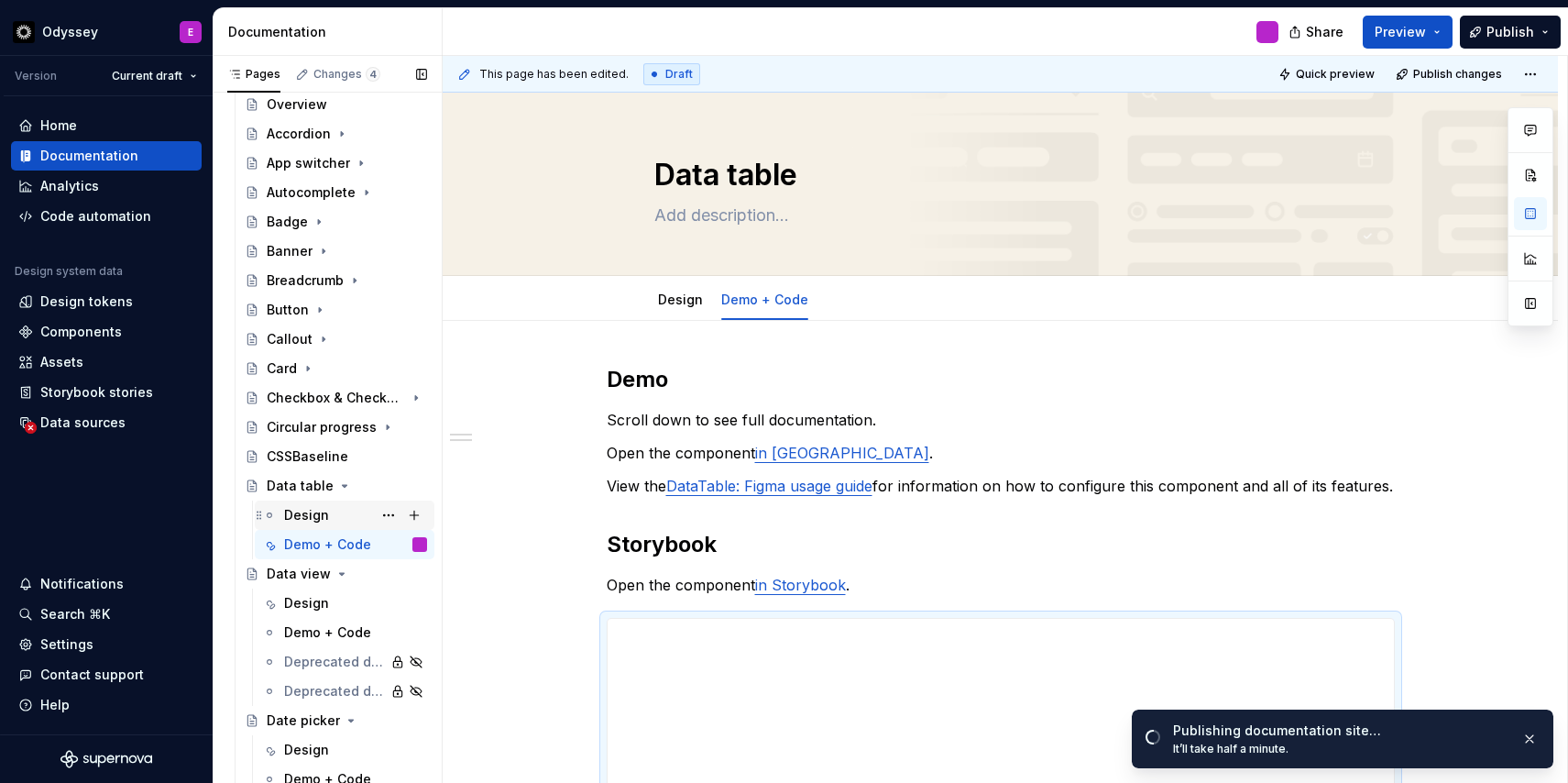
click at [308, 519] on div "Design" at bounding box center [306, 515] width 45 height 19
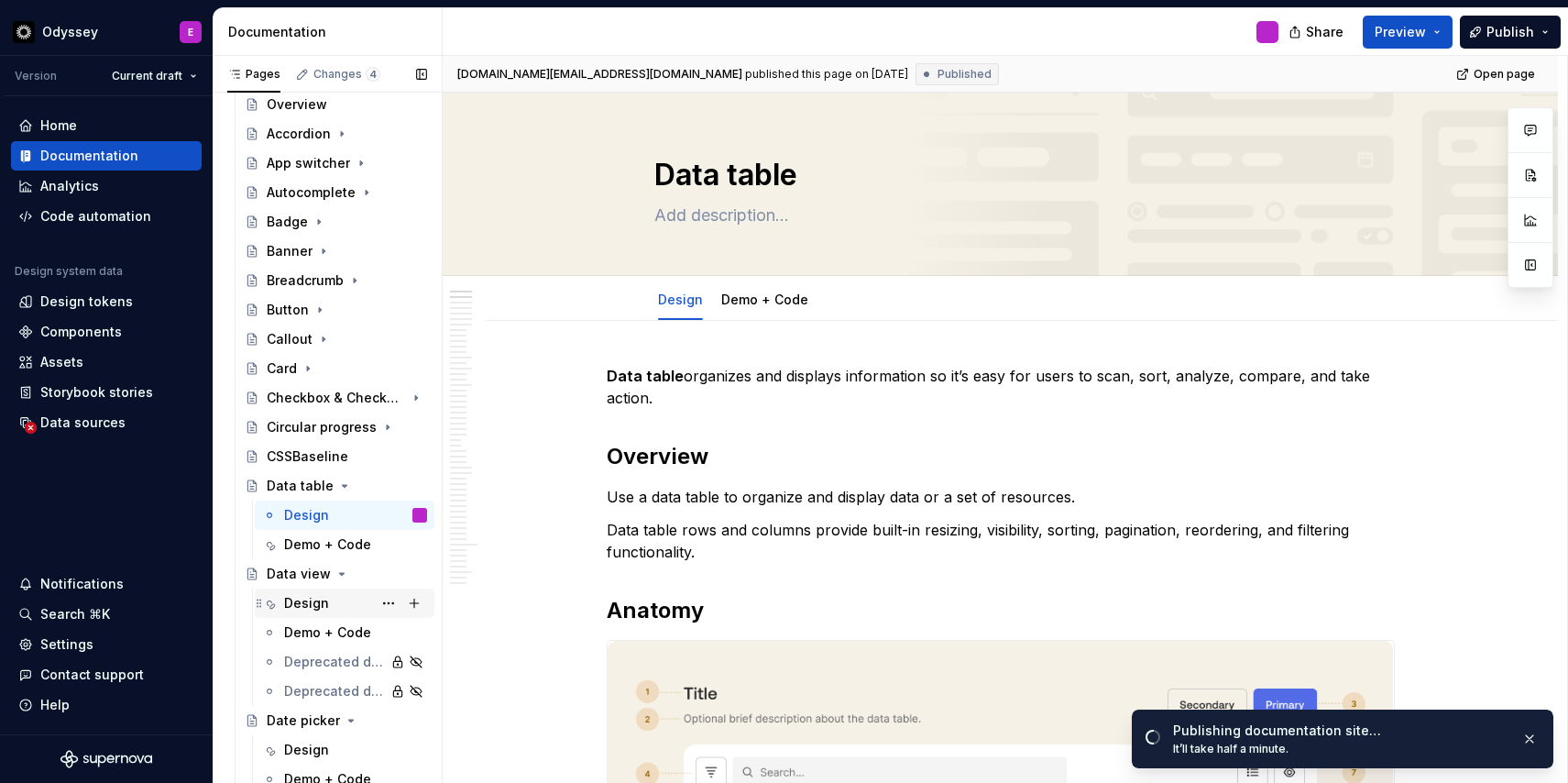
click at [304, 605] on div "Design" at bounding box center [306, 603] width 45 height 19
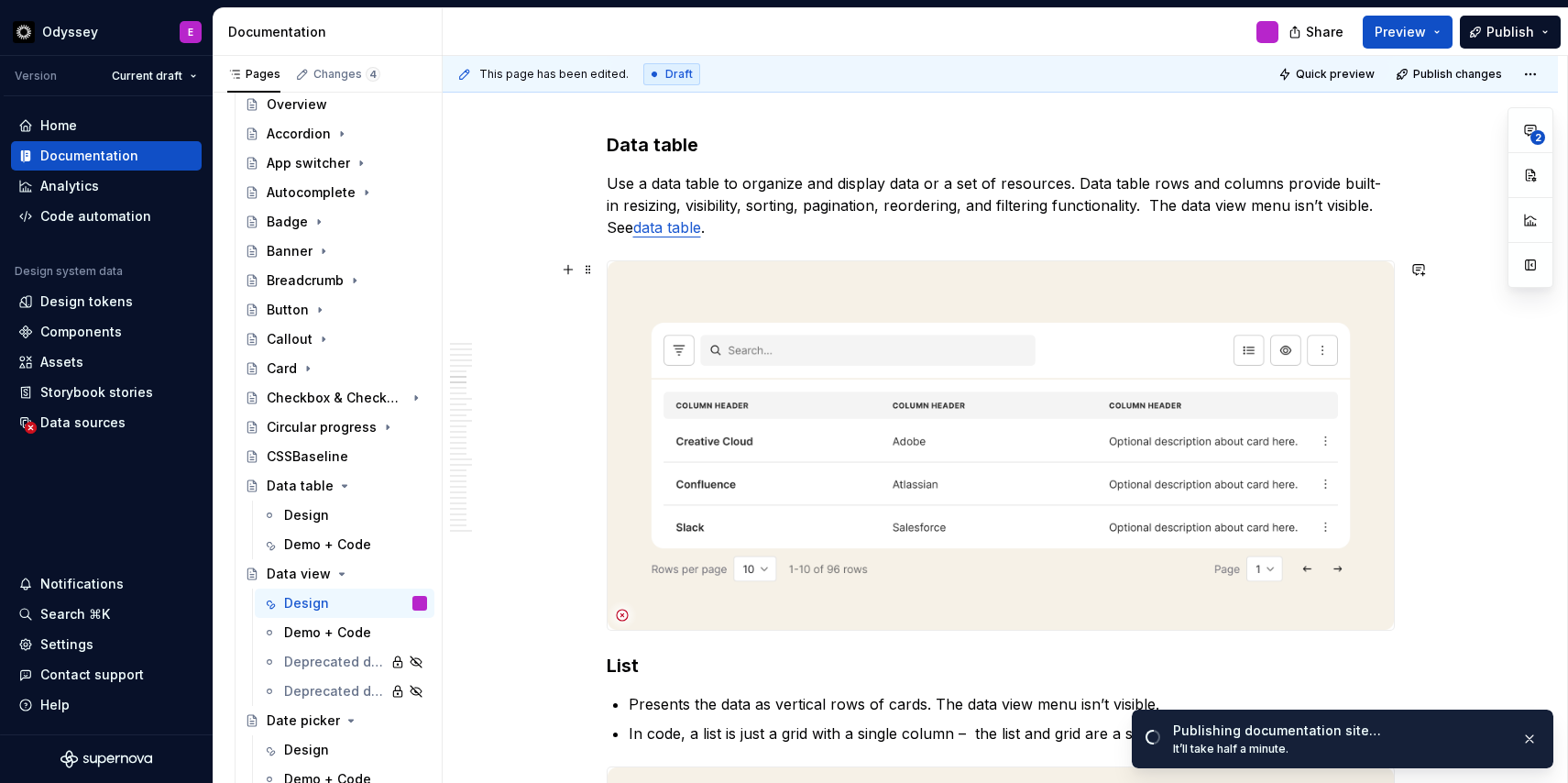
scroll to position [2672, 0]
click at [699, 230] on link "data table" at bounding box center [667, 225] width 68 height 19
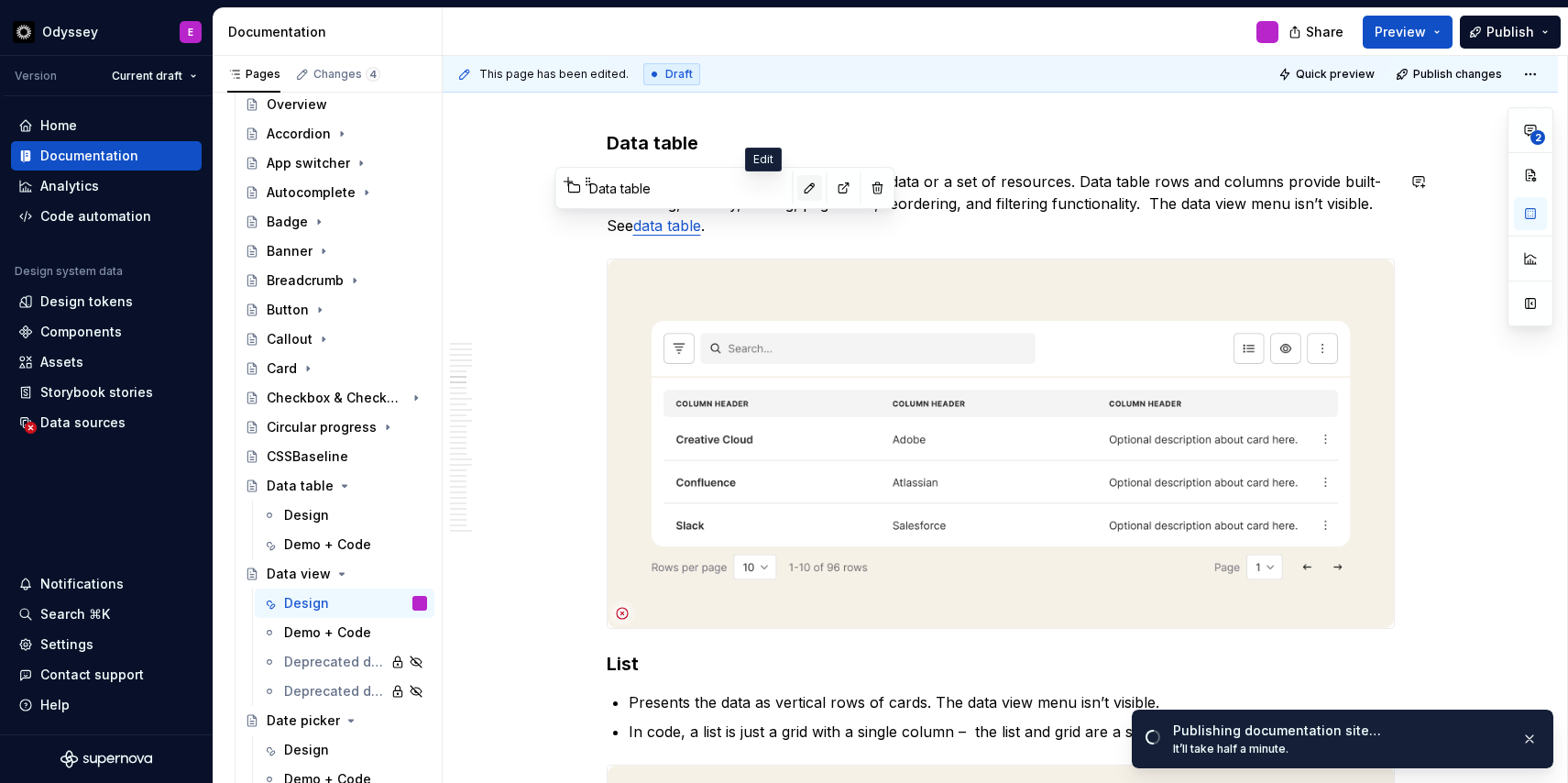
click at [797, 182] on button "button" at bounding box center [810, 188] width 26 height 26
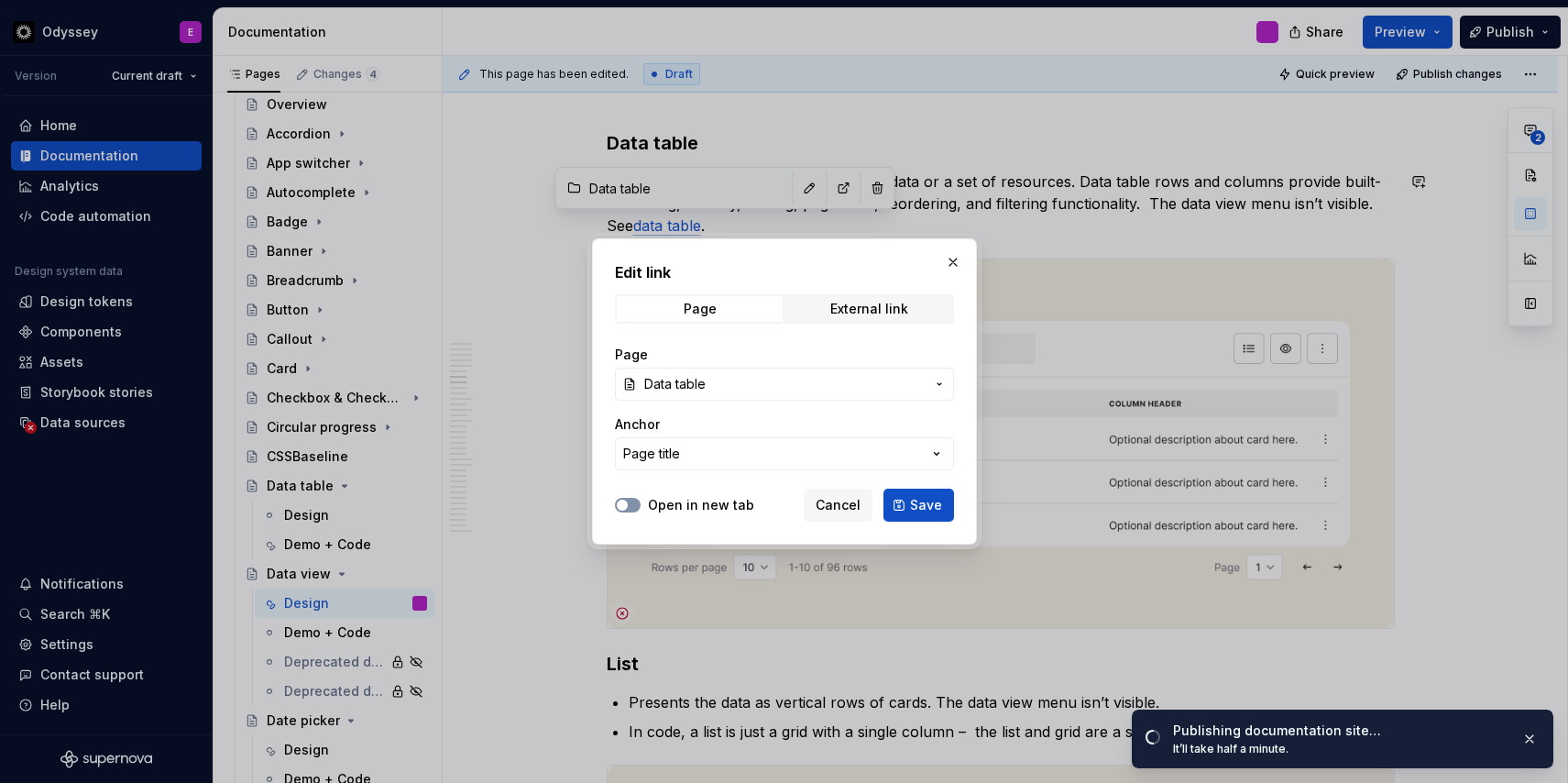
click at [623, 504] on span "button" at bounding box center [622, 505] width 11 height 11
click at [924, 503] on span "Save" at bounding box center [925, 506] width 32 height 19
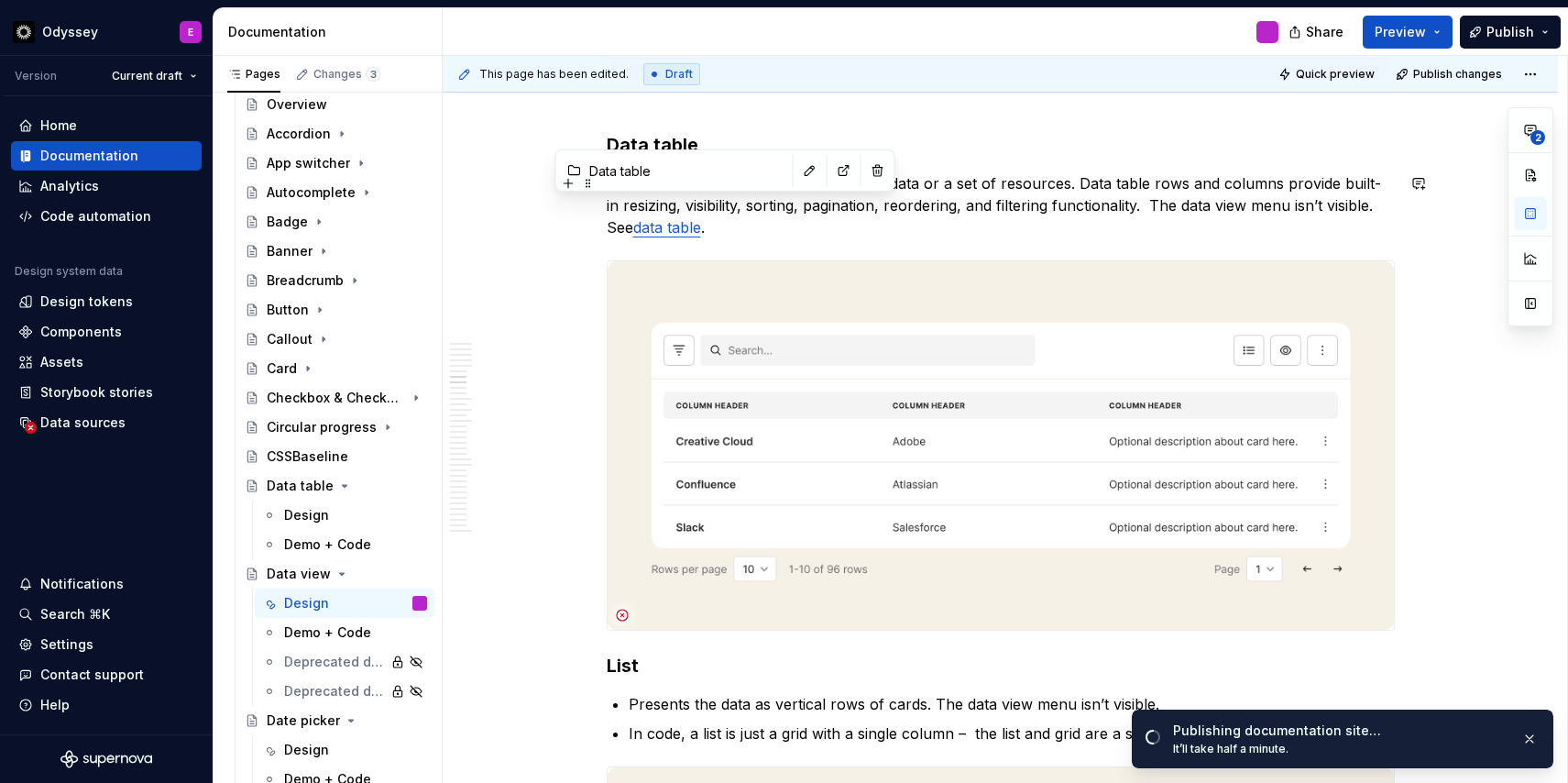
scroll to position [2658, 0]
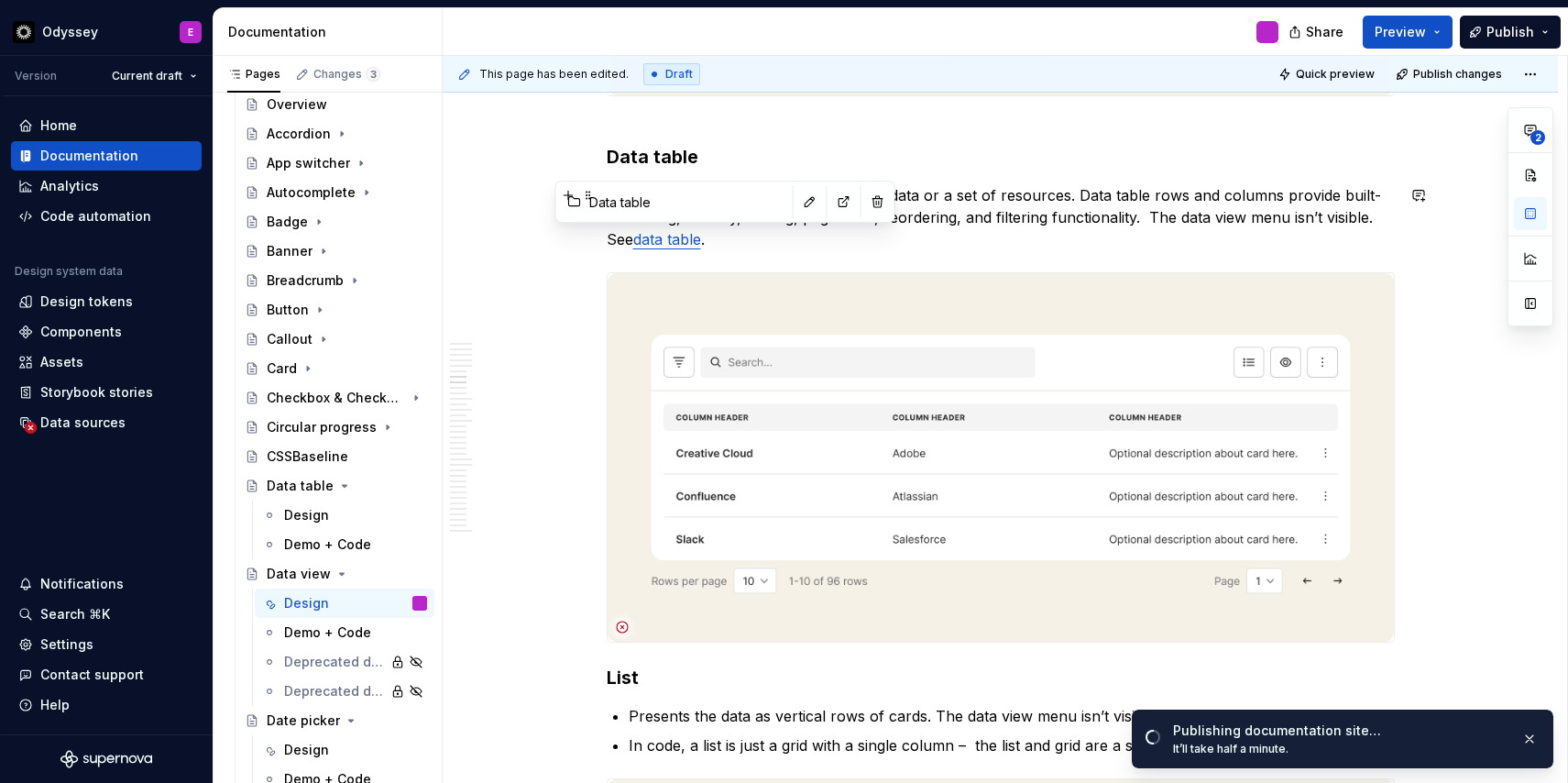
click at [1139, 220] on p "Use a data table to organize and display data or a set of resources. Data table…" at bounding box center [1001, 217] width 788 height 66
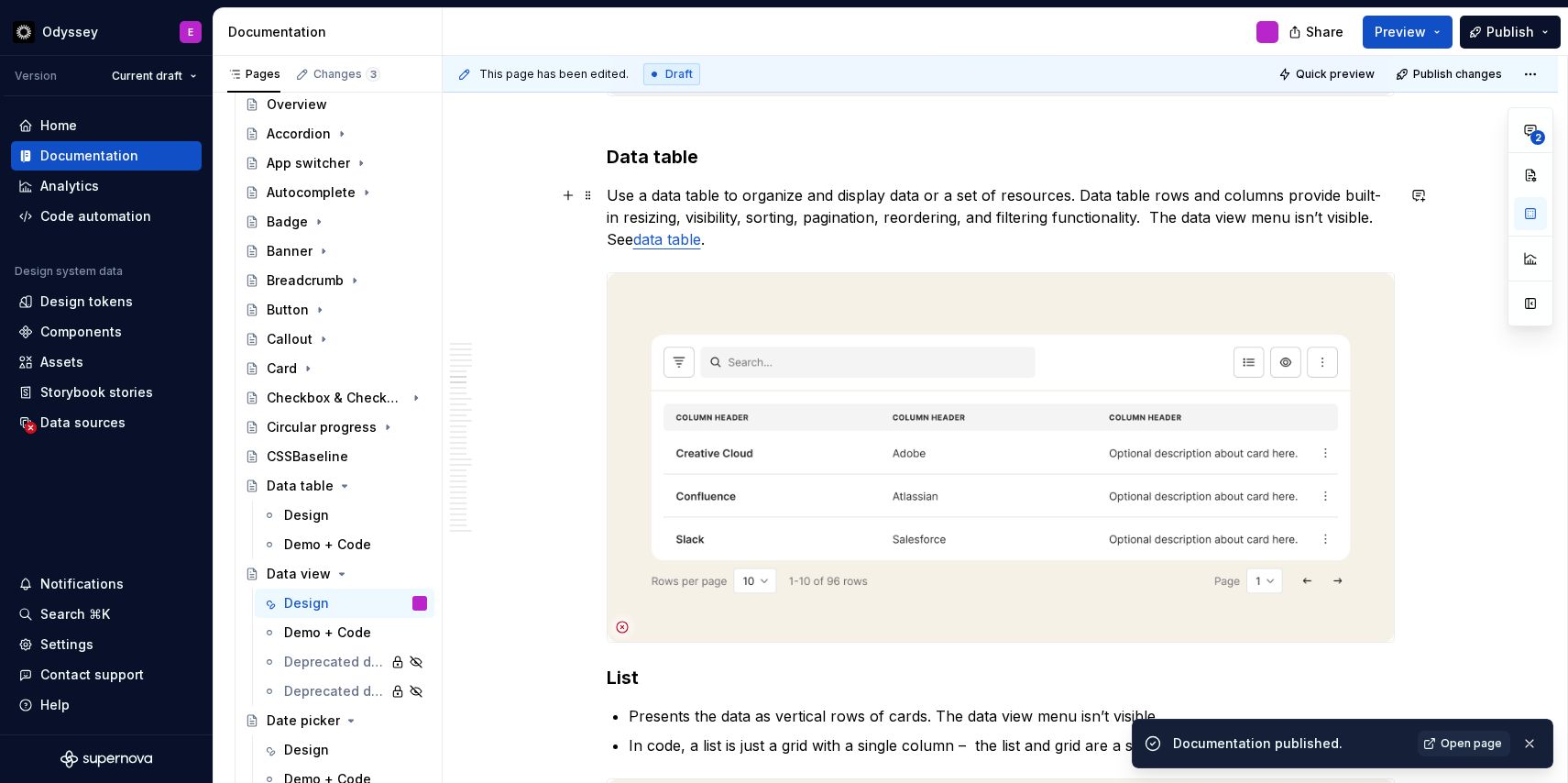
click at [1081, 191] on p "Use a data table to organize and display data or a set of resources. Data table…" at bounding box center [1001, 217] width 788 height 66
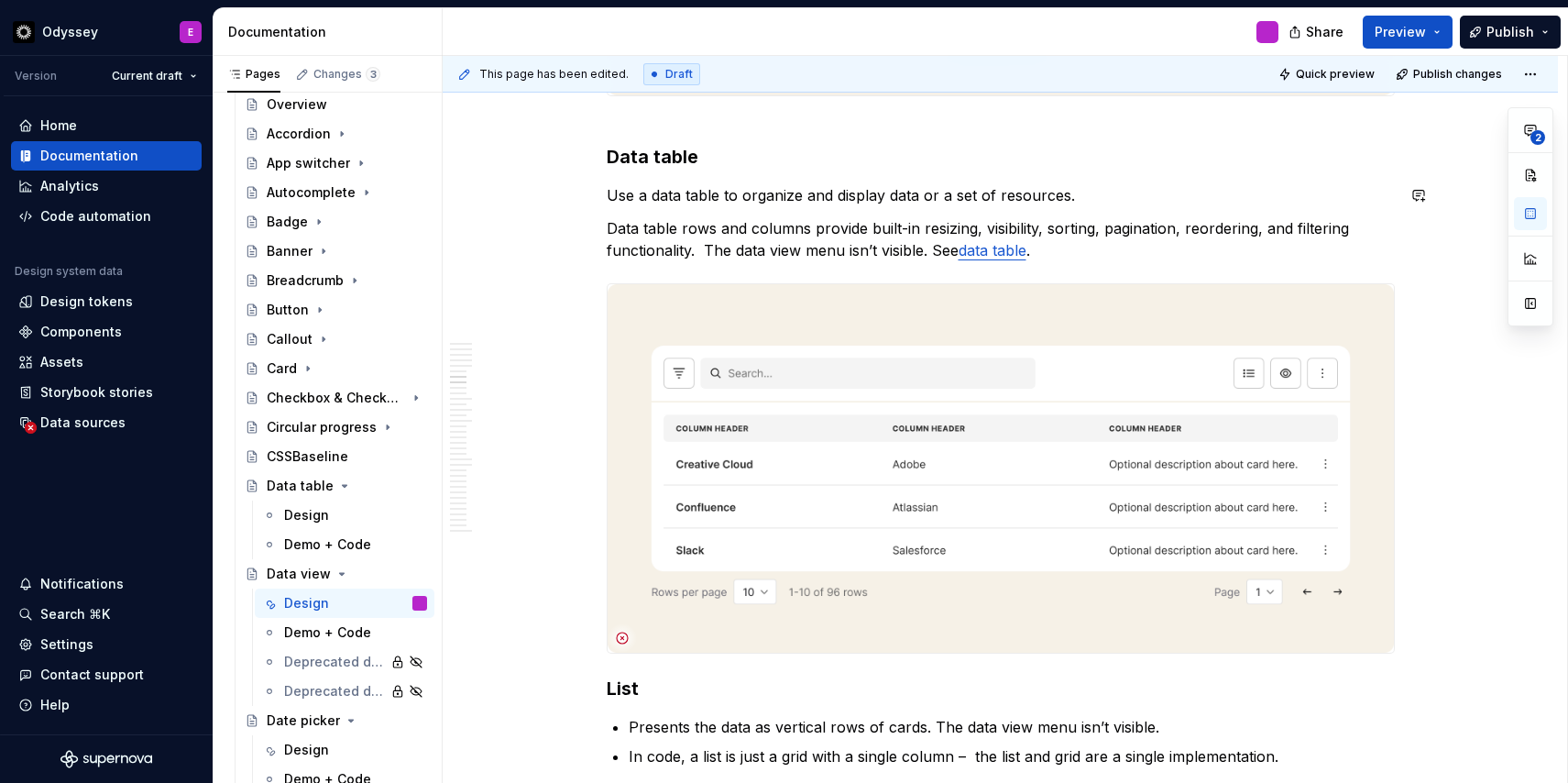
type textarea "*"
click at [707, 254] on p "Data table rows and columns provide built-in resizing, visibility, sorting, pag…" at bounding box center [1001, 238] width 788 height 44
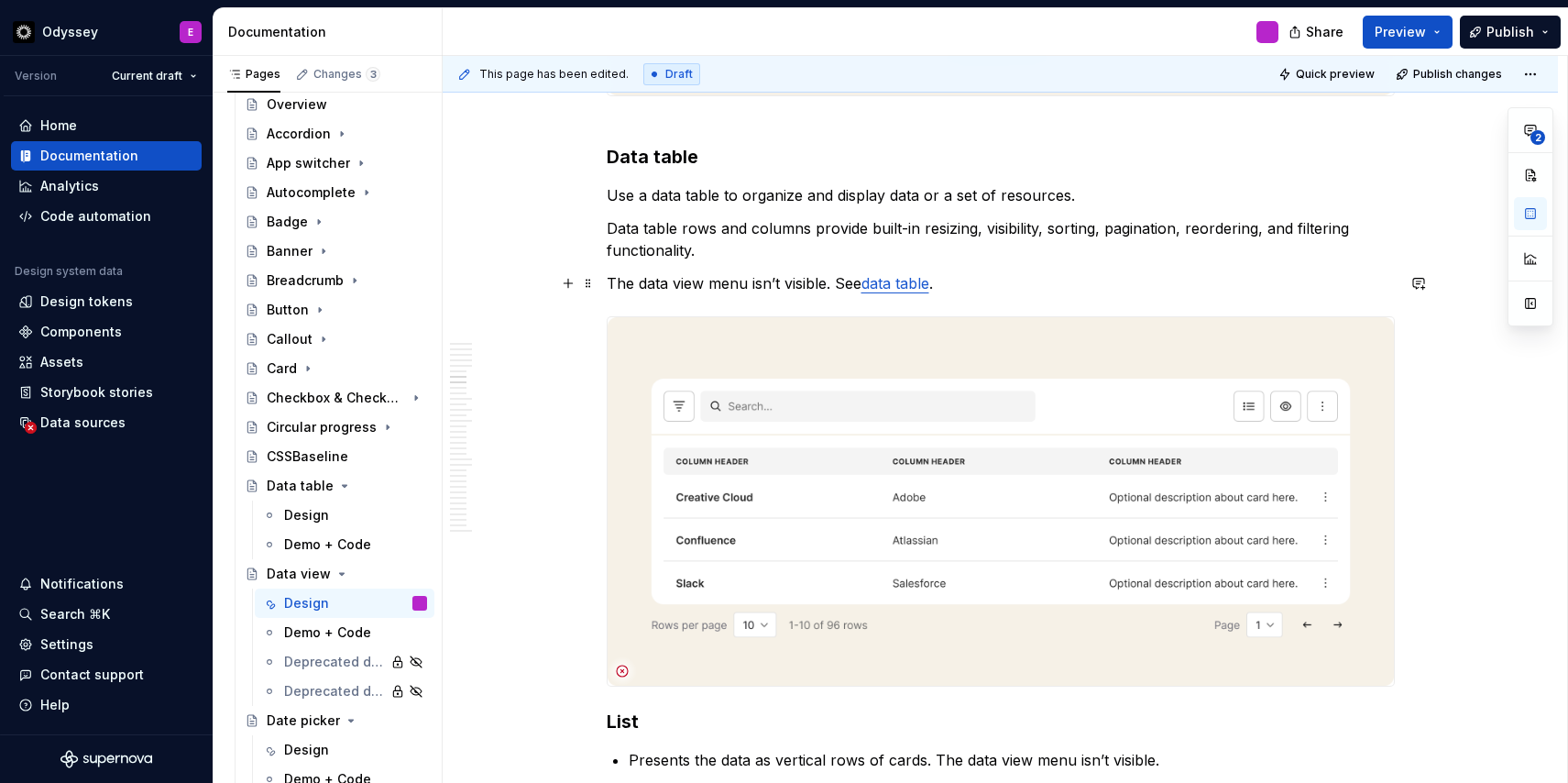
click at [842, 284] on p "The data view menu isn’t visible. See data table ." at bounding box center [1001, 283] width 788 height 22
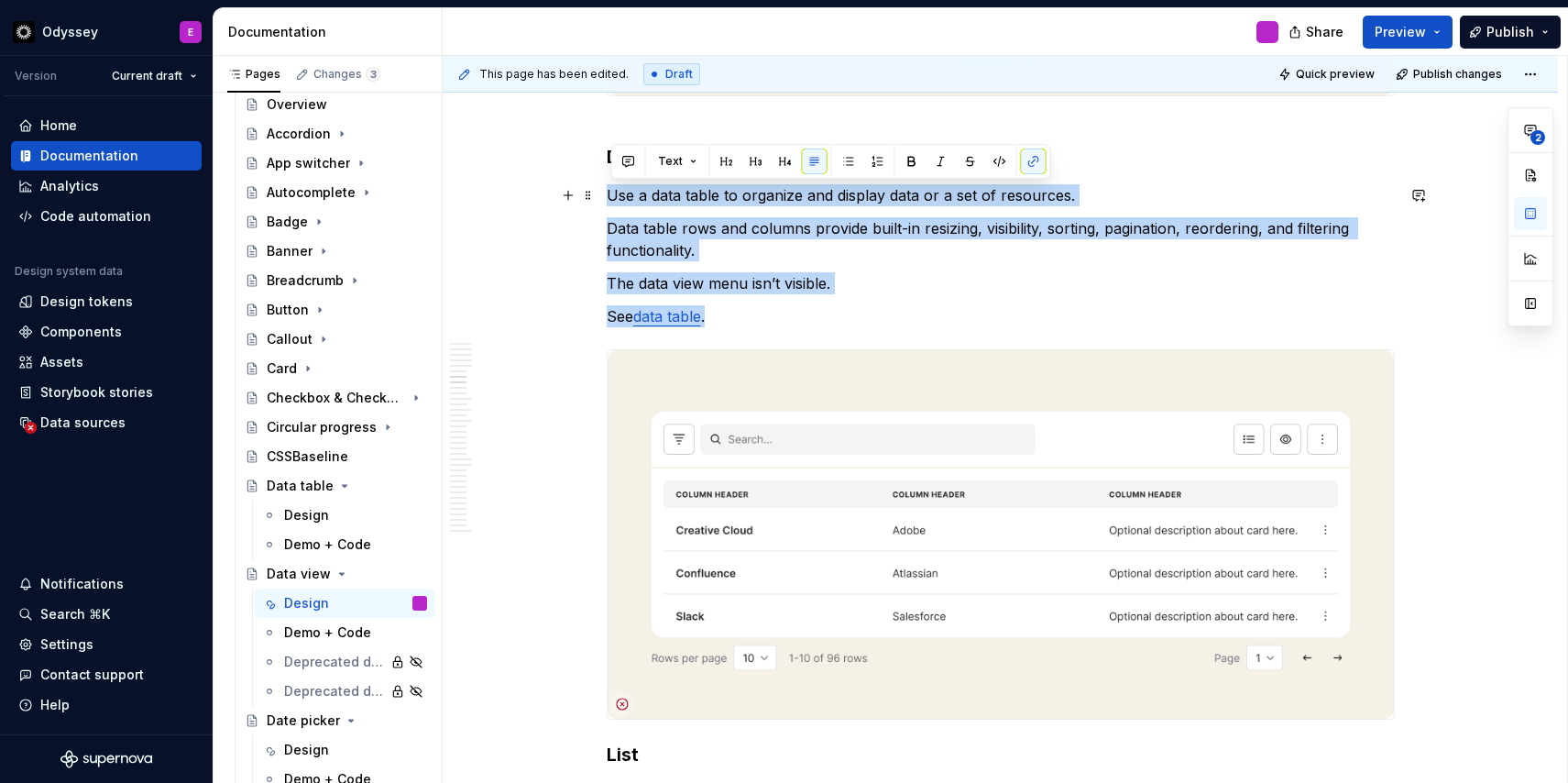
drag, startPoint x: 721, startPoint y: 316, endPoint x: 604, endPoint y: 200, distance: 164.8
click at [841, 160] on button "button" at bounding box center [848, 161] width 26 height 26
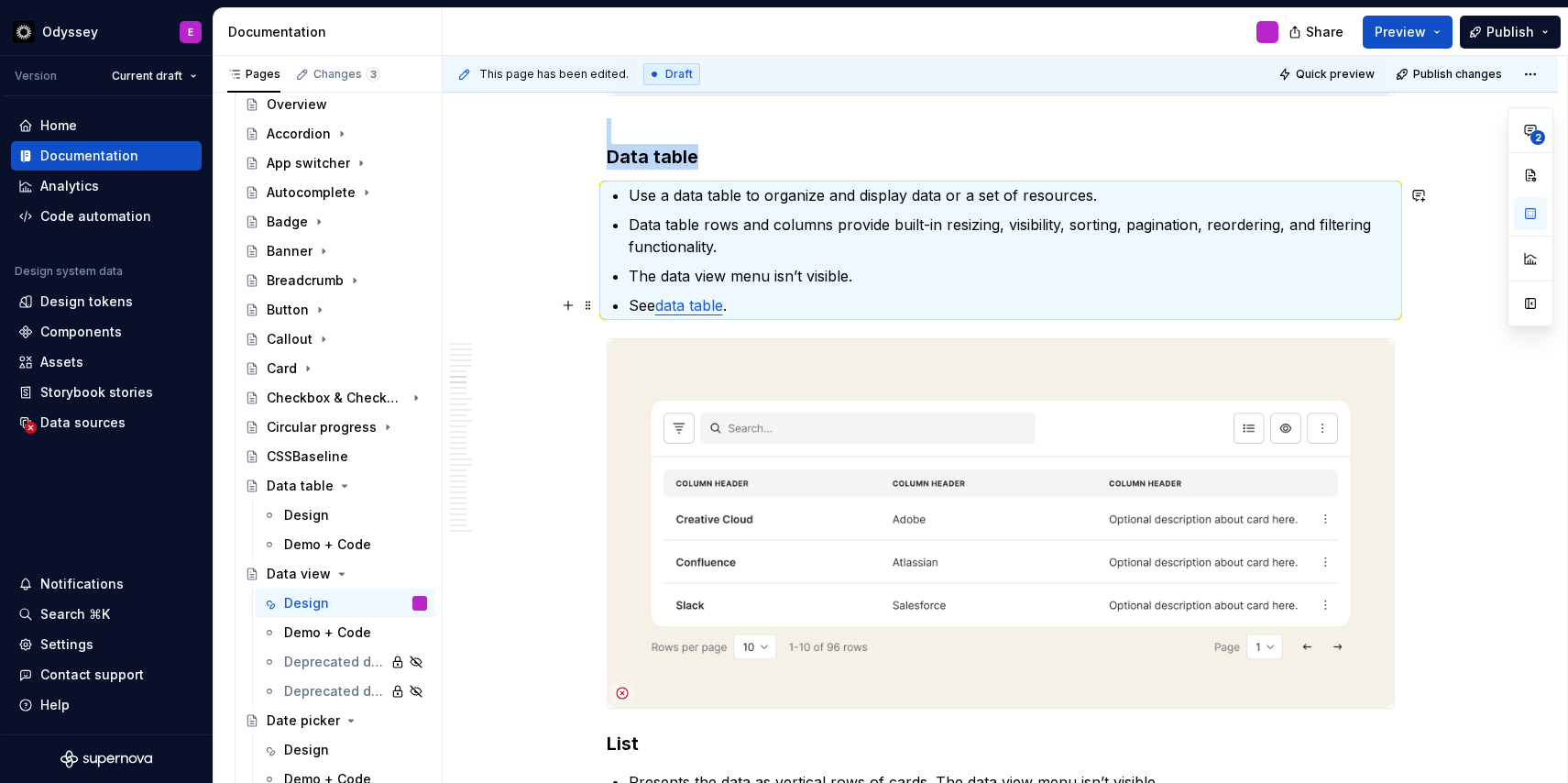
click at [735, 312] on p "See data table ." at bounding box center [1012, 305] width 766 height 22
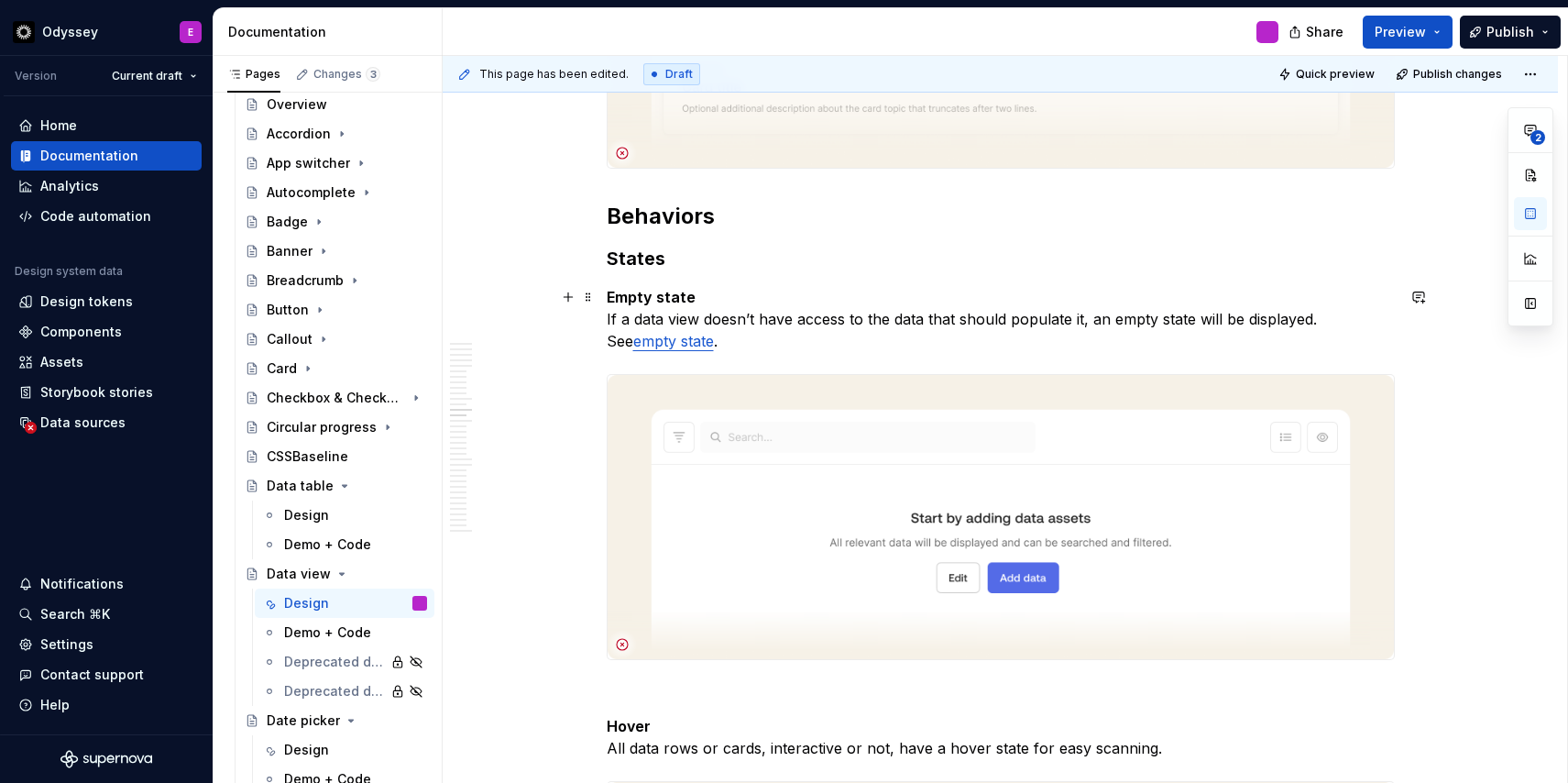
scroll to position [5053, 0]
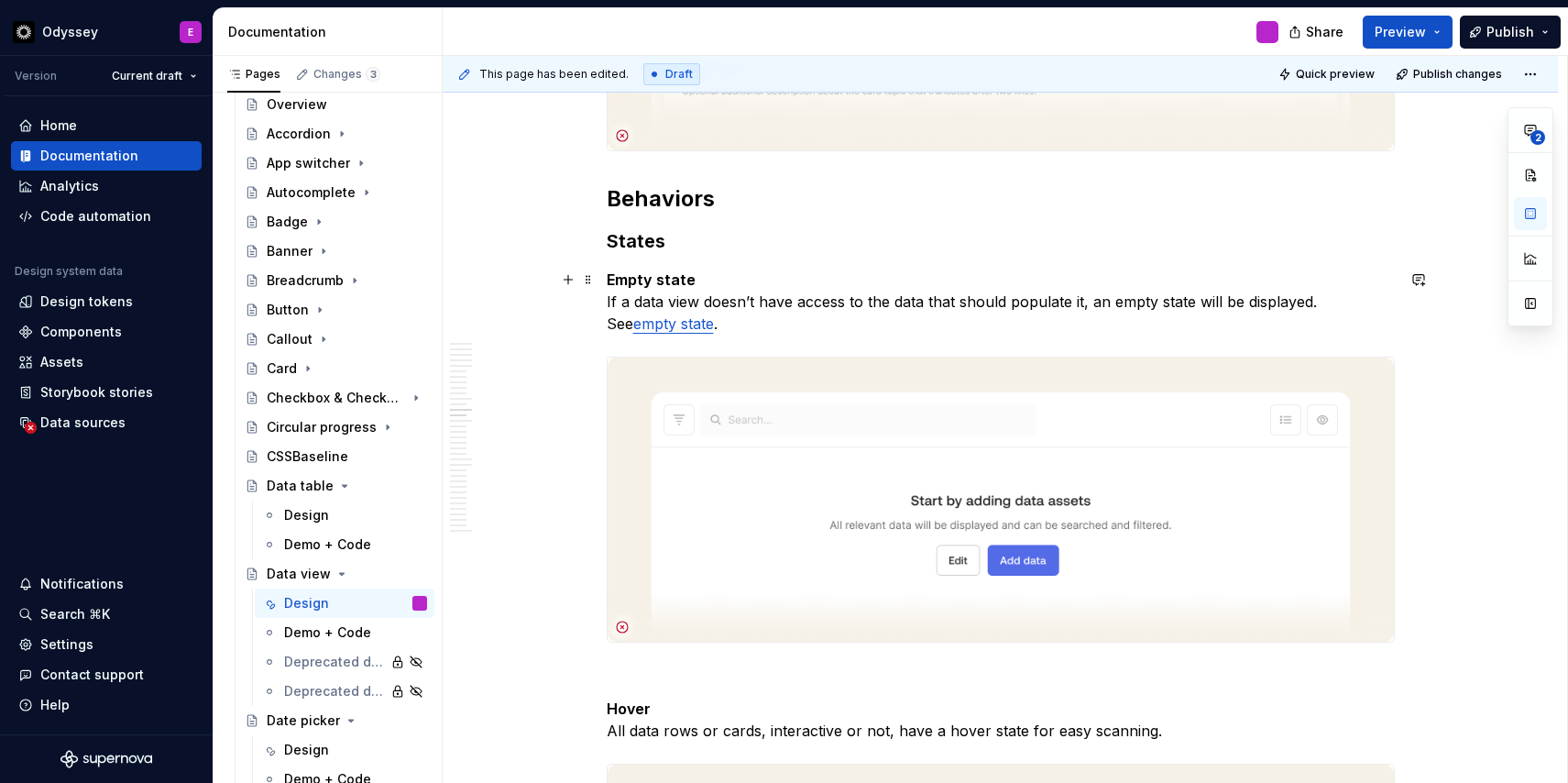
click at [693, 327] on p "Empty state If a data view doesn’t have access to the data that should populate…" at bounding box center [1001, 301] width 788 height 66
click at [1322, 302] on p "Empty state If a data view doesn’t have access to the data that should populate…" at bounding box center [1001, 301] width 788 height 66
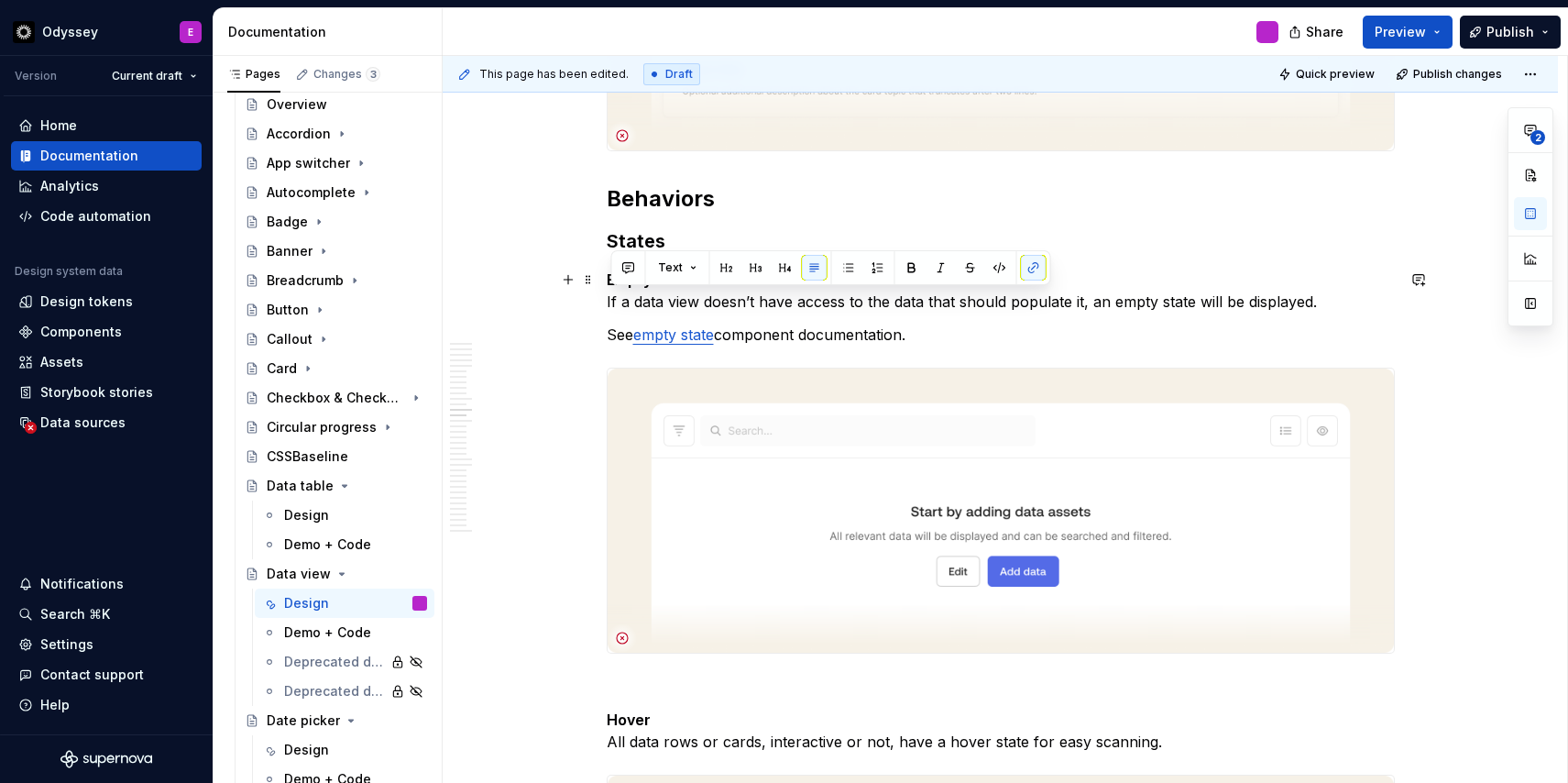
drag, startPoint x: 926, startPoint y: 334, endPoint x: 607, endPoint y: 305, distance: 320.3
click at [850, 265] on button "button" at bounding box center [848, 268] width 26 height 26
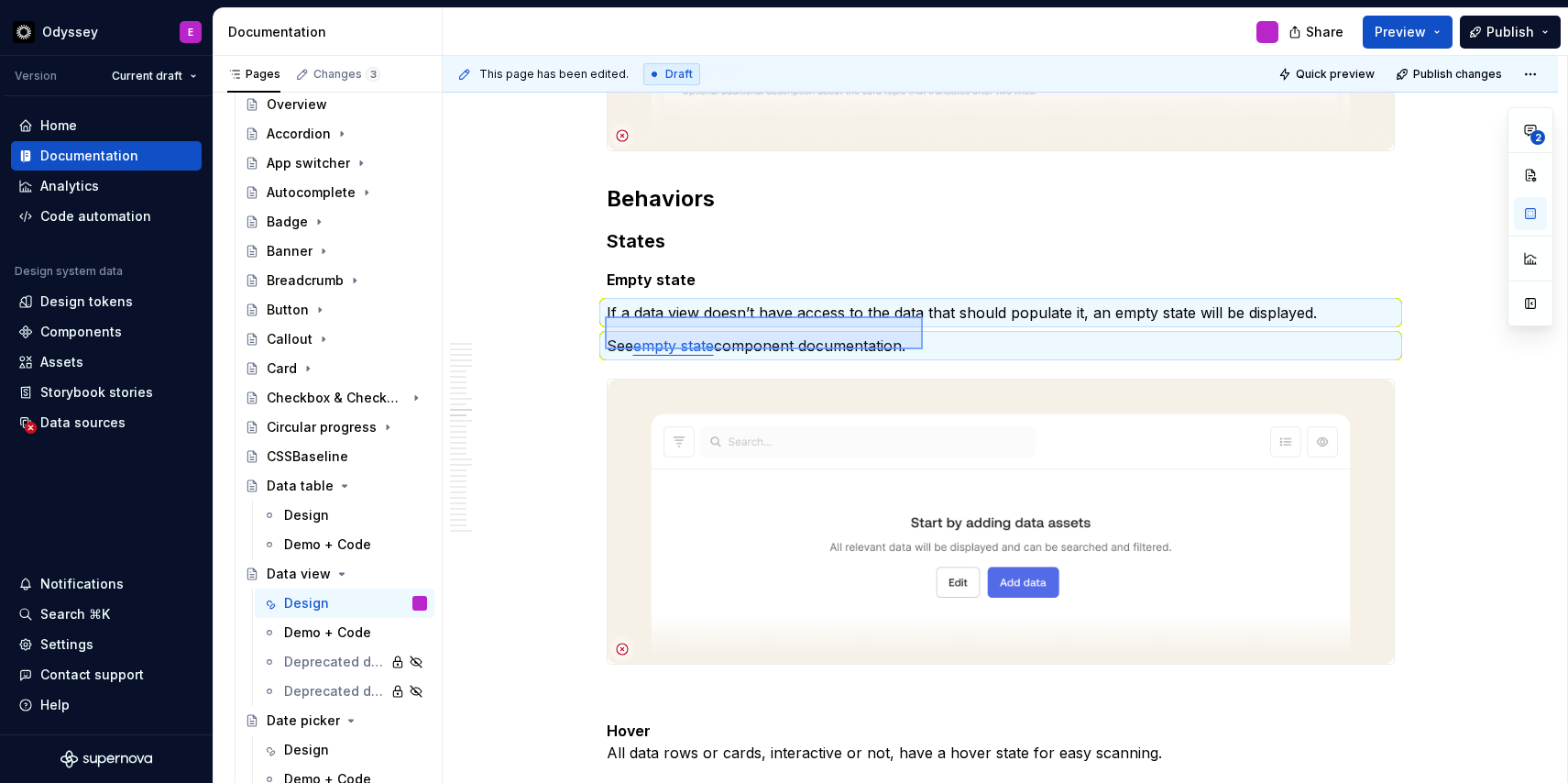
drag, startPoint x: 605, startPoint y: 316, endPoint x: 923, endPoint y: 349, distance: 319.7
click at [923, 349] on div "This page has been edited. Draft Quick preview Publish changes Data view Edit h…" at bounding box center [1004, 419] width 1124 height 727
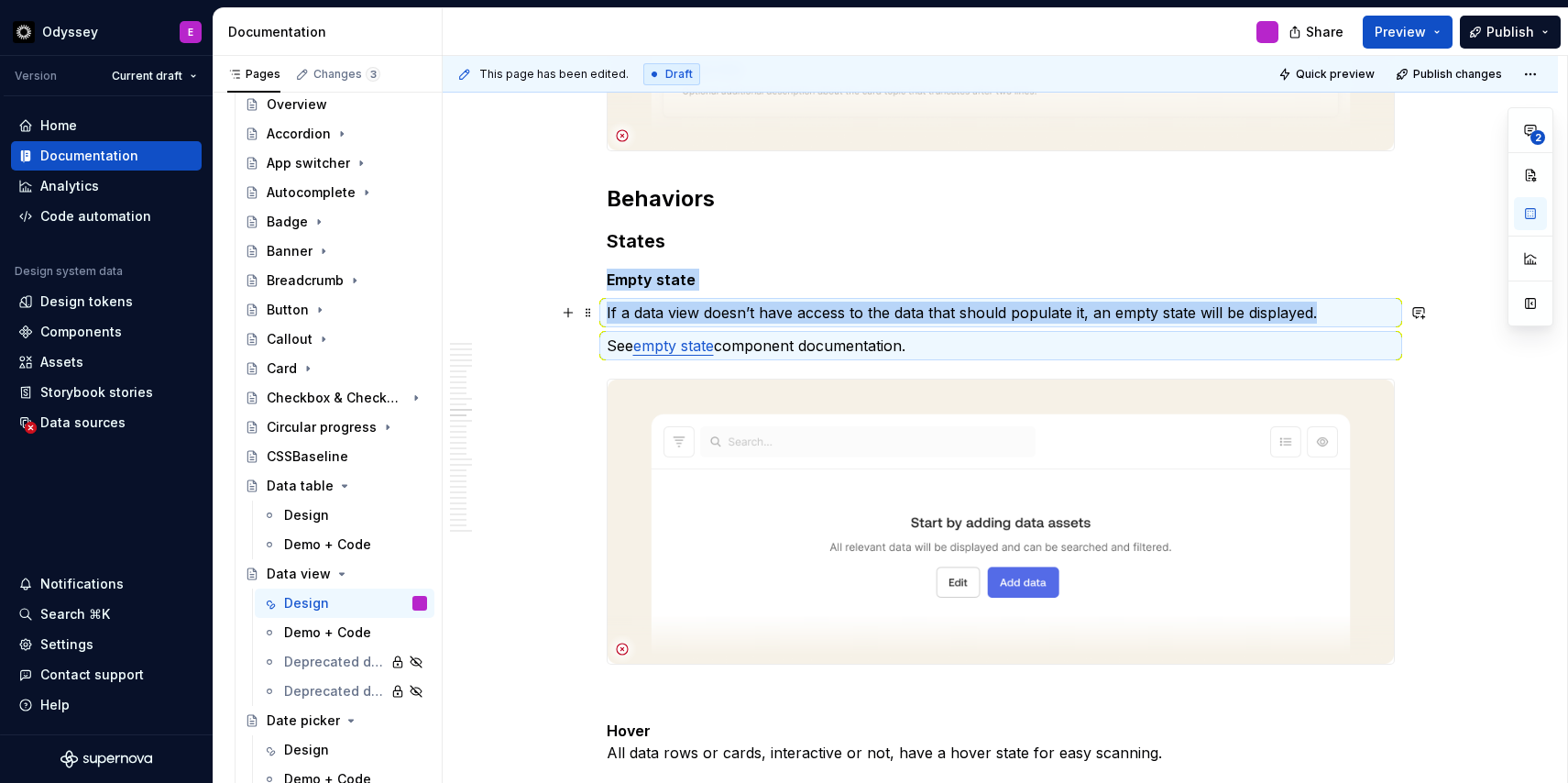
click at [807, 316] on p "If a data view doesn’t have access to the data that should populate it, an empt…" at bounding box center [1001, 313] width 788 height 22
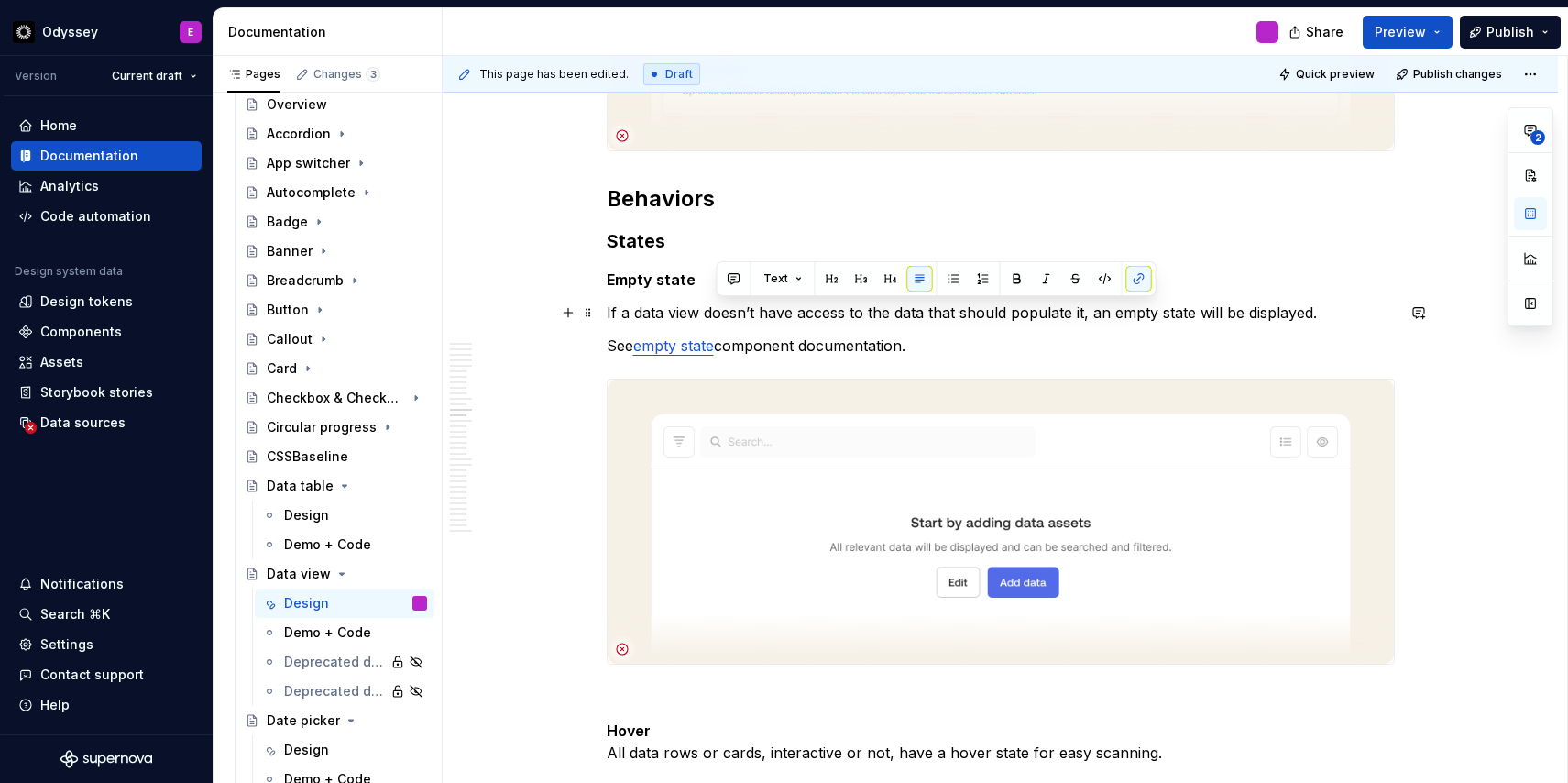
drag, startPoint x: 921, startPoint y: 339, endPoint x: 714, endPoint y: 319, distance: 208.0
click at [956, 276] on button "button" at bounding box center [954, 279] width 26 height 26
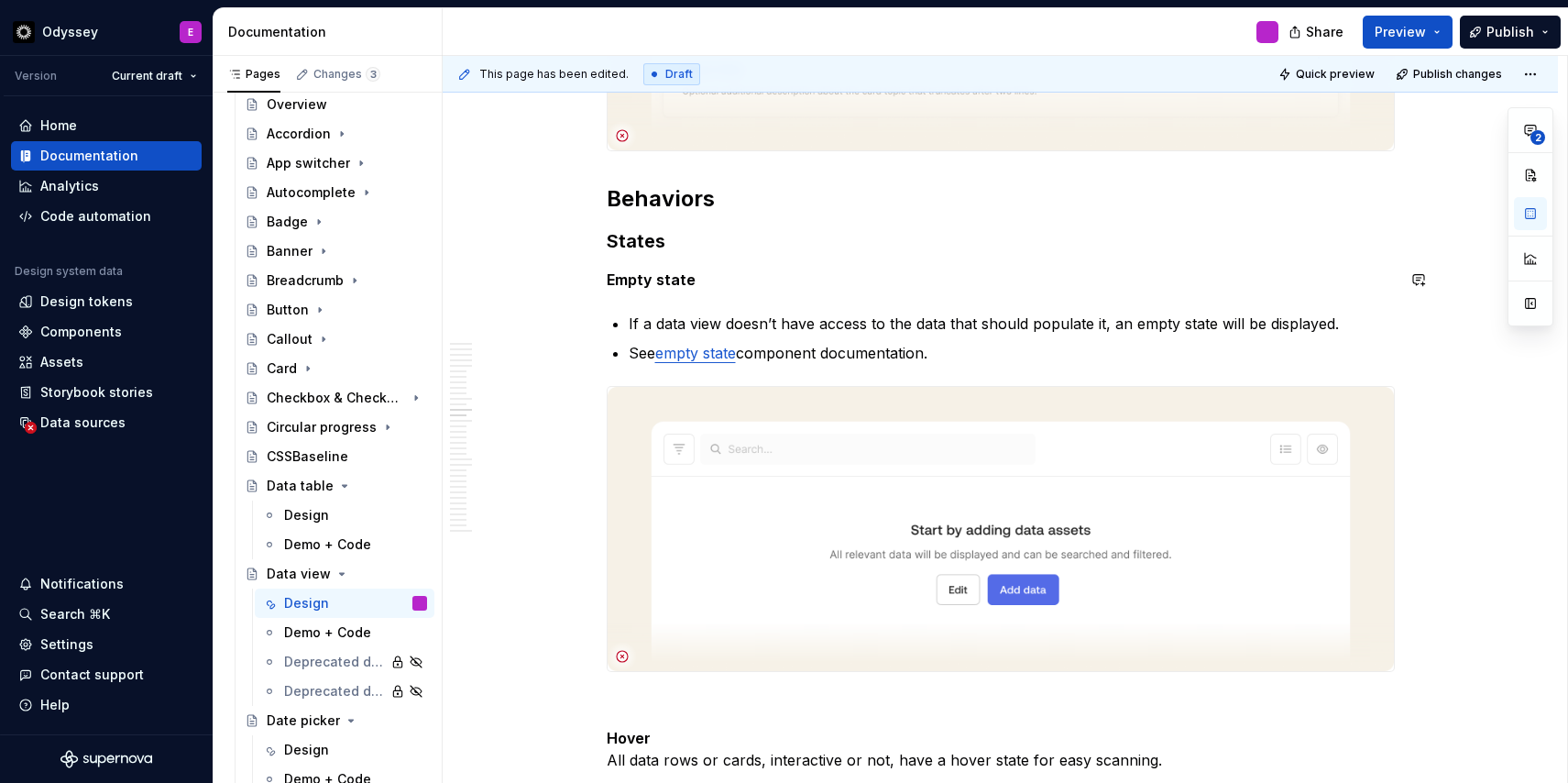
click at [657, 277] on strong "Empty state" at bounding box center [651, 279] width 89 height 19
click at [649, 248] on h3 "States" at bounding box center [1001, 241] width 788 height 26
click at [649, 247] on h3 "States" at bounding box center [1001, 241] width 788 height 26
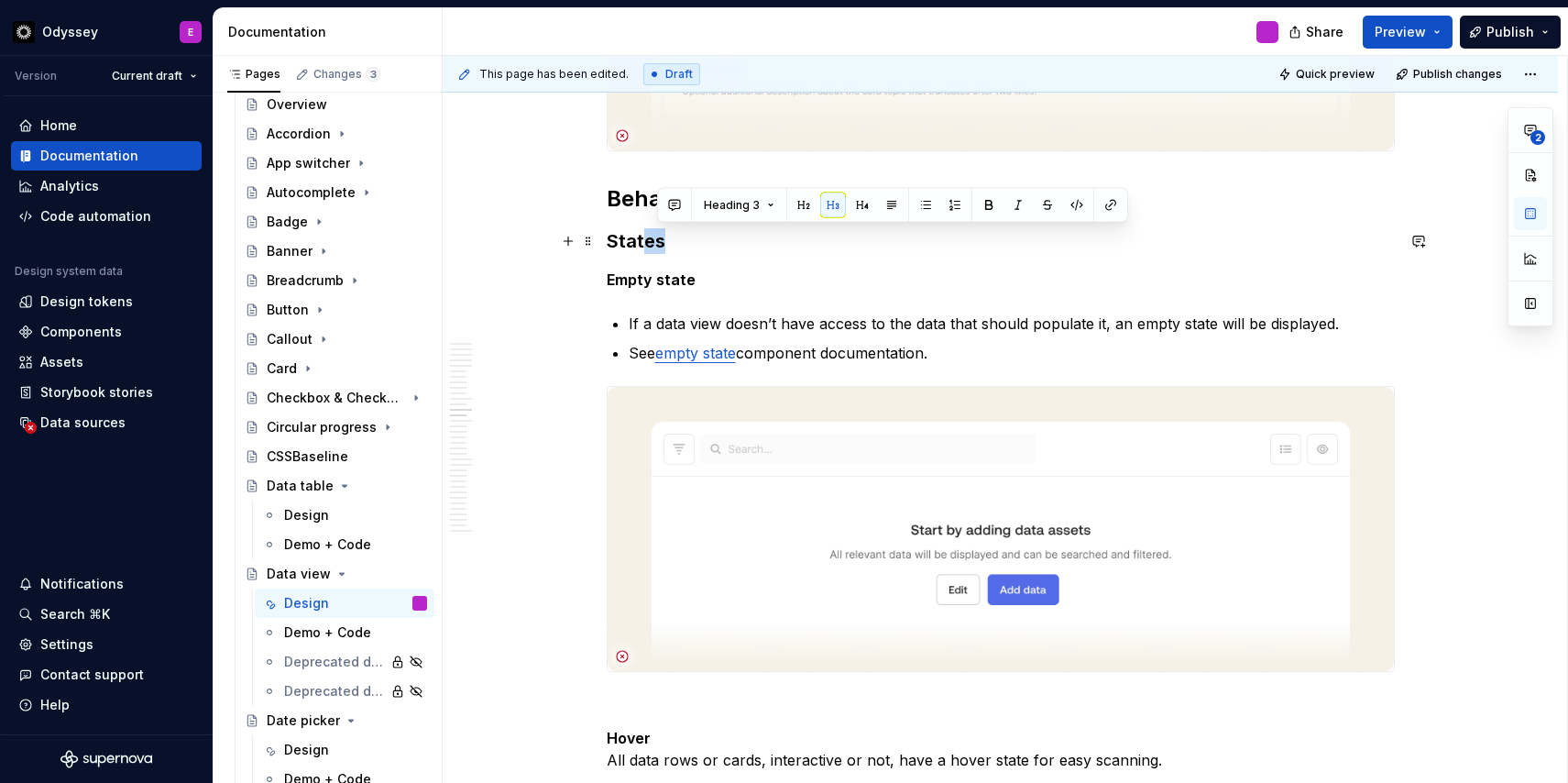
drag, startPoint x: 669, startPoint y: 243, endPoint x: 646, endPoint y: 247, distance: 23.3
click at [646, 247] on h3 "States" at bounding box center [1001, 241] width 788 height 26
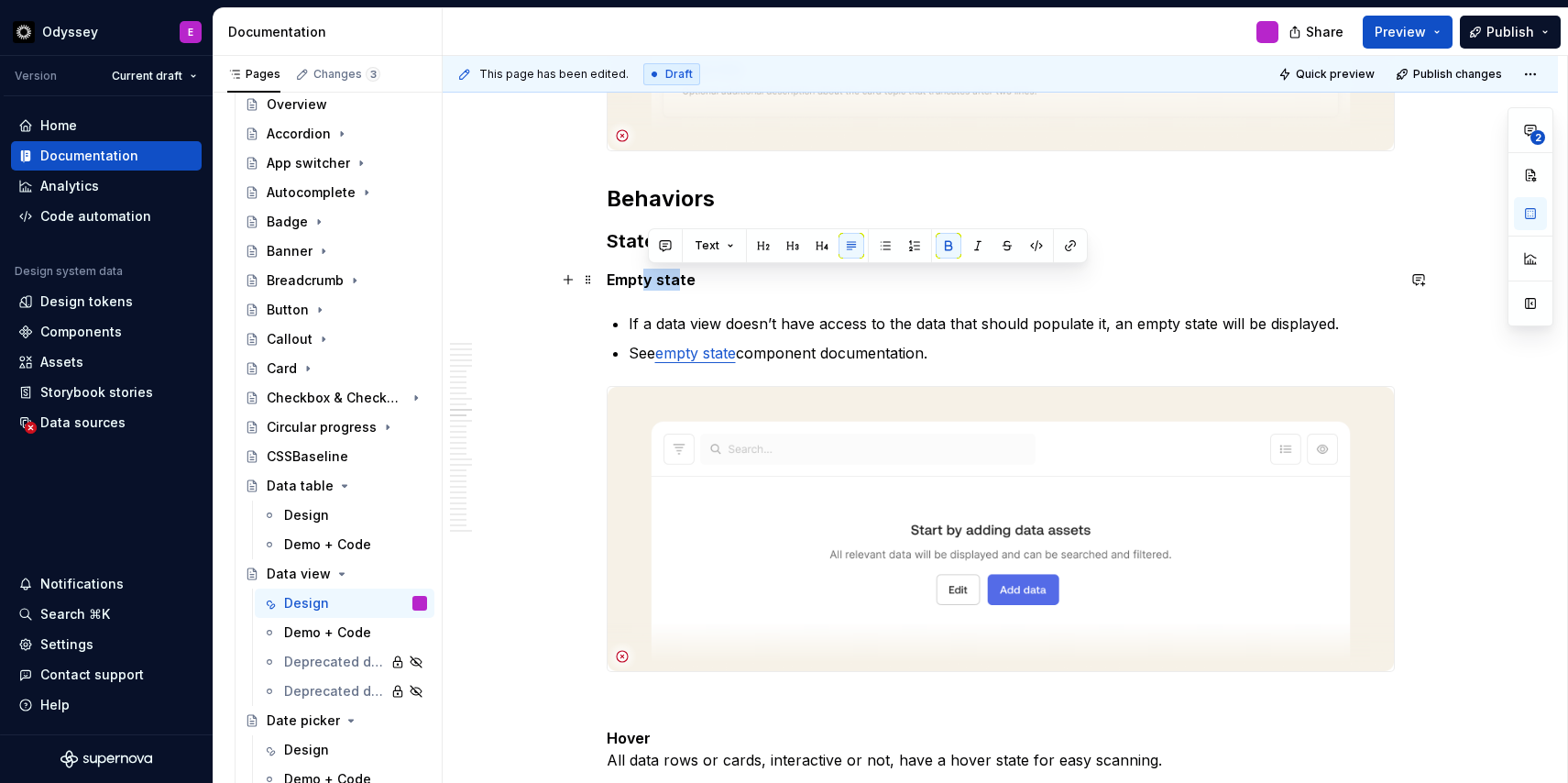
drag, startPoint x: 678, startPoint y: 282, endPoint x: 647, endPoint y: 282, distance: 31.0
click at [647, 282] on strong "Empty state" at bounding box center [651, 279] width 89 height 19
drag, startPoint x: 702, startPoint y: 288, endPoint x: 610, endPoint y: 277, distance: 92.7
click at [610, 277] on p "Empty state" at bounding box center [1001, 279] width 788 height 22
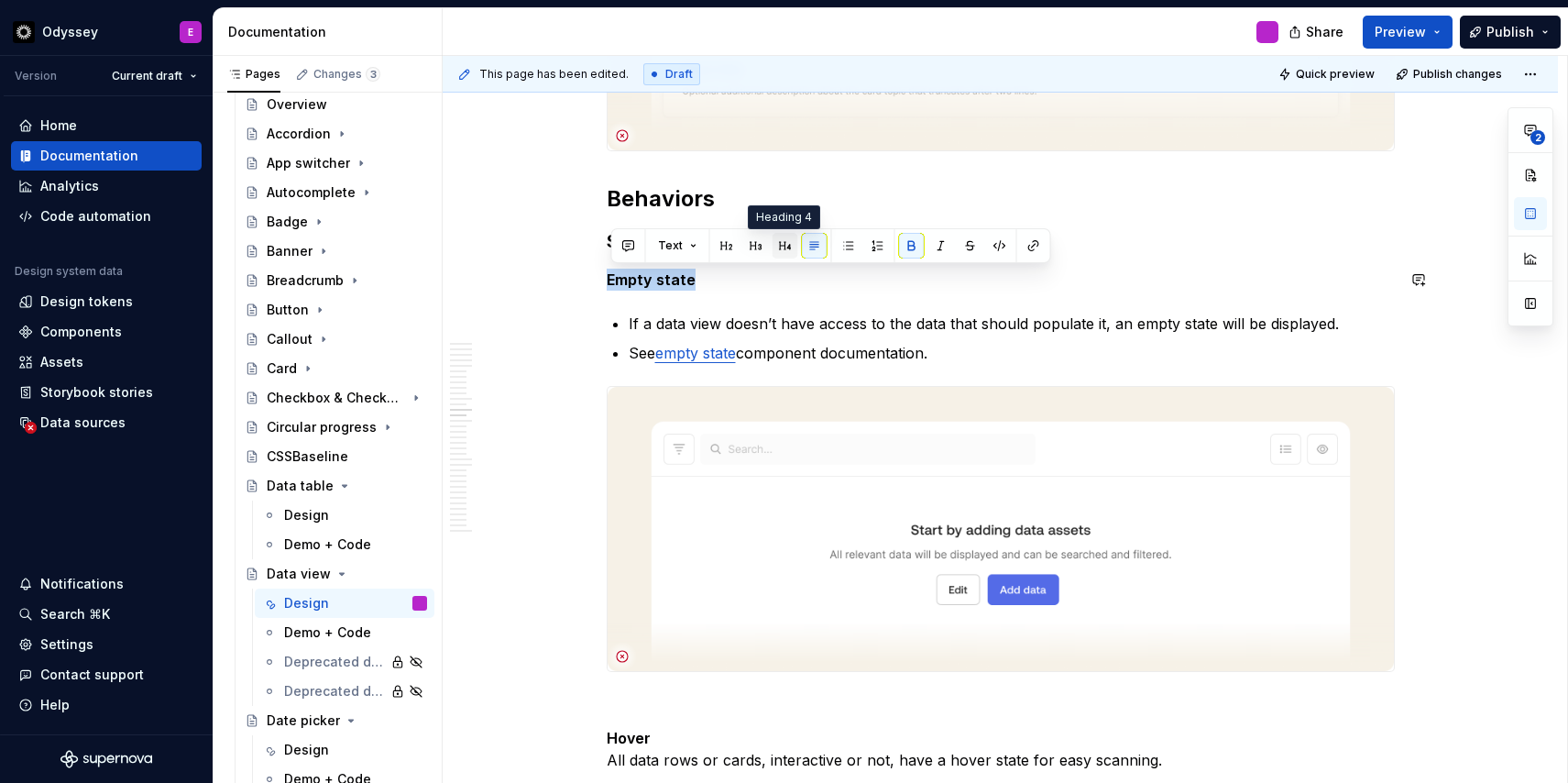
click at [783, 242] on button "button" at bounding box center [785, 246] width 26 height 26
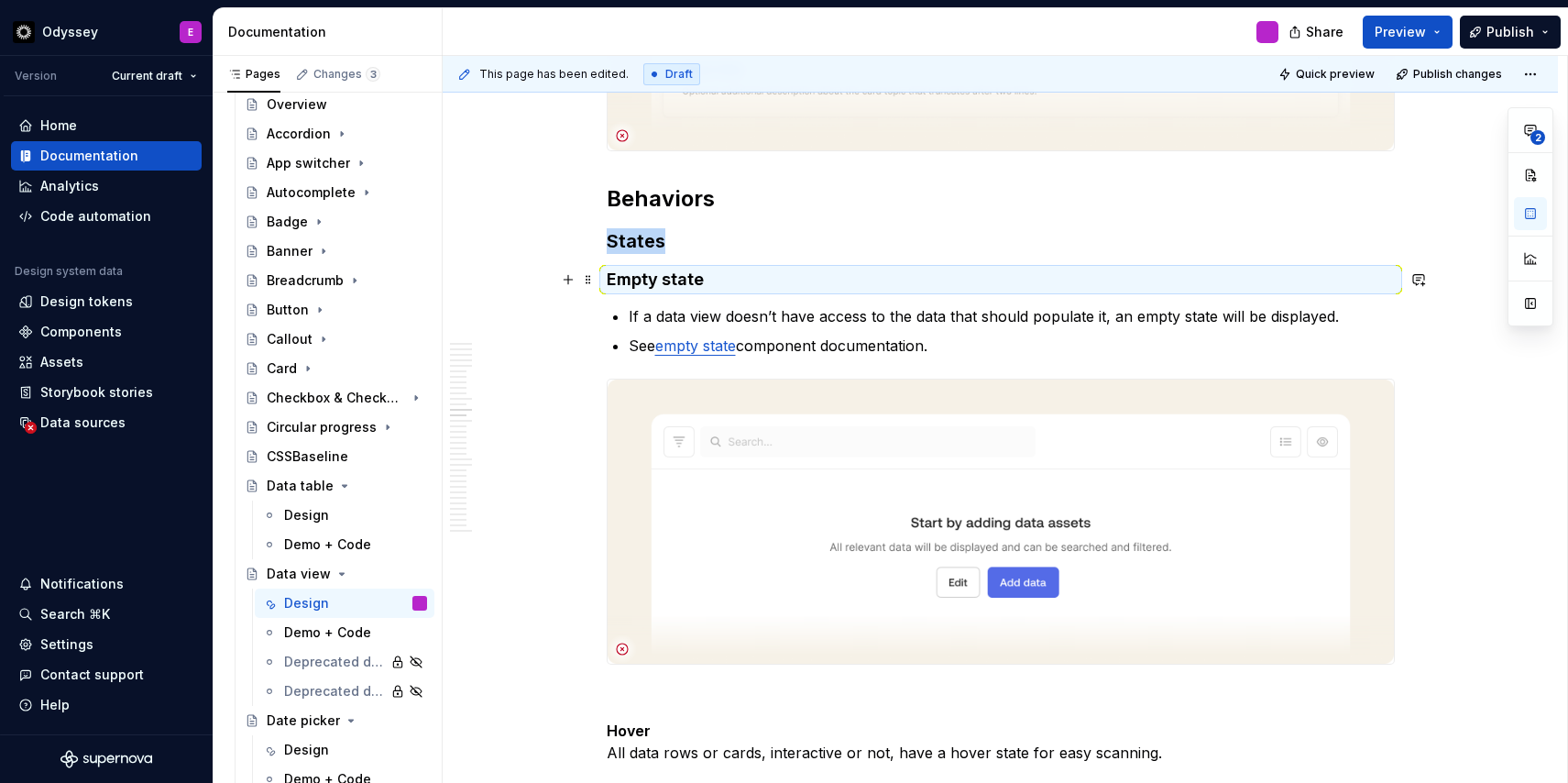
click at [790, 270] on h4 "Empty state" at bounding box center [1001, 279] width 788 height 22
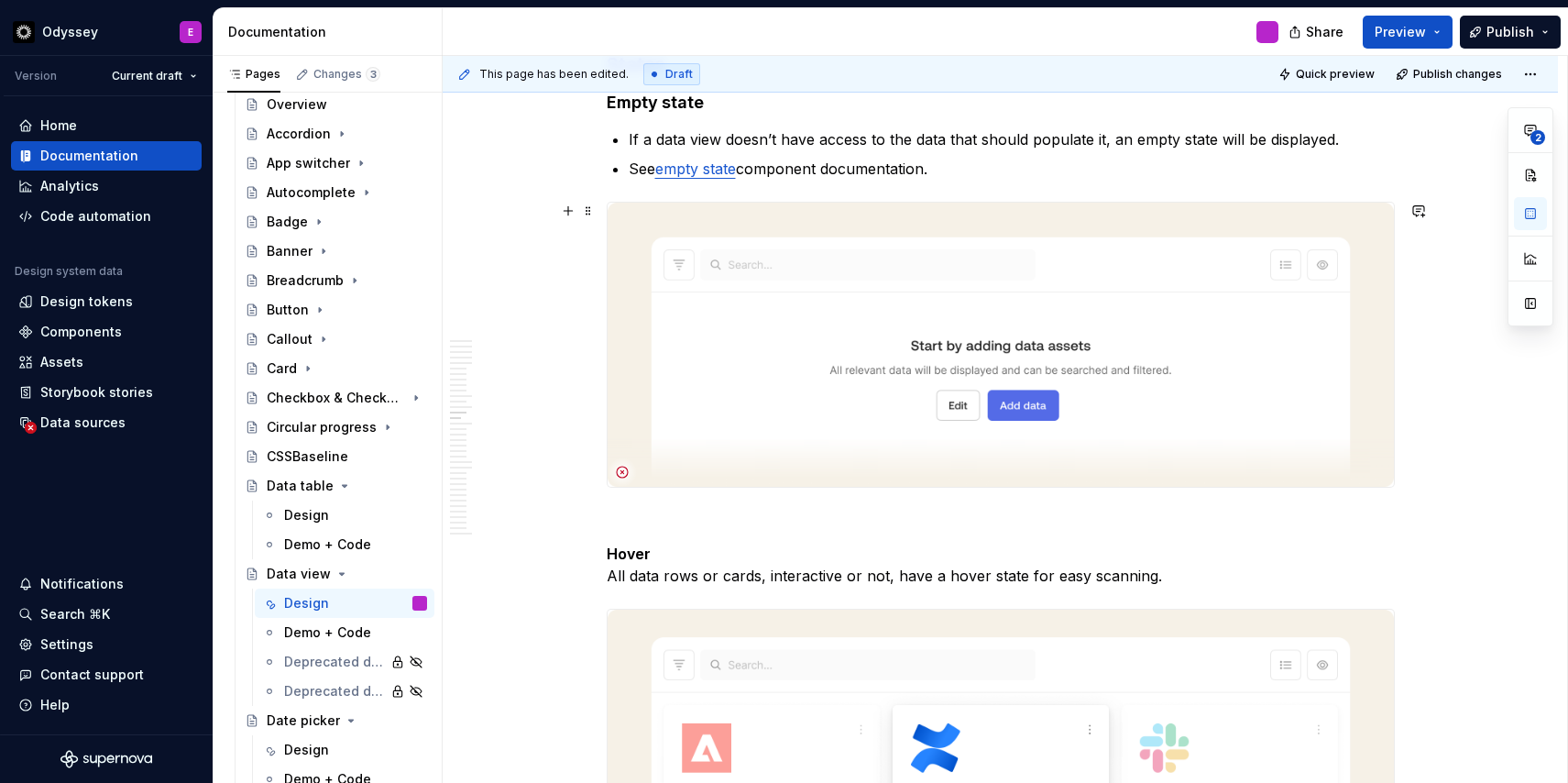
scroll to position [5244, 0]
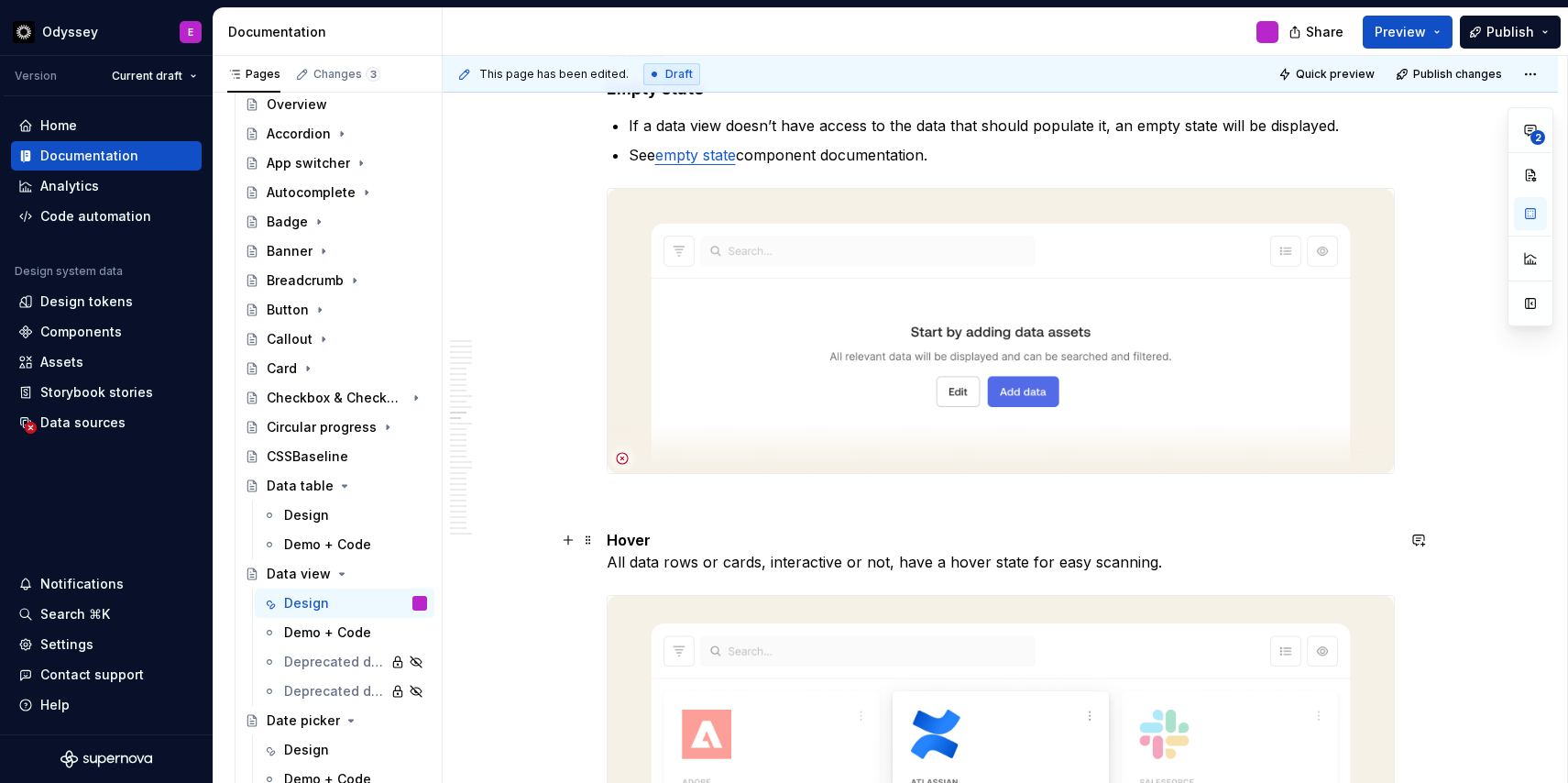
click at [646, 533] on strong "Hover" at bounding box center [628, 540] width 44 height 19
drag, startPoint x: 669, startPoint y: 539, endPoint x: 604, endPoint y: 540, distance: 65.0
click at [781, 501] on button "button" at bounding box center [785, 507] width 26 height 26
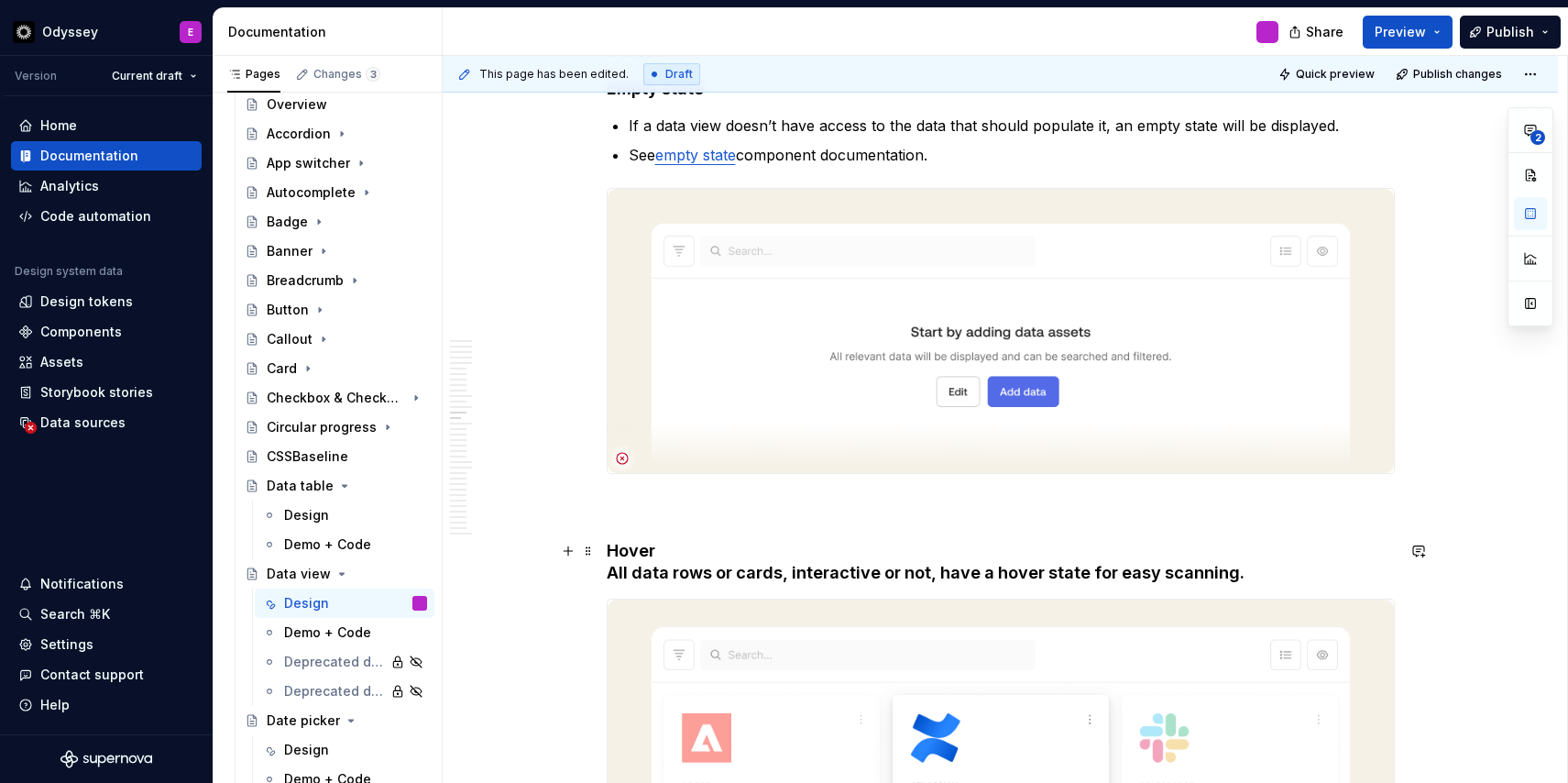
click at [611, 571] on h4 "Hover All data rows or cards, interactive or not, have a hover state for easy s…" at bounding box center [1001, 561] width 788 height 44
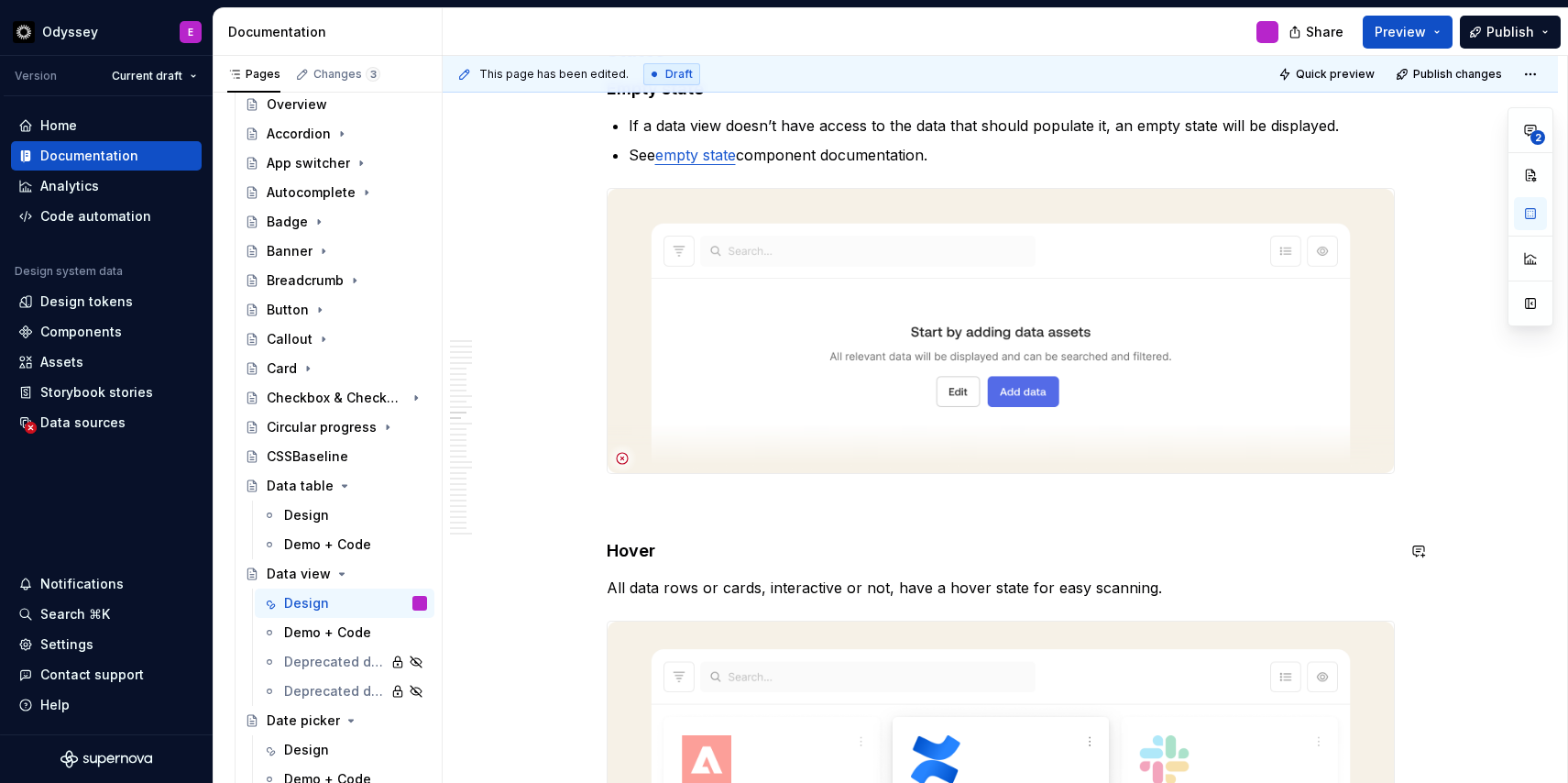
click at [622, 503] on p at bounding box center [1001, 507] width 788 height 22
click at [590, 510] on span at bounding box center [588, 507] width 15 height 26
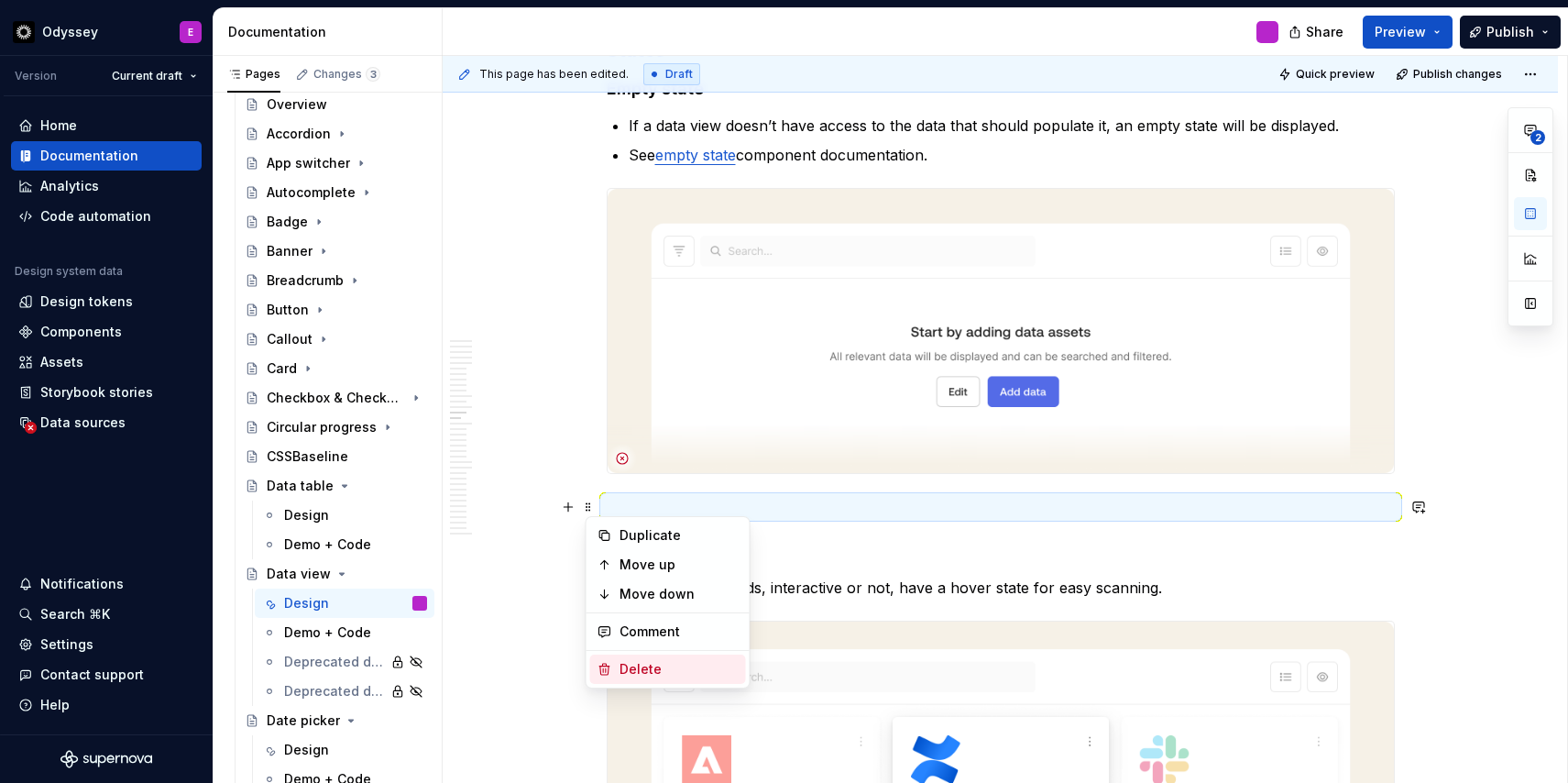
click at [633, 668] on div "Delete" at bounding box center [679, 669] width 119 height 19
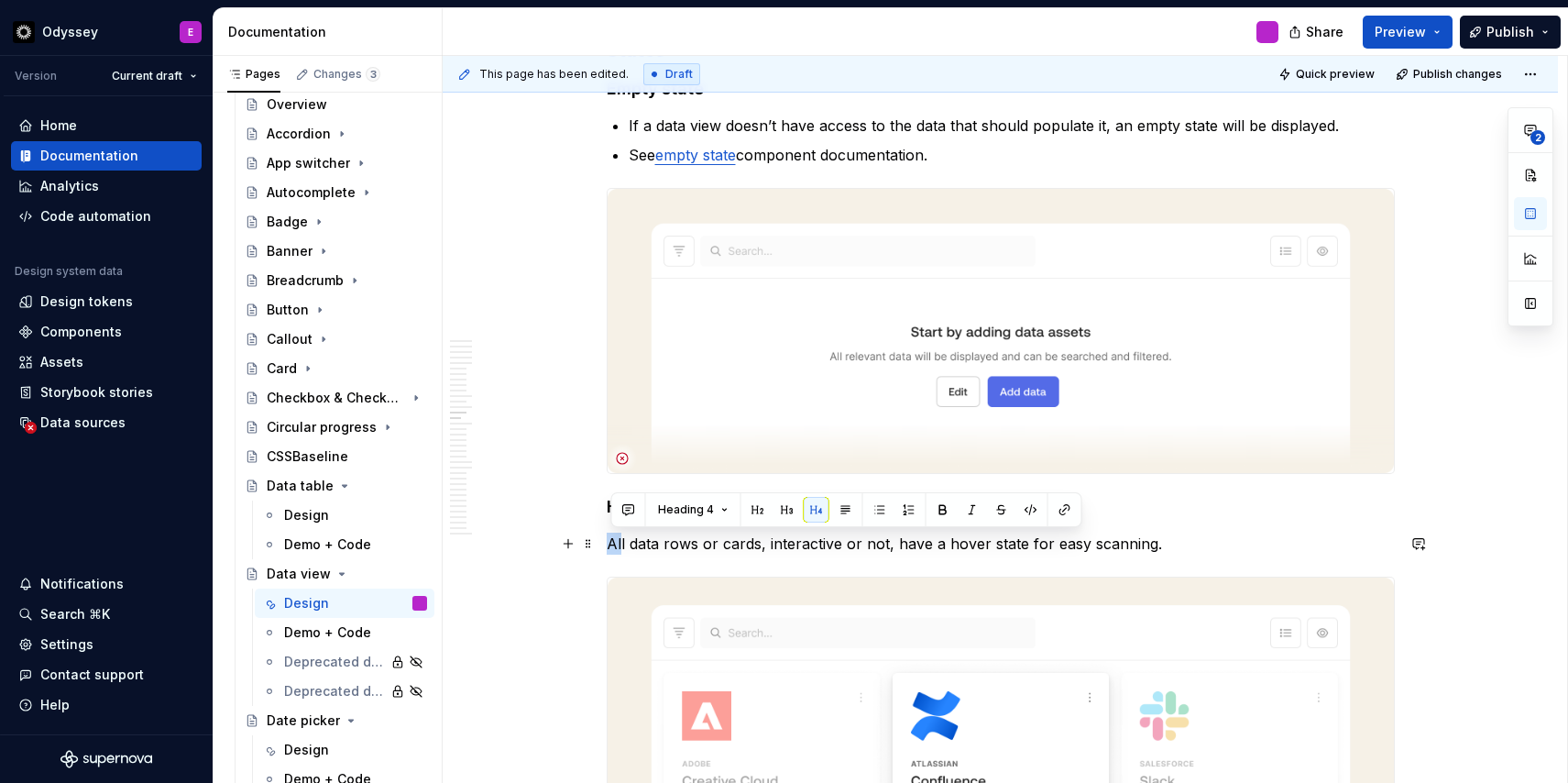
drag, startPoint x: 614, startPoint y: 547, endPoint x: 626, endPoint y: 546, distance: 12.0
click at [626, 546] on p "All data rows or cards, interactive or not, have a hover state for easy scannin…" at bounding box center [1001, 544] width 788 height 22
click at [881, 512] on button "button" at bounding box center [880, 510] width 26 height 26
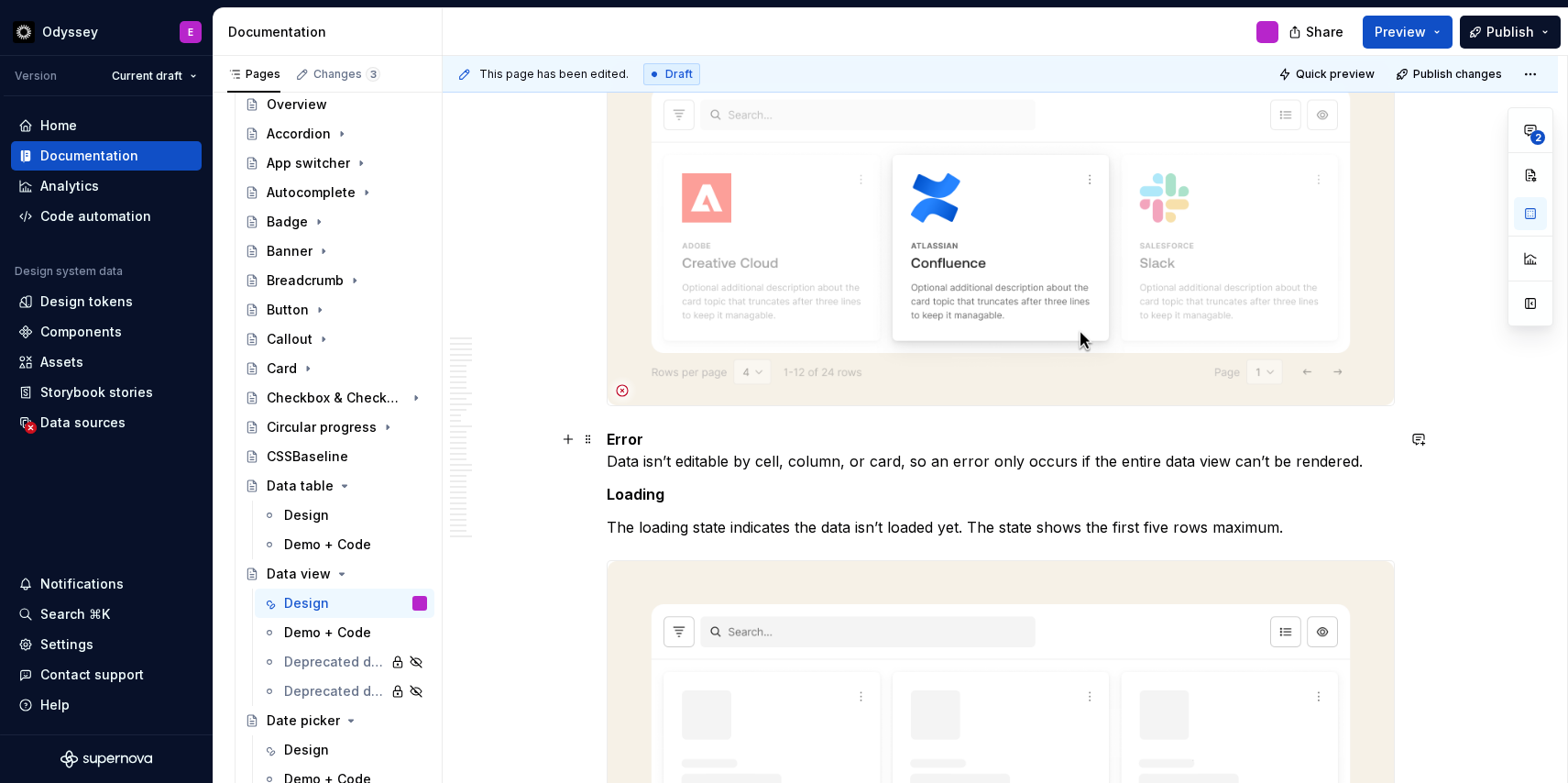
scroll to position [5783, 0]
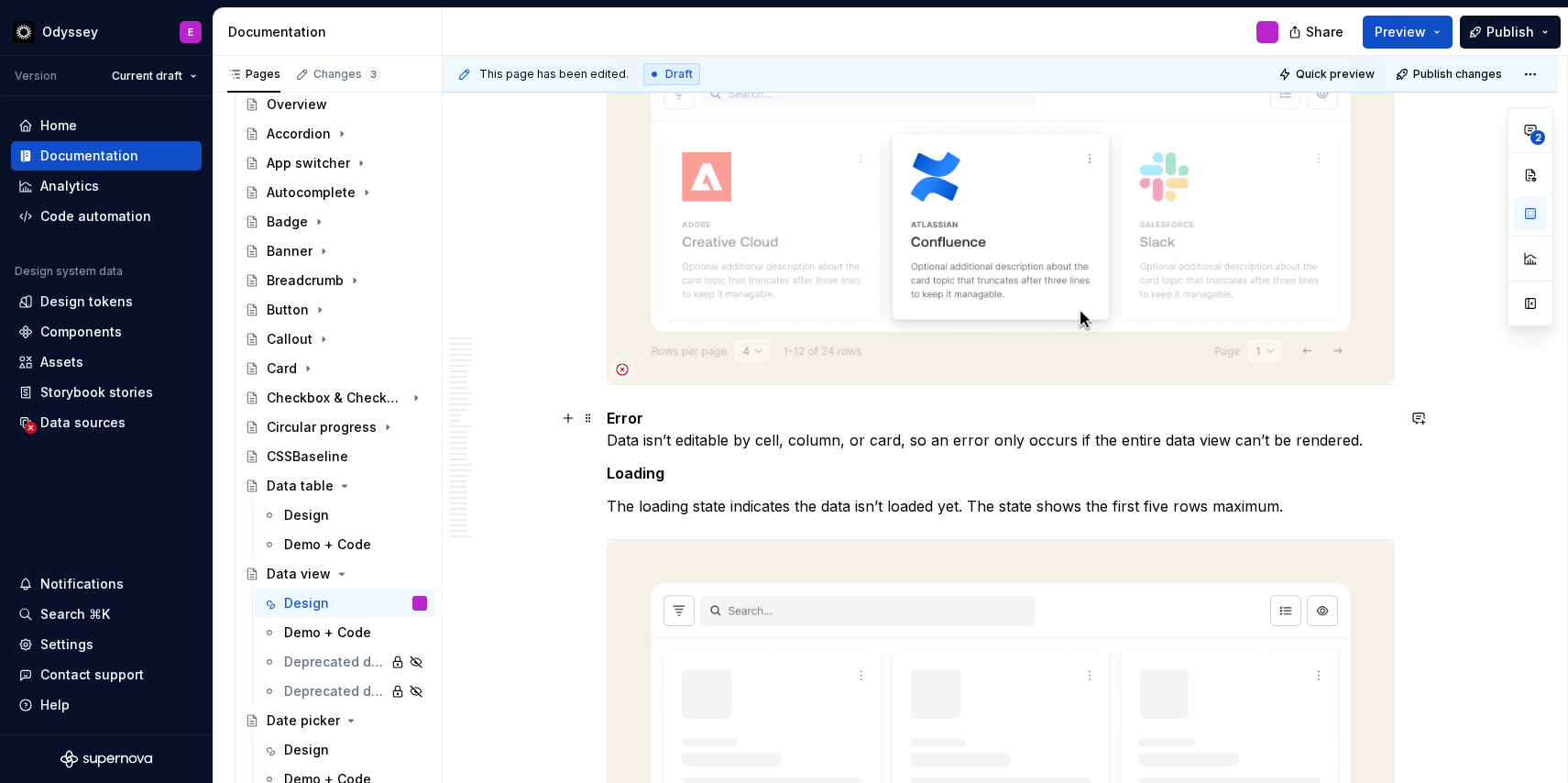
click at [612, 440] on p "Error Data isn’t editable by cell, column, or card, so an error only occurs if …" at bounding box center [1001, 429] width 788 height 44
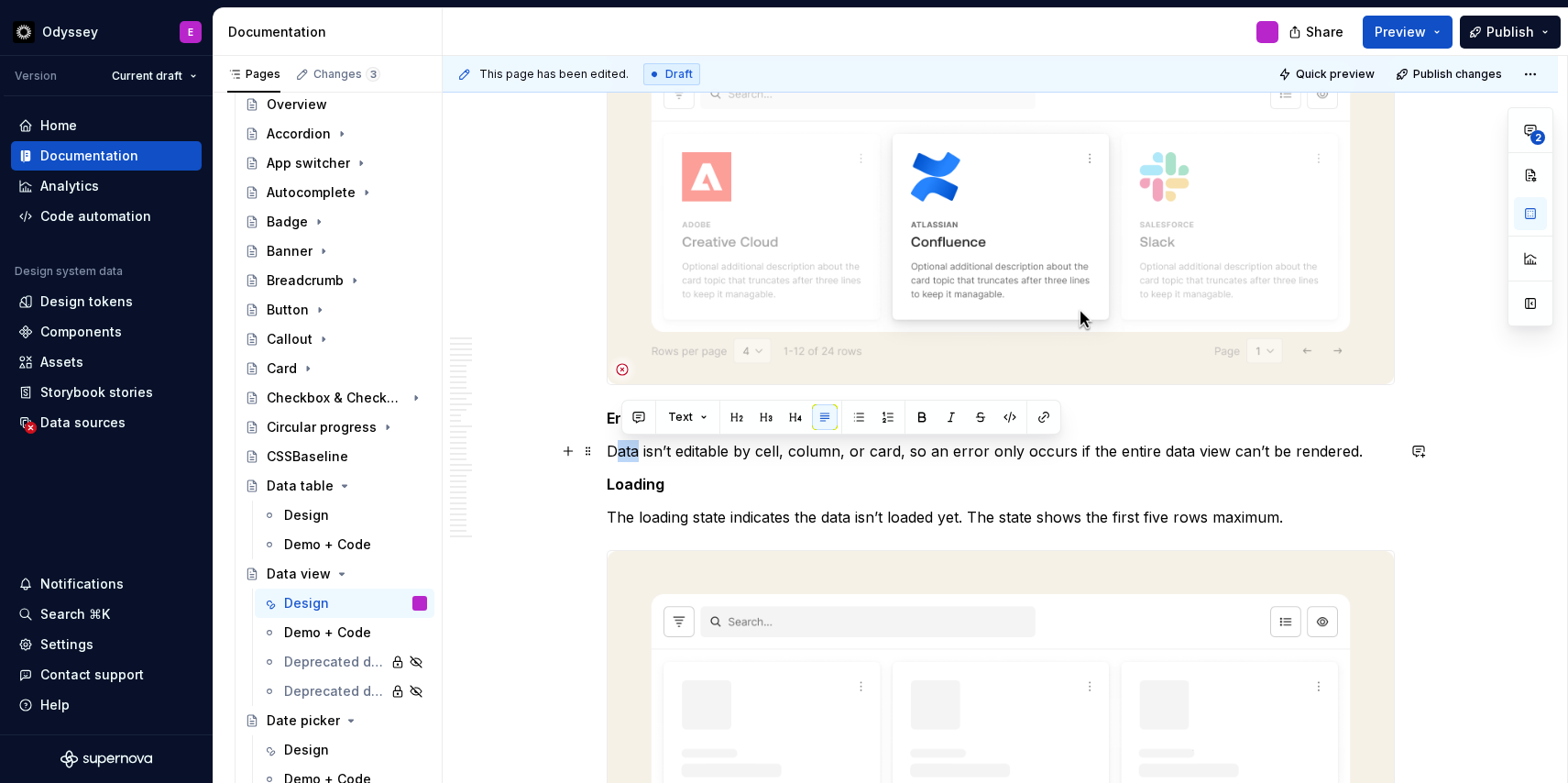
drag, startPoint x: 617, startPoint y: 452, endPoint x: 640, endPoint y: 451, distance: 23.0
click at [640, 451] on p "Data isn’t editable by cell, column, or card, so an error only occurs if the en…" at bounding box center [1001, 451] width 788 height 22
click at [858, 413] on button "button" at bounding box center [859, 417] width 26 height 26
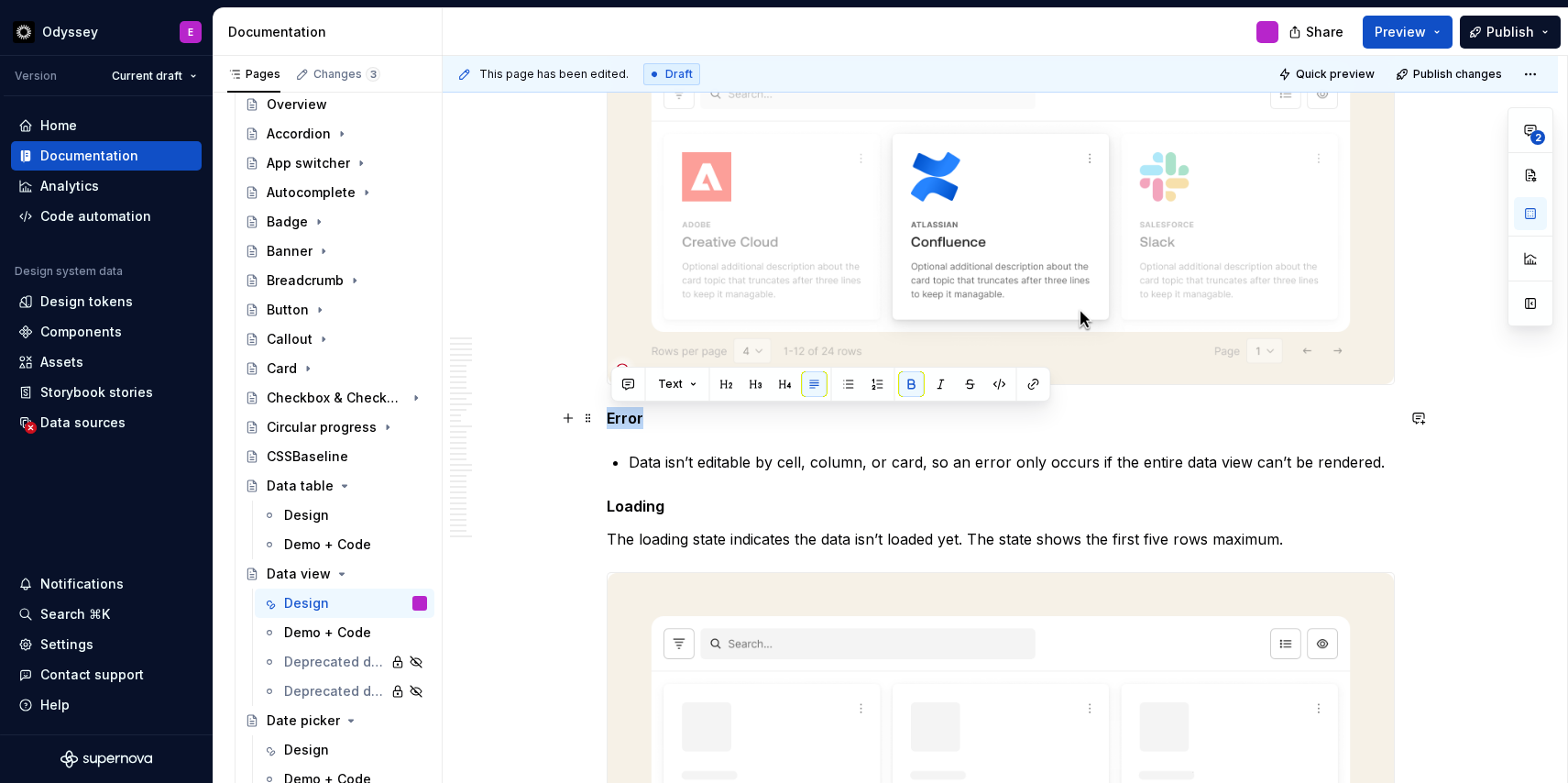
drag, startPoint x: 660, startPoint y: 422, endPoint x: 605, endPoint y: 422, distance: 55.0
click at [784, 379] on button "button" at bounding box center [785, 384] width 26 height 26
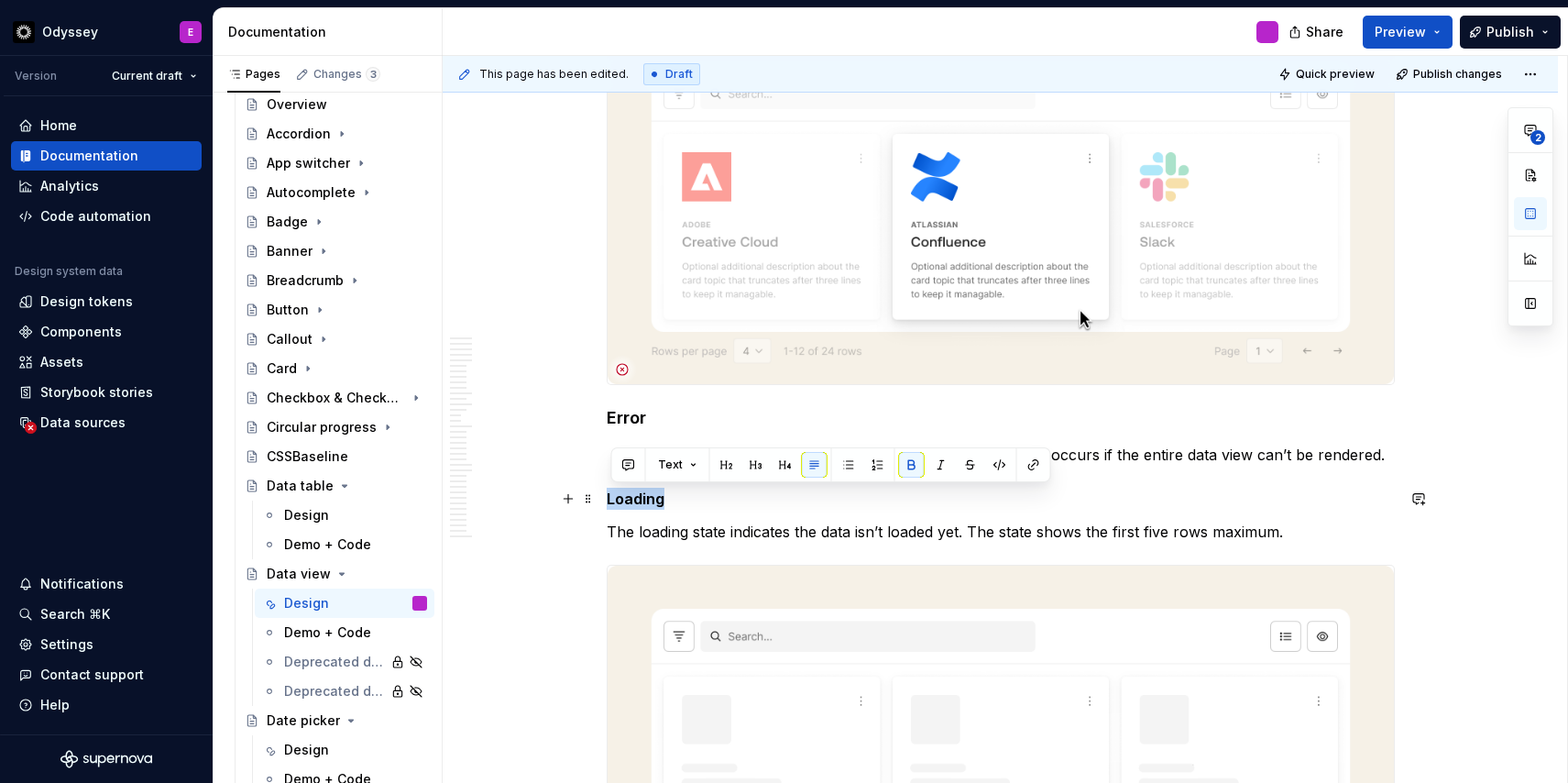
drag, startPoint x: 678, startPoint y: 495, endPoint x: 603, endPoint y: 498, distance: 75.1
click at [776, 467] on button "button" at bounding box center [785, 465] width 26 height 26
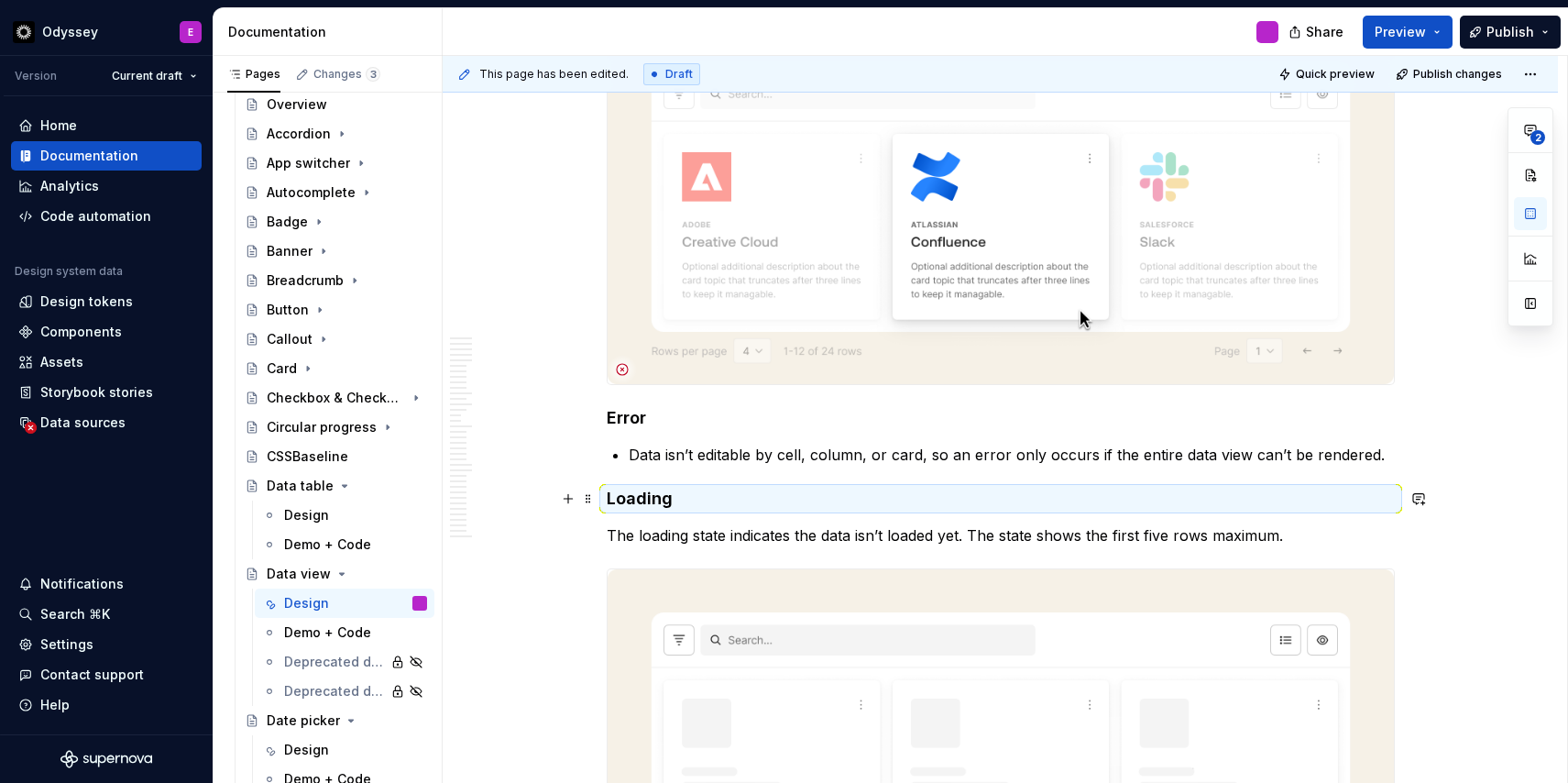
click at [676, 509] on h4 "Loading" at bounding box center [1001, 499] width 788 height 22
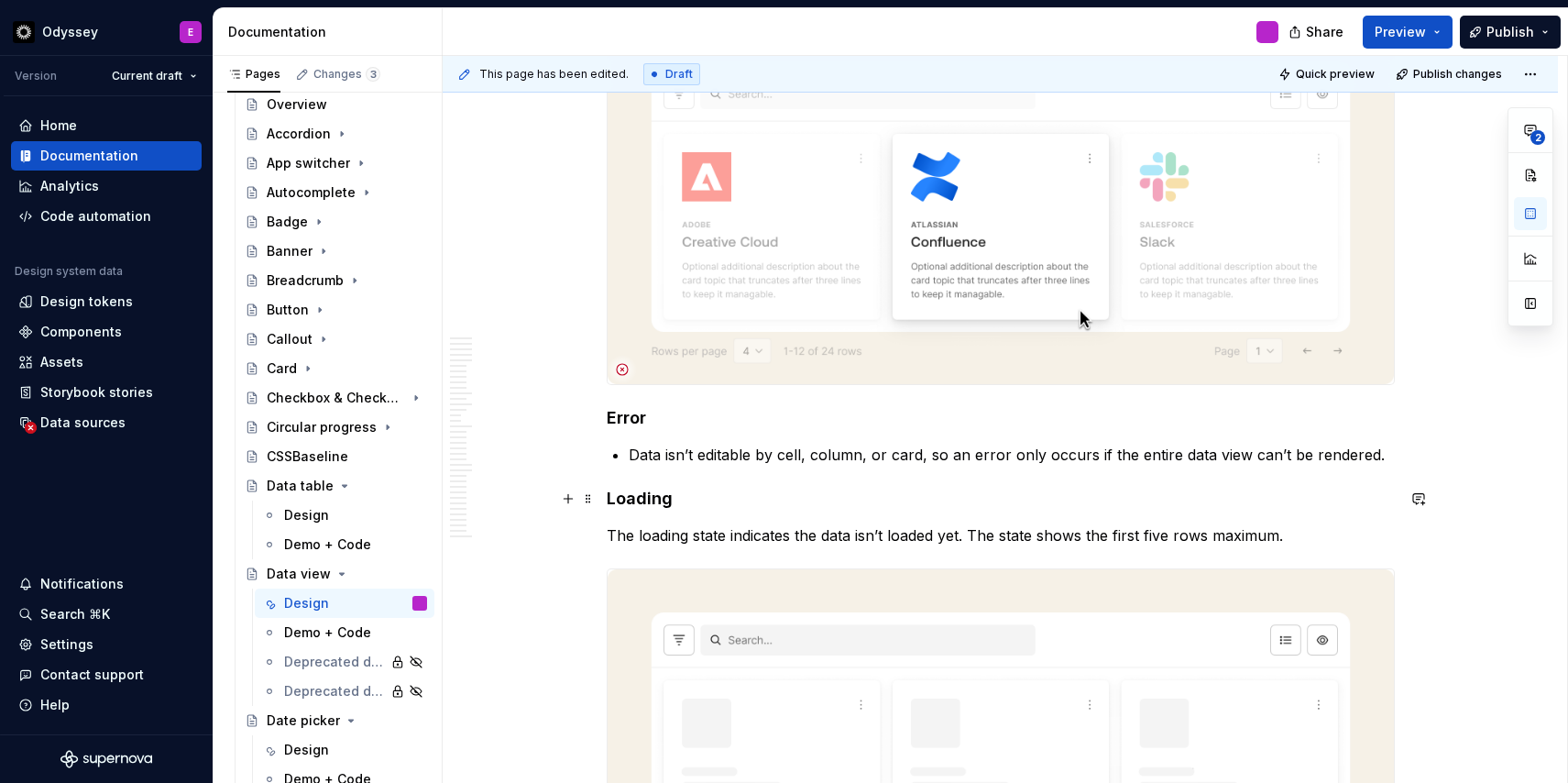
click at [651, 500] on strong "Loading" at bounding box center [639, 498] width 66 height 19
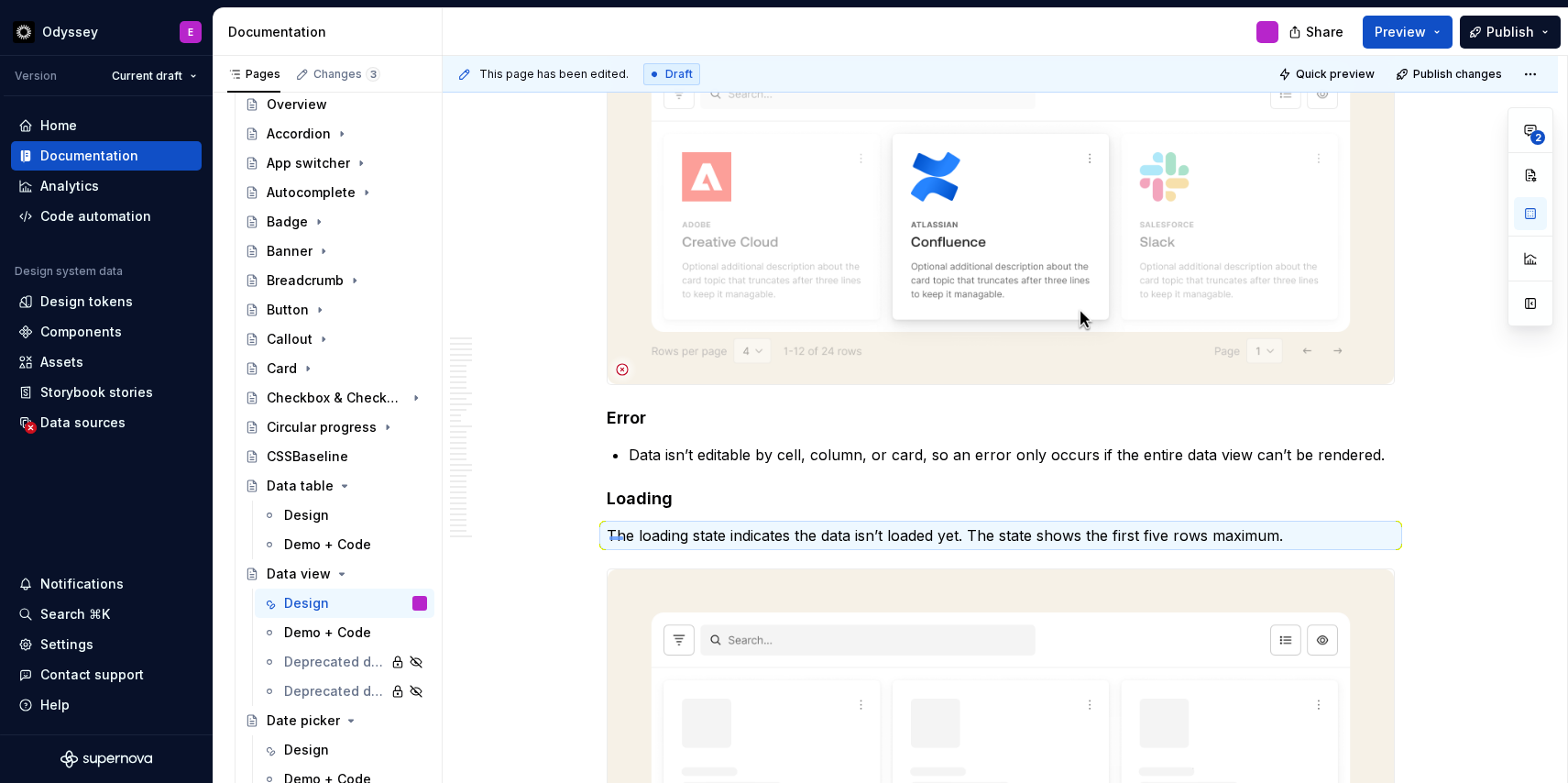
drag, startPoint x: 609, startPoint y: 536, endPoint x: 640, endPoint y: 533, distance: 31.1
click at [640, 533] on div "This page has been edited. Draft Quick preview Publish changes Data view Edit h…" at bounding box center [1004, 419] width 1124 height 727
click at [754, 534] on p "The loading state indicates the data isn’t loaded yet. The state shows the firs…" at bounding box center [1001, 535] width 788 height 22
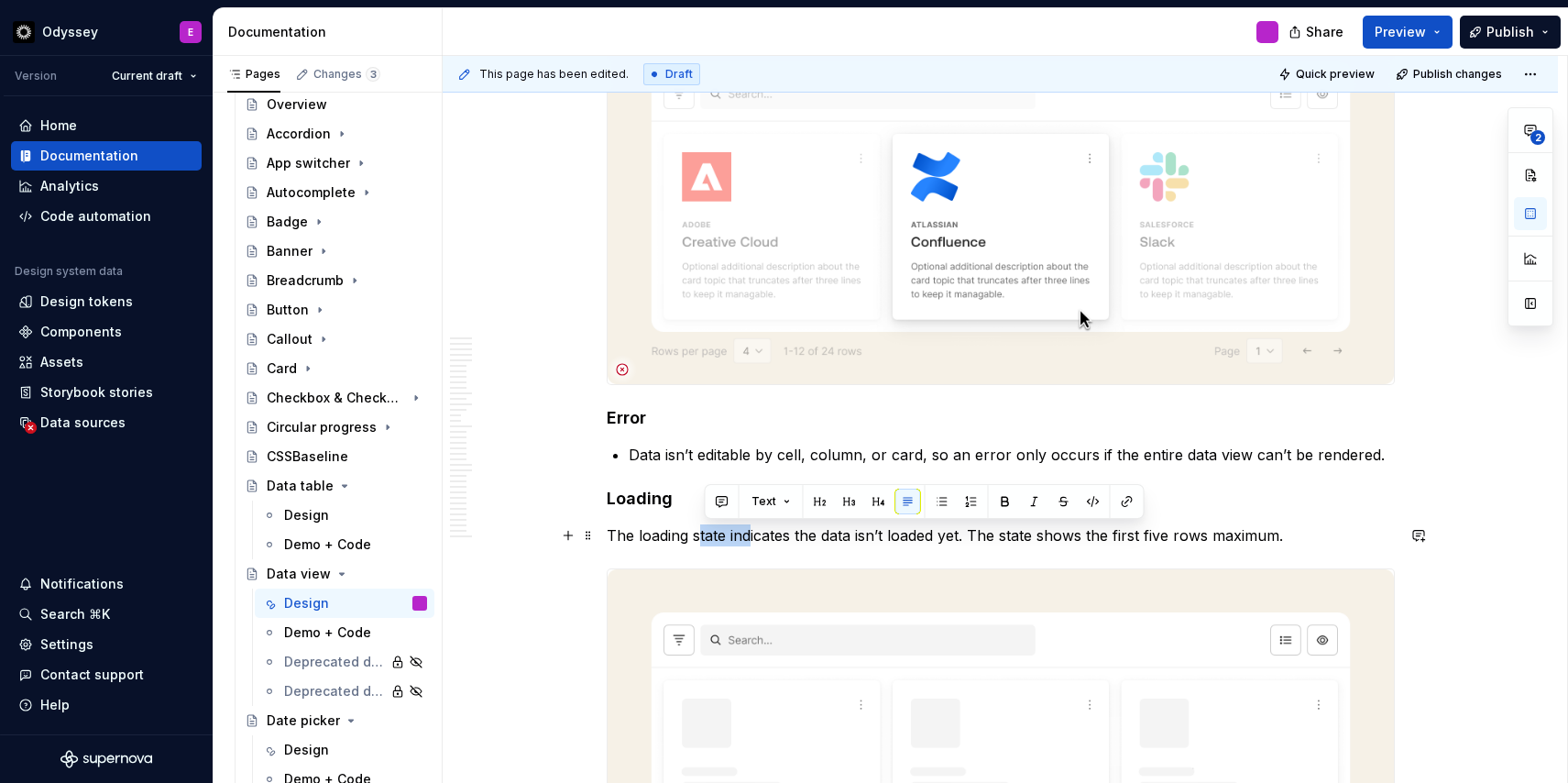
drag, startPoint x: 753, startPoint y: 534, endPoint x: 700, endPoint y: 544, distance: 53.9
click at [700, 544] on p "The loading state indicates the data isn’t loaded yet. The state shows the firs…" at bounding box center [1001, 535] width 788 height 22
click at [937, 496] on button "button" at bounding box center [942, 502] width 26 height 26
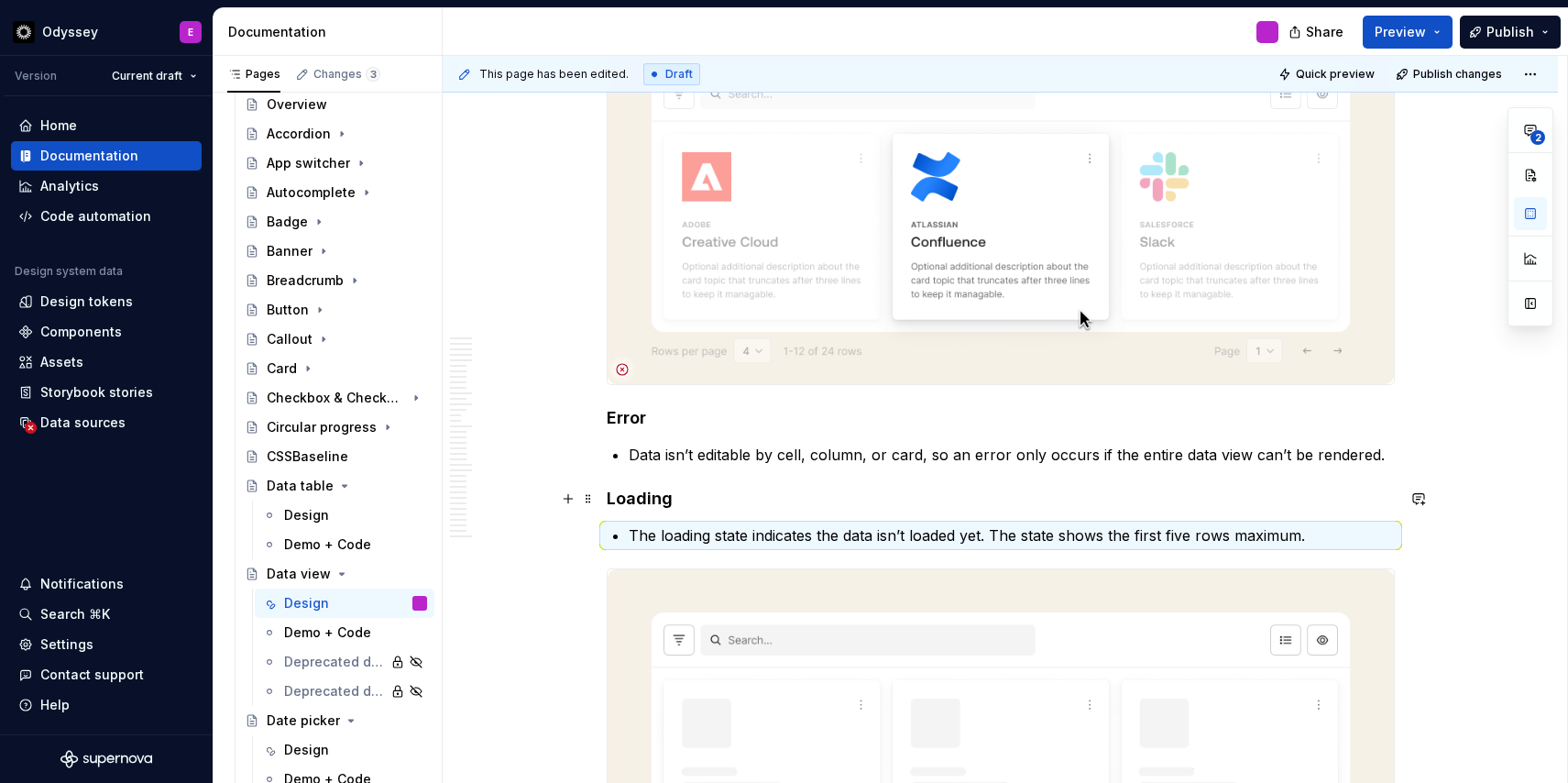
click at [719, 495] on h4 "Loading" at bounding box center [1001, 499] width 788 height 22
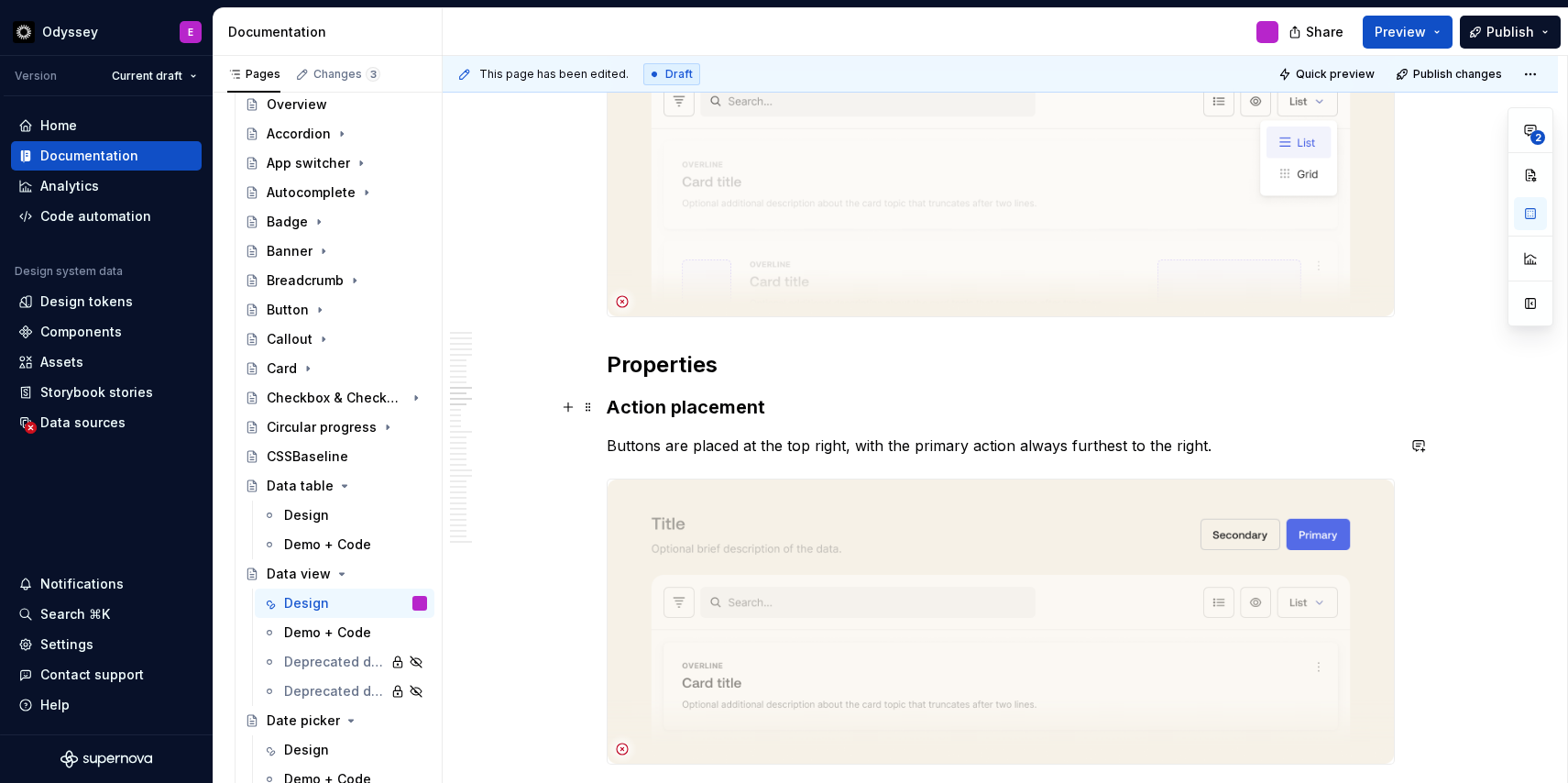
scroll to position [4383, 0]
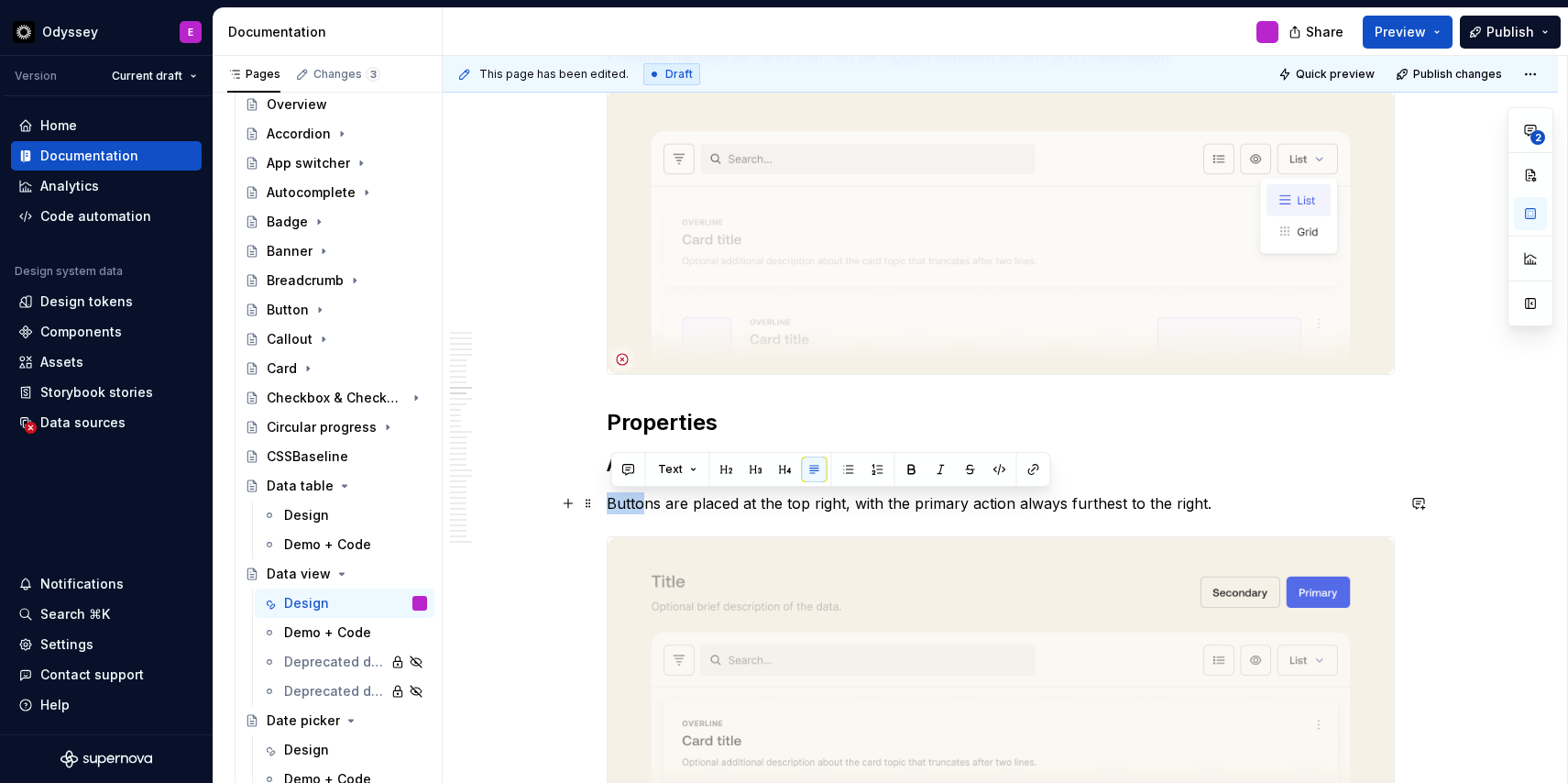
drag, startPoint x: 612, startPoint y: 503, endPoint x: 650, endPoint y: 502, distance: 38.0
click at [650, 502] on p "Buttons are placed at the top right, with the primary action always furthest to…" at bounding box center [1001, 504] width 788 height 22
click at [849, 469] on button "button" at bounding box center [848, 469] width 26 height 26
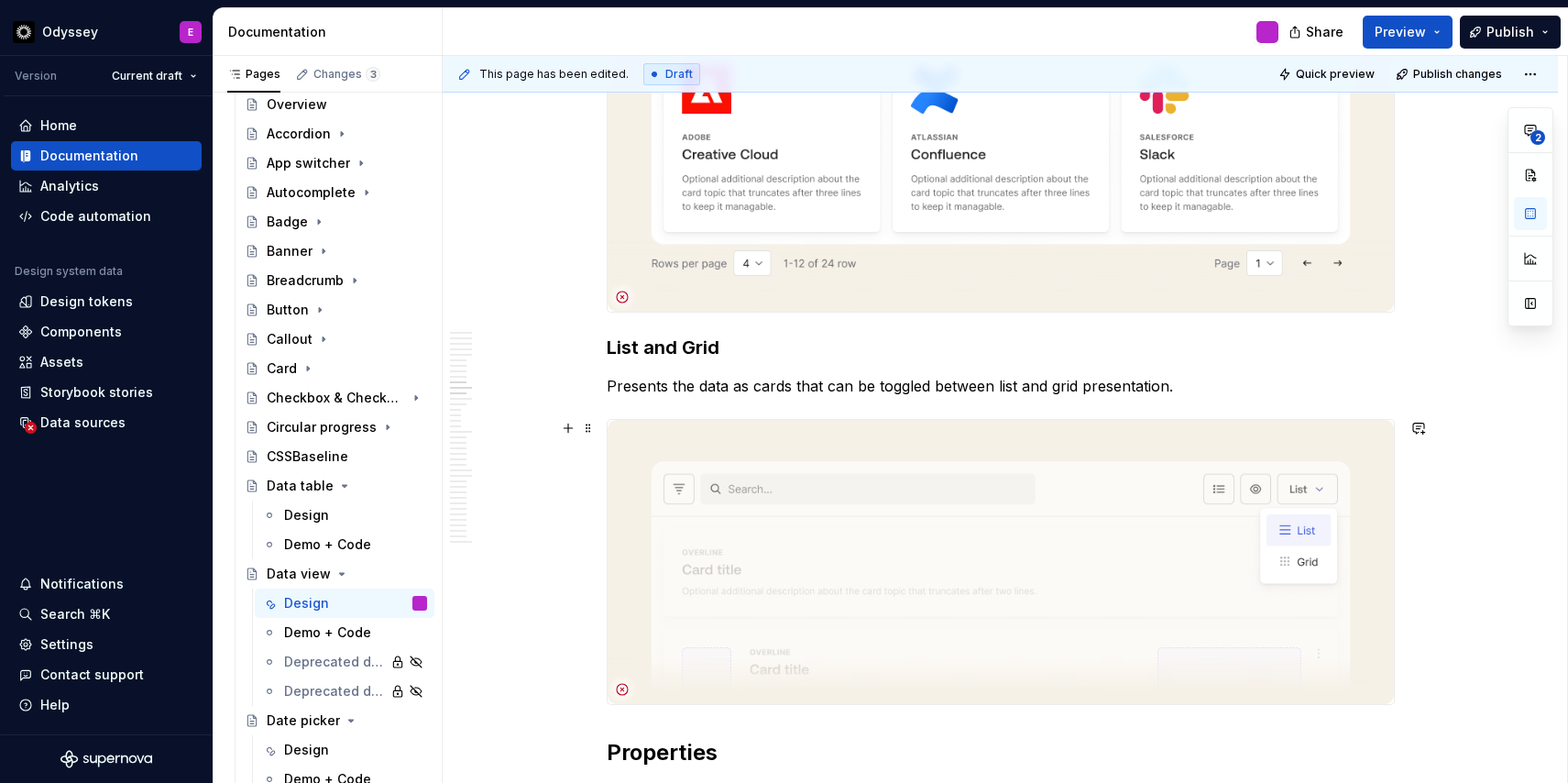
scroll to position [4030, 0]
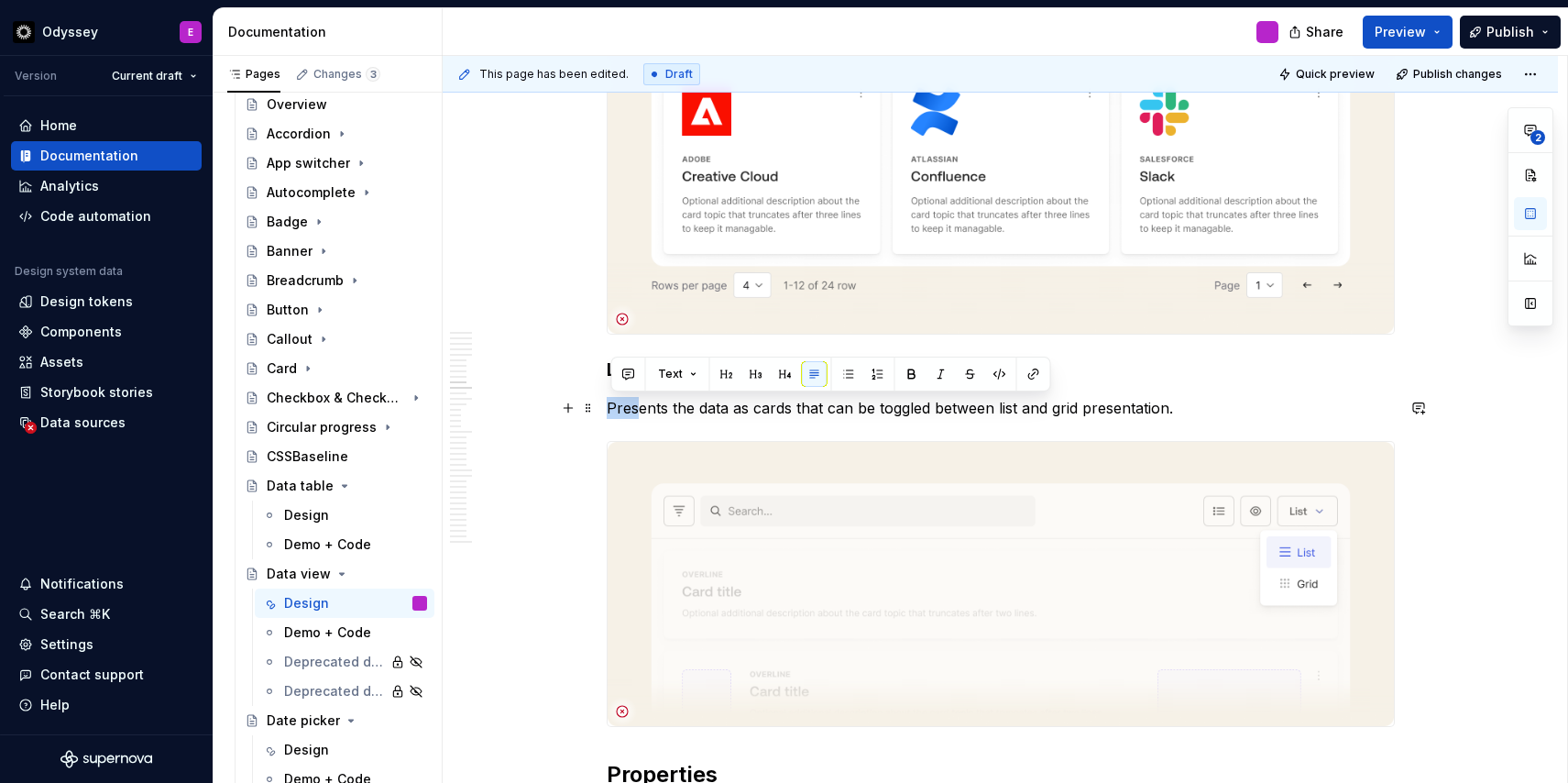
drag, startPoint x: 610, startPoint y: 414, endPoint x: 643, endPoint y: 413, distance: 33.0
click at [643, 413] on p "Presents the data as cards that can be toggled between list and grid presentati…" at bounding box center [1001, 408] width 788 height 22
click at [847, 375] on button "button" at bounding box center [848, 374] width 26 height 26
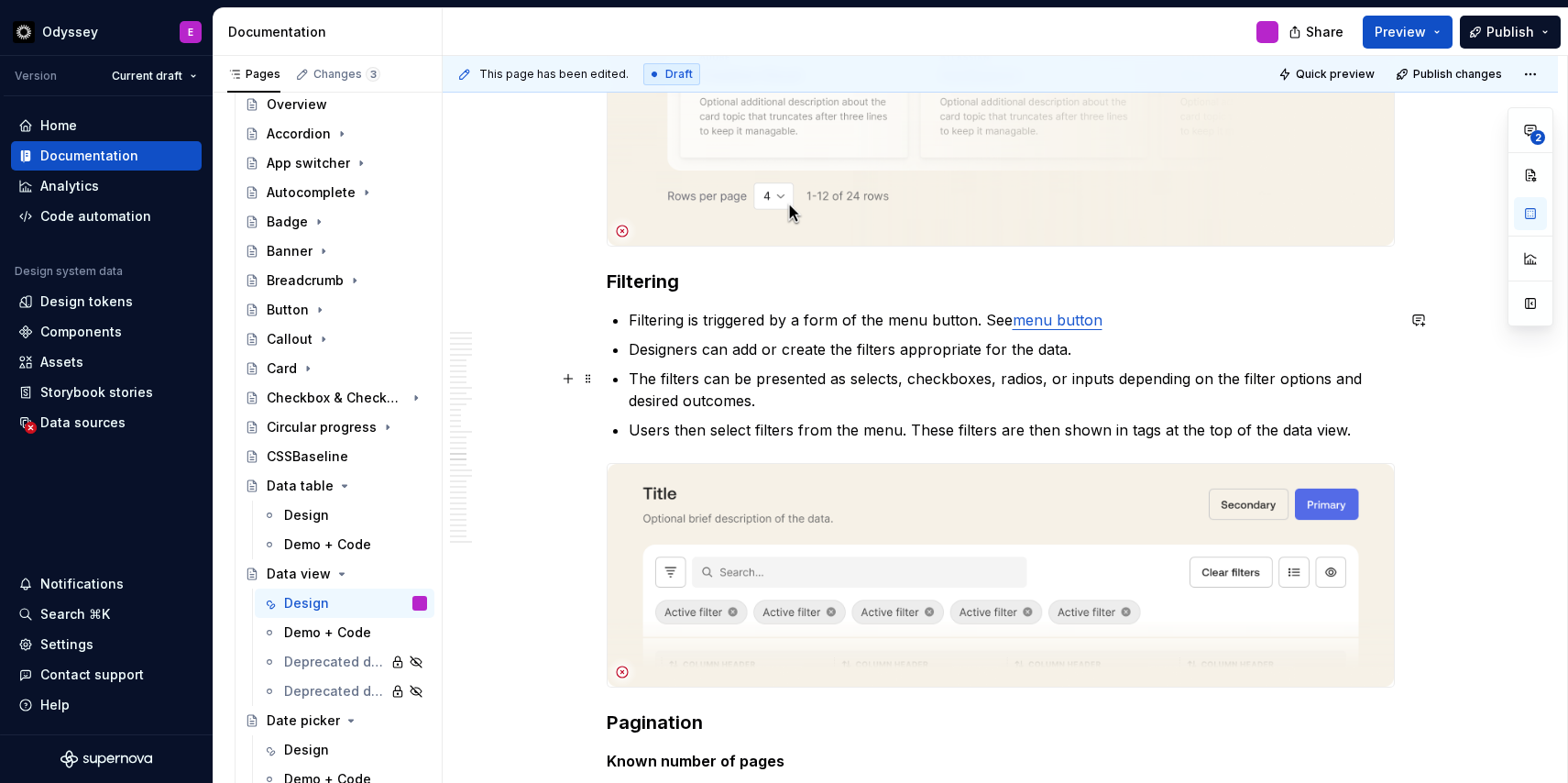
scroll to position [7529, 0]
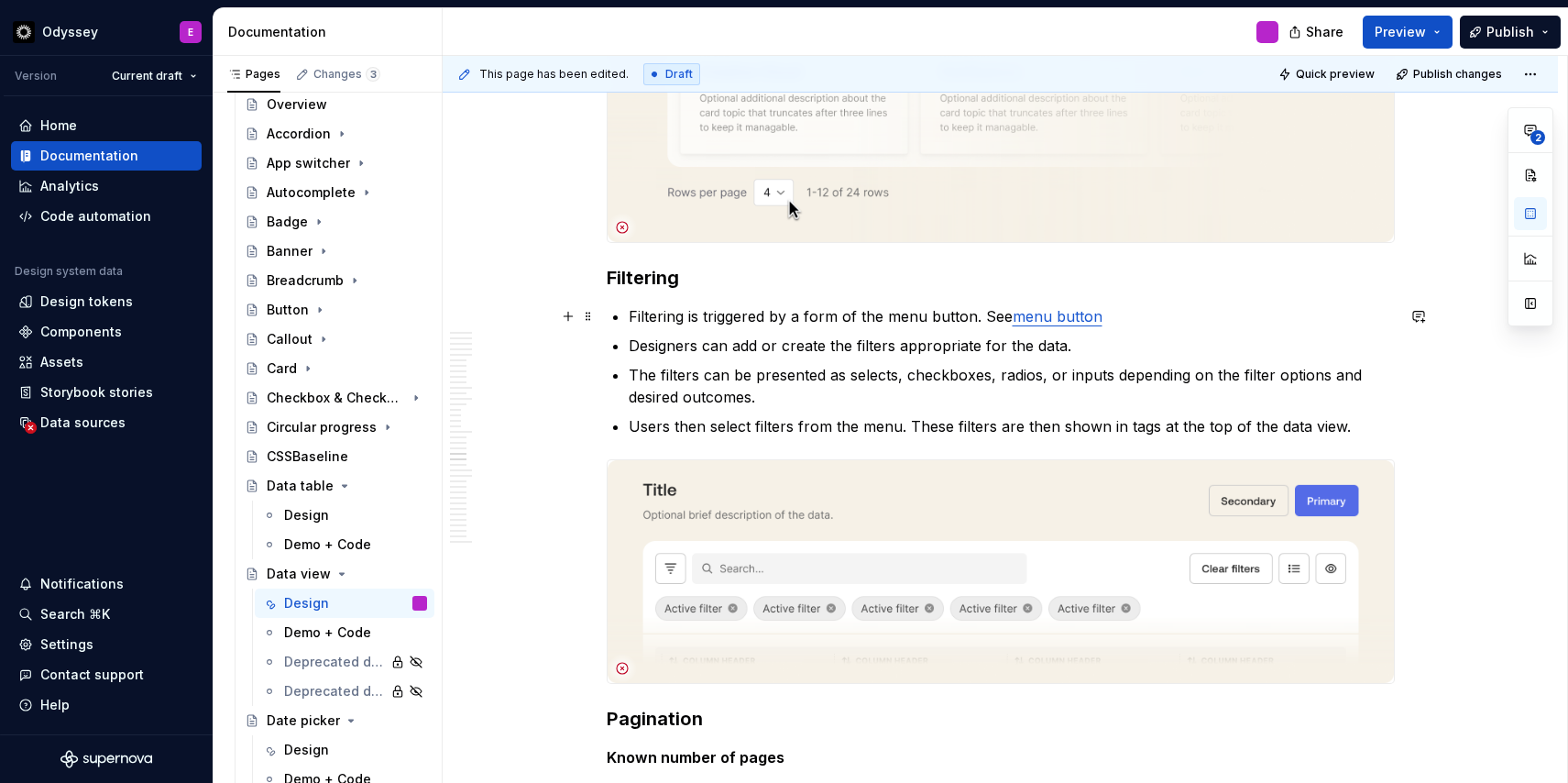
click at [1112, 320] on p "Filtering is triggered by a form of the menu button. See menu button" at bounding box center [1012, 316] width 766 height 22
click at [1064, 314] on link "menu button" at bounding box center [1057, 316] width 90 height 19
click at [1164, 274] on button "button" at bounding box center [1177, 280] width 26 height 26
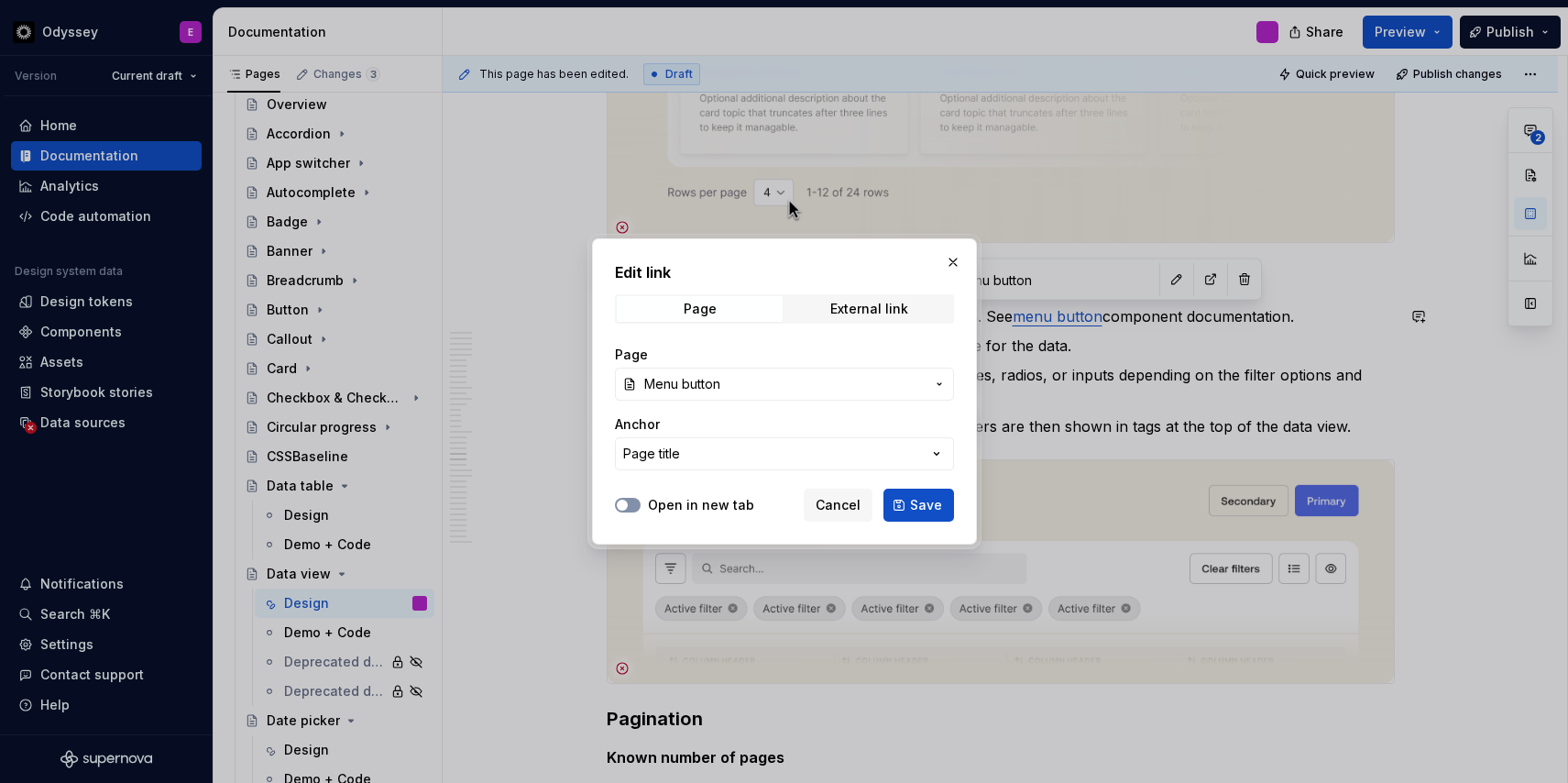
click at [628, 508] on icon "button" at bounding box center [622, 505] width 15 height 11
click at [916, 502] on span "Save" at bounding box center [925, 506] width 32 height 19
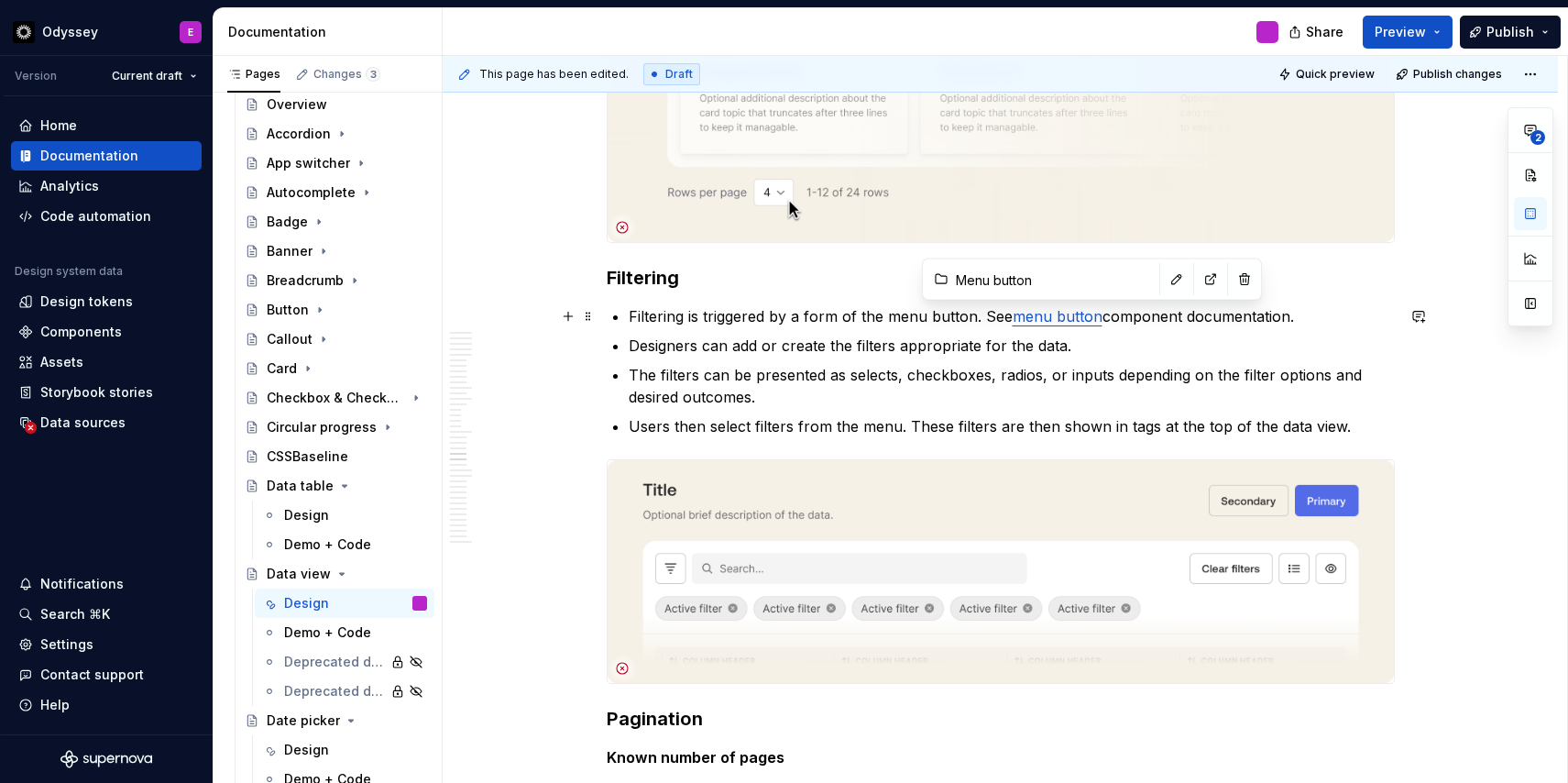
click at [1028, 321] on link "menu button" at bounding box center [1057, 316] width 90 height 19
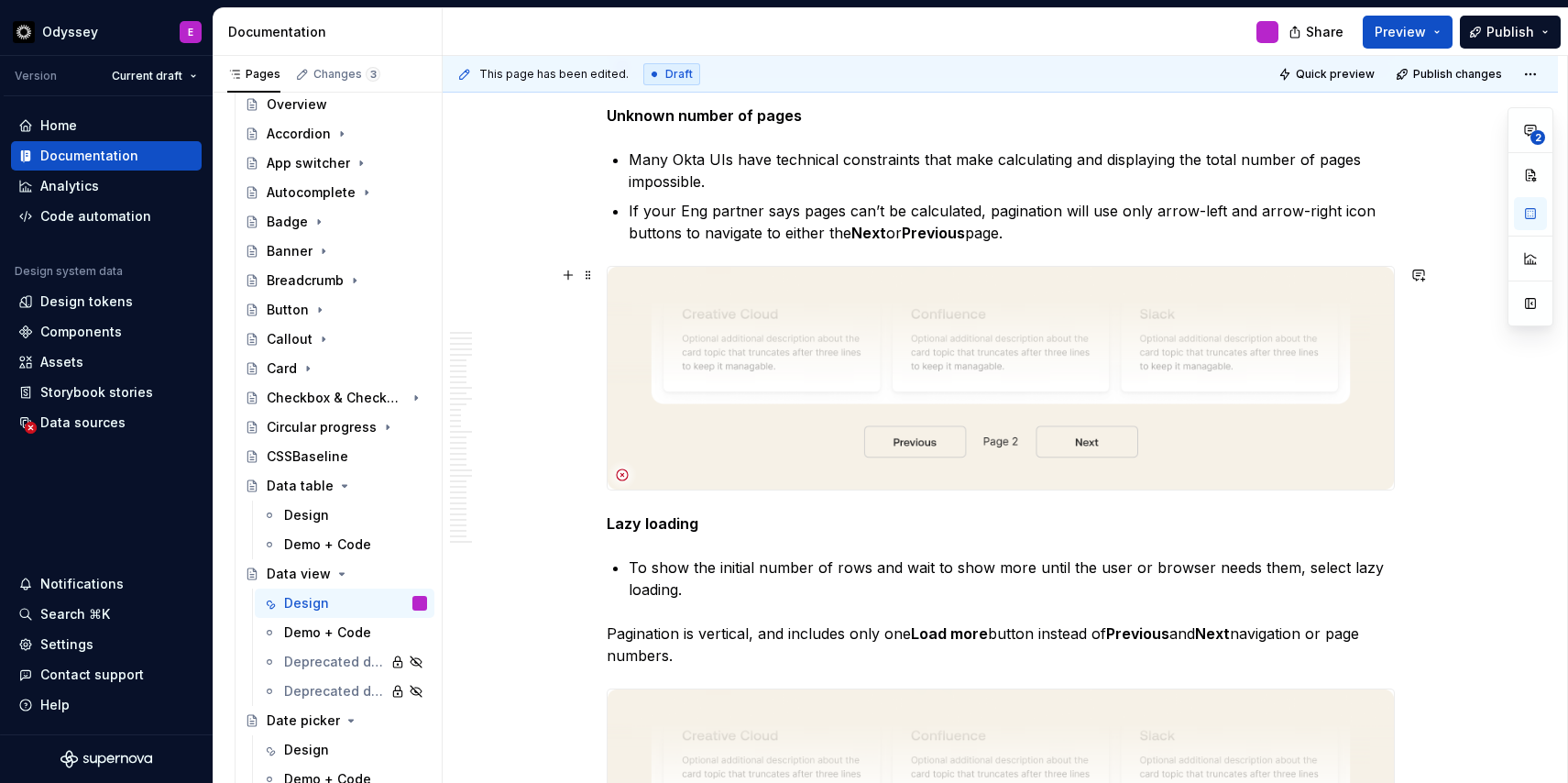
scroll to position [8633, 0]
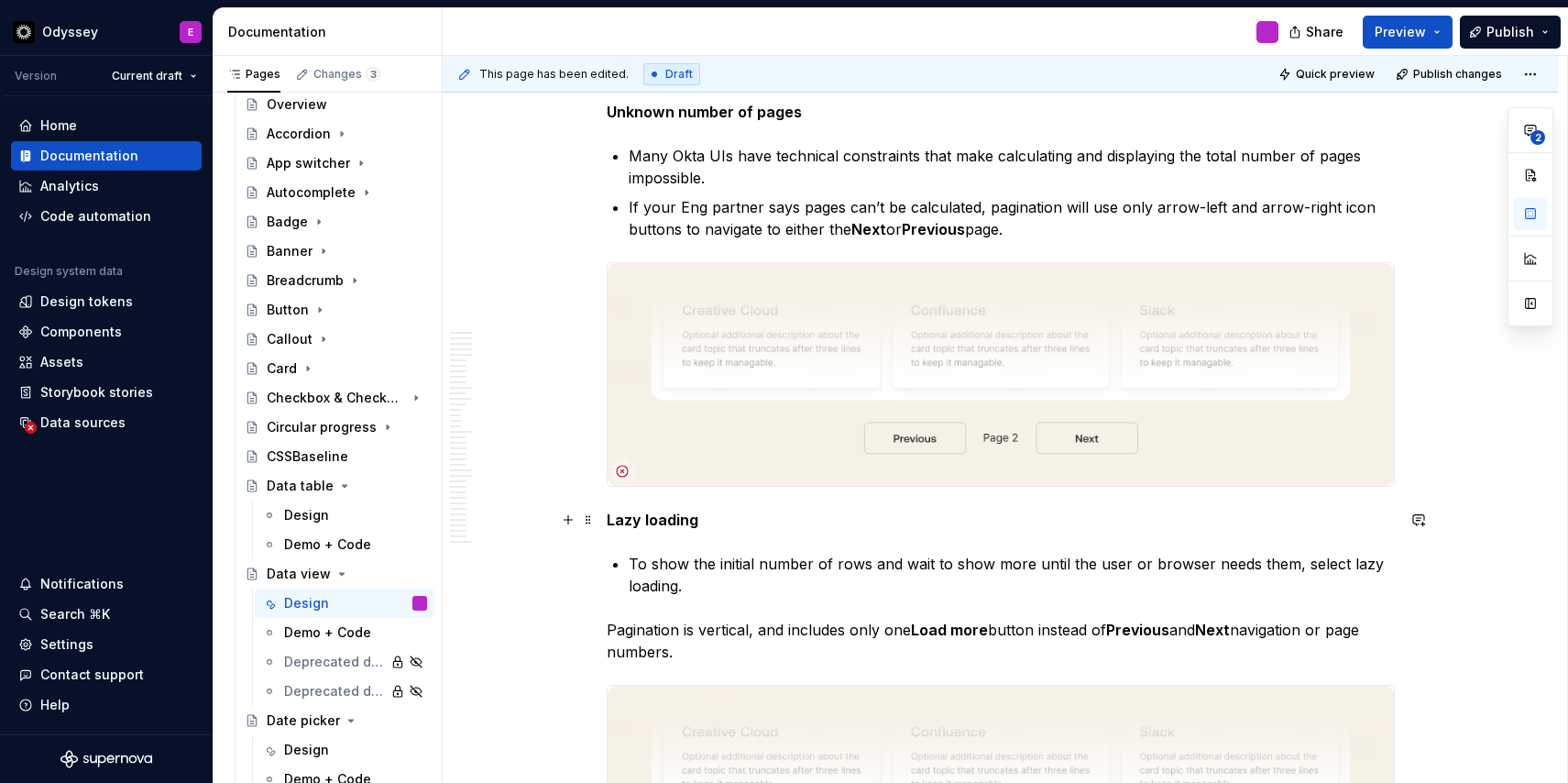
click at [693, 512] on strong "Lazy loading" at bounding box center [652, 520] width 92 height 19
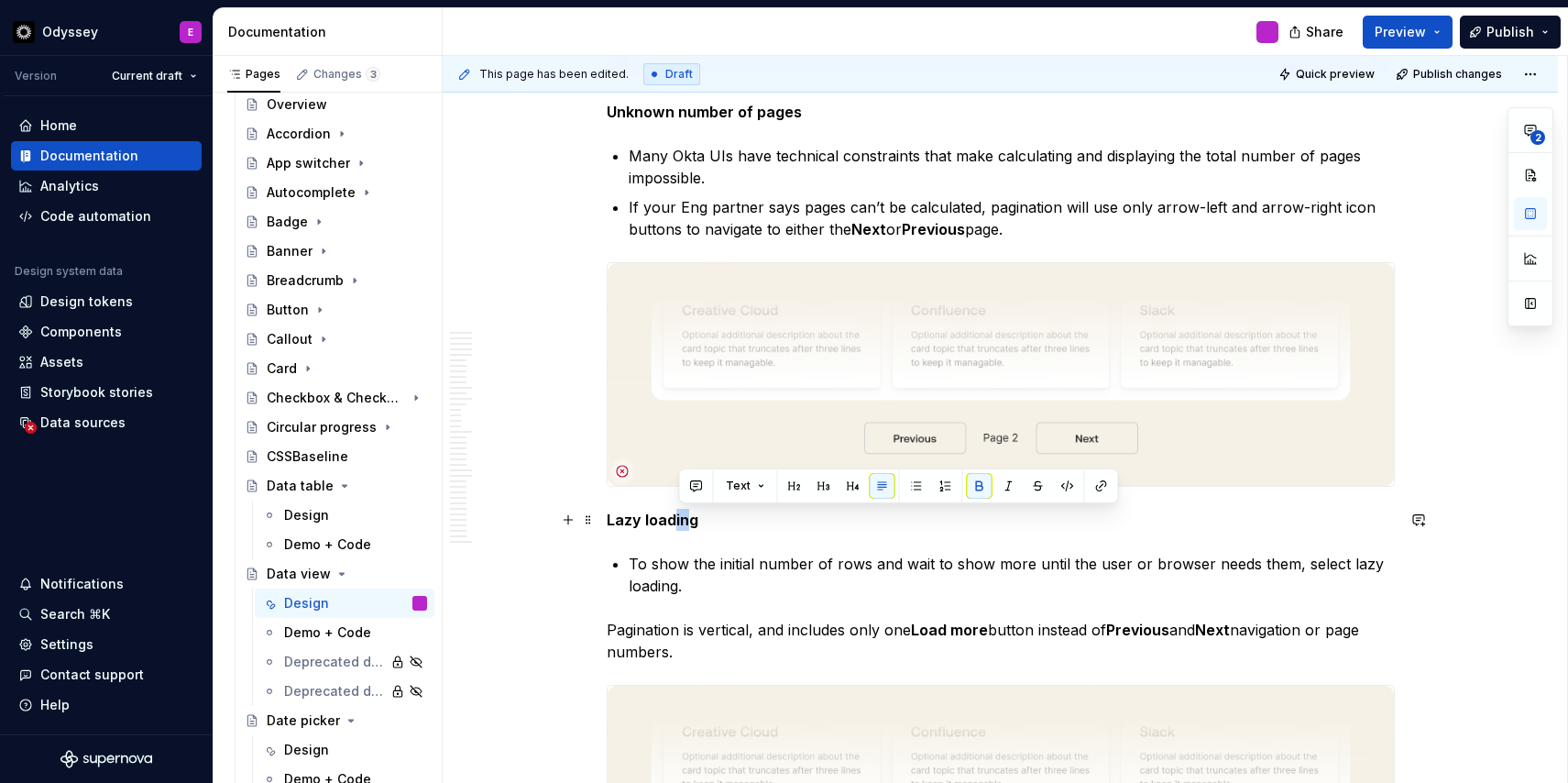
drag, startPoint x: 680, startPoint y: 522, endPoint x: 692, endPoint y: 521, distance: 12.0
click at [692, 521] on strong "Lazy loading" at bounding box center [652, 520] width 92 height 19
click at [842, 483] on button "button" at bounding box center [853, 486] width 26 height 26
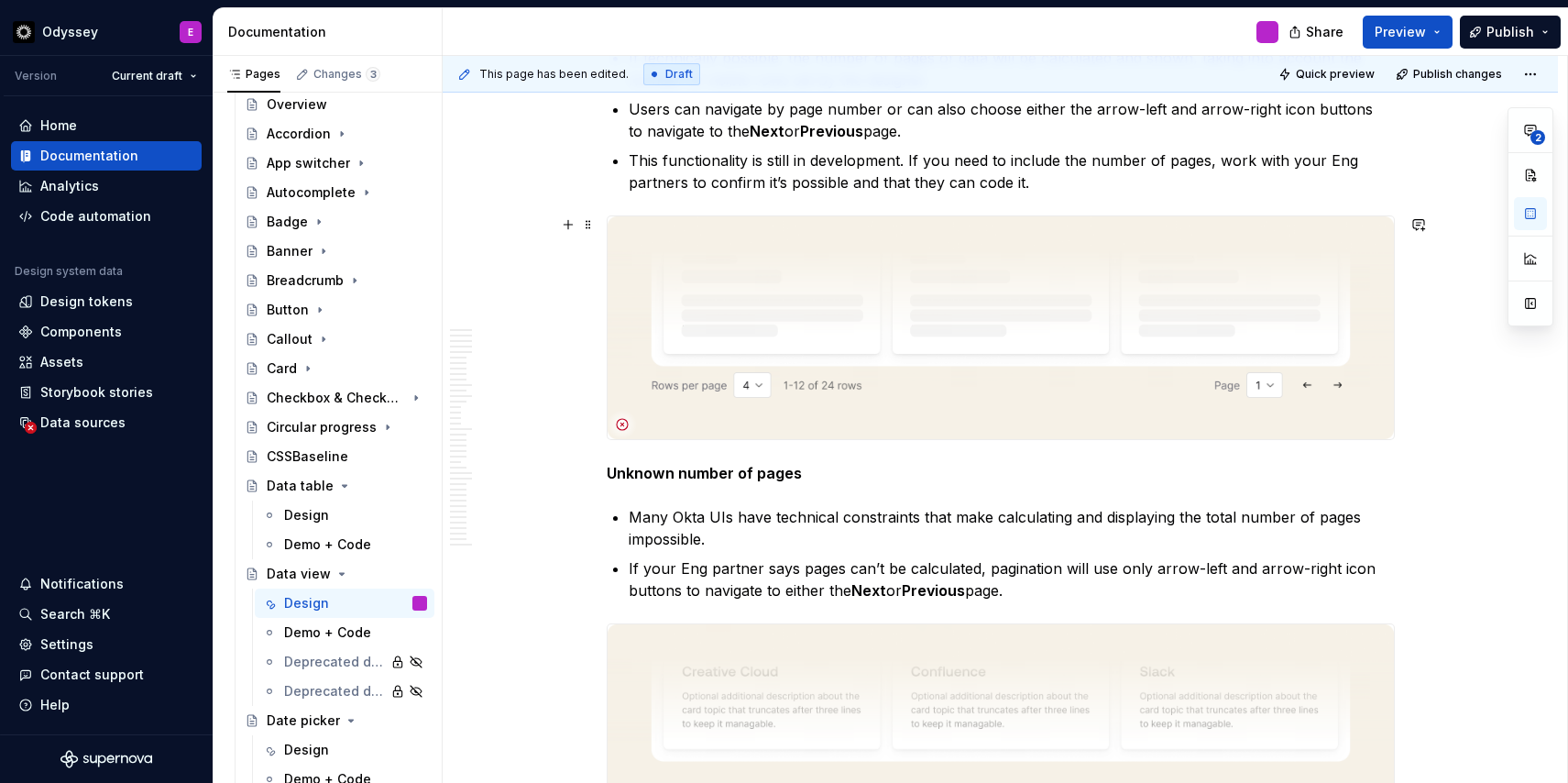
scroll to position [8399, 0]
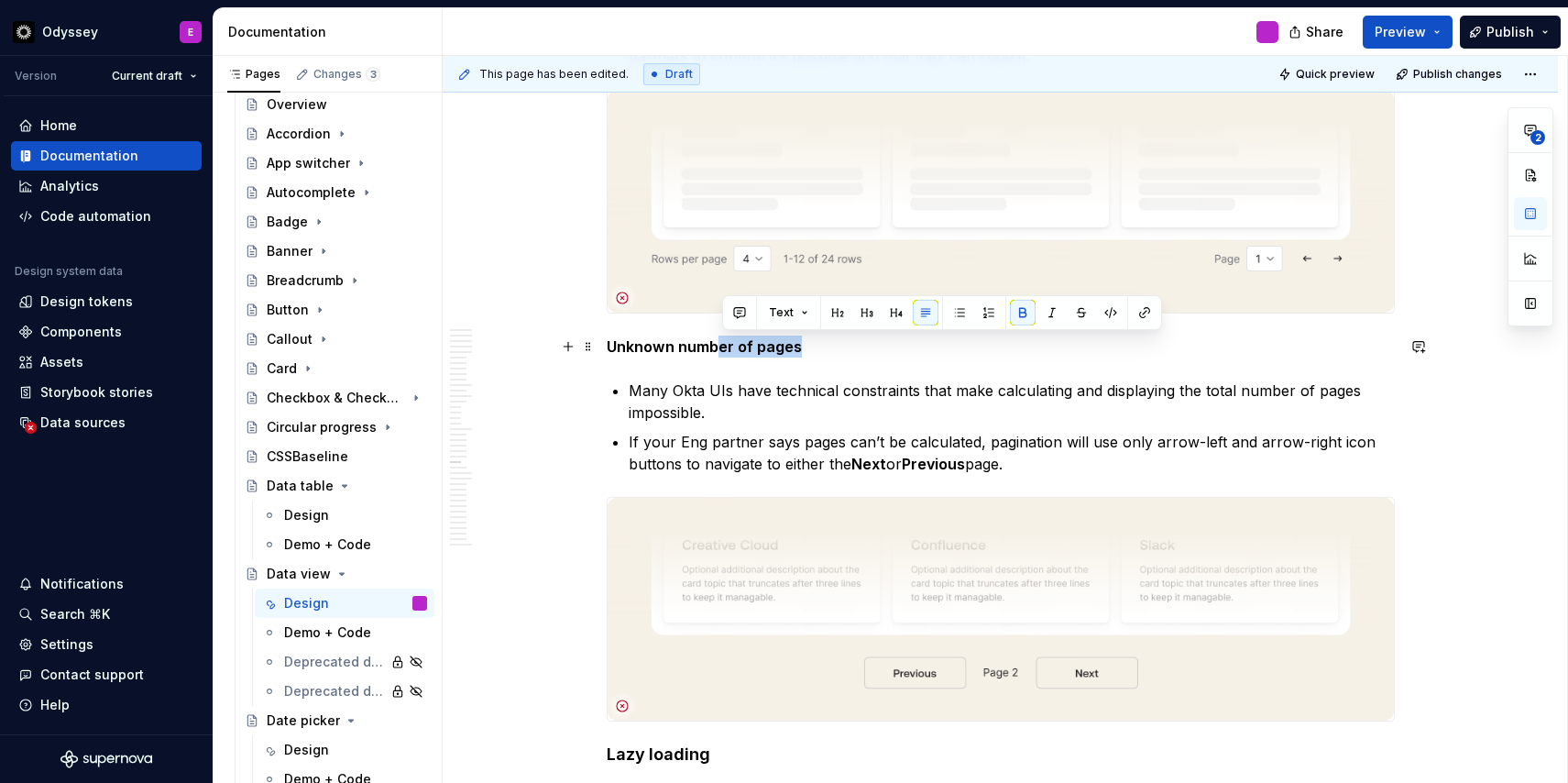
drag, startPoint x: 811, startPoint y: 350, endPoint x: 723, endPoint y: 348, distance: 88.0
click at [723, 348] on p "Unknown number of pages" at bounding box center [1001, 347] width 788 height 22
click at [892, 306] on button "button" at bounding box center [896, 313] width 26 height 26
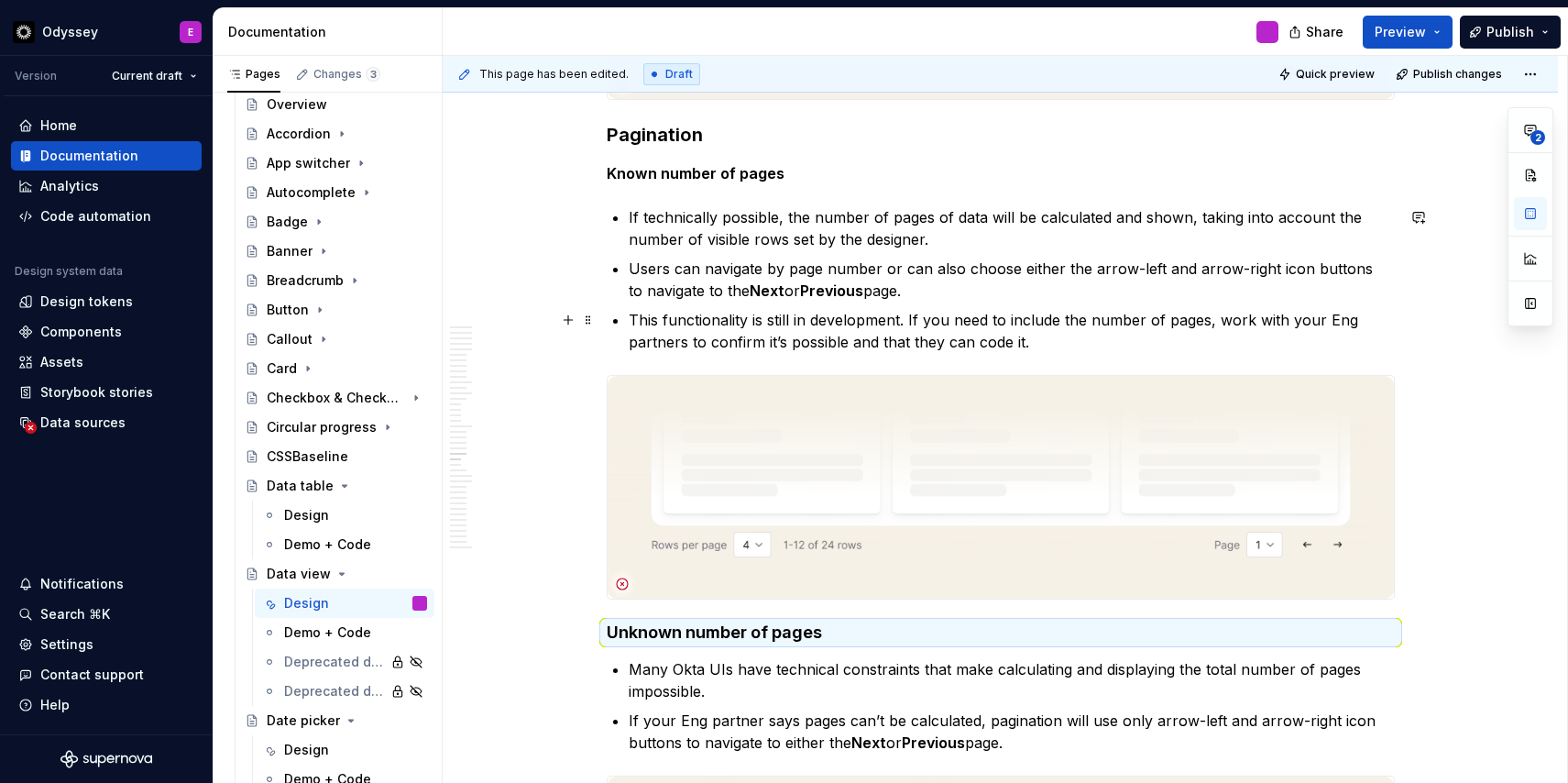
scroll to position [8101, 0]
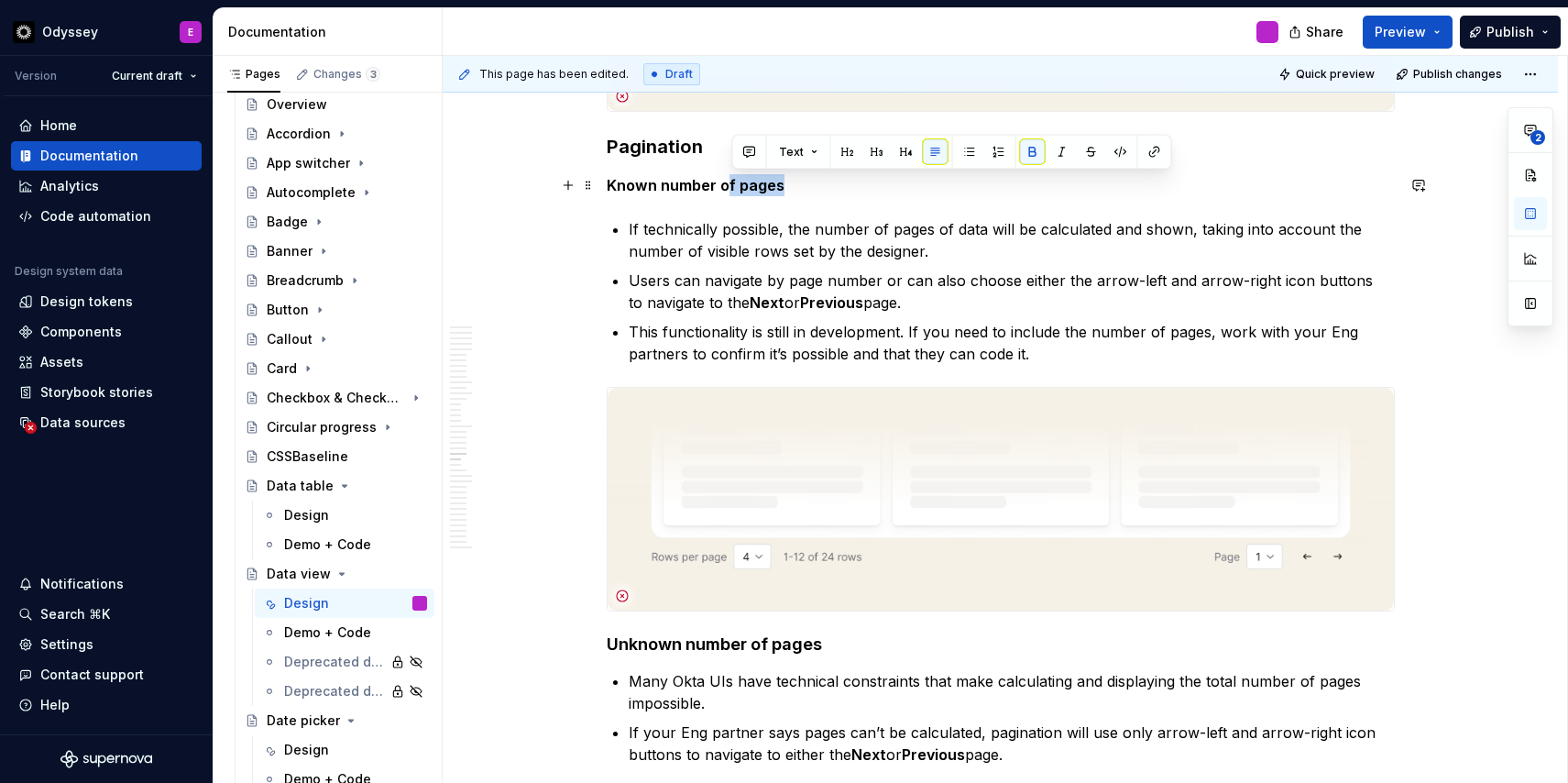
drag, startPoint x: 786, startPoint y: 186, endPoint x: 729, endPoint y: 189, distance: 57.1
click at [729, 189] on p "Known number of pages" at bounding box center [1001, 186] width 788 height 22
click at [902, 146] on button "button" at bounding box center [906, 152] width 26 height 26
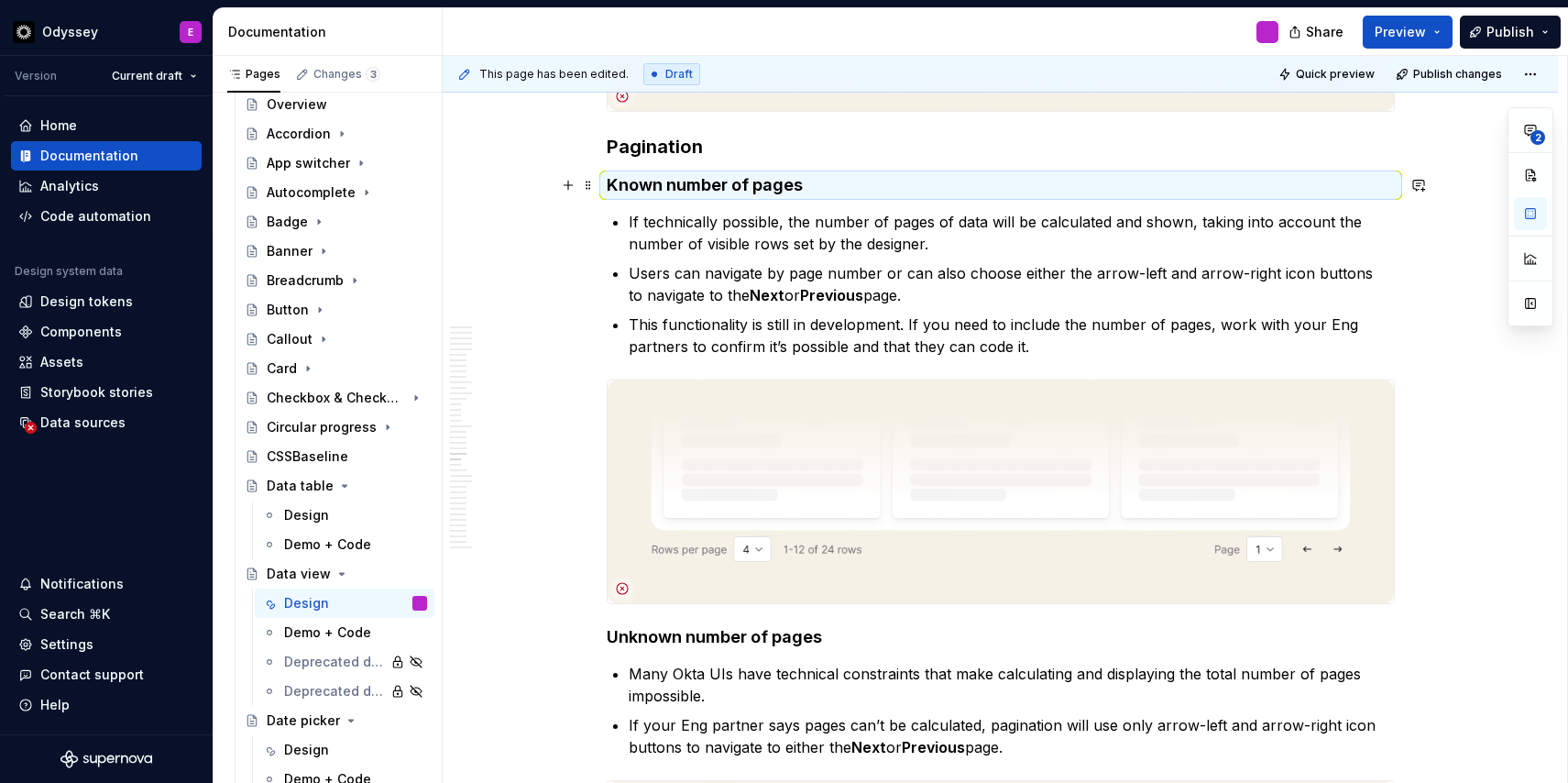
click at [861, 193] on h4 "Known number of pages" at bounding box center [1001, 186] width 788 height 22
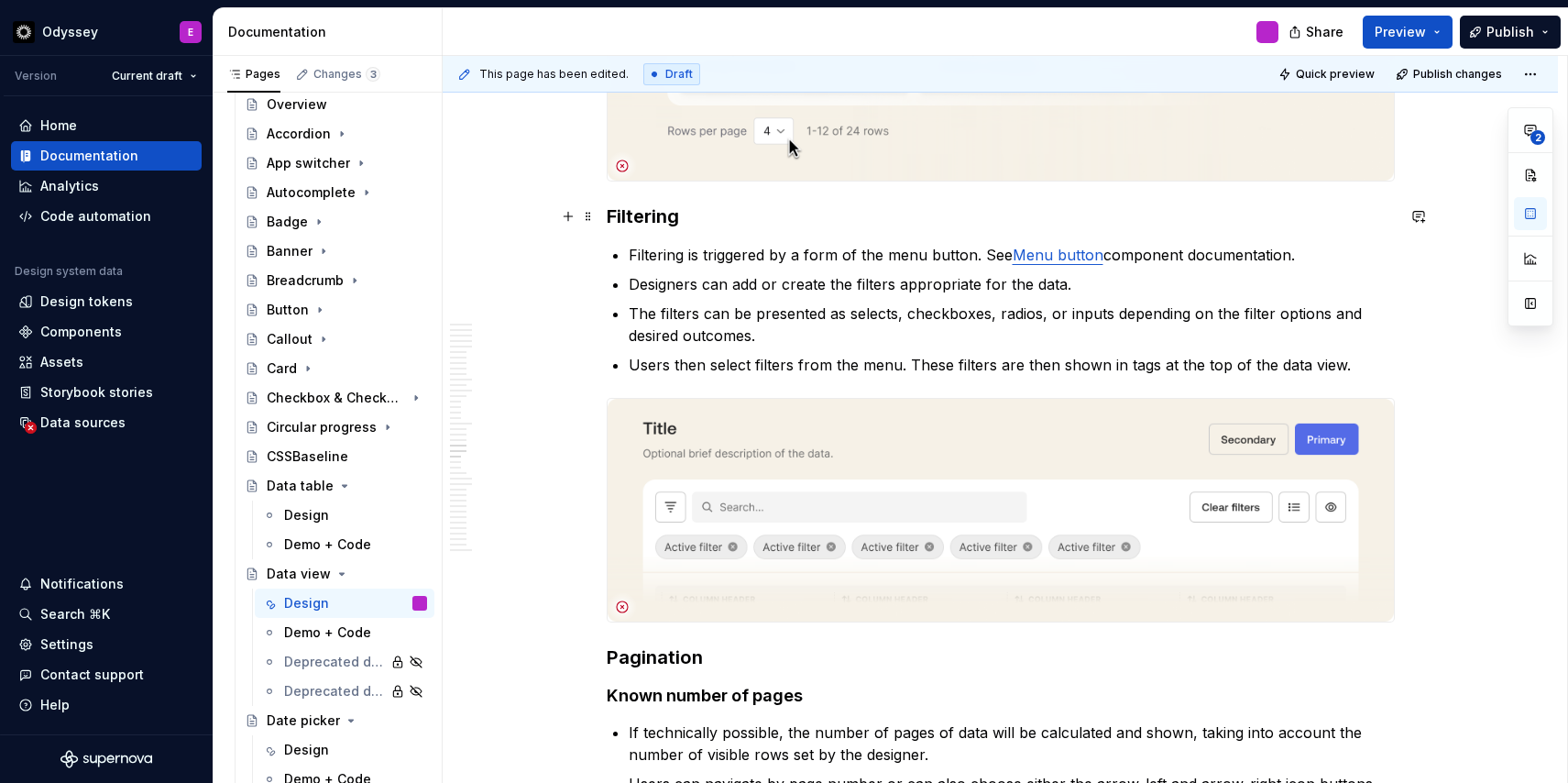
scroll to position [7588, 0]
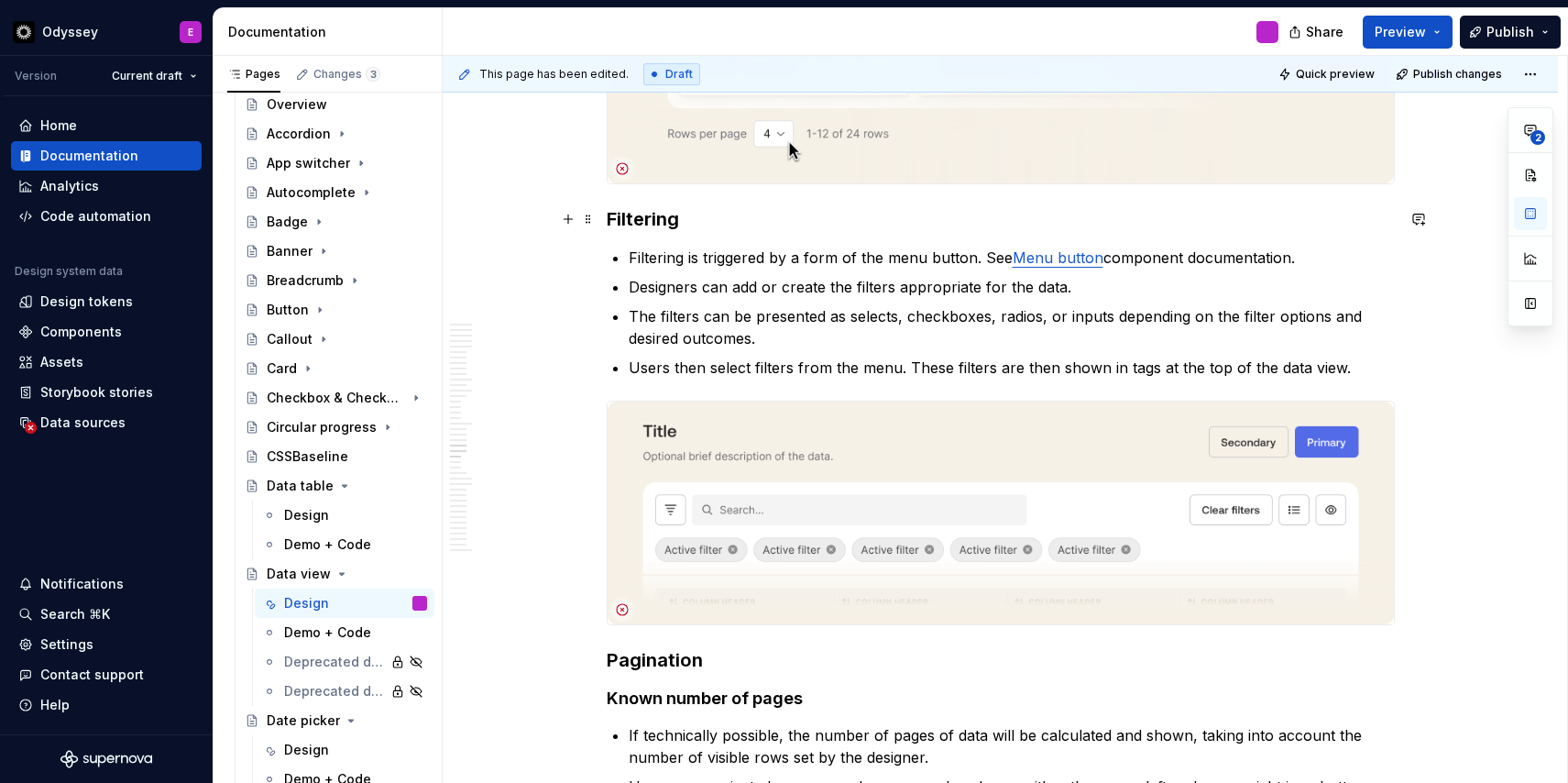
click at [656, 231] on h3 "Filtering" at bounding box center [1001, 219] width 788 height 26
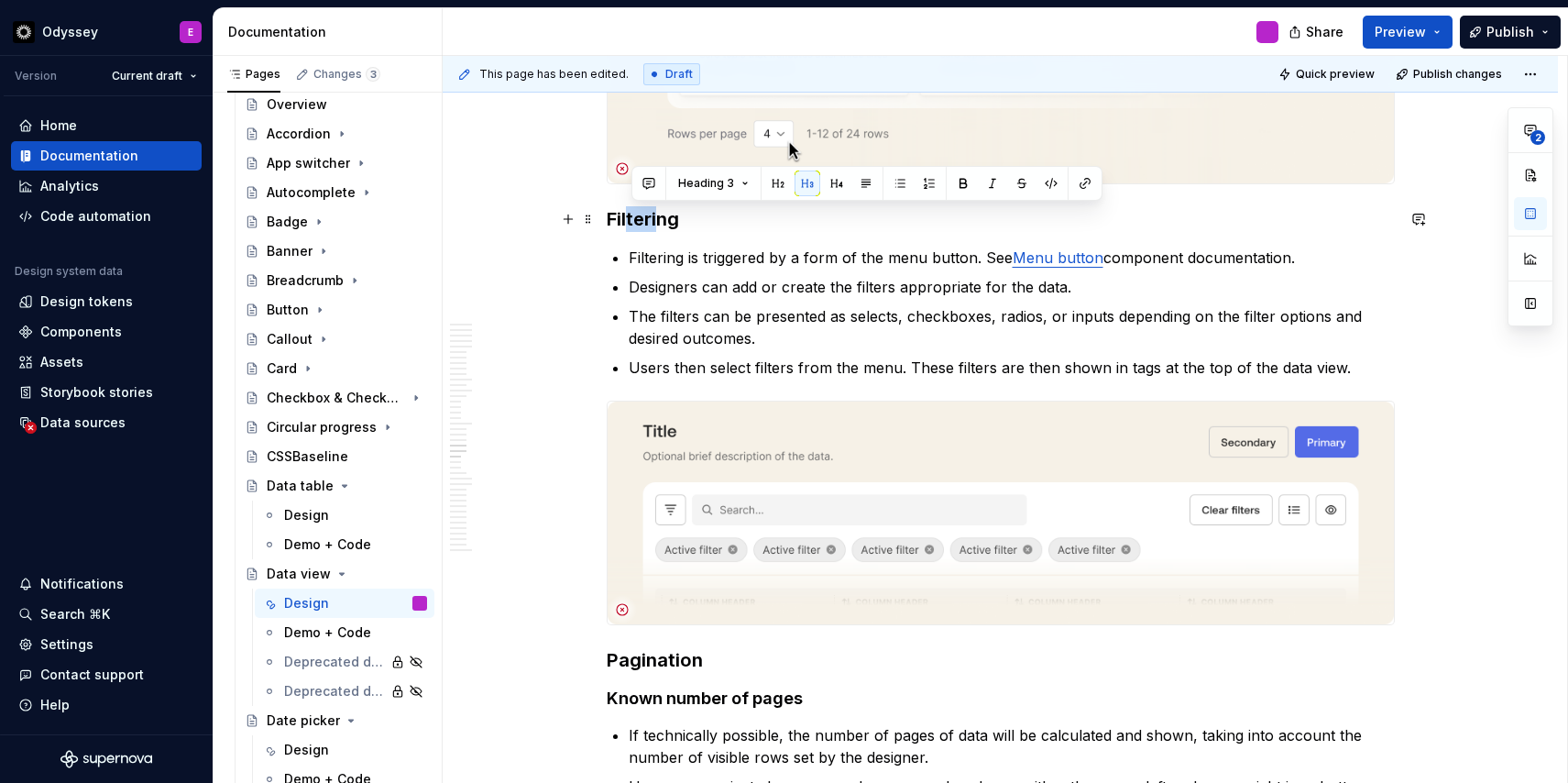
drag, startPoint x: 659, startPoint y: 224, endPoint x: 631, endPoint y: 221, distance: 28.2
click at [631, 221] on h3 "Filtering" at bounding box center [1001, 219] width 788 height 26
click at [765, 284] on p "Designers can add or create the filters appropriate for the data." at bounding box center [1012, 287] width 766 height 22
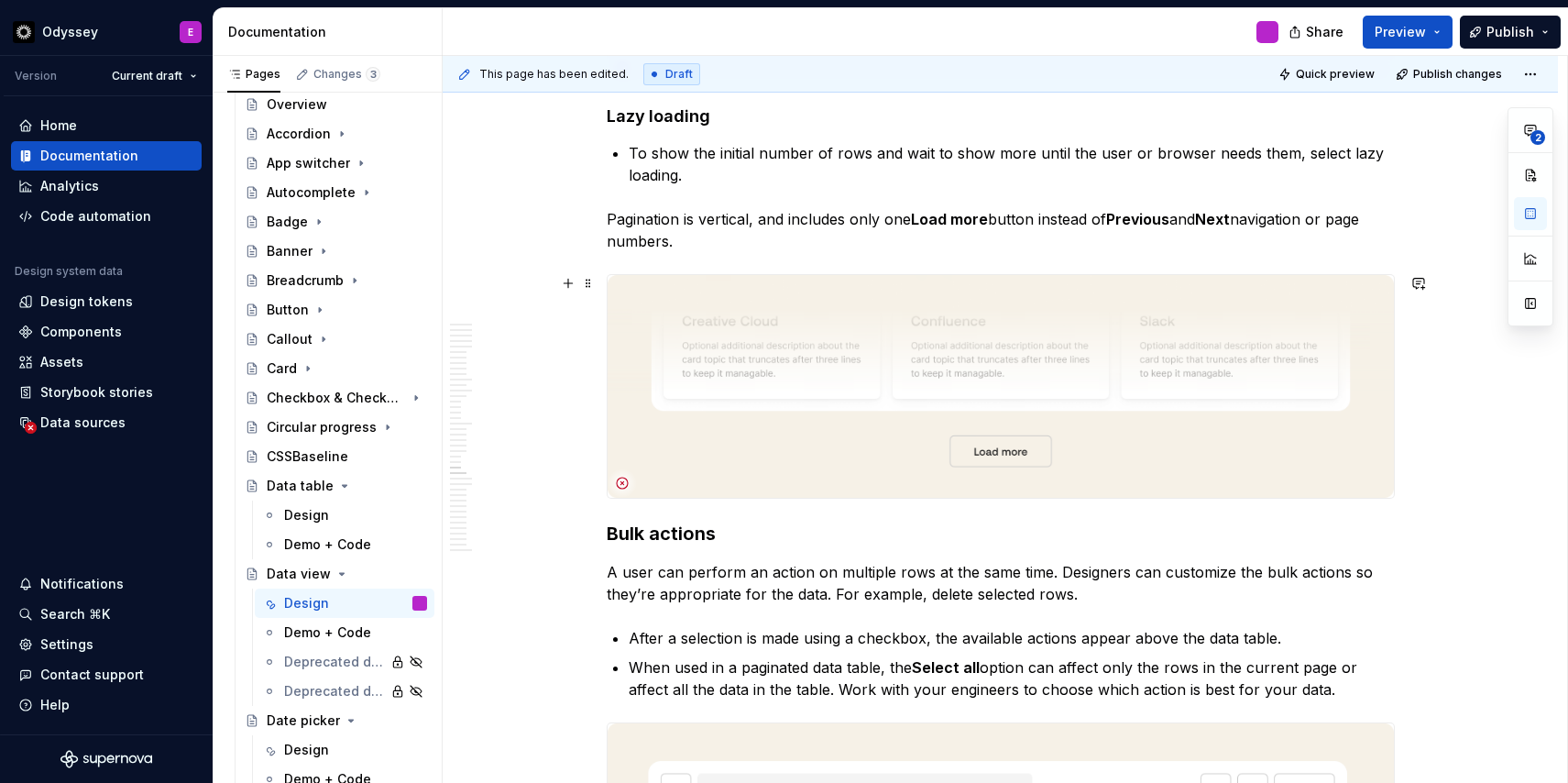
scroll to position [9023, 0]
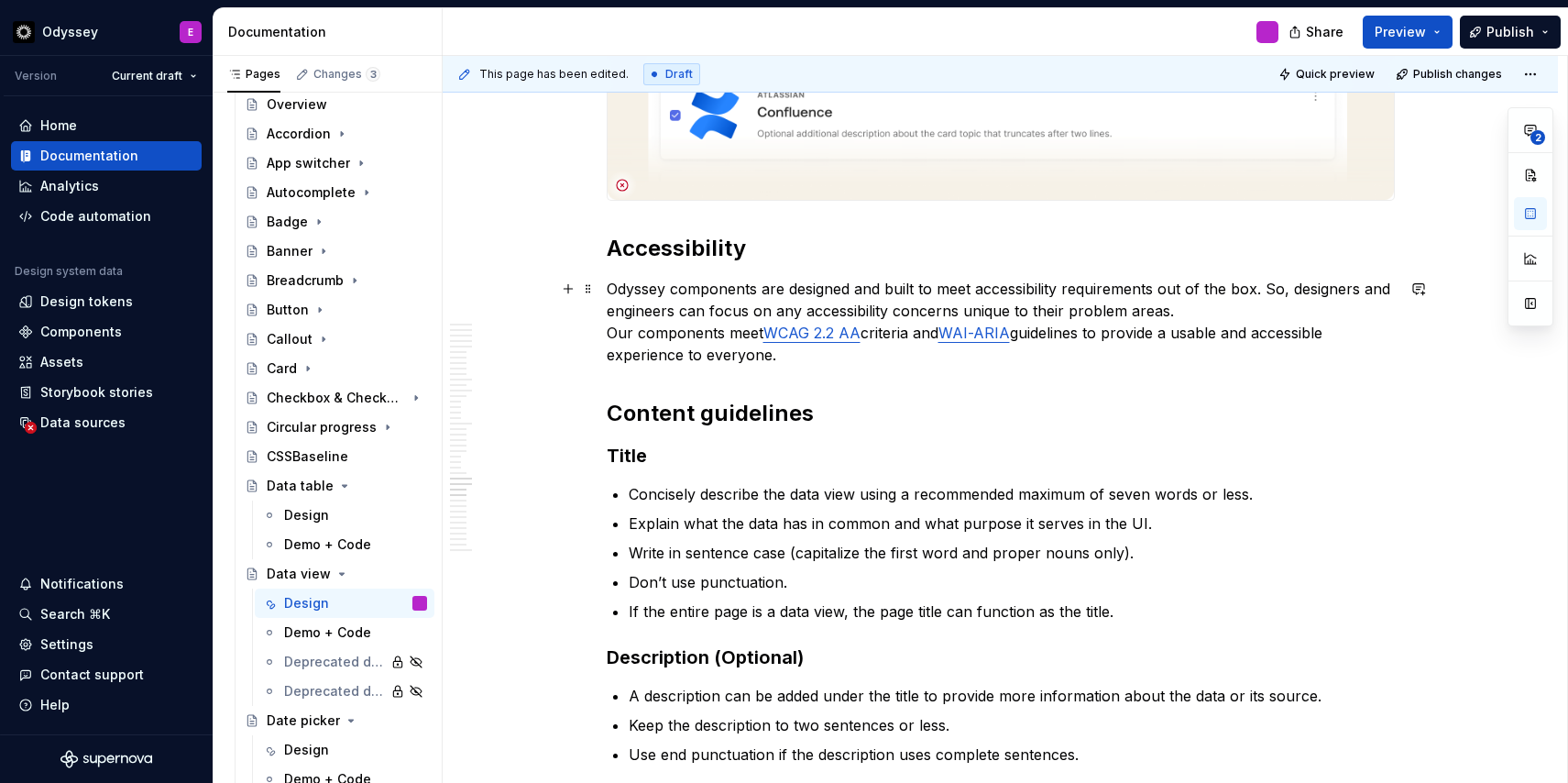
scroll to position [9914, 0]
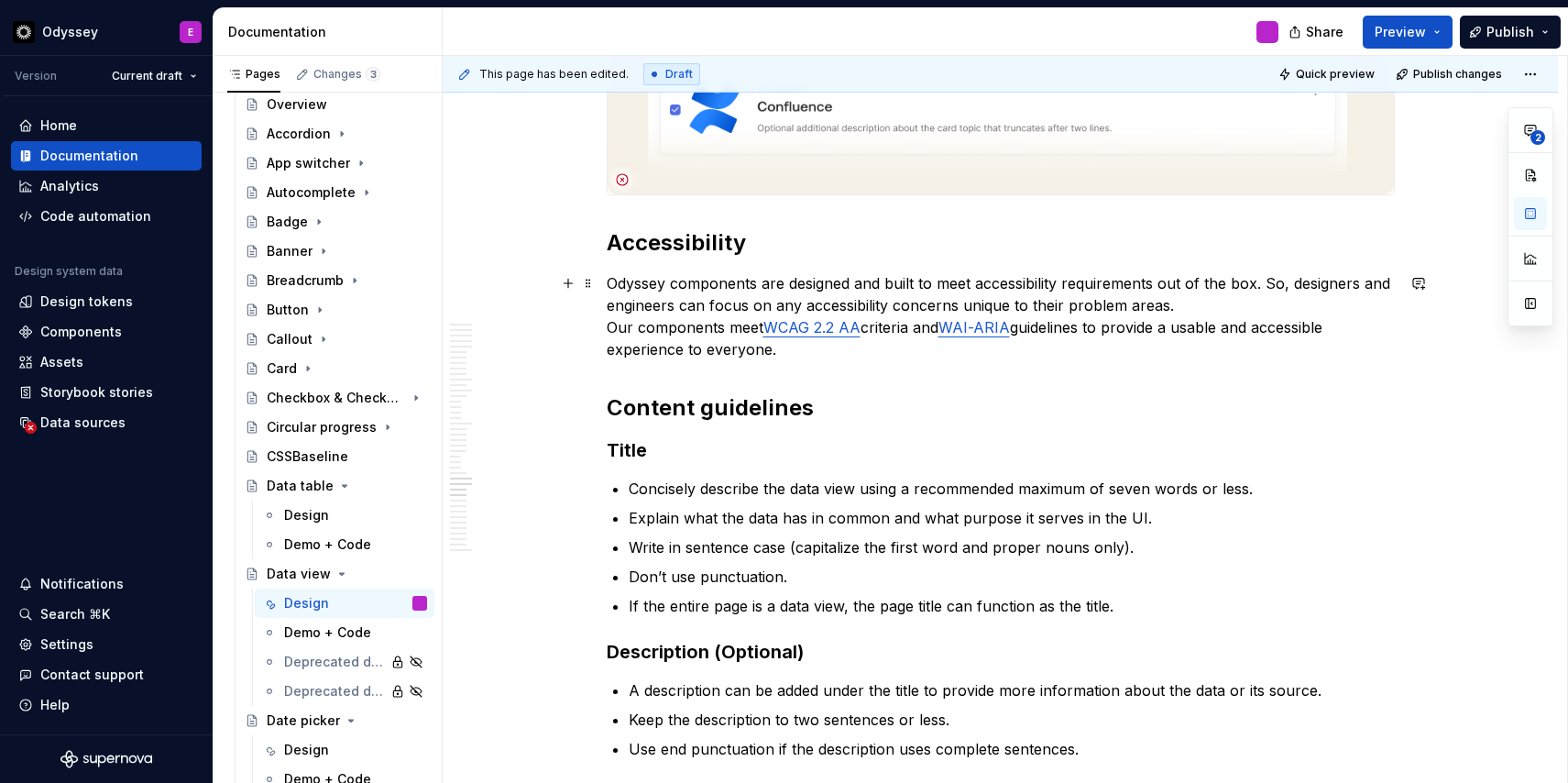
click at [1186, 309] on p "Odyssey components are designed and built to meet accessibility requirements ou…" at bounding box center [1001, 315] width 788 height 88
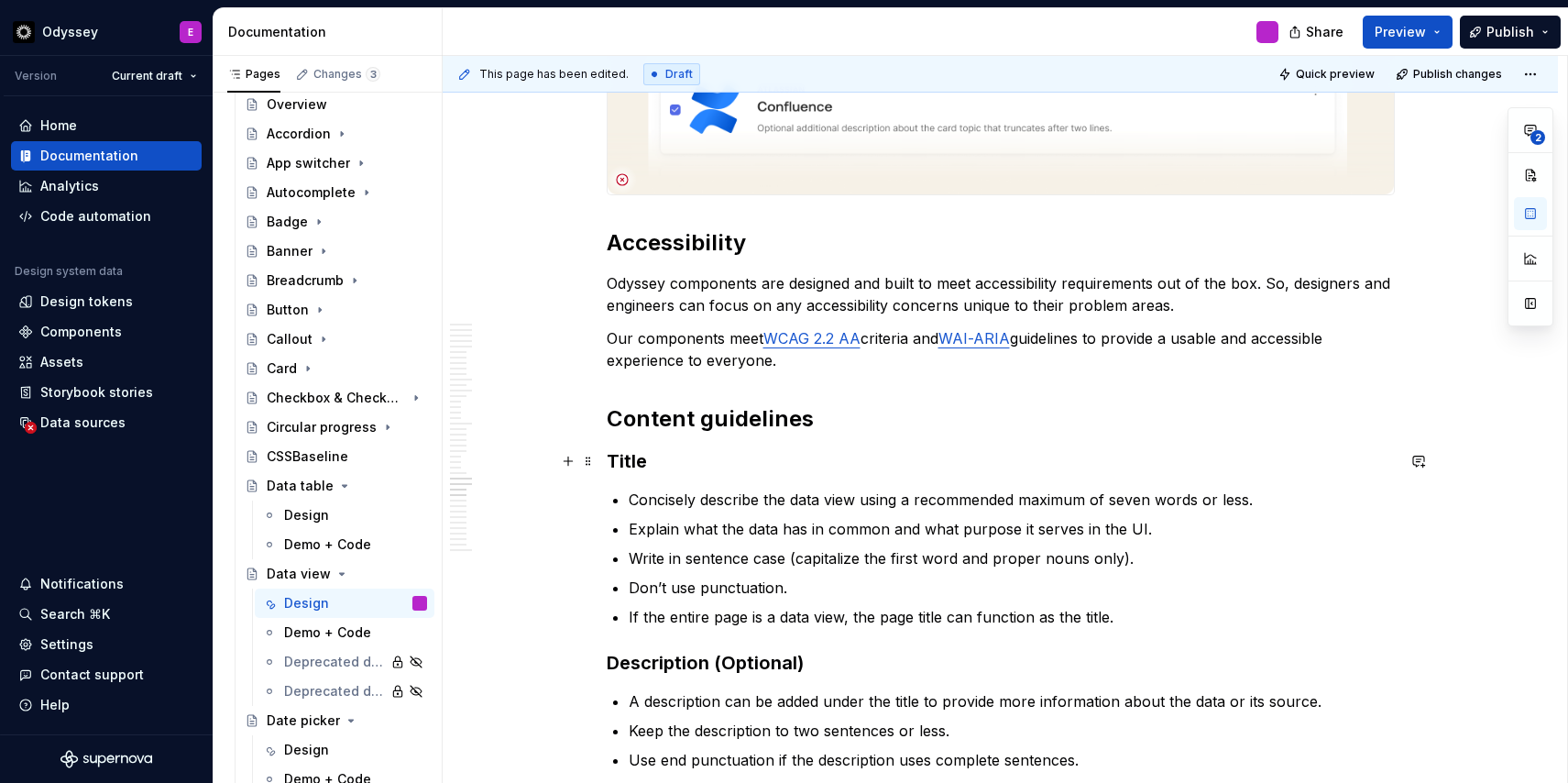
click at [644, 462] on strong "Title" at bounding box center [626, 461] width 40 height 22
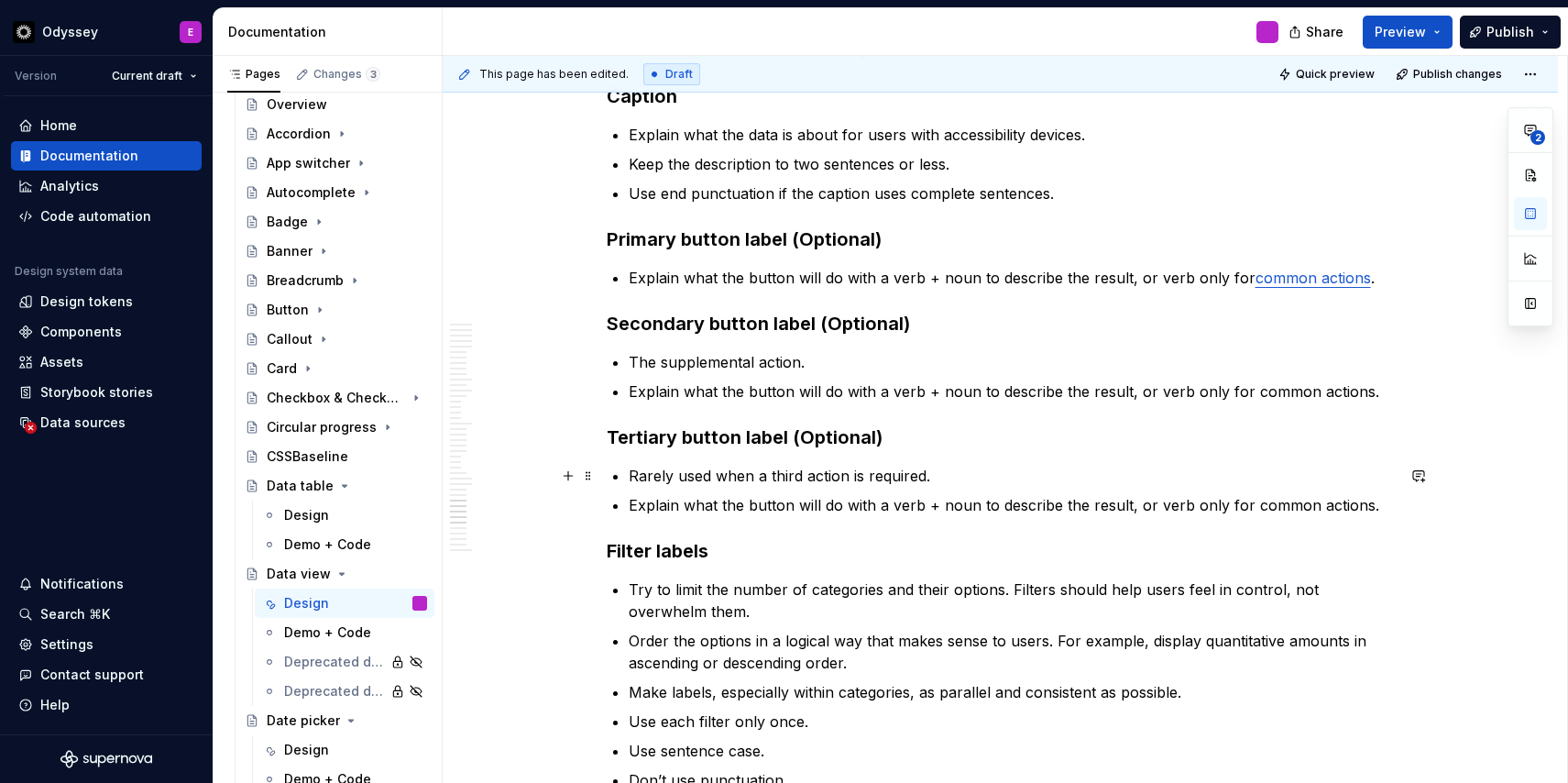
scroll to position [10623, 0]
click at [1257, 280] on link "common actions" at bounding box center [1313, 277] width 115 height 19
click at [1218, 331] on h3 "Secondary button label (Optional)" at bounding box center [1001, 323] width 788 height 26
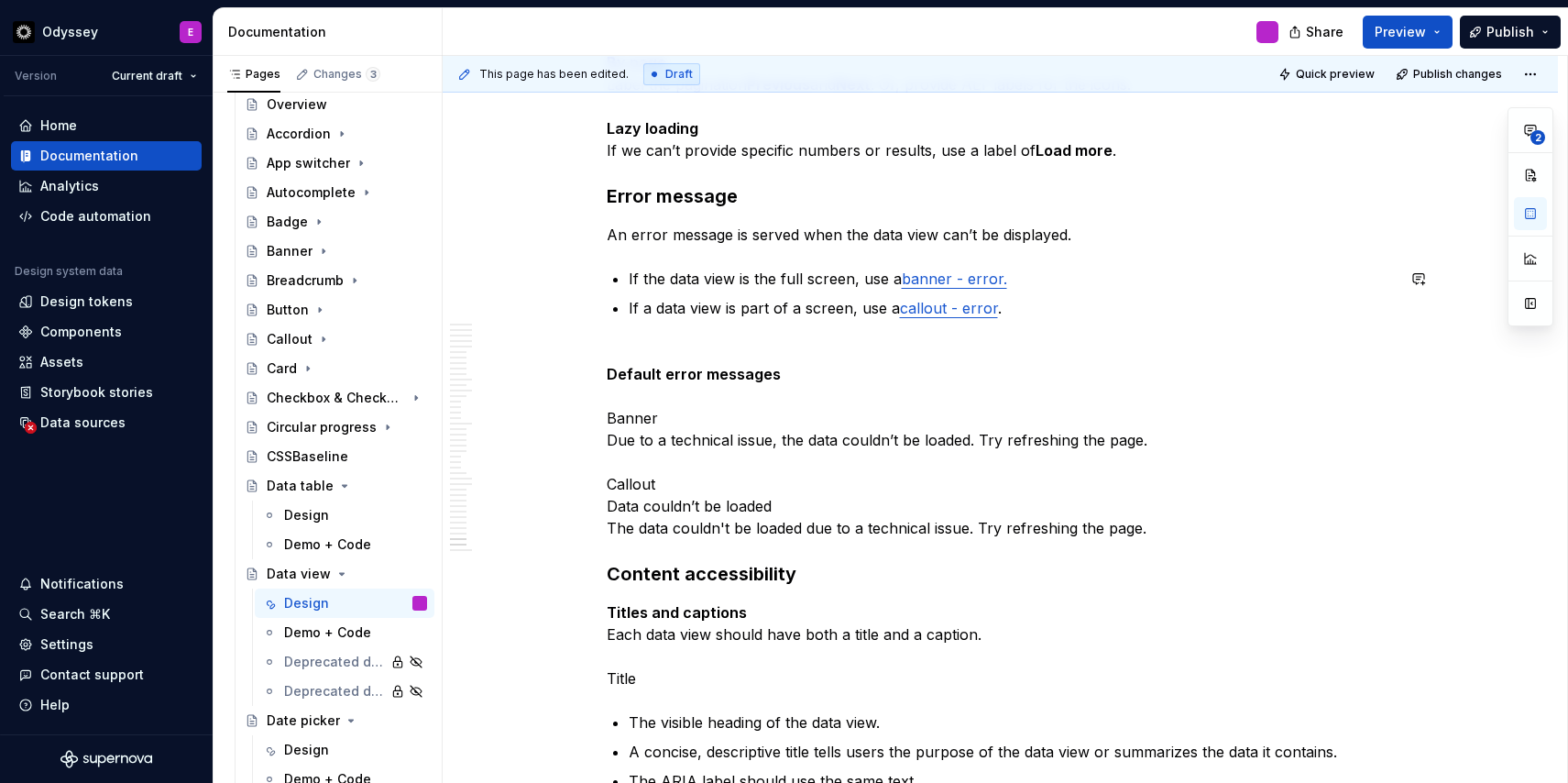
scroll to position [11554, 0]
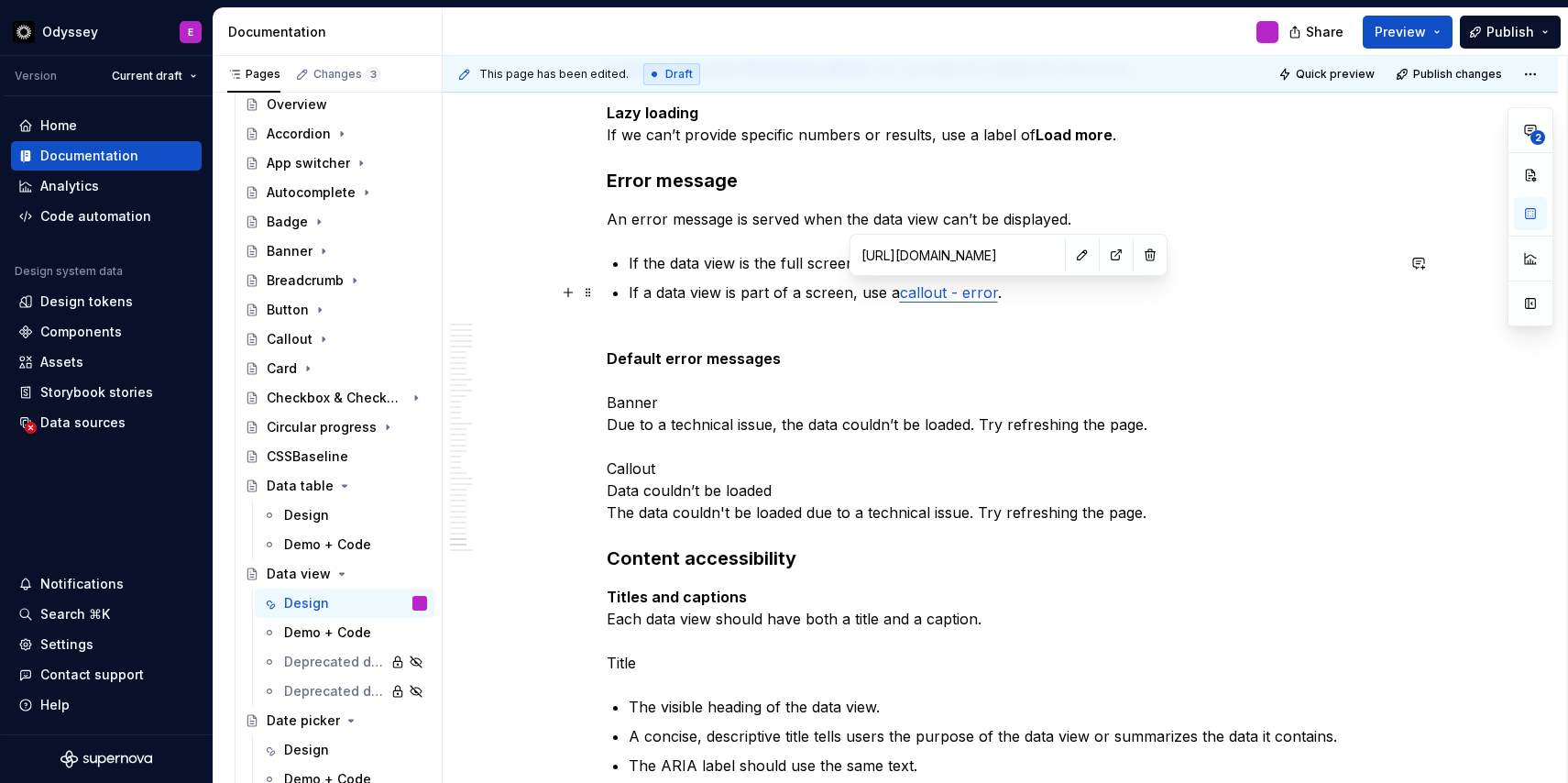
click at [983, 295] on link "callout - error" at bounding box center [949, 292] width 98 height 19
click at [911, 289] on link "callout - error" at bounding box center [949, 292] width 98 height 19
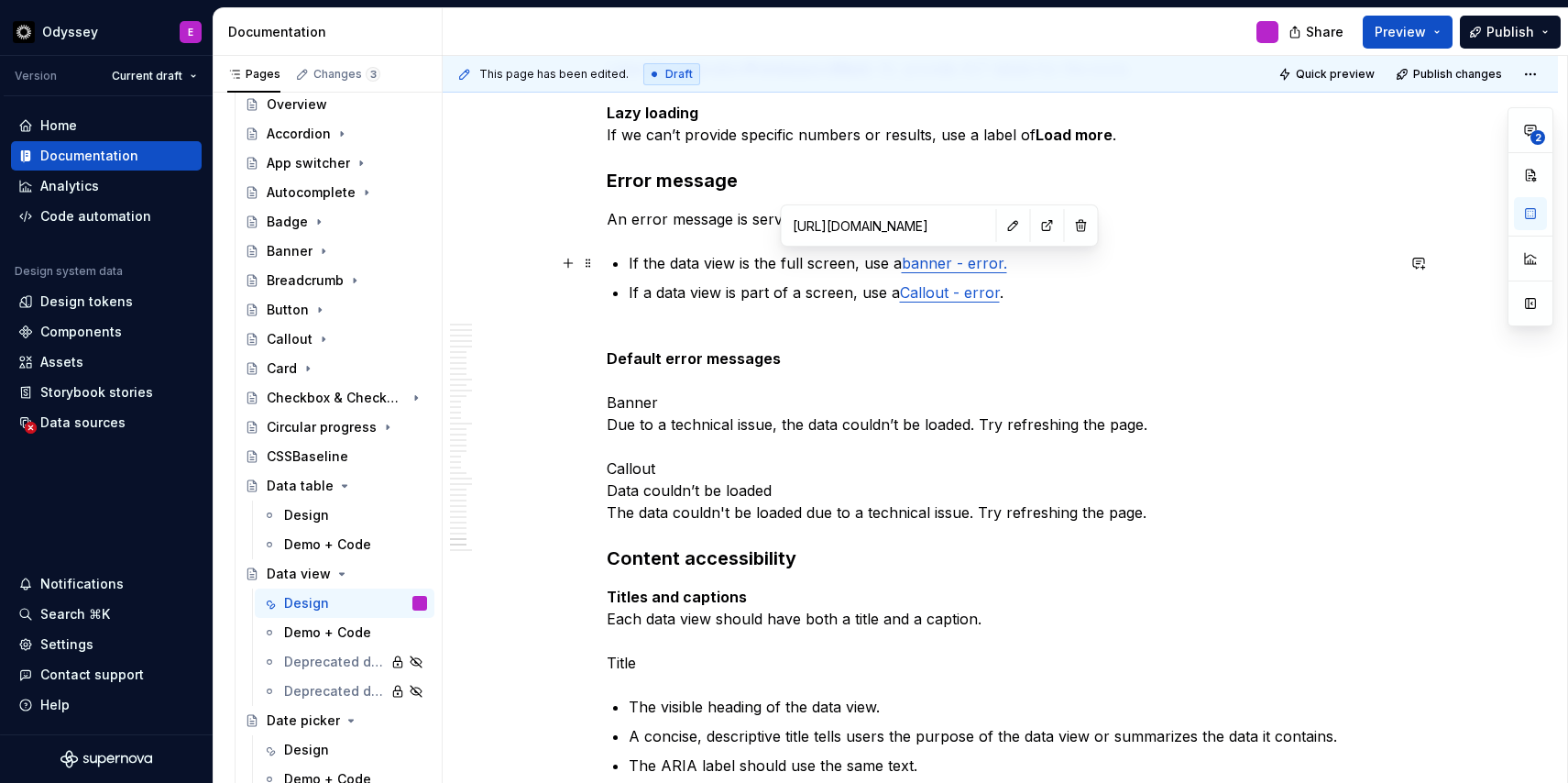
click at [915, 260] on link "banner - error." at bounding box center [954, 263] width 106 height 19
click at [1060, 336] on p "Default error messages Banner Due to a technical issue, the data couldn’t be lo…" at bounding box center [1001, 424] width 788 height 198
click at [592, 338] on span at bounding box center [588, 337] width 15 height 26
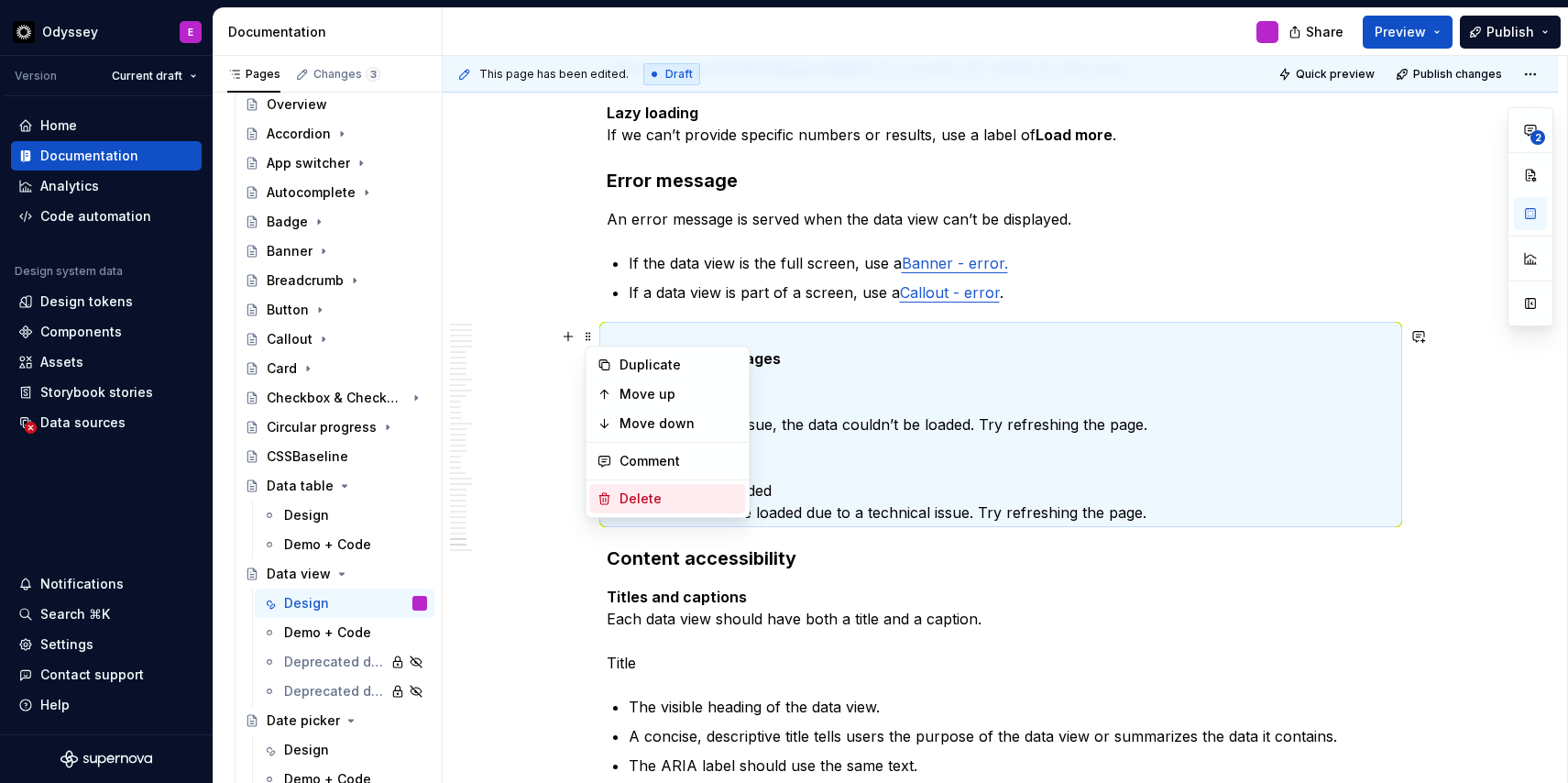
click at [615, 498] on div "Delete" at bounding box center [668, 499] width 156 height 30
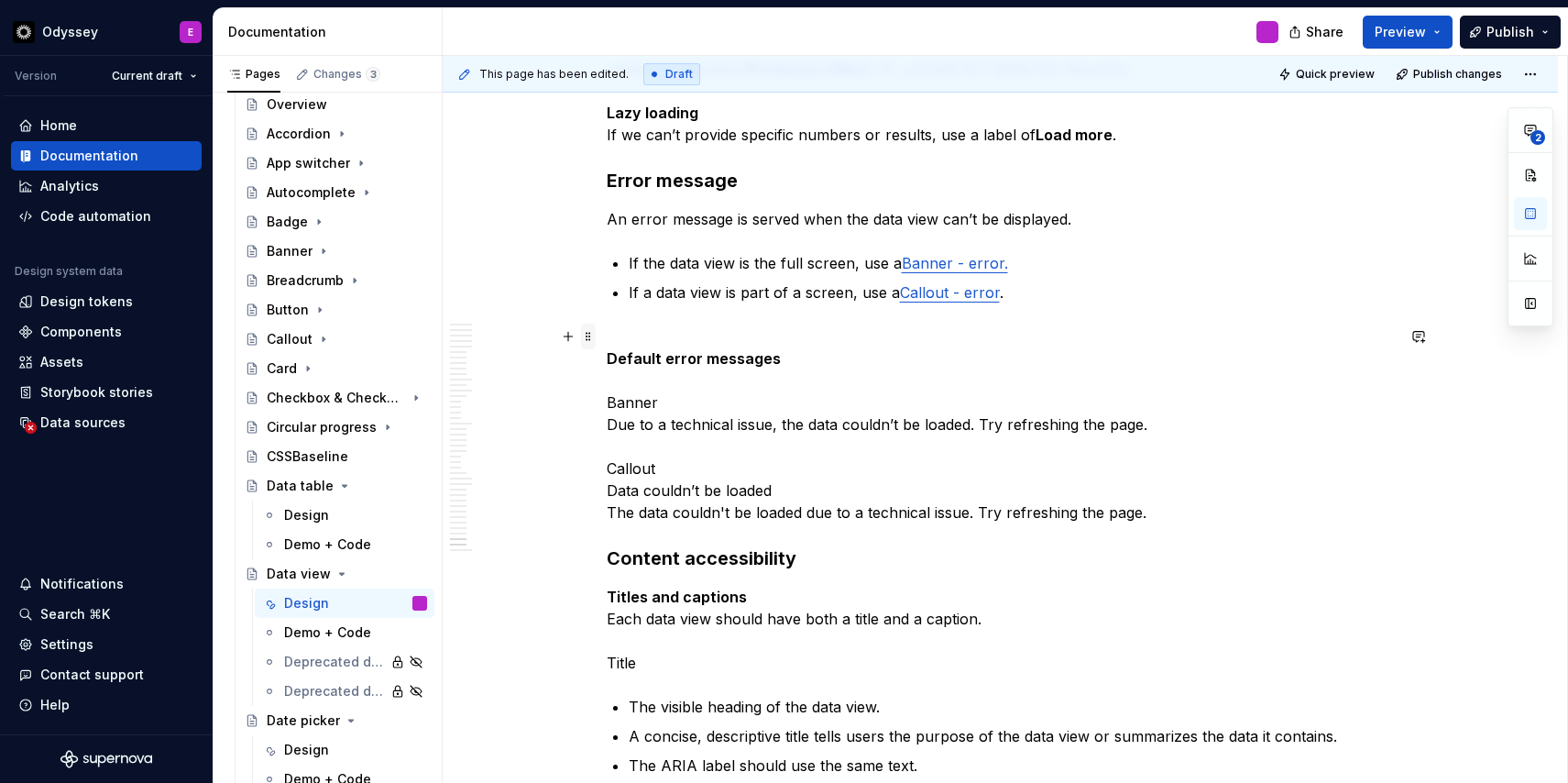
click at [588, 337] on span at bounding box center [588, 337] width 15 height 26
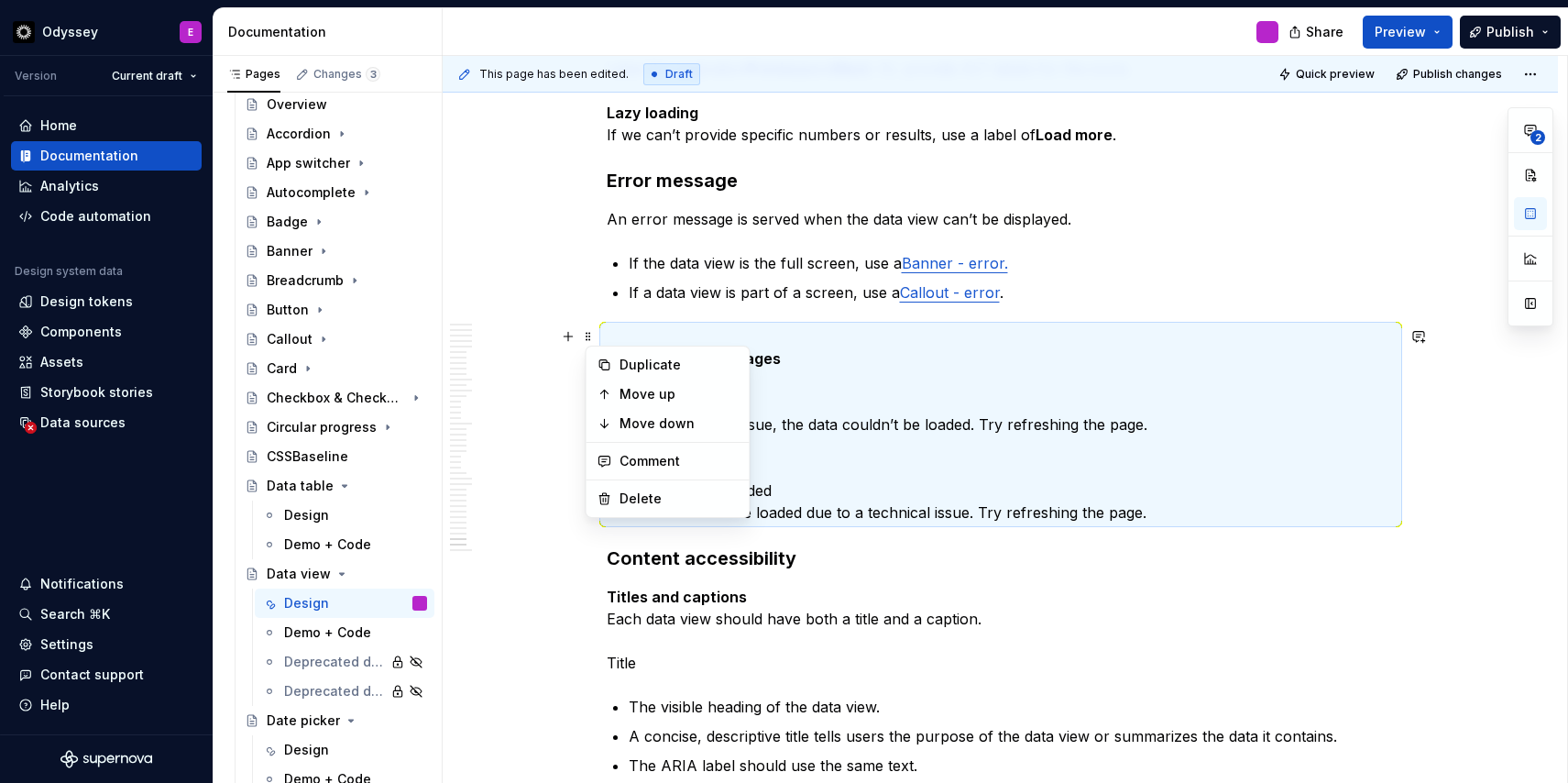
click at [746, 327] on p "Default error messages Banner Due to a technical issue, the data couldn’t be lo…" at bounding box center [1001, 424] width 788 height 198
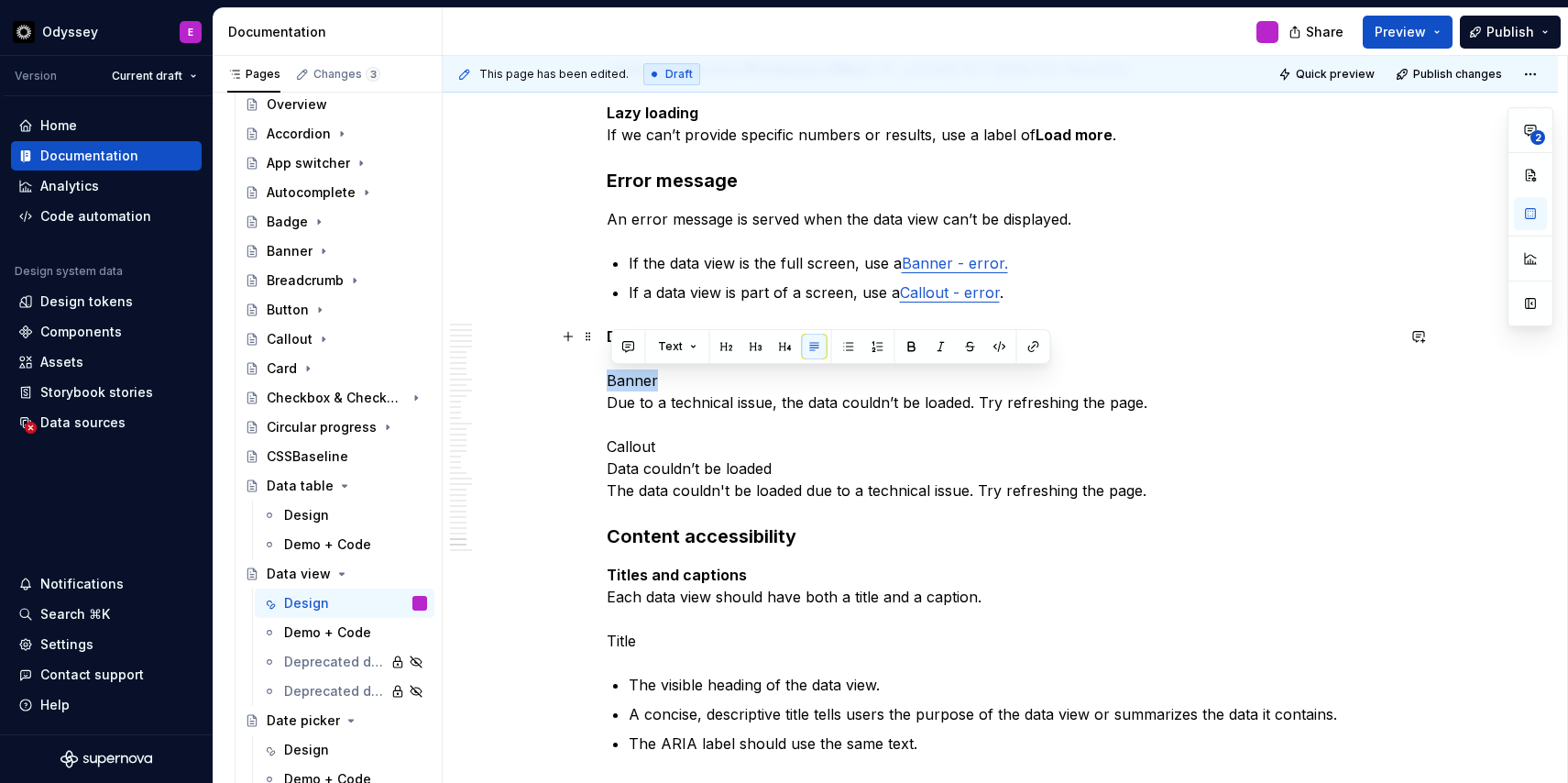
drag, startPoint x: 681, startPoint y: 379, endPoint x: 602, endPoint y: 380, distance: 79.0
click at [785, 346] on button "button" at bounding box center [785, 347] width 26 height 26
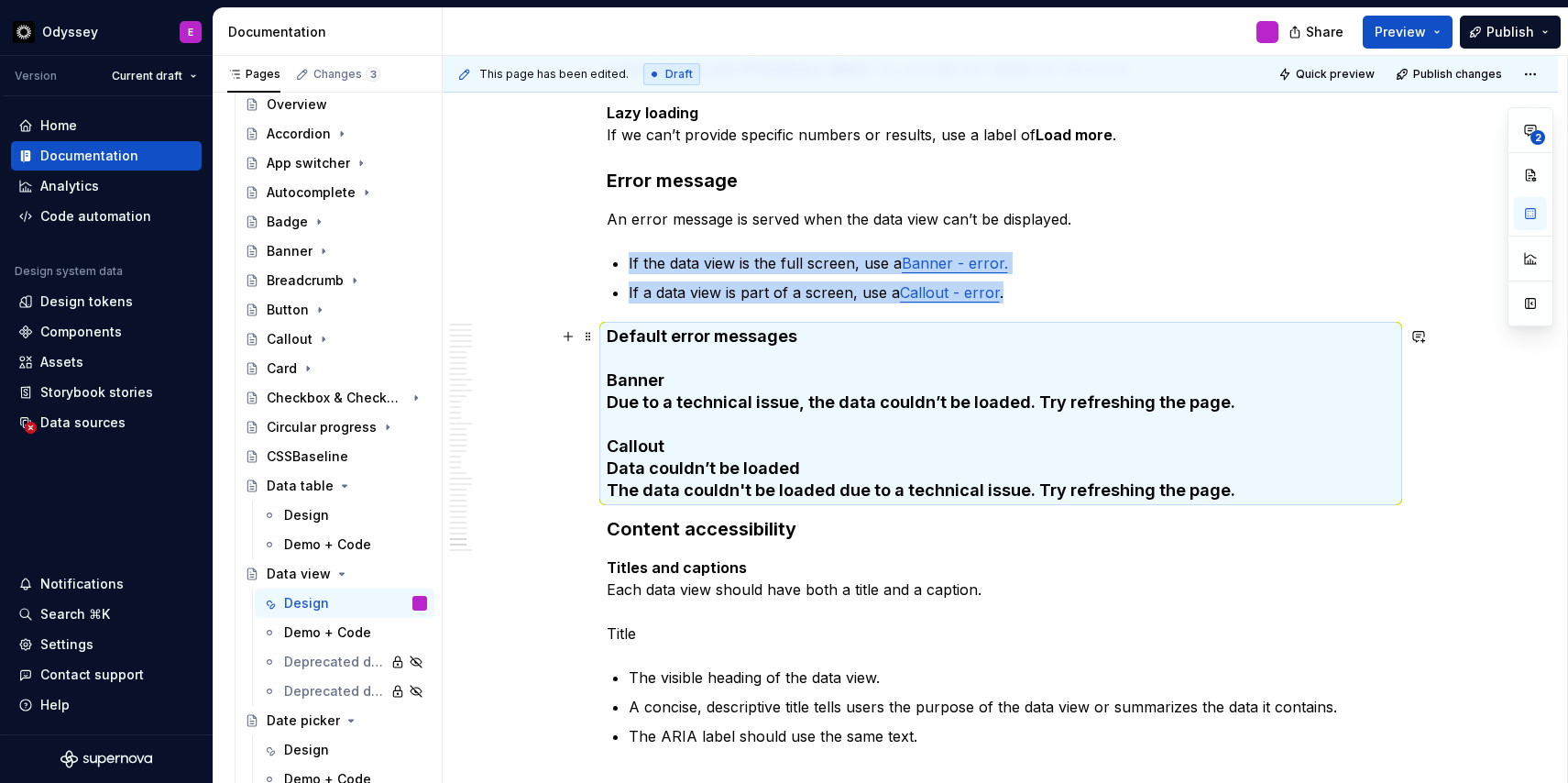
click at [729, 359] on h4 "Default error messages Banner Due to a technical issue, the data couldn’t be lo…" at bounding box center [1001, 414] width 788 height 176
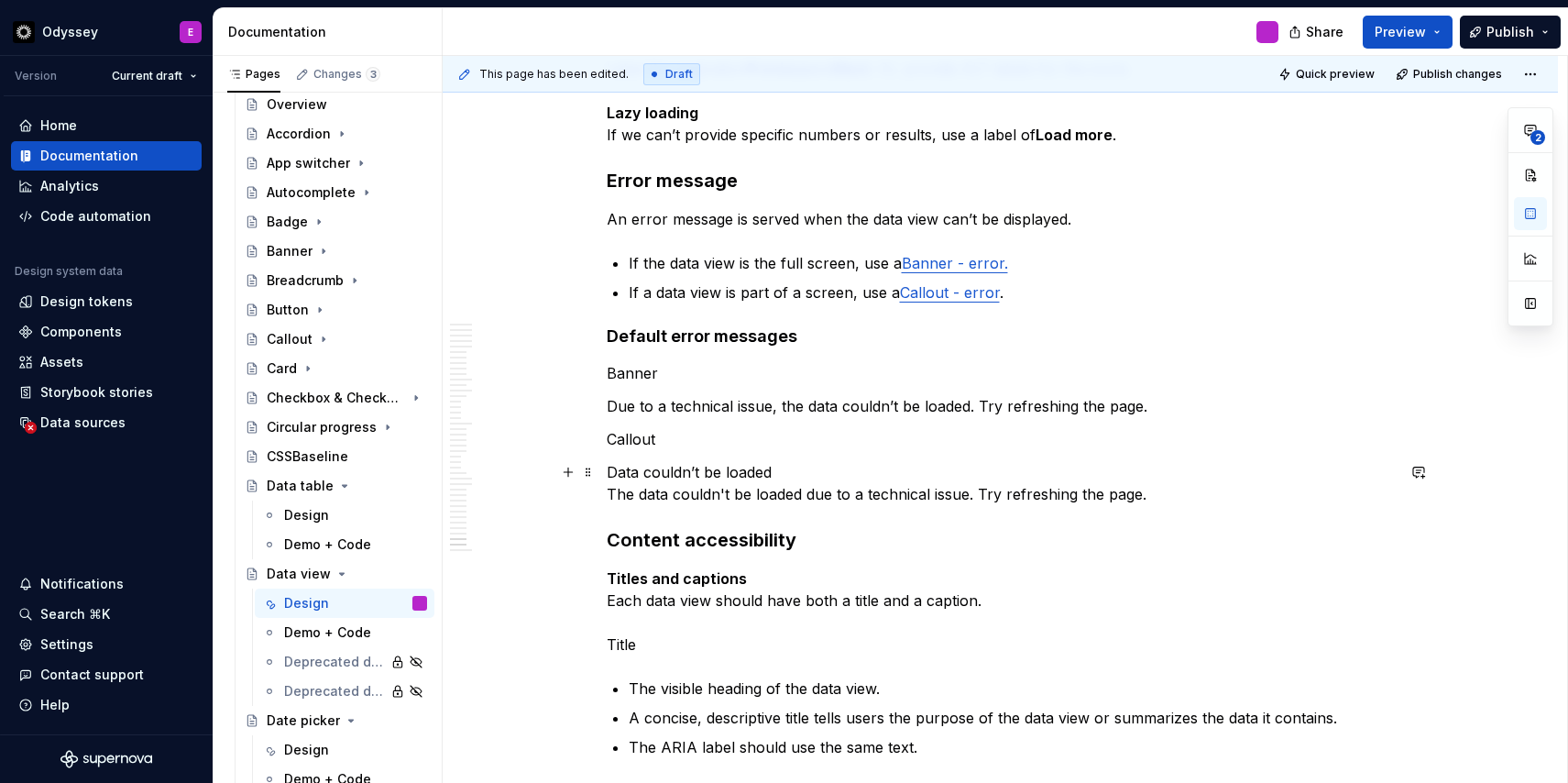
click at [612, 498] on p "Data couldn’t be loaded The data couldn't be loaded due to a technical issue. T…" at bounding box center [1001, 482] width 788 height 44
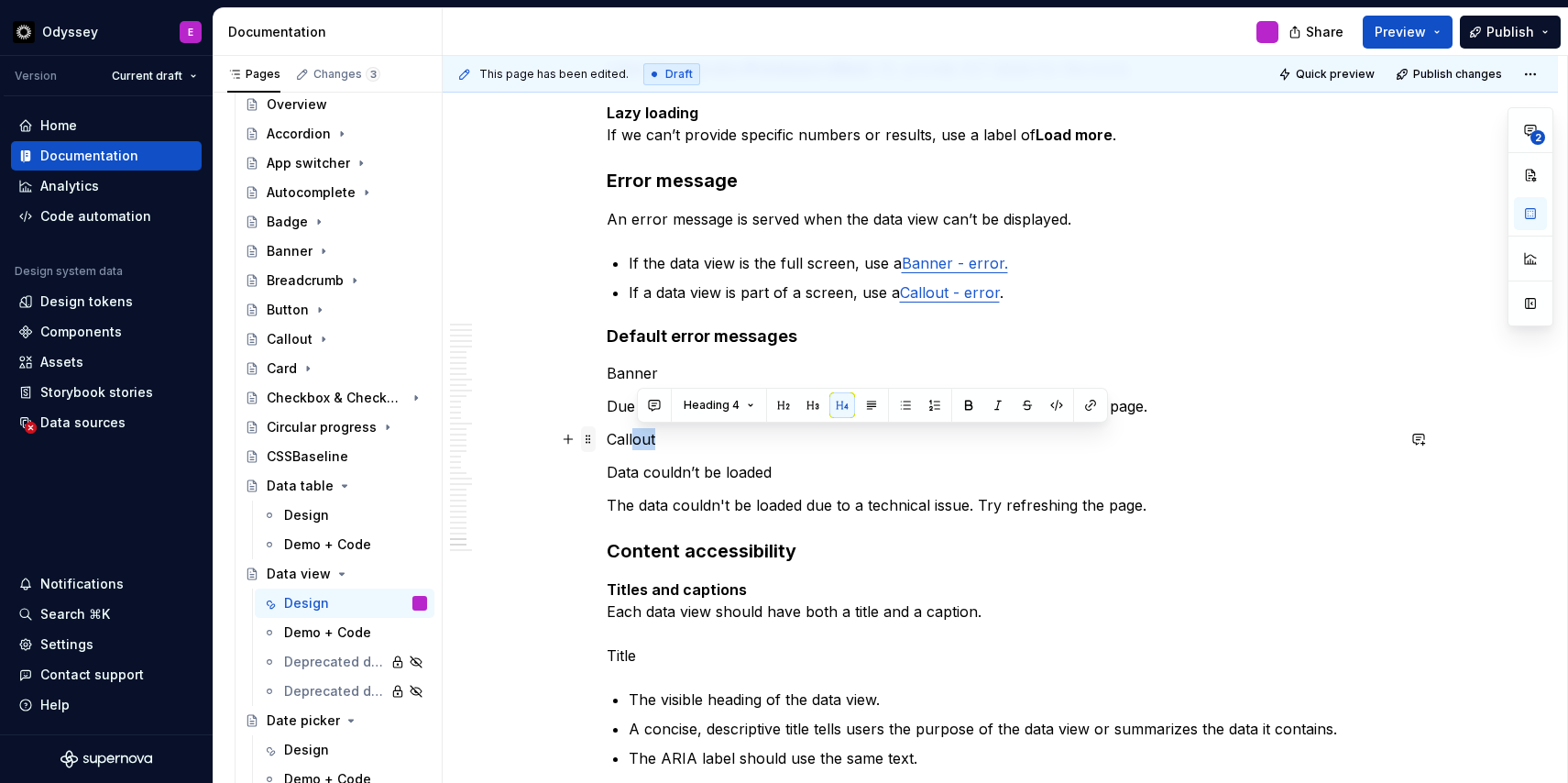
drag, startPoint x: 668, startPoint y: 443, endPoint x: 595, endPoint y: 445, distance: 73.0
click at [715, 435] on p "Callout" at bounding box center [1001, 439] width 788 height 22
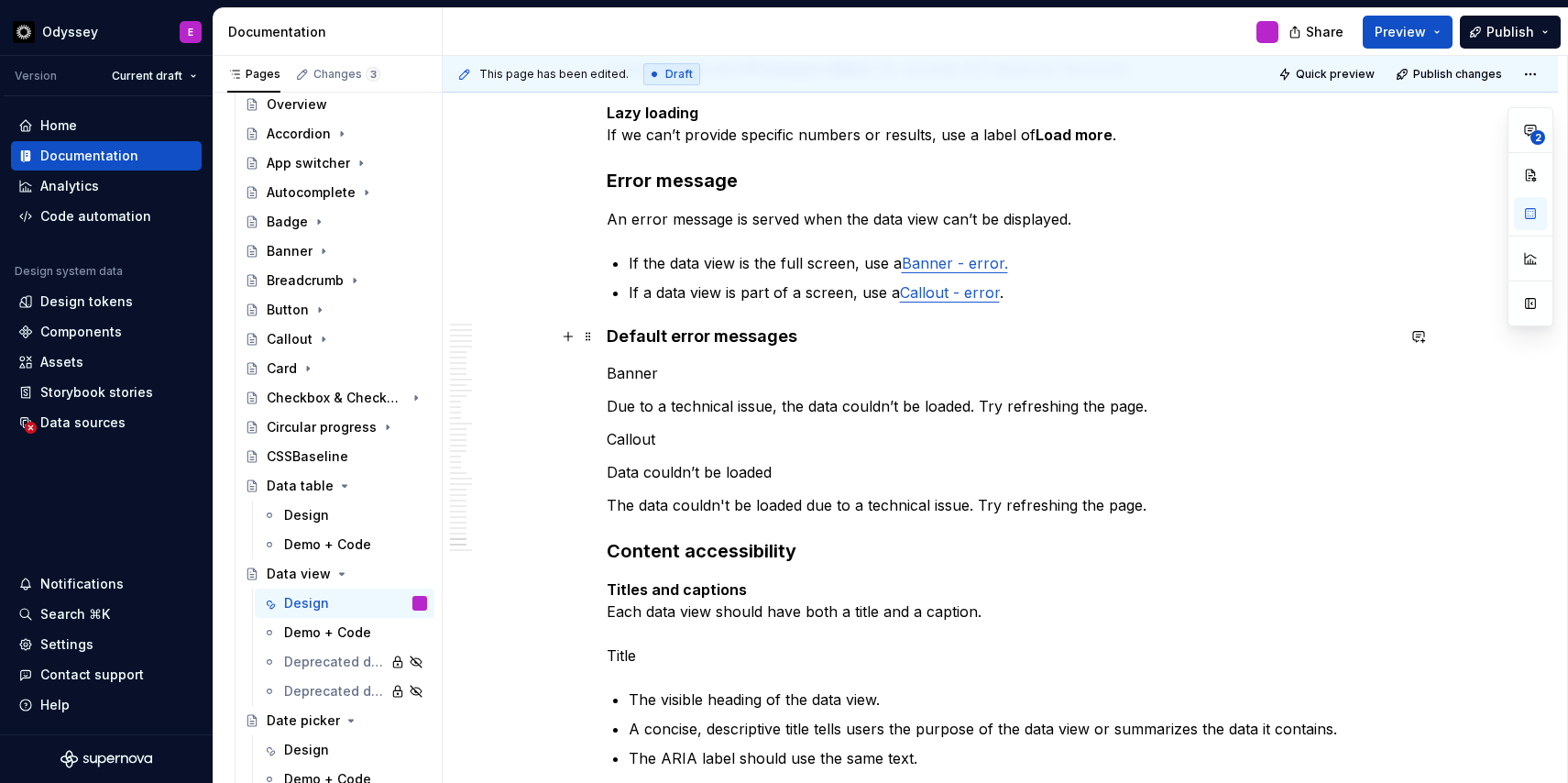
click at [717, 342] on strong "Default error messages" at bounding box center [702, 336] width 191 height 19
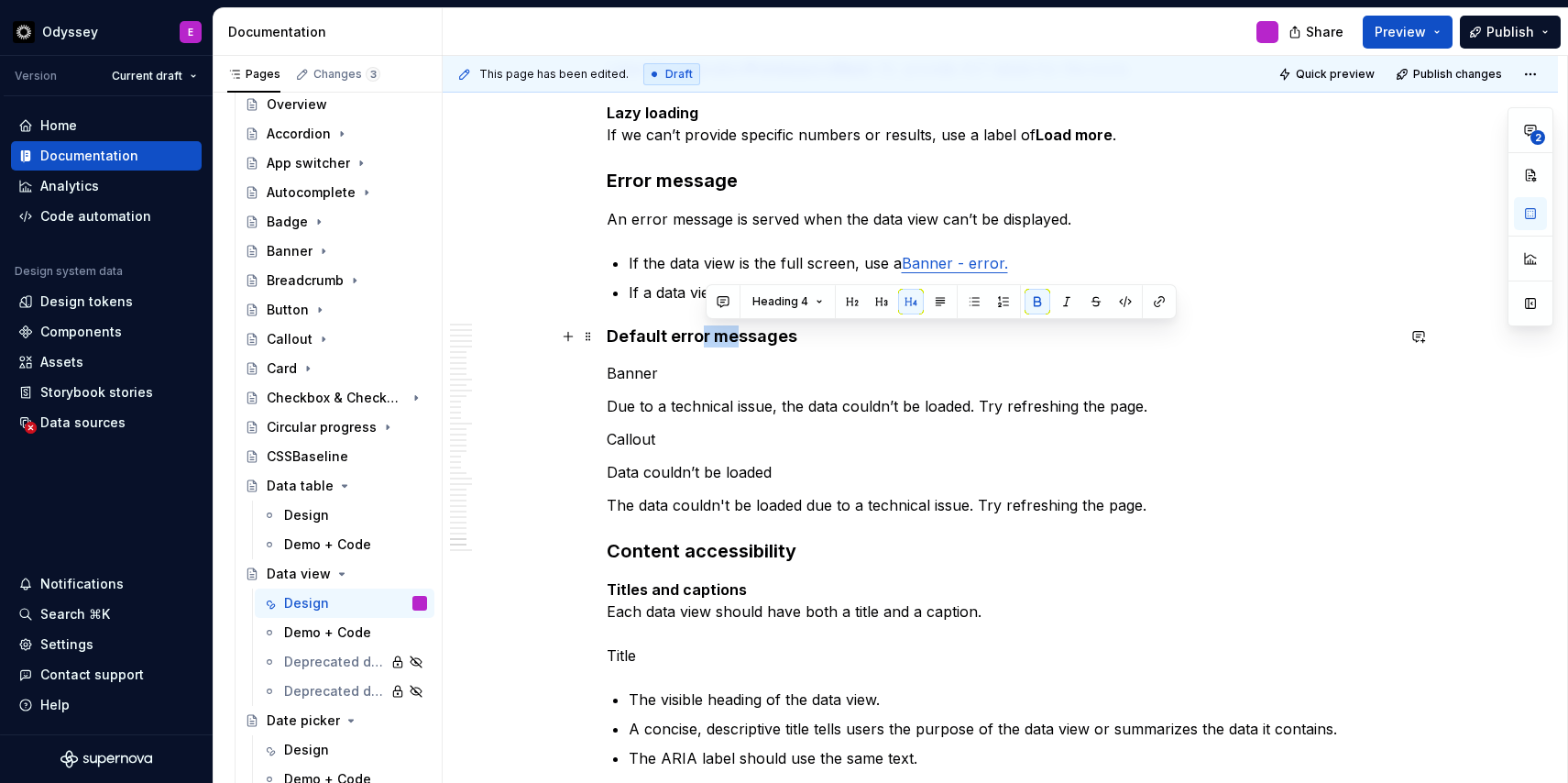
drag, startPoint x: 737, startPoint y: 339, endPoint x: 701, endPoint y: 338, distance: 36.0
click at [701, 338] on strong "Default error messages" at bounding box center [702, 336] width 191 height 19
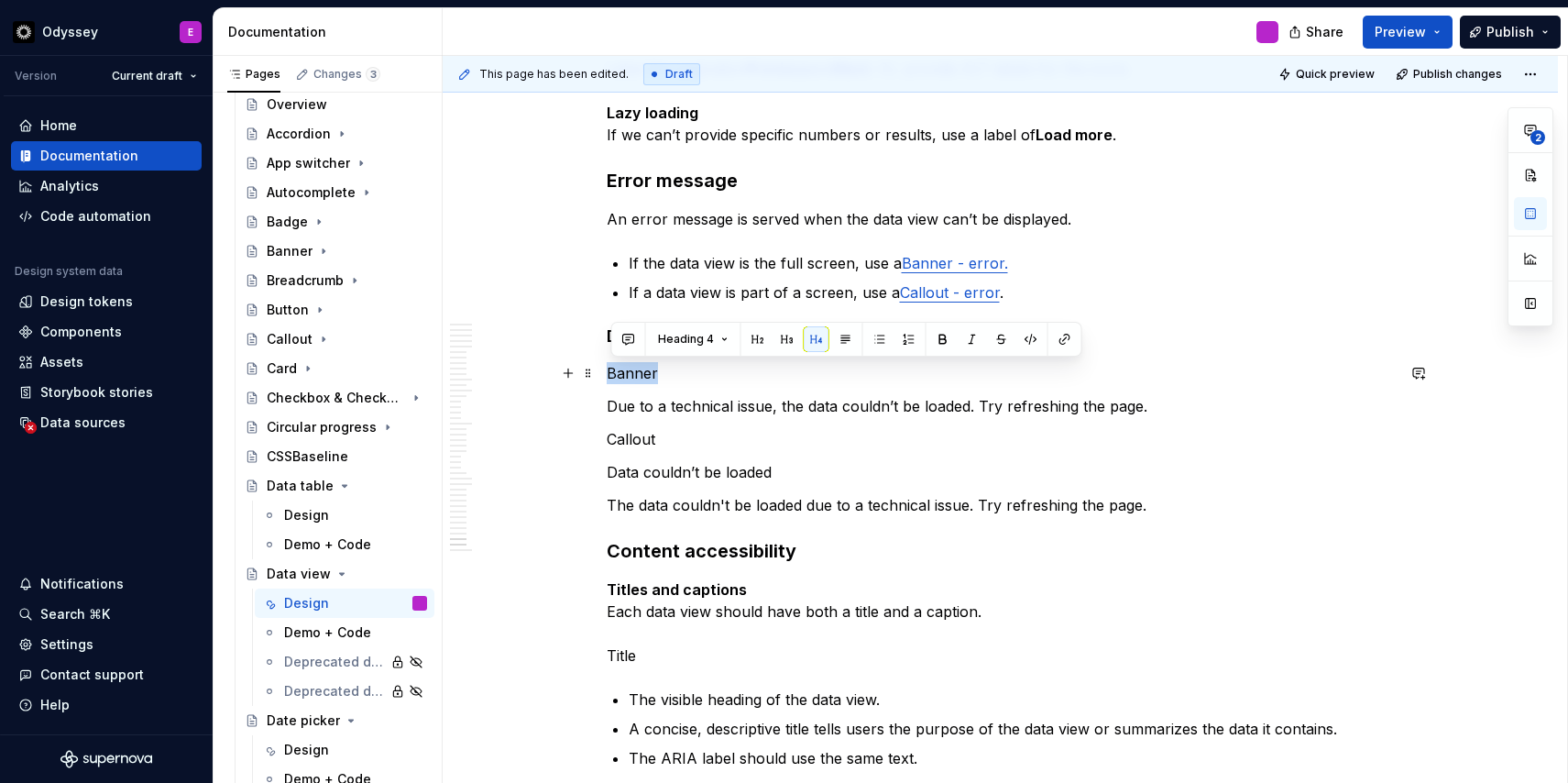
drag, startPoint x: 669, startPoint y: 370, endPoint x: 606, endPoint y: 371, distance: 63.0
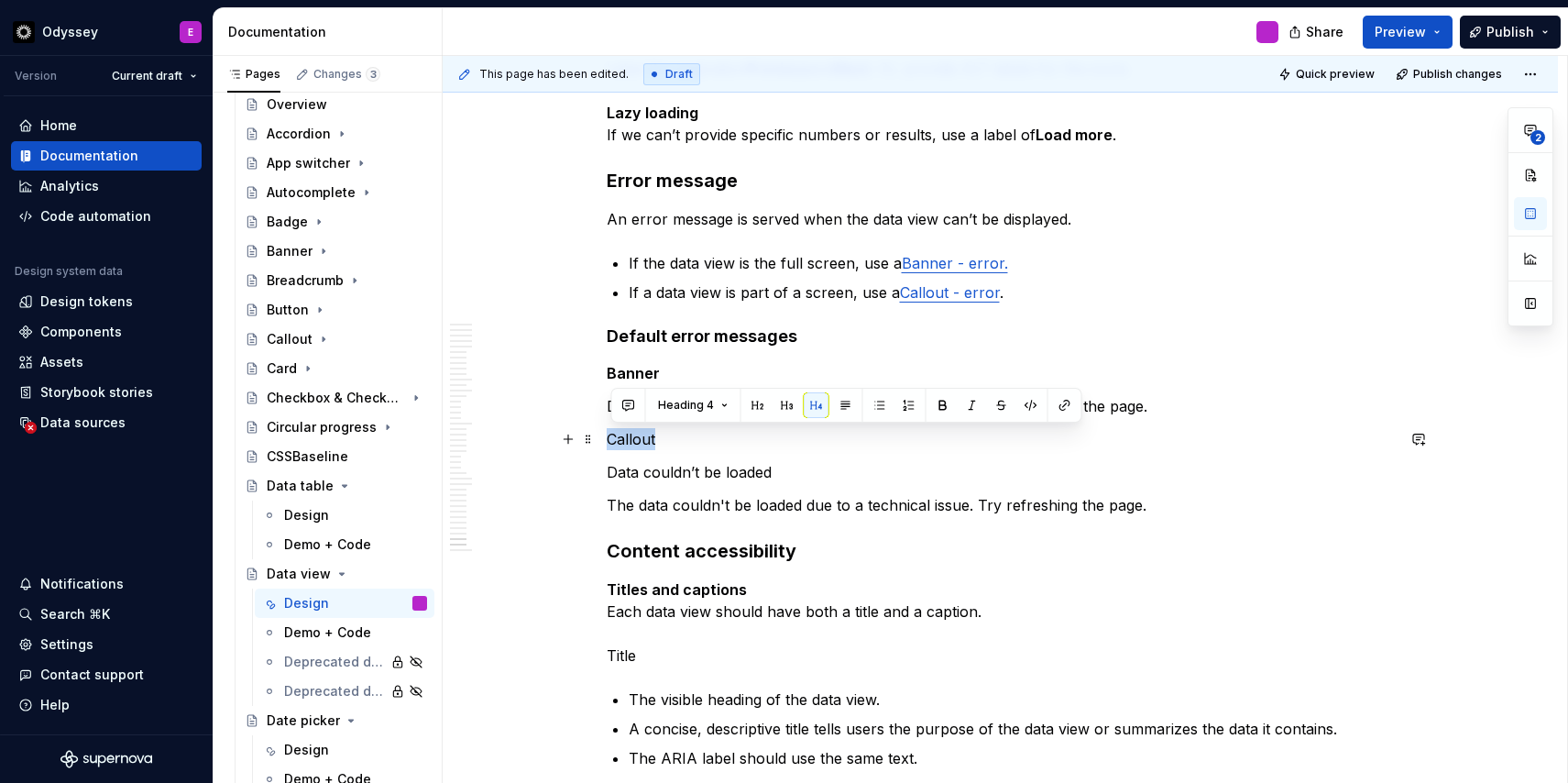
drag, startPoint x: 660, startPoint y: 443, endPoint x: 606, endPoint y: 440, distance: 54.1
click at [586, 430] on span at bounding box center [588, 439] width 15 height 26
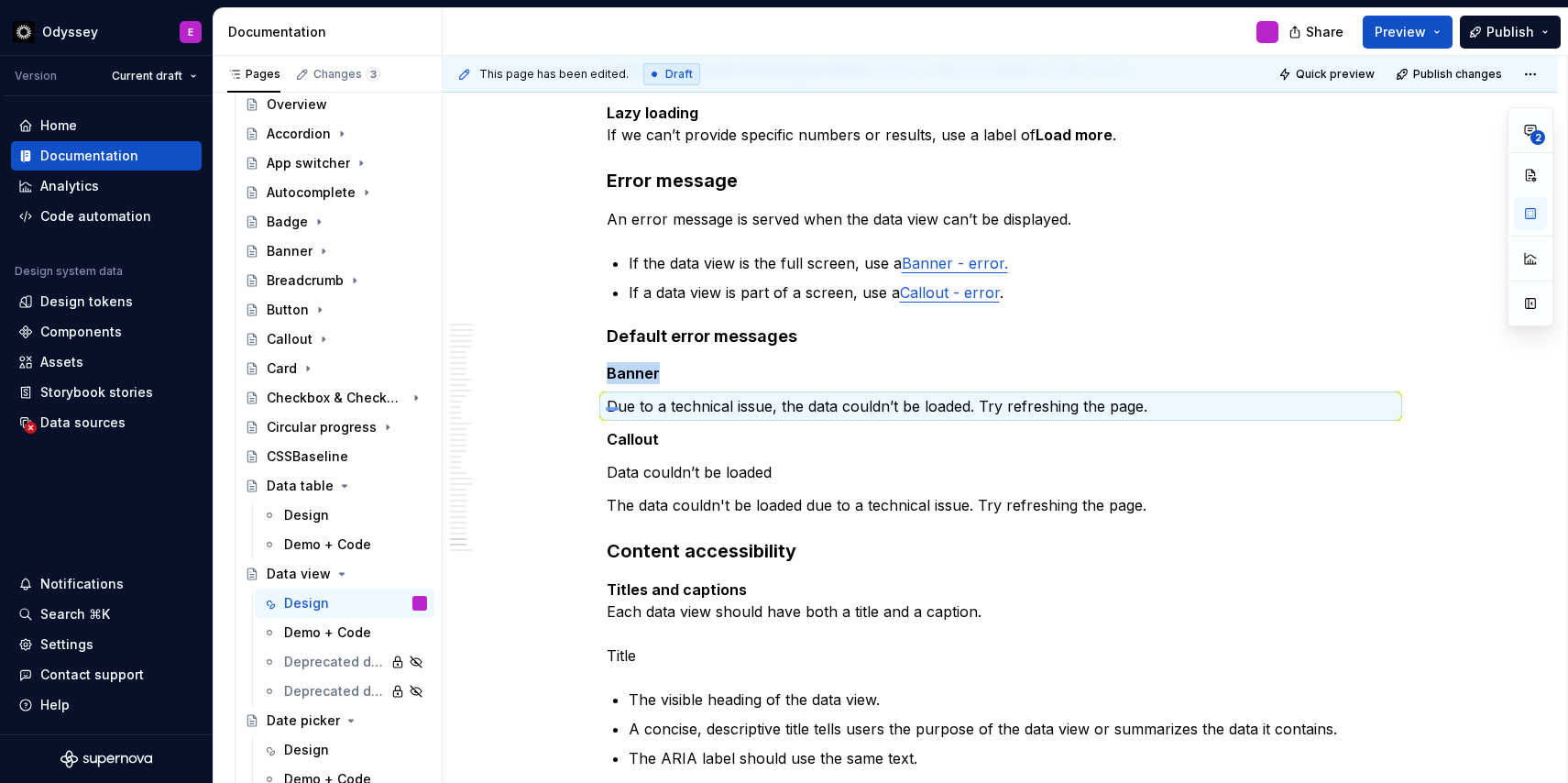
drag, startPoint x: 606, startPoint y: 407, endPoint x: 620, endPoint y: 407, distance: 14.0
click at [620, 407] on div "This page has been edited. Draft Quick preview Publish changes Data view Edit h…" at bounding box center [1004, 419] width 1124 height 727
click at [620, 407] on p "Due to a technical issue, the data couldn’t be loaded. Try refreshing the page." at bounding box center [1001, 406] width 788 height 22
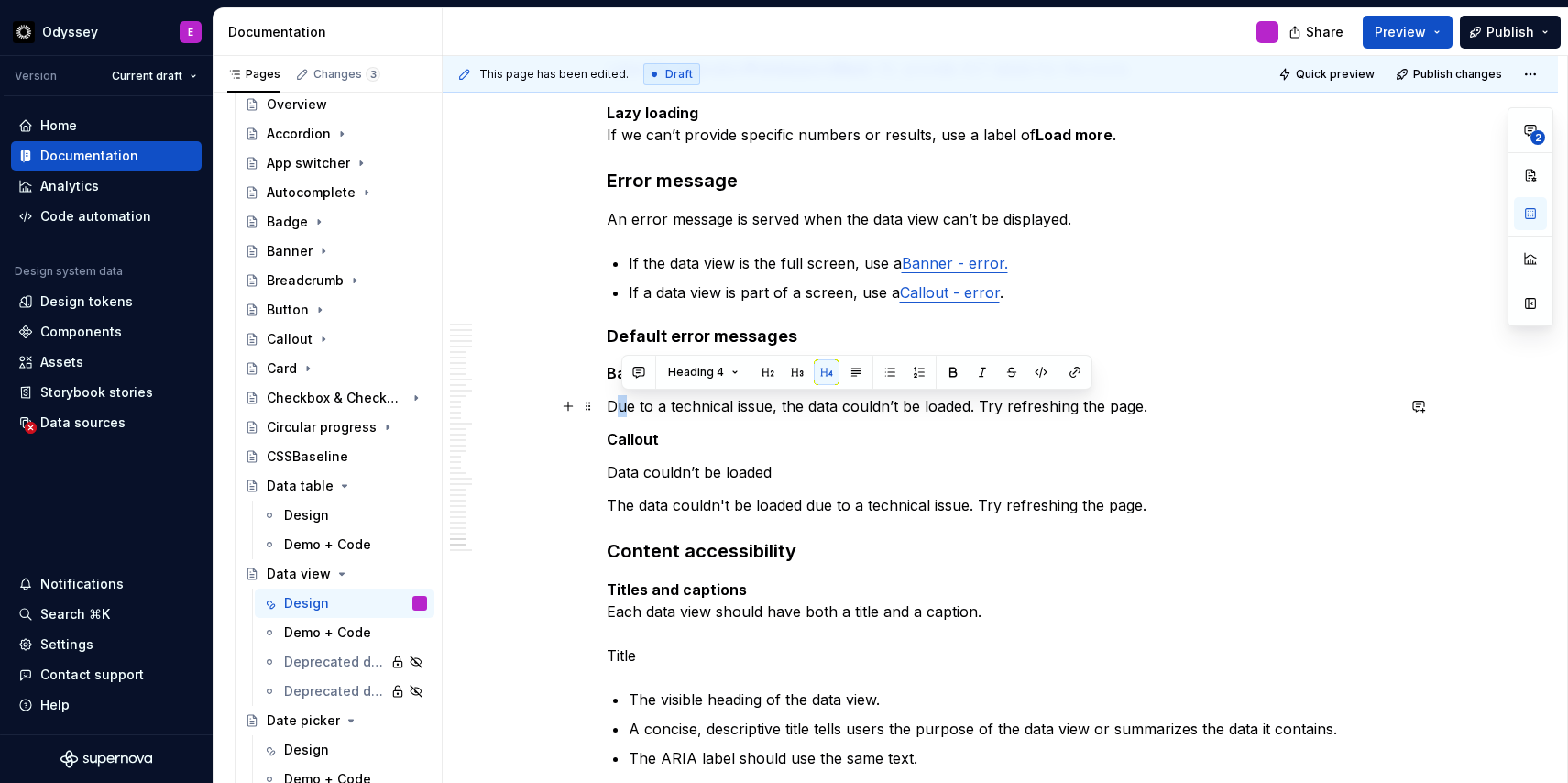
drag, startPoint x: 618, startPoint y: 405, endPoint x: 634, endPoint y: 405, distance: 16.0
click at [634, 405] on p "Due to a technical issue, the data couldn’t be loaded. Try refreshing the page." at bounding box center [1001, 406] width 788 height 22
click at [886, 373] on button "button" at bounding box center [890, 372] width 26 height 26
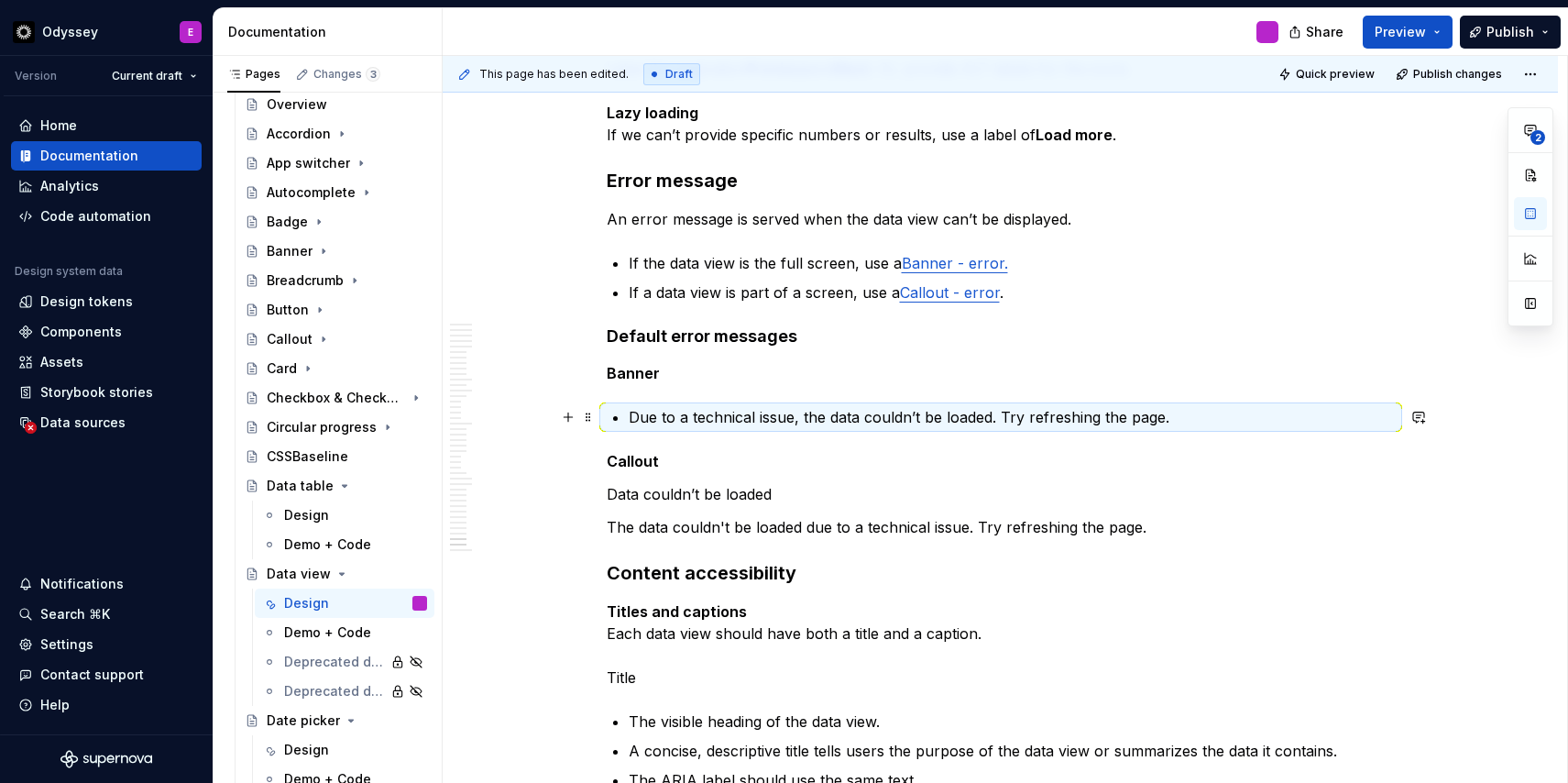
click at [669, 418] on p "Due to a technical issue, the data couldn’t be loaded. Try refreshing the page." at bounding box center [1012, 417] width 766 height 22
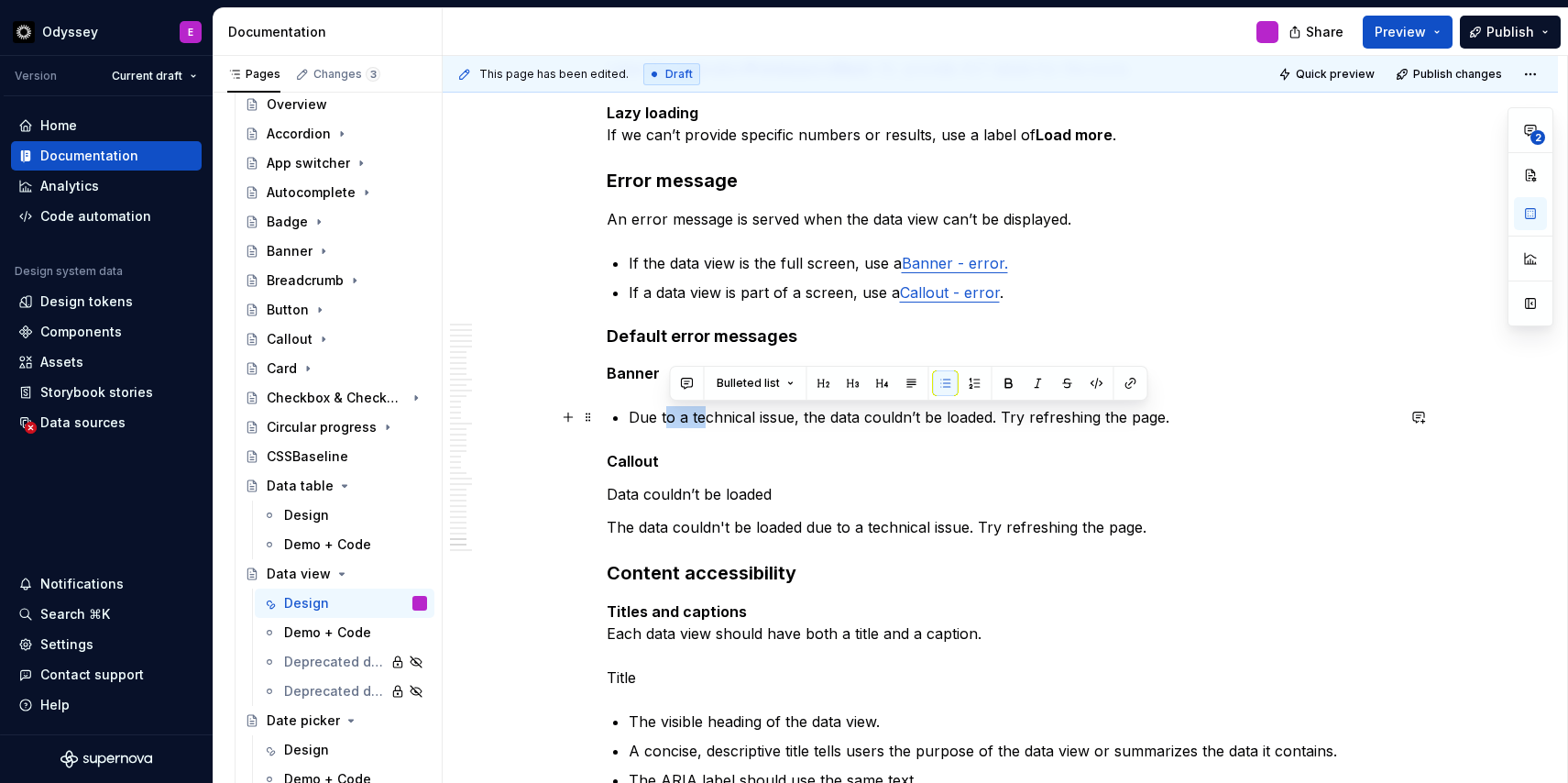
drag, startPoint x: 669, startPoint y: 418, endPoint x: 710, endPoint y: 420, distance: 41.0
click at [710, 420] on p "Due to a technical issue, the data couldn’t be loaded. Try refreshing the page." at bounding box center [1012, 417] width 766 height 22
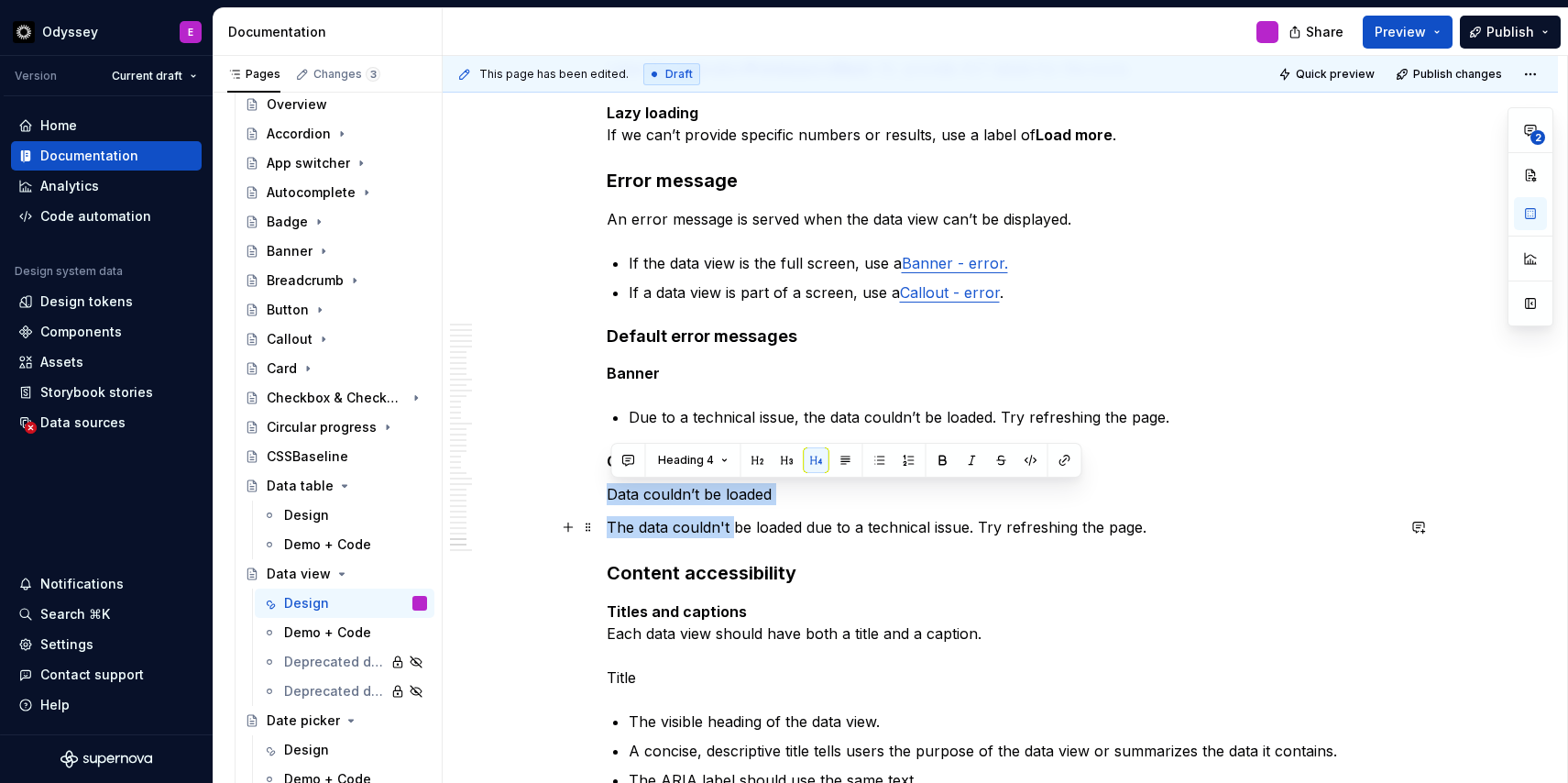
drag, startPoint x: 614, startPoint y: 494, endPoint x: 739, endPoint y: 524, distance: 128.5
click at [882, 465] on button "button" at bounding box center [880, 460] width 26 height 26
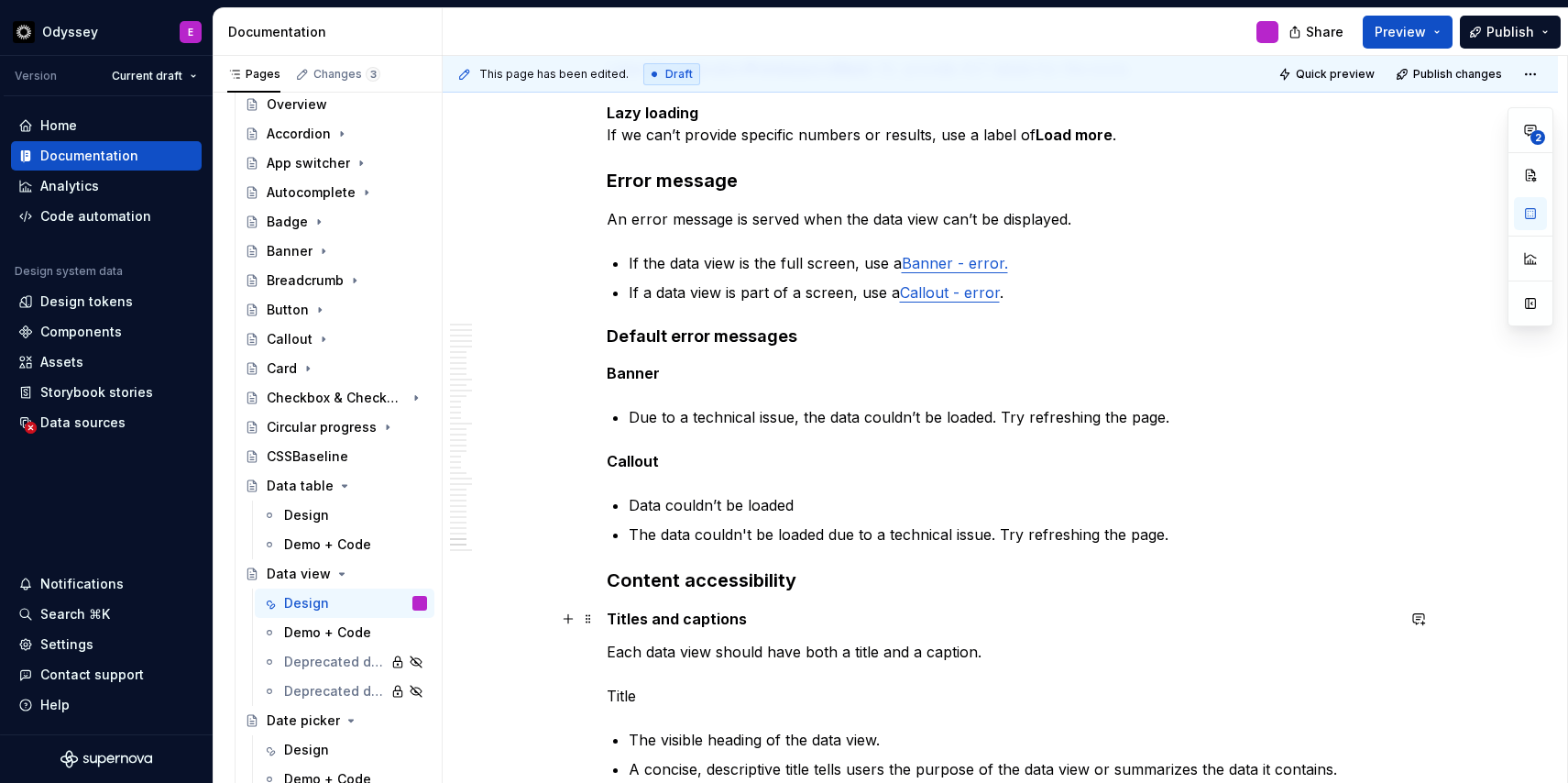
click at [698, 614] on strong "Titles and captions" at bounding box center [676, 619] width 140 height 19
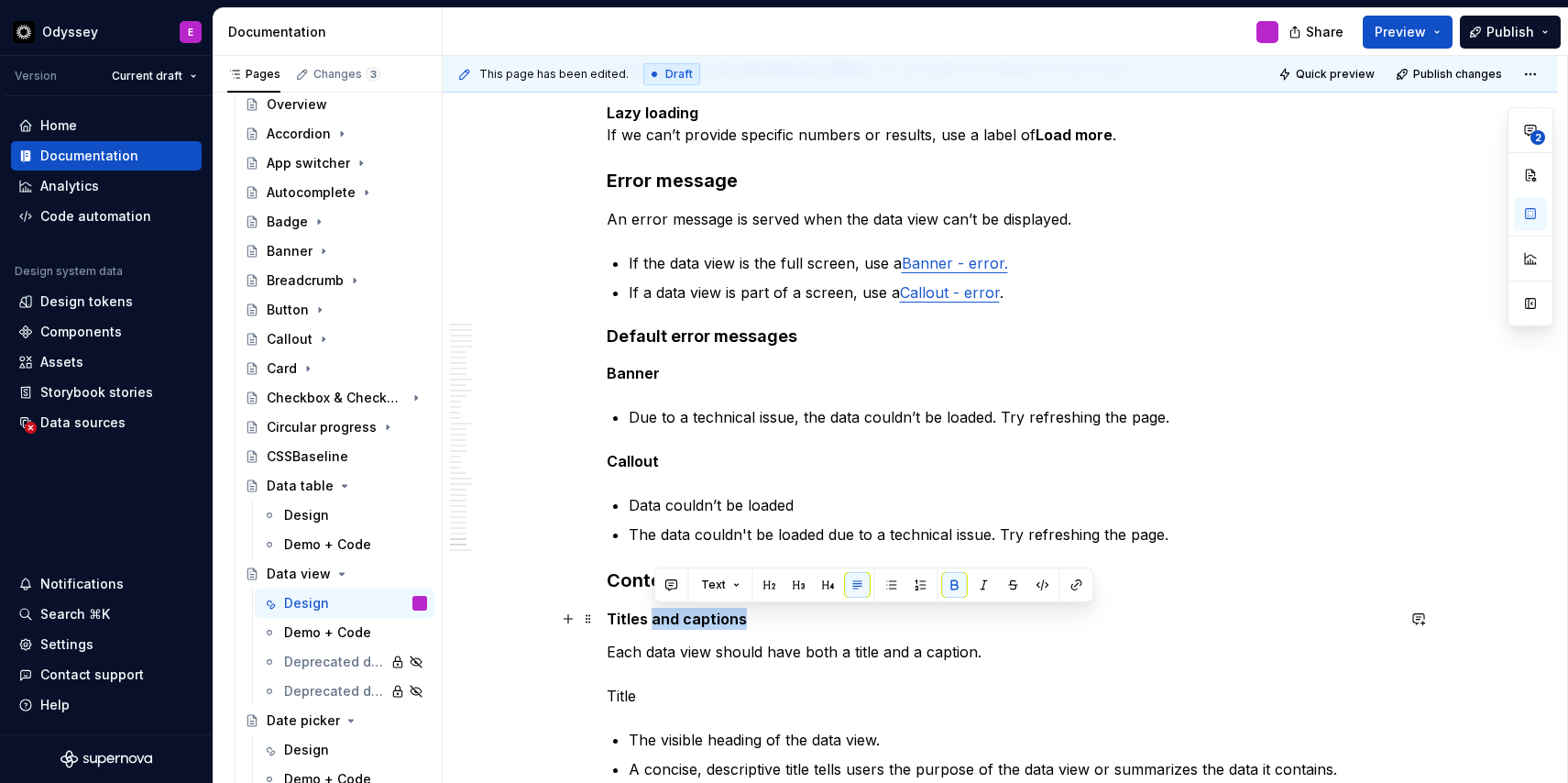
drag, startPoint x: 682, startPoint y: 614, endPoint x: 660, endPoint y: 614, distance: 22.0
click at [660, 614] on strong "Titles and captions" at bounding box center [676, 619] width 140 height 19
click at [821, 585] on button "button" at bounding box center [828, 585] width 26 height 26
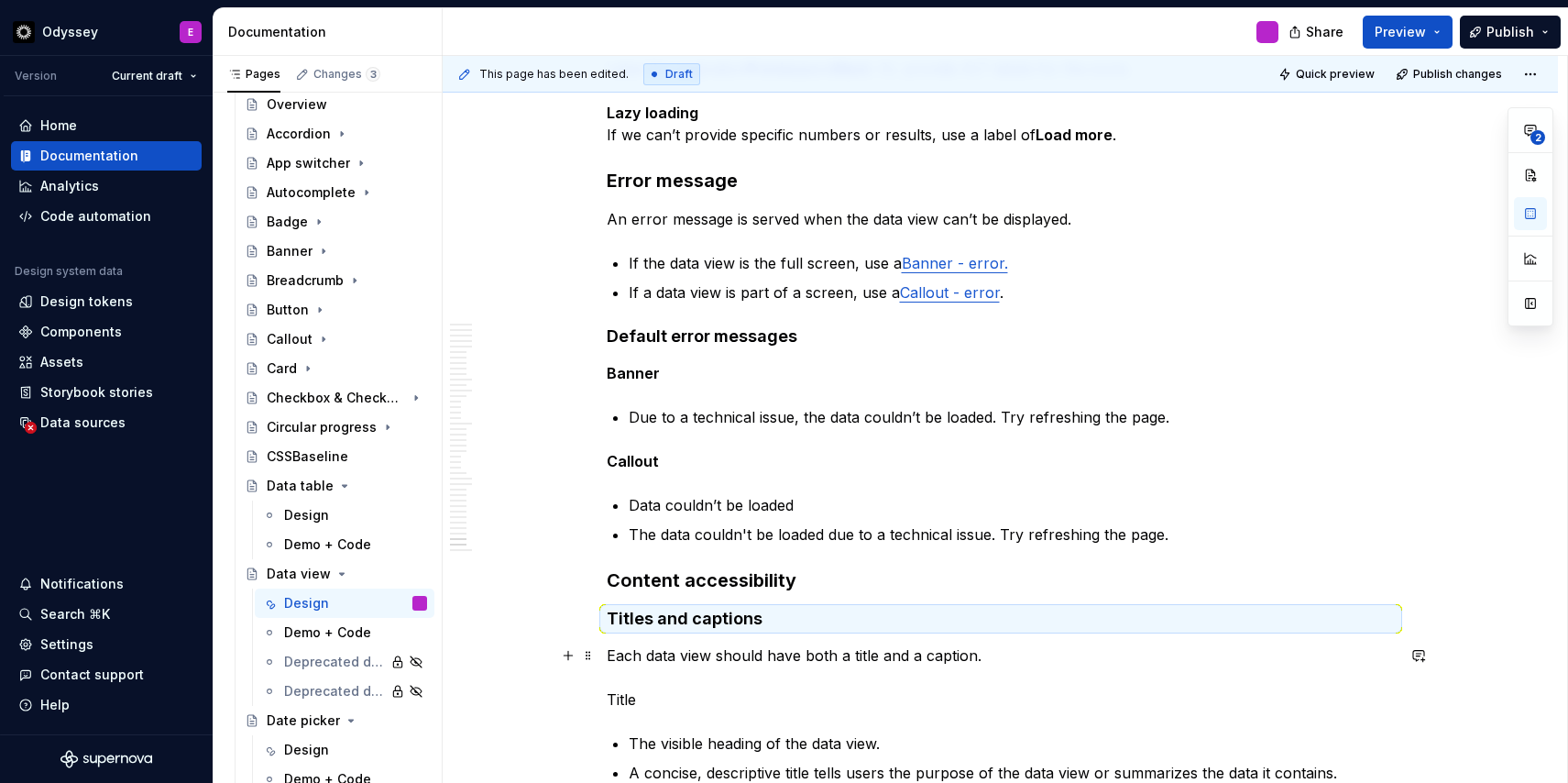
click at [695, 696] on p "Each data view should have both a title and a caption. Title" at bounding box center [1001, 677] width 788 height 66
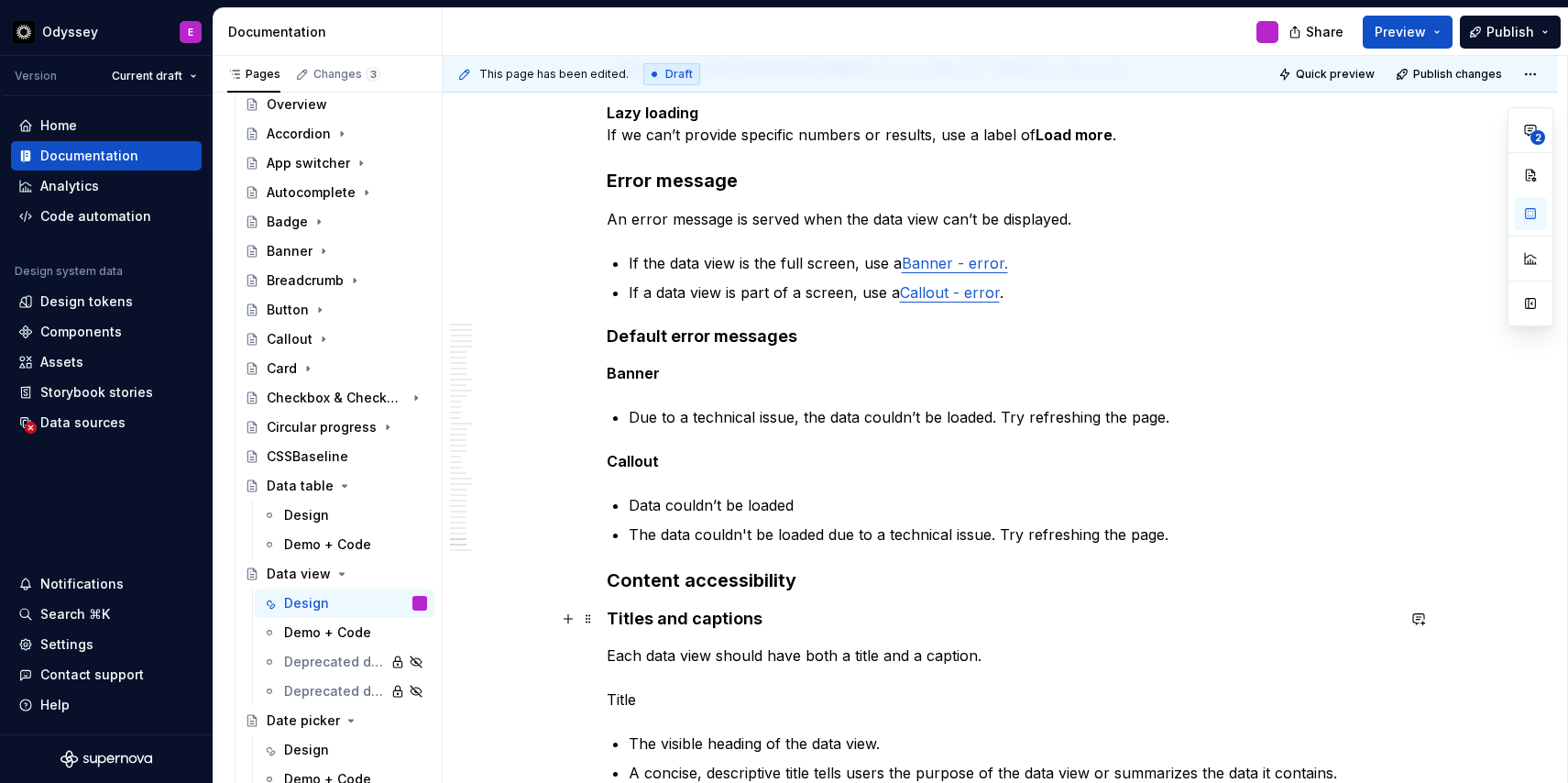
click at [709, 623] on strong "Titles and captions" at bounding box center [684, 618] width 156 height 19
click at [766, 621] on h4 "Titles and captions" at bounding box center [1001, 619] width 788 height 22
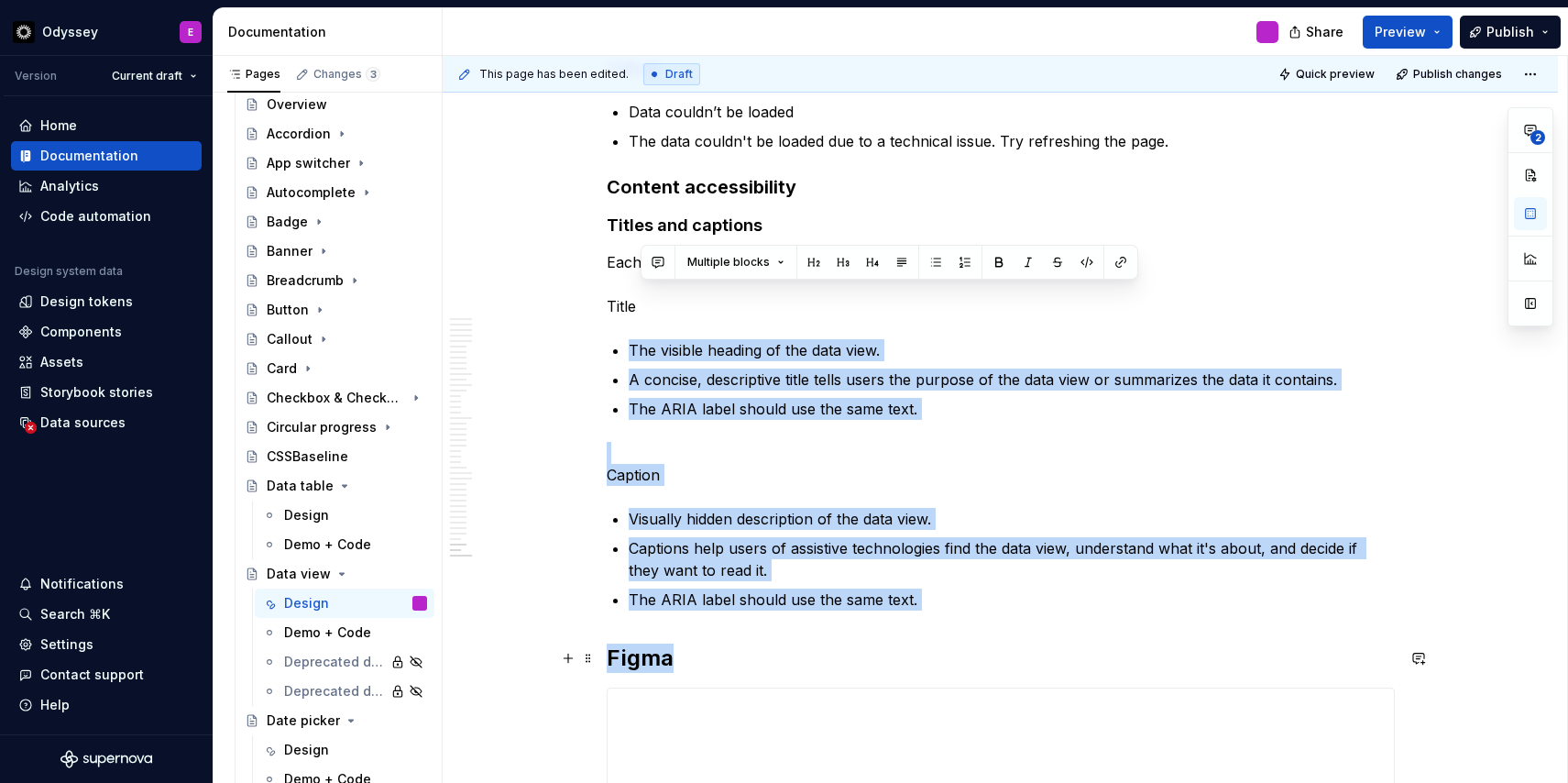
drag, startPoint x: 648, startPoint y: 698, endPoint x: 610, endPoint y: 700, distance: 38.1
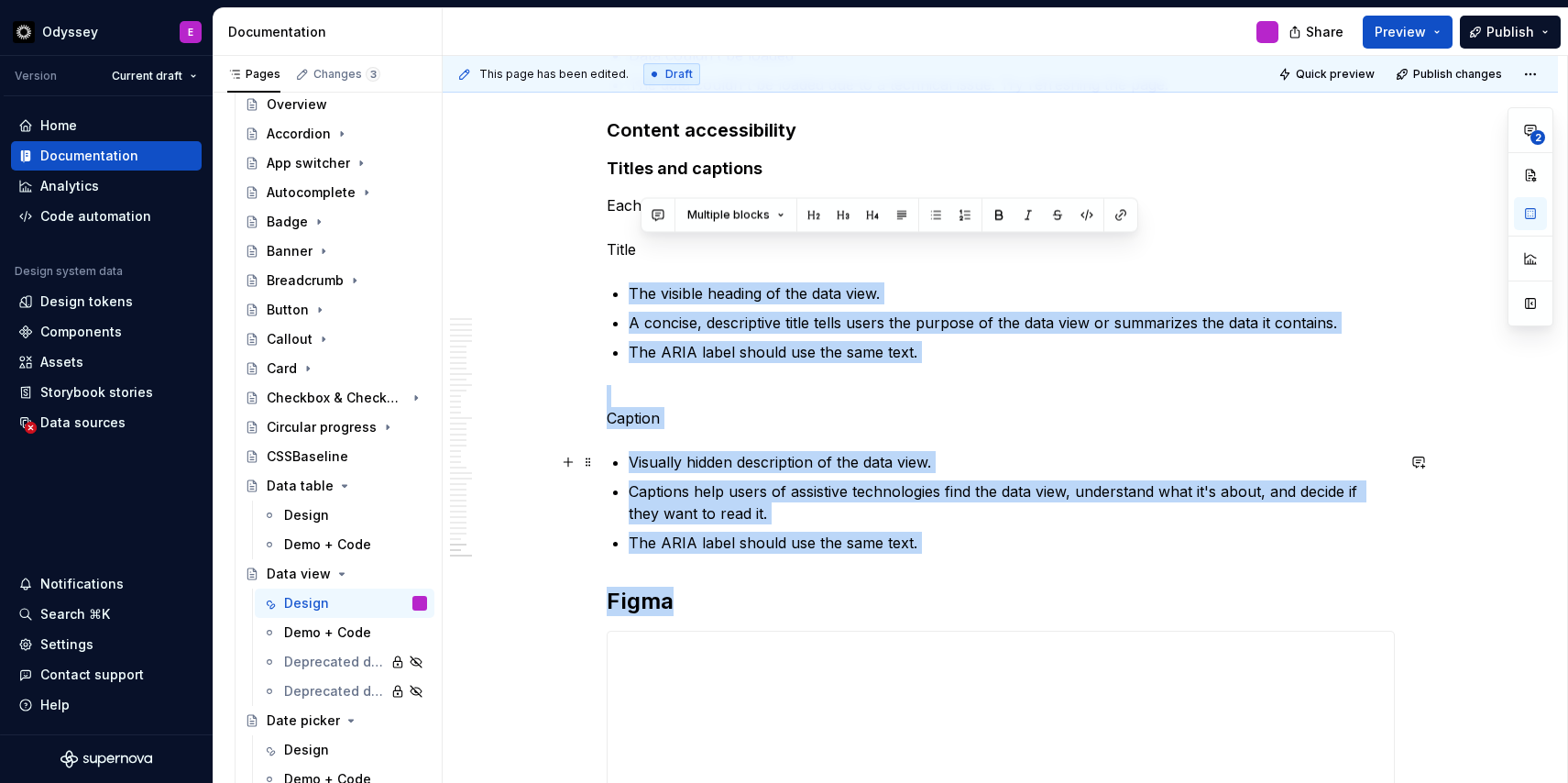
click at [766, 452] on p "Visually hidden description of the data view." at bounding box center [1012, 462] width 766 height 22
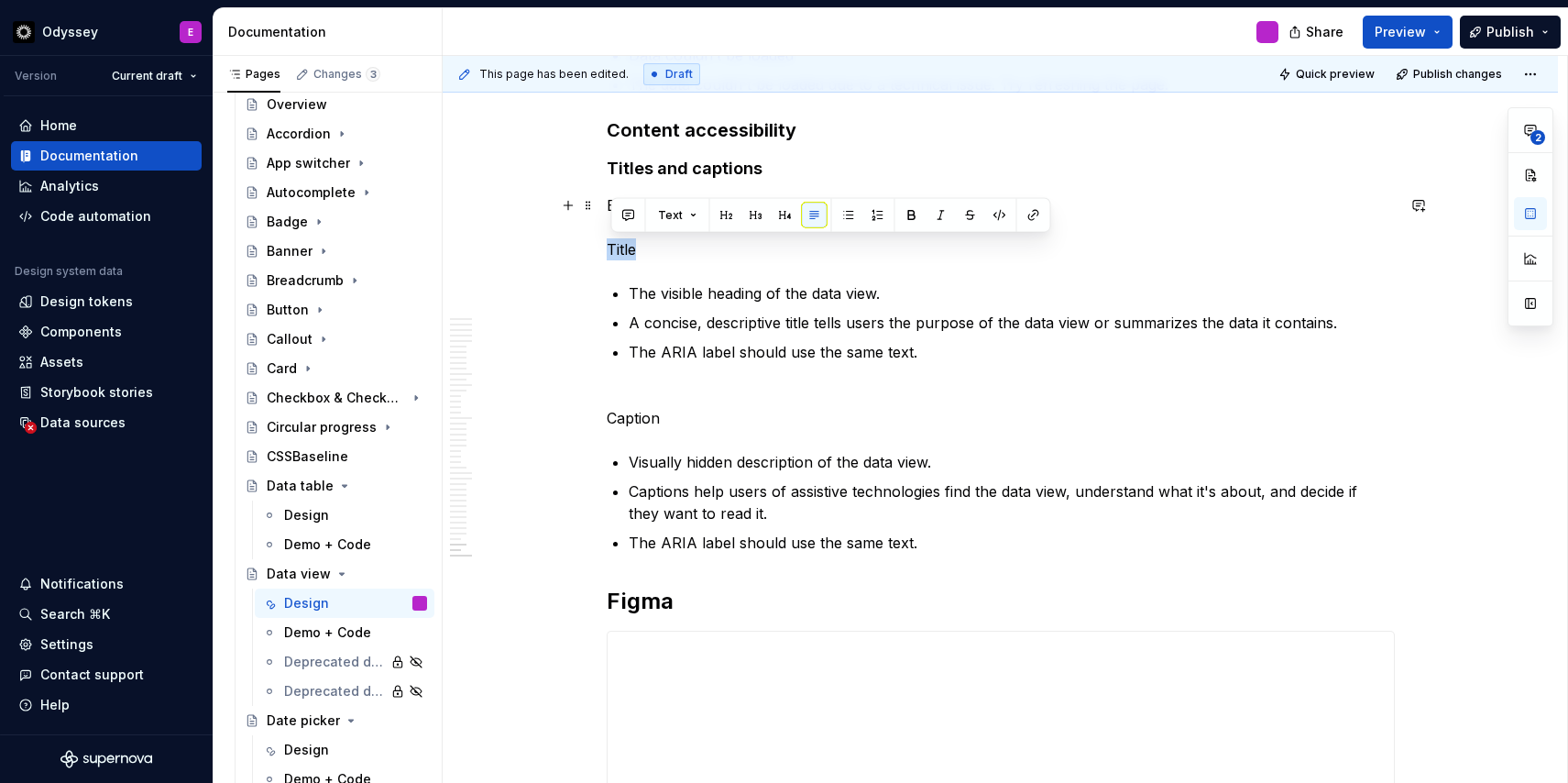
drag, startPoint x: 648, startPoint y: 253, endPoint x: 602, endPoint y: 252, distance: 46.0
click at [779, 217] on button "button" at bounding box center [785, 215] width 26 height 26
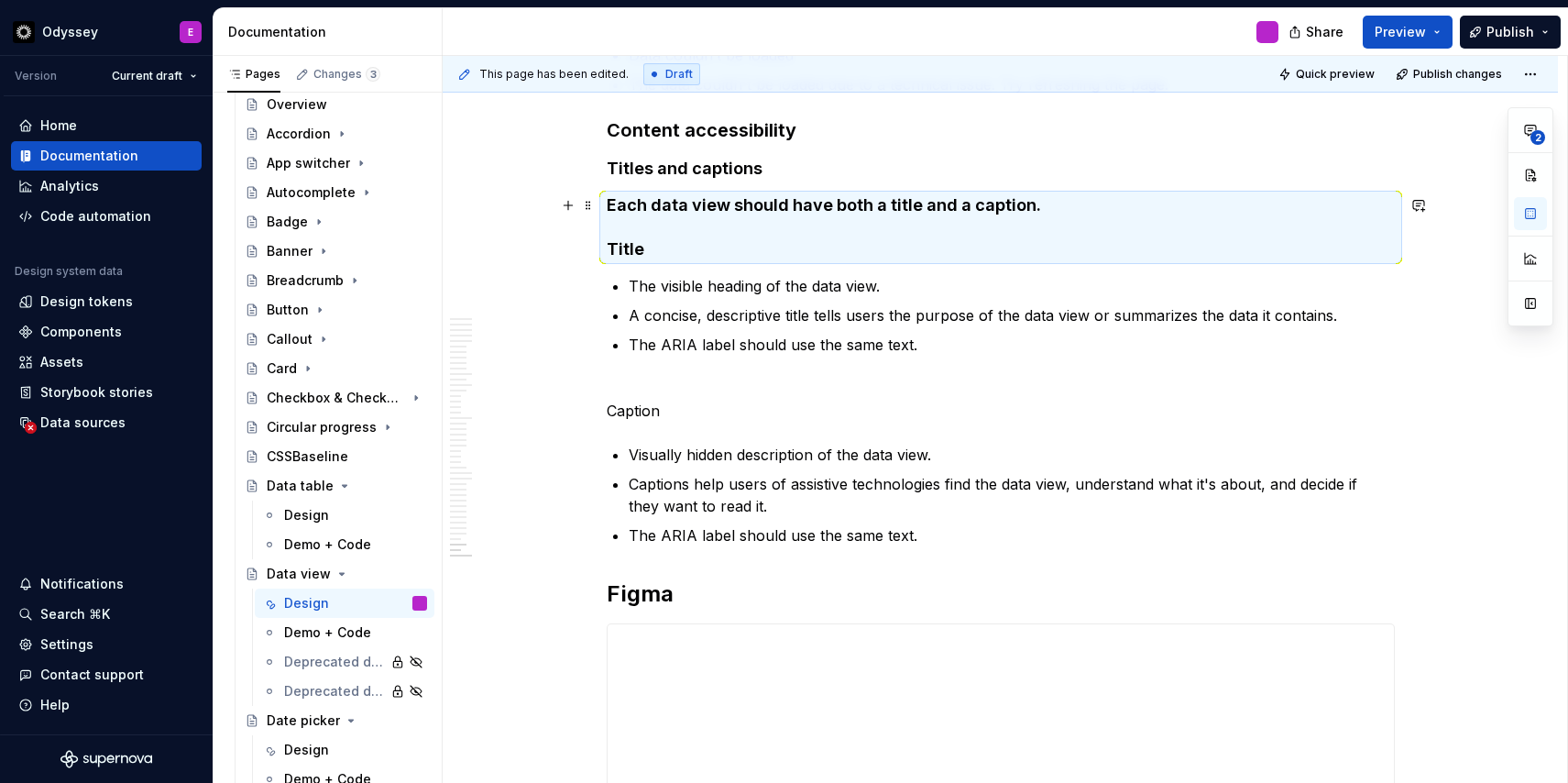
click at [758, 245] on h4 "Each data view should have both a title and a caption. Title" at bounding box center [1001, 226] width 788 height 66
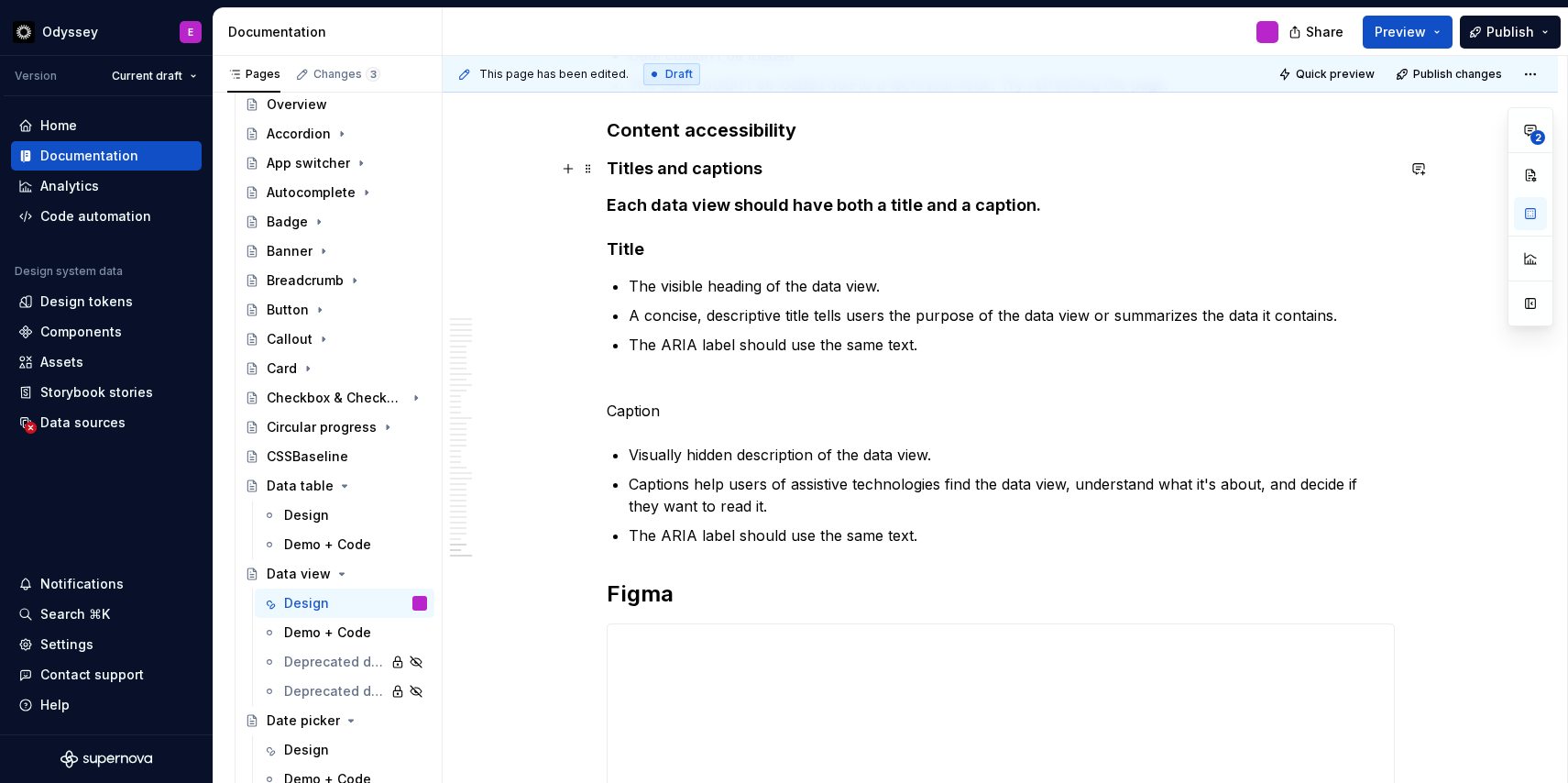
click at [610, 170] on strong "Titles and captions" at bounding box center [684, 168] width 156 height 19
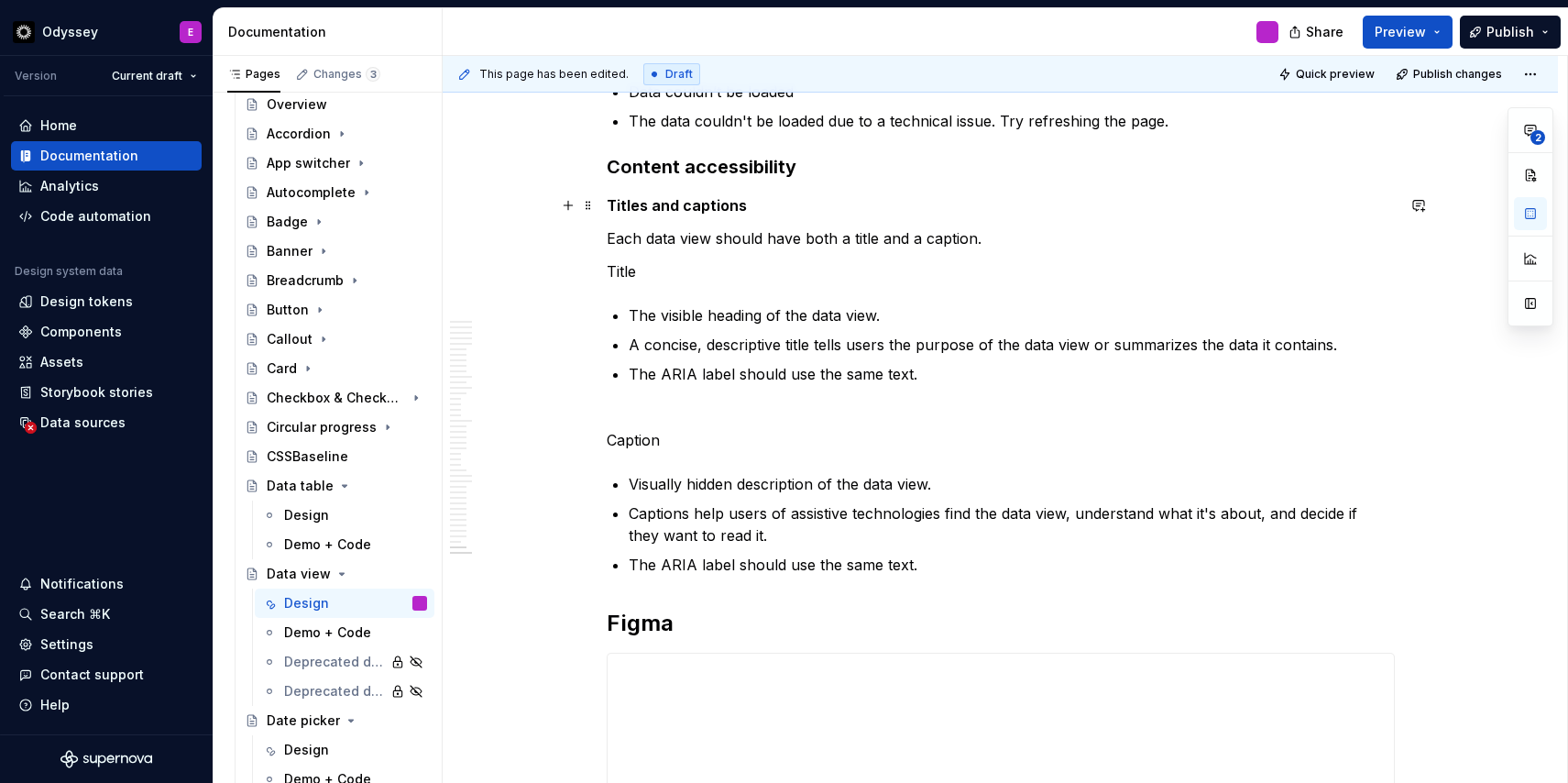
click at [679, 213] on p "Titles and captions" at bounding box center [1001, 205] width 788 height 22
click at [626, 238] on p "Each data view should have both a title and a caption." at bounding box center [1001, 238] width 788 height 22
drag, startPoint x: 610, startPoint y: 240, endPoint x: 642, endPoint y: 239, distance: 32.0
click at [642, 239] on p "Each data view should have both a title and a caption." at bounding box center [1001, 238] width 788 height 22
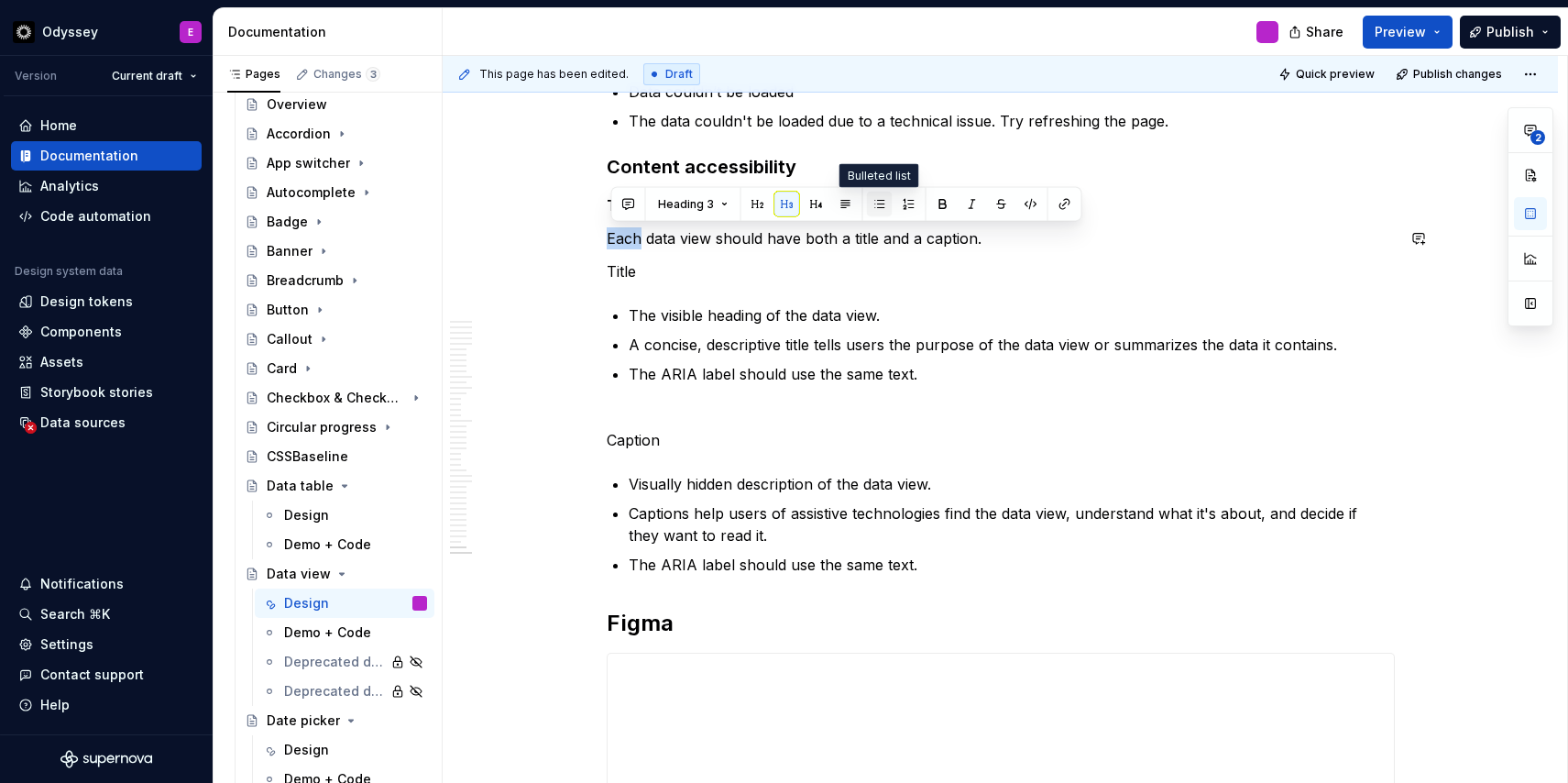
click at [881, 201] on button "button" at bounding box center [880, 204] width 26 height 26
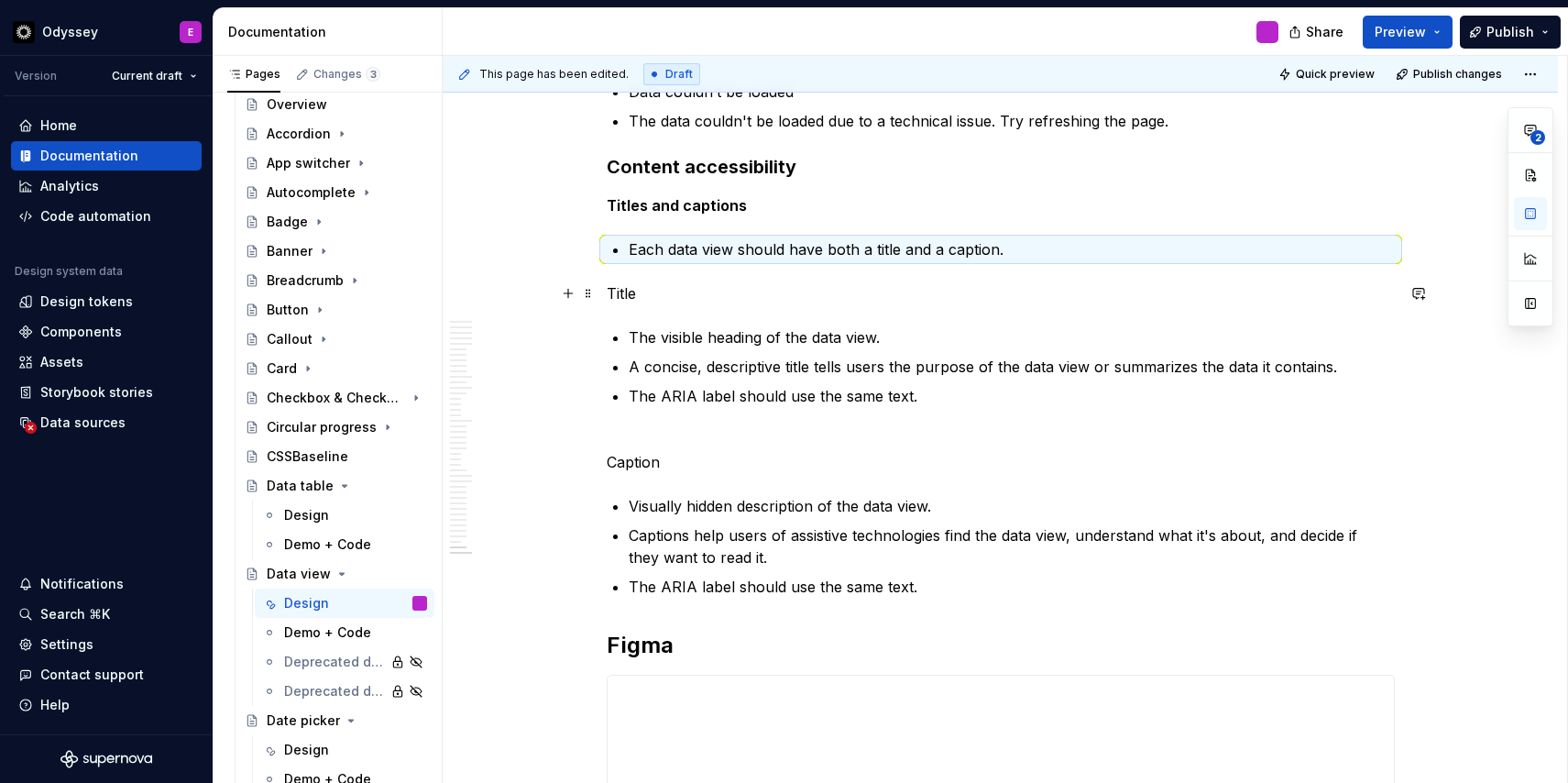
click at [681, 286] on p "Title" at bounding box center [1001, 293] width 788 height 22
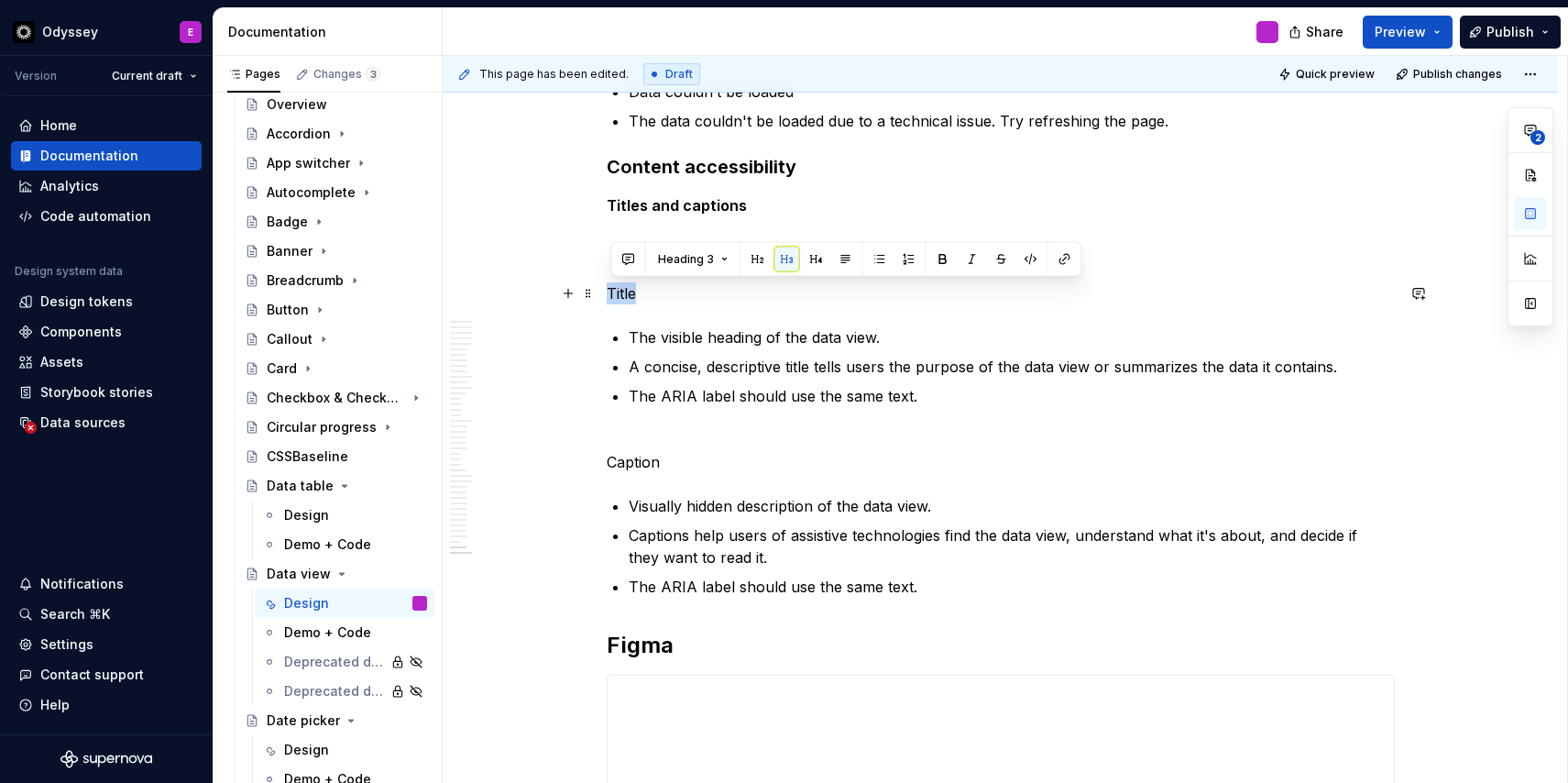
drag, startPoint x: 643, startPoint y: 297, endPoint x: 603, endPoint y: 294, distance: 40.1
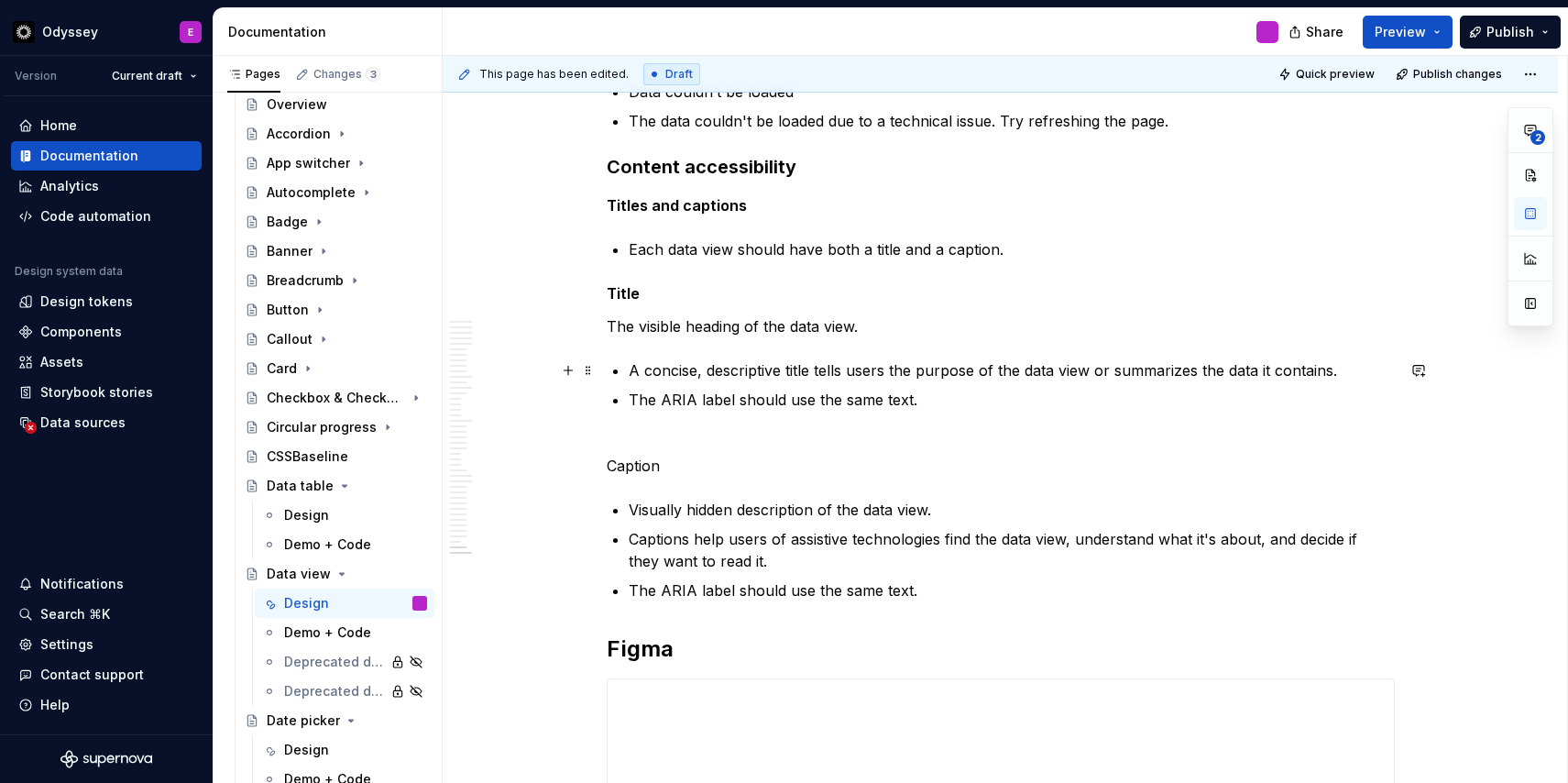
click at [635, 370] on p "A concise, descriptive title tells users the purpose of the data view or summar…" at bounding box center [1012, 370] width 766 height 22
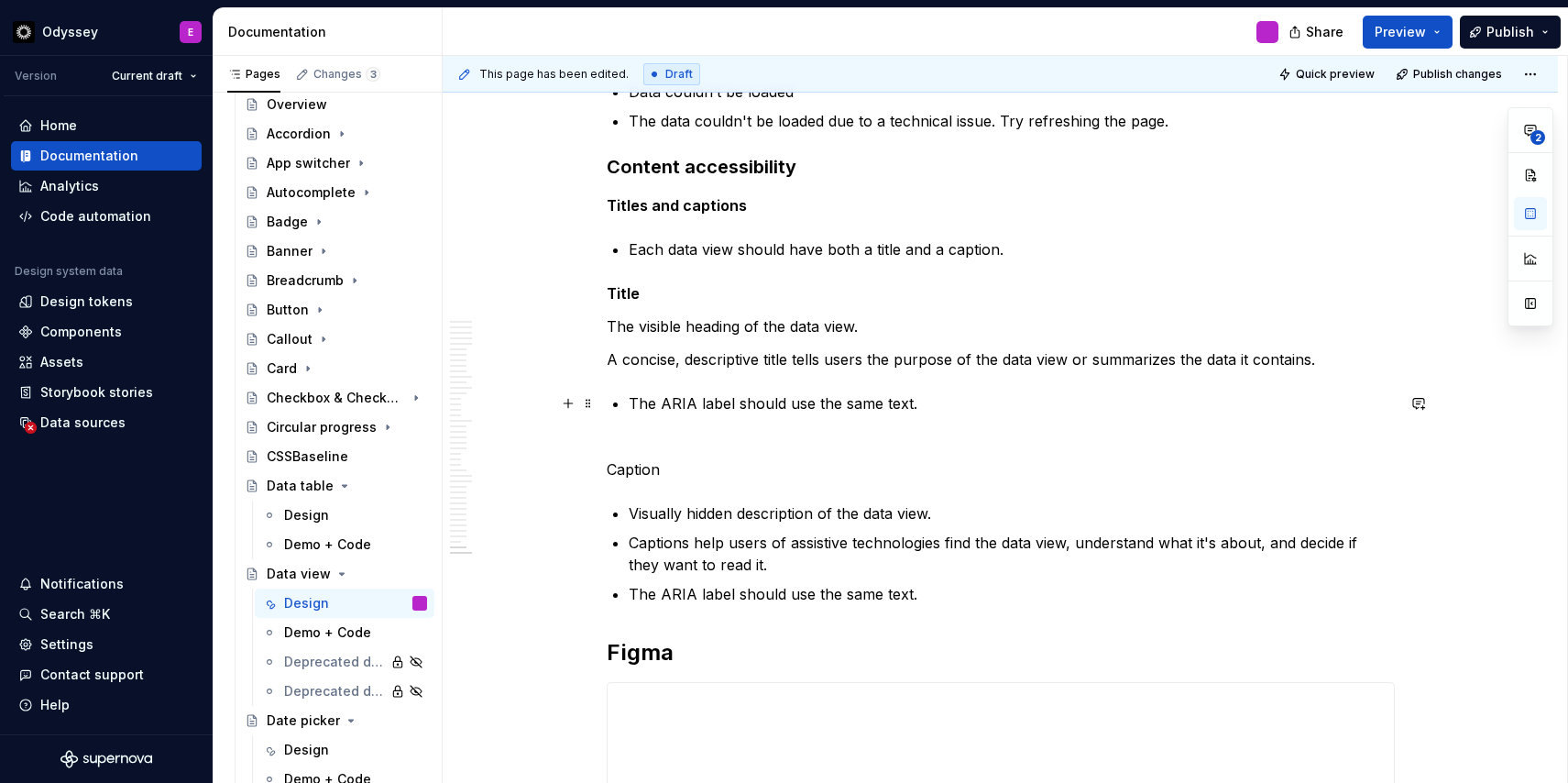
click at [632, 403] on p "The ARIA label should use the same text." at bounding box center [1012, 404] width 766 height 22
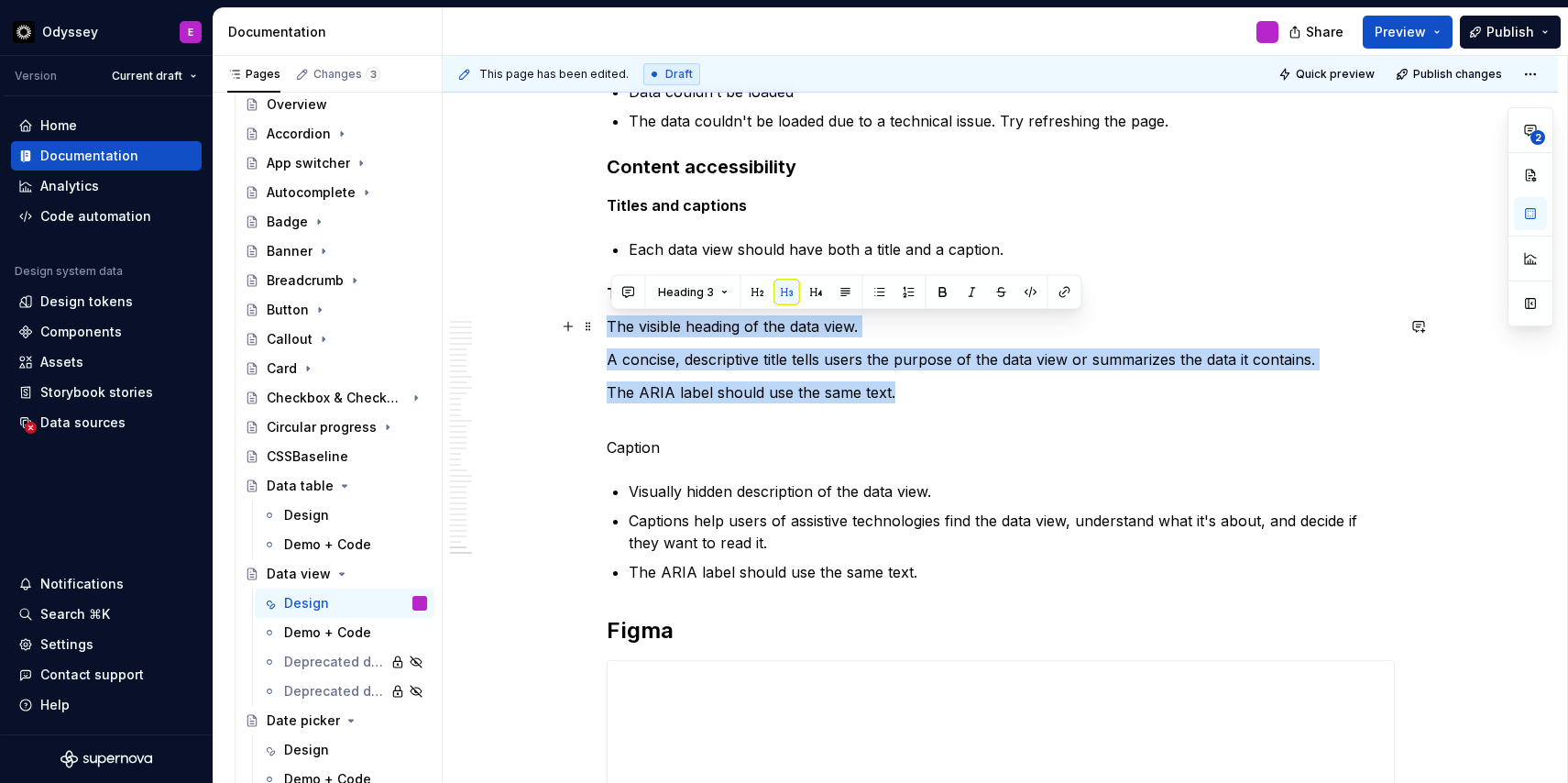
drag, startPoint x: 899, startPoint y: 392, endPoint x: 614, endPoint y: 328, distance: 292.1
click at [873, 295] on button "button" at bounding box center [880, 292] width 26 height 26
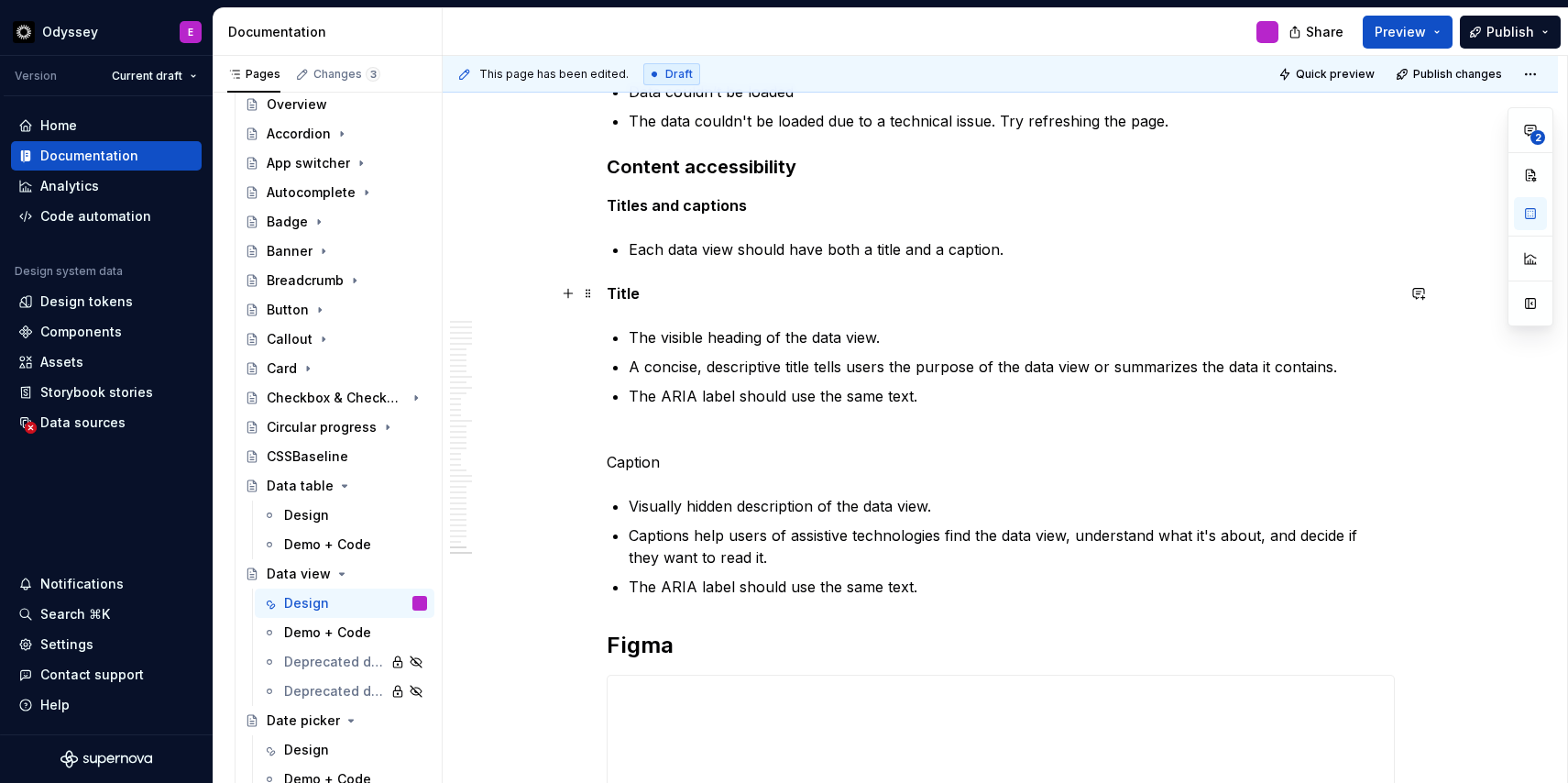
click at [644, 300] on p "Title" at bounding box center [1001, 293] width 788 height 22
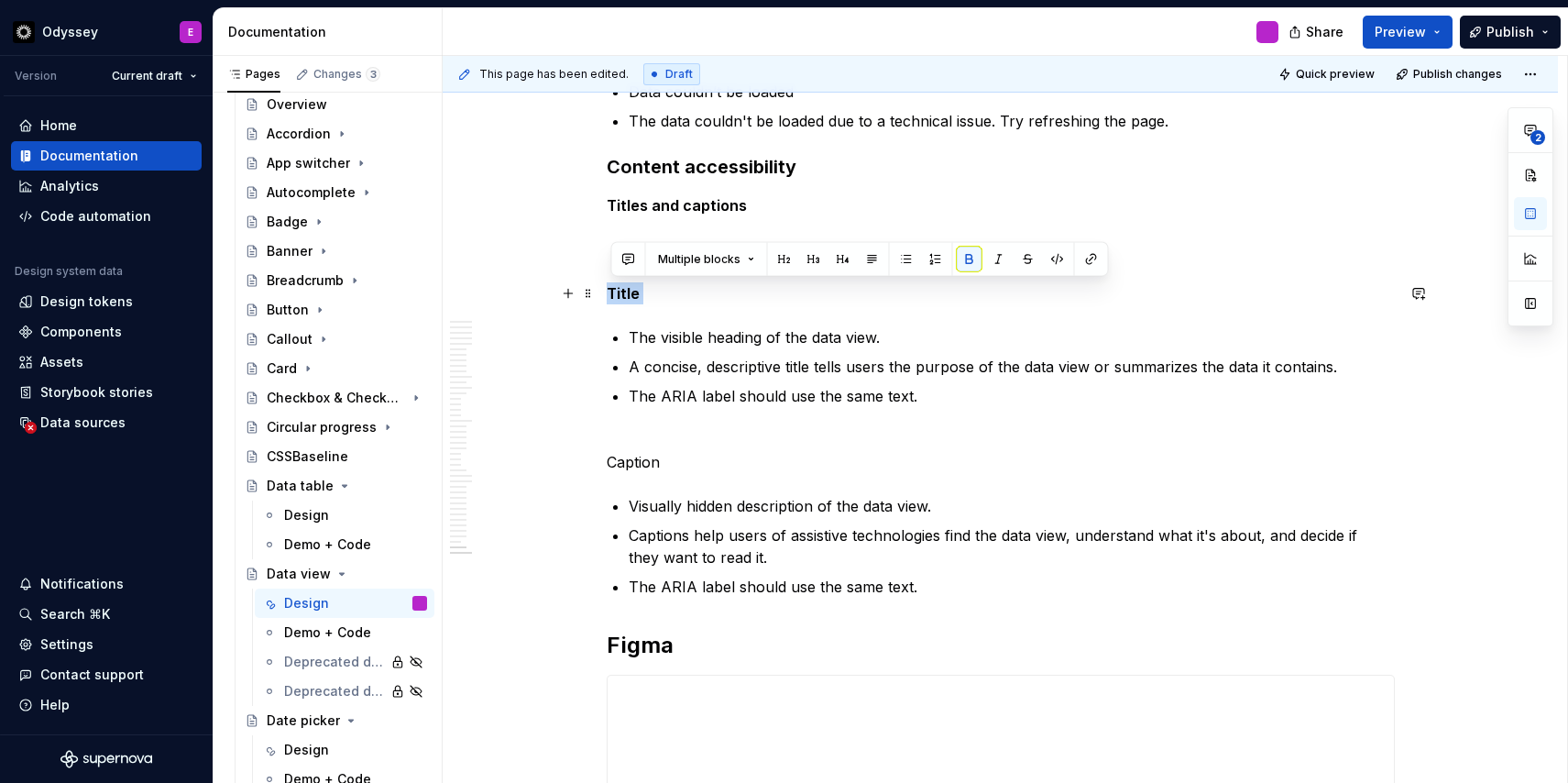
drag, startPoint x: 641, startPoint y: 300, endPoint x: 608, endPoint y: 302, distance: 33.1
click at [653, 449] on p "Caption" at bounding box center [1001, 450] width 788 height 44
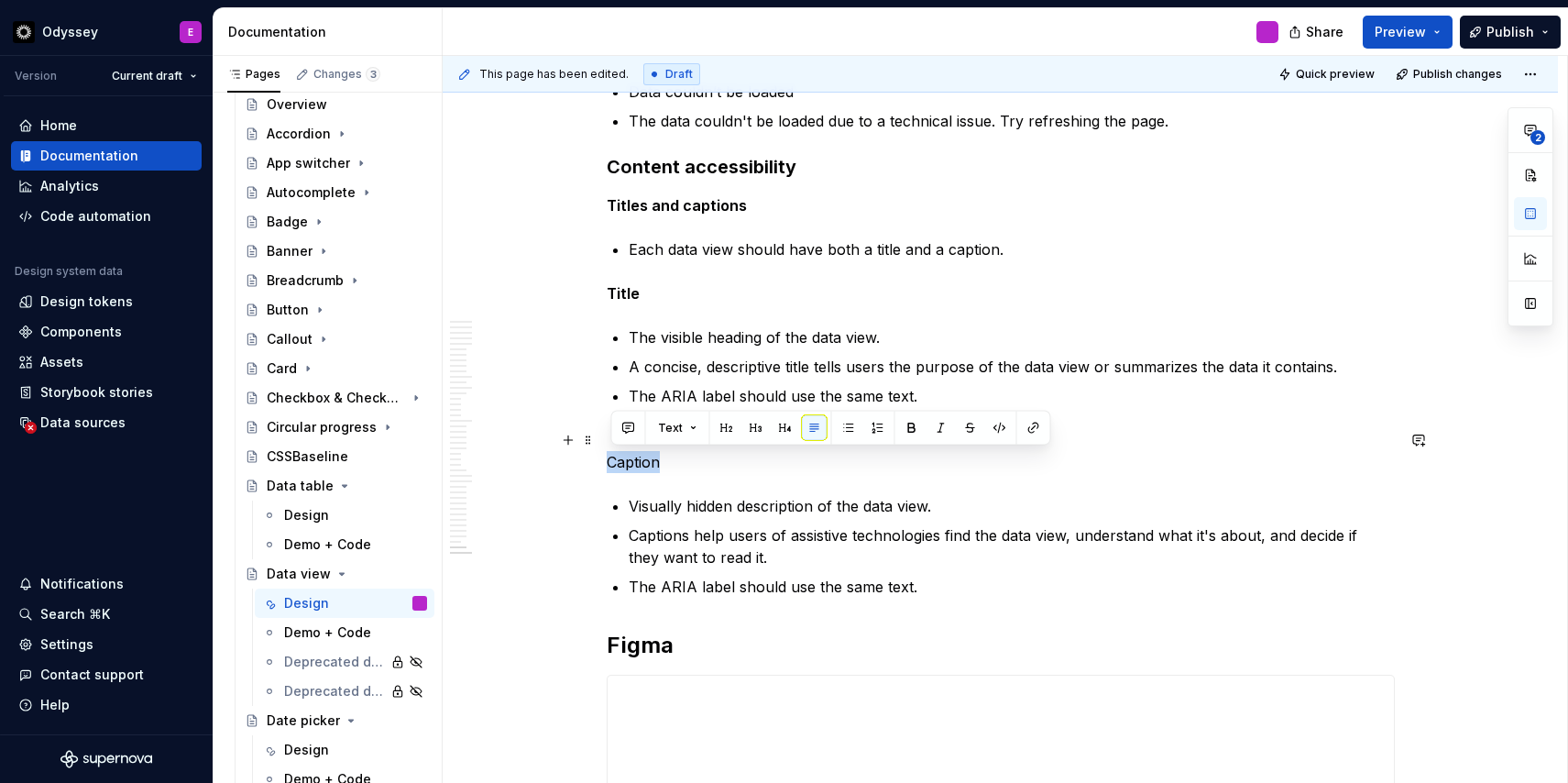
drag, startPoint x: 662, startPoint y: 460, endPoint x: 607, endPoint y: 460, distance: 55.0
click at [592, 433] on span at bounding box center [588, 440] width 15 height 26
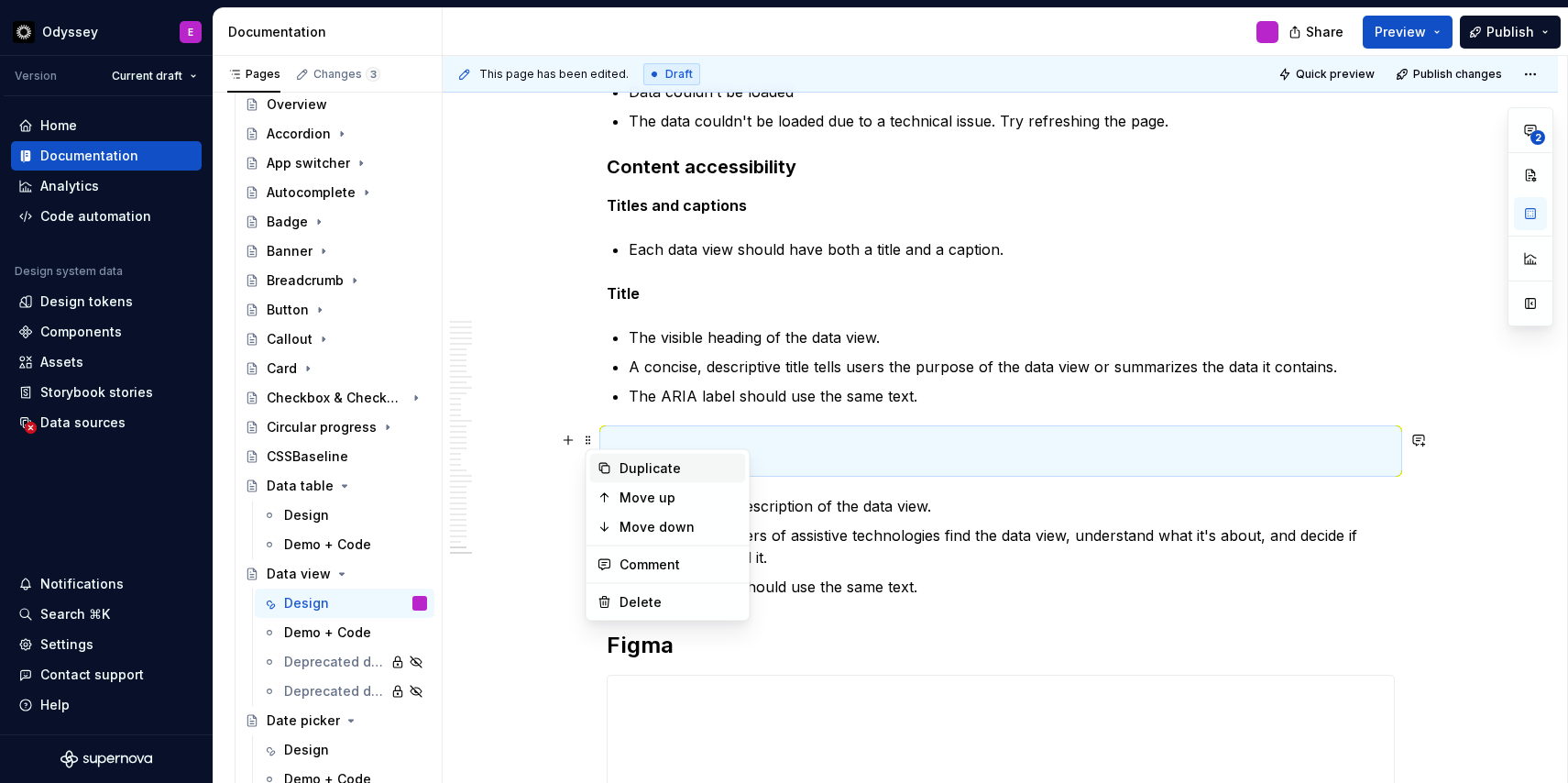
click at [609, 463] on icon at bounding box center [605, 469] width 15 height 15
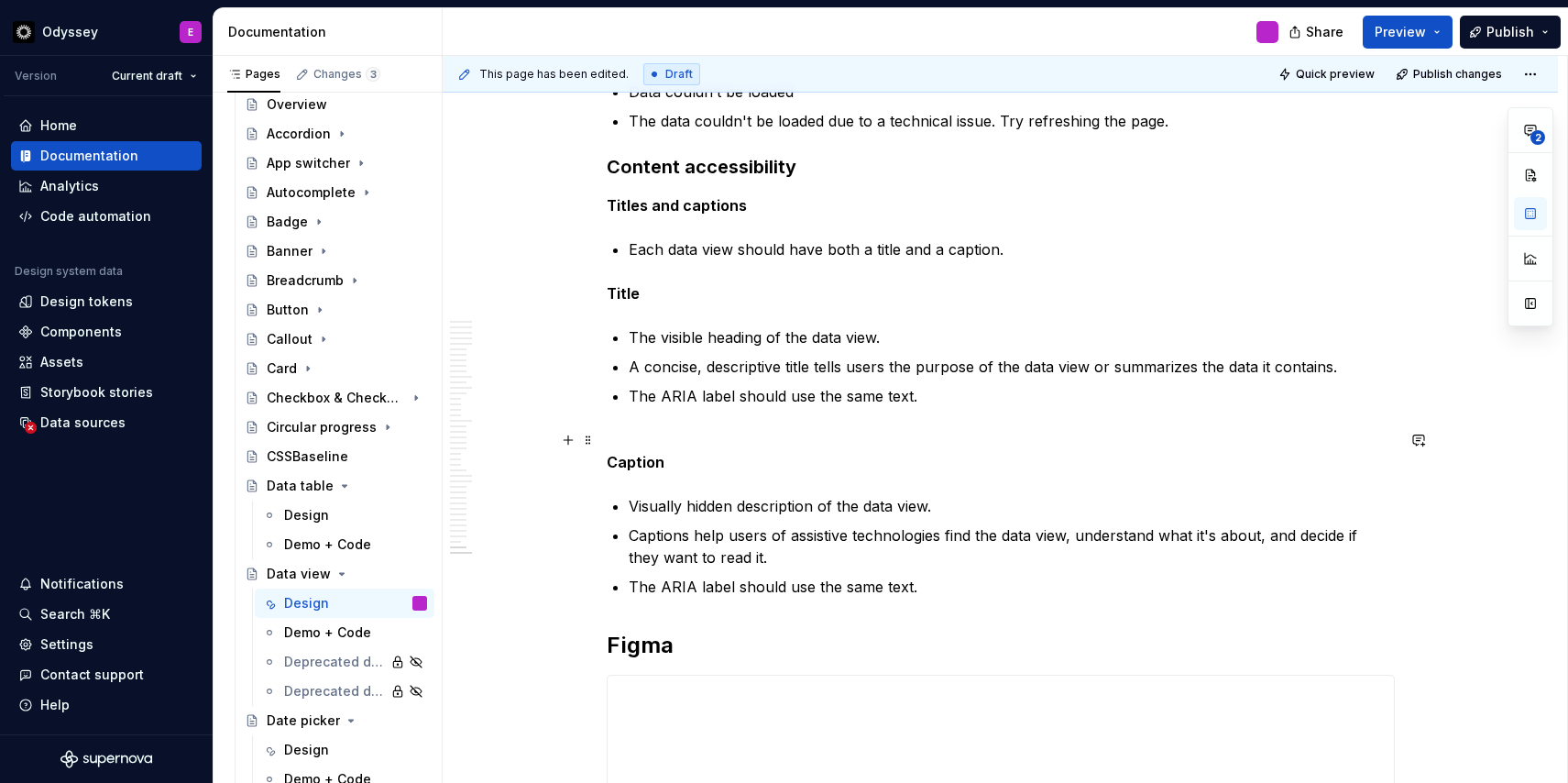
click at [696, 442] on p "Caption" at bounding box center [1001, 450] width 788 height 44
click at [688, 442] on p "Caption" at bounding box center [1001, 450] width 788 height 44
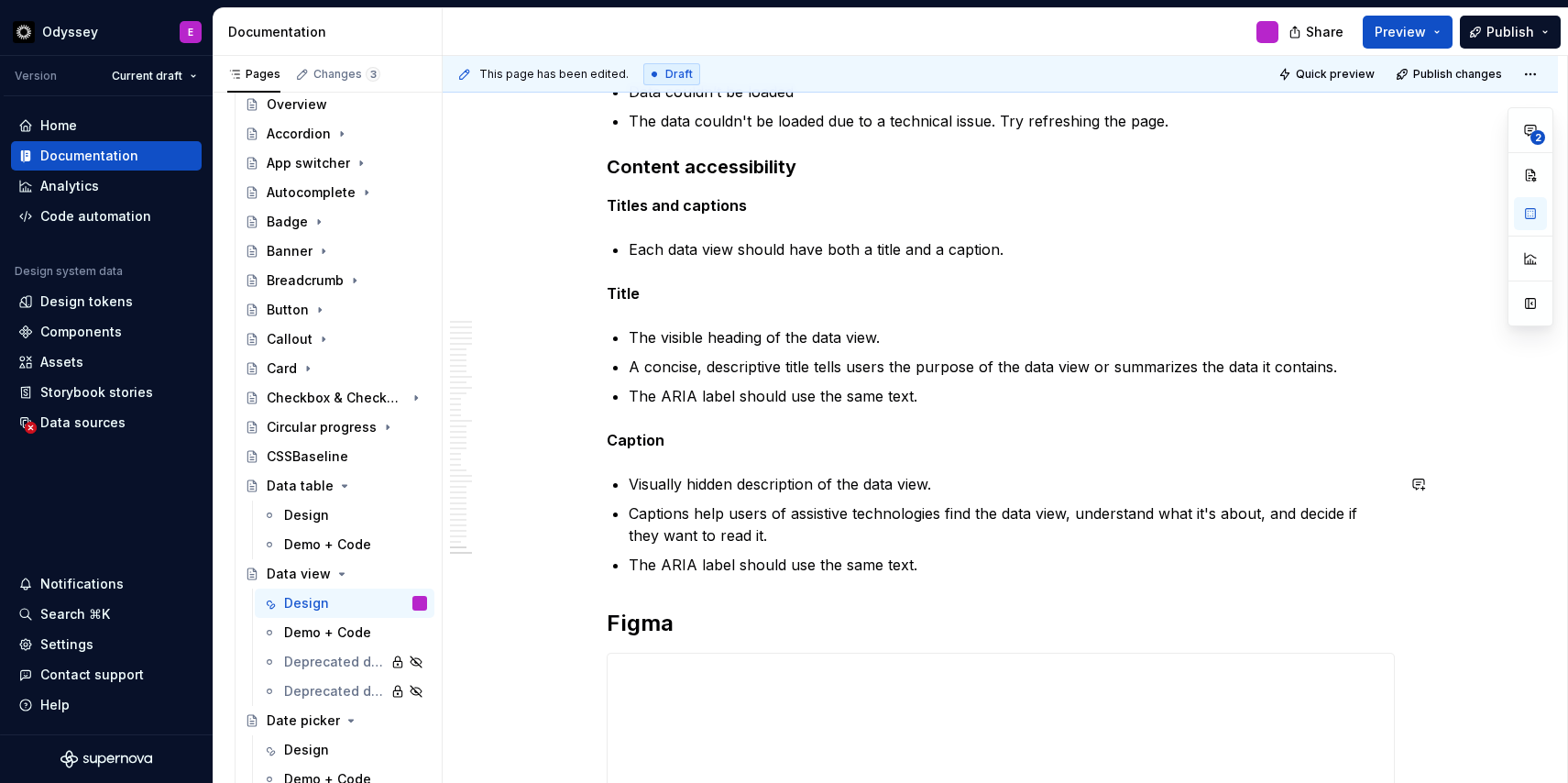
click at [646, 473] on p "Visually hidden description of the data view." at bounding box center [1012, 484] width 766 height 22
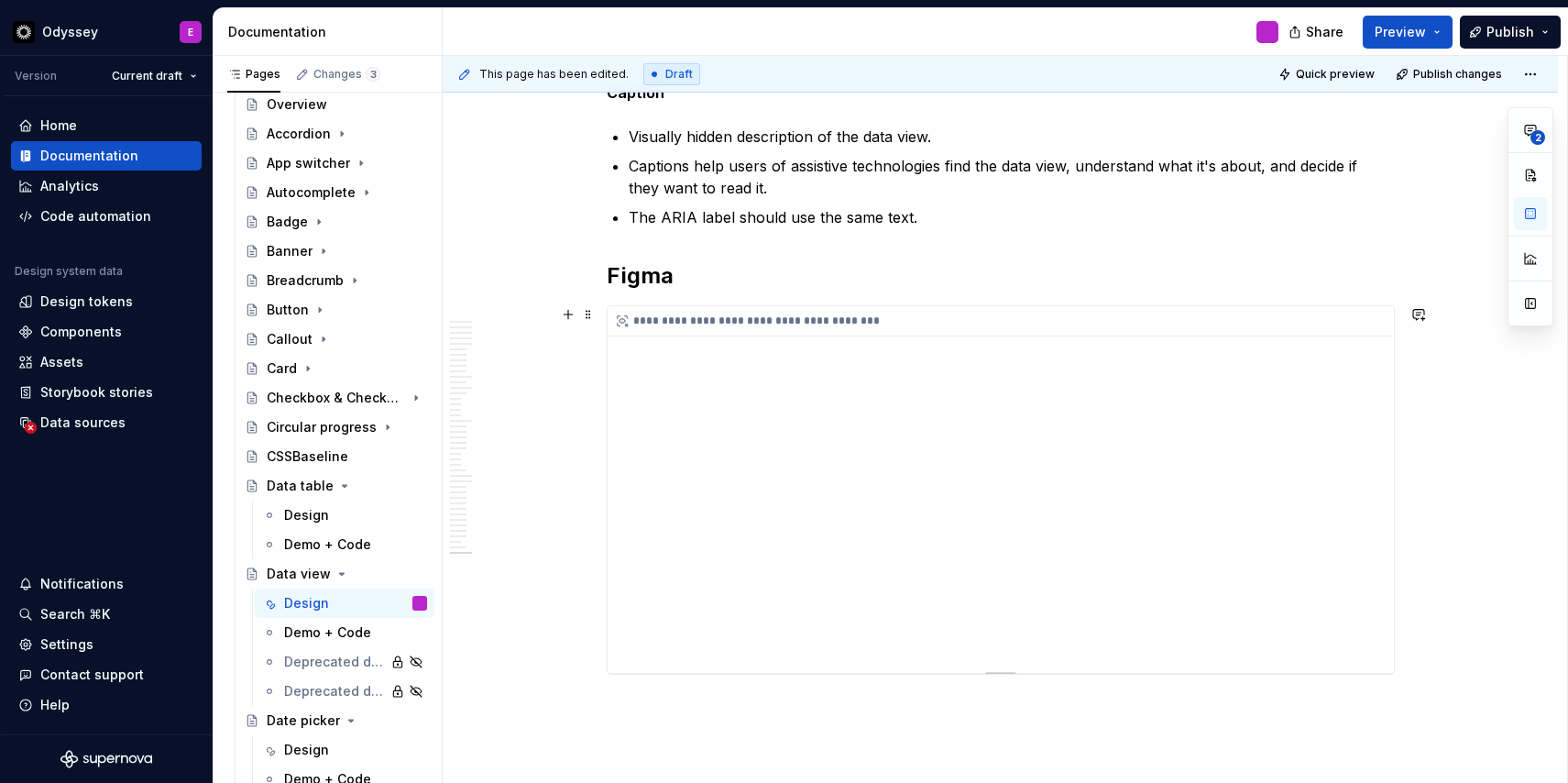
scroll to position [12333, 0]
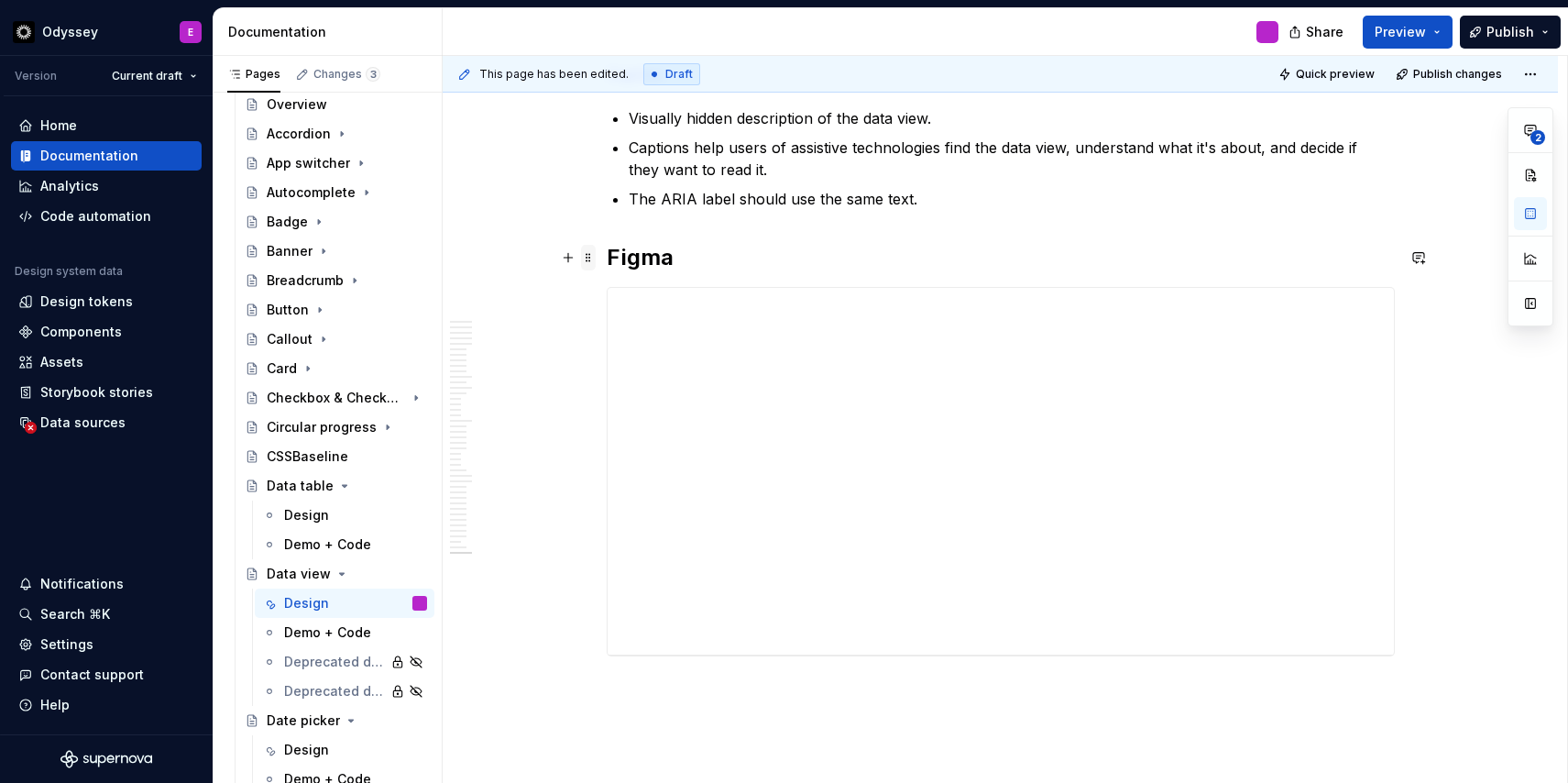
click at [592, 263] on span at bounding box center [588, 258] width 15 height 26
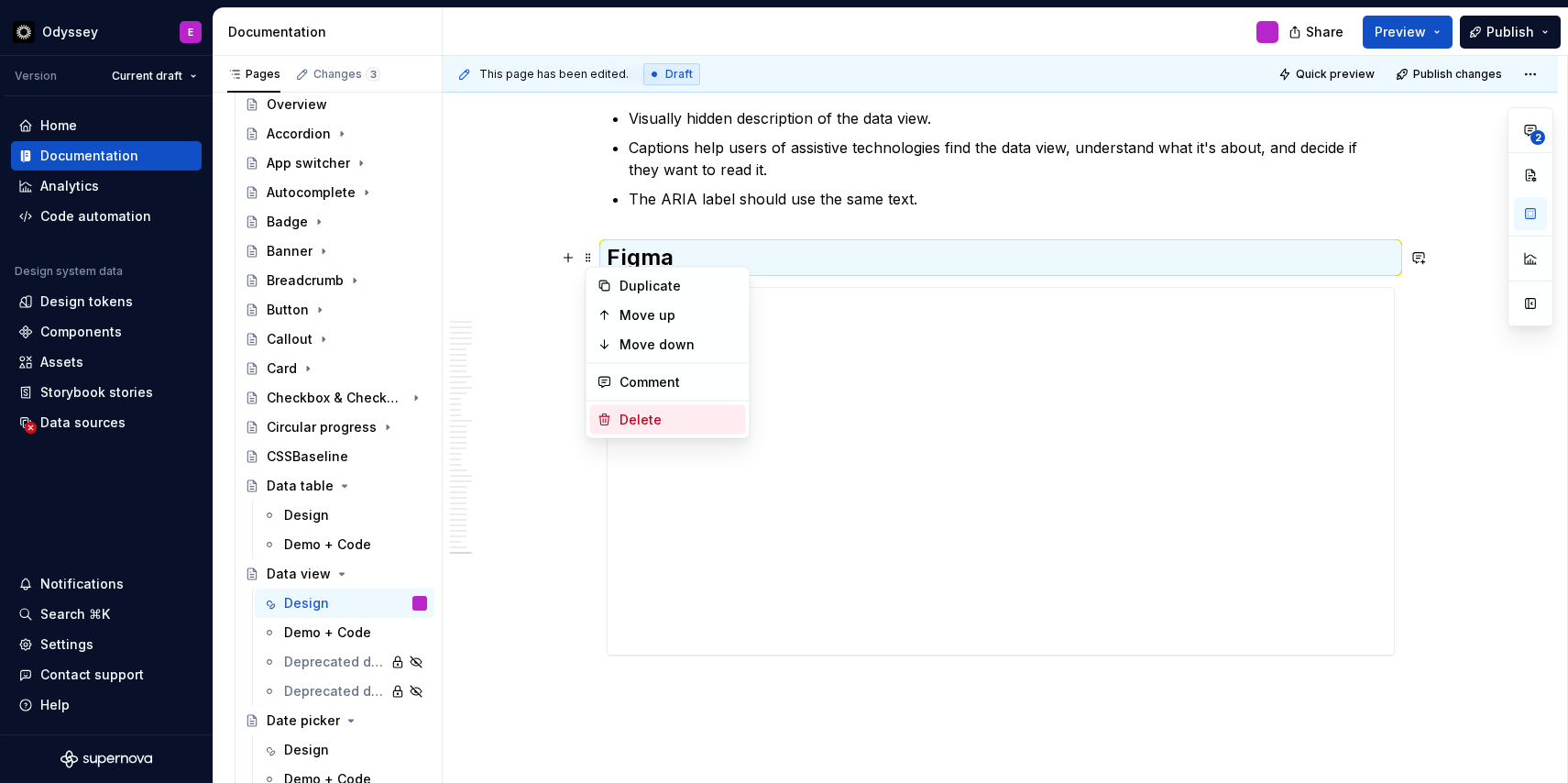
click at [607, 415] on icon at bounding box center [605, 420] width 15 height 15
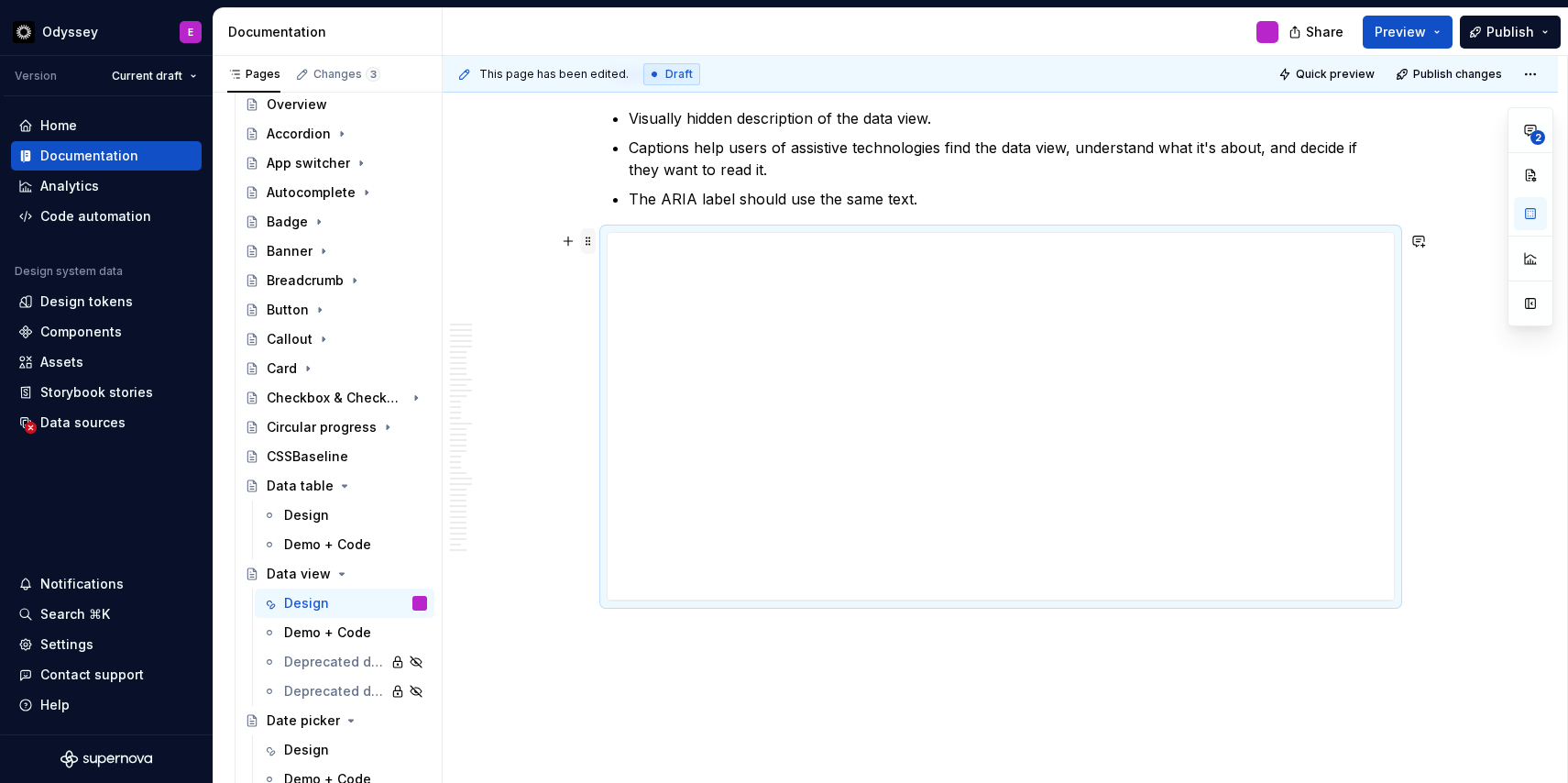
click at [590, 240] on span at bounding box center [588, 241] width 15 height 26
click at [675, 407] on div "Delete" at bounding box center [679, 404] width 119 height 19
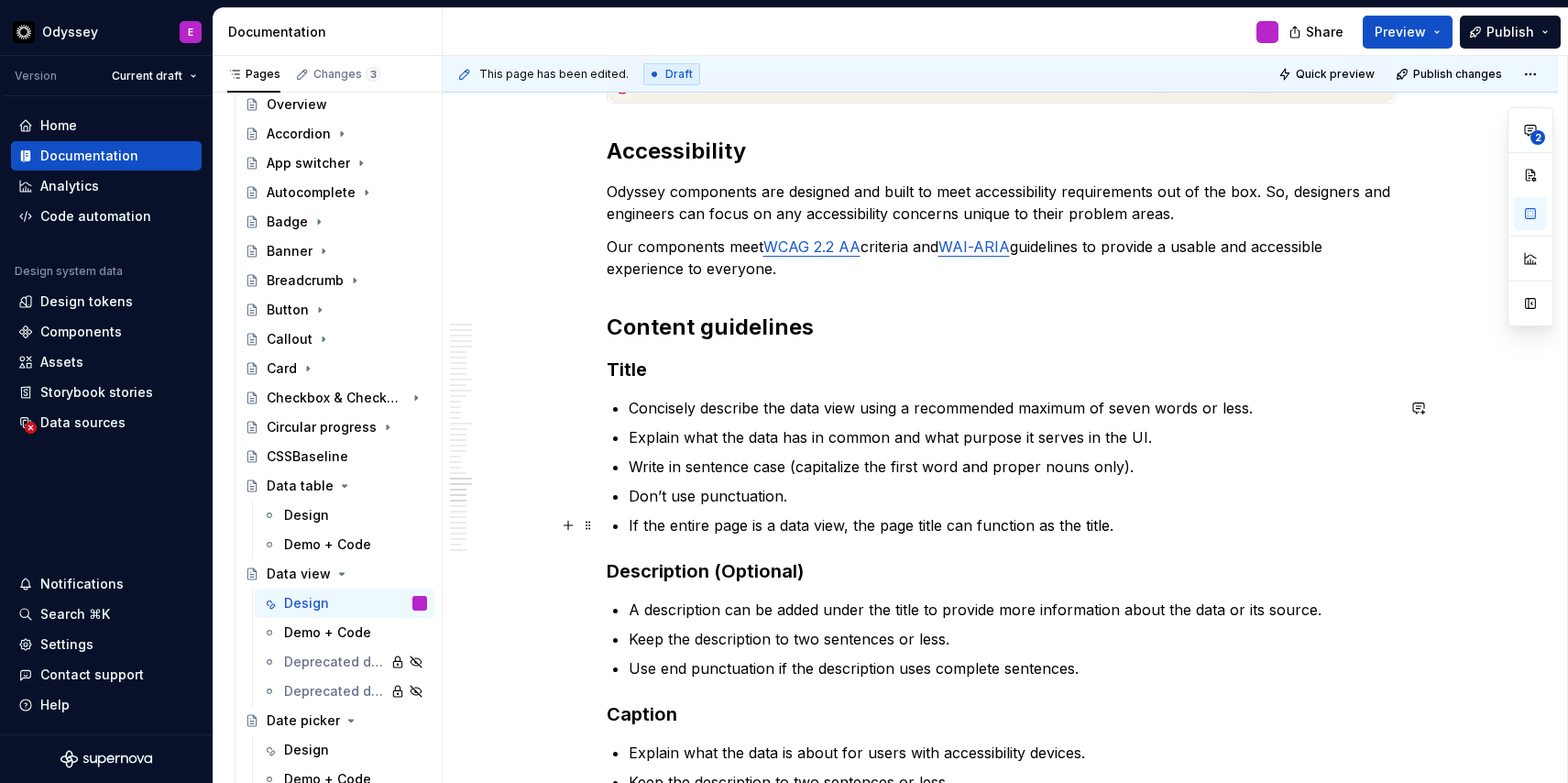
scroll to position [10004, 0]
click at [331, 509] on div "Design" at bounding box center [355, 515] width 143 height 26
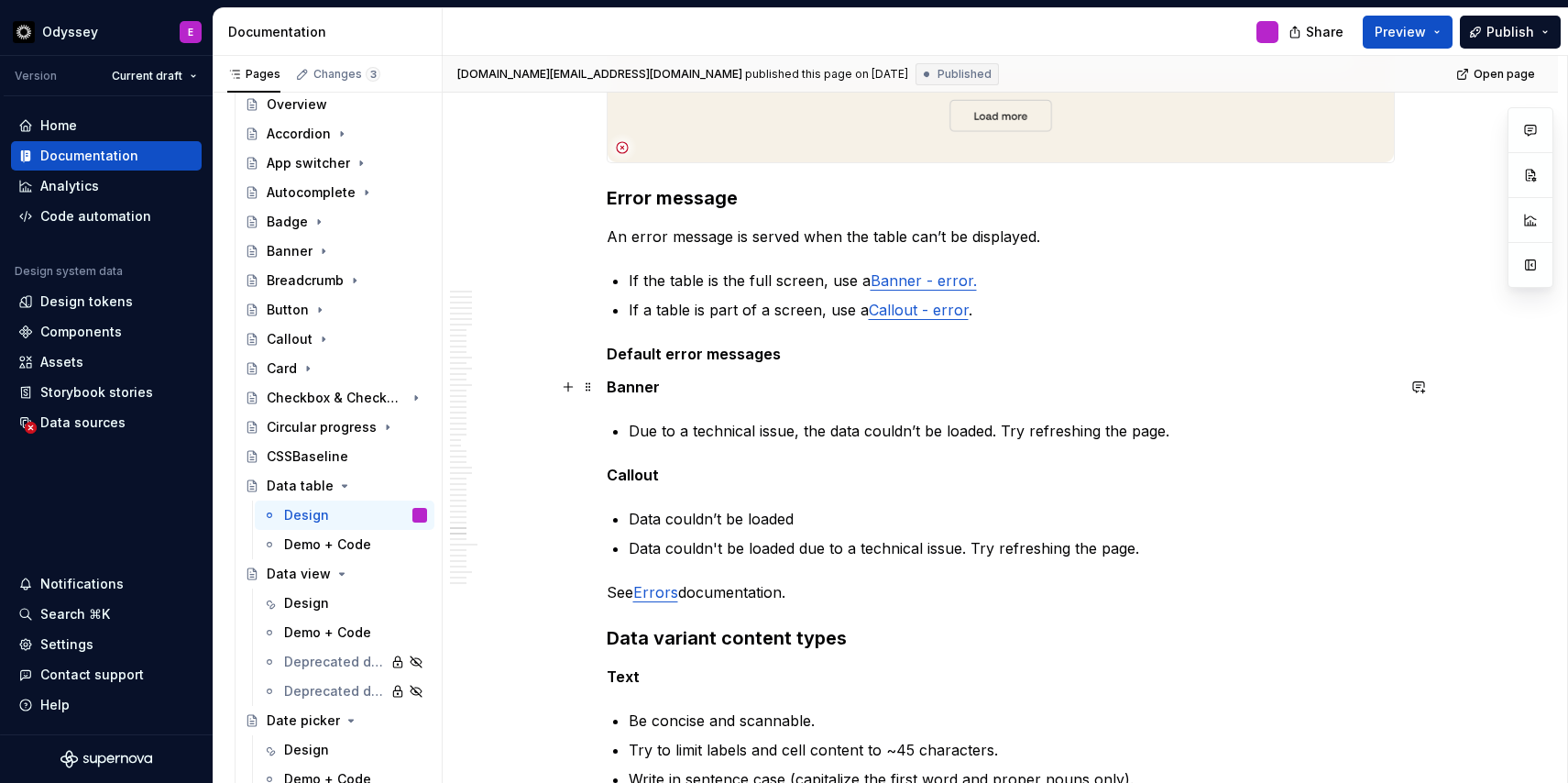
scroll to position [14105, 0]
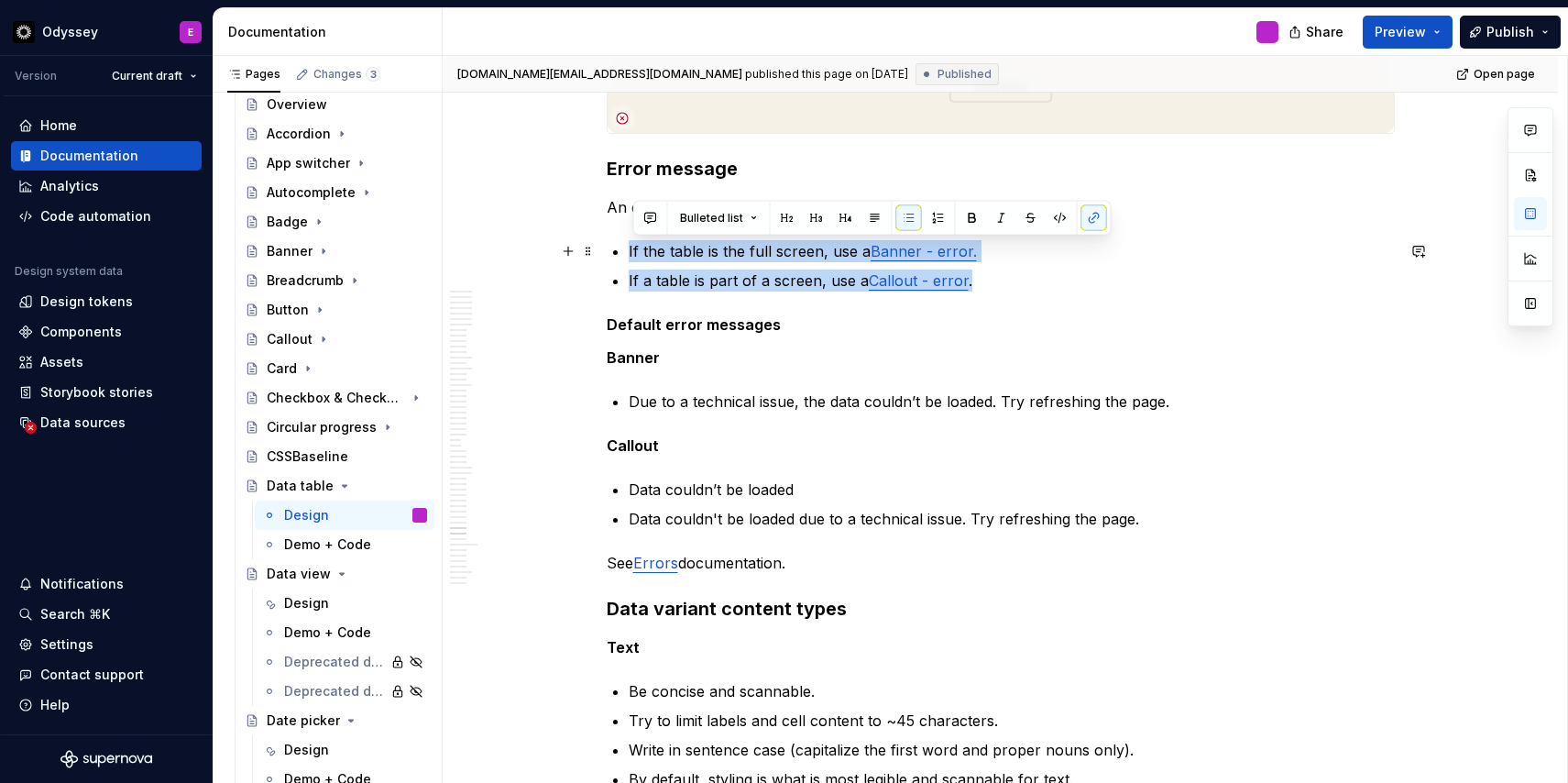
drag, startPoint x: 997, startPoint y: 288, endPoint x: 630, endPoint y: 248, distance: 369.2
copy ul "If the table is the full screen, use a Banner - error. If a table is part of a …"
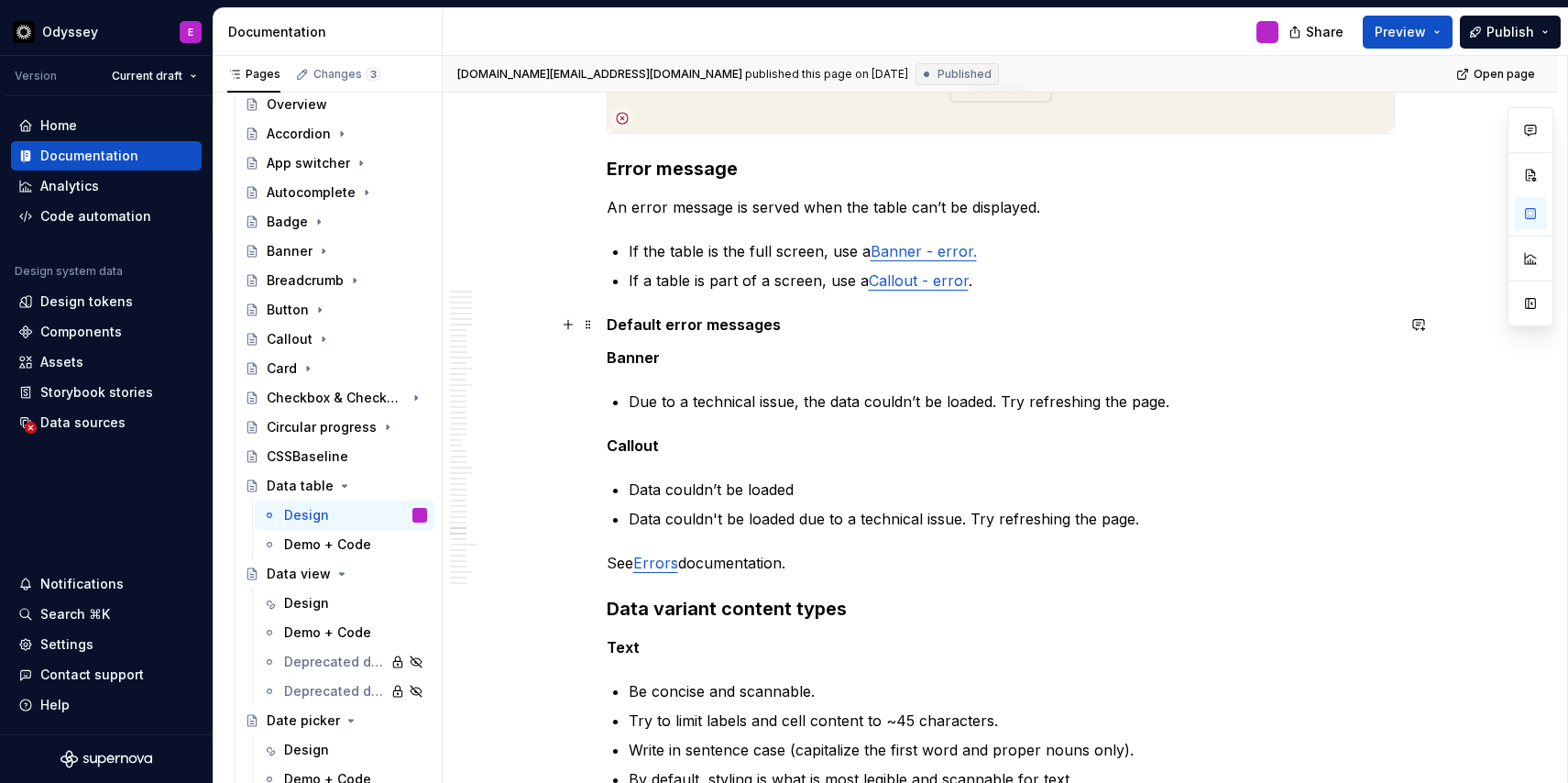
click at [1027, 317] on p "Default error messages" at bounding box center [1001, 325] width 788 height 22
click at [330, 542] on div "Demo + Code" at bounding box center [327, 545] width 87 height 19
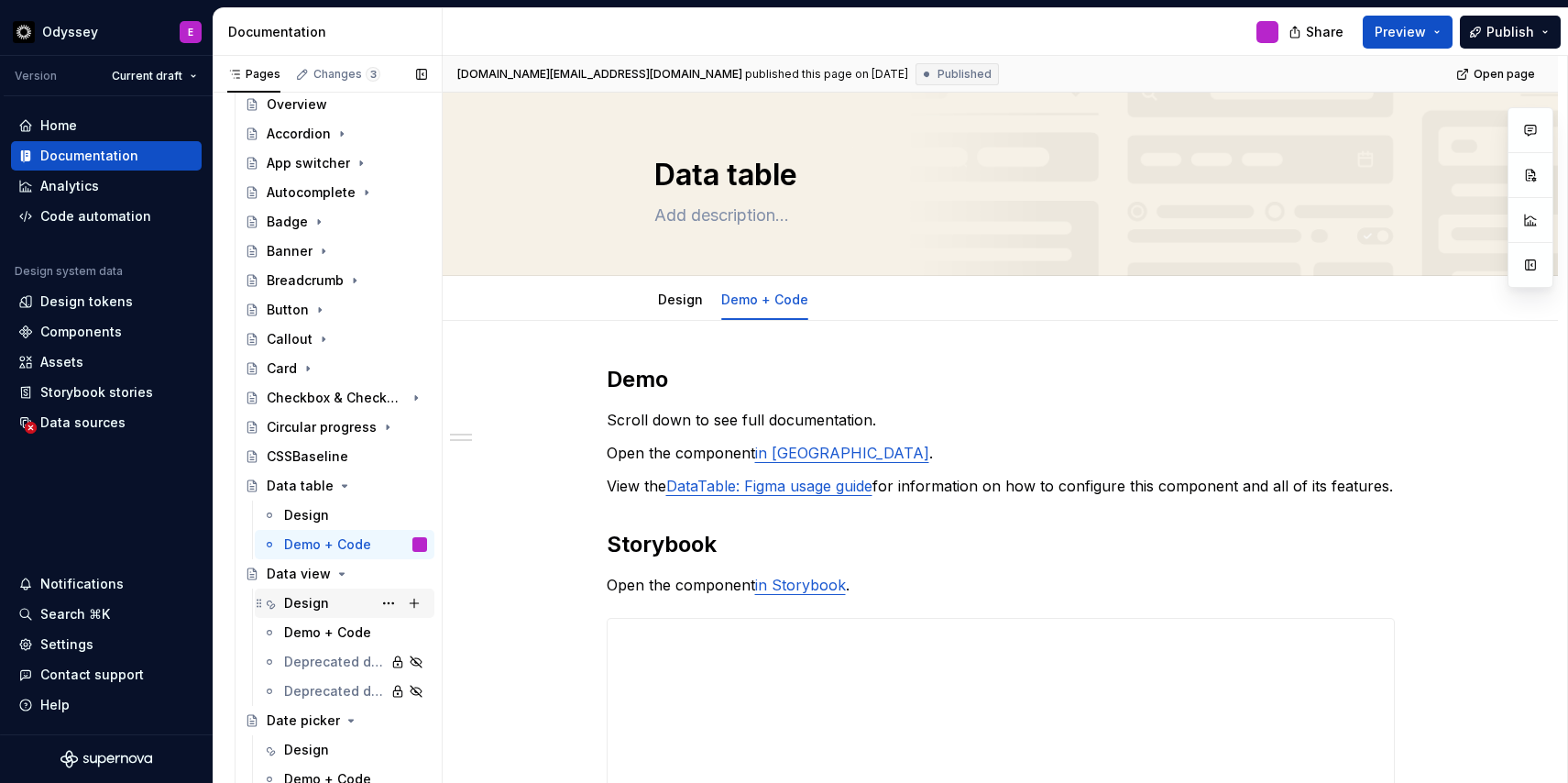
click at [312, 598] on div "Design" at bounding box center [306, 603] width 45 height 19
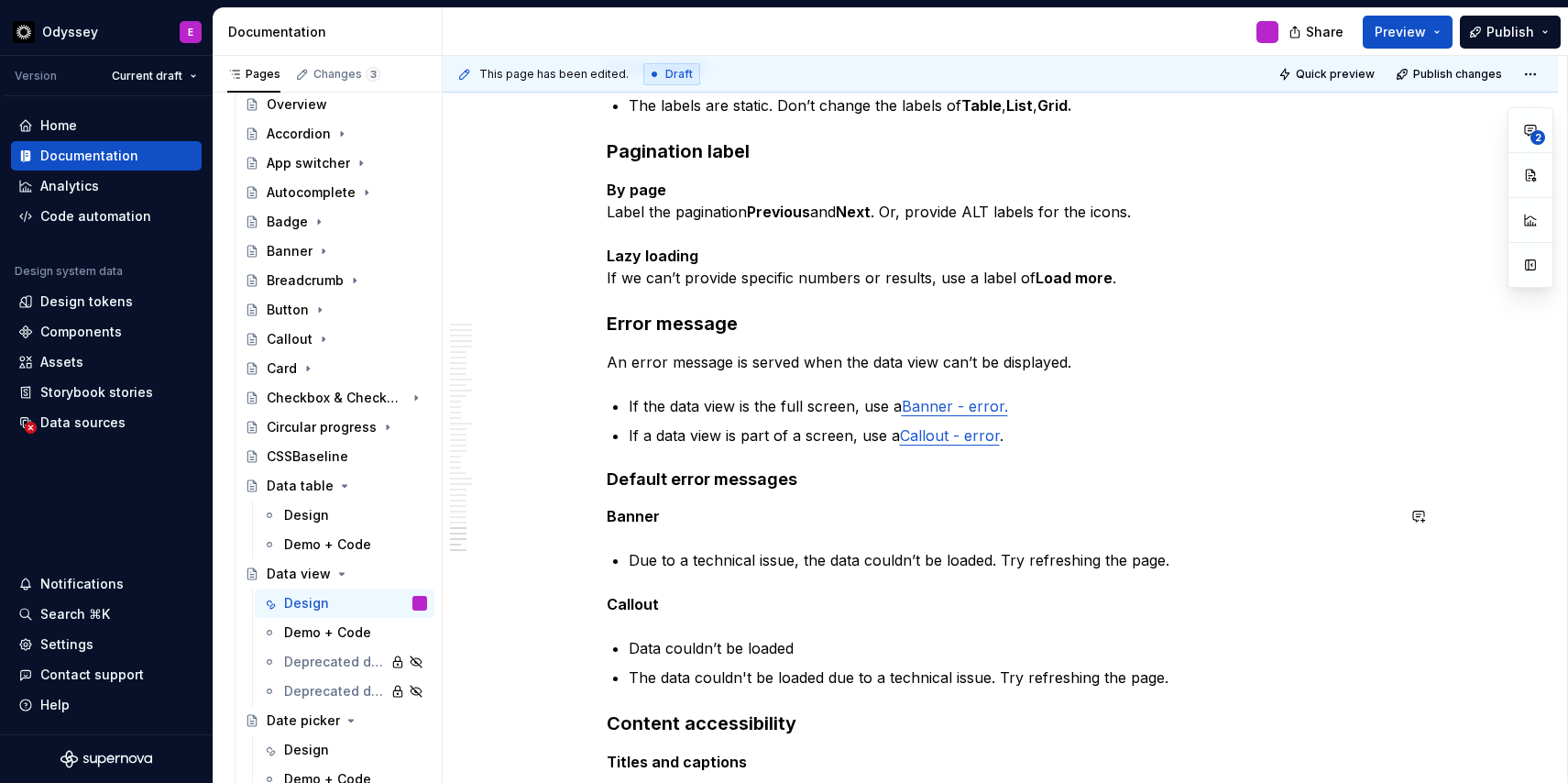
scroll to position [11403, 0]
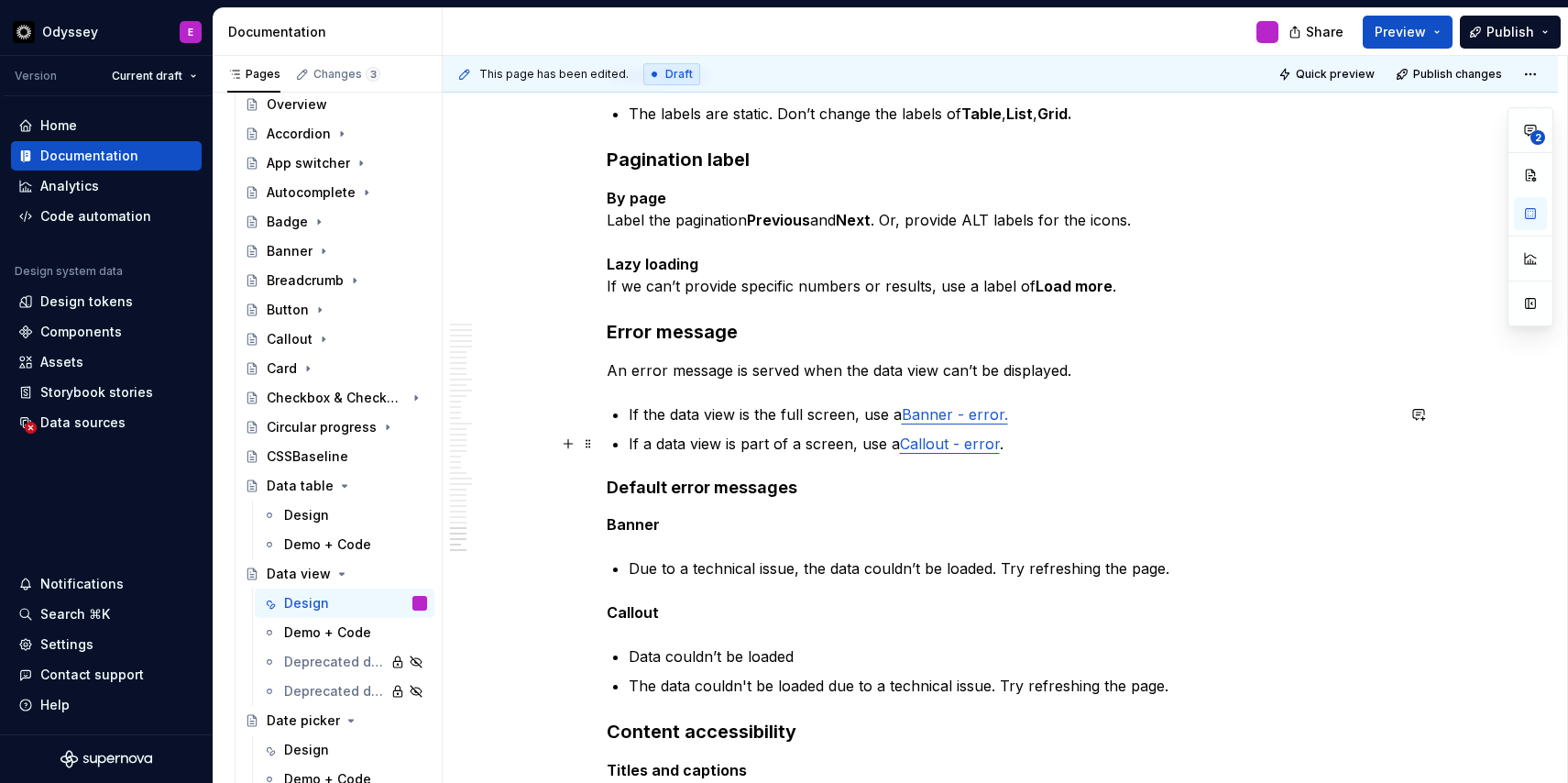
click at [1040, 438] on p "If a data view is part of a screen, use a Callout - error ." at bounding box center [1012, 443] width 766 height 22
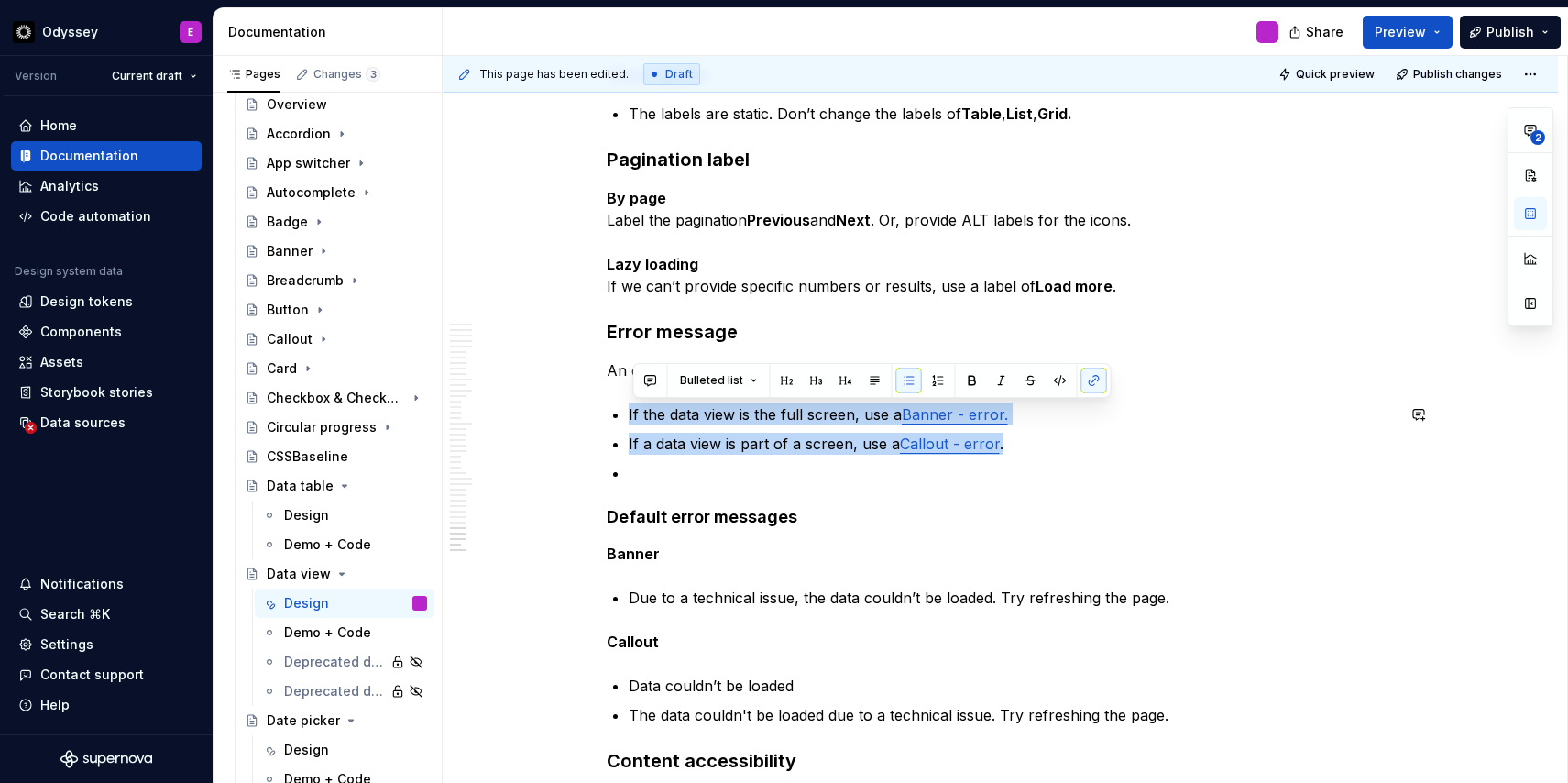
drag, startPoint x: 1010, startPoint y: 440, endPoint x: 639, endPoint y: 401, distance: 373.0
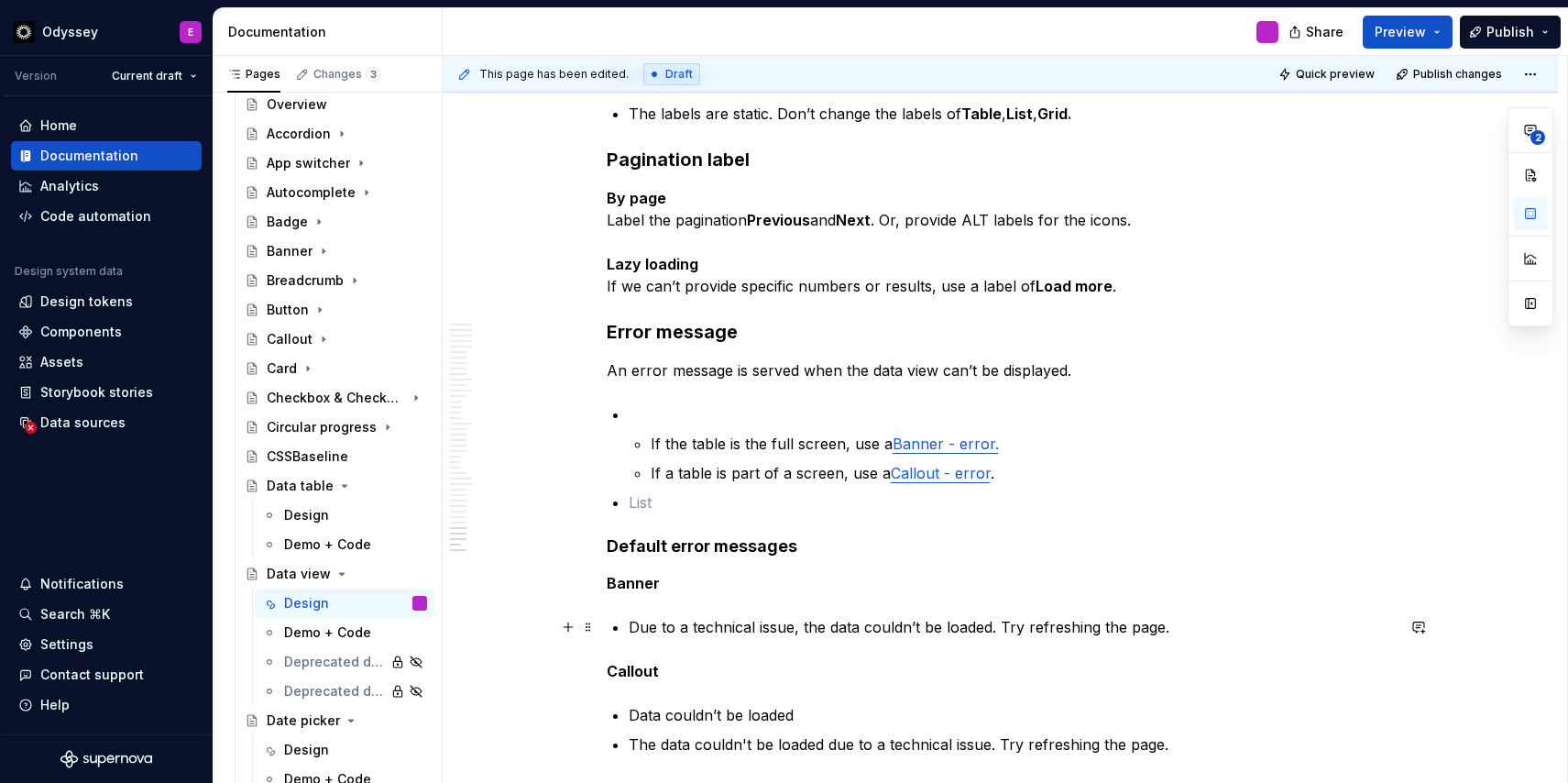
type textarea "*"
click at [700, 629] on p "Due to a technical issue, the data couldn’t be loaded. Try refreshing the page." at bounding box center [1012, 627] width 766 height 22
drag, startPoint x: 718, startPoint y: 622, endPoint x: 741, endPoint y: 624, distance: 23.1
click at [741, 624] on p "Due to a technical issue, the data couldn’t be loaded. Try refreshing the page." at bounding box center [1012, 627] width 766 height 22
click at [653, 442] on li "If the table is the full screen, use a Banner - error. If a table is part of a …" at bounding box center [1012, 443] width 766 height 81
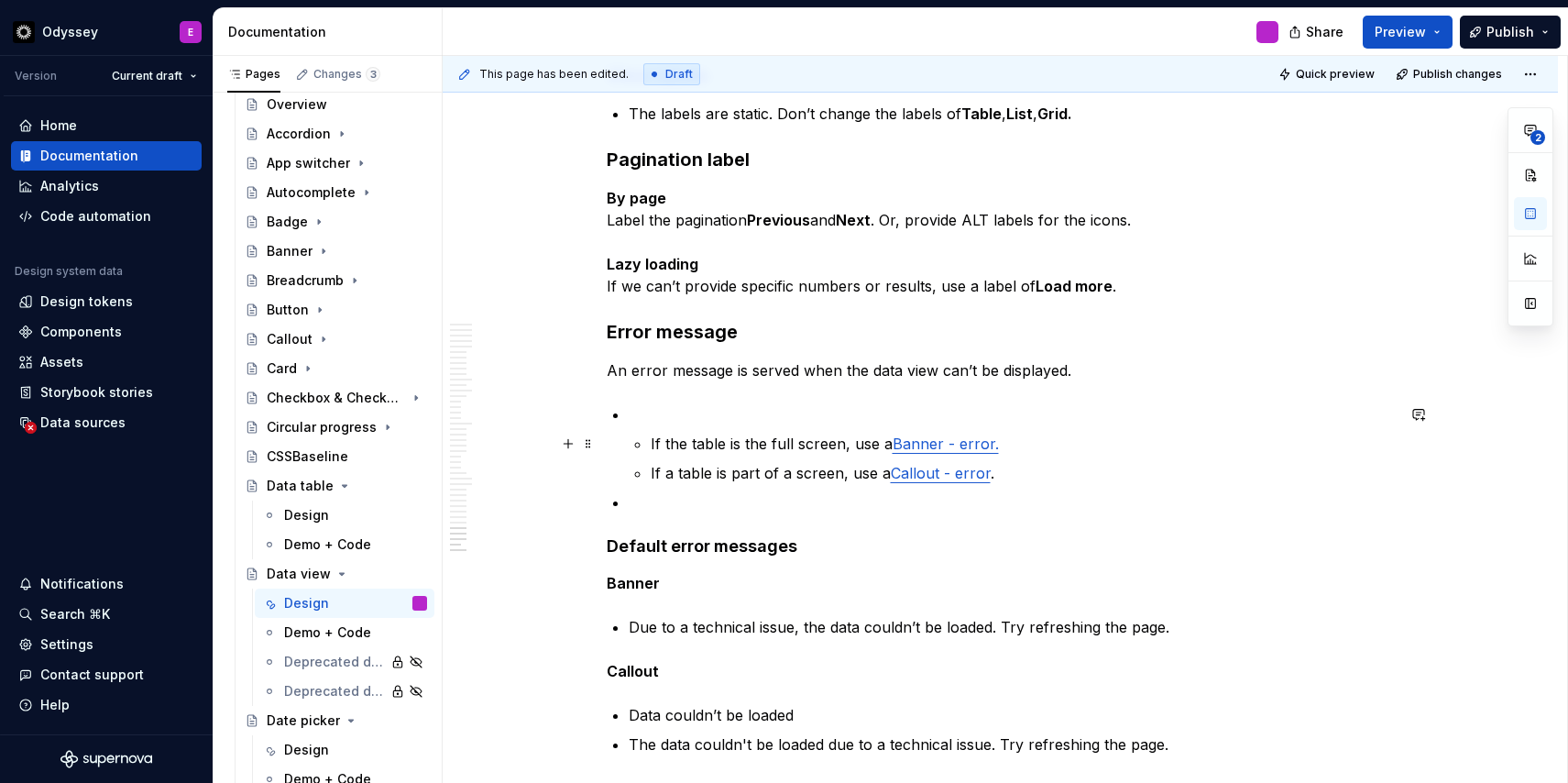
click at [651, 444] on li "If the table is the full screen, use a Banner - error. If a table is part of a …" at bounding box center [1012, 443] width 766 height 81
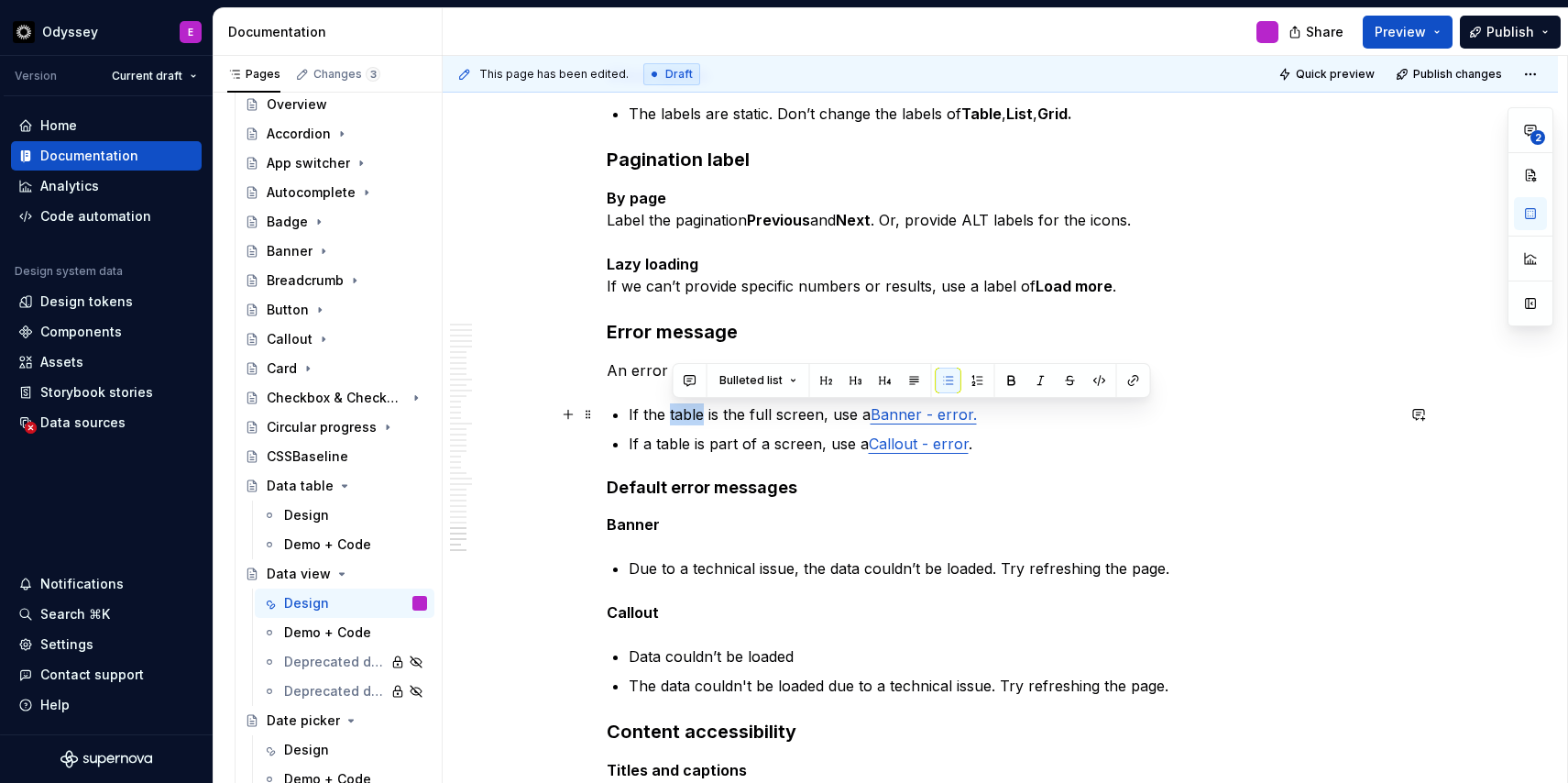
drag, startPoint x: 673, startPoint y: 415, endPoint x: 706, endPoint y: 413, distance: 33.1
click at [706, 413] on p "If the table is the full screen, use a Banner - error." at bounding box center [1012, 415] width 766 height 22
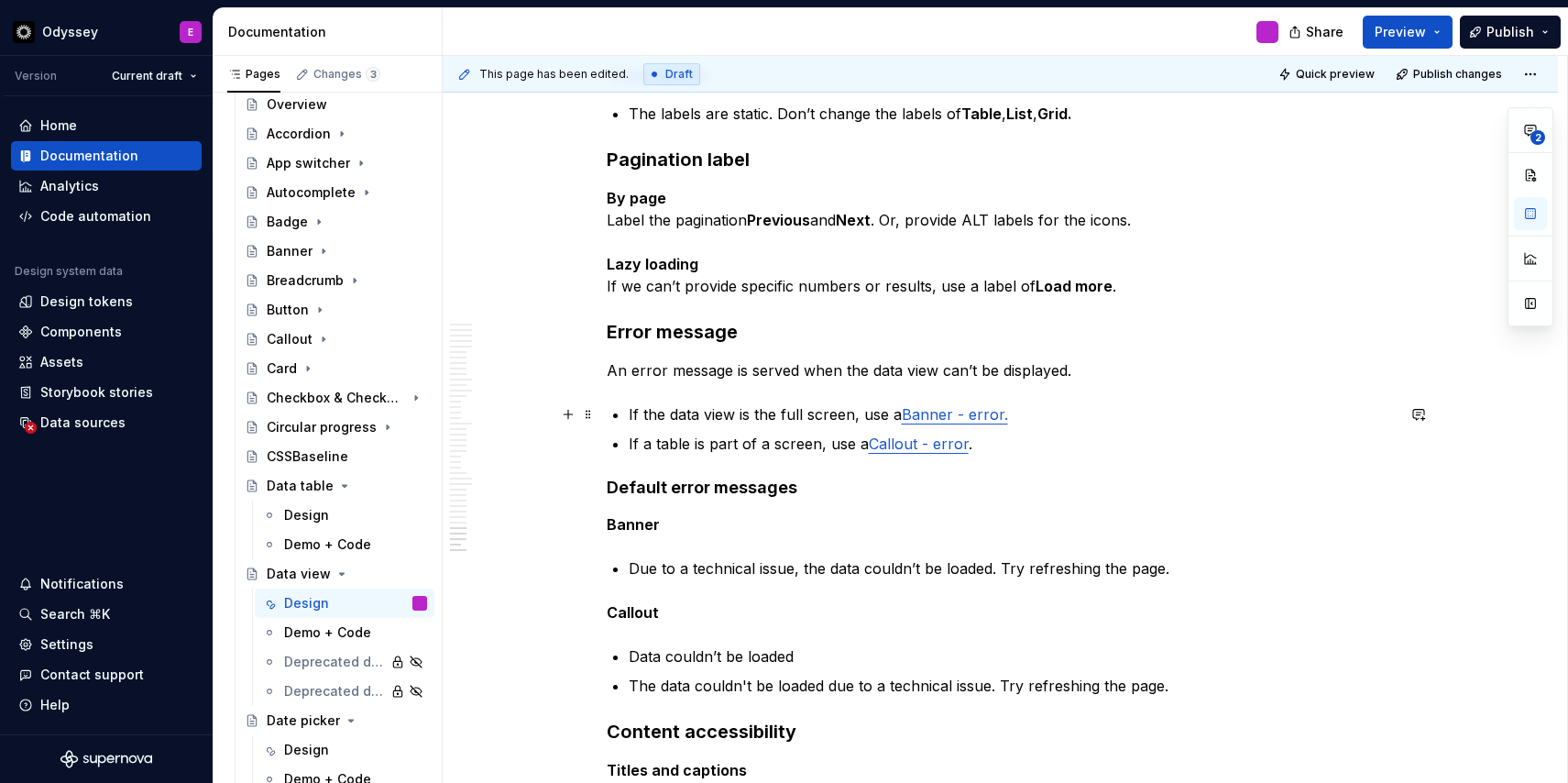
click at [682, 417] on p "If the data view is the full screen, use a Banner - error." at bounding box center [1012, 415] width 766 height 22
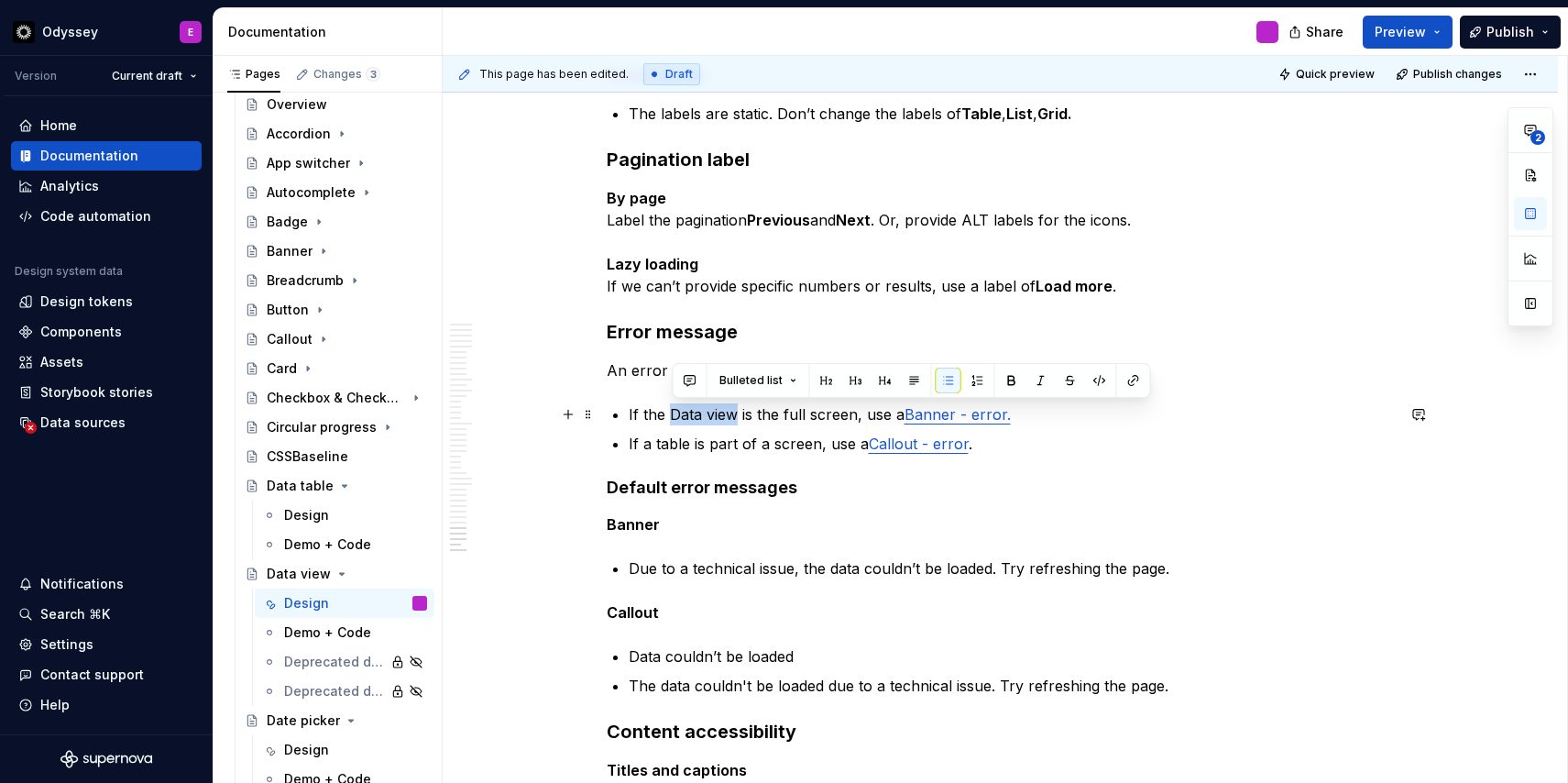
drag, startPoint x: 738, startPoint y: 412, endPoint x: 674, endPoint y: 410, distance: 64.0
click at [674, 410] on p "If the Data view is the full screen, use a Banner - error." at bounding box center [1012, 415] width 766 height 22
copy p "Data view"
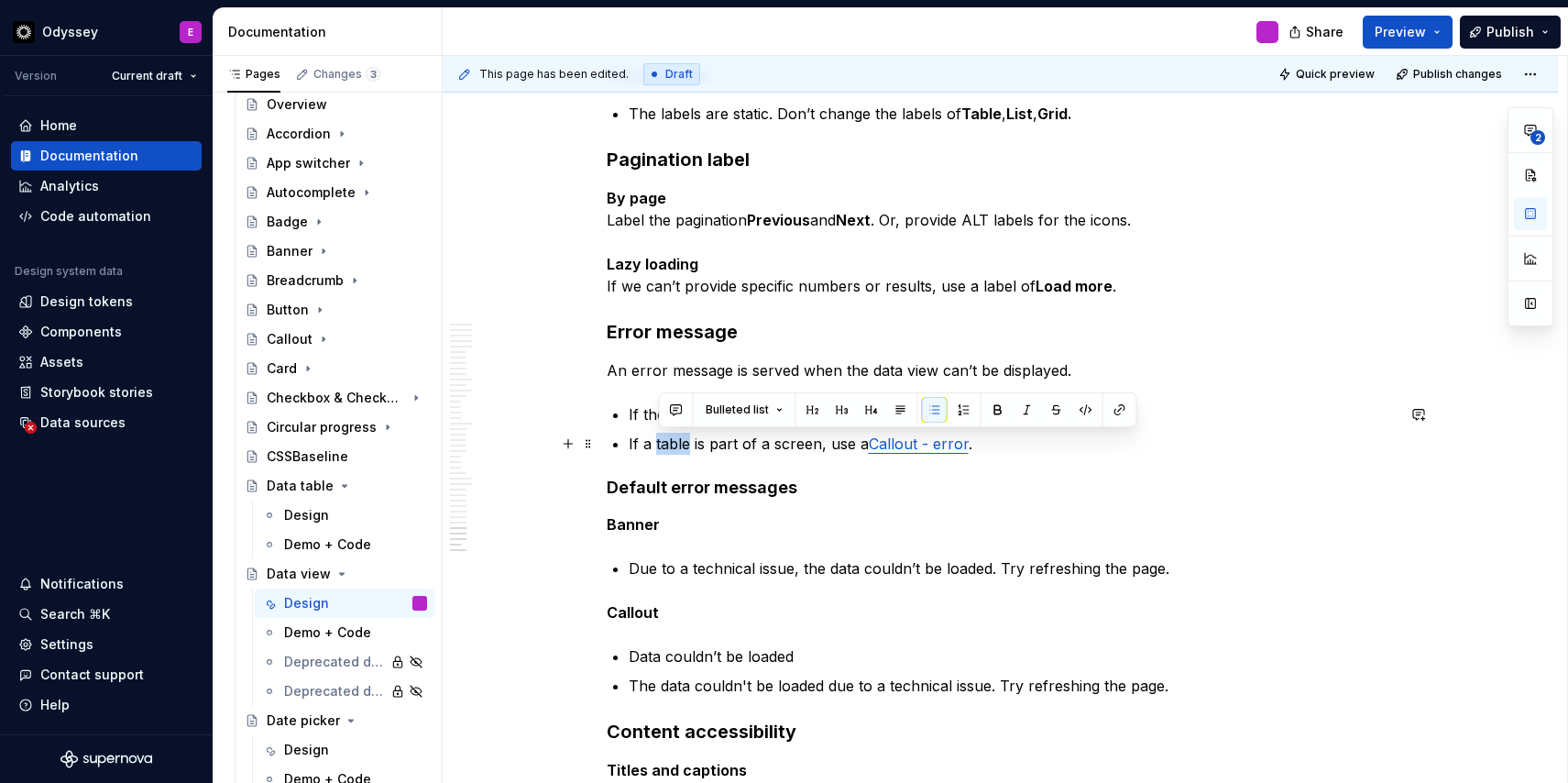
drag, startPoint x: 691, startPoint y: 446, endPoint x: 659, endPoint y: 445, distance: 32.0
click at [659, 445] on p "If a table is part of a screen, use a Callout - error ." at bounding box center [1012, 443] width 766 height 22
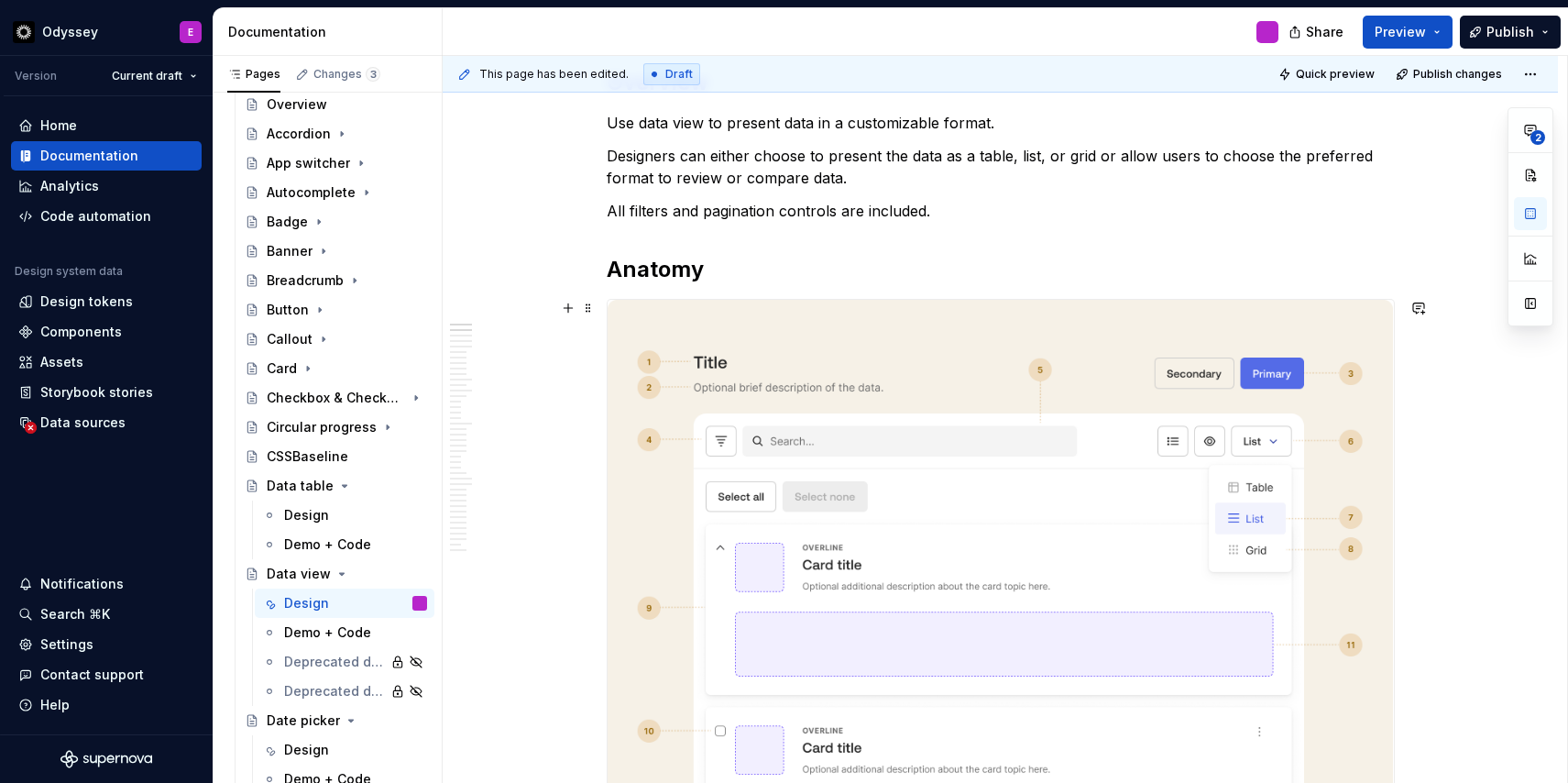
scroll to position [0, 0]
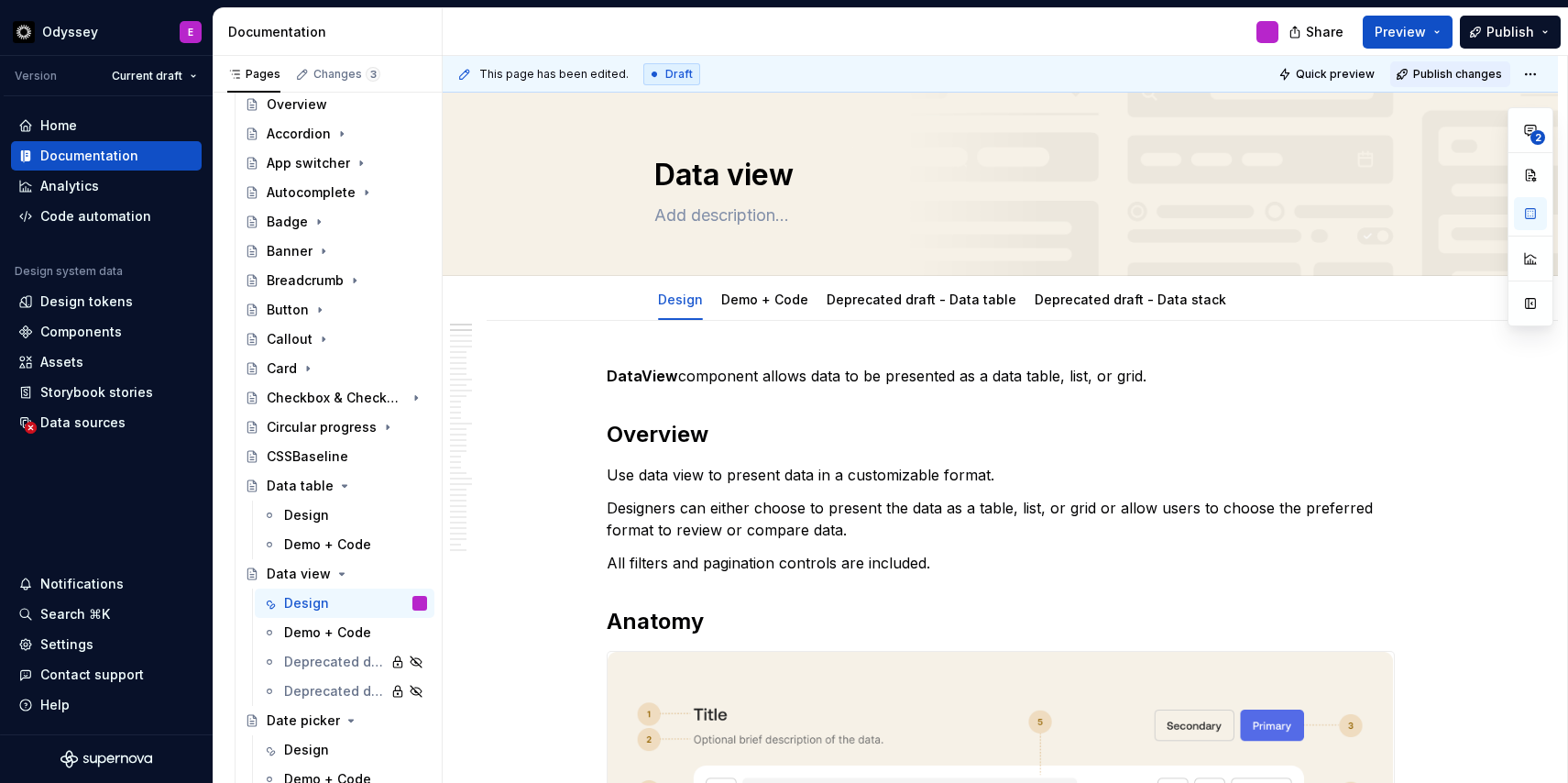
click at [1481, 71] on span "Publish changes" at bounding box center [1458, 74] width 89 height 15
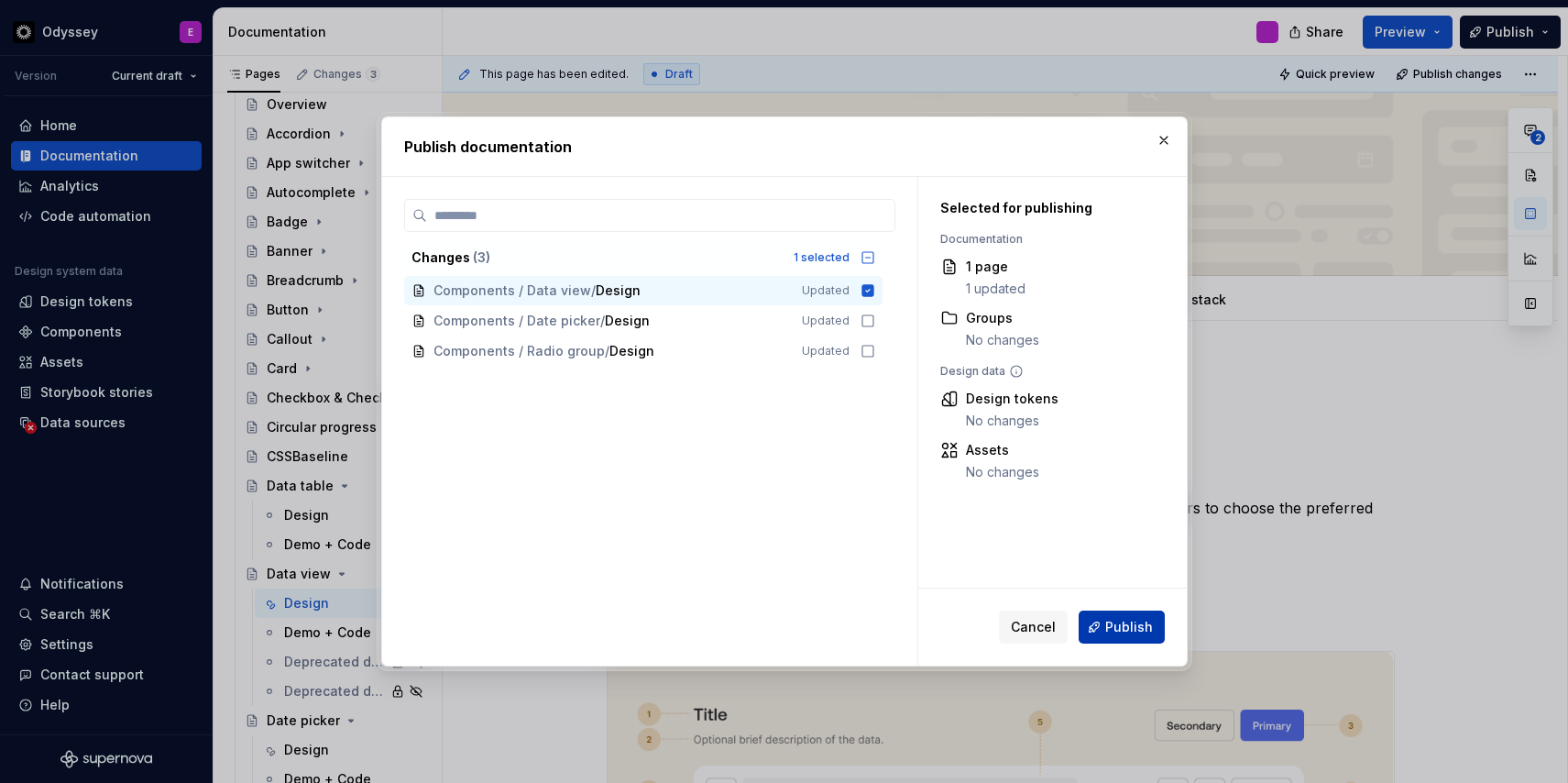
click at [1103, 631] on button "Publish" at bounding box center [1121, 627] width 86 height 33
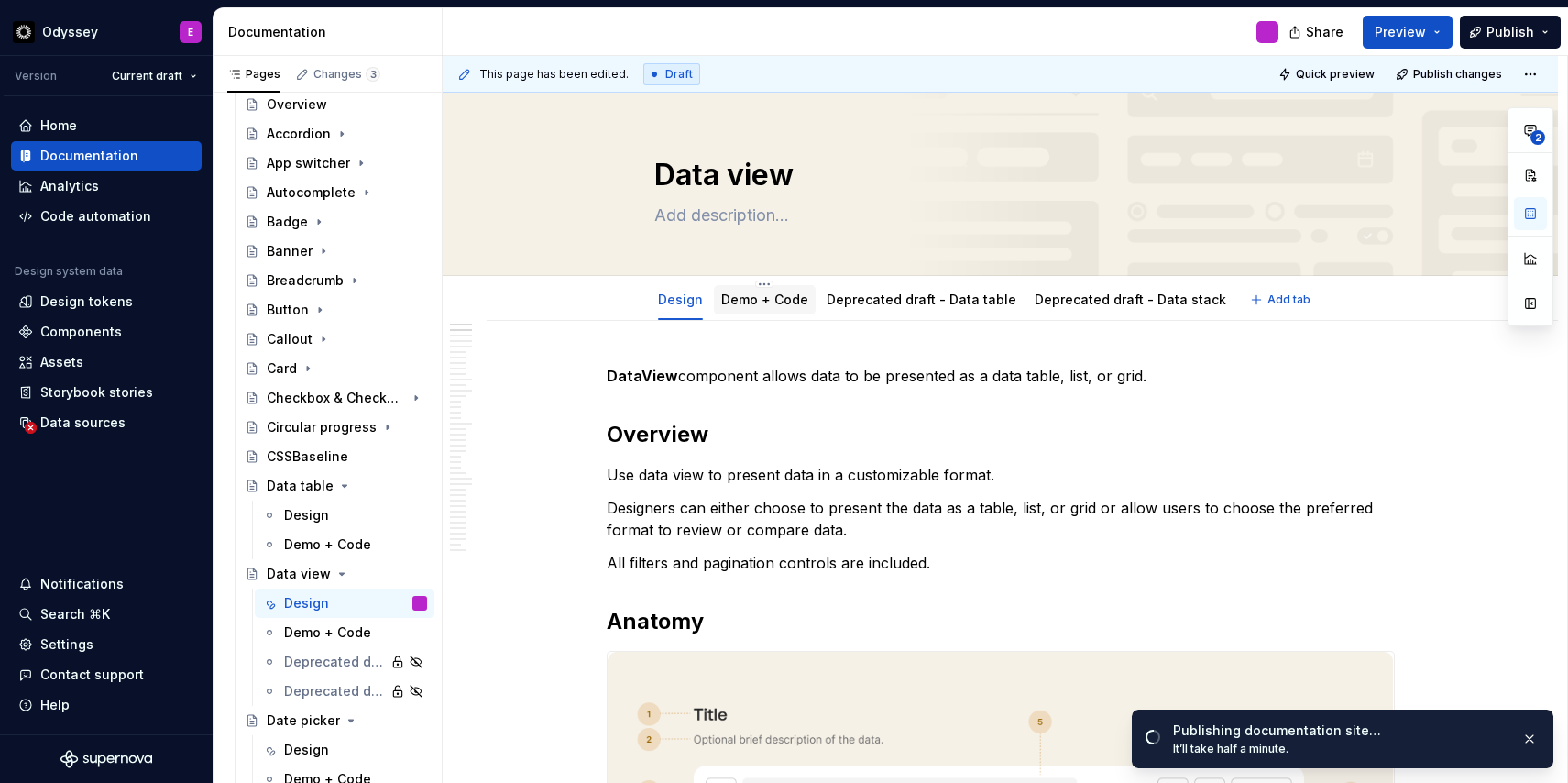
click at [779, 298] on link "Demo + Code" at bounding box center [765, 299] width 87 height 16
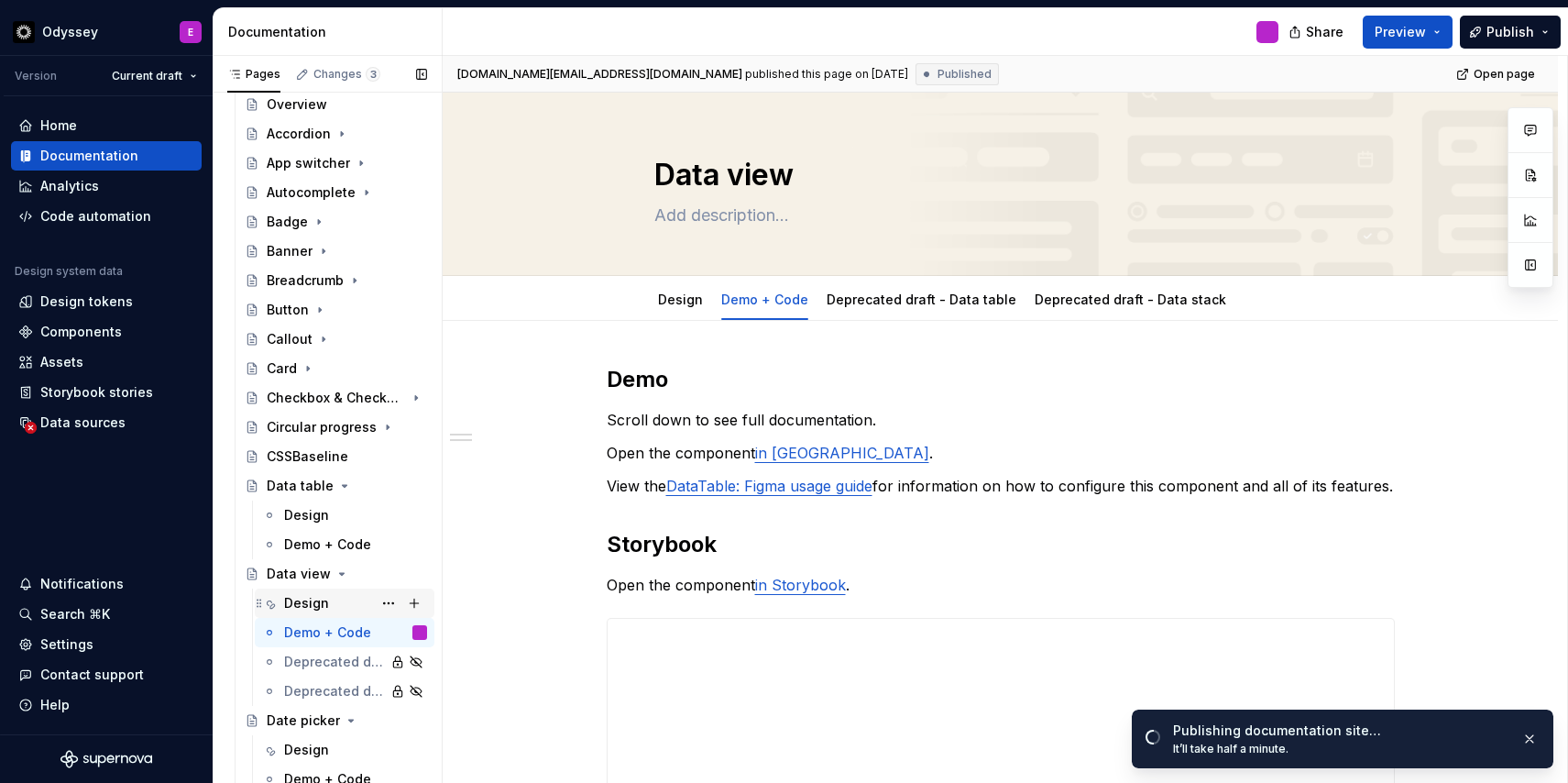
click at [313, 603] on div "Design" at bounding box center [306, 603] width 45 height 19
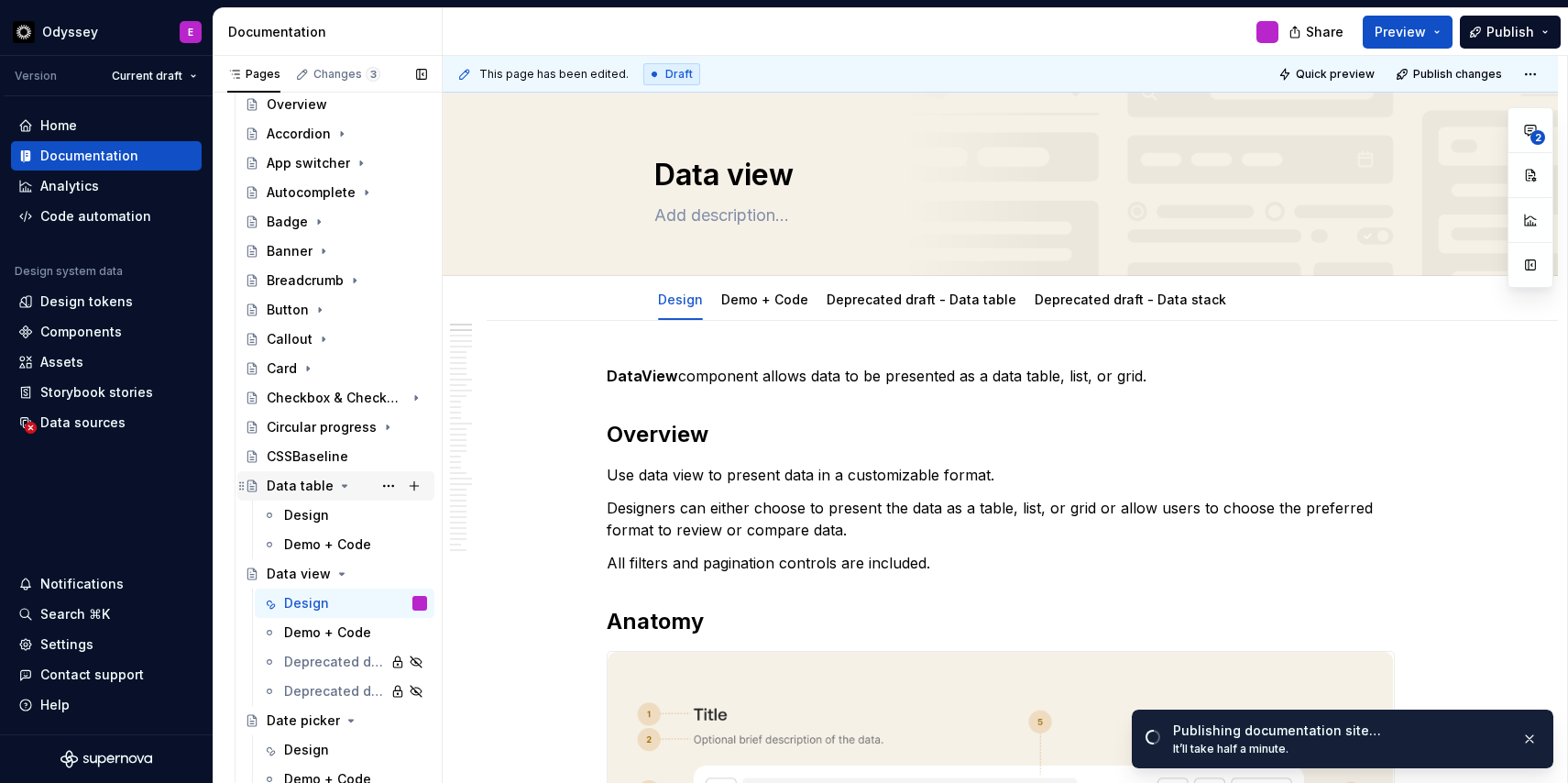
click at [338, 483] on icon "Page tree" at bounding box center [345, 486] width 15 height 15
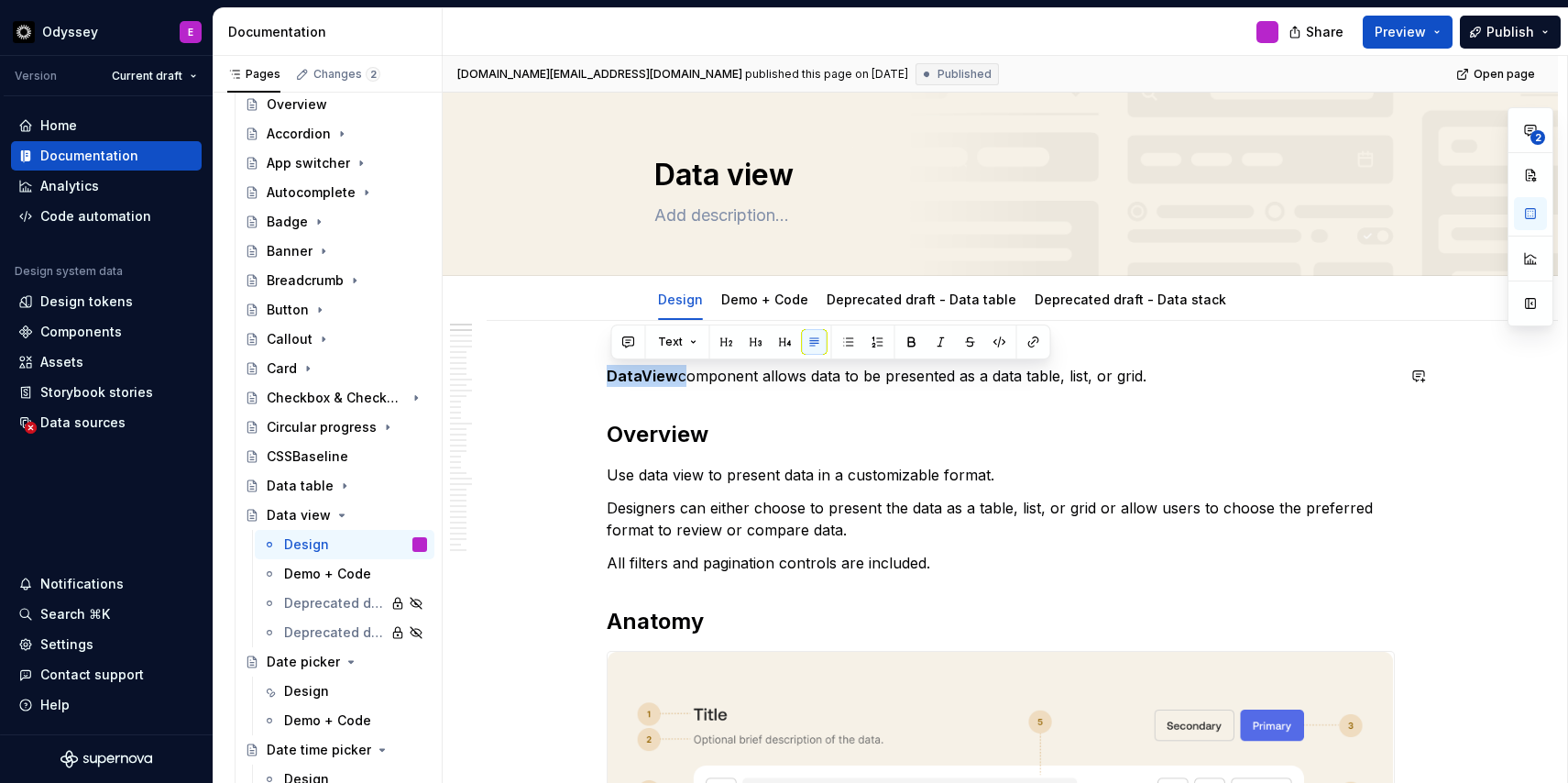
drag, startPoint x: 682, startPoint y: 376, endPoint x: 1034, endPoint y: 358, distance: 352.5
click at [1148, 379] on p "DataView component allows data to be presented as a data table, list, or grid." at bounding box center [1001, 376] width 788 height 22
drag, startPoint x: 1148, startPoint y: 379, endPoint x: 613, endPoint y: 378, distance: 535.0
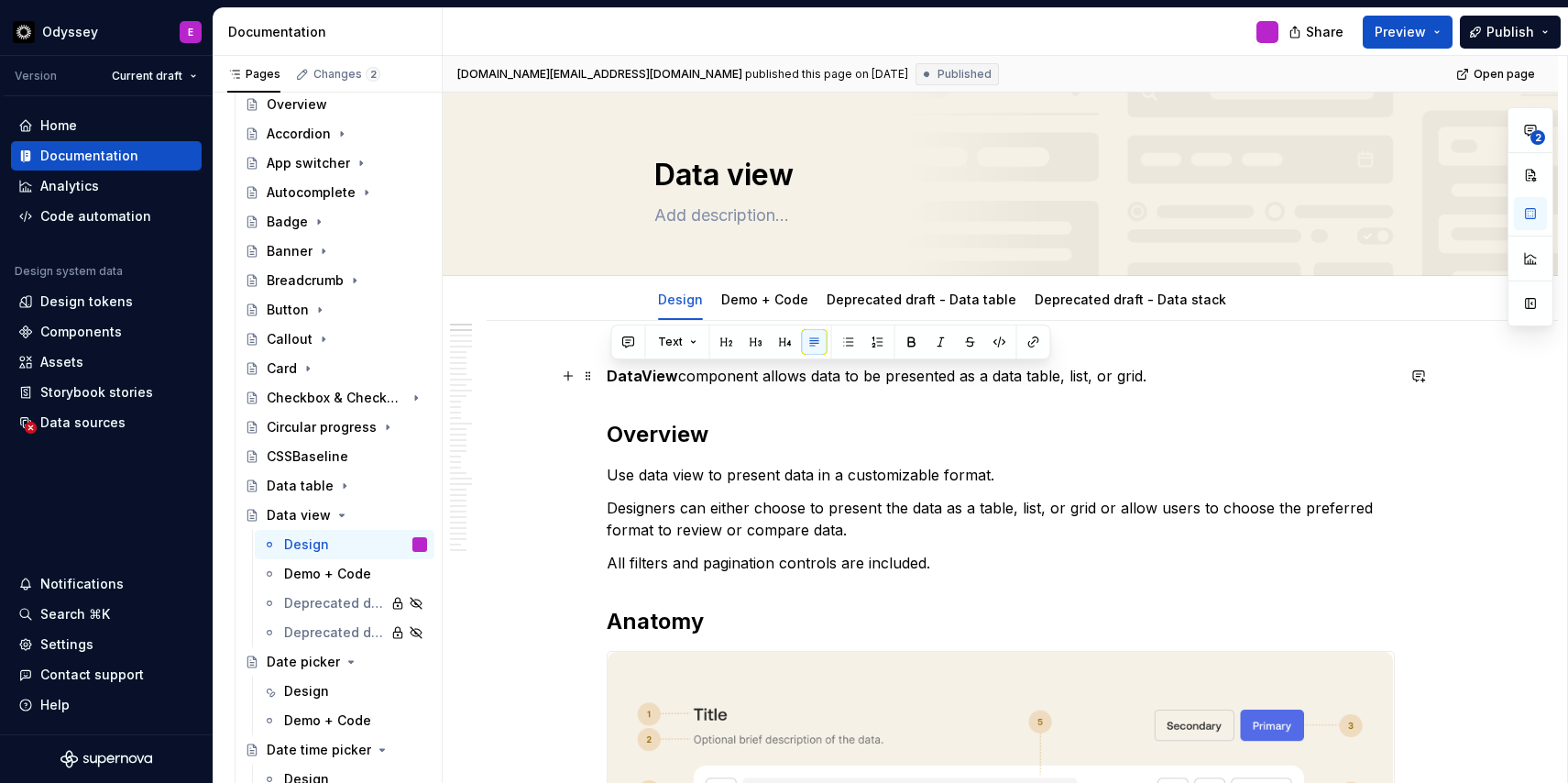
click at [613, 378] on p "DataView component allows data to be presented as a data table, list, or grid." at bounding box center [1001, 376] width 788 height 22
click at [787, 341] on button "button" at bounding box center [785, 342] width 26 height 26
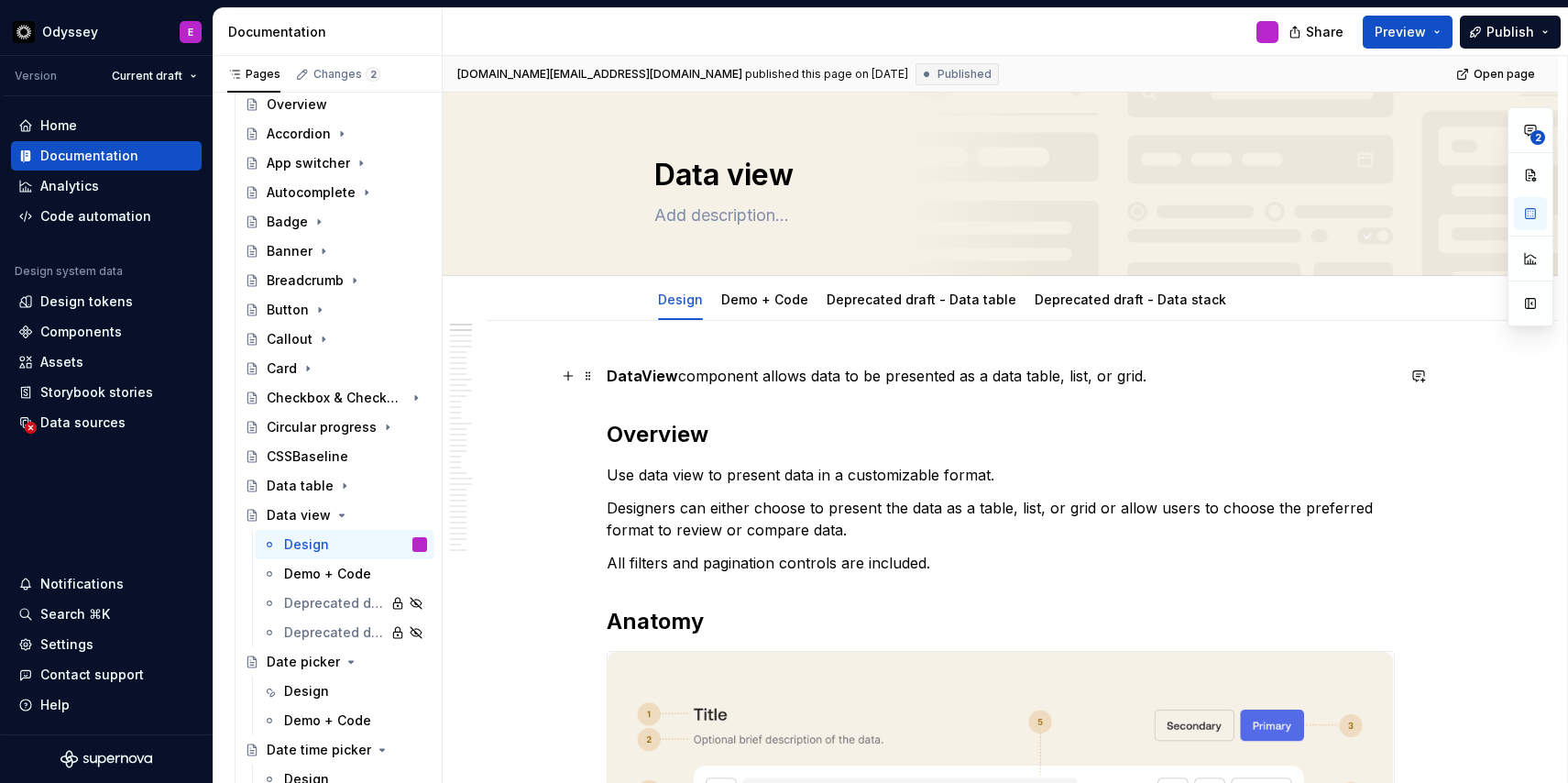
click at [683, 379] on p "DataView component allows data to be presented as a data table, list, or grid." at bounding box center [1001, 376] width 788 height 22
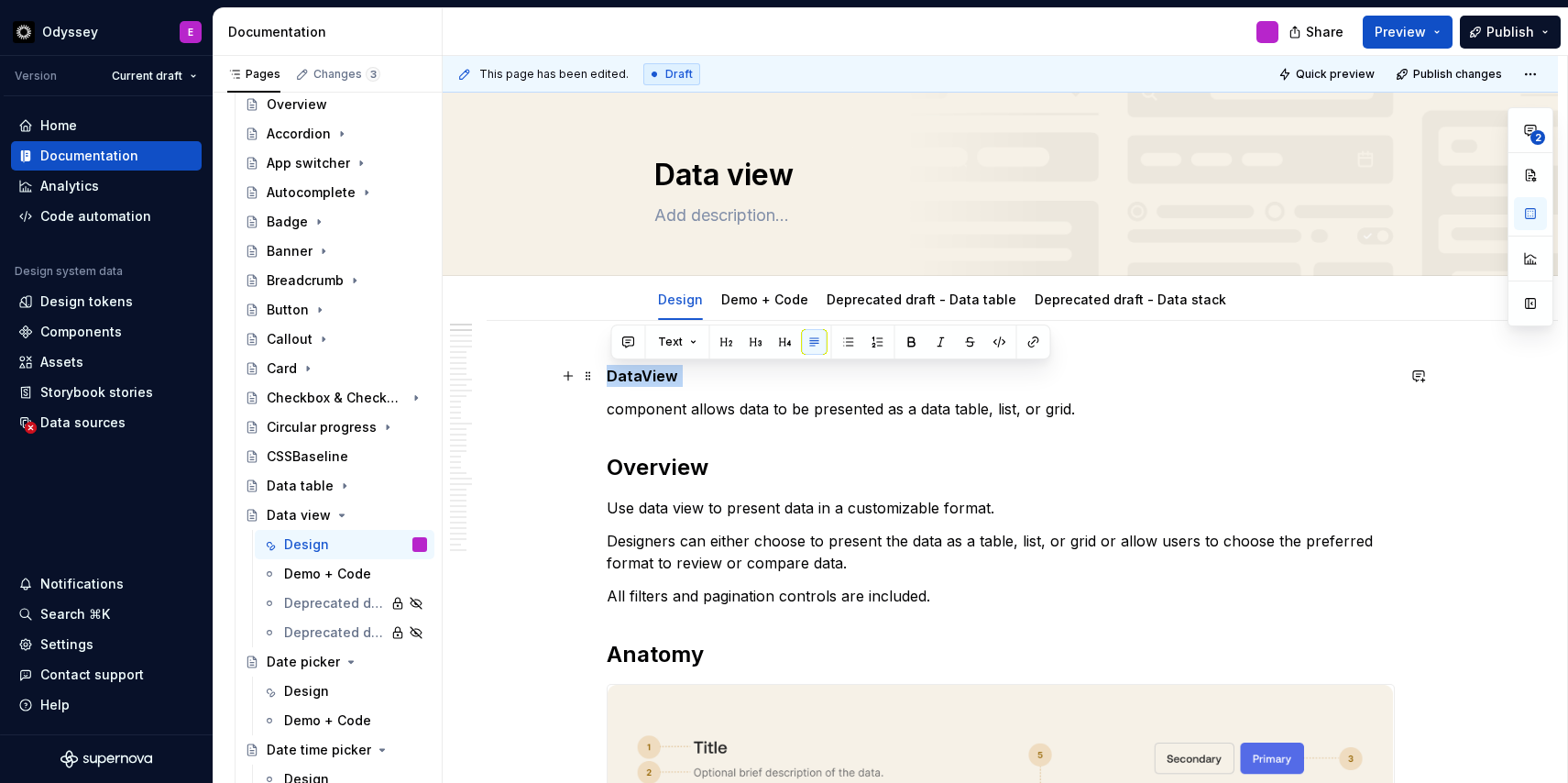
drag, startPoint x: 684, startPoint y: 379, endPoint x: 609, endPoint y: 379, distance: 75.0
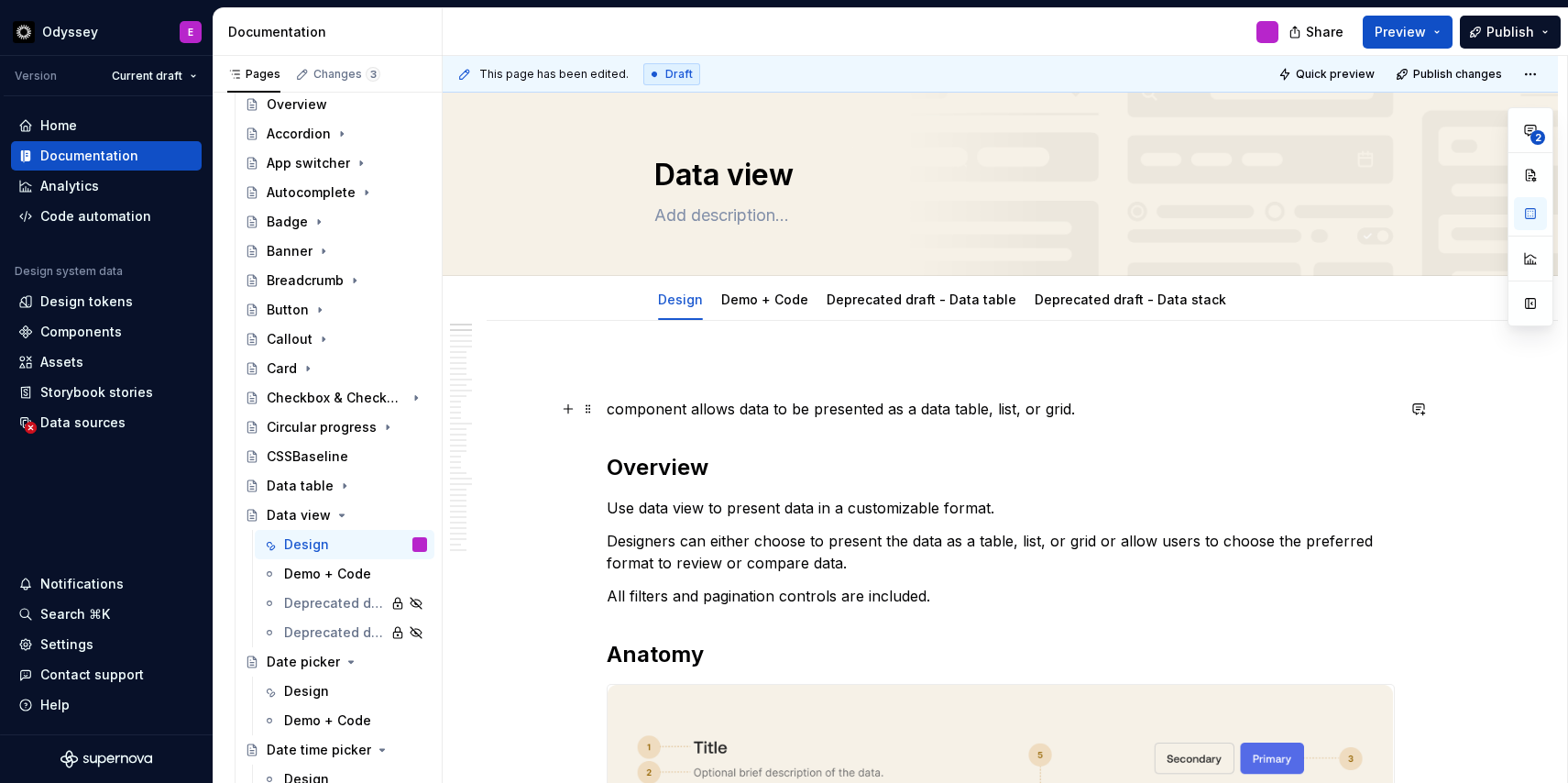
click at [610, 407] on p "component allows data to be presented as a data table, list, or grid." at bounding box center [1001, 409] width 788 height 22
click at [588, 375] on span at bounding box center [588, 376] width 15 height 26
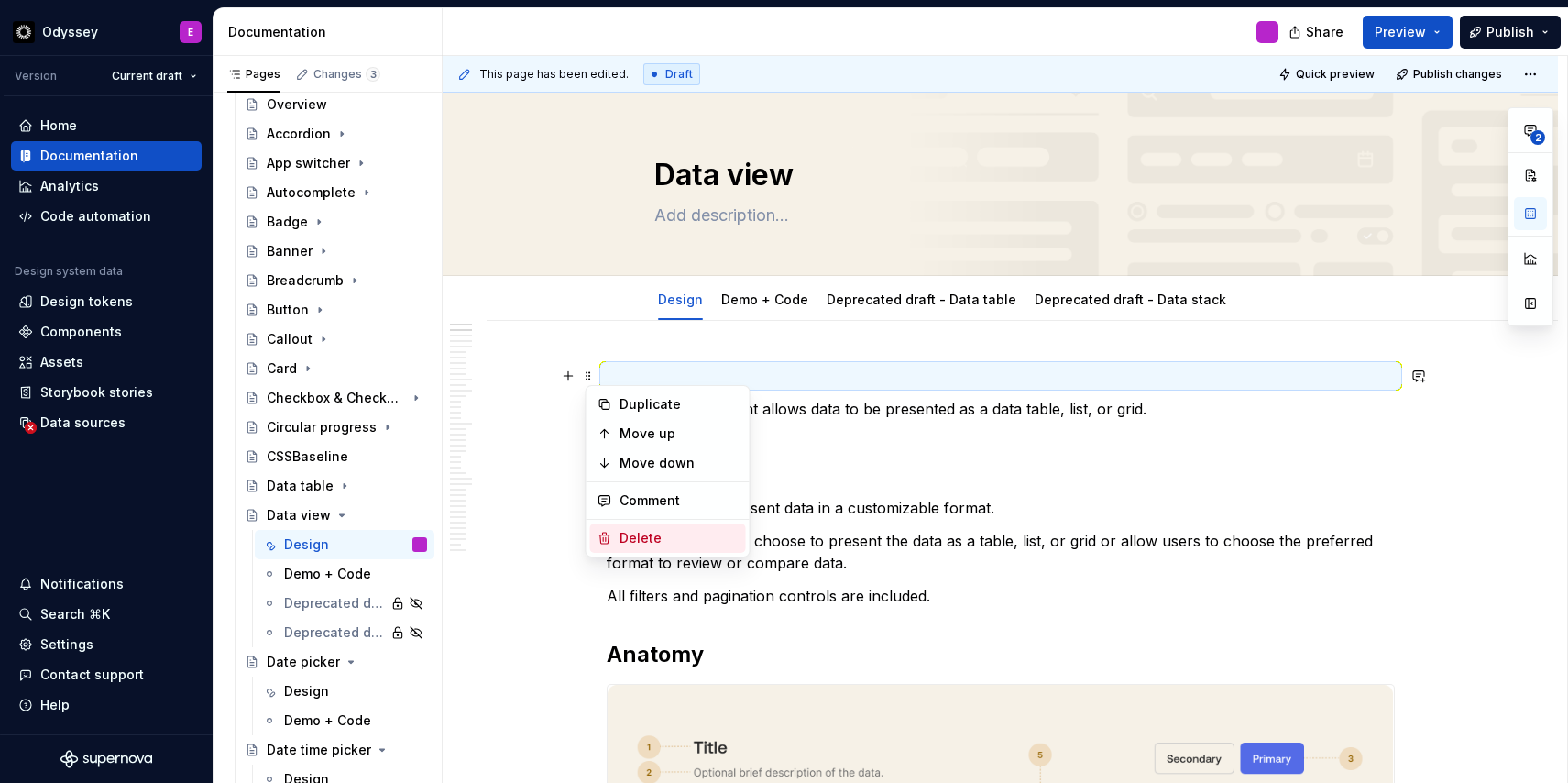
click at [626, 535] on div "Delete" at bounding box center [679, 538] width 119 height 19
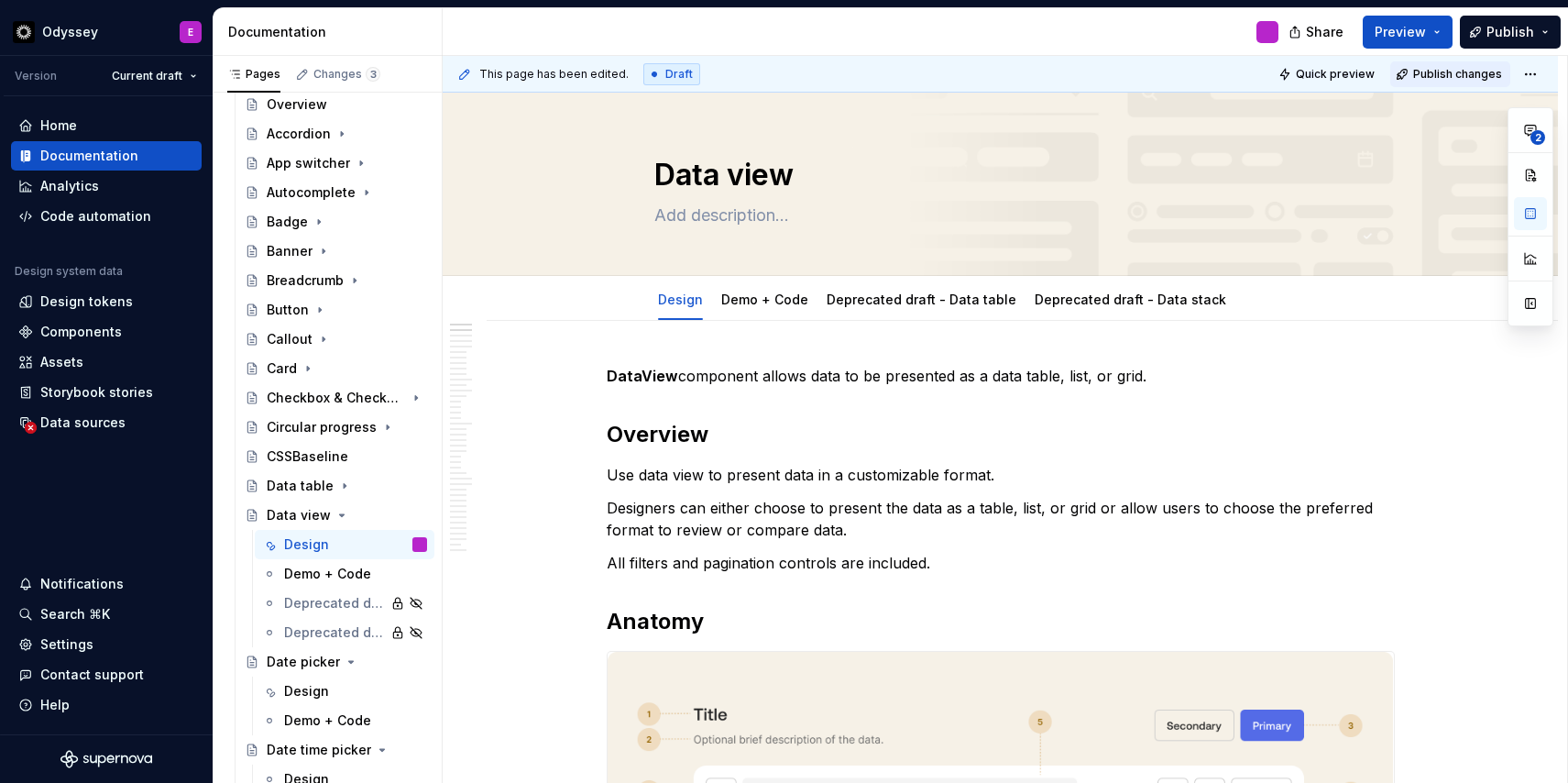
click at [1470, 70] on span "Publish changes" at bounding box center [1458, 74] width 89 height 15
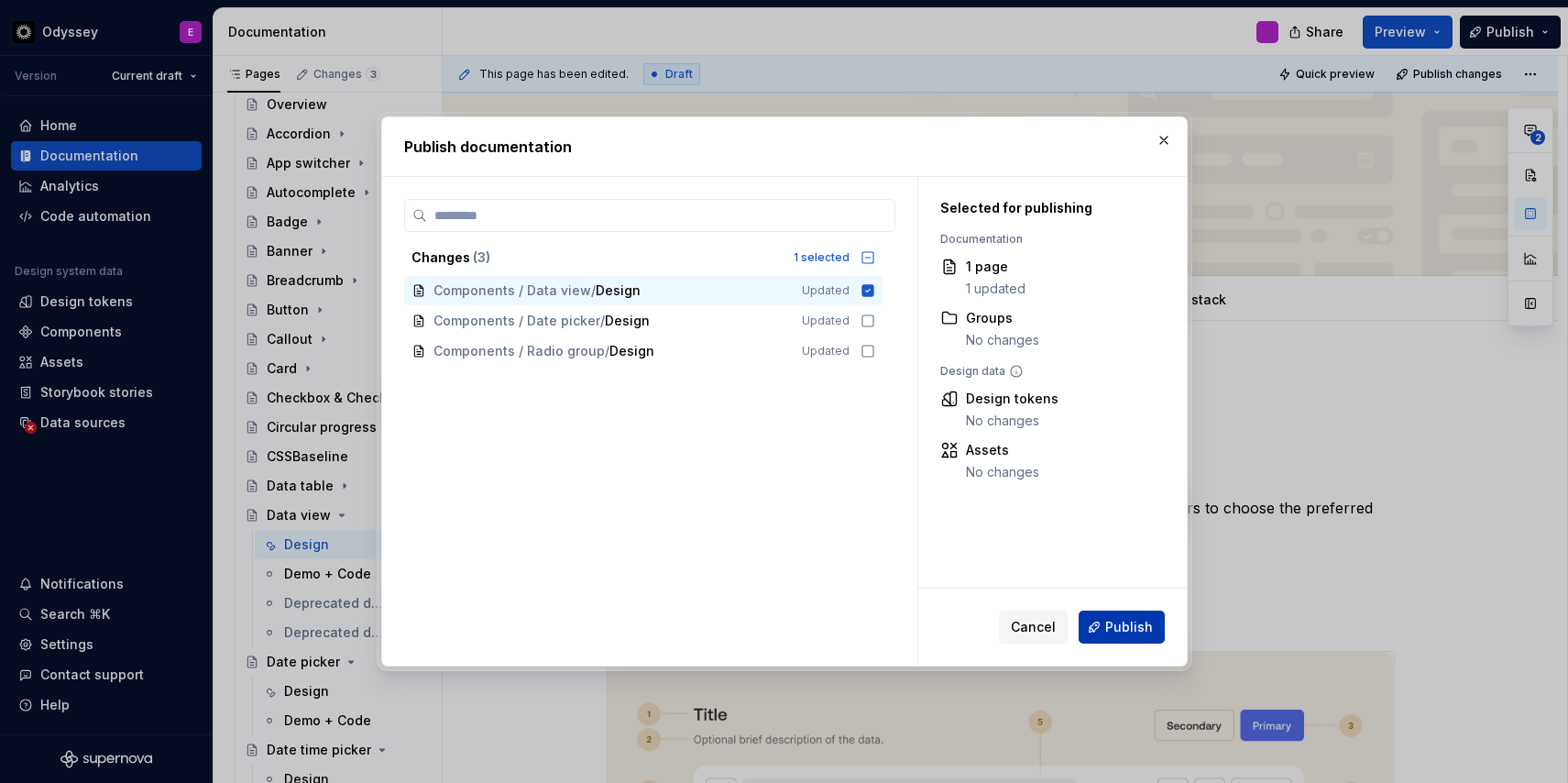
click at [1128, 623] on span "Publish" at bounding box center [1128, 627] width 47 height 19
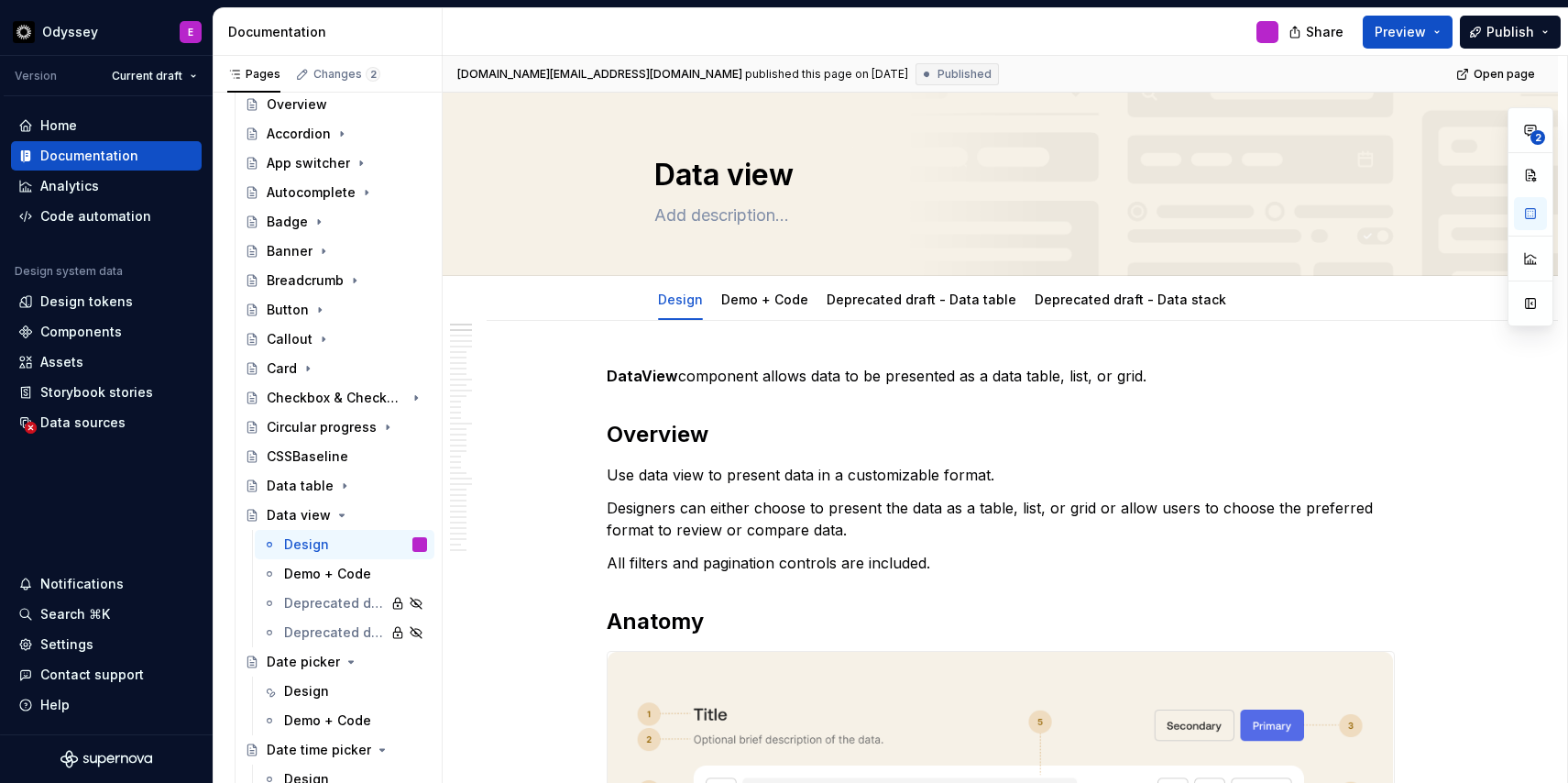
type textarea "*"
